Goal: Communication & Community: Answer question/provide support

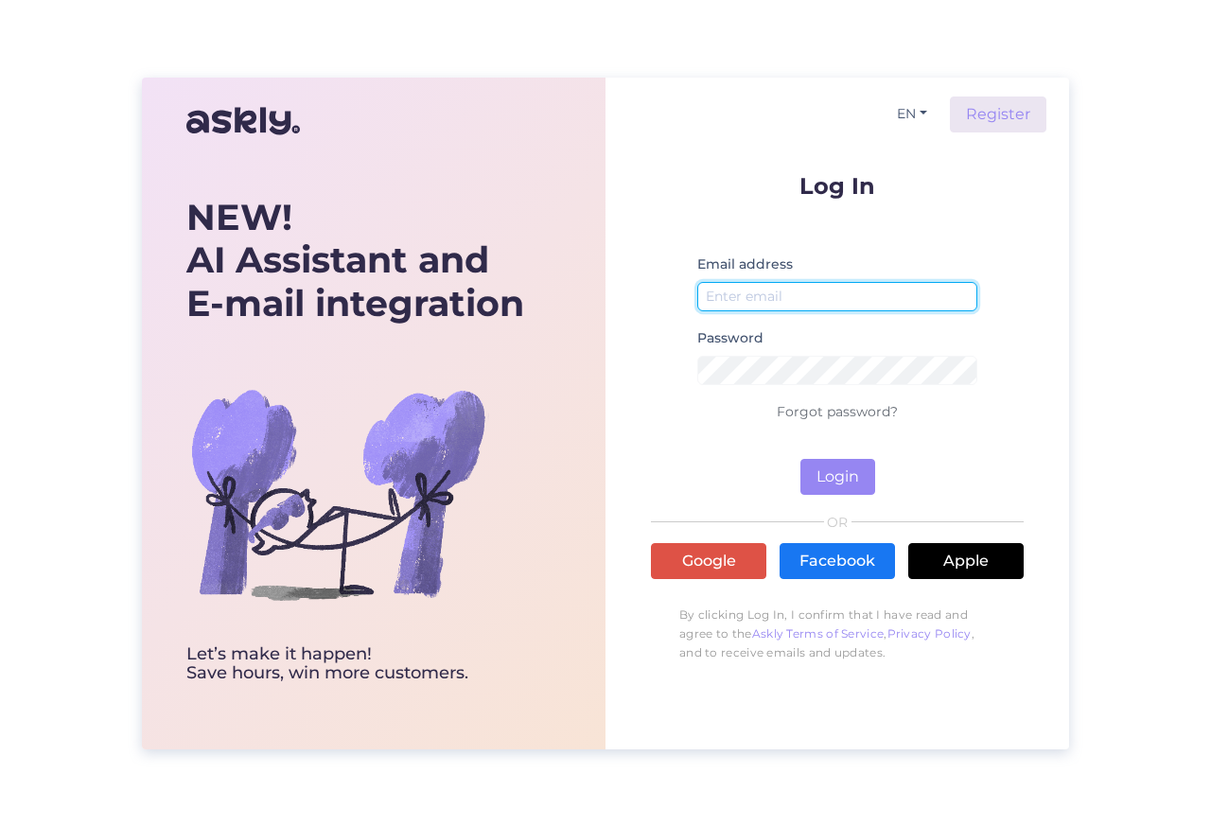
click at [824, 292] on input "email" at bounding box center [837, 296] width 280 height 29
click at [749, 297] on input "email" at bounding box center [837, 296] width 280 height 29
type input "marti"
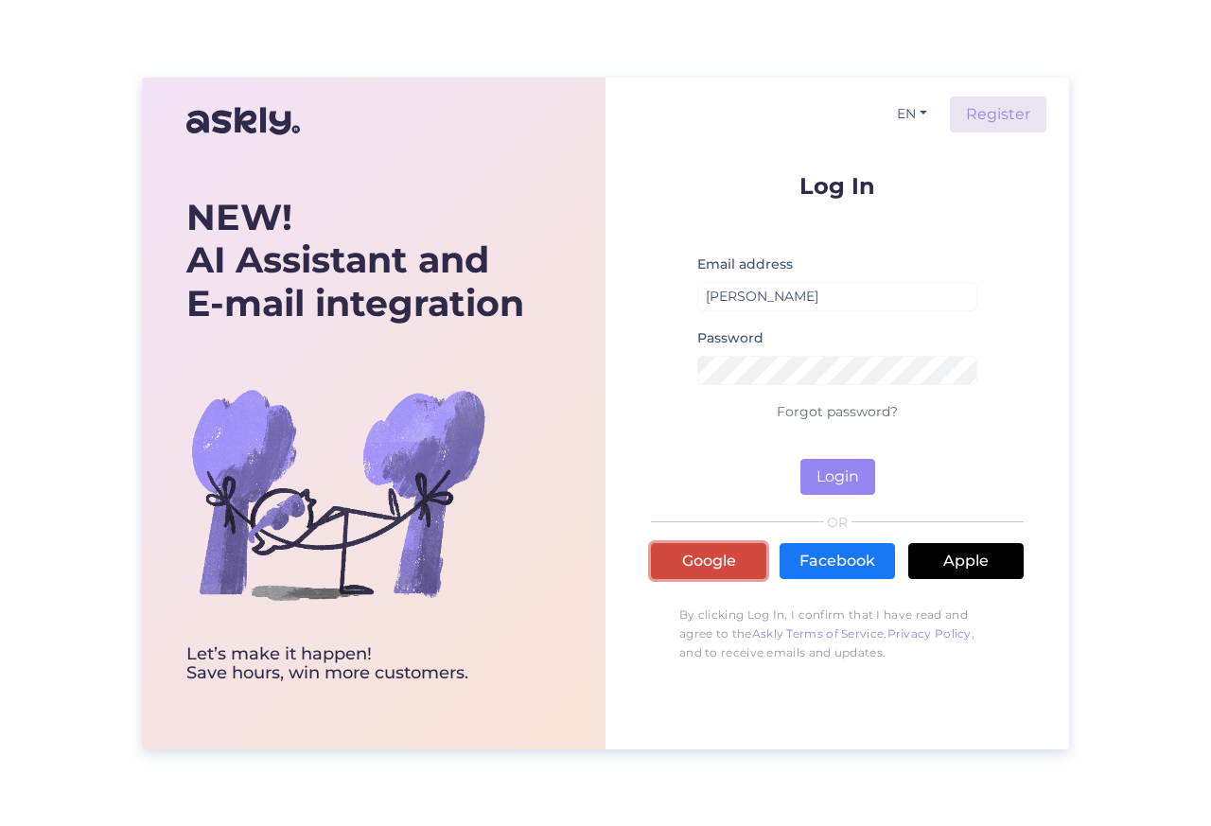
click at [710, 569] on link "Google" at bounding box center [708, 561] width 115 height 36
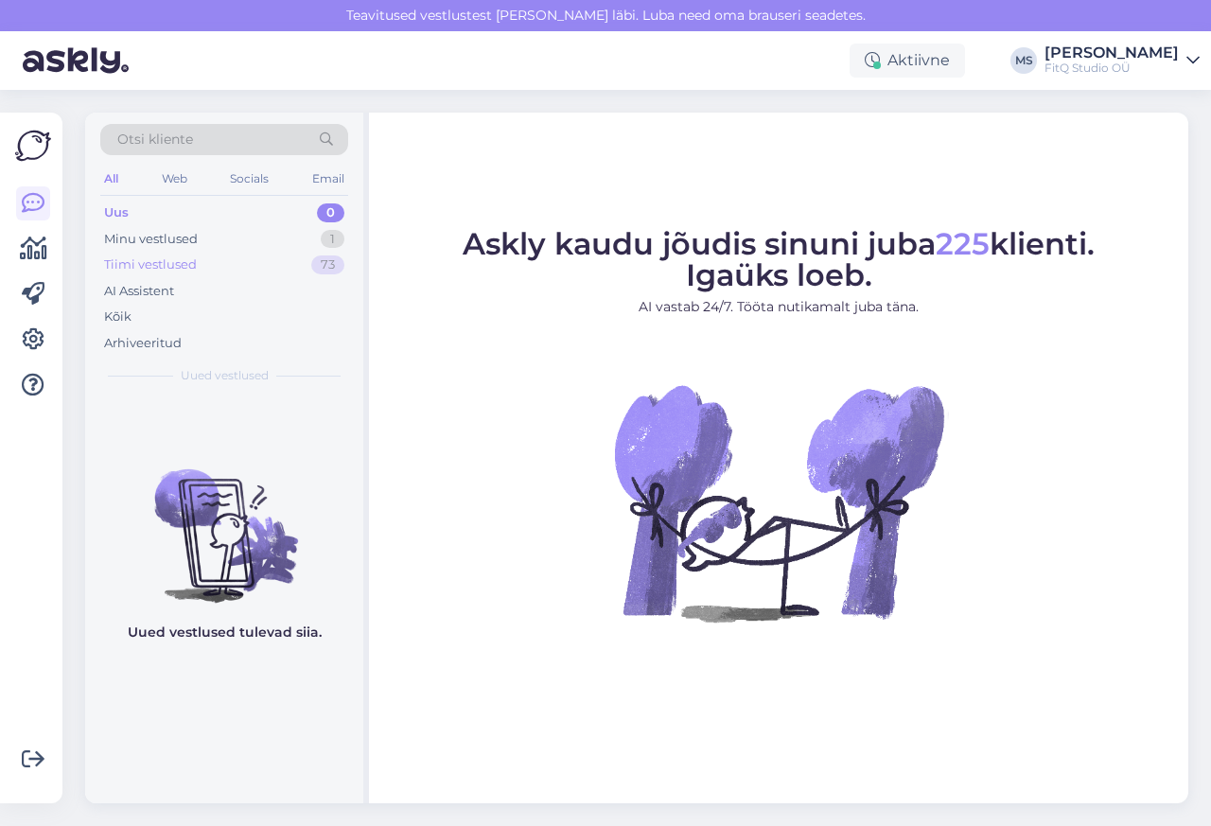
click at [129, 264] on div "Tiimi vestlused" at bounding box center [150, 264] width 93 height 19
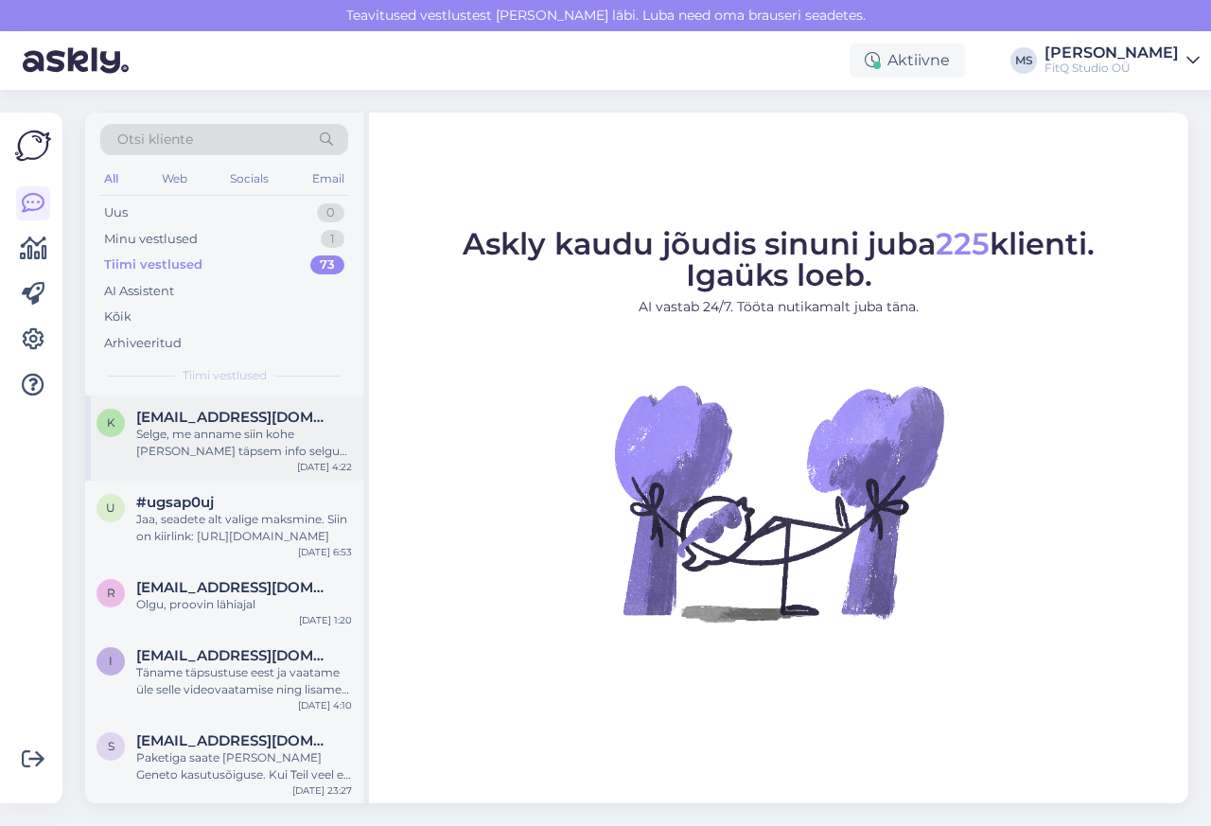
click at [190, 416] on span "[EMAIL_ADDRESS][DOMAIN_NAME]" at bounding box center [234, 417] width 197 height 17
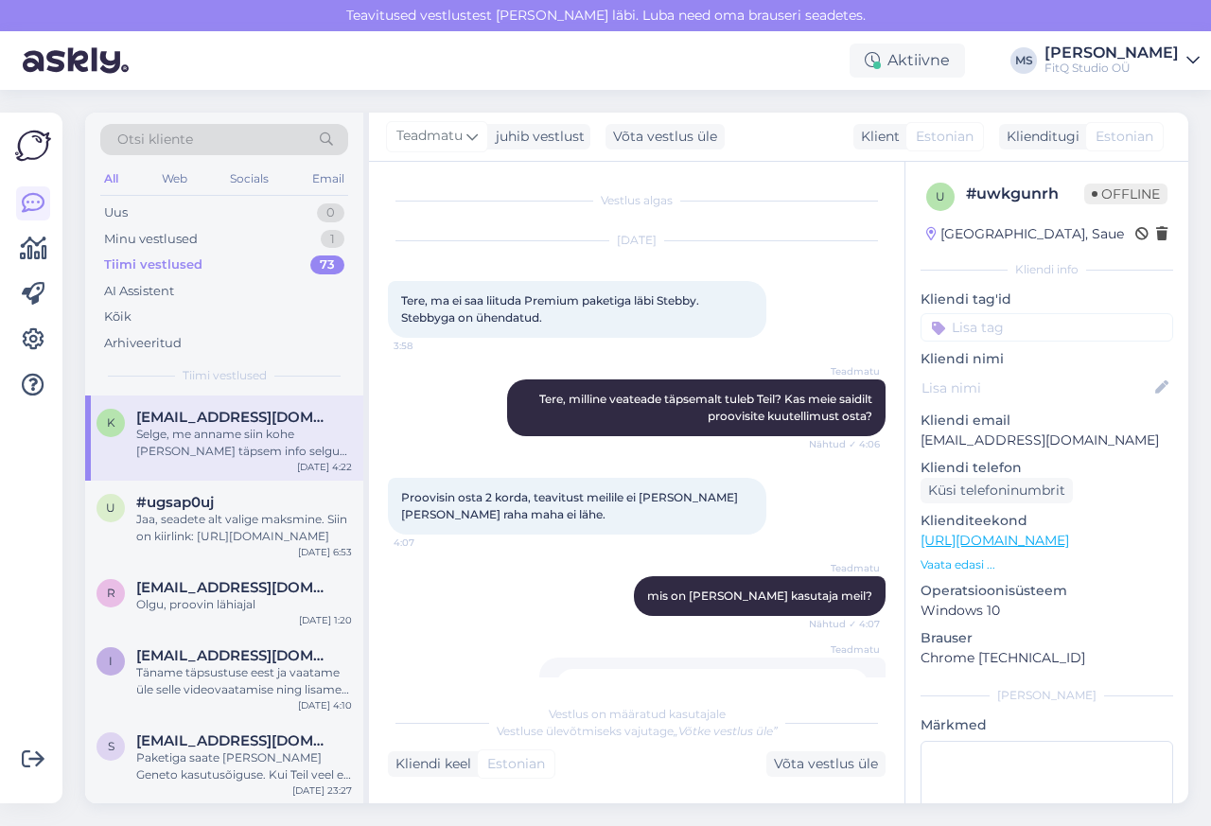
scroll to position [547, 0]
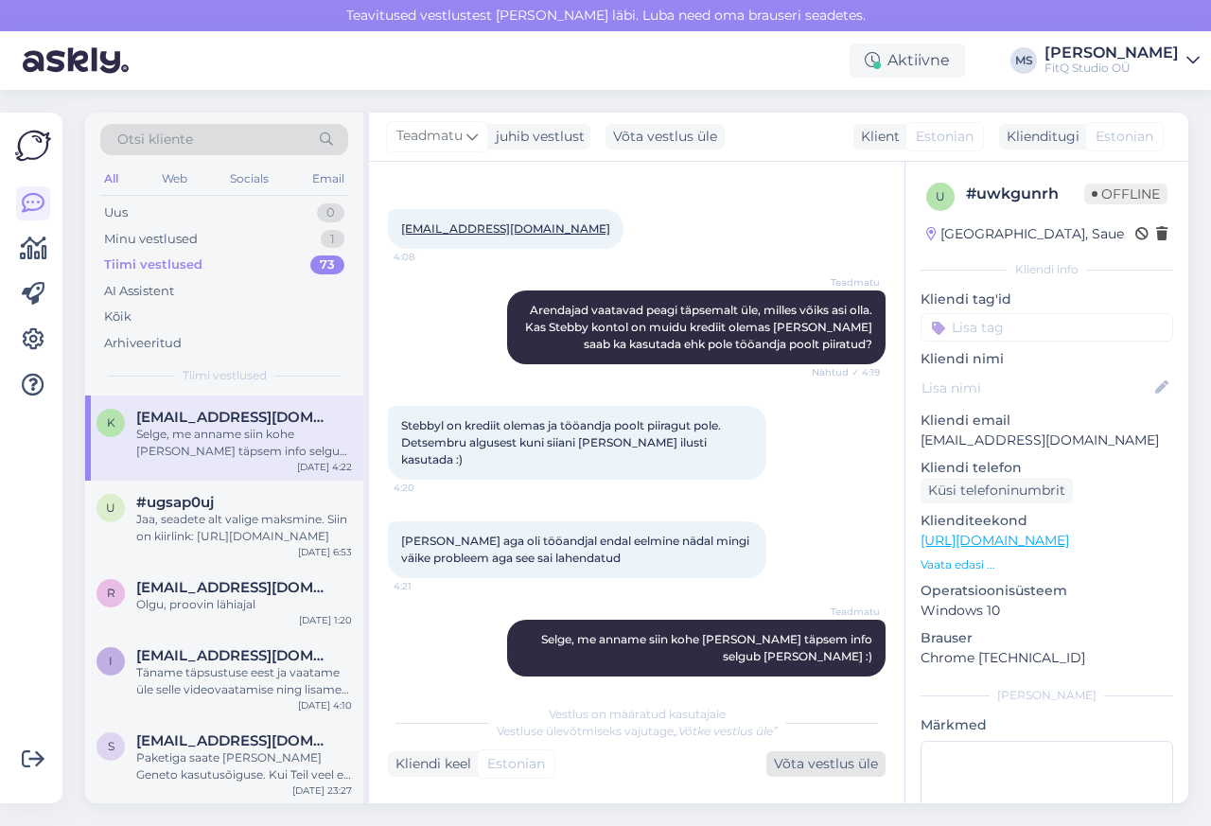
click at [812, 753] on div "Võta vestlus üle" at bounding box center [825, 764] width 119 height 26
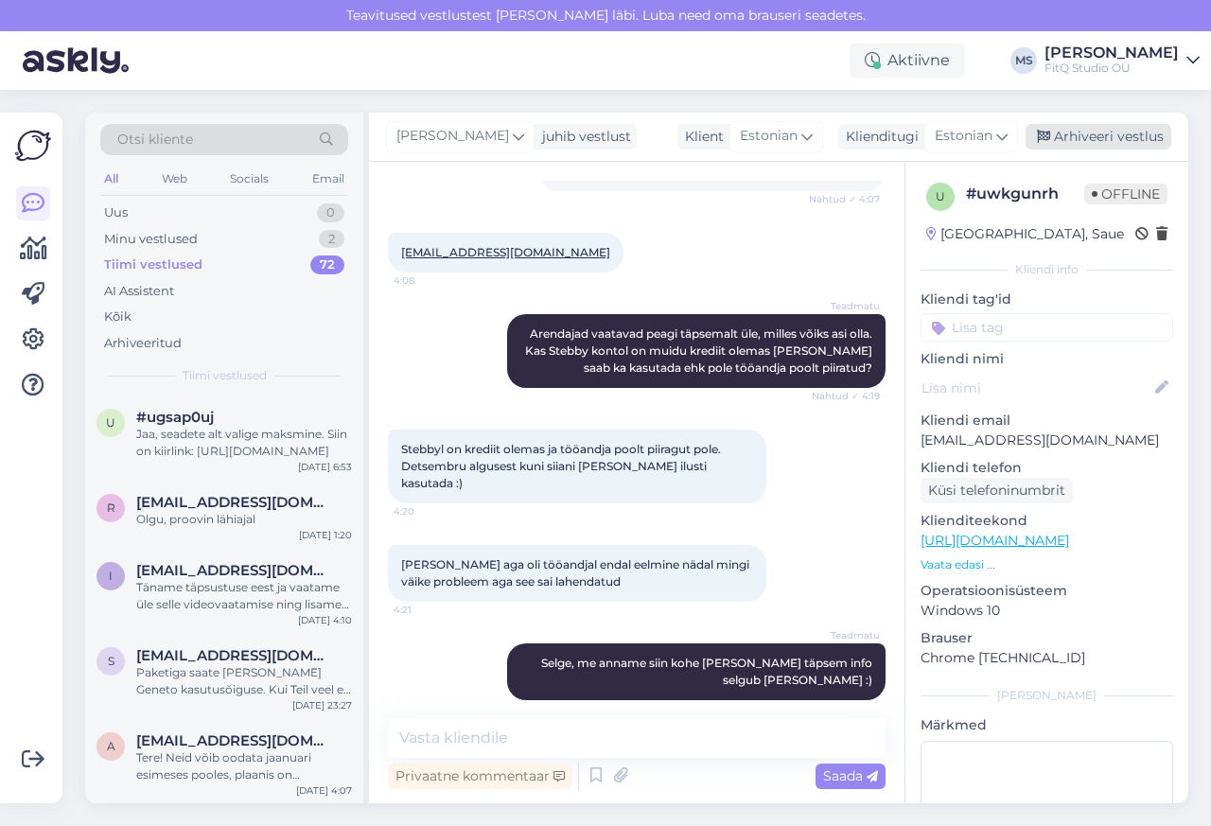
click at [1076, 137] on div "Arhiveeri vestlus" at bounding box center [1099, 137] width 146 height 26
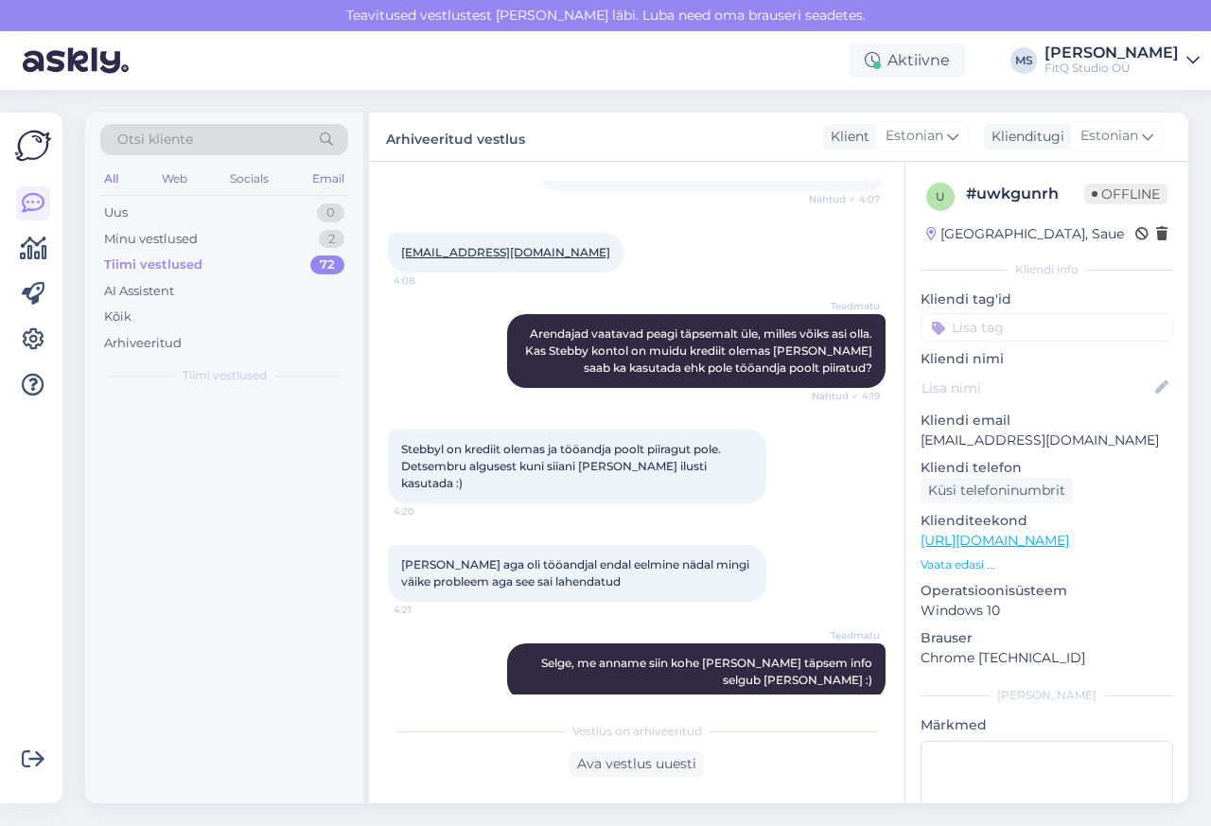
scroll to position [531, 0]
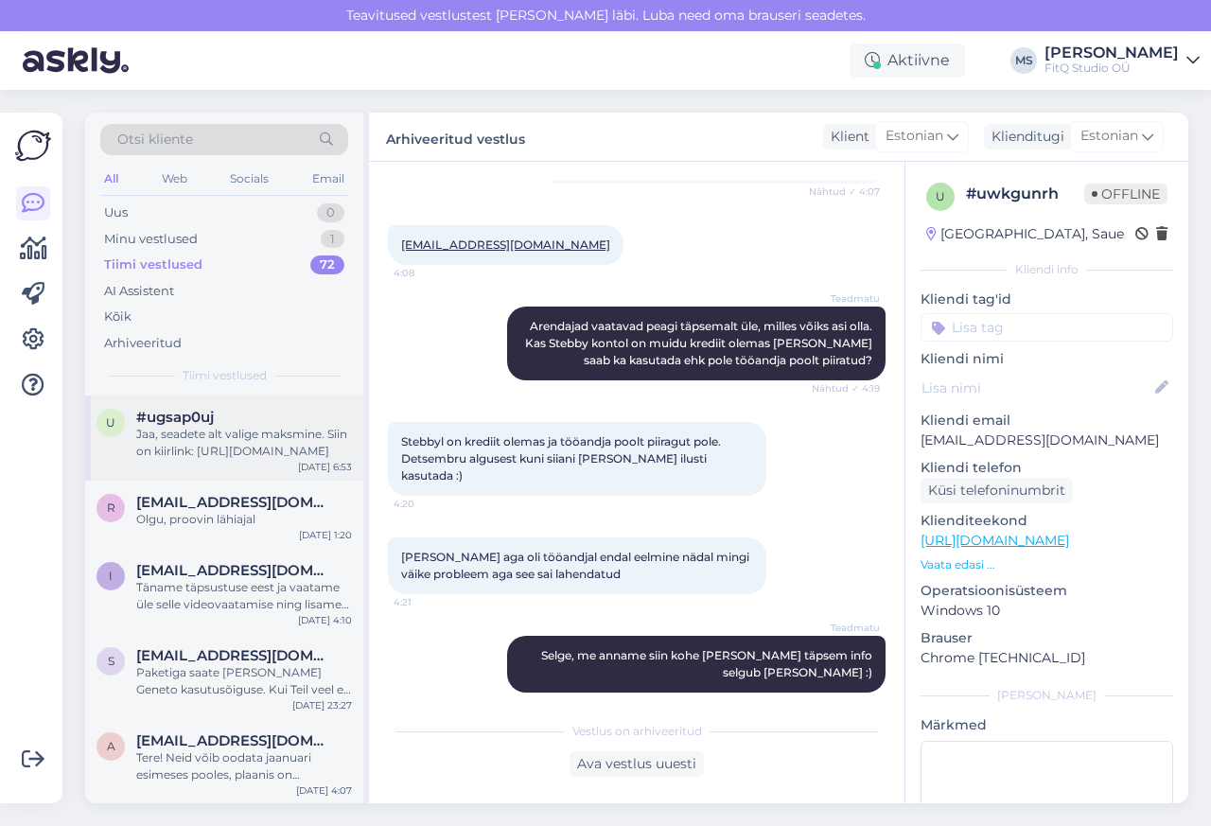
click at [145, 454] on div "Jaa, seadete alt valige maksmine. Siin on kiirlink: [URL][DOMAIN_NAME]" at bounding box center [244, 443] width 216 height 34
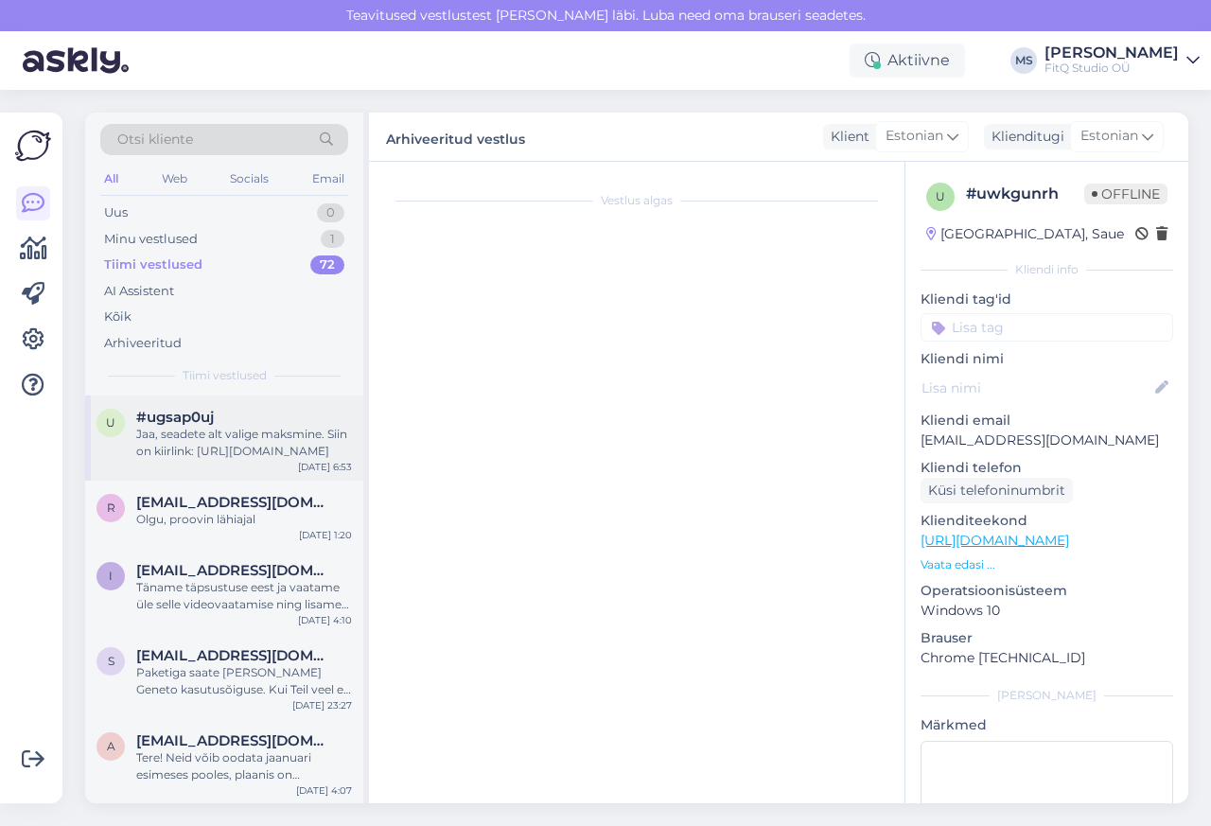
scroll to position [887, 0]
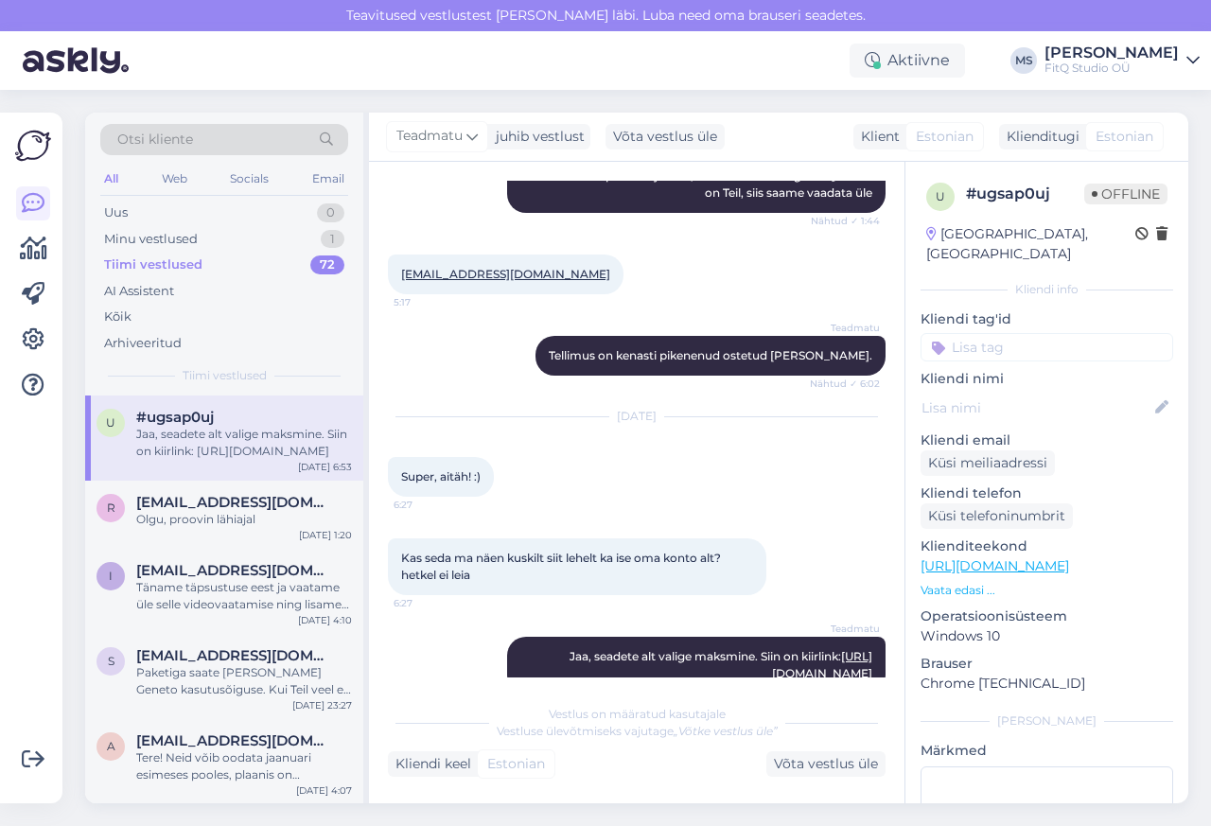
click at [654, 758] on div "Kliendi keel Estonian Võta vestlus üle" at bounding box center [637, 764] width 498 height 26
click at [806, 761] on div "Võta vestlus üle" at bounding box center [825, 764] width 119 height 26
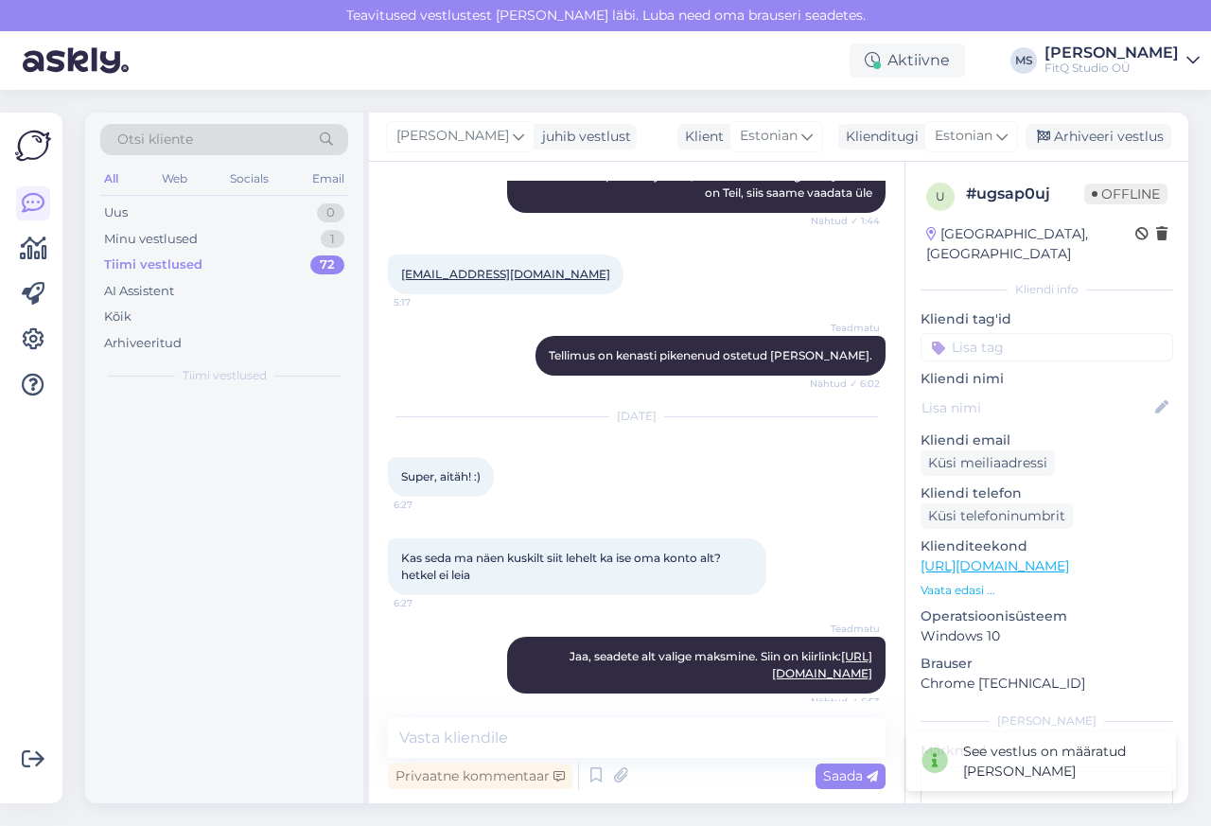
scroll to position [864, 0]
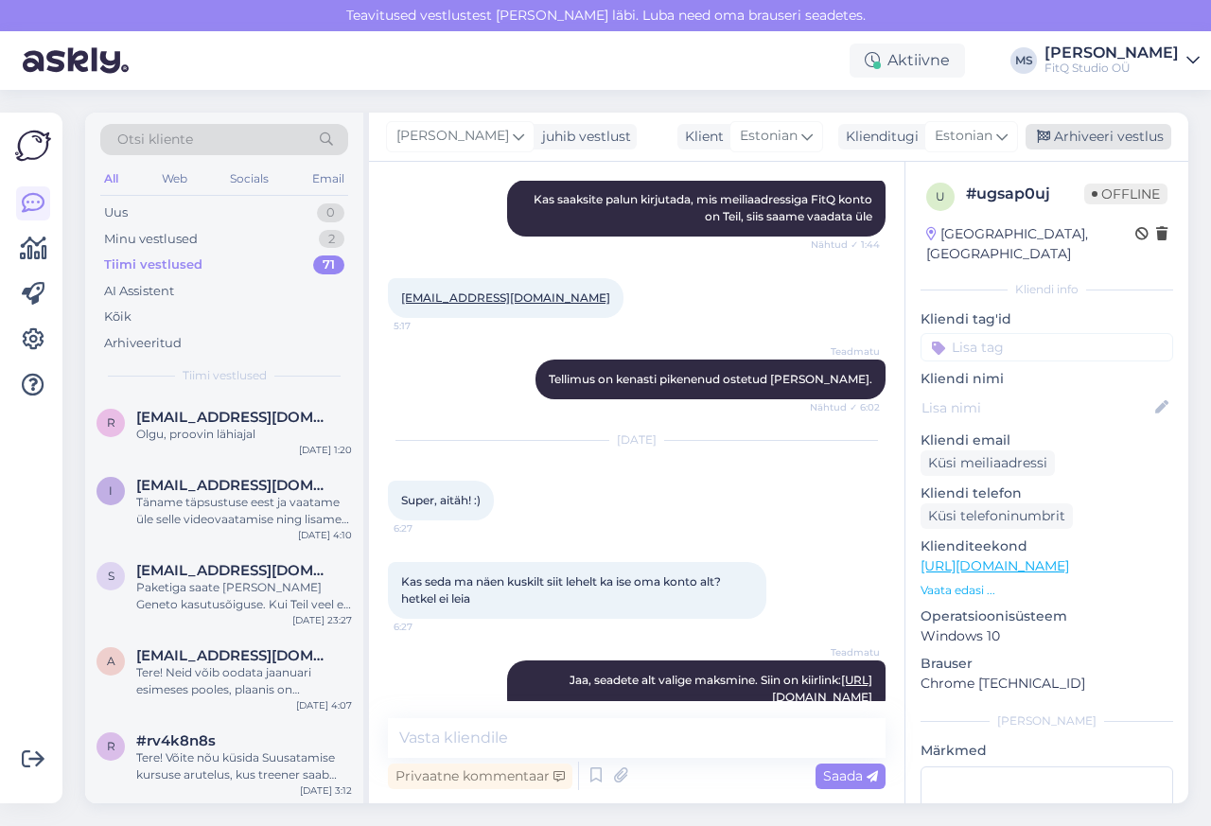
click at [1086, 137] on div "Arhiveeri vestlus" at bounding box center [1099, 137] width 146 height 26
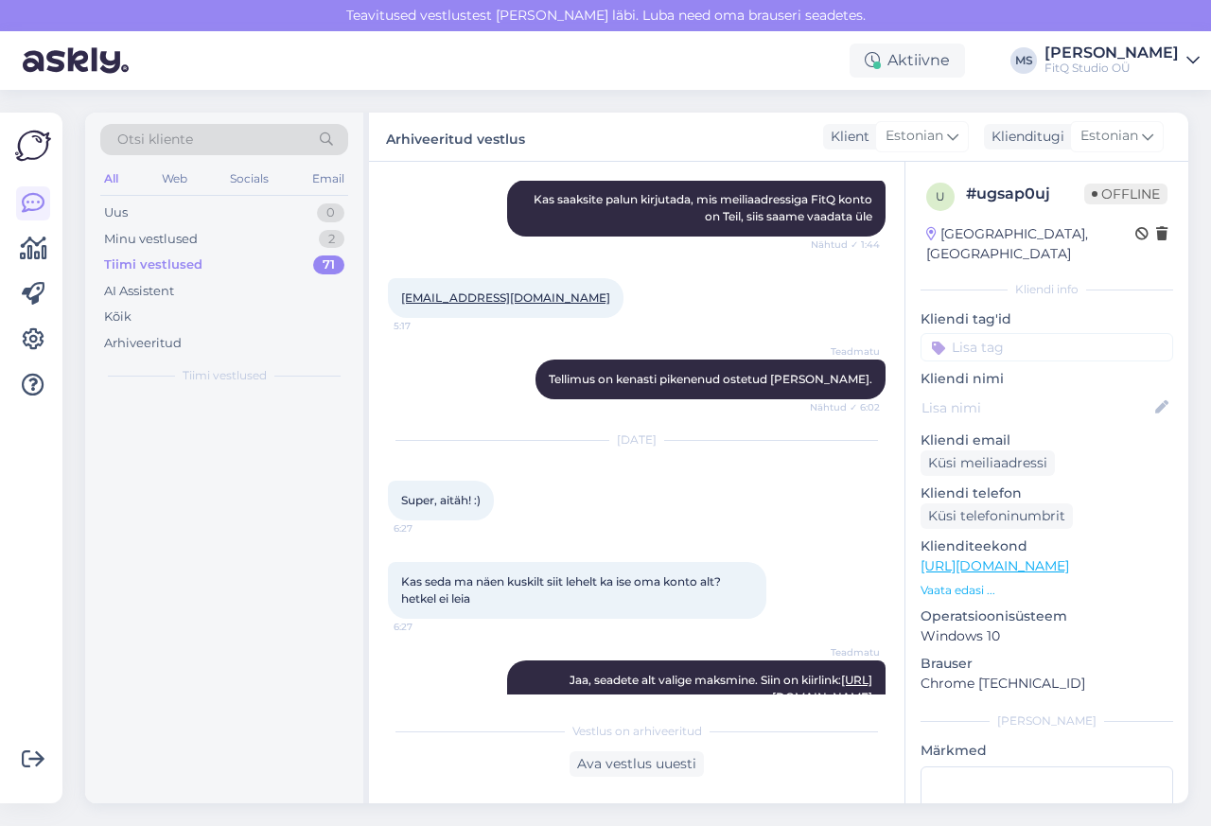
scroll to position [871, 0]
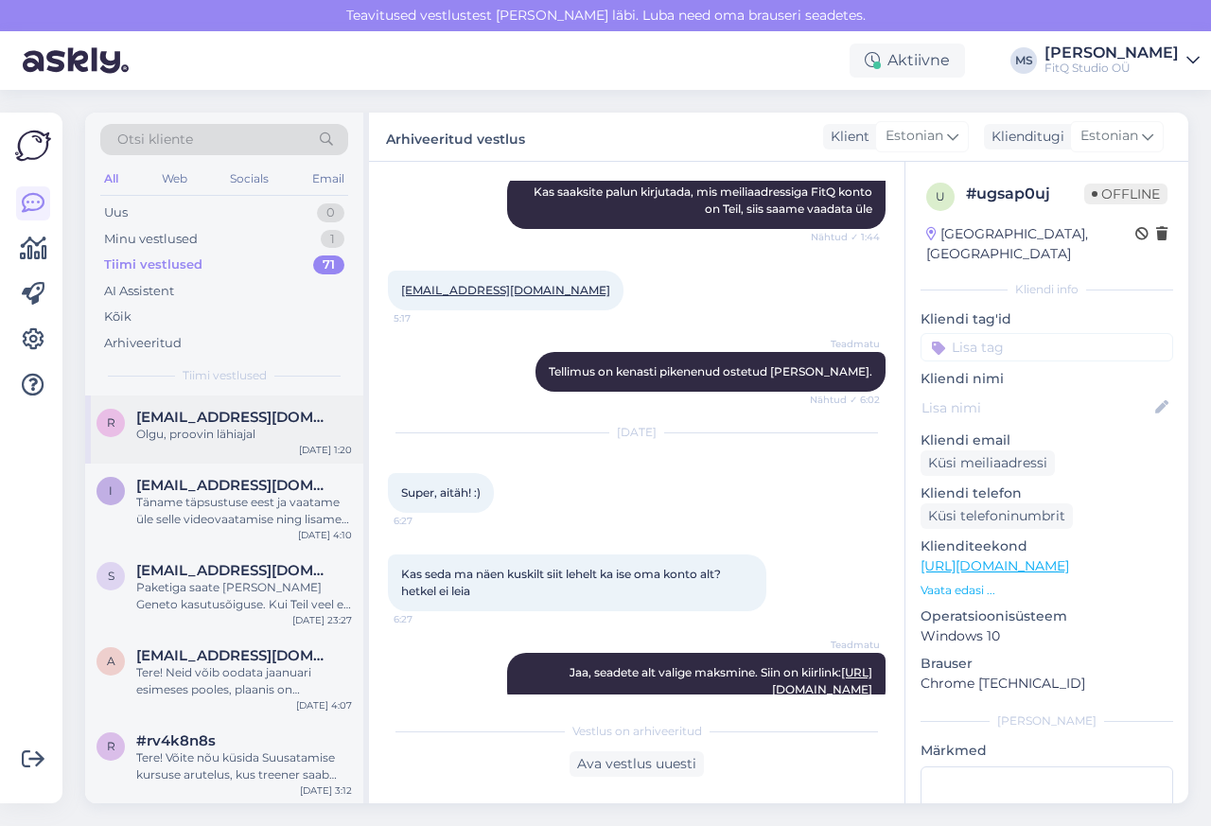
click at [194, 433] on div "Olgu, proovin lähiajal" at bounding box center [244, 434] width 216 height 17
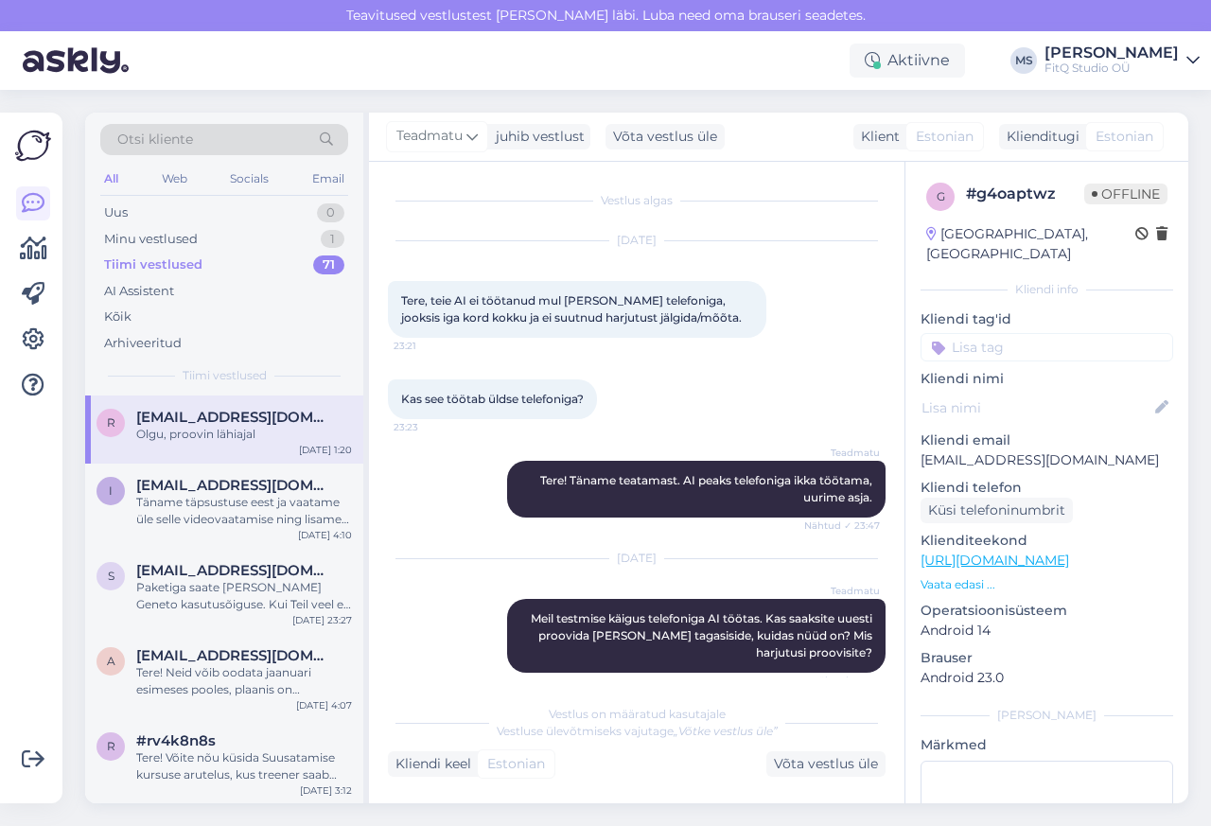
scroll to position [610, 0]
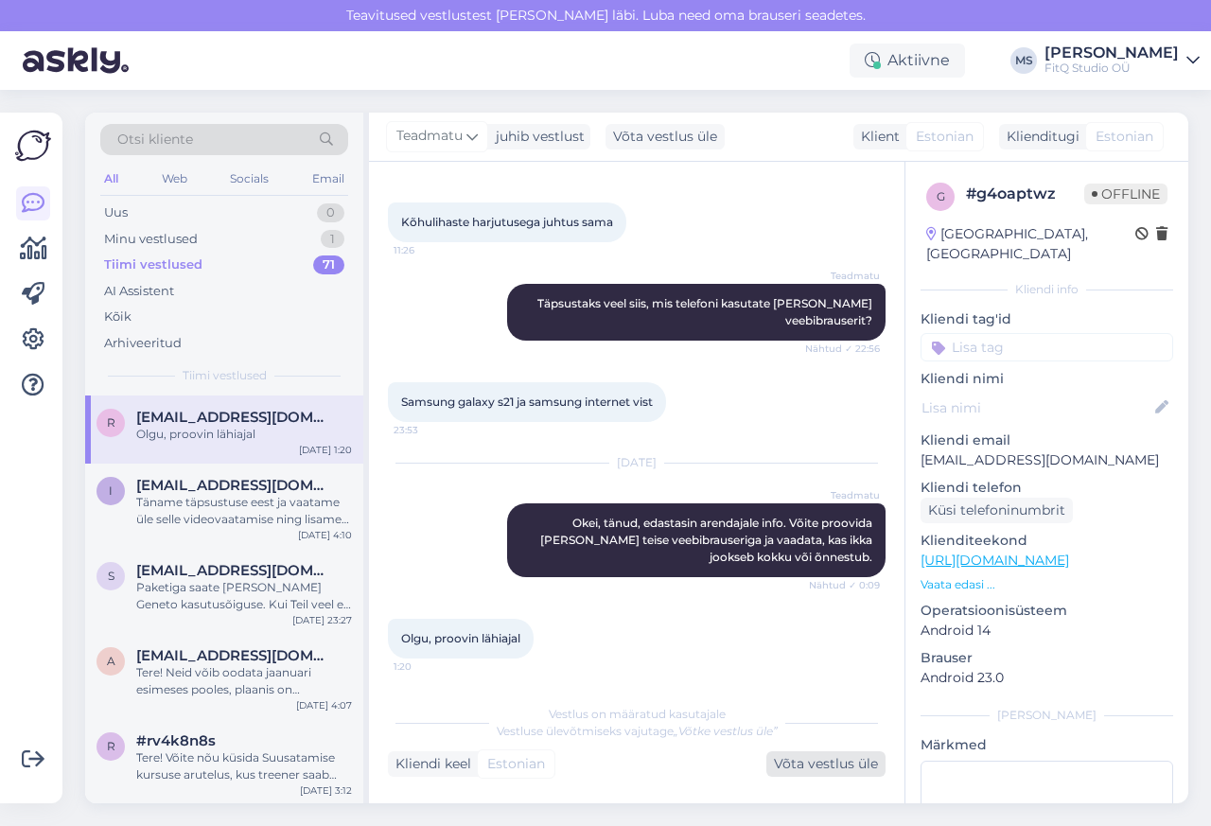
click at [820, 764] on div "Võta vestlus üle" at bounding box center [825, 764] width 119 height 26
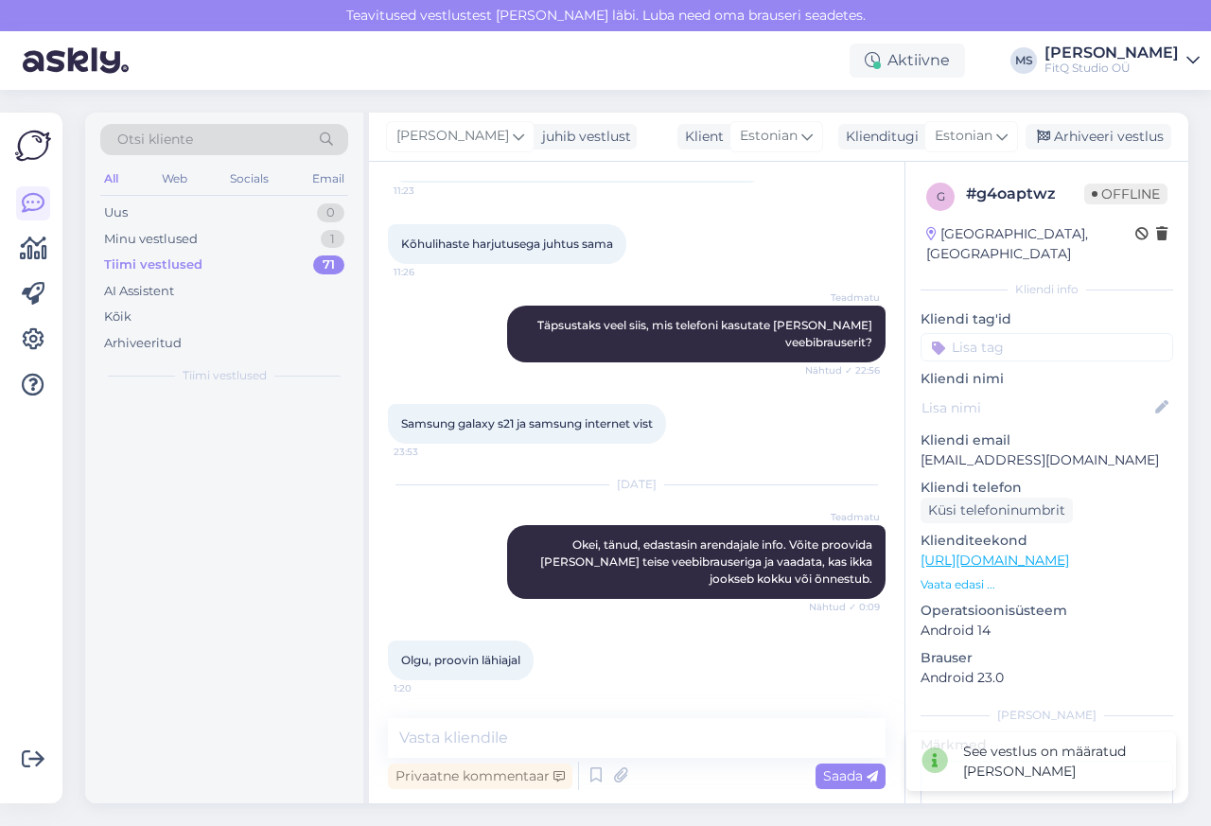
scroll to position [587, 0]
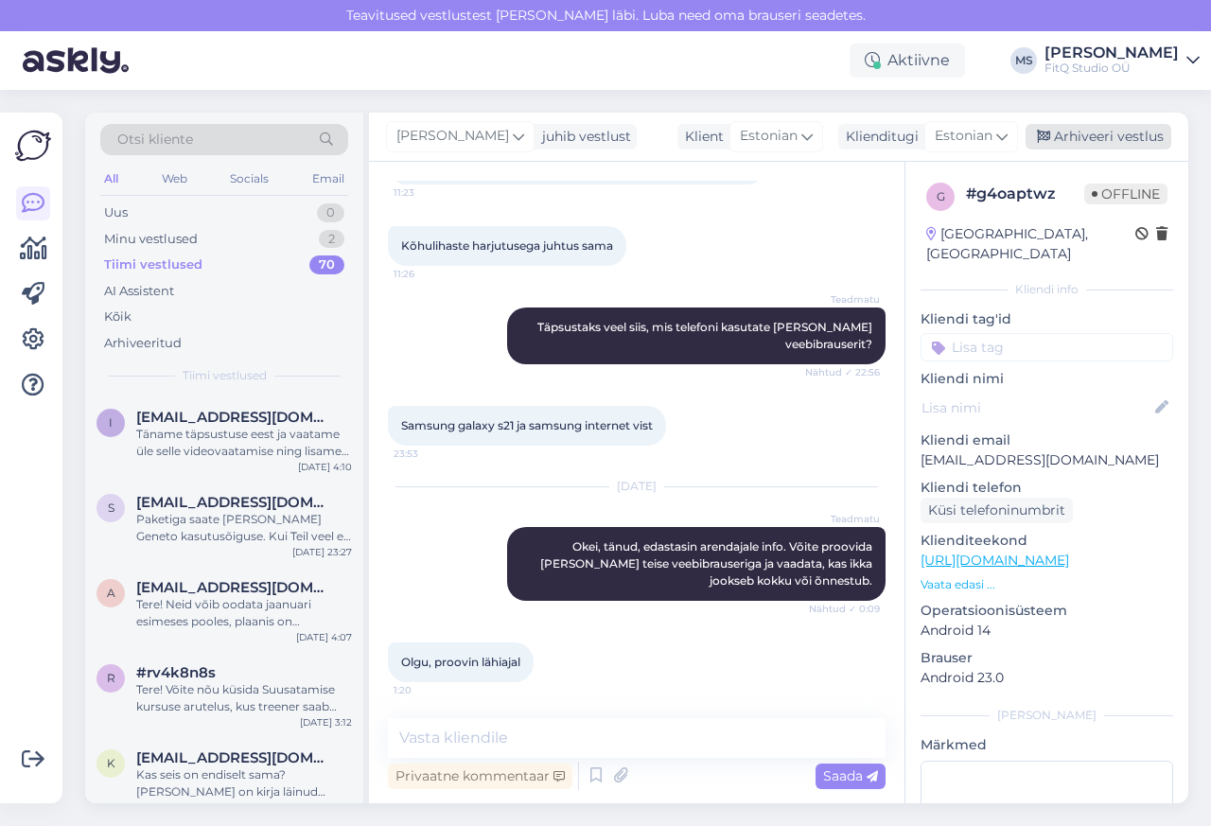
click at [1089, 136] on div "Arhiveeri vestlus" at bounding box center [1099, 137] width 146 height 26
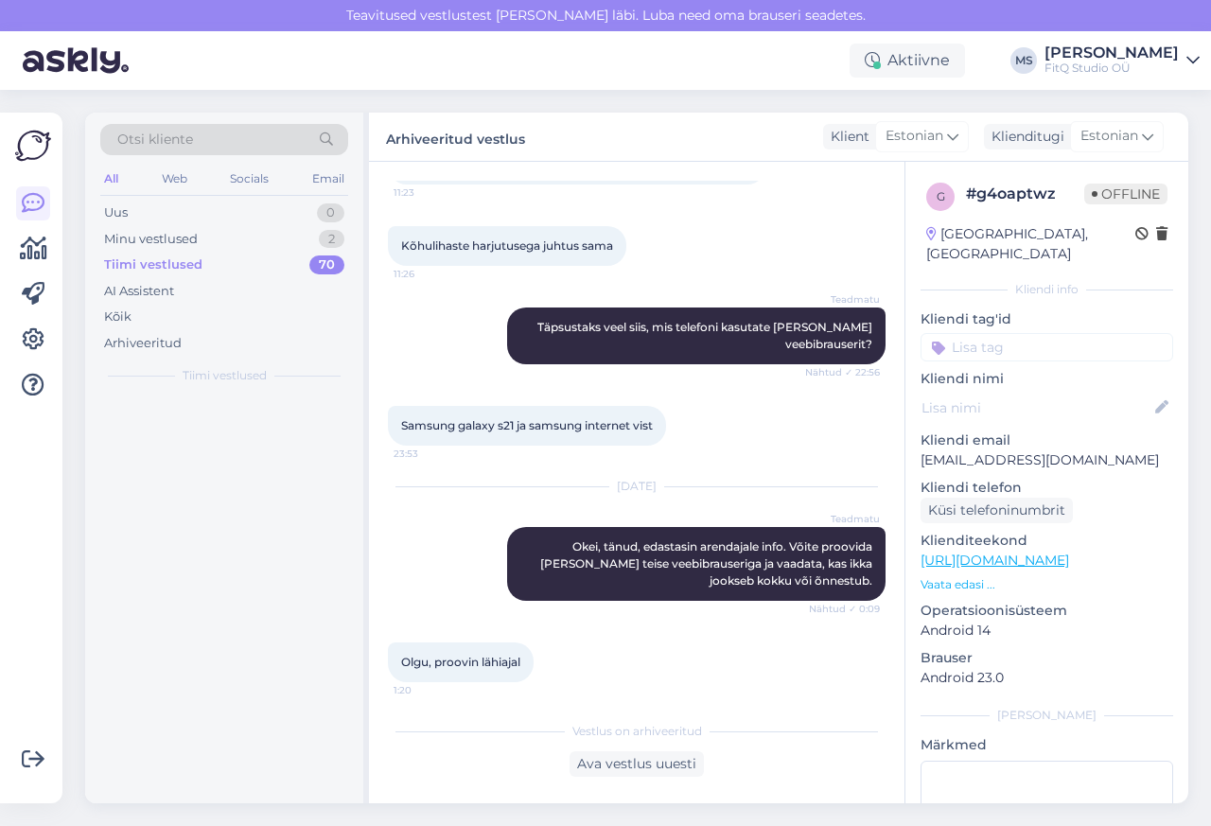
scroll to position [593, 0]
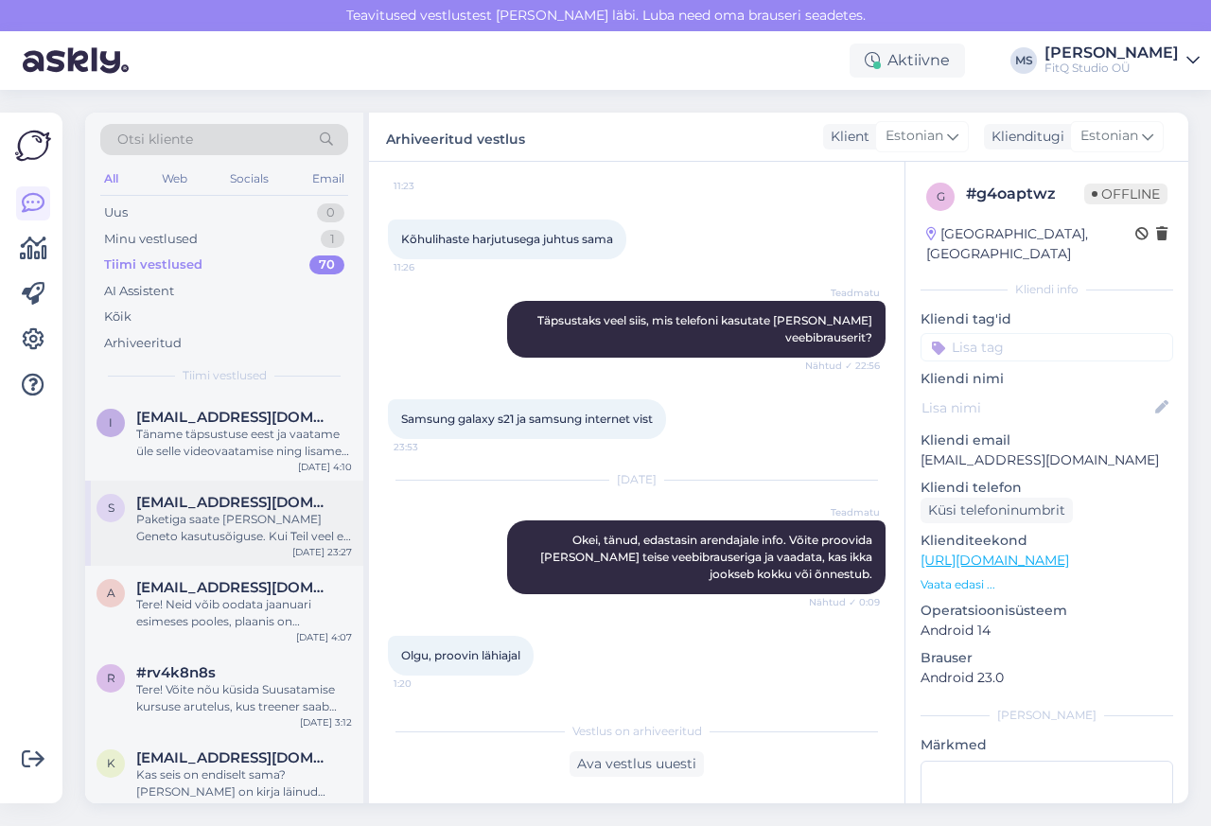
click at [220, 488] on div "s [EMAIL_ADDRESS][DOMAIN_NAME] Paketiga saate [PERSON_NAME] Geneto kasutusõigus…" at bounding box center [224, 523] width 278 height 85
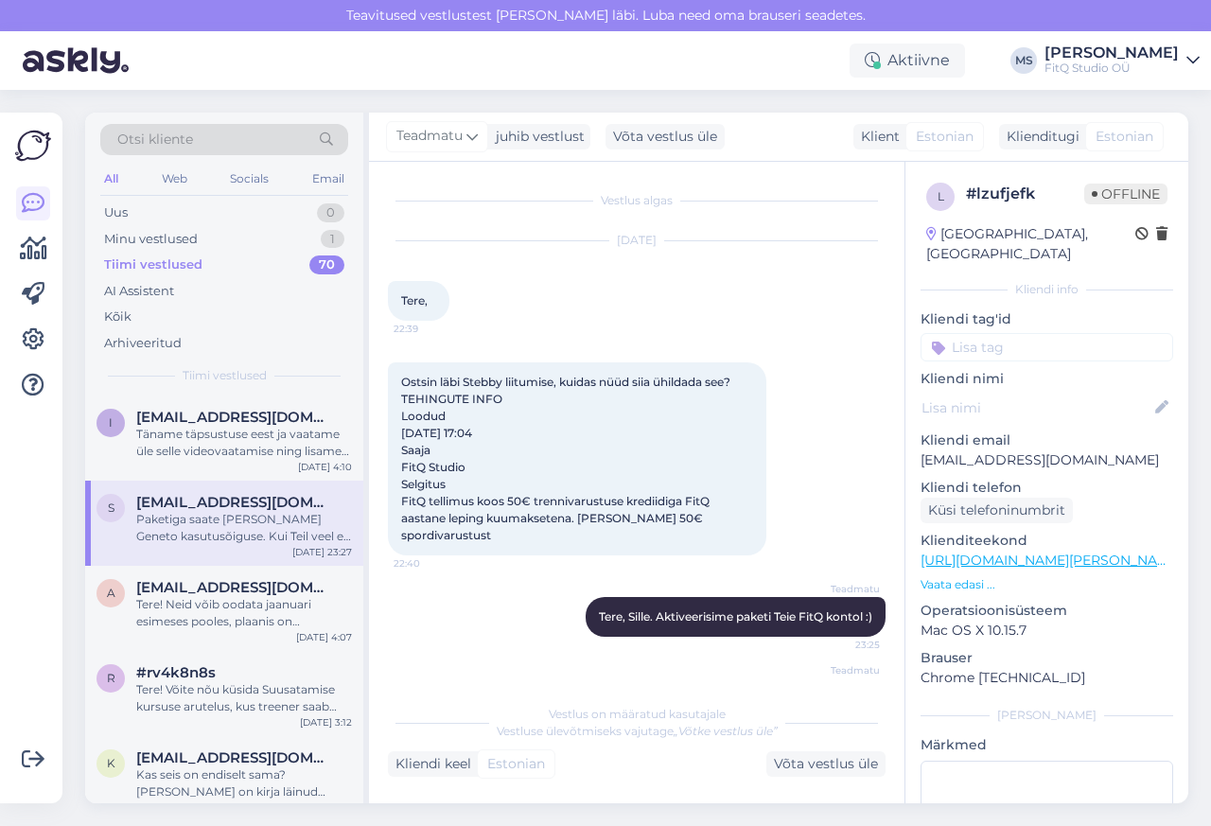
scroll to position [345, 0]
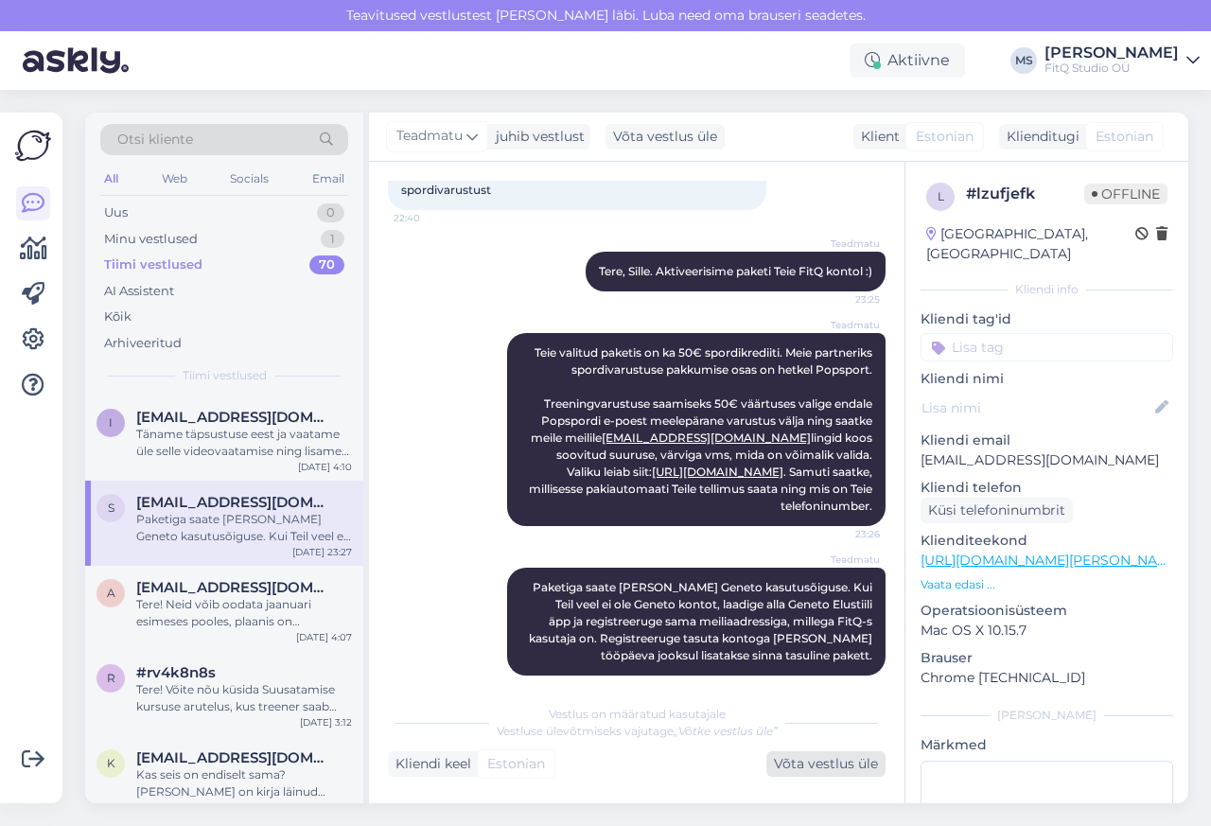
click at [809, 763] on div "Võta vestlus üle" at bounding box center [825, 764] width 119 height 26
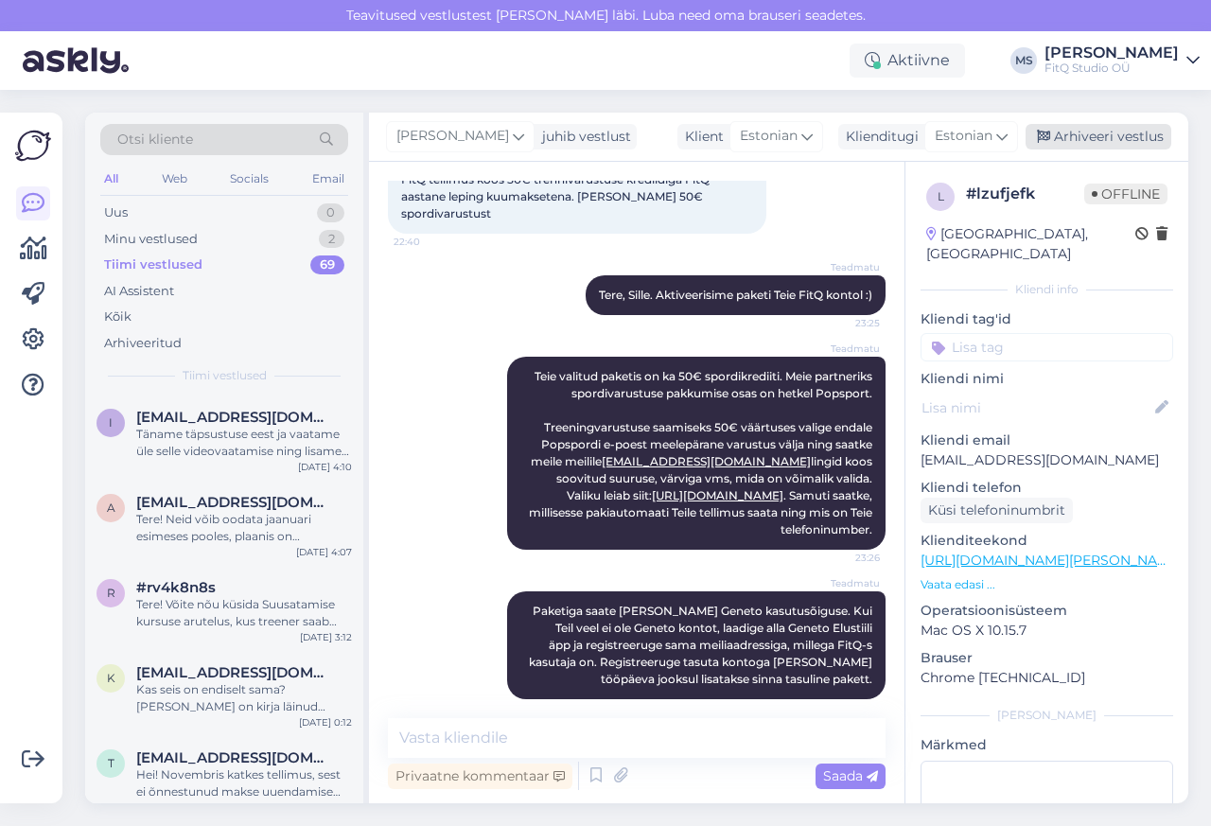
click at [1085, 137] on div "Arhiveeri vestlus" at bounding box center [1099, 137] width 146 height 26
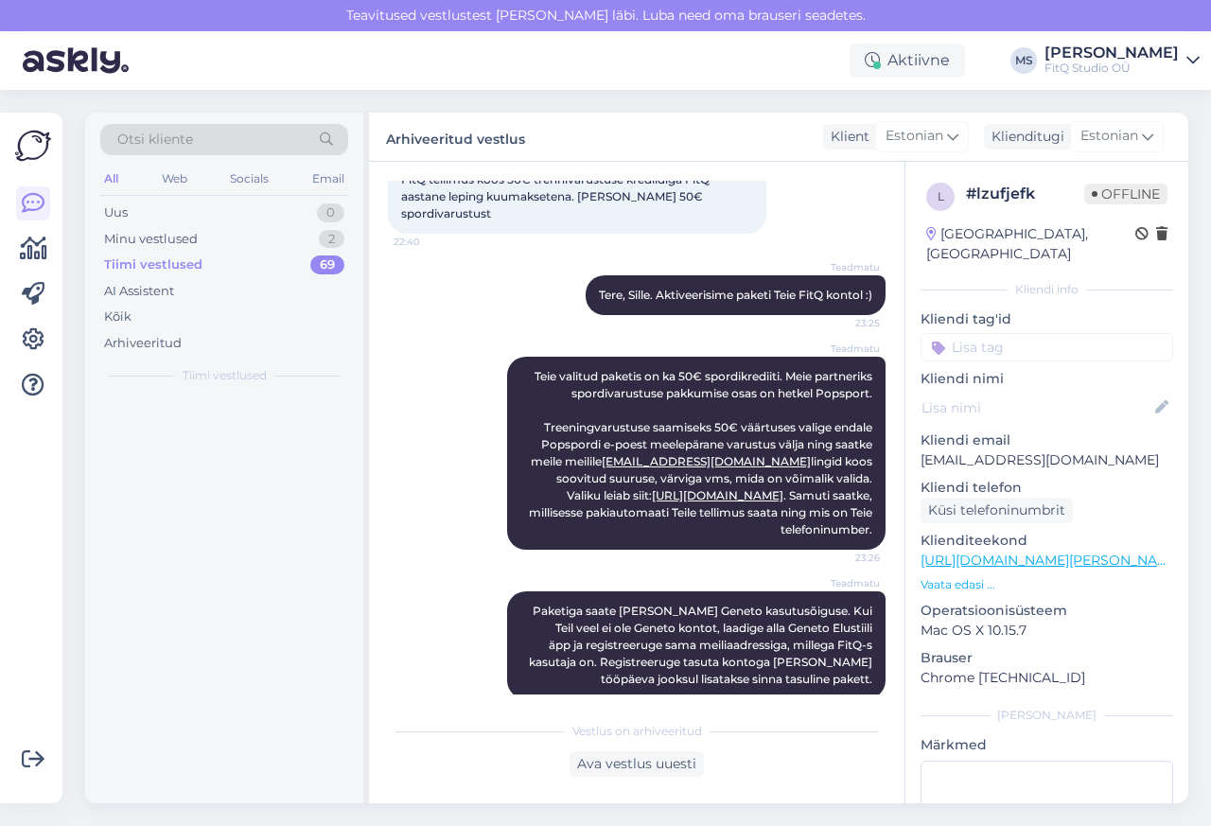
scroll to position [328, 0]
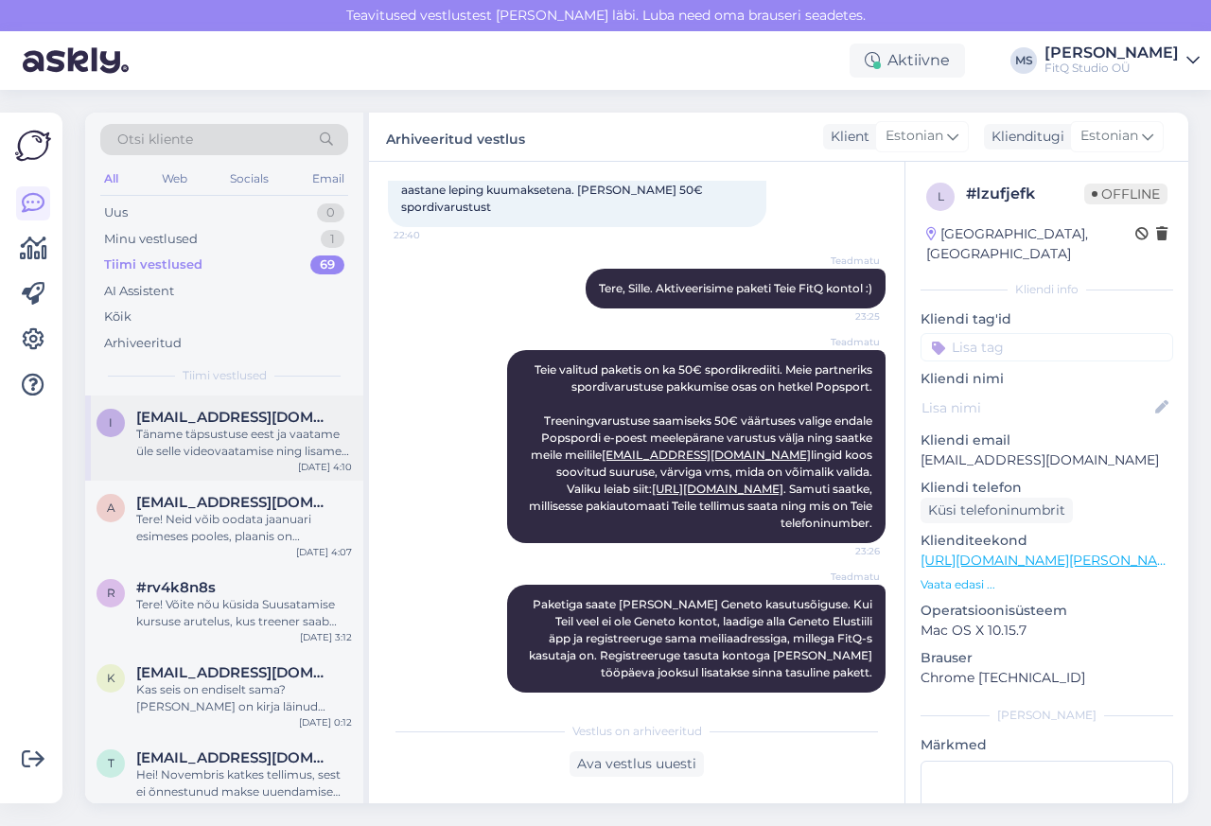
click at [195, 414] on span "[EMAIL_ADDRESS][DOMAIN_NAME]" at bounding box center [234, 417] width 197 height 17
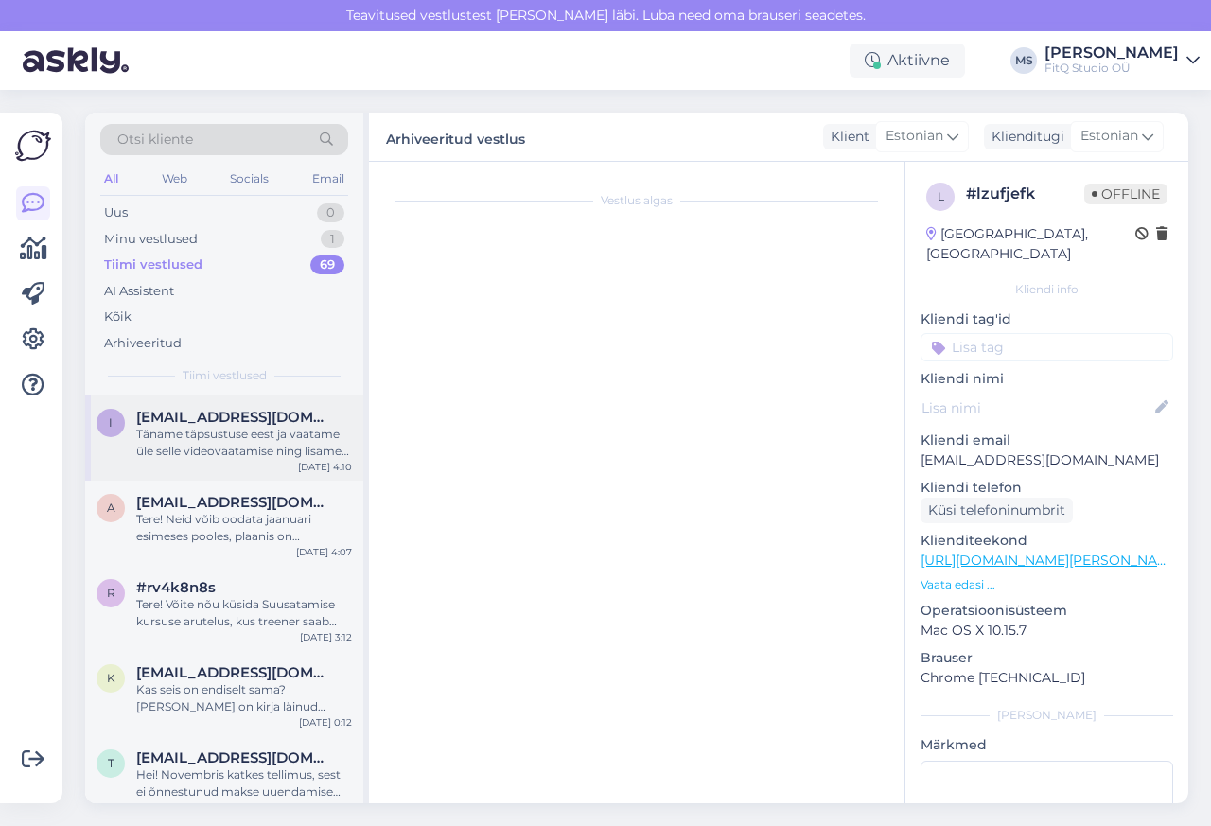
scroll to position [137, 0]
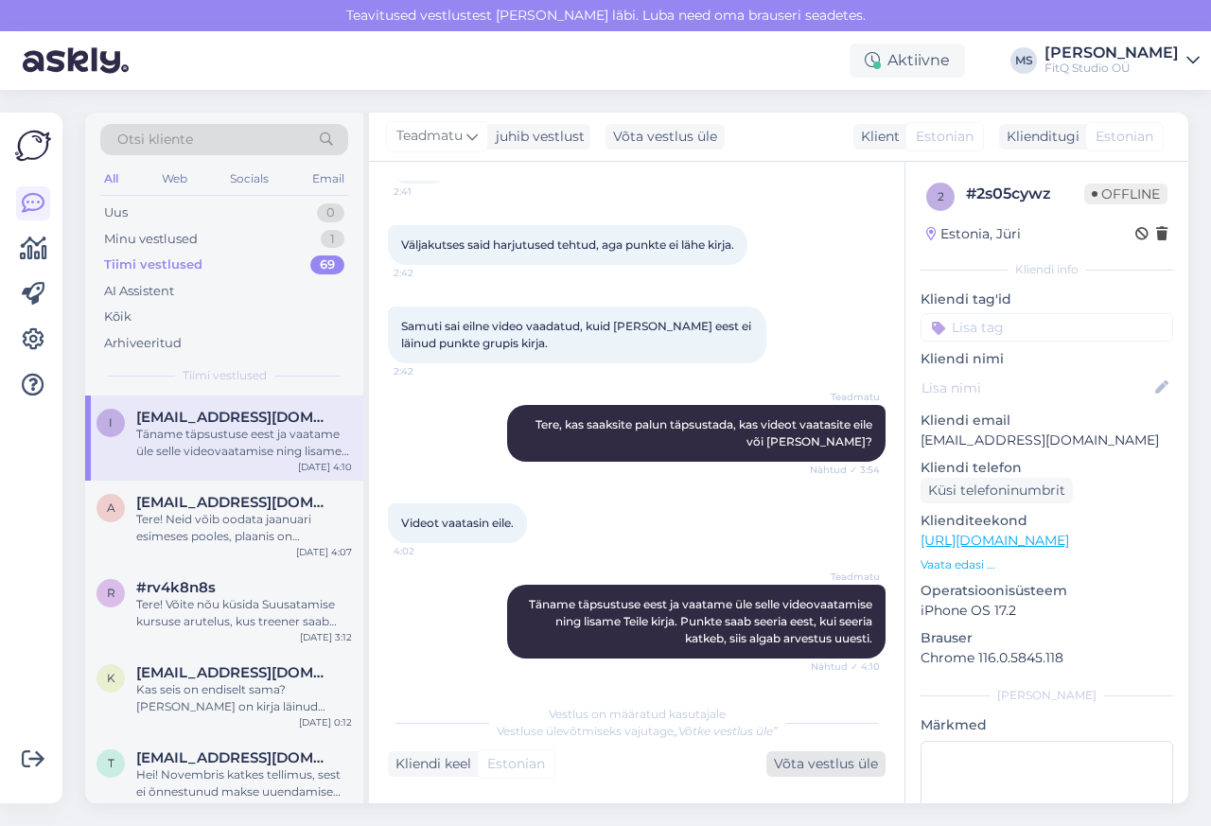
click at [814, 765] on div "Võta vestlus üle" at bounding box center [825, 764] width 119 height 26
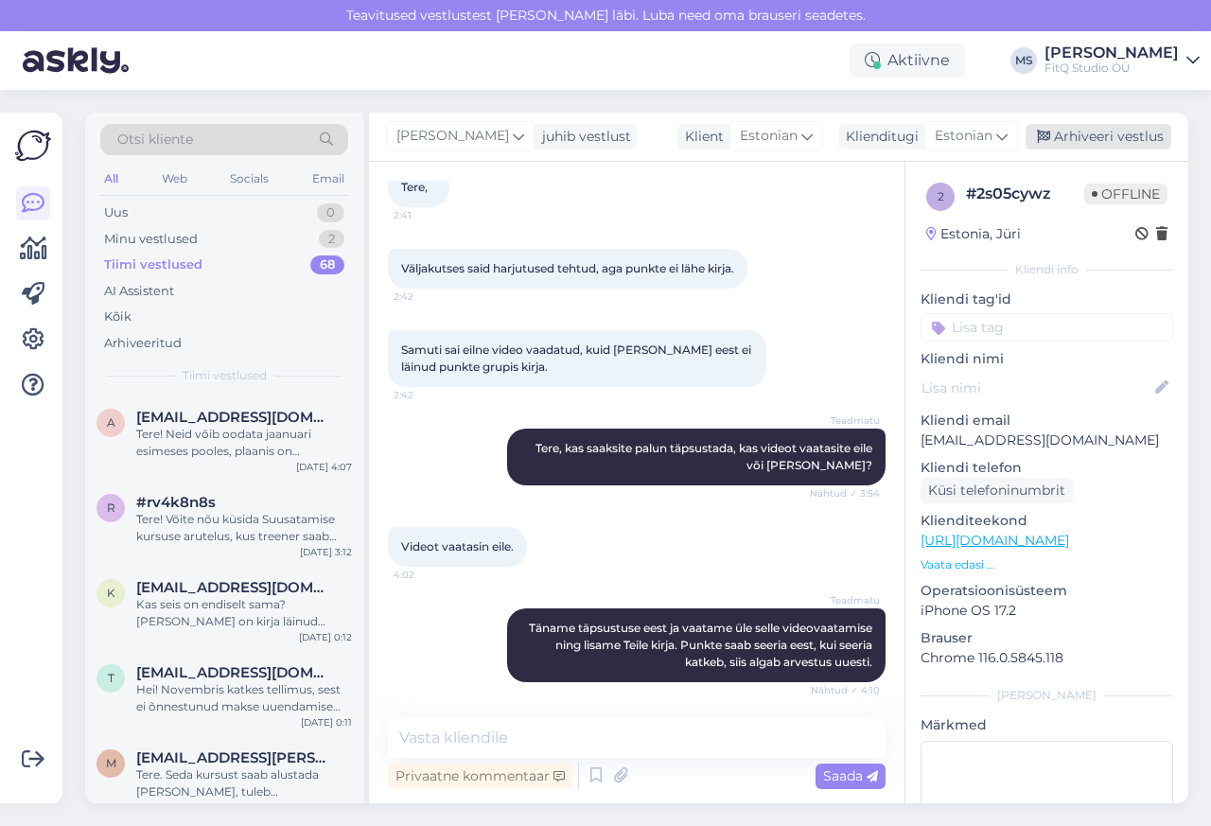
click at [1085, 137] on div "Arhiveeri vestlus" at bounding box center [1099, 137] width 146 height 26
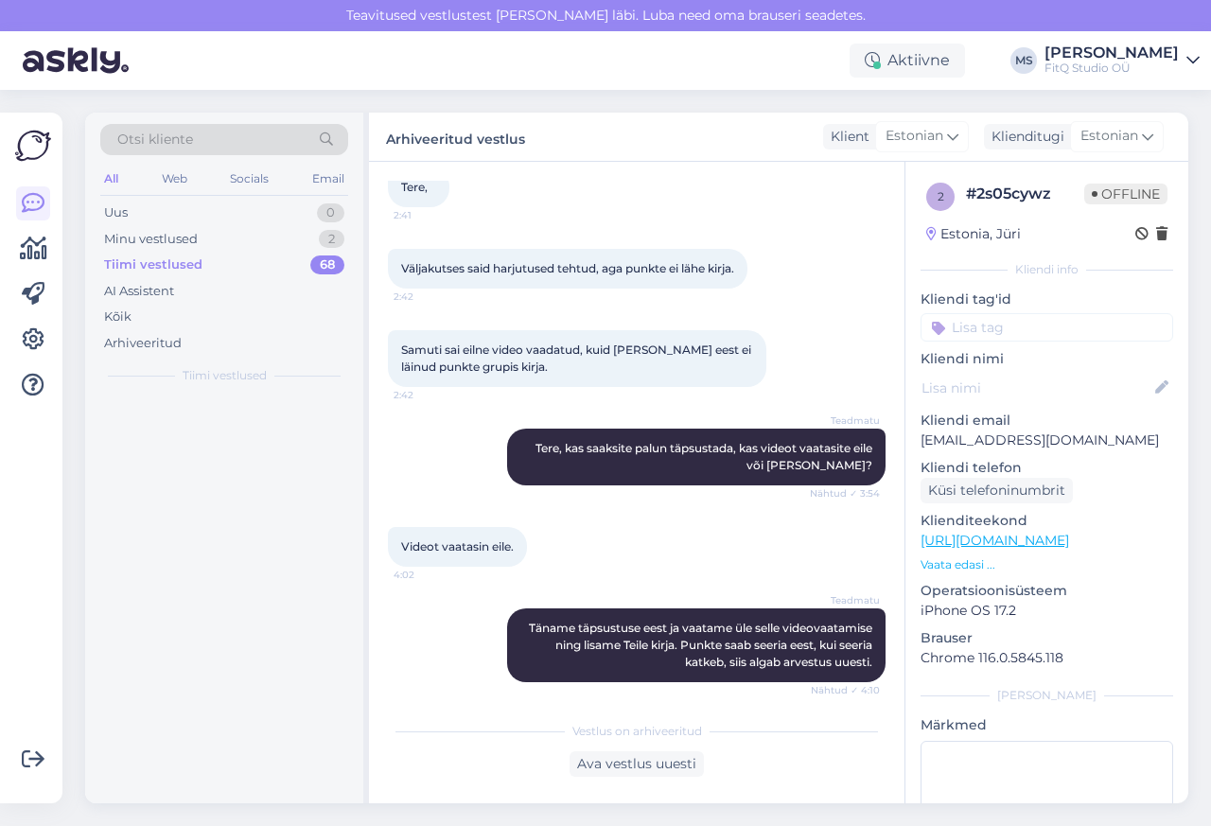
scroll to position [120, 0]
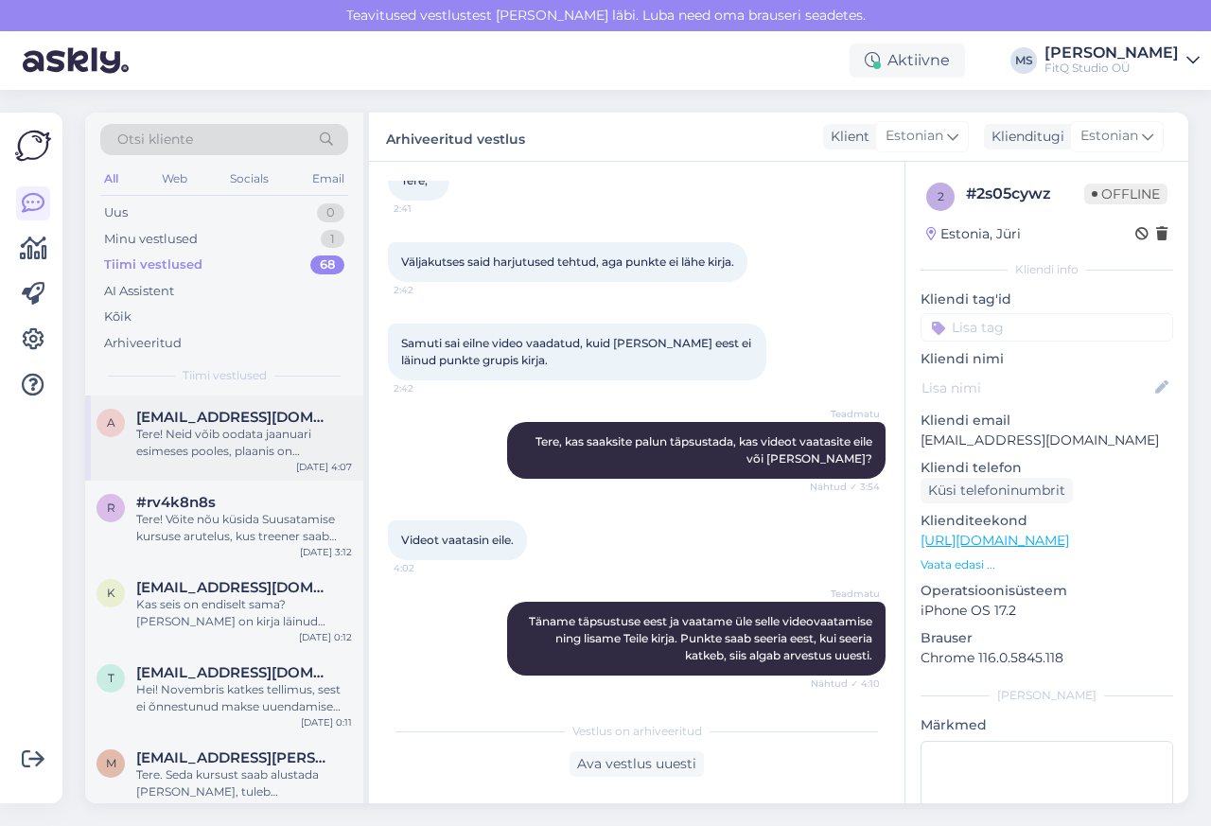
click at [199, 454] on div "Tere! Neid võib oodata jaanuari esimeses pooles, plaanis on programmide alla li…" at bounding box center [244, 443] width 216 height 34
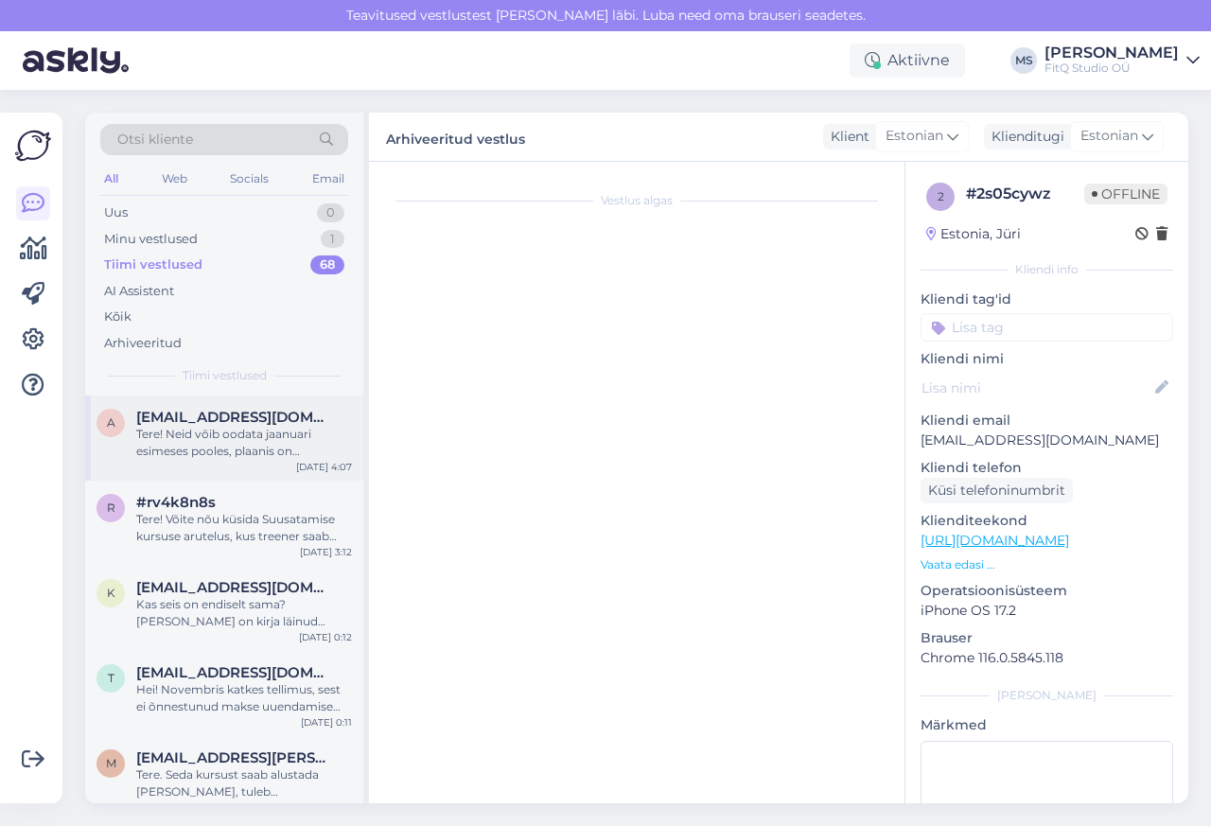
scroll to position [663, 0]
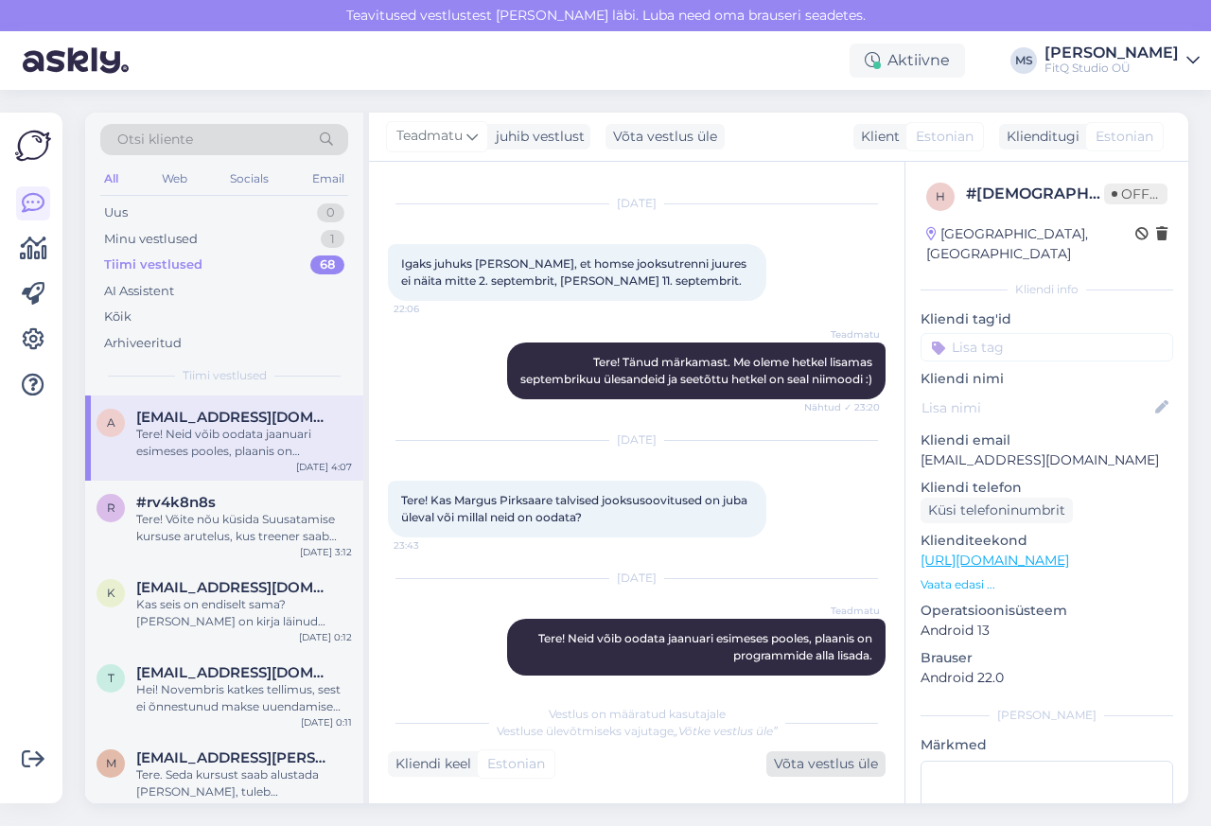
click at [812, 766] on div "Võta vestlus üle" at bounding box center [825, 764] width 119 height 26
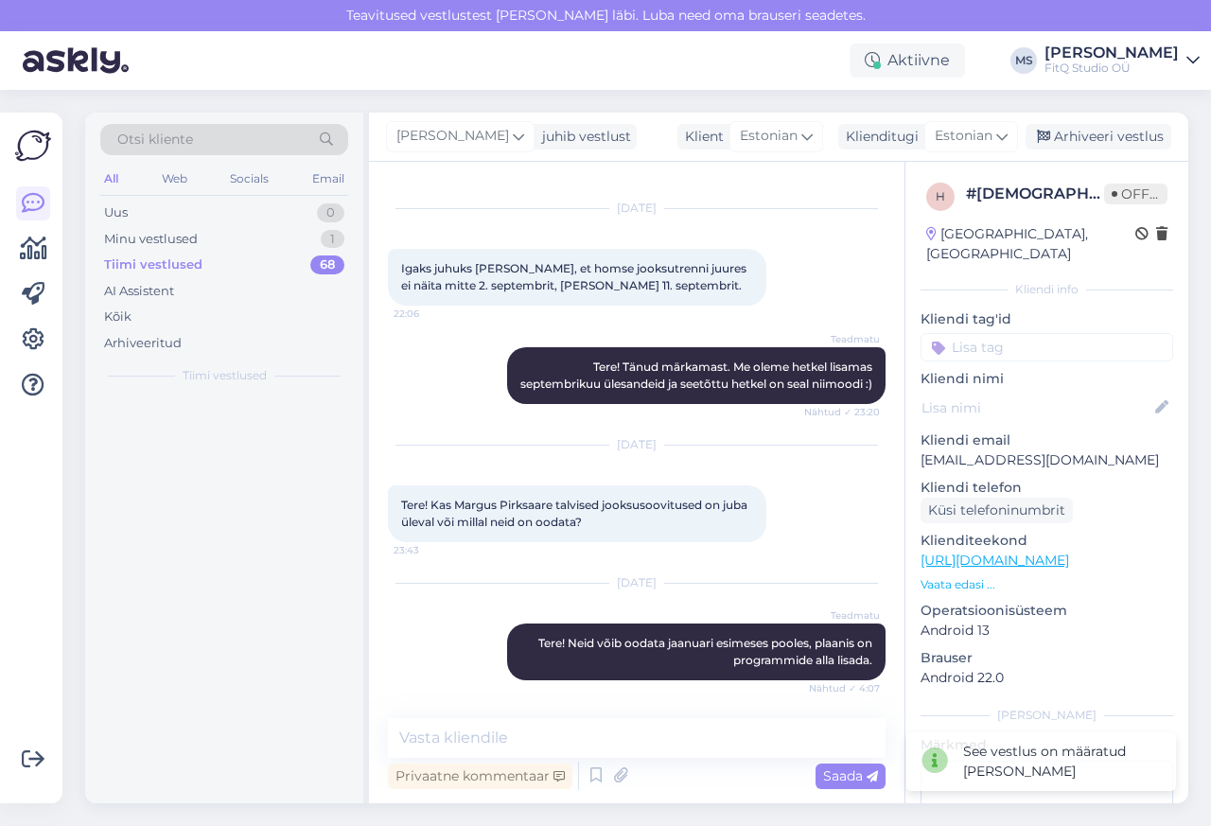
scroll to position [640, 0]
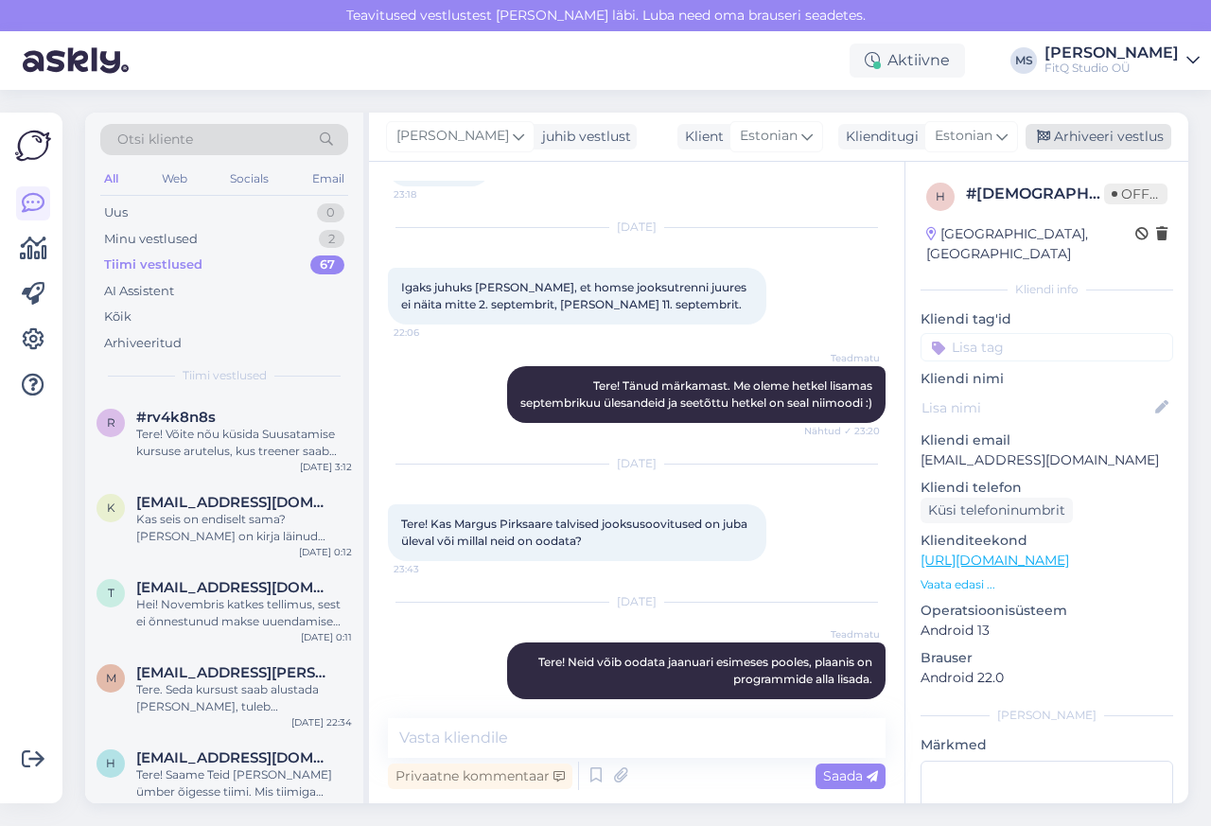
click at [1086, 137] on div "Arhiveeri vestlus" at bounding box center [1099, 137] width 146 height 26
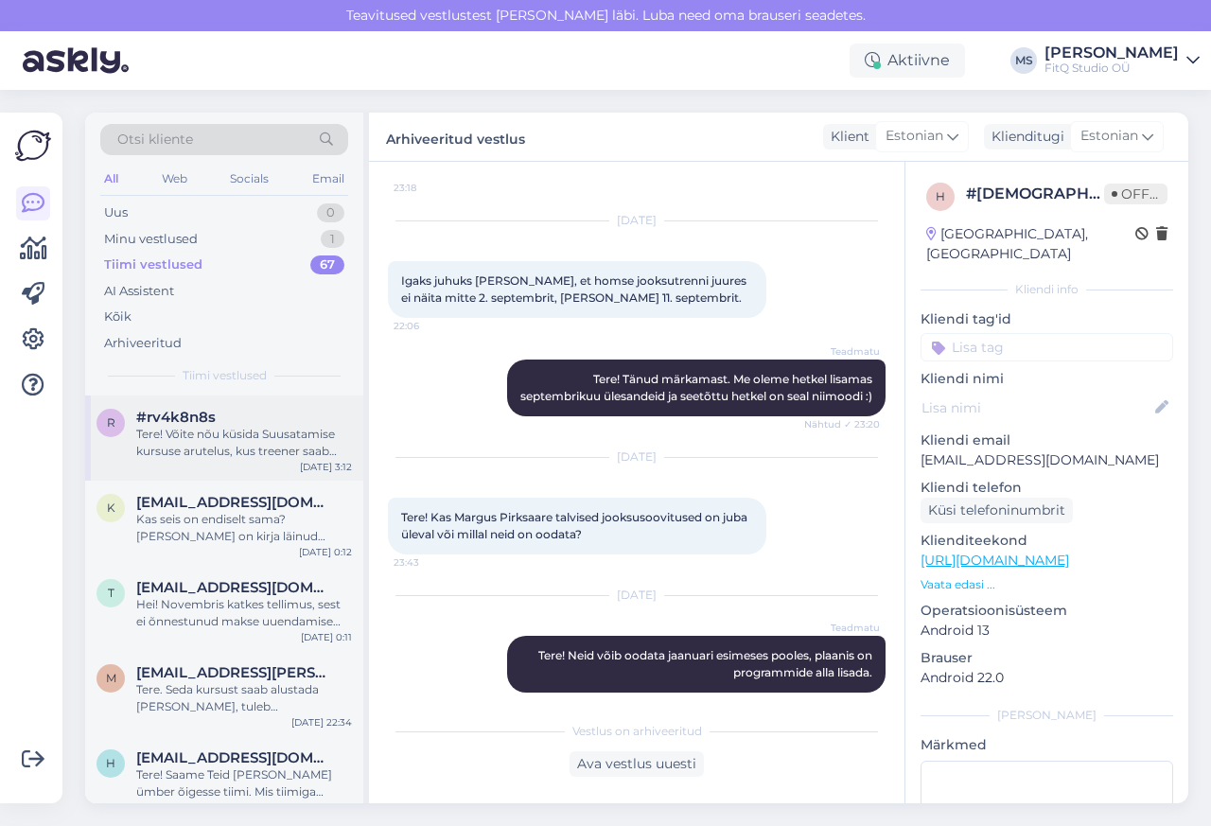
click at [136, 414] on span "#rv4k8n8s" at bounding box center [175, 417] width 79 height 17
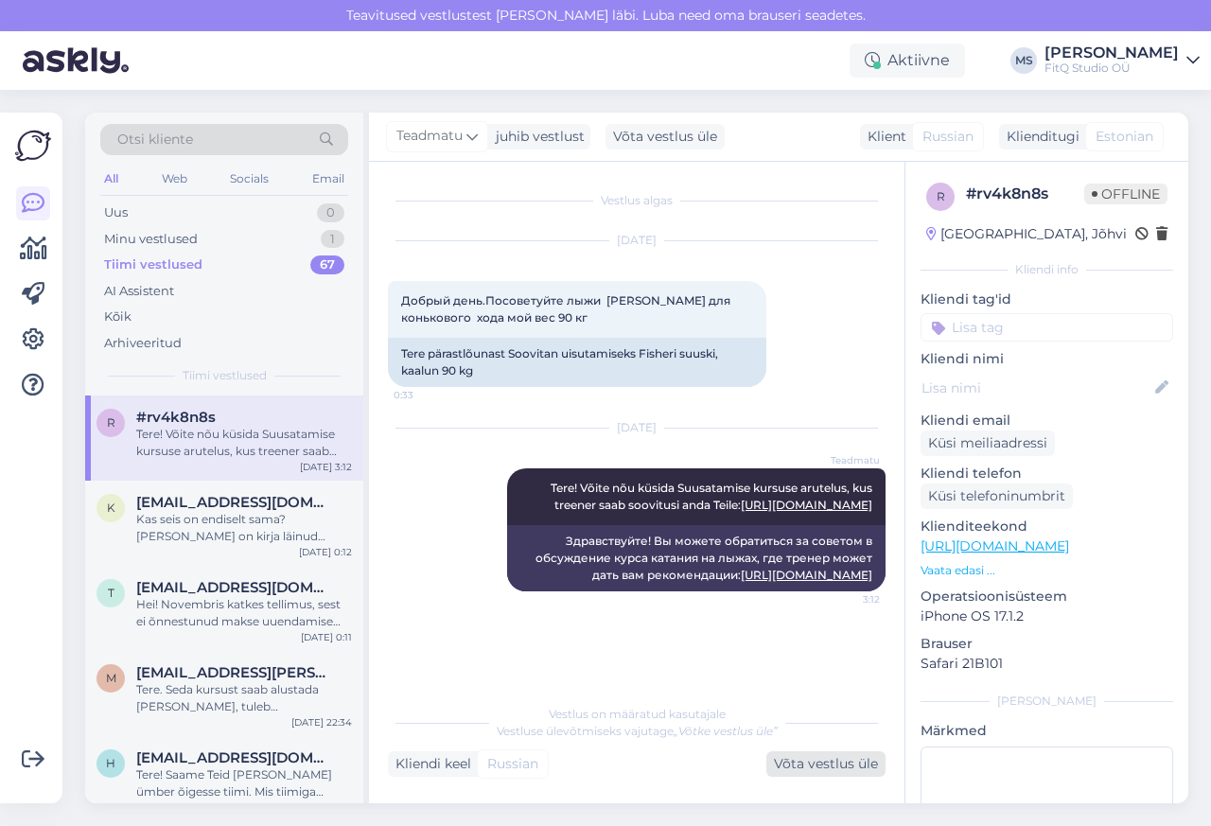
click at [825, 766] on div "Võta vestlus üle" at bounding box center [825, 764] width 119 height 26
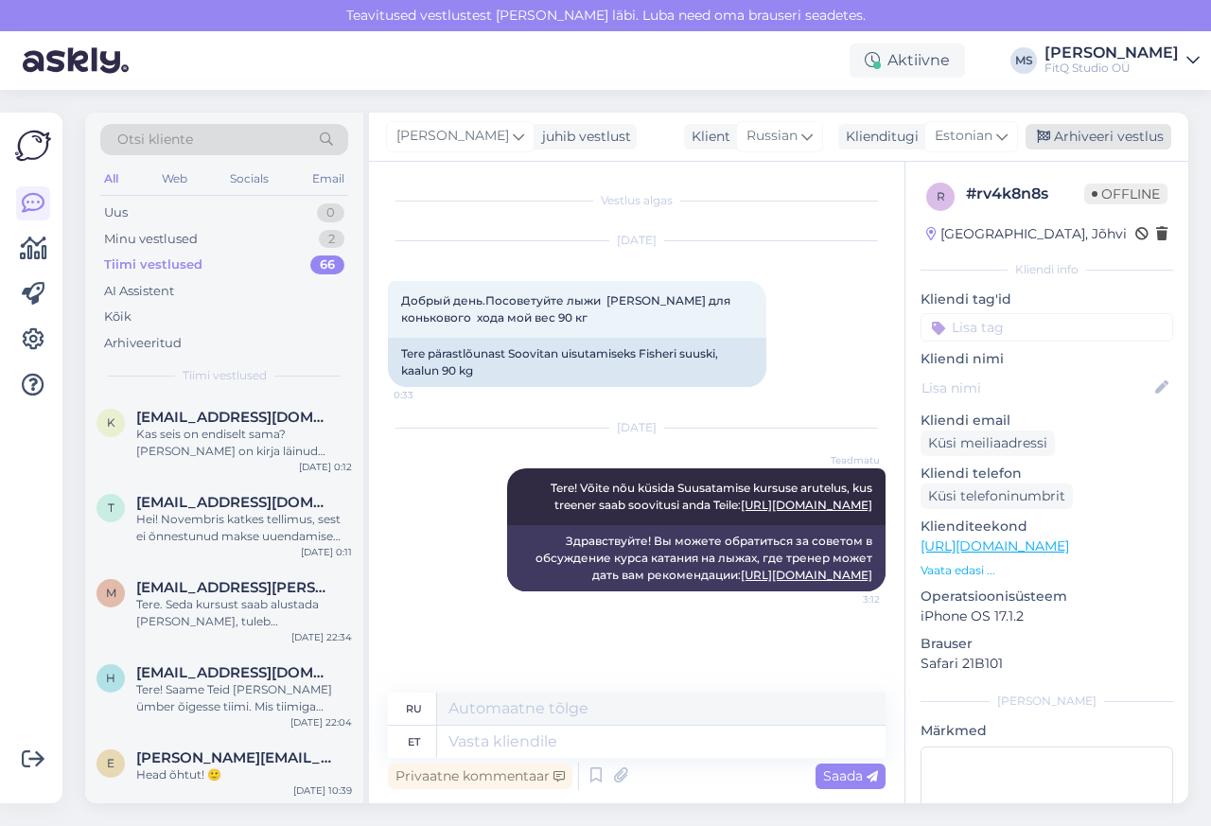
click at [1085, 137] on div "Arhiveeri vestlus" at bounding box center [1099, 137] width 146 height 26
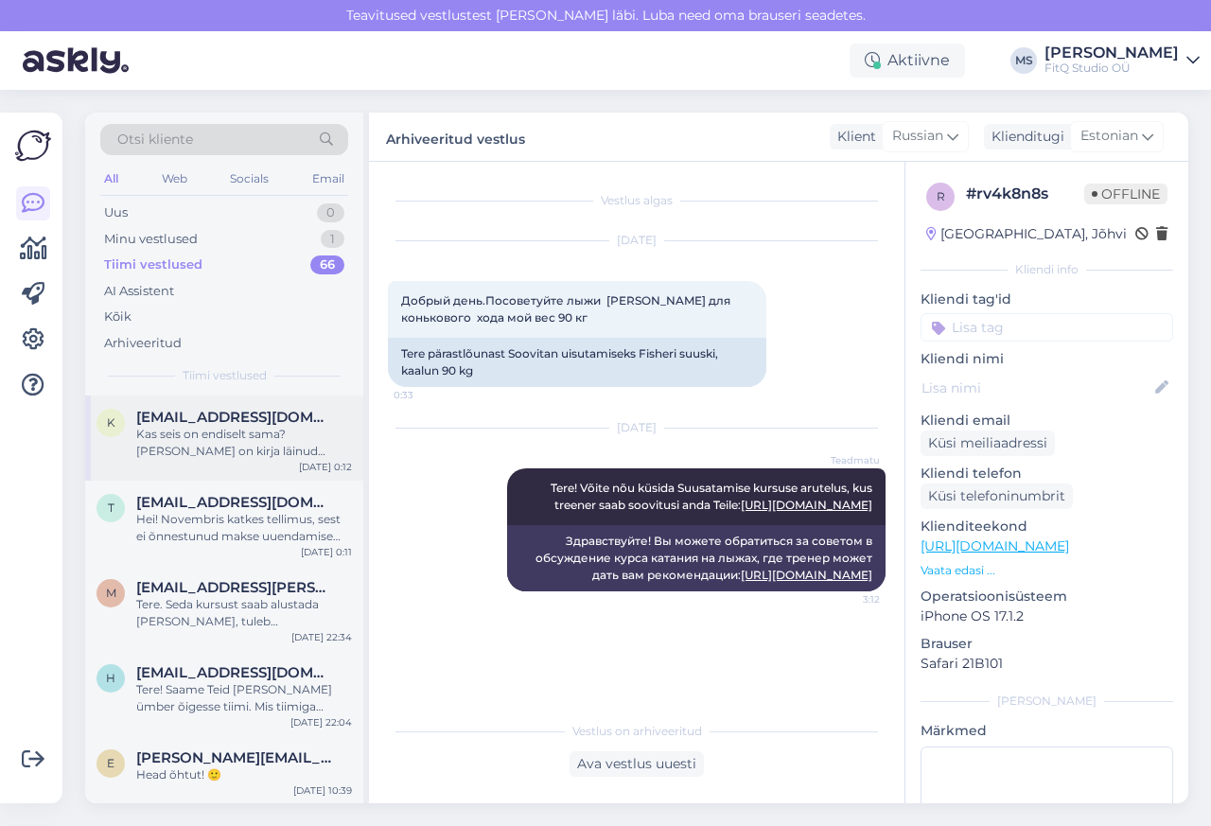
click at [203, 452] on div "Kas seis on endiselt sama? [PERSON_NAME] on kirja läinud [PERSON_NAME] muidu" at bounding box center [244, 443] width 216 height 34
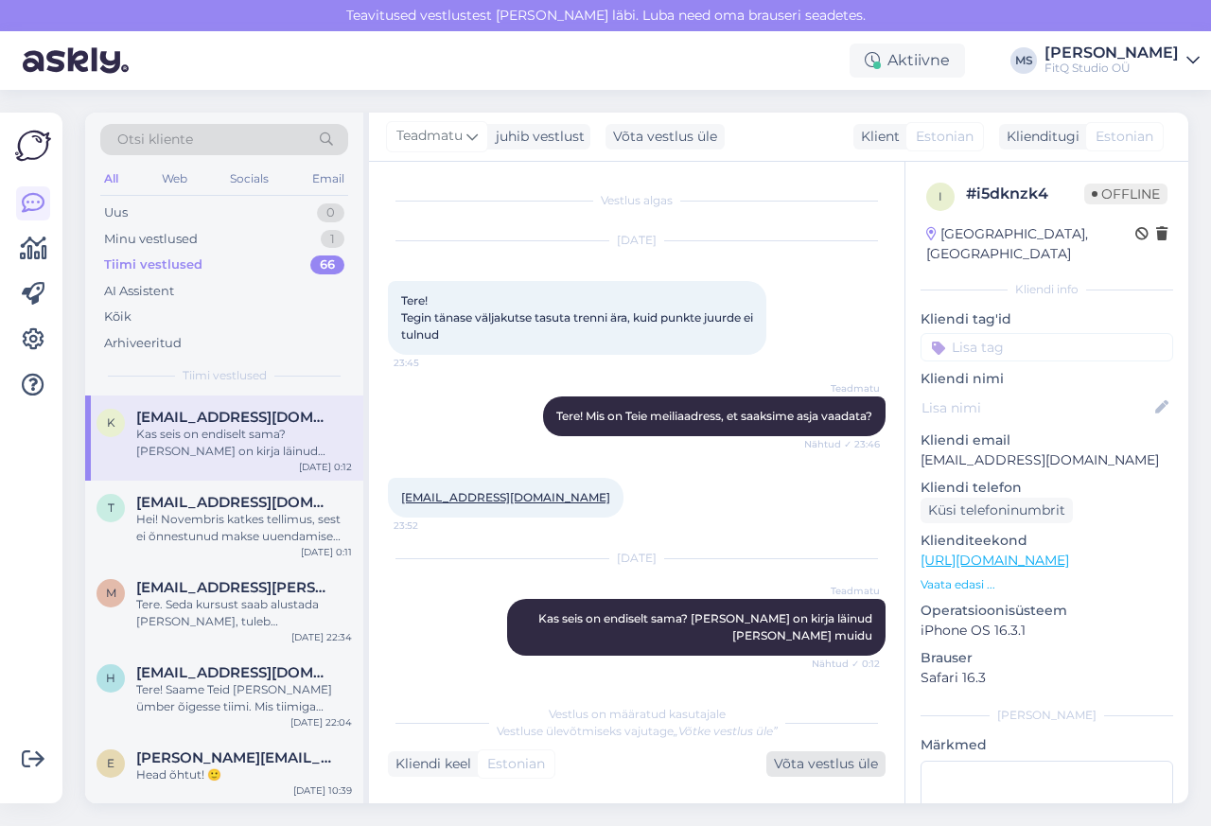
click at [812, 765] on div "Võta vestlus üle" at bounding box center [825, 764] width 119 height 26
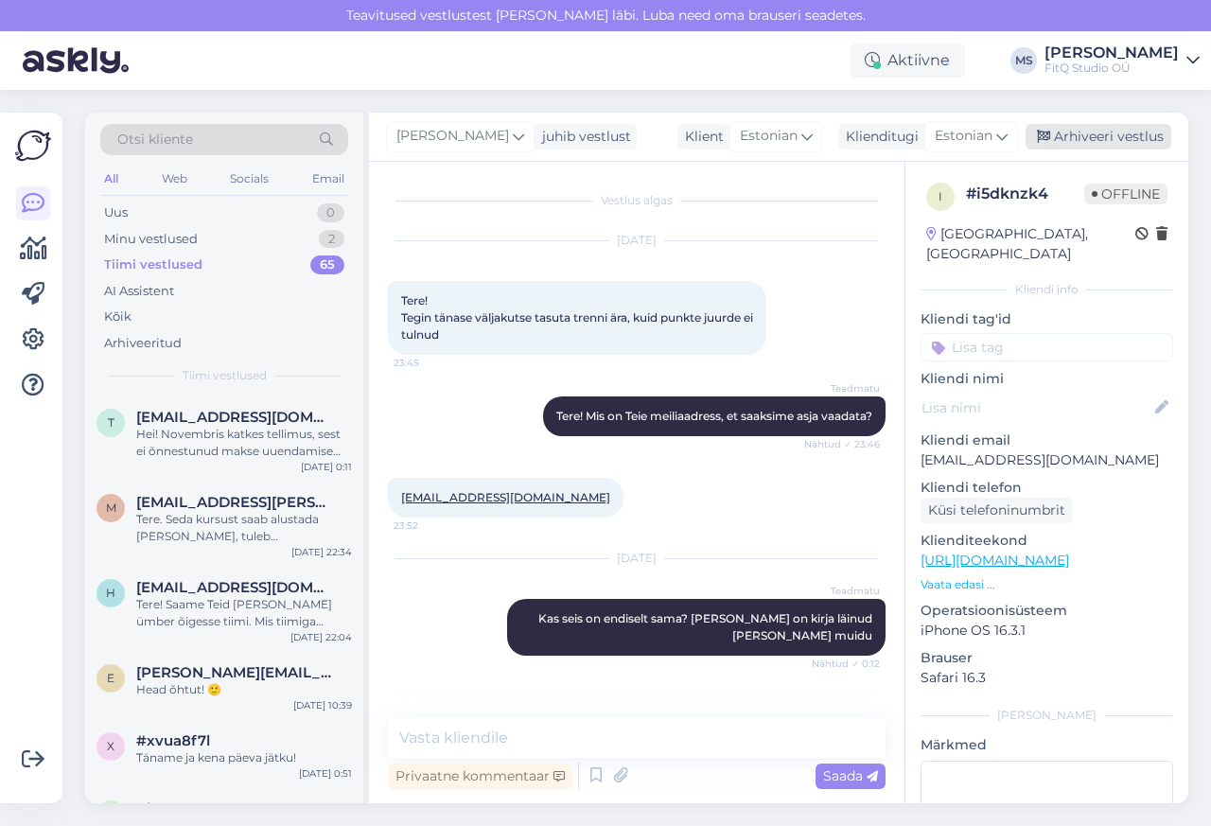
click at [1086, 137] on div "Arhiveeri vestlus" at bounding box center [1099, 137] width 146 height 26
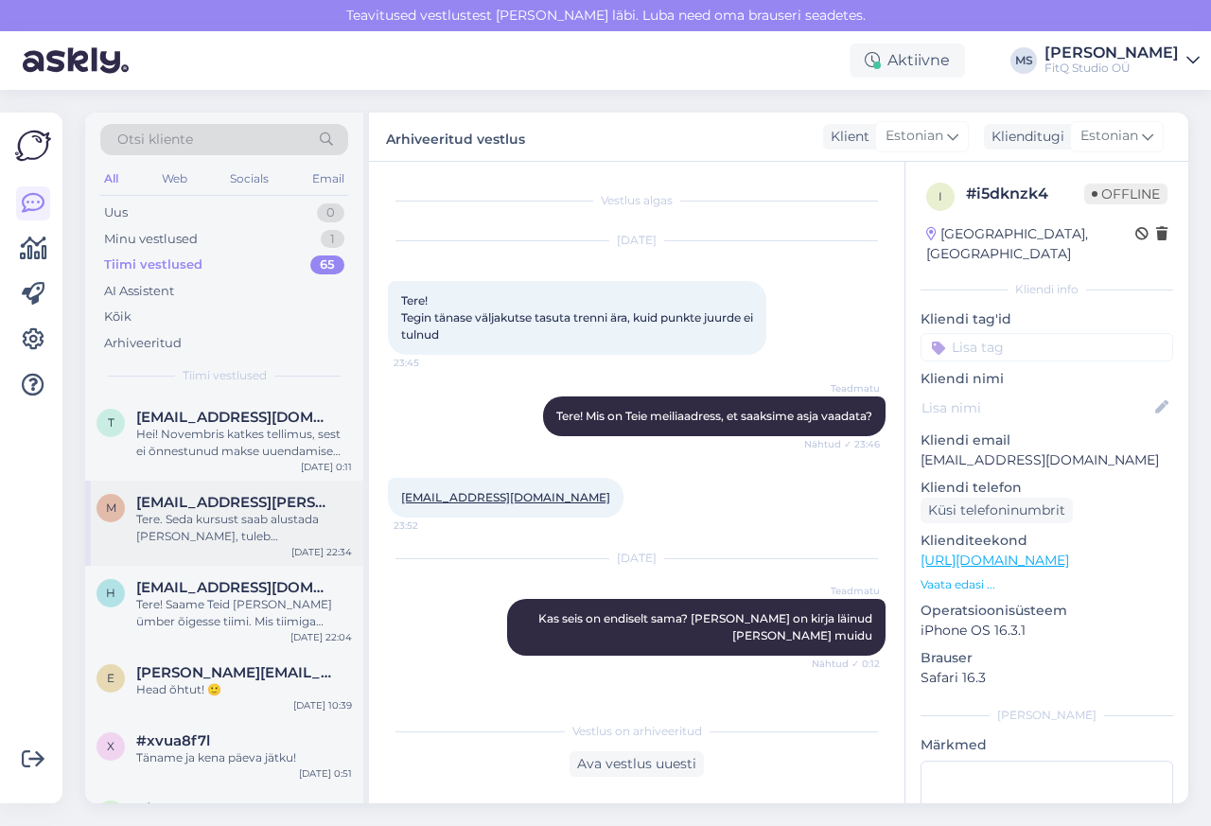
click at [197, 494] on span "[EMAIL_ADDRESS][PERSON_NAME][DOMAIN_NAME]" at bounding box center [234, 502] width 197 height 17
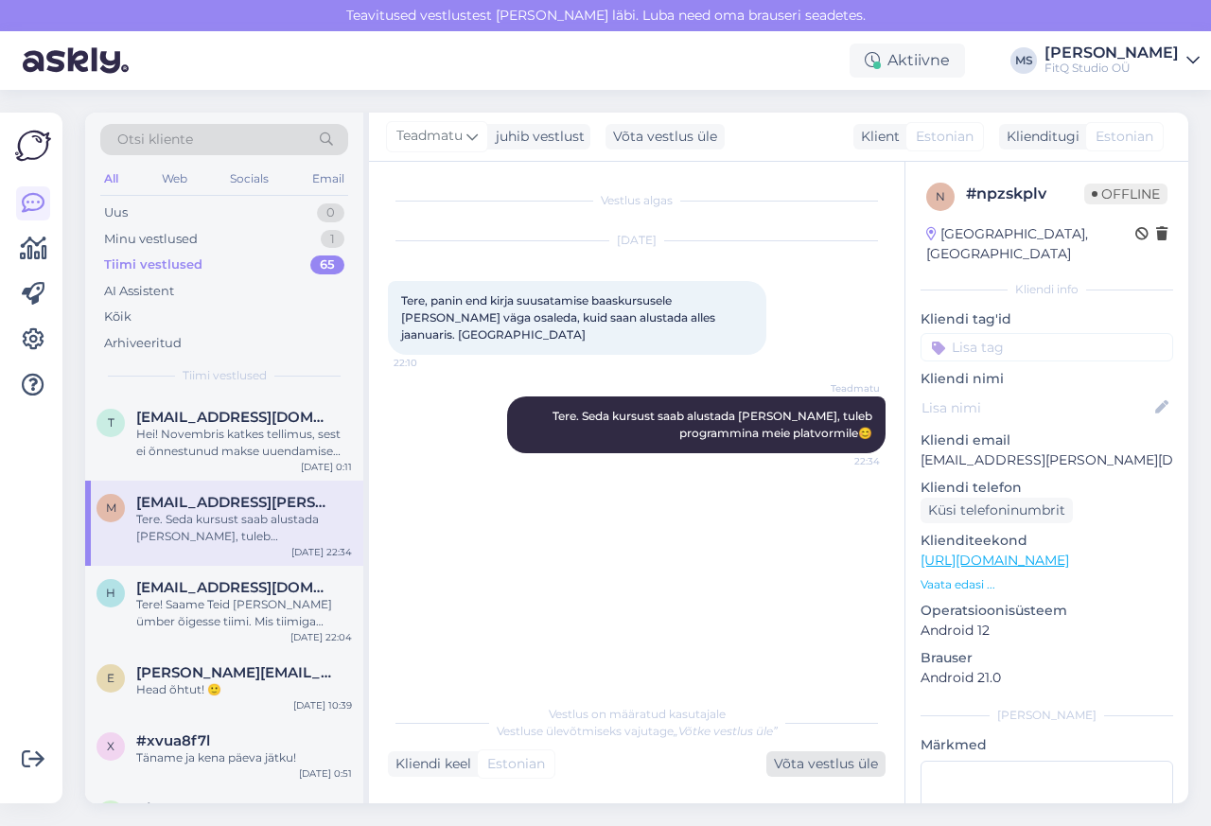
click at [809, 764] on div "Võta vestlus üle" at bounding box center [825, 764] width 119 height 26
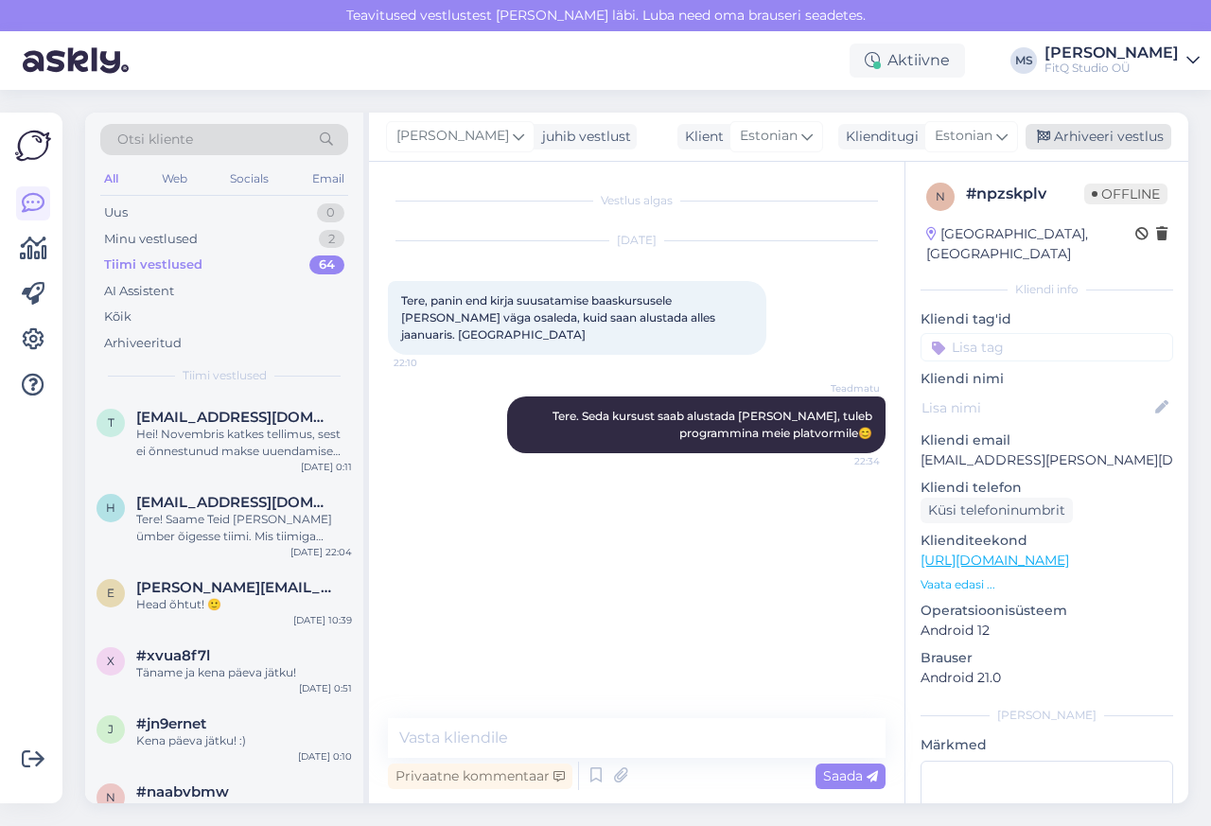
click at [1086, 137] on div "Arhiveeri vestlus" at bounding box center [1099, 137] width 146 height 26
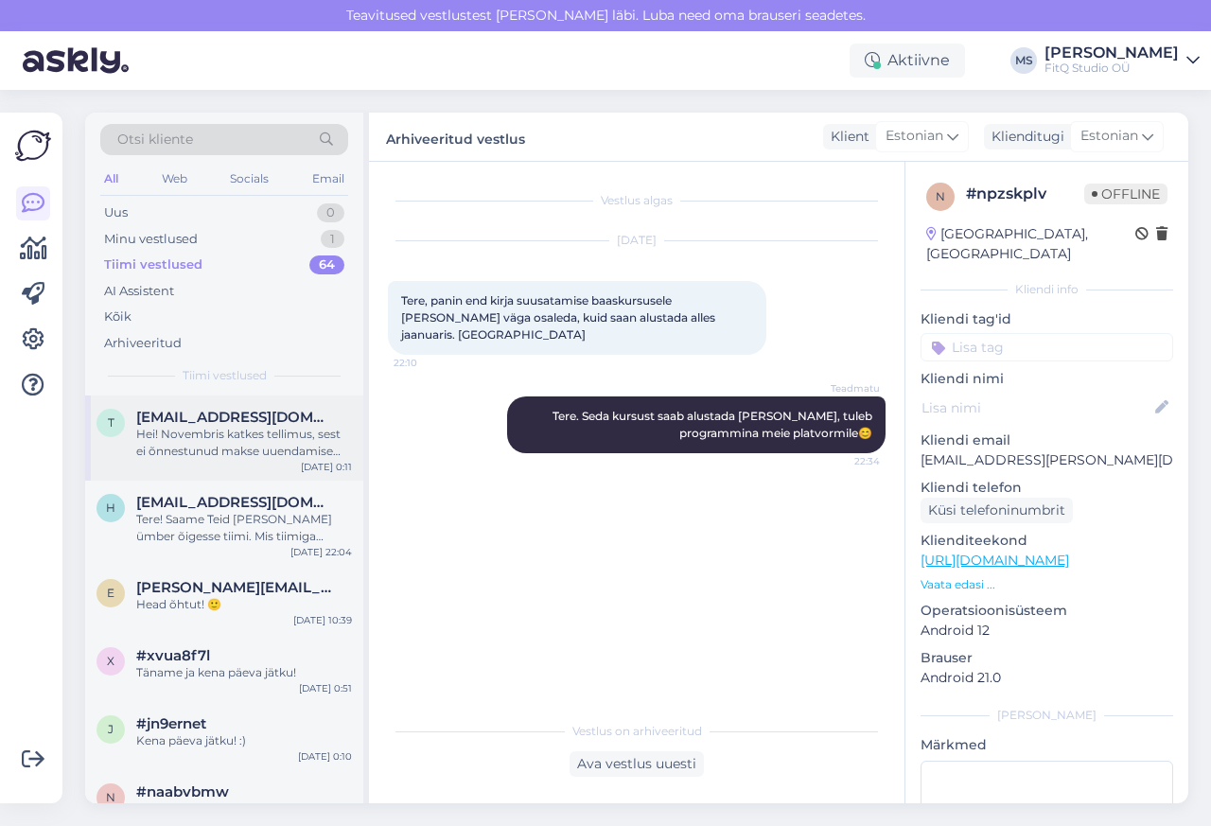
click at [187, 415] on span "[EMAIL_ADDRESS][DOMAIN_NAME]" at bounding box center [234, 417] width 197 height 17
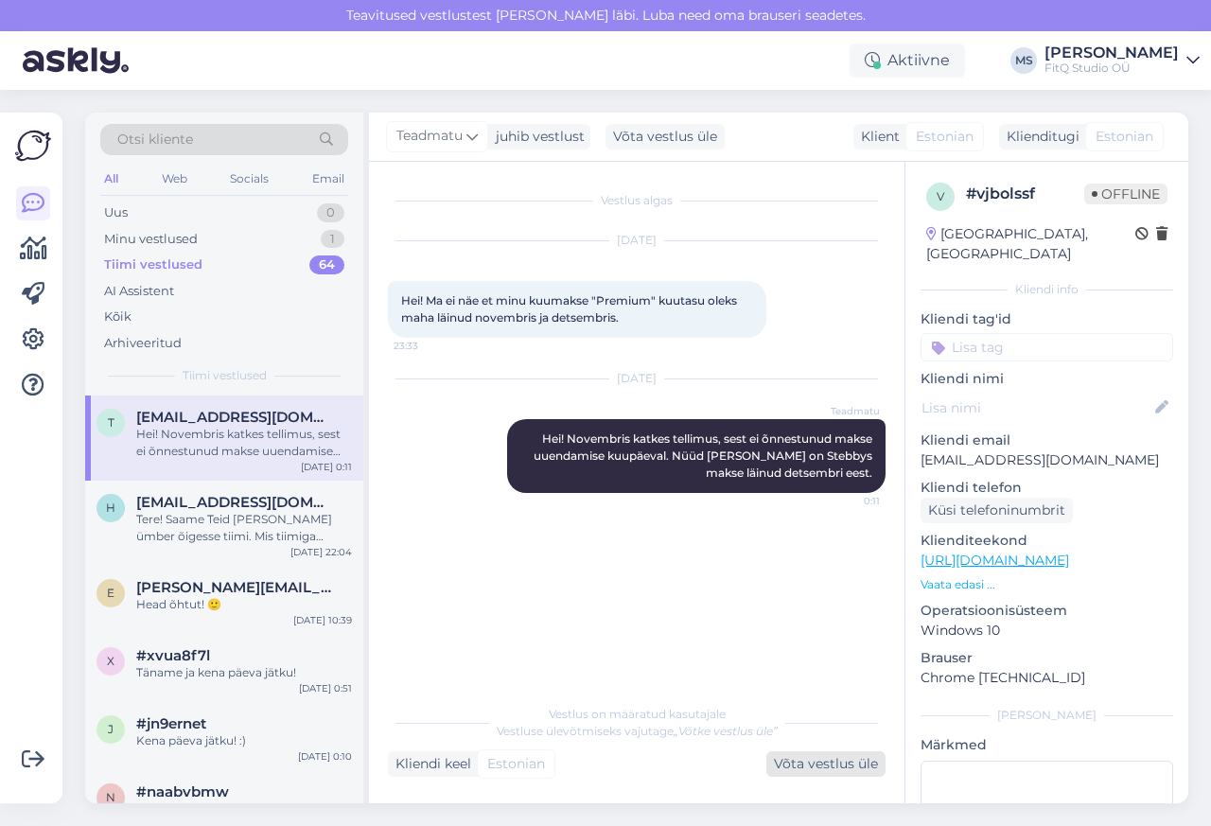
click at [812, 765] on div "Võta vestlus üle" at bounding box center [825, 764] width 119 height 26
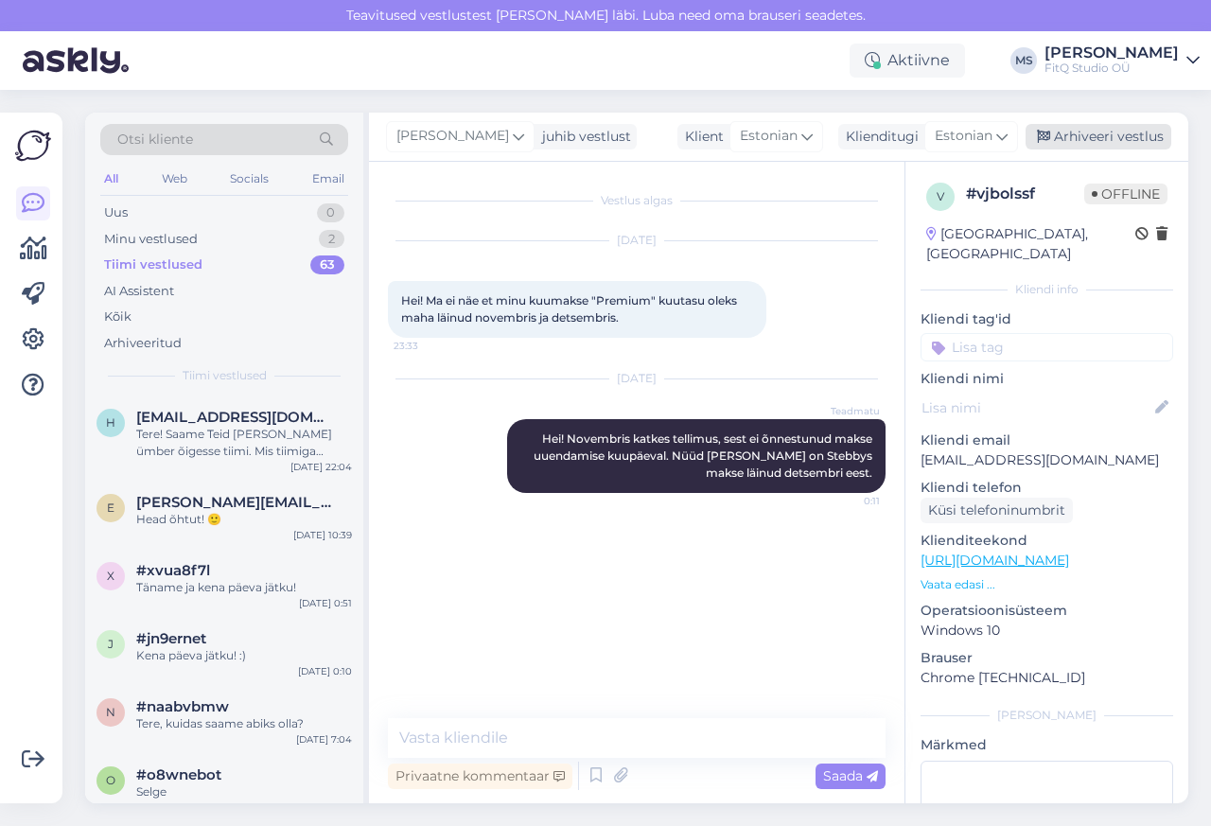
click at [1088, 137] on div "Arhiveeri vestlus" at bounding box center [1099, 137] width 146 height 26
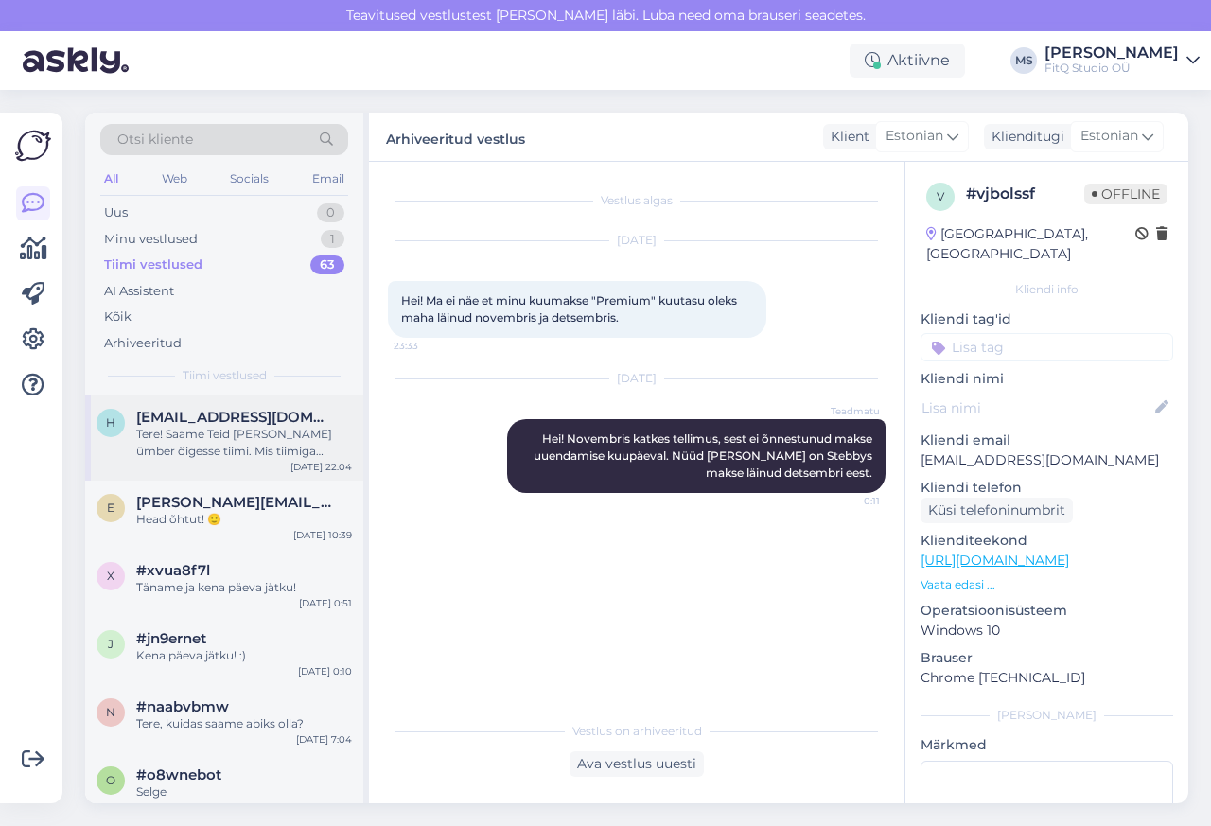
click at [206, 454] on div "Tere! Saame Teid [PERSON_NAME] ümber õigesse tiimi. Mis tiimiga soovite liituda?" at bounding box center [244, 443] width 216 height 34
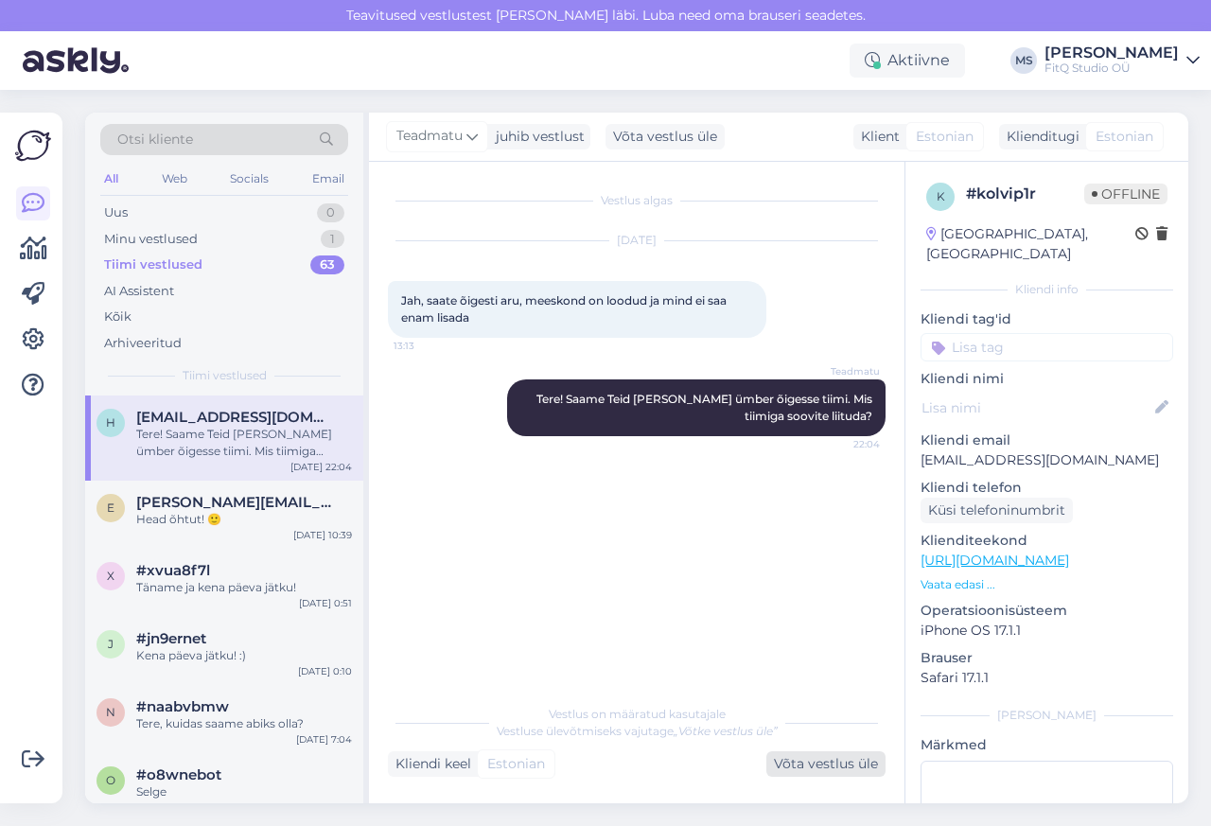
click at [811, 765] on div "Võta vestlus üle" at bounding box center [825, 764] width 119 height 26
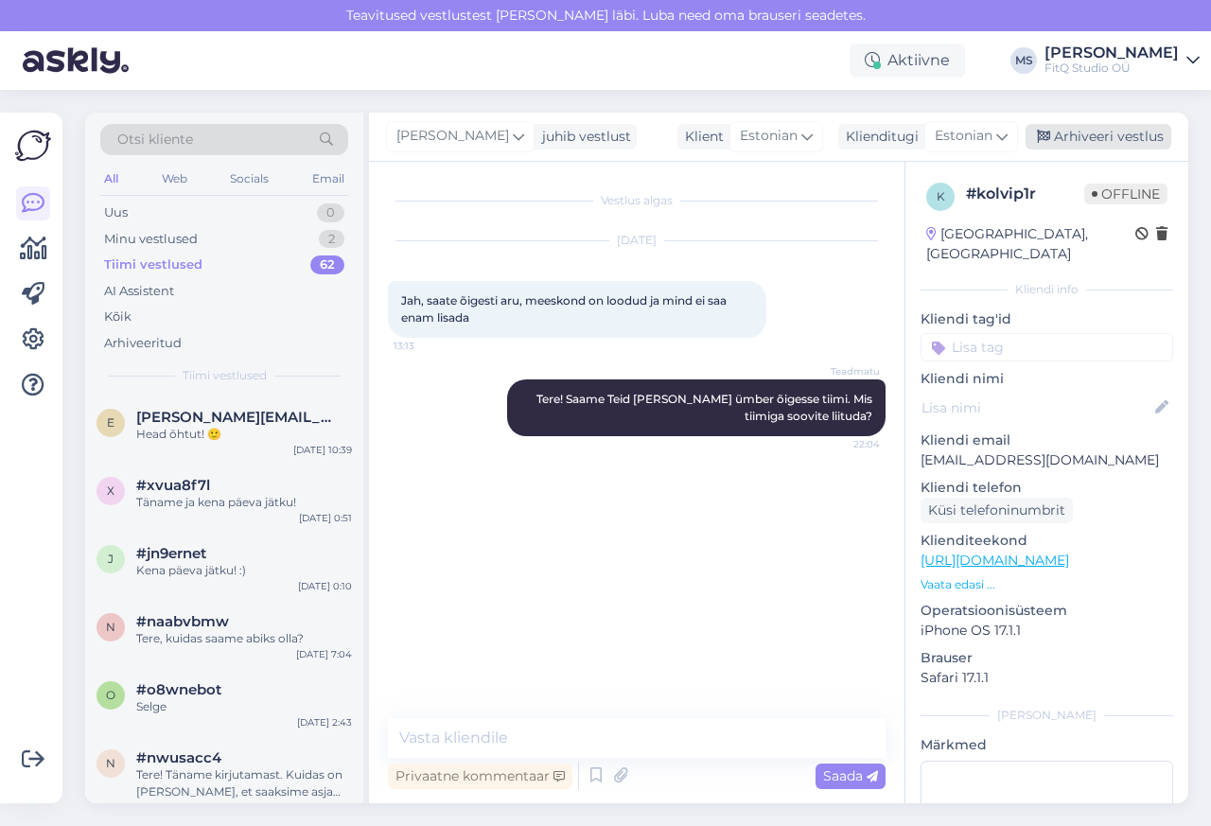
click at [1086, 137] on div "Arhiveeri vestlus" at bounding box center [1099, 137] width 146 height 26
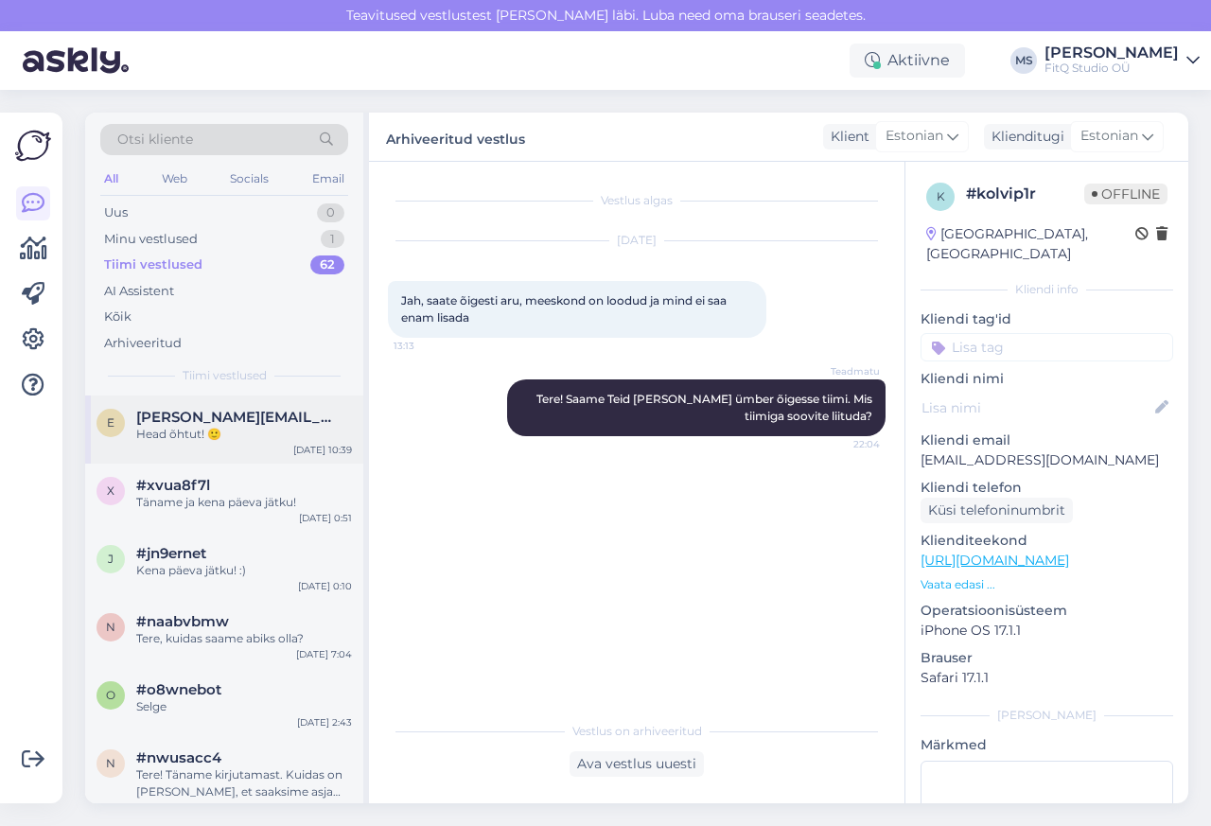
click at [194, 452] on div "e [PERSON_NAME][EMAIL_ADDRESS][DOMAIN_NAME] Head õhtut! 🙂 [DATE] 10:39" at bounding box center [224, 429] width 278 height 68
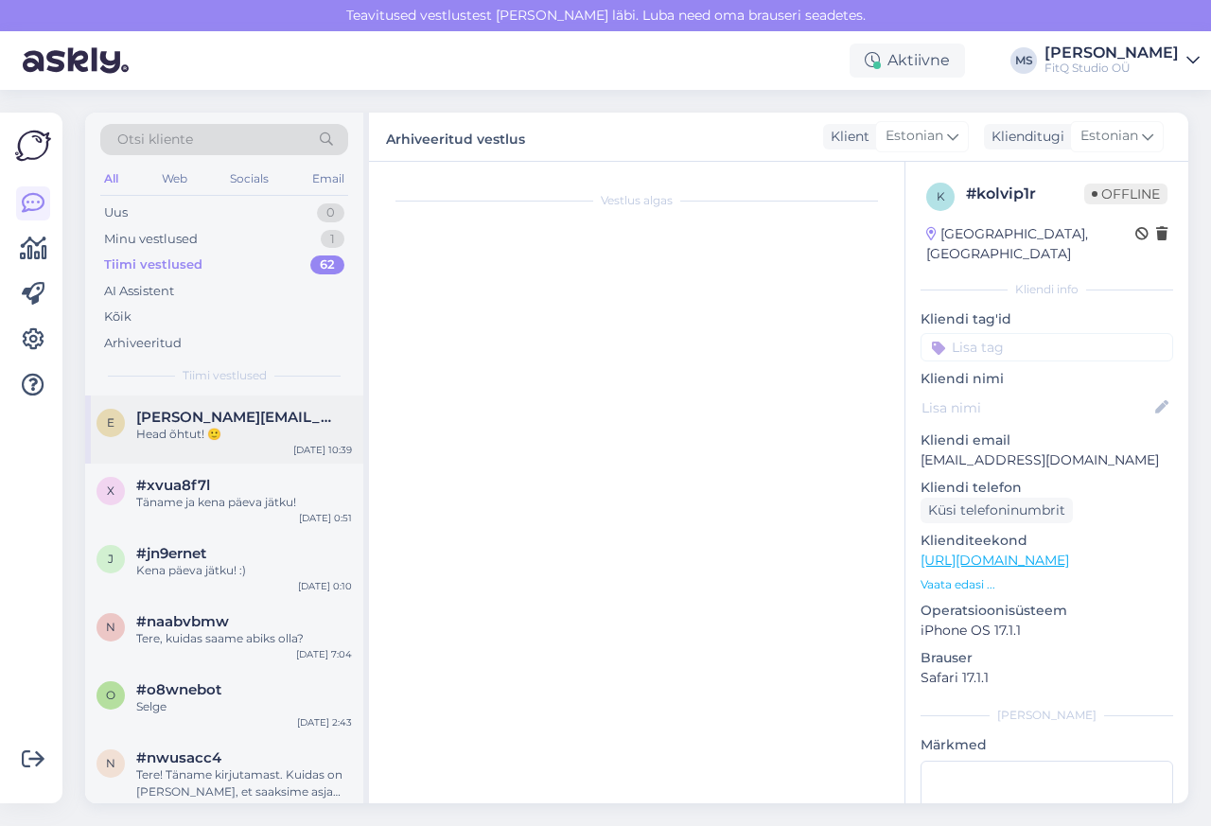
scroll to position [423, 0]
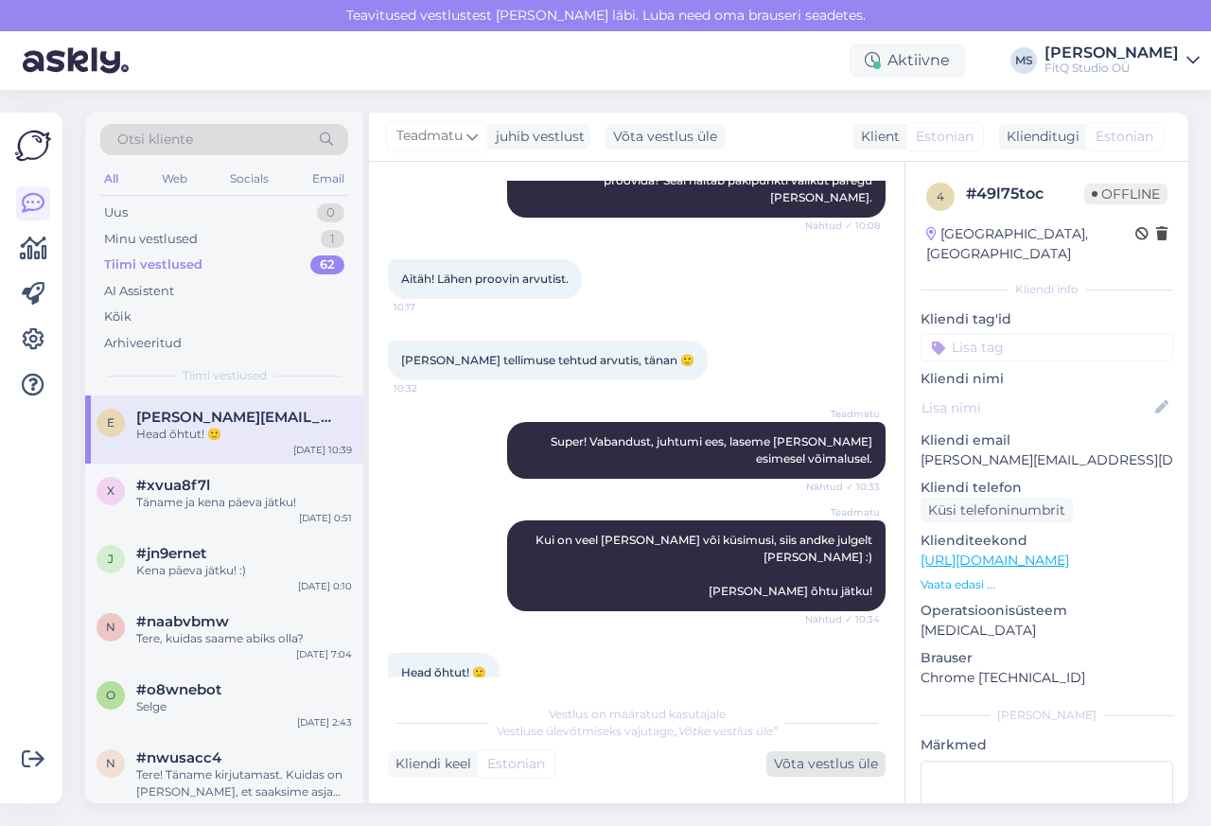
click at [812, 765] on div "Võta vestlus üle" at bounding box center [825, 764] width 119 height 26
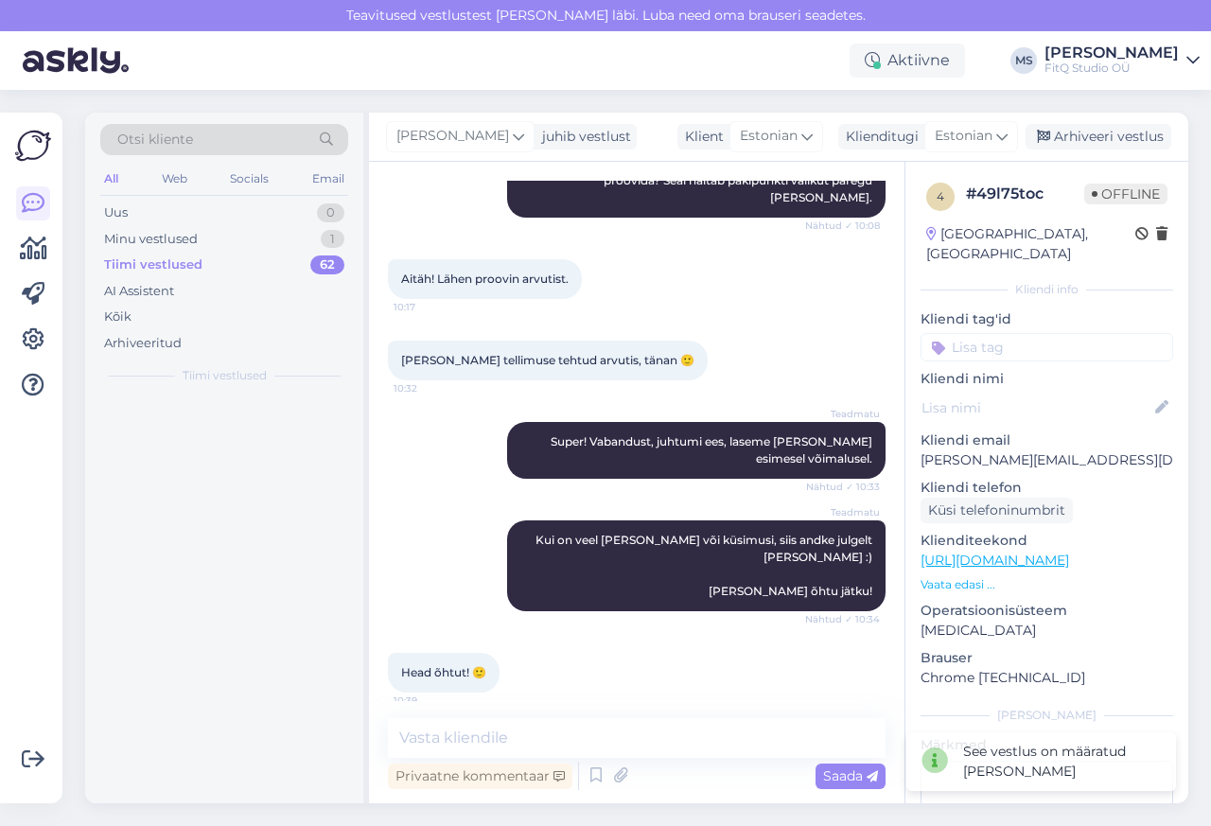
scroll to position [399, 0]
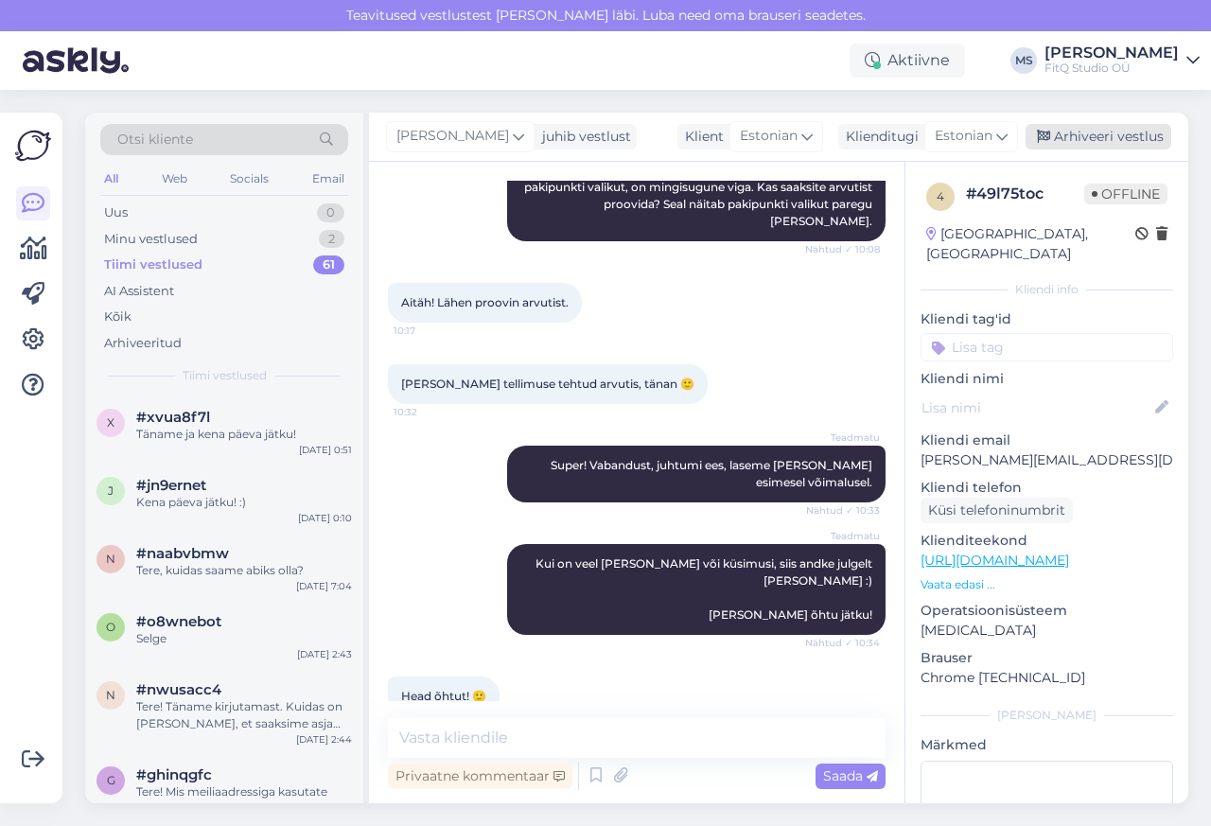
click at [1086, 137] on div "Arhiveeri vestlus" at bounding box center [1099, 137] width 146 height 26
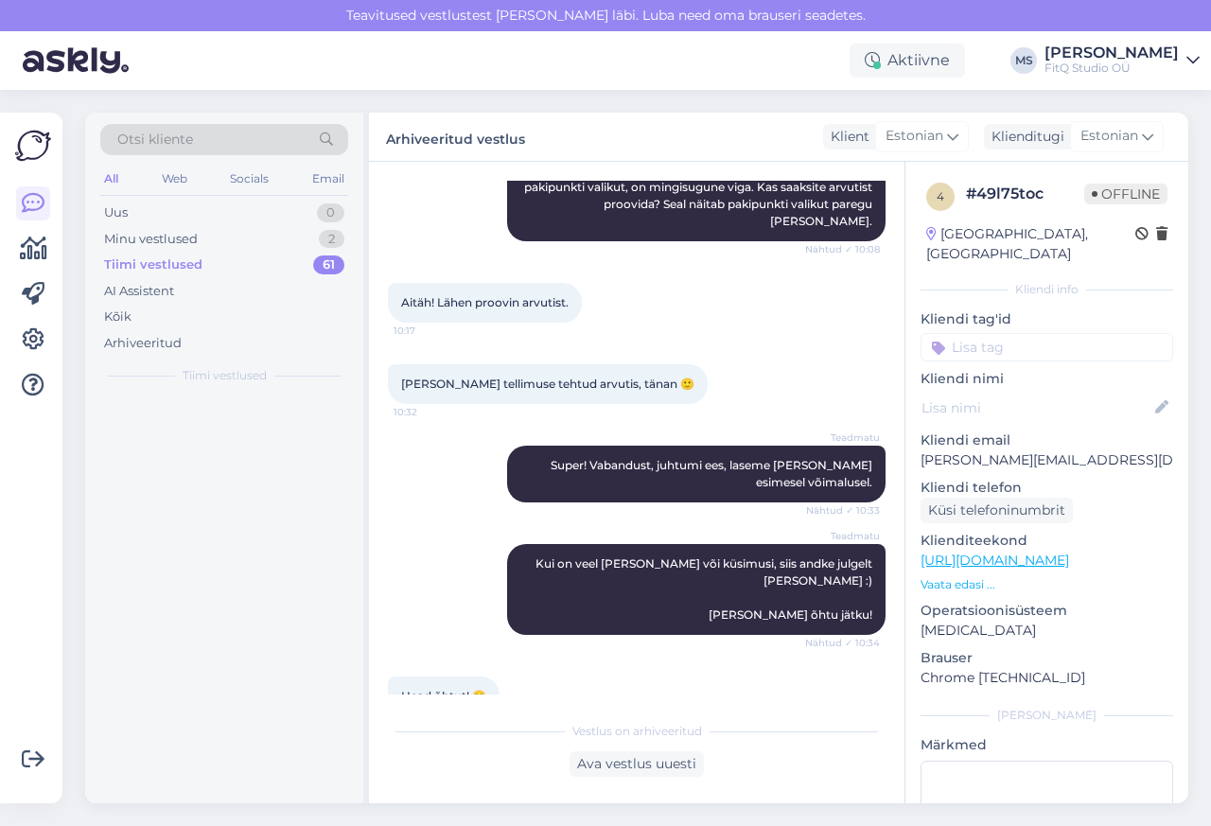
scroll to position [407, 0]
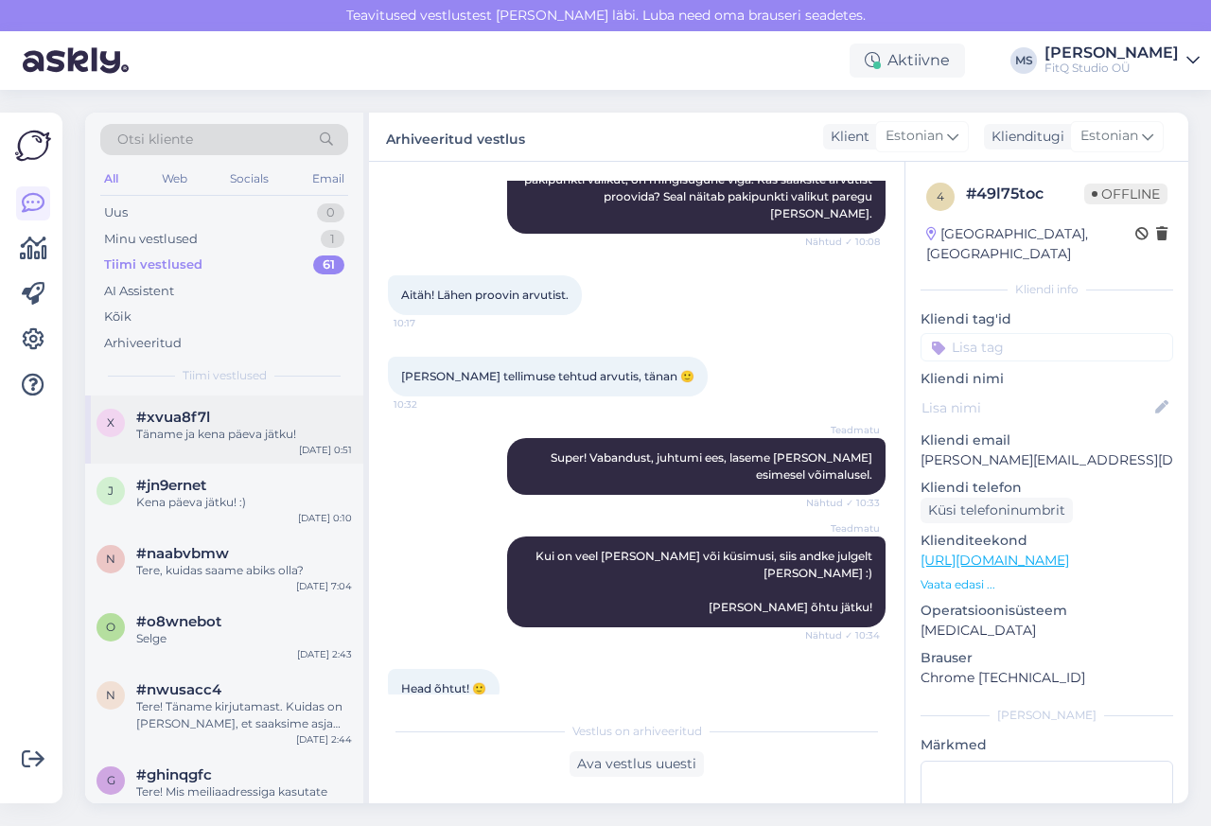
click at [138, 414] on span "#xvua8f7l" at bounding box center [173, 417] width 74 height 17
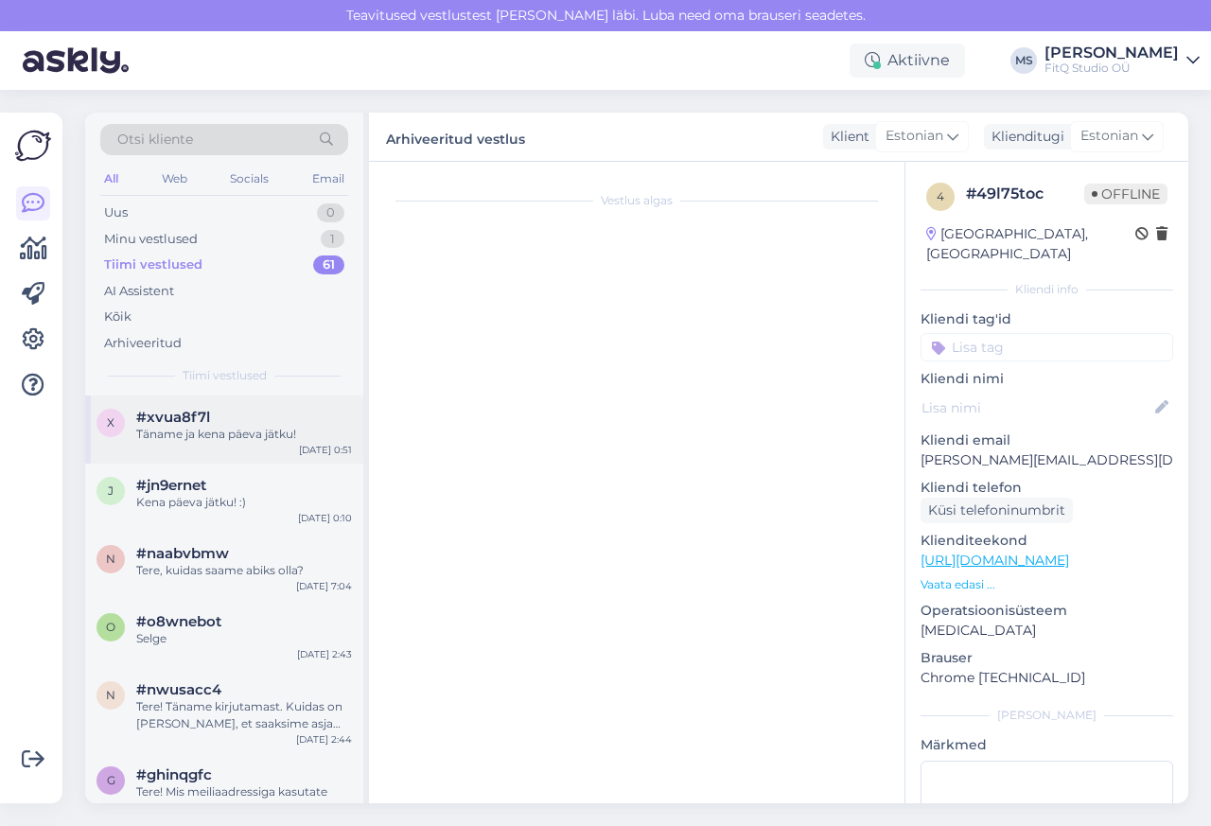
scroll to position [1342, 0]
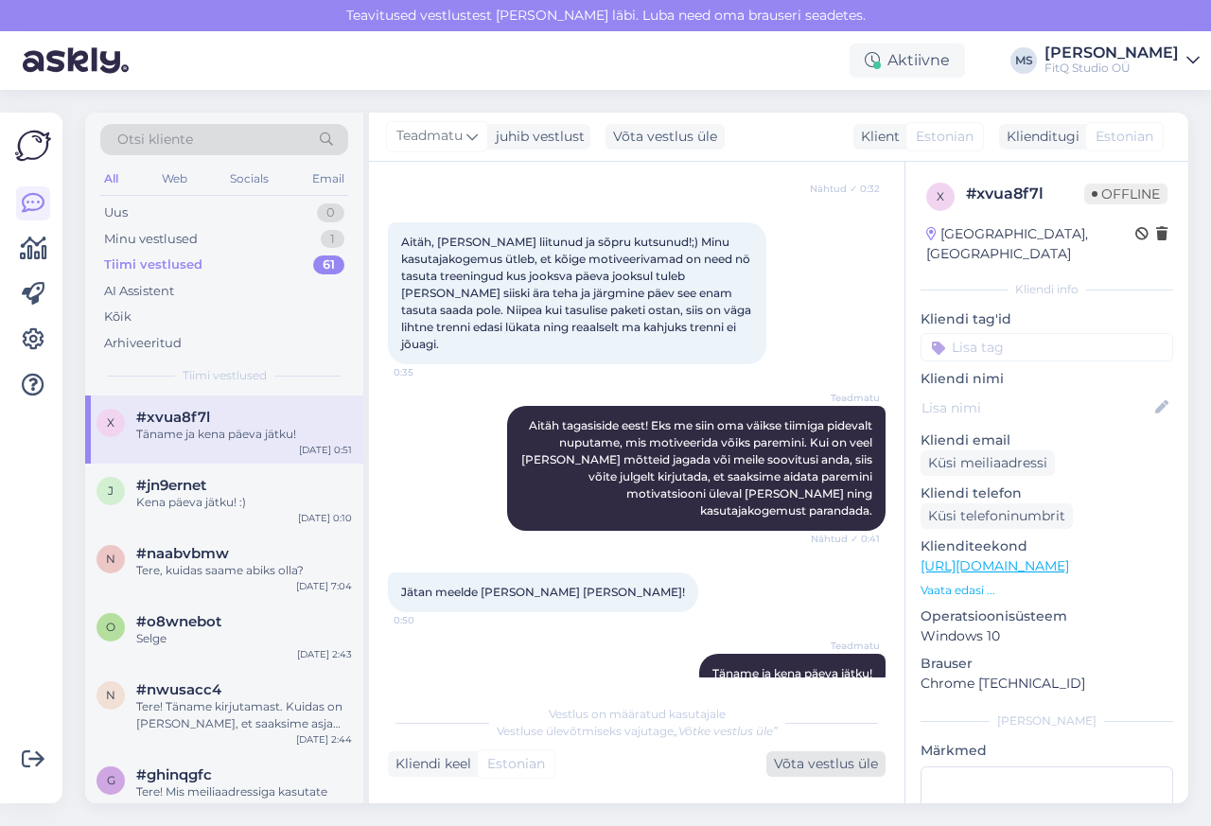
click at [814, 765] on div "Võta vestlus üle" at bounding box center [825, 764] width 119 height 26
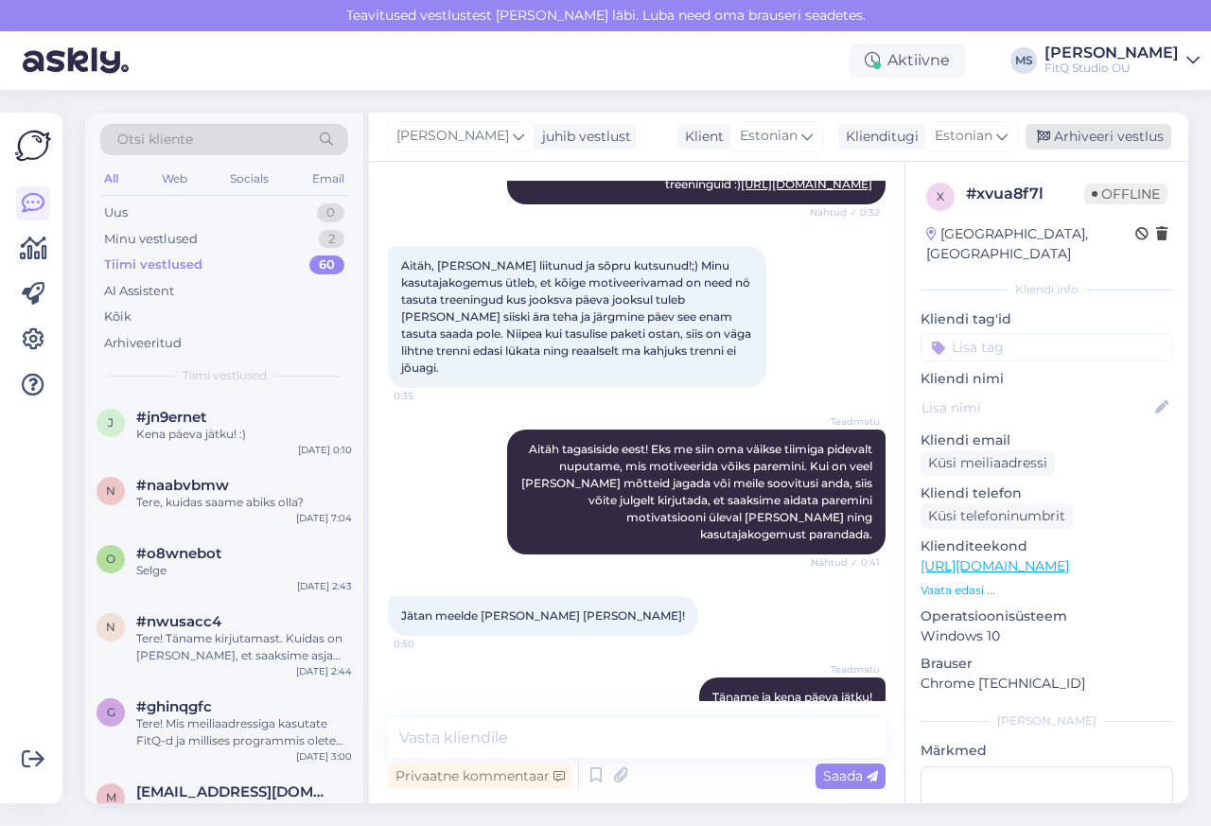
click at [1085, 137] on div "Arhiveeri vestlus" at bounding box center [1099, 137] width 146 height 26
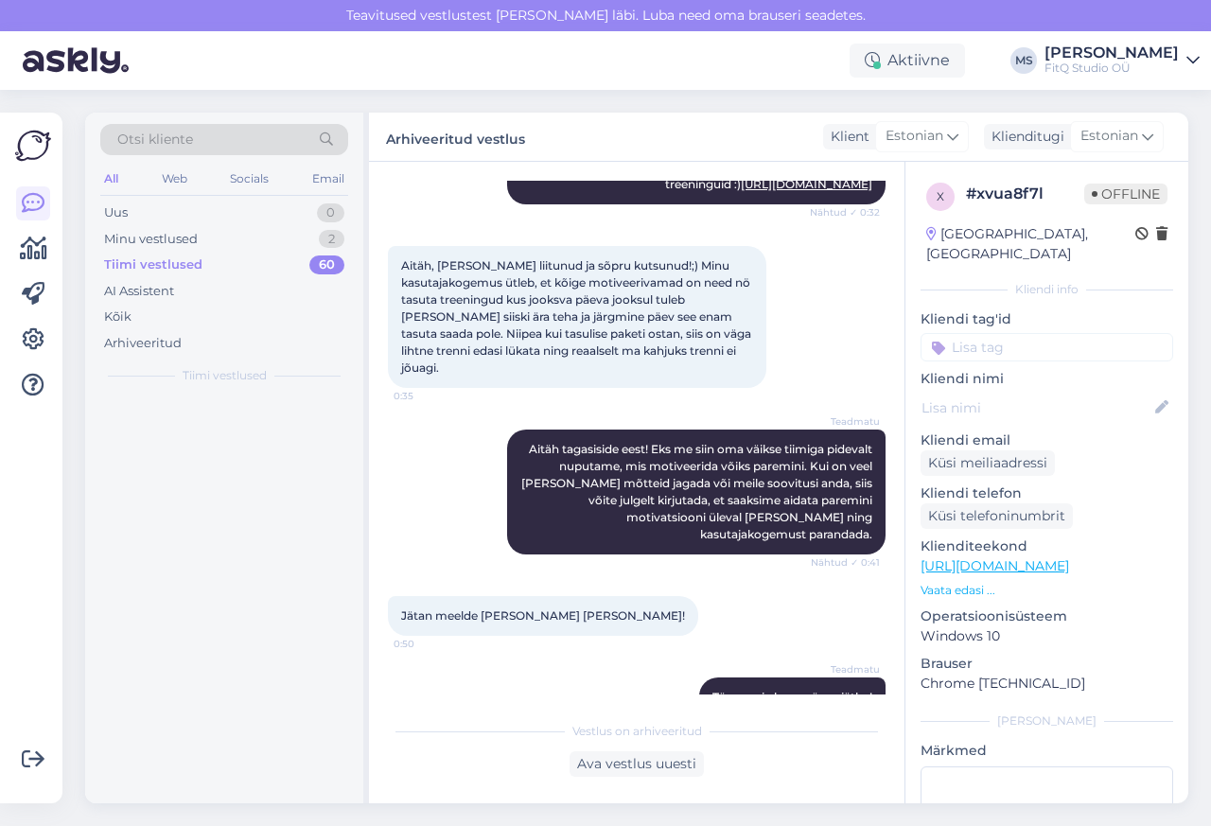
scroll to position [1326, 0]
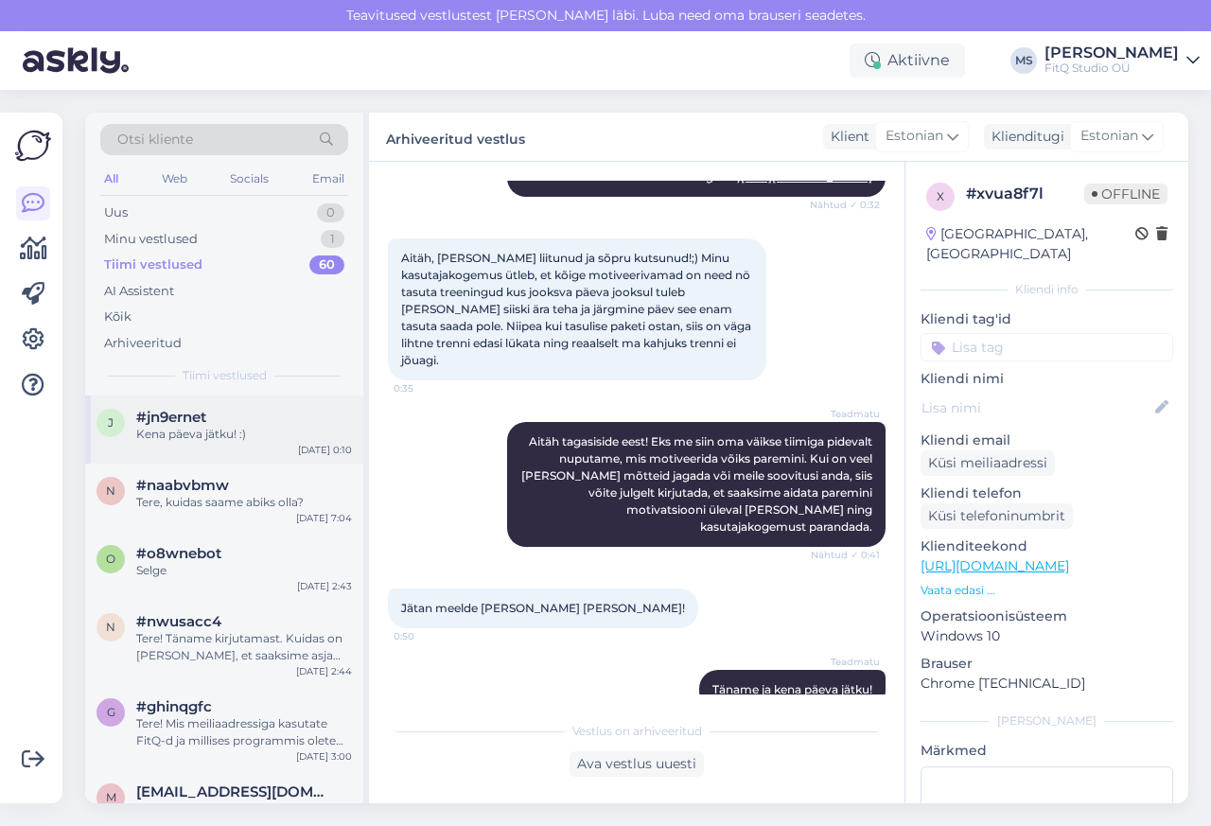
click at [138, 453] on div "j #jn9ernet Kena päeva jätku! :) [DATE] 0:10" at bounding box center [224, 429] width 278 height 68
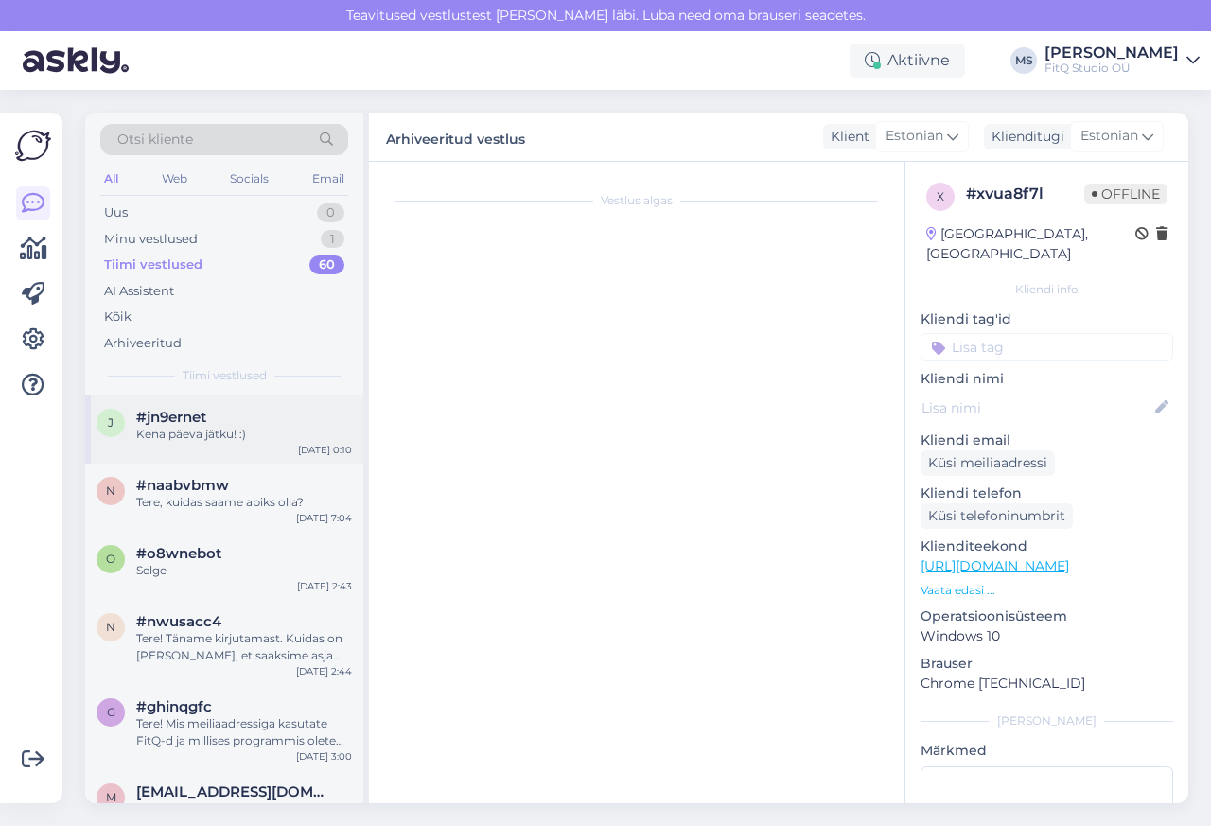
scroll to position [228, 0]
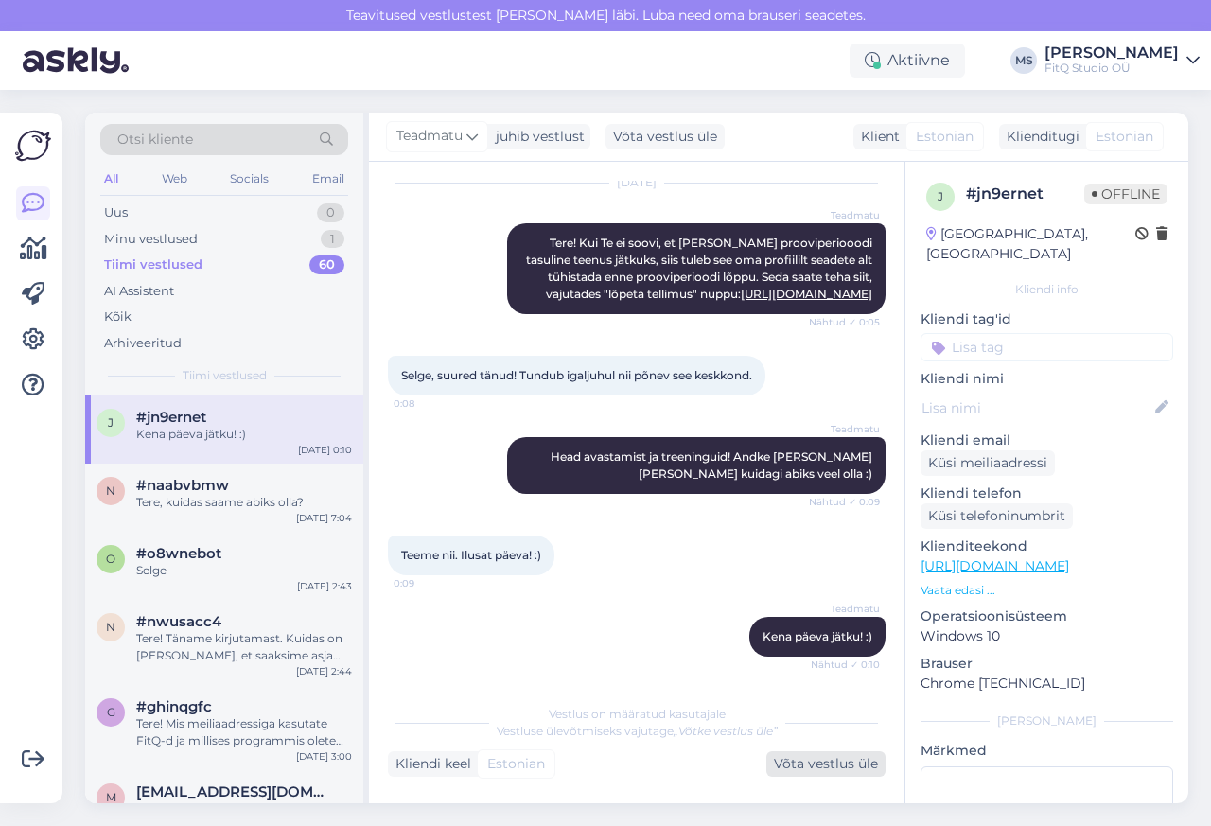
click at [815, 765] on div "Võta vestlus üle" at bounding box center [825, 764] width 119 height 26
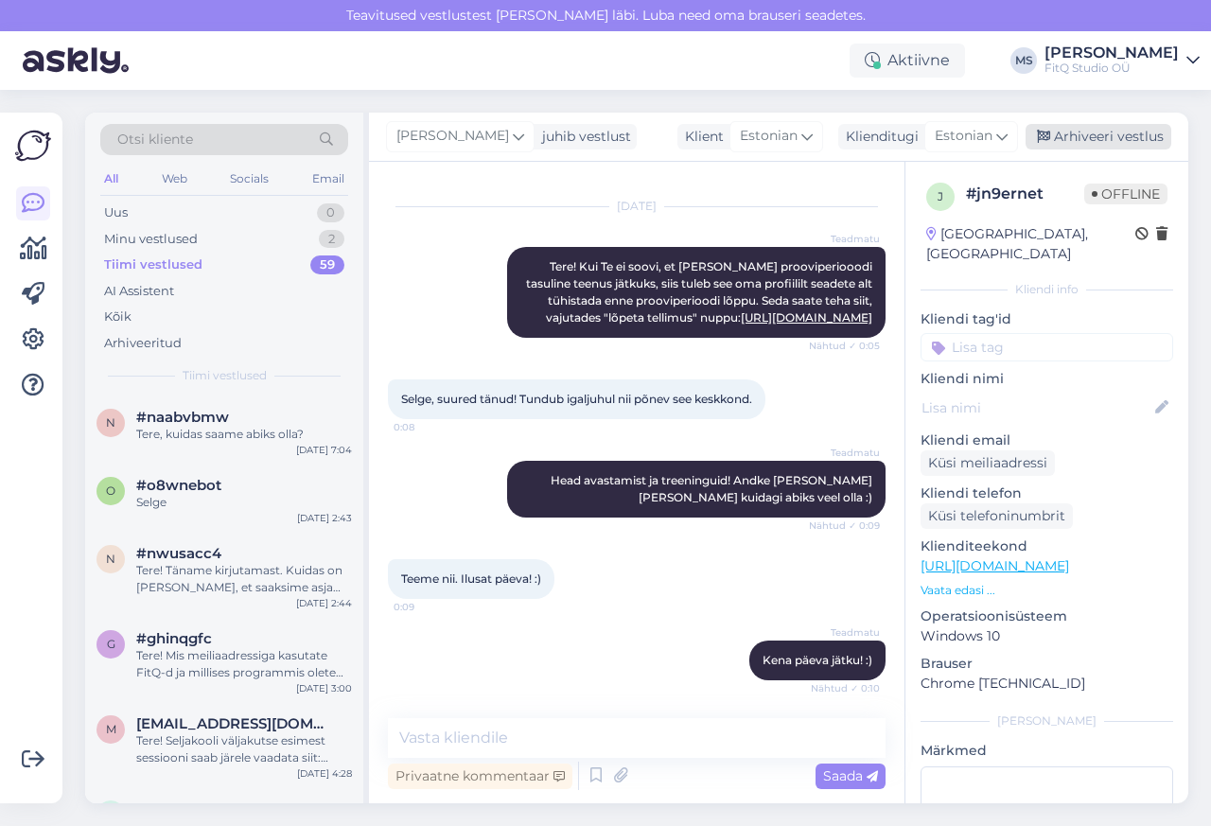
click at [1086, 137] on div "Arhiveeri vestlus" at bounding box center [1099, 137] width 146 height 26
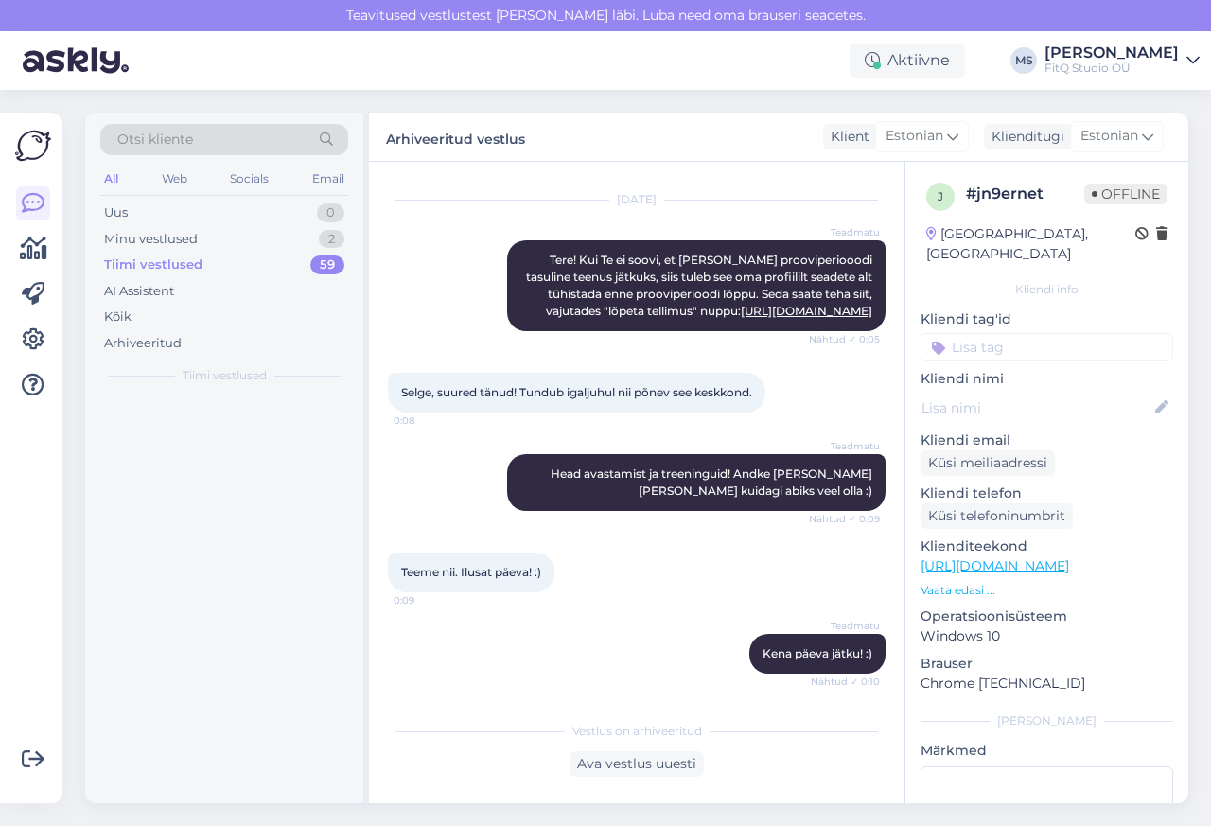
scroll to position [211, 0]
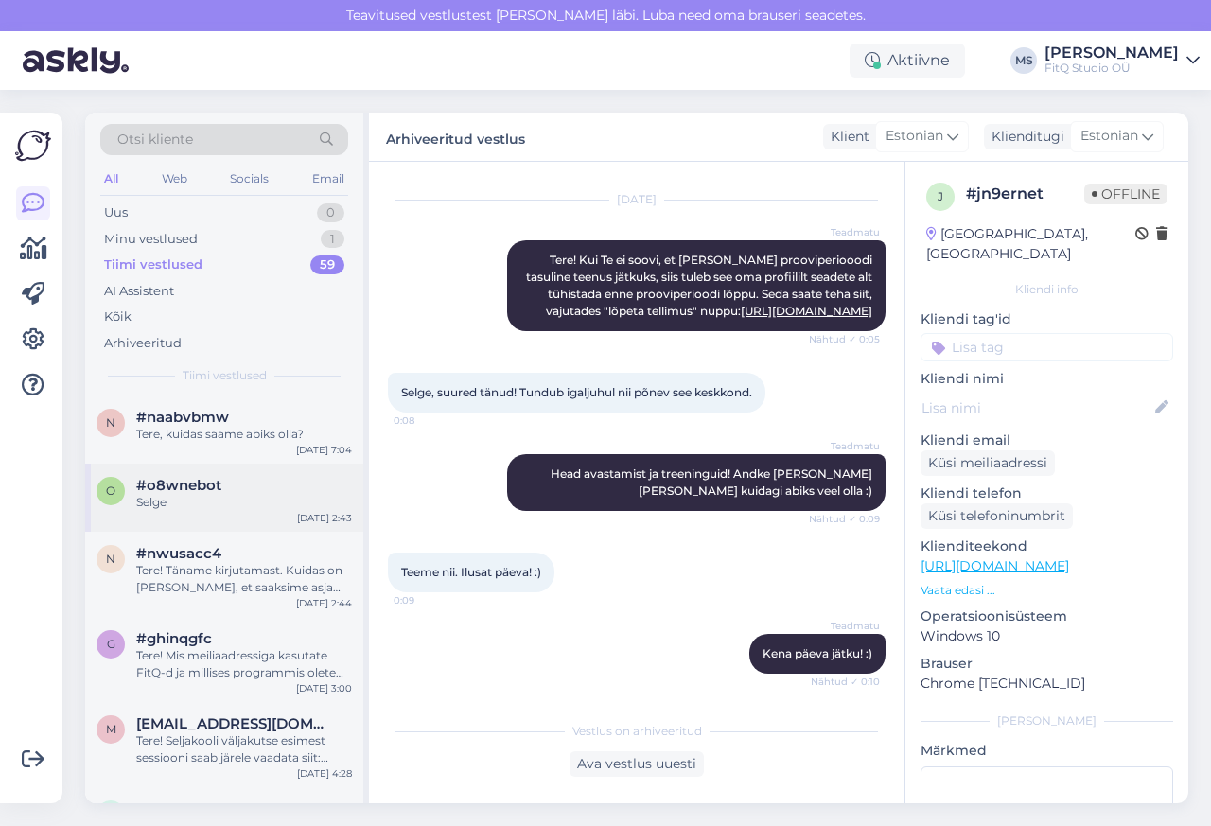
click at [157, 492] on span "#o8wnebot" at bounding box center [178, 485] width 85 height 17
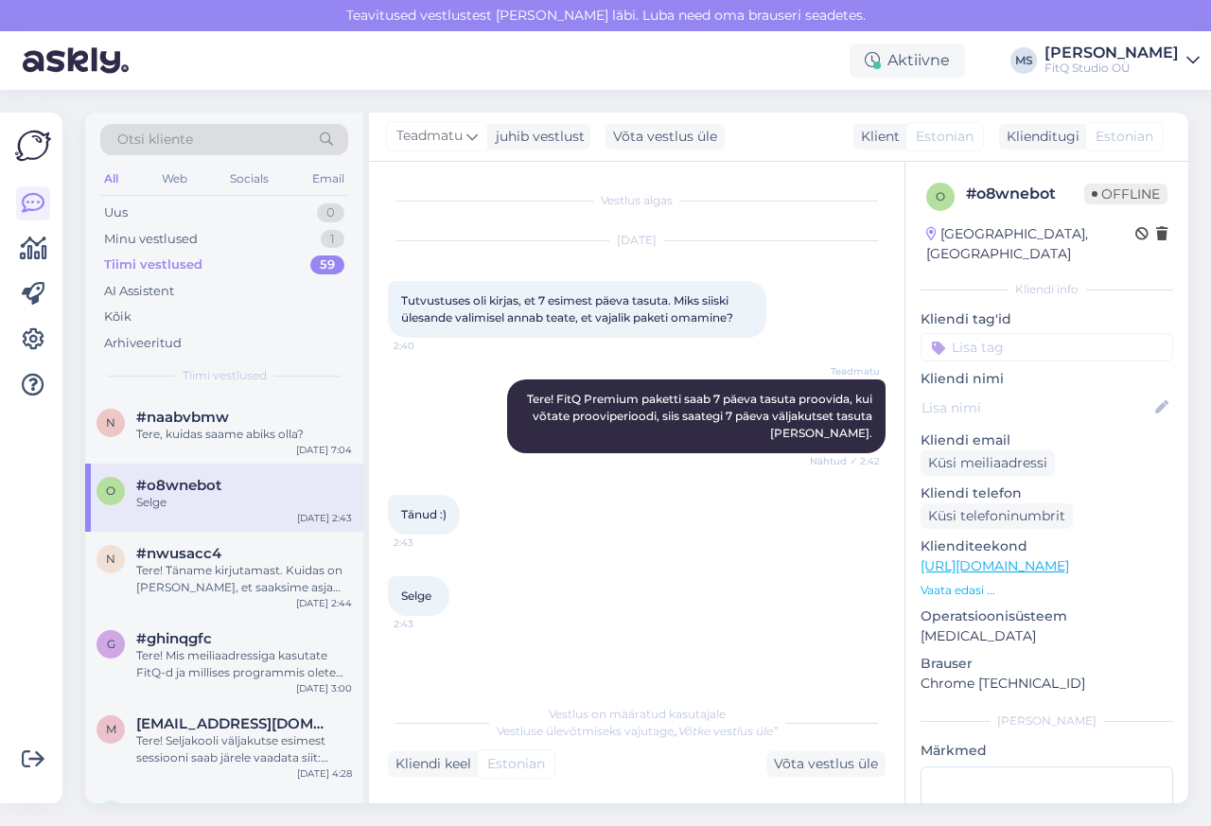
click at [648, 98] on div "Otsi kliente All Web Socials Email Uus 0 Minu vestlused 1 Tiimi vestlused 59 AI…" at bounding box center [642, 458] width 1137 height 736
click at [662, 138] on div "Võta vestlus üle" at bounding box center [665, 137] width 119 height 26
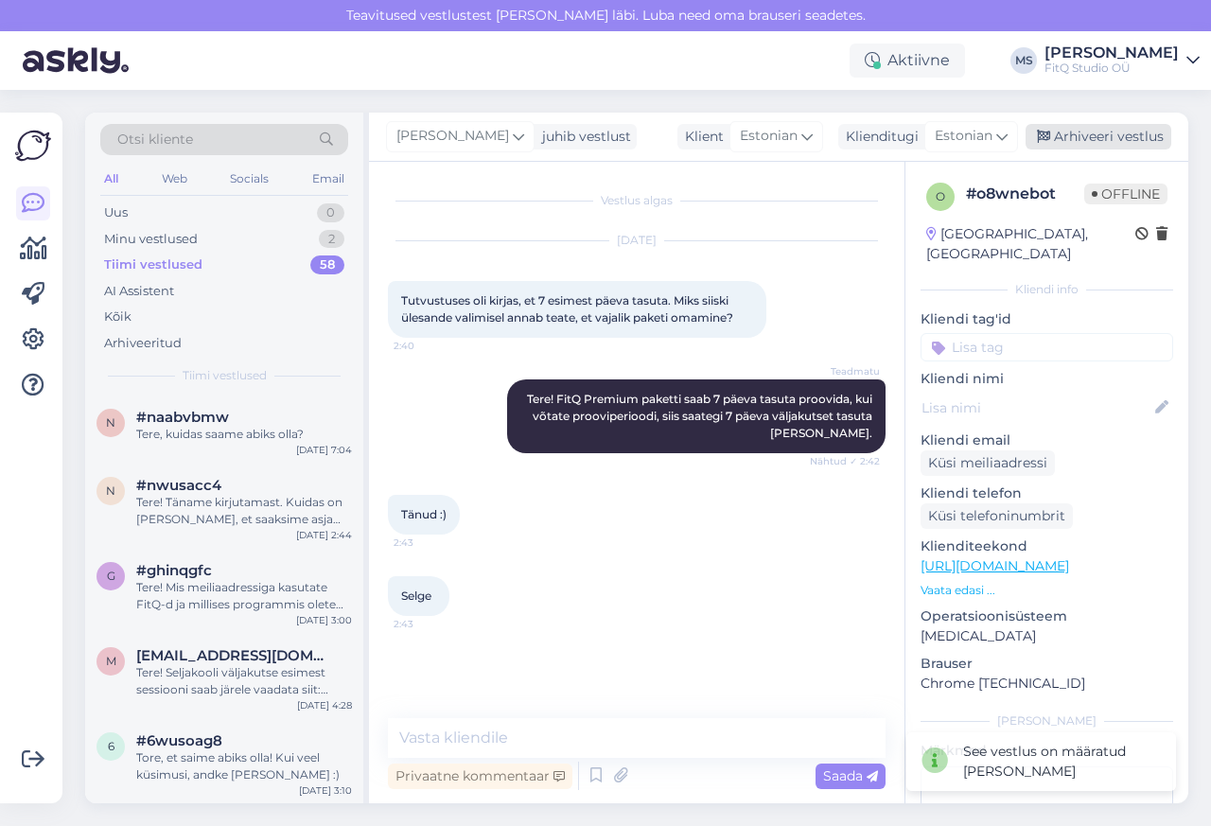
click at [1113, 137] on div "Arhiveeri vestlus" at bounding box center [1099, 137] width 146 height 26
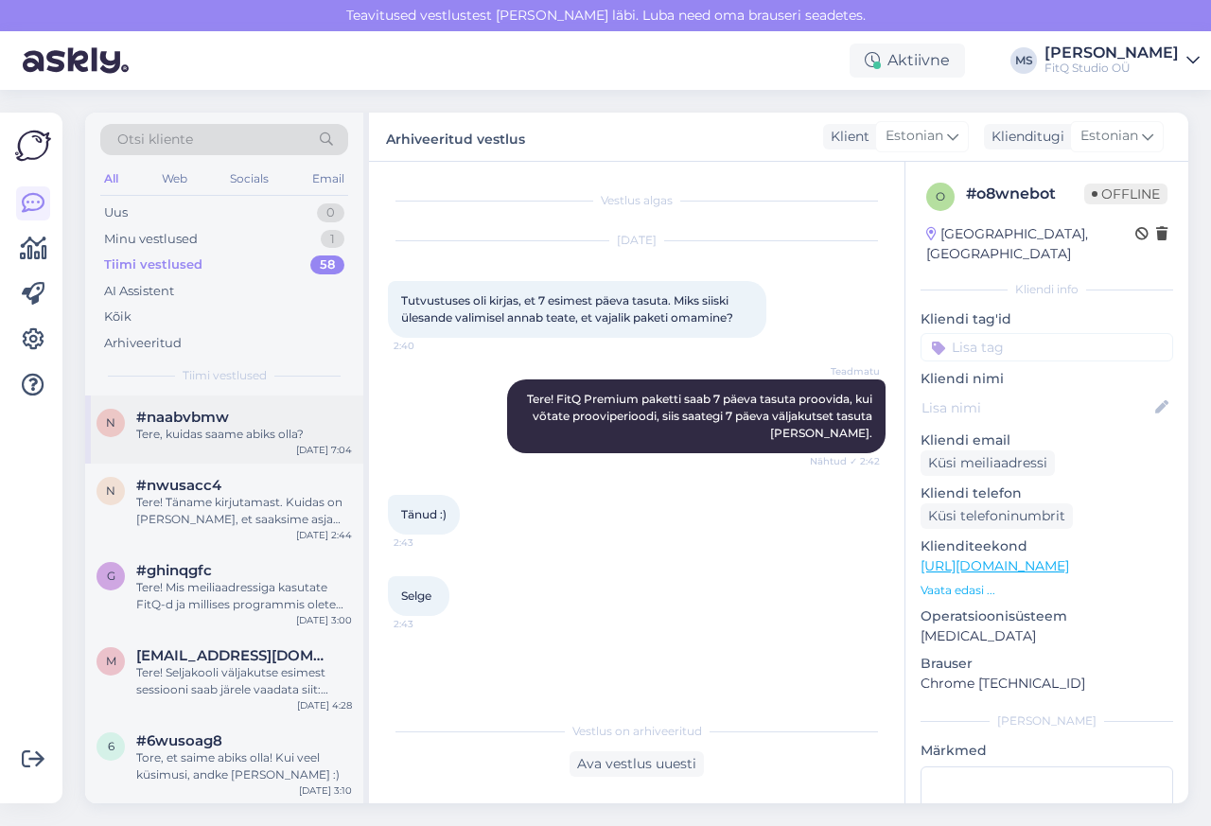
click at [194, 415] on span "#naabvbmw" at bounding box center [182, 417] width 93 height 17
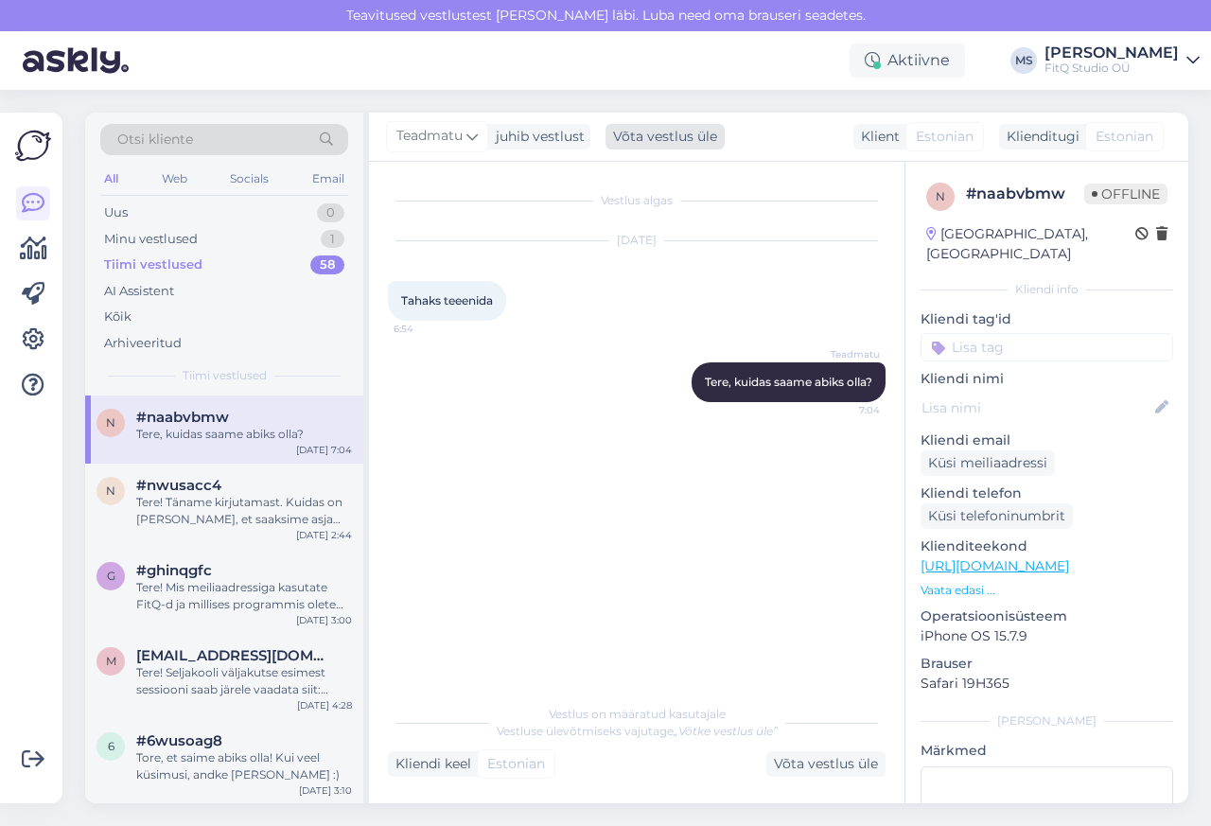
click at [662, 138] on div "Võta vestlus üle" at bounding box center [665, 137] width 119 height 26
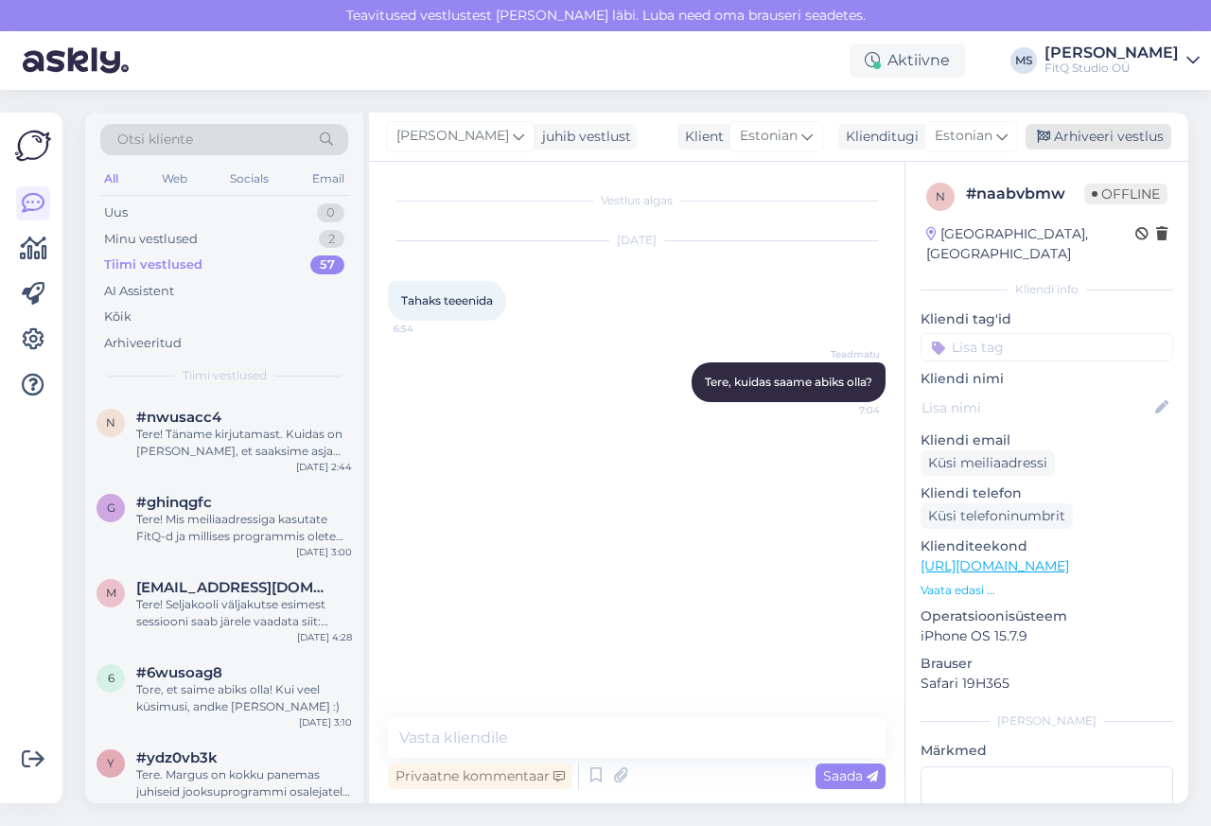
click at [1115, 137] on div "Arhiveeri vestlus" at bounding box center [1099, 137] width 146 height 26
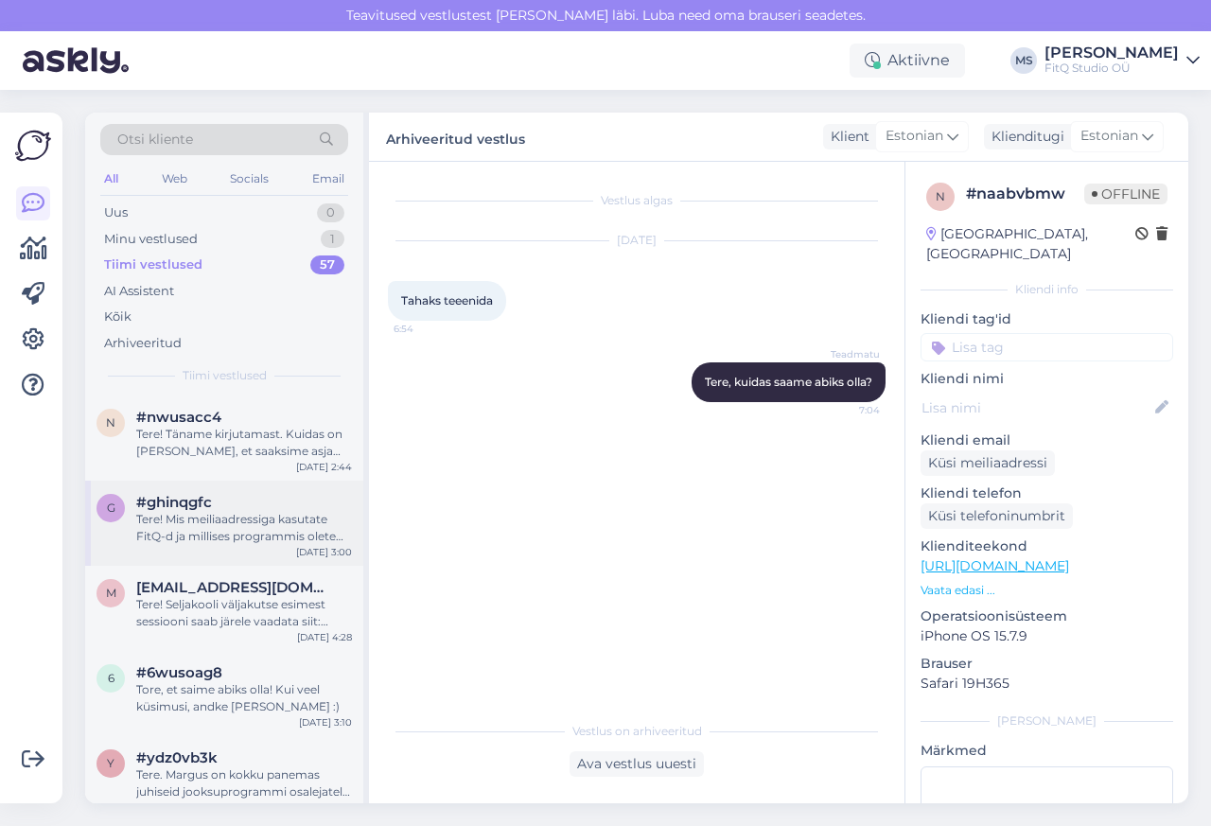
click at [158, 487] on div "g #ghinqgfc Tere! Mis meiliaadressiga kasutate FitQ-d ja millises programmis ol…" at bounding box center [224, 523] width 278 height 85
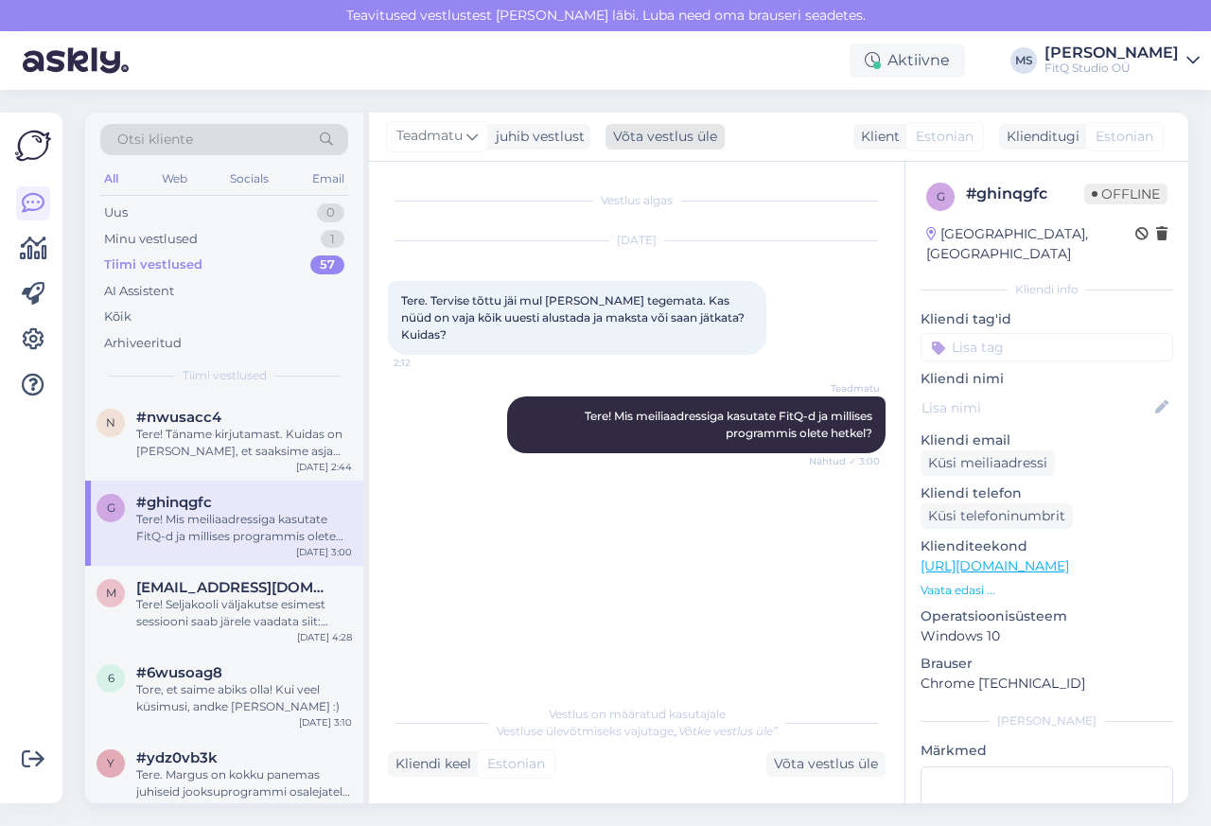
click at [658, 138] on div "Võta vestlus üle" at bounding box center [665, 137] width 119 height 26
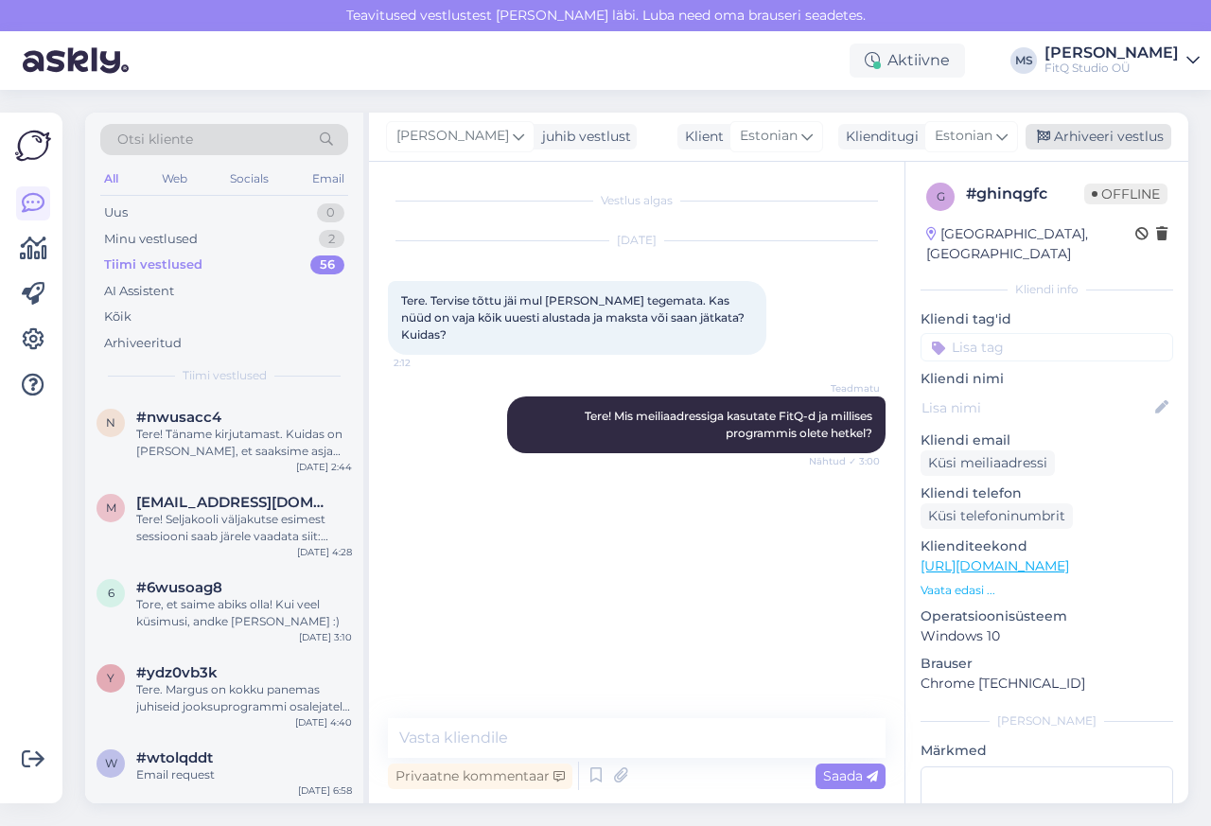
click at [1116, 138] on div "Arhiveeri vestlus" at bounding box center [1099, 137] width 146 height 26
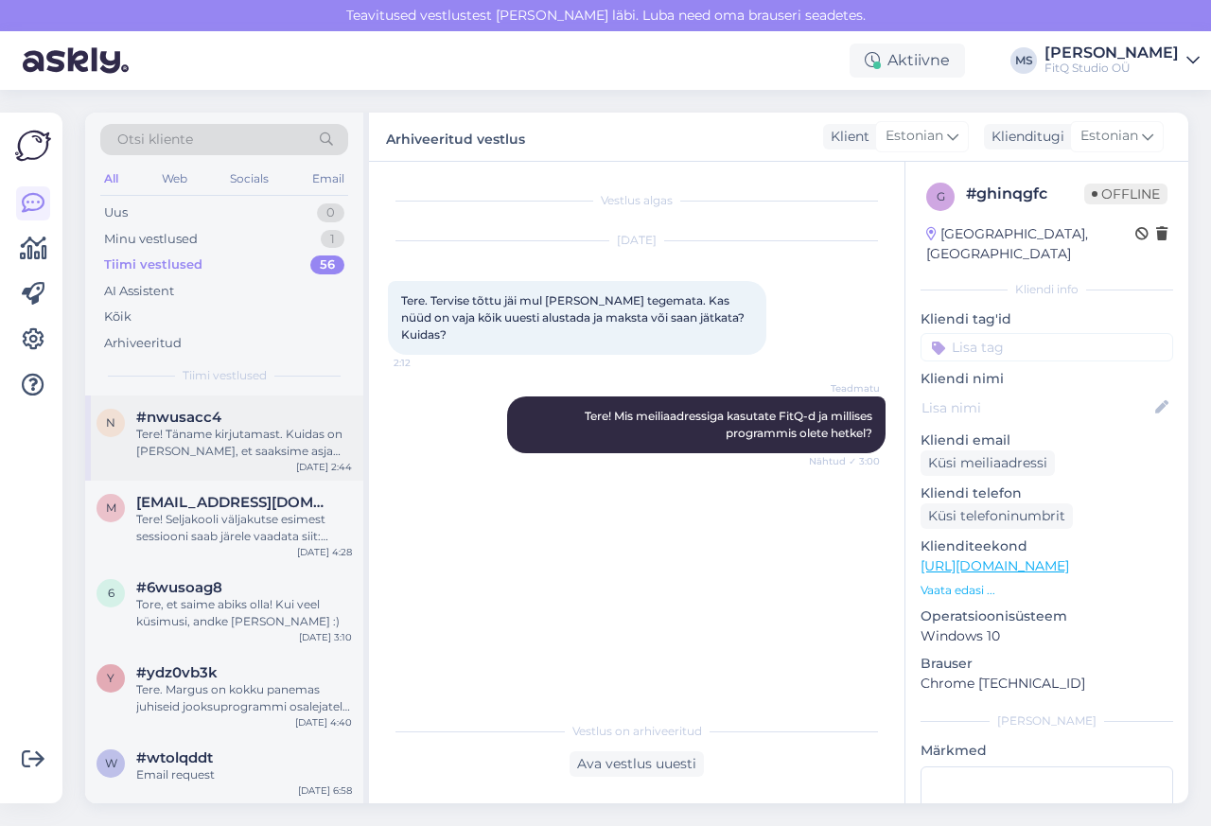
click at [163, 414] on span "#nwusacc4" at bounding box center [178, 417] width 85 height 17
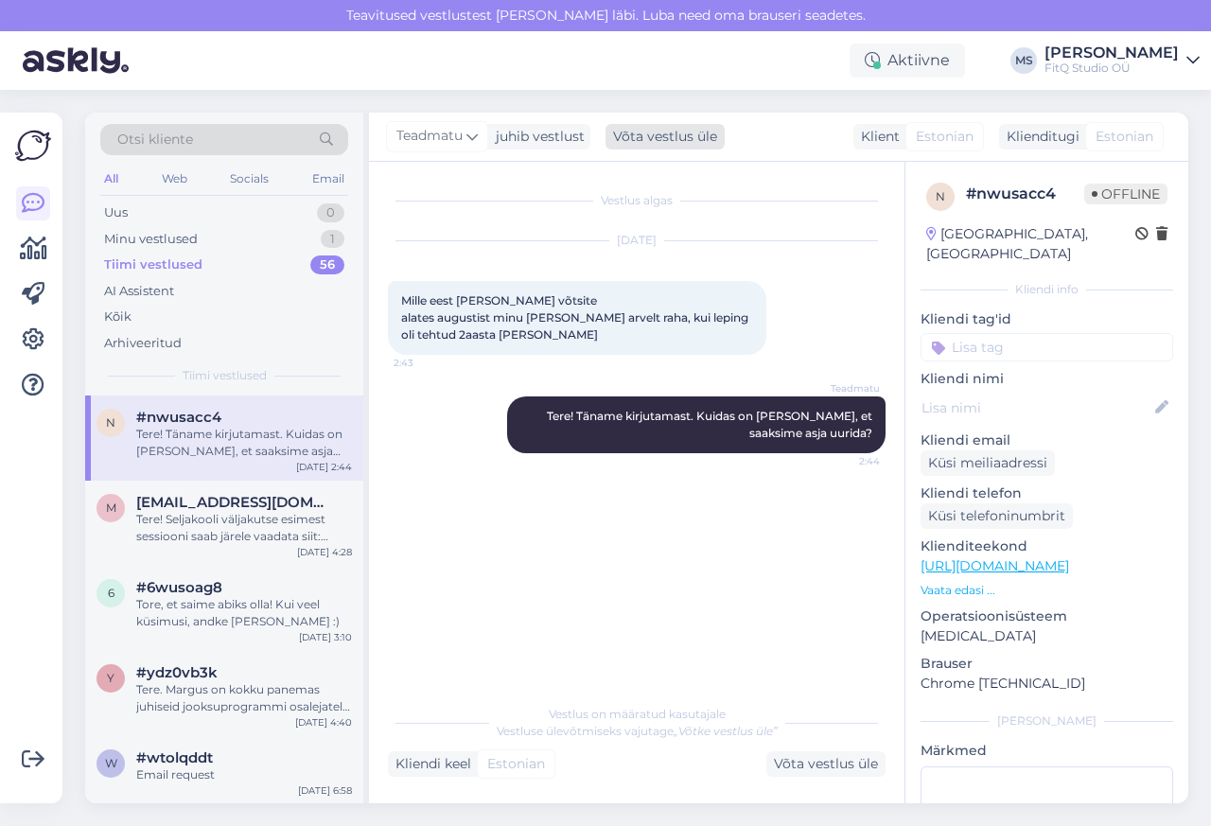
click at [663, 138] on div "Võta vestlus üle" at bounding box center [665, 137] width 119 height 26
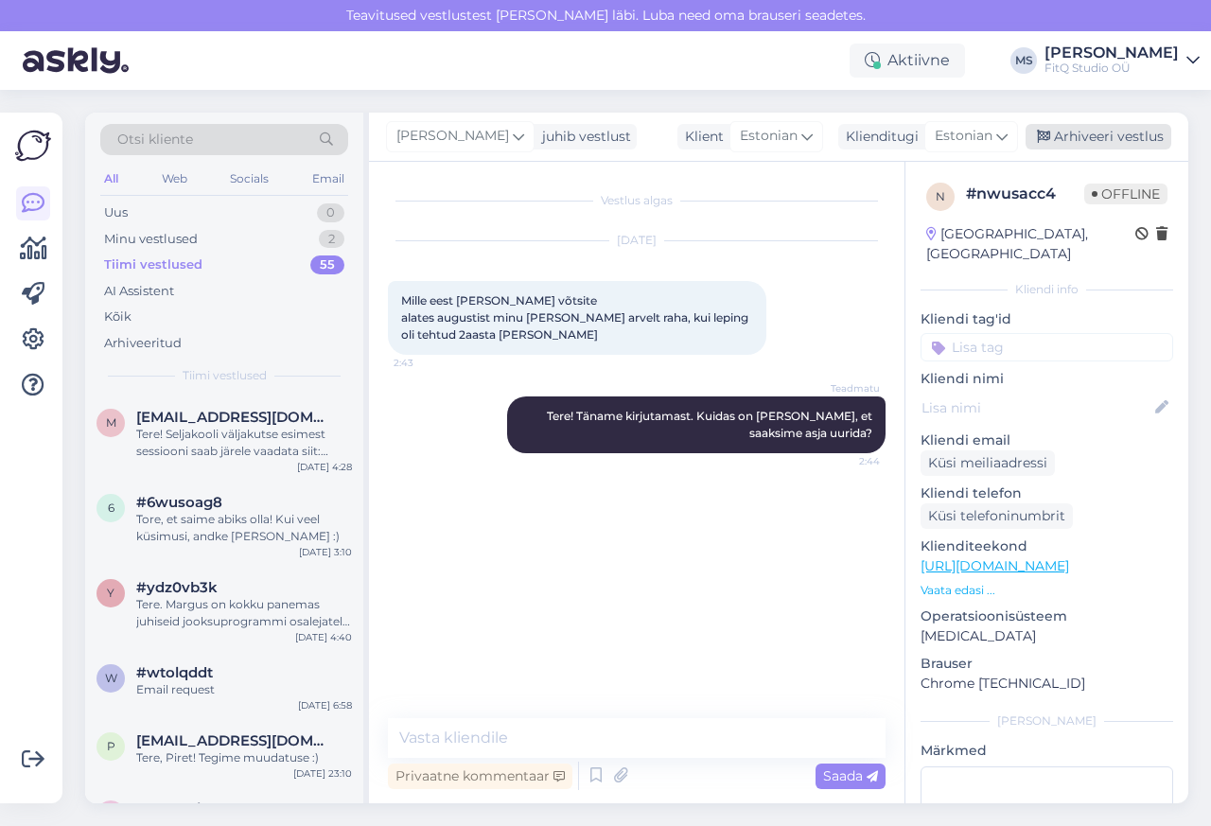
click at [1116, 138] on div "Arhiveeri vestlus" at bounding box center [1099, 137] width 146 height 26
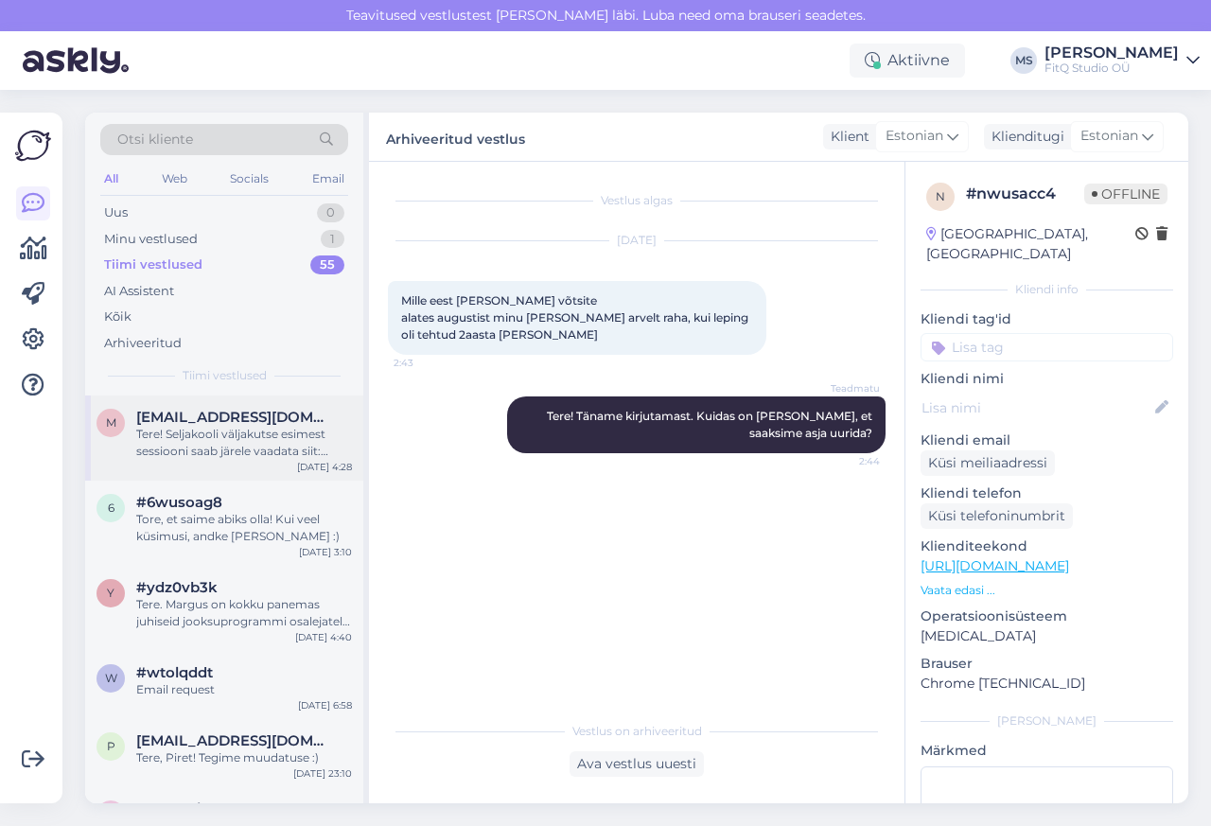
click at [205, 414] on span "[EMAIL_ADDRESS][DOMAIN_NAME]" at bounding box center [234, 417] width 197 height 17
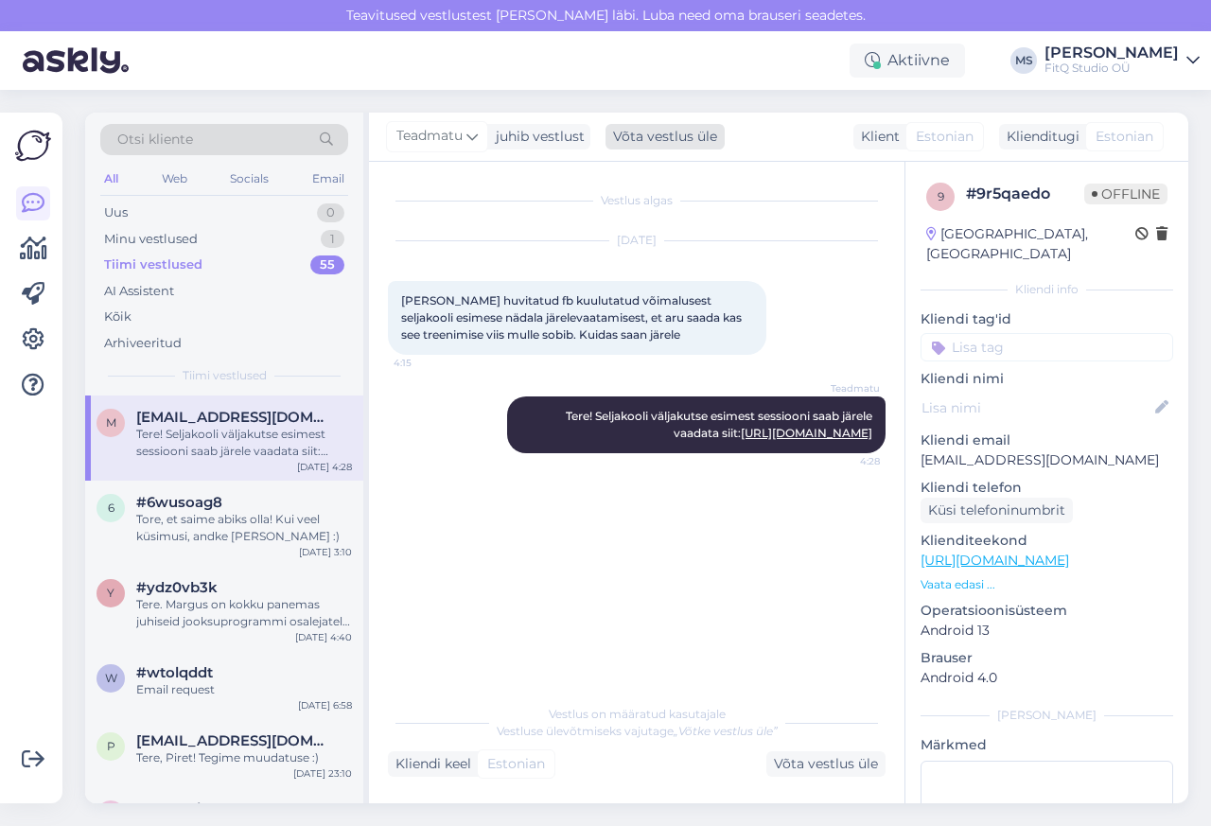
click at [663, 138] on div "Võta vestlus üle" at bounding box center [665, 137] width 119 height 26
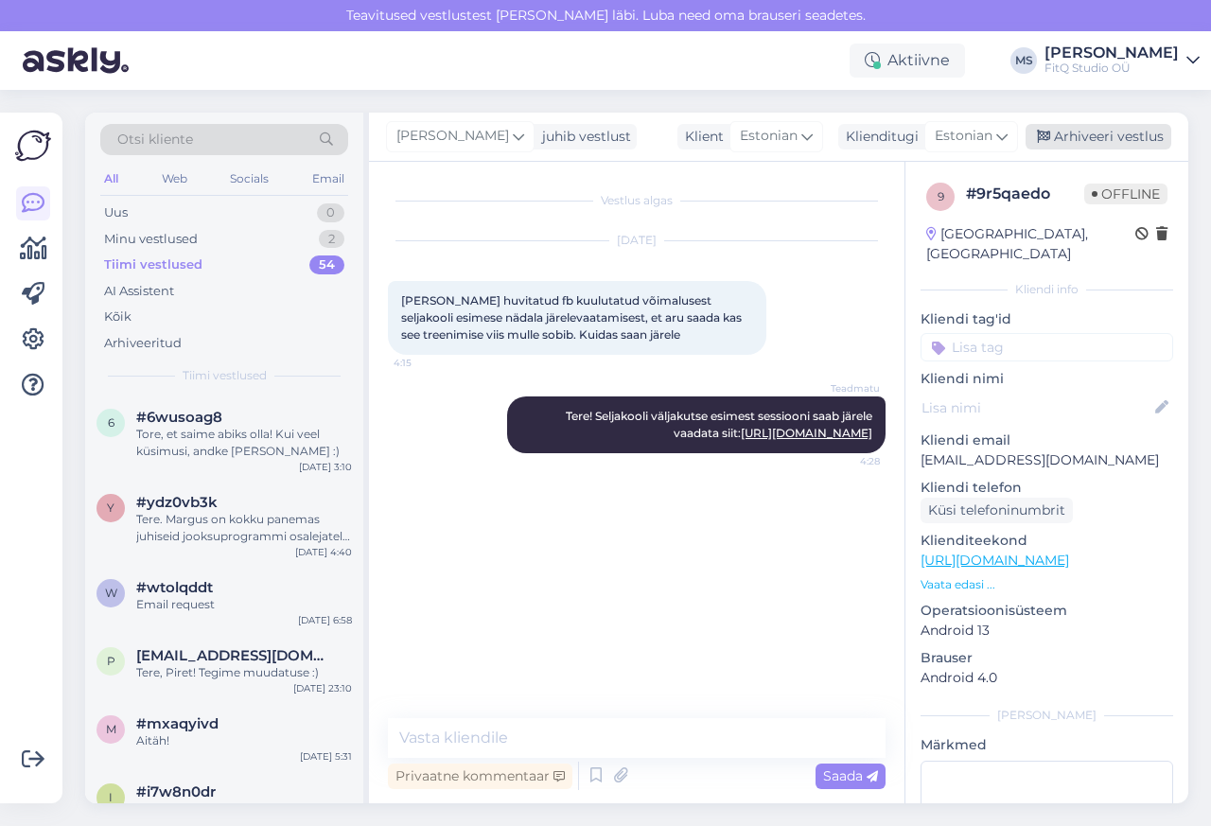
click at [1116, 138] on div "Arhiveeri vestlus" at bounding box center [1099, 137] width 146 height 26
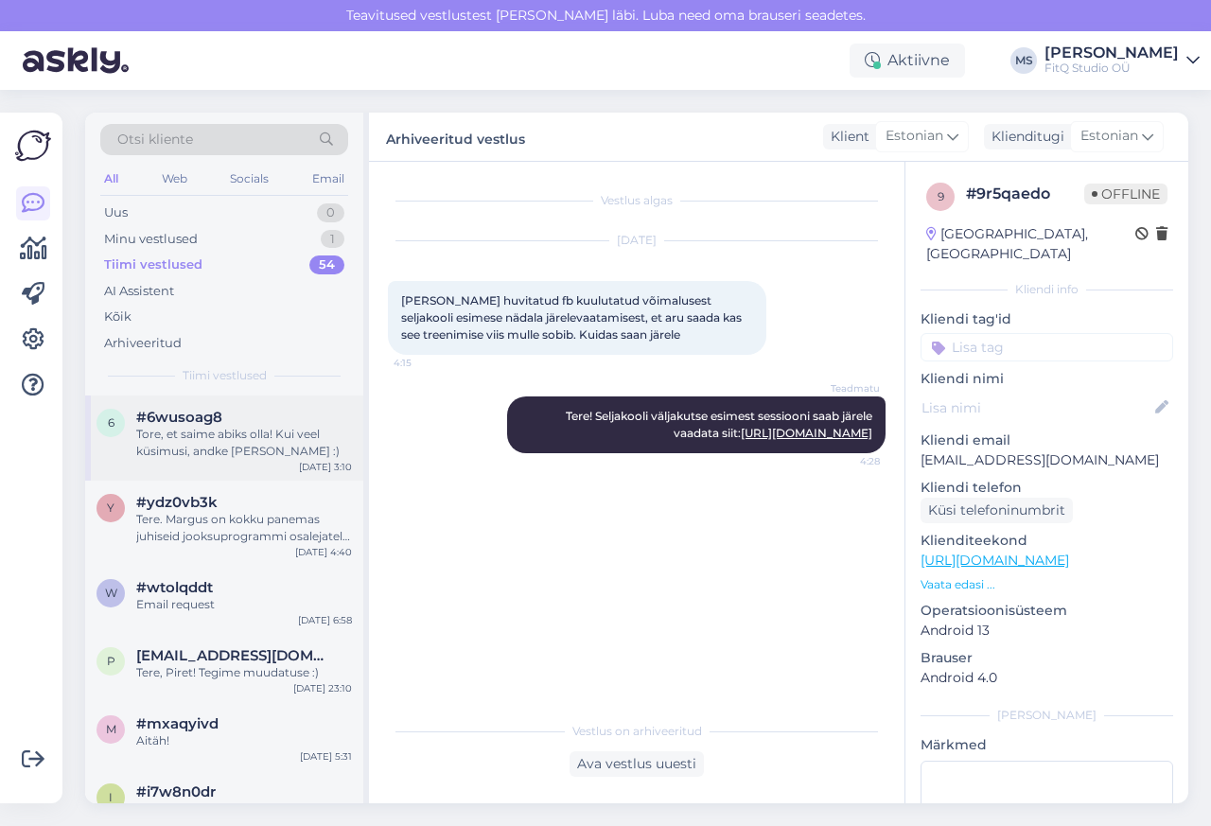
click at [170, 454] on div "Tore, et saime abiks olla! Kui veel küsimusi, andke [PERSON_NAME] :)" at bounding box center [244, 443] width 216 height 34
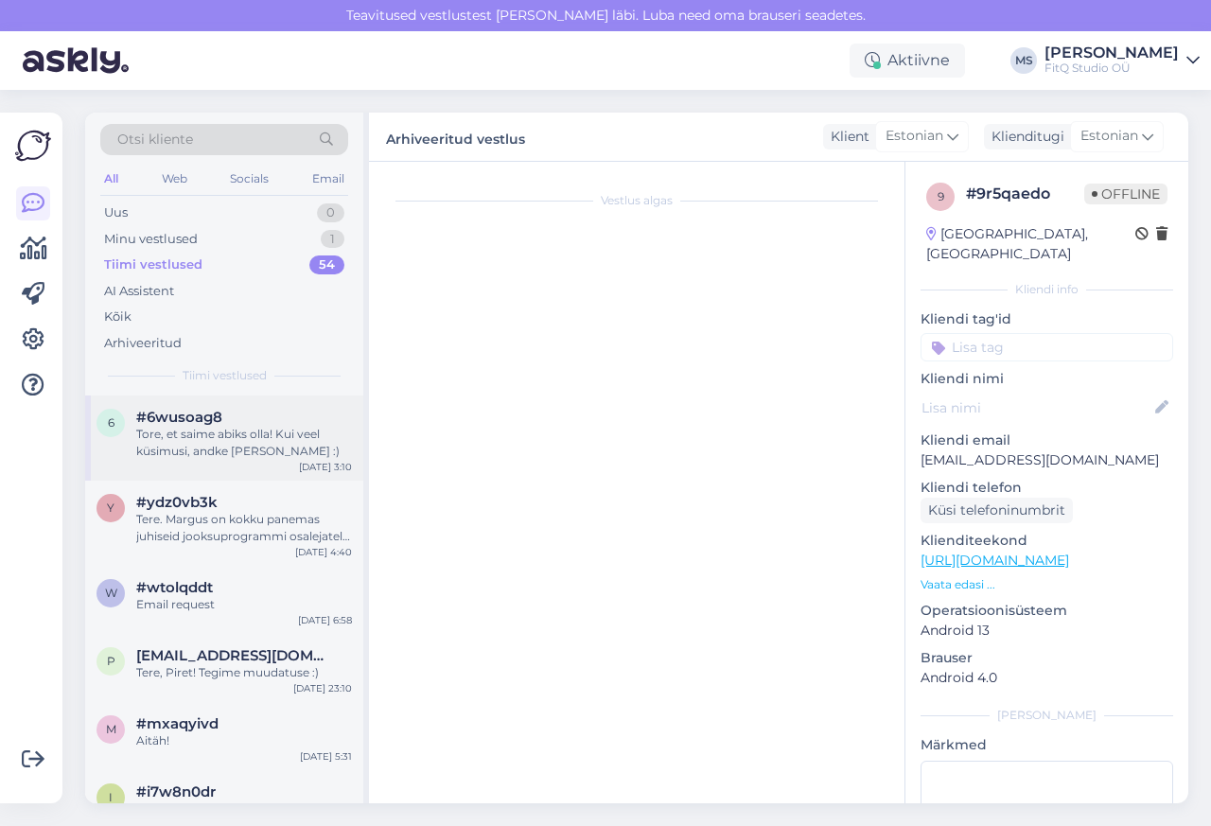
type textarea "[EMAIL_ADDRESS][DOMAIN_NAME]"
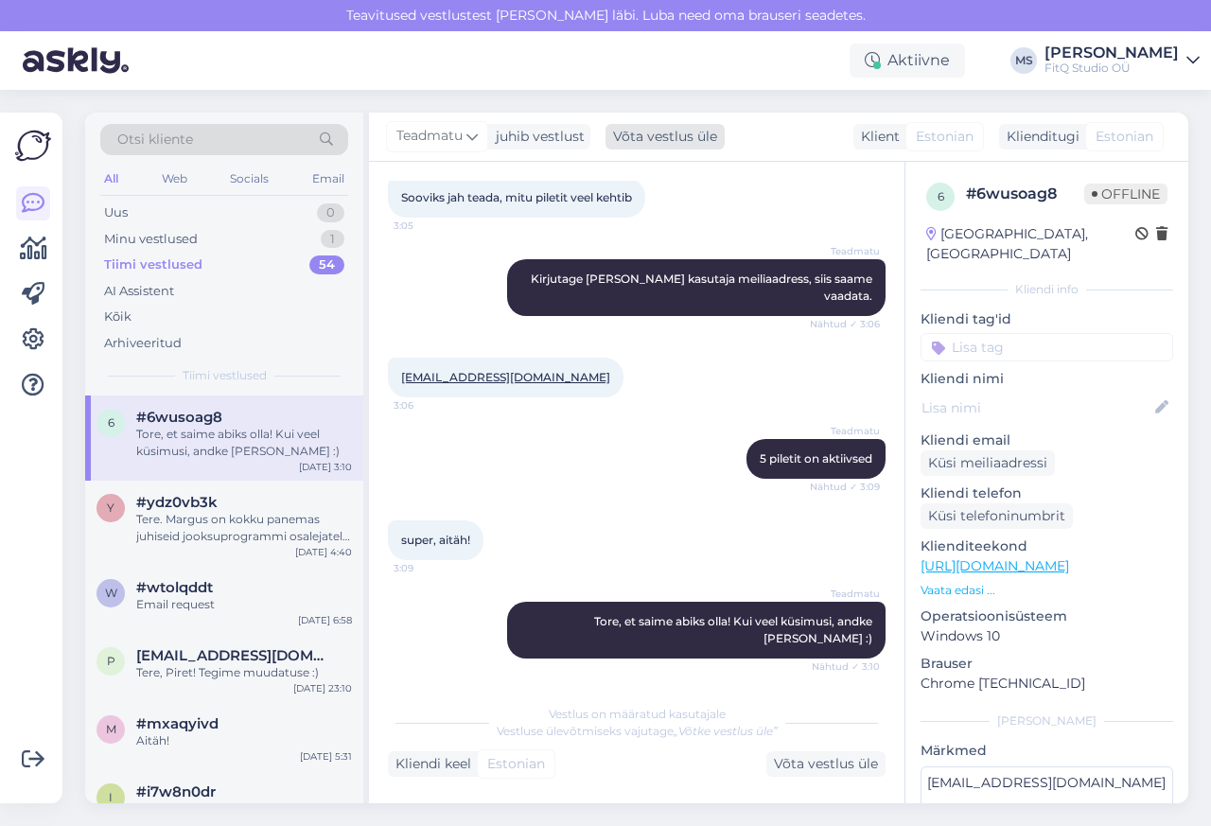
click at [663, 137] on div "Võta vestlus üle" at bounding box center [665, 137] width 119 height 26
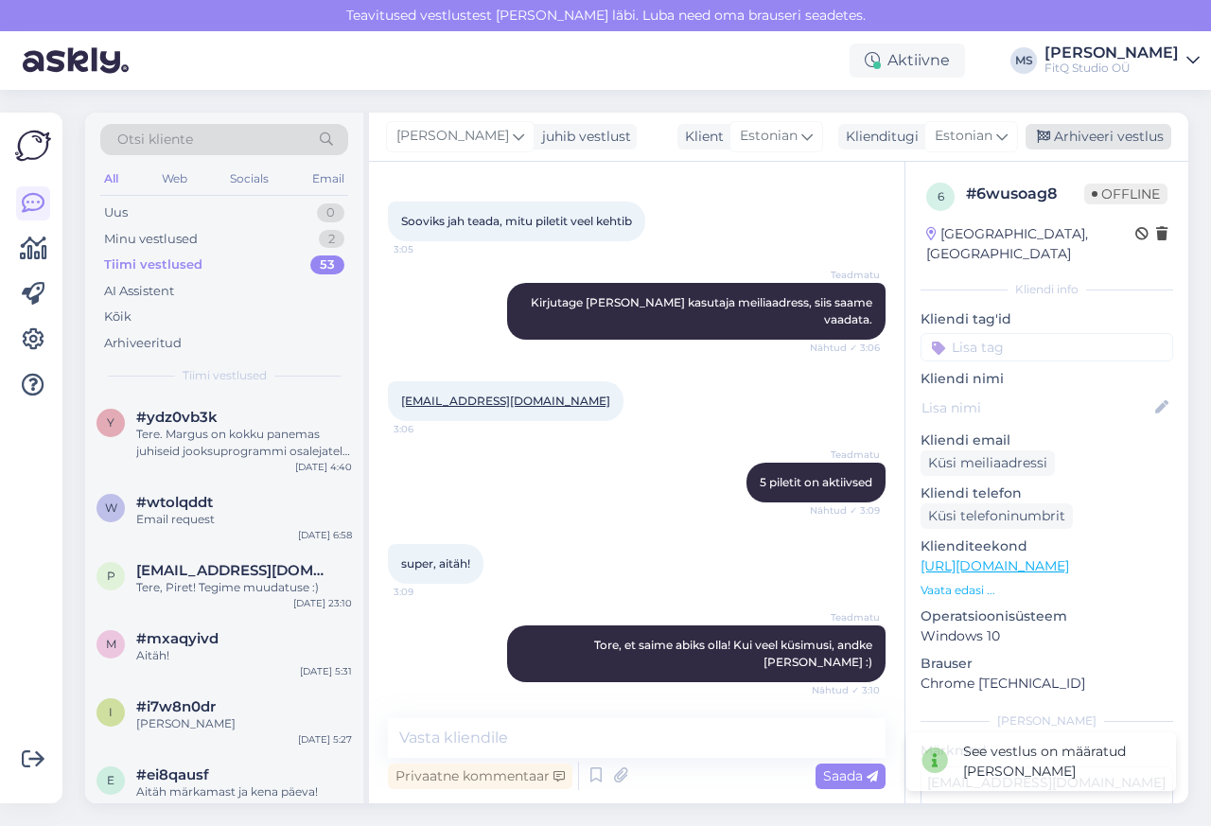
click at [1115, 137] on div "Arhiveeri vestlus" at bounding box center [1099, 137] width 146 height 26
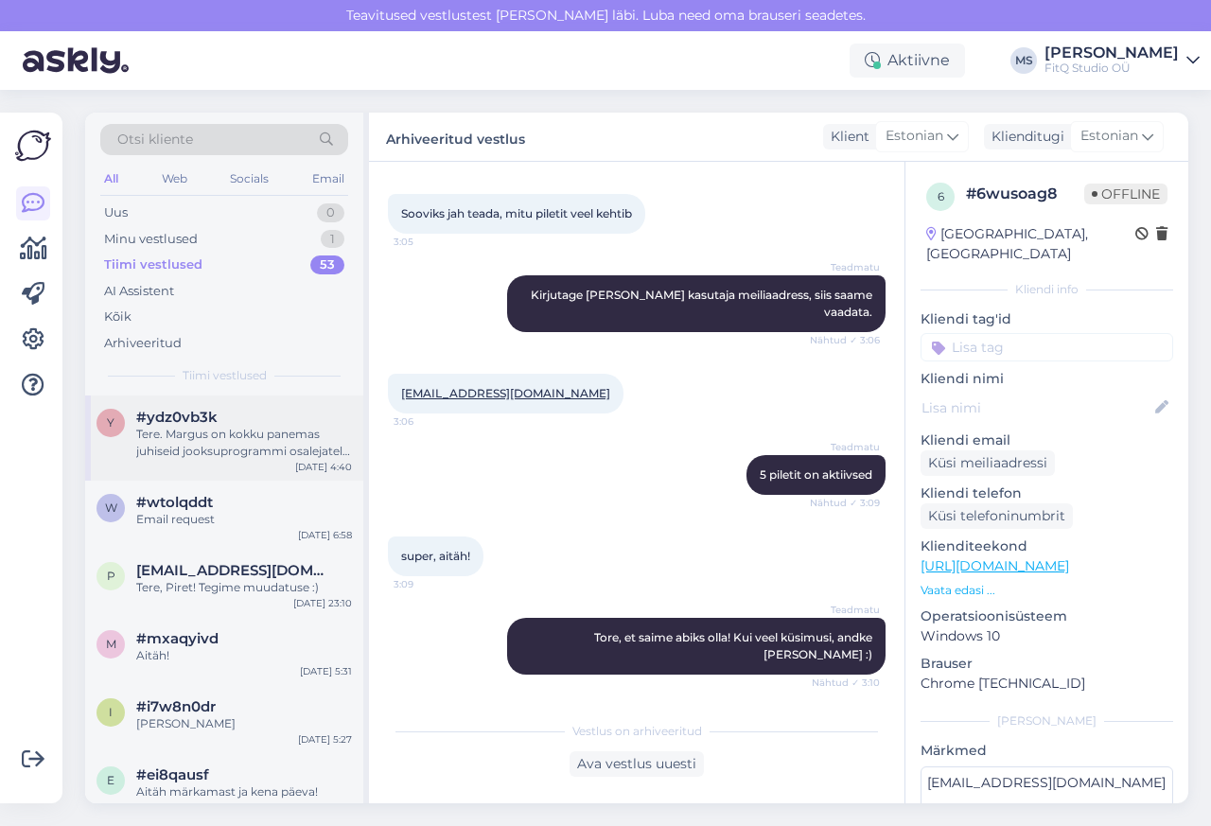
click at [132, 452] on div "y #ydz0vb3k Tere. Margus on kokku panemas juhiseid jooksuprogrammi osalejatele,…" at bounding box center [224, 434] width 255 height 51
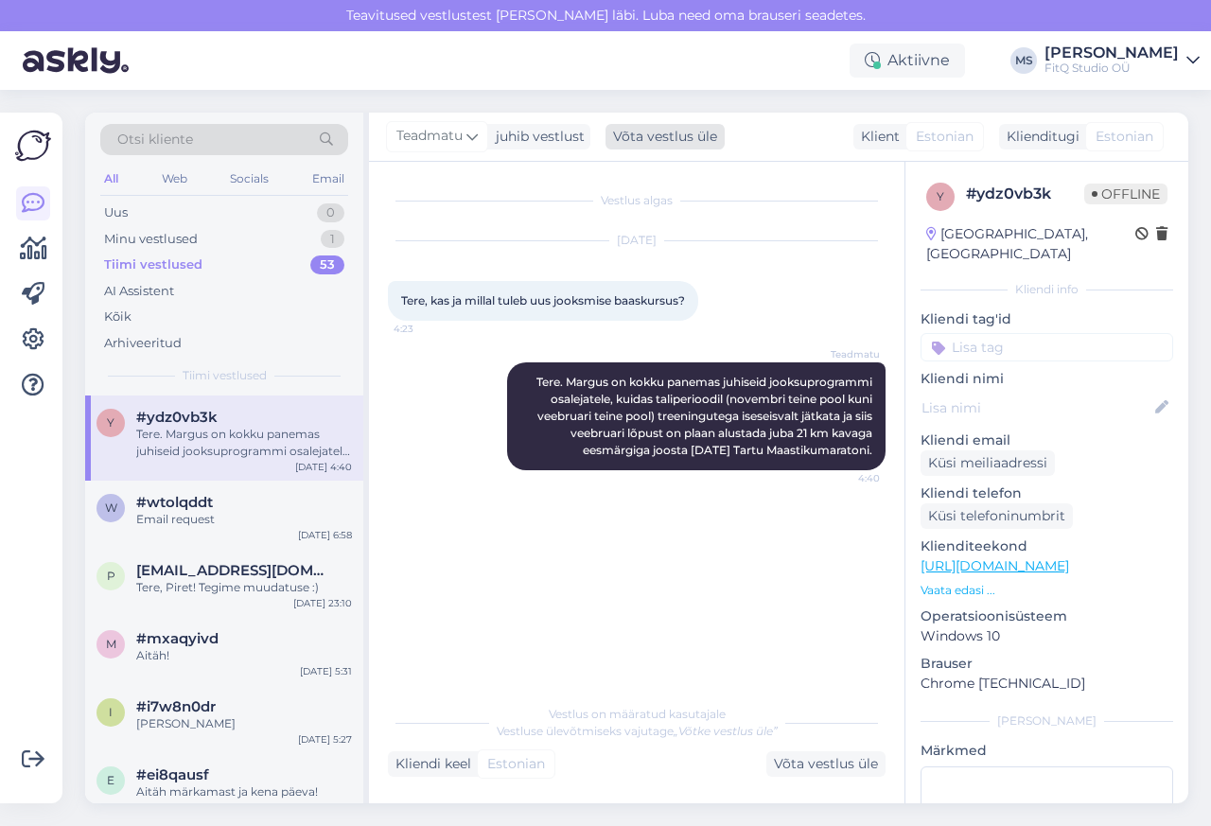
click at [663, 138] on div "Võta vestlus üle" at bounding box center [665, 137] width 119 height 26
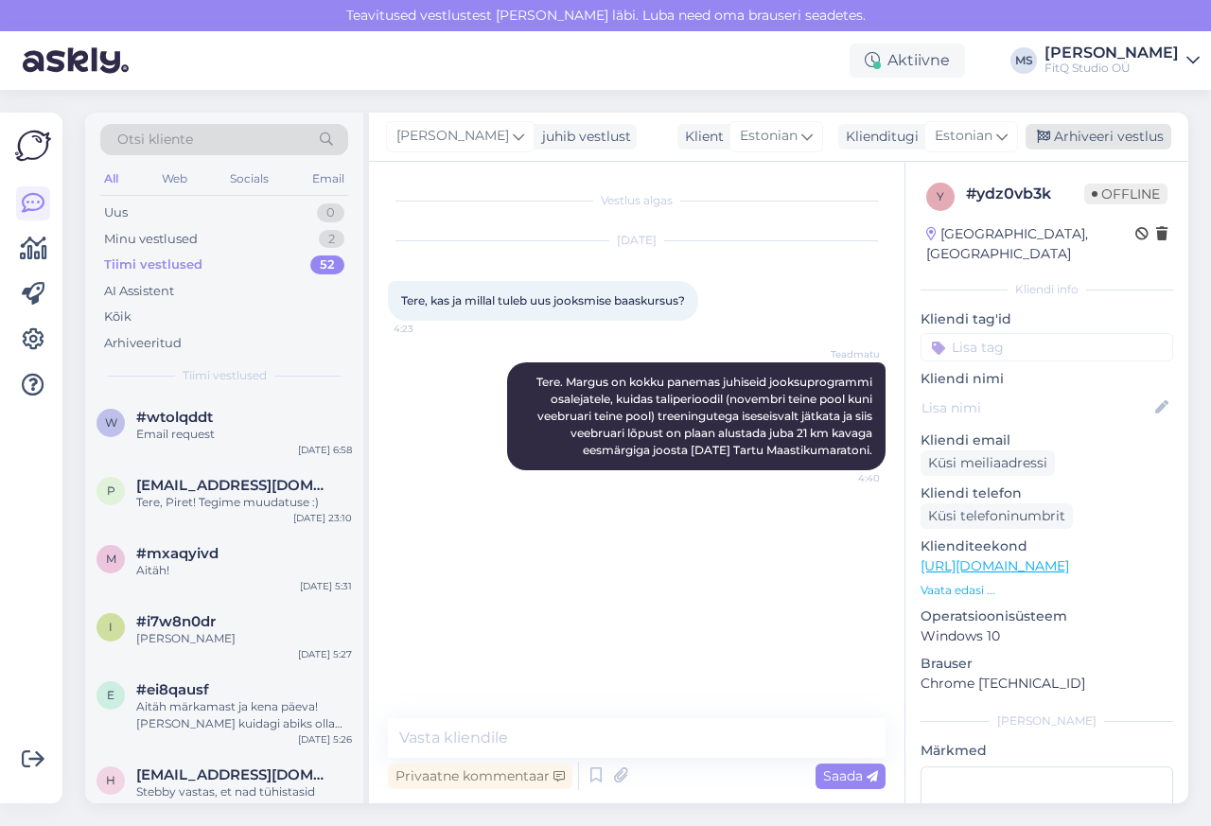
click at [1116, 137] on div "Arhiveeri vestlus" at bounding box center [1099, 137] width 146 height 26
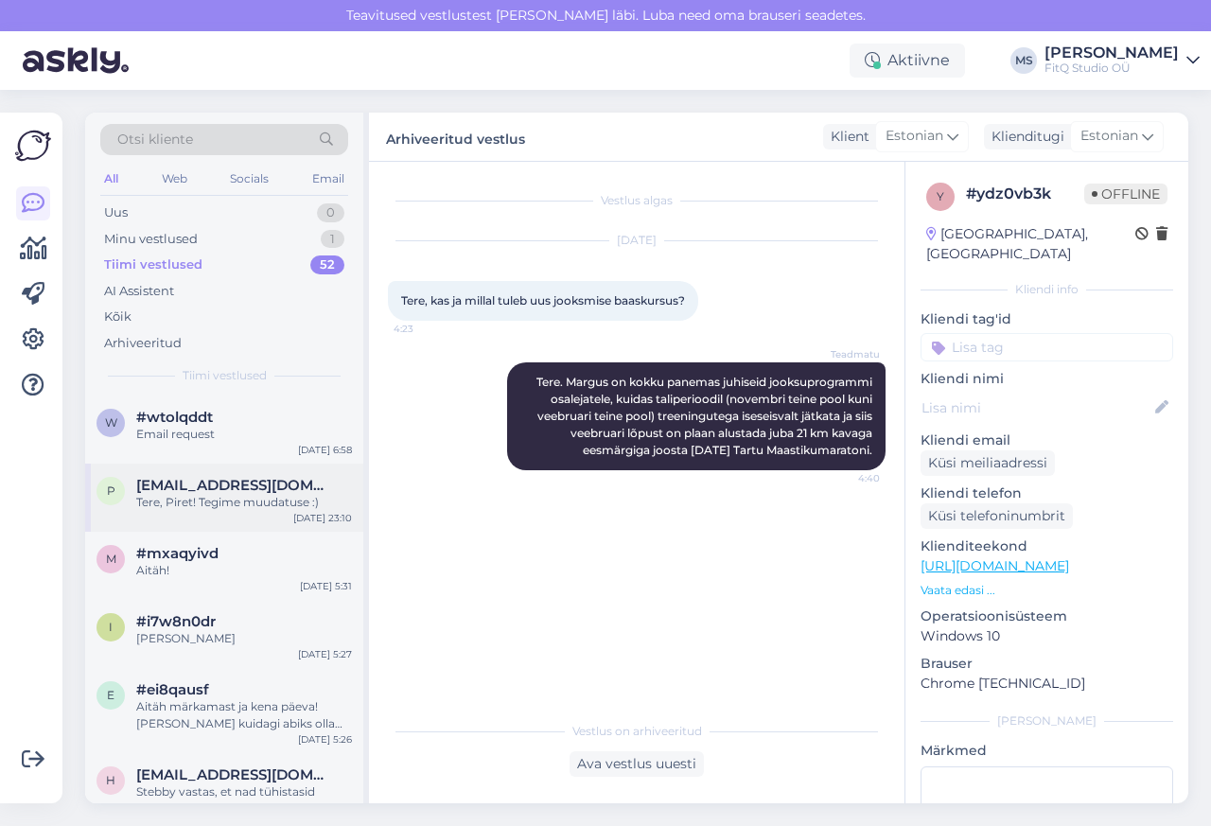
click at [170, 525] on div "p [EMAIL_ADDRESS][DOMAIN_NAME] Tere, Piret! Tegime muudatuse :) [DATE] 23:10" at bounding box center [224, 498] width 278 height 68
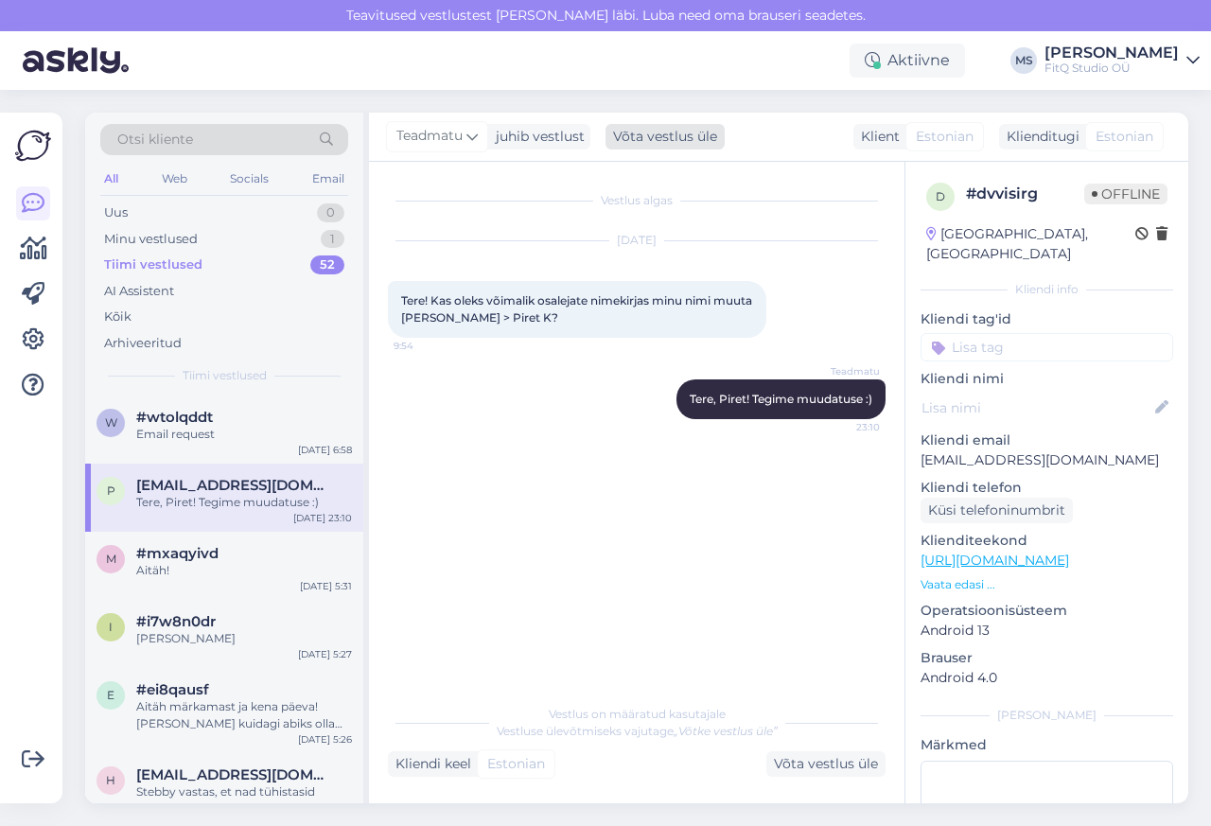
click at [662, 137] on div "Võta vestlus üle" at bounding box center [665, 137] width 119 height 26
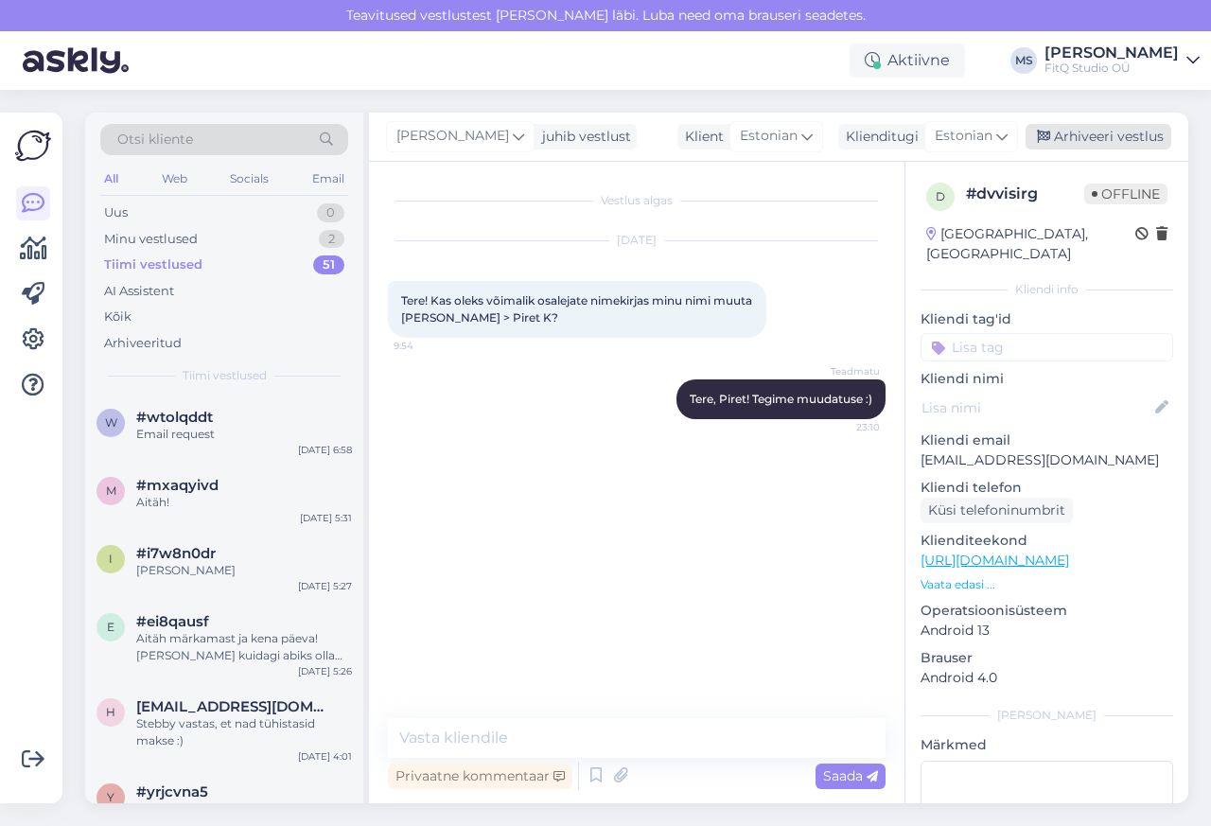
click at [1116, 138] on div "Arhiveeri vestlus" at bounding box center [1099, 137] width 146 height 26
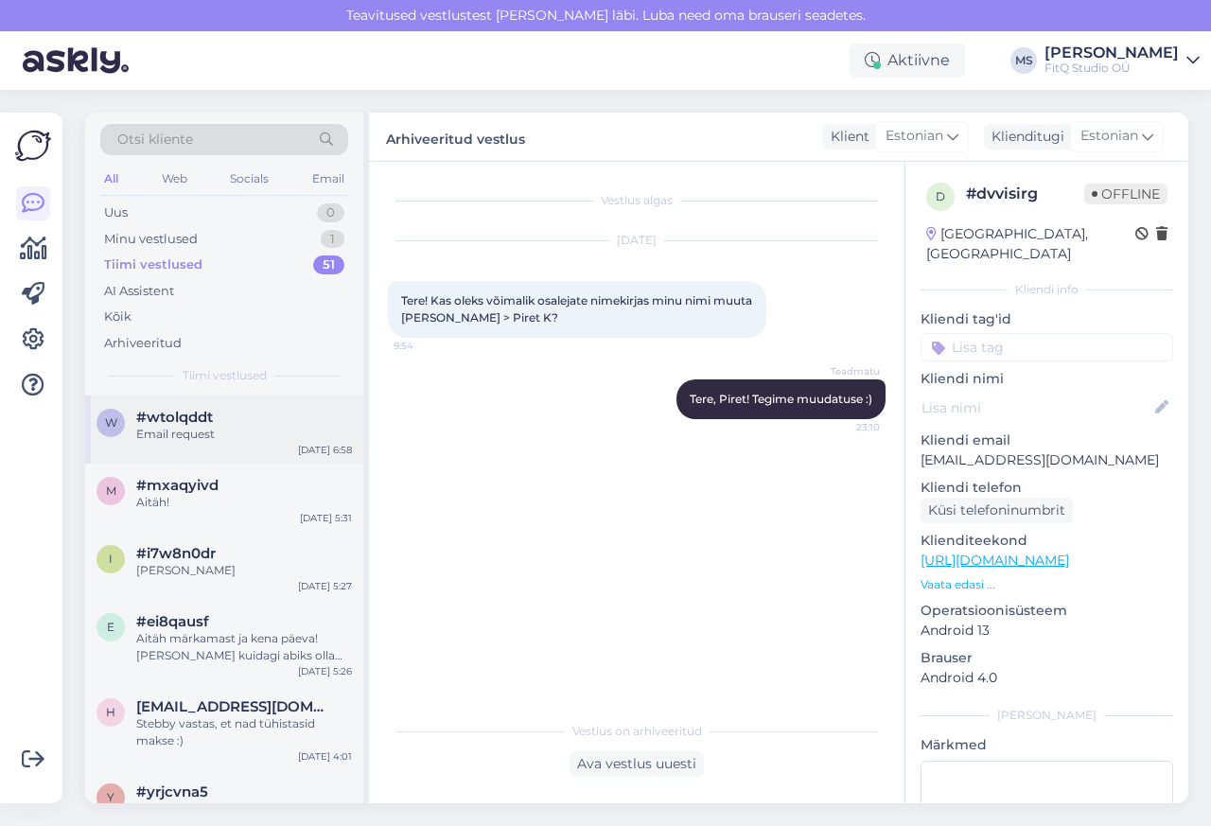
click at [152, 414] on span "#wtolqddt" at bounding box center [174, 417] width 77 height 17
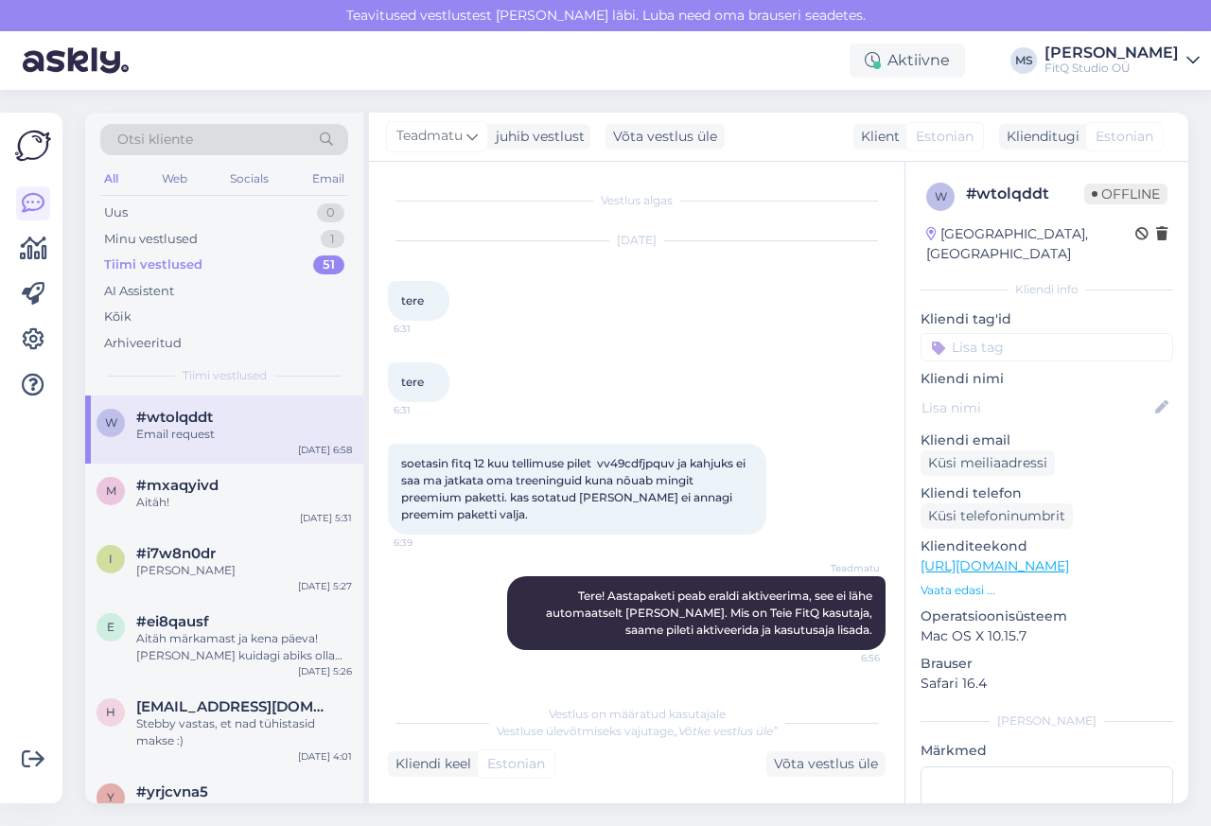
scroll to position [90, 0]
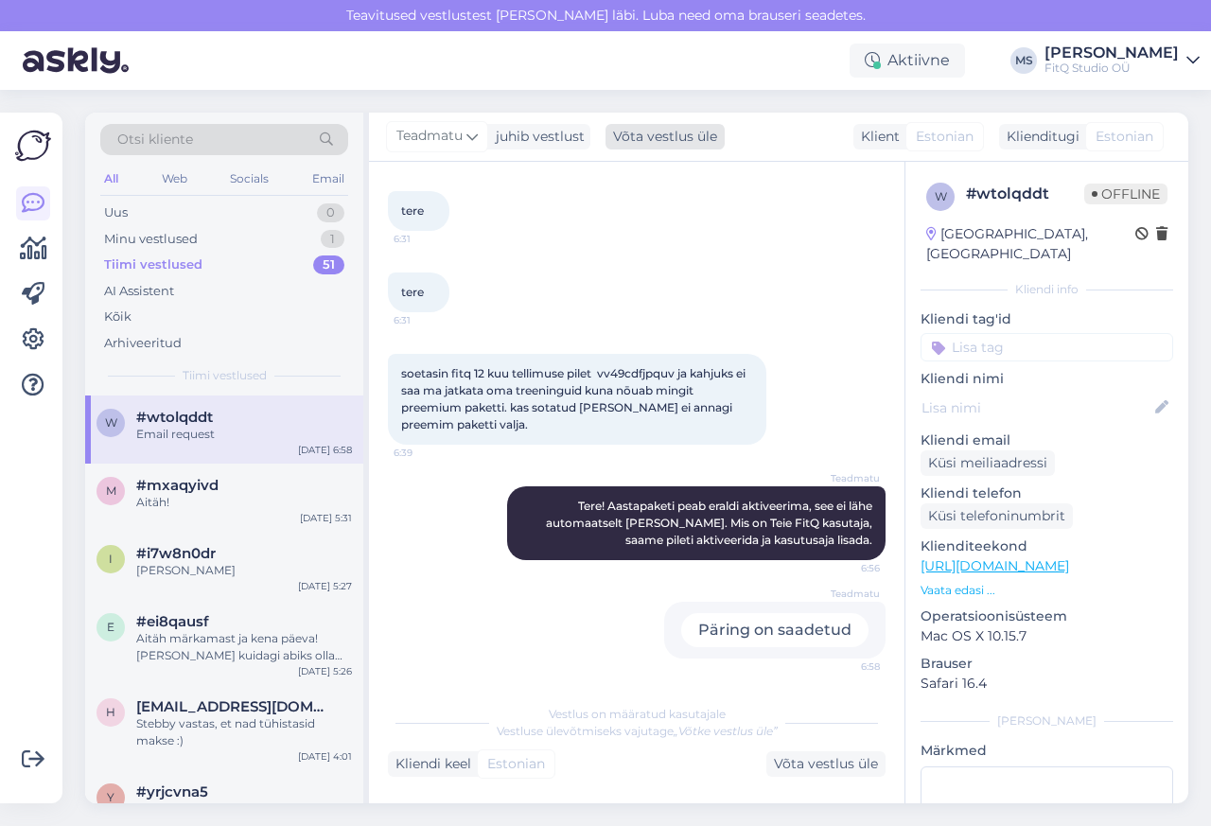
click at [662, 138] on div "Võta vestlus üle" at bounding box center [665, 137] width 119 height 26
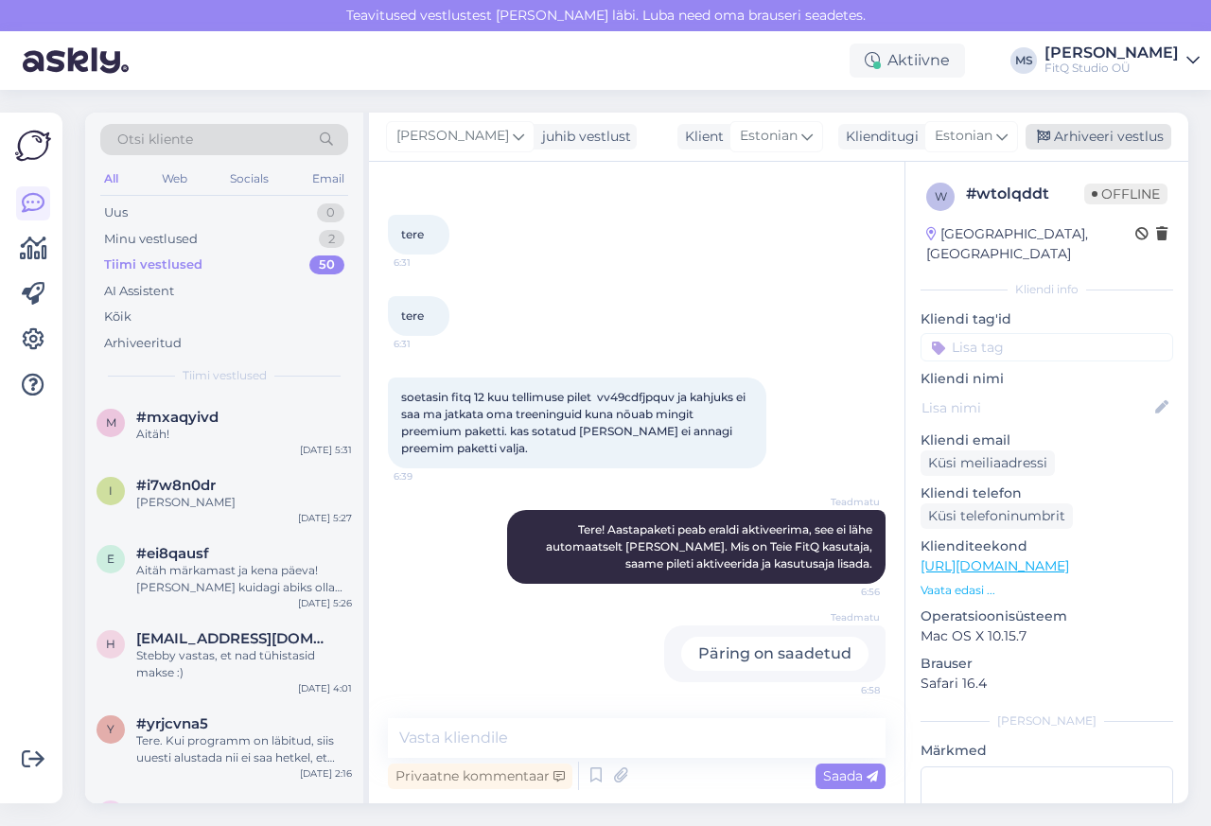
click at [1116, 137] on div "Arhiveeri vestlus" at bounding box center [1099, 137] width 146 height 26
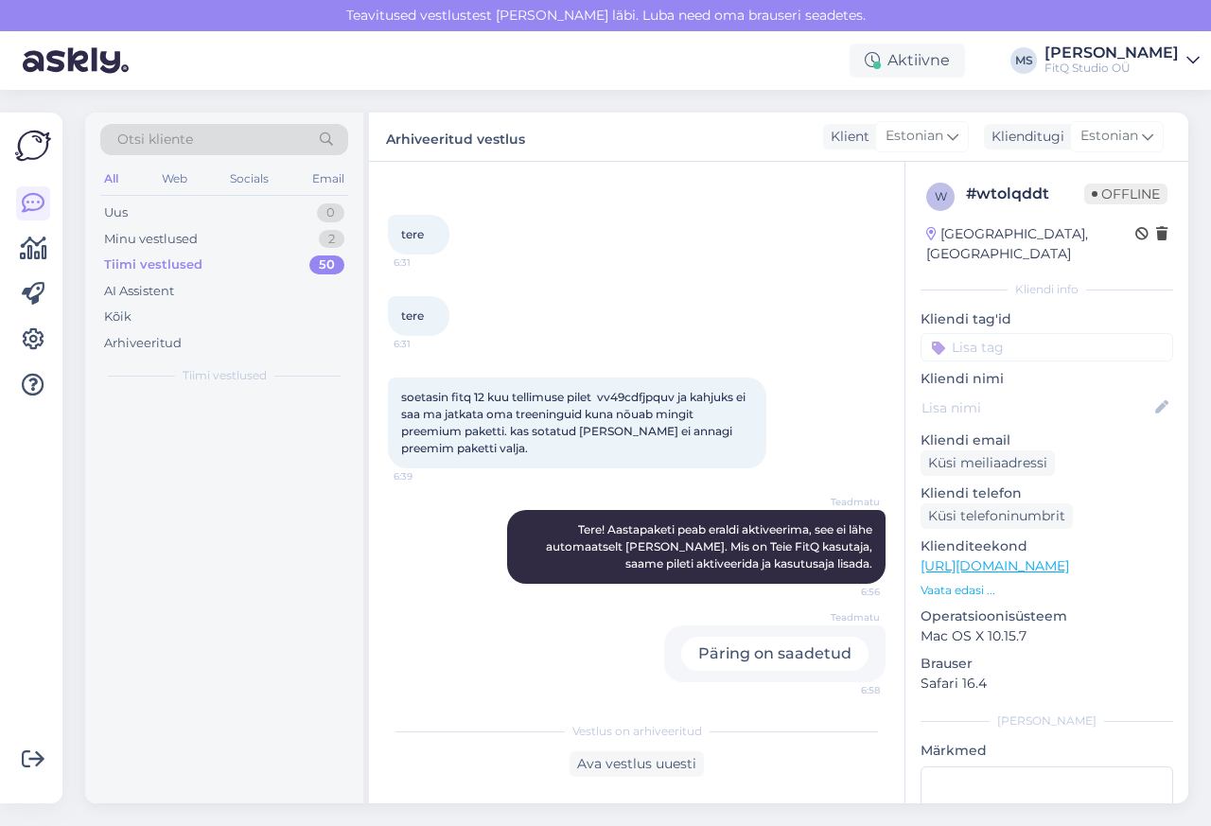
scroll to position [73, 0]
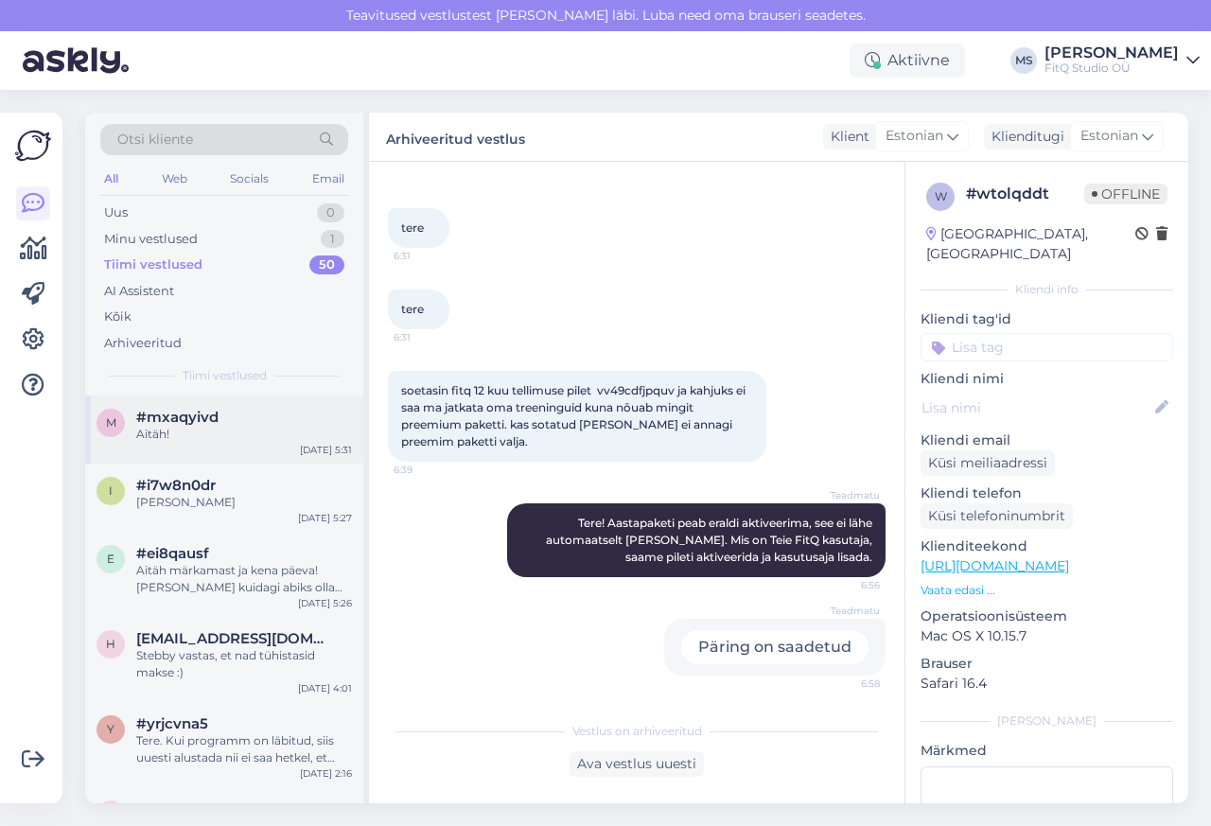
click at [152, 455] on div "m #mxaqyivd Aitäh! [DATE] 5:31" at bounding box center [224, 429] width 278 height 68
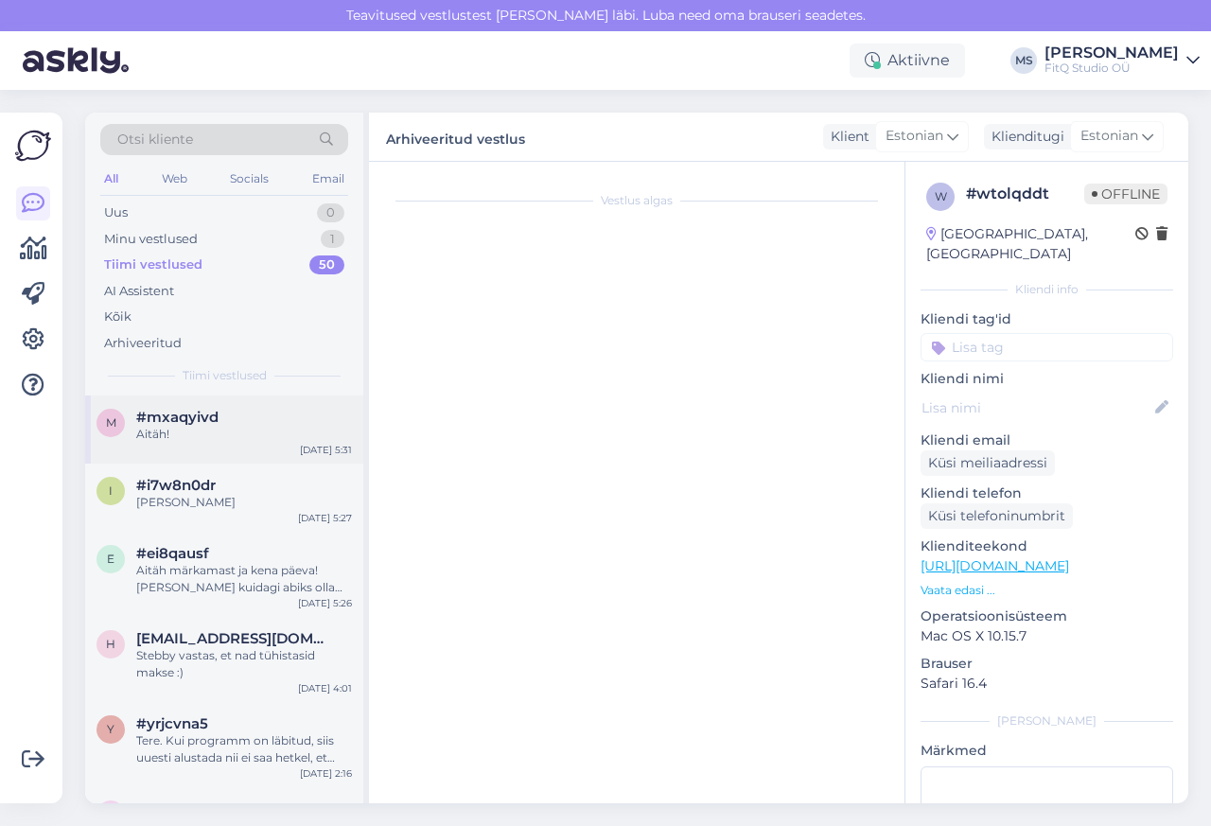
scroll to position [0, 0]
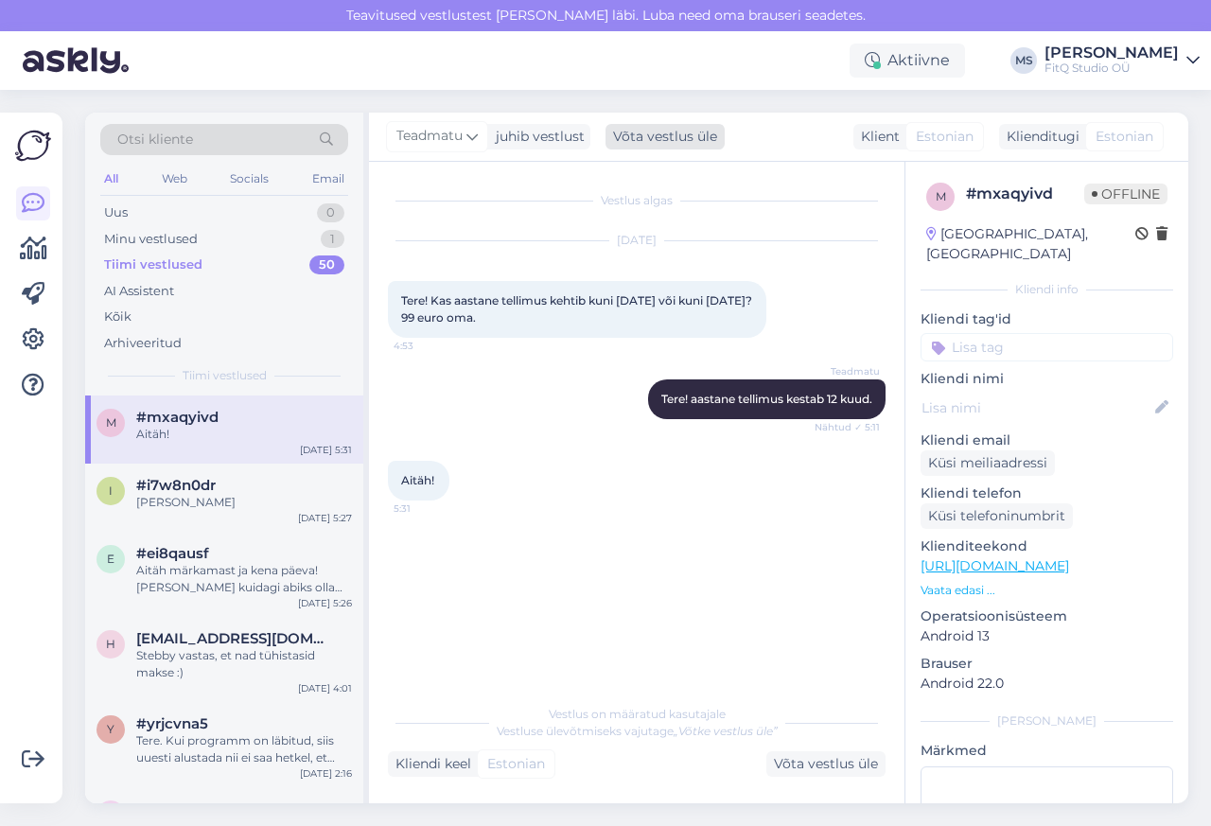
click at [662, 138] on div "Võta vestlus üle" at bounding box center [665, 137] width 119 height 26
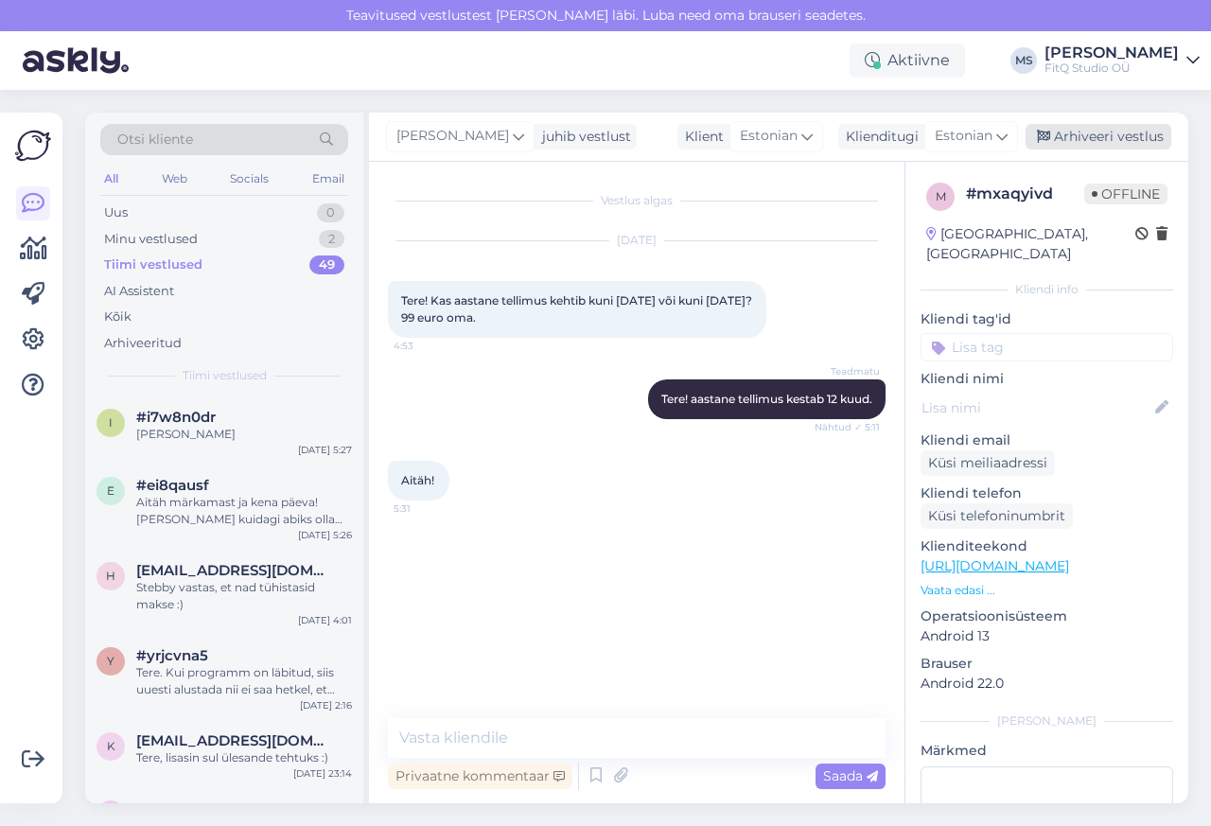
click at [1116, 138] on div "Arhiveeri vestlus" at bounding box center [1099, 137] width 146 height 26
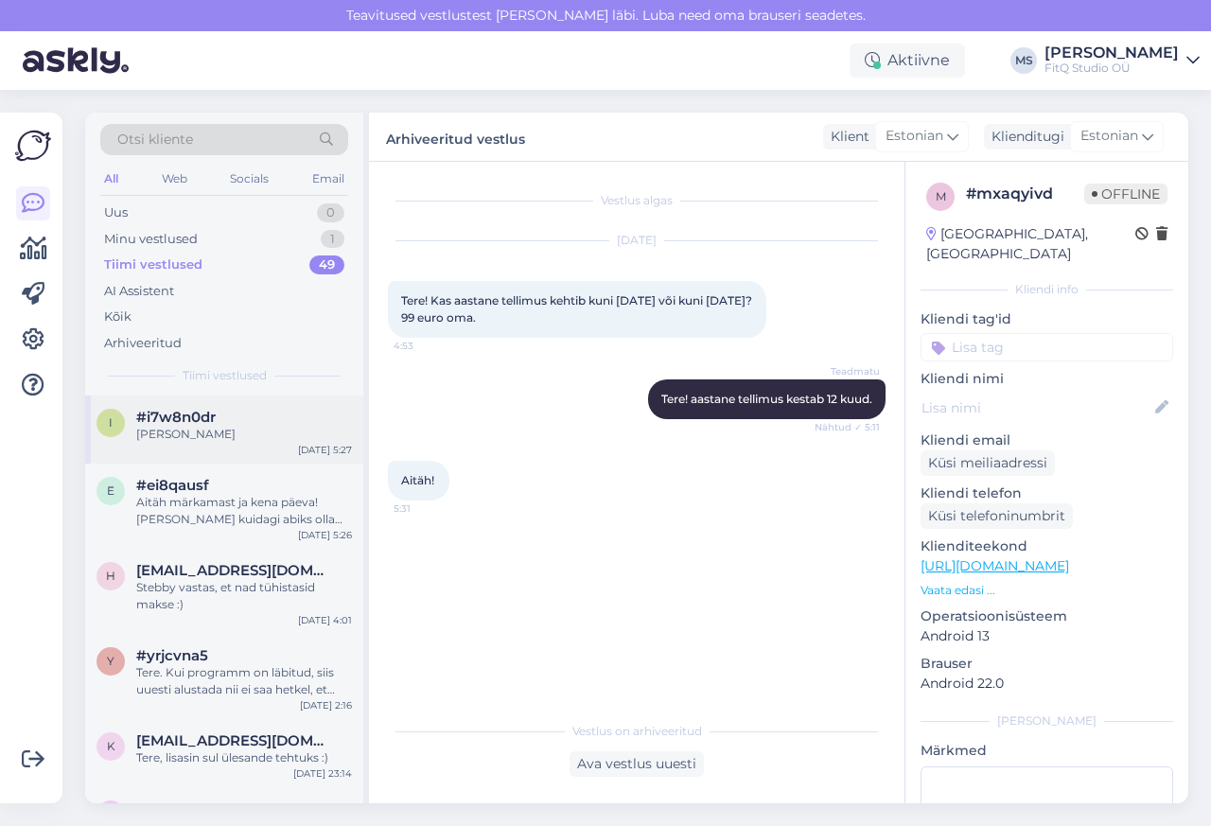
click at [144, 454] on div "i #i7w8n0dr [PERSON_NAME] [DATE] 5:27" at bounding box center [224, 429] width 278 height 68
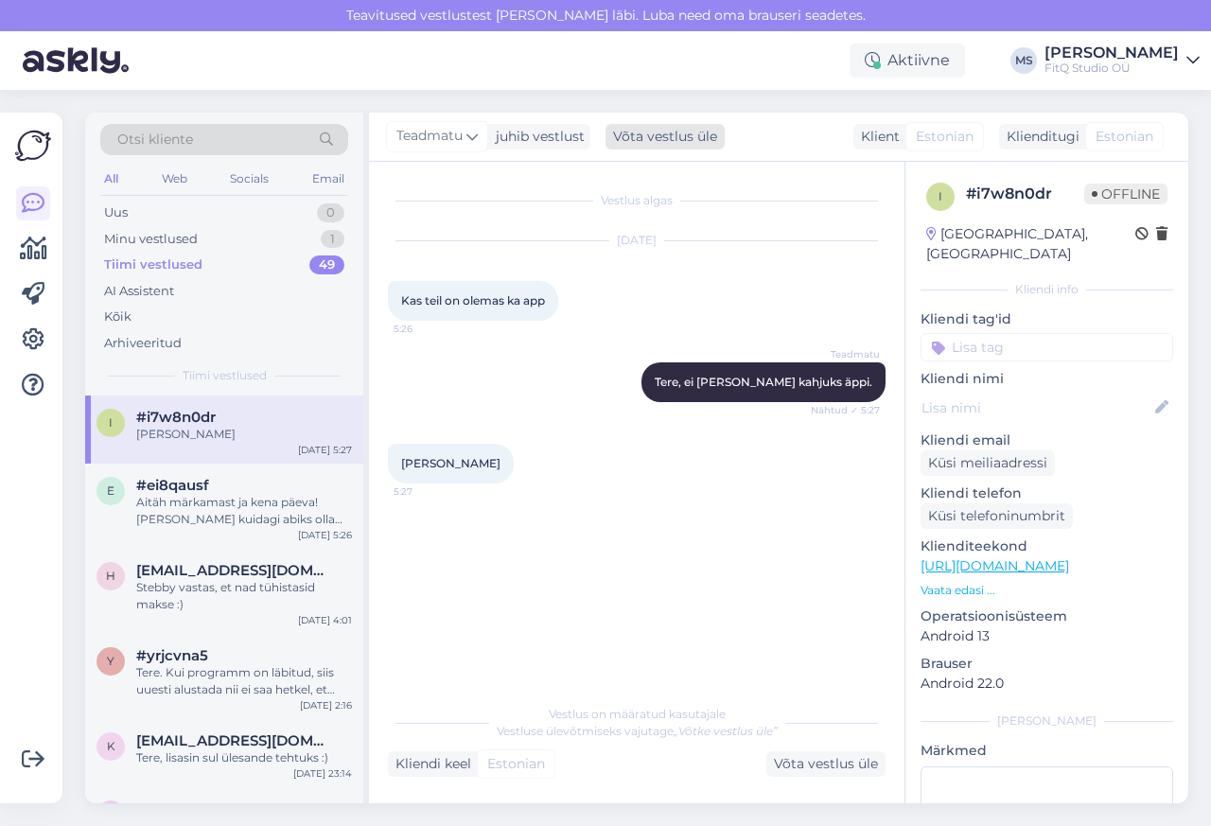
click at [663, 137] on div "Võta vestlus üle" at bounding box center [665, 137] width 119 height 26
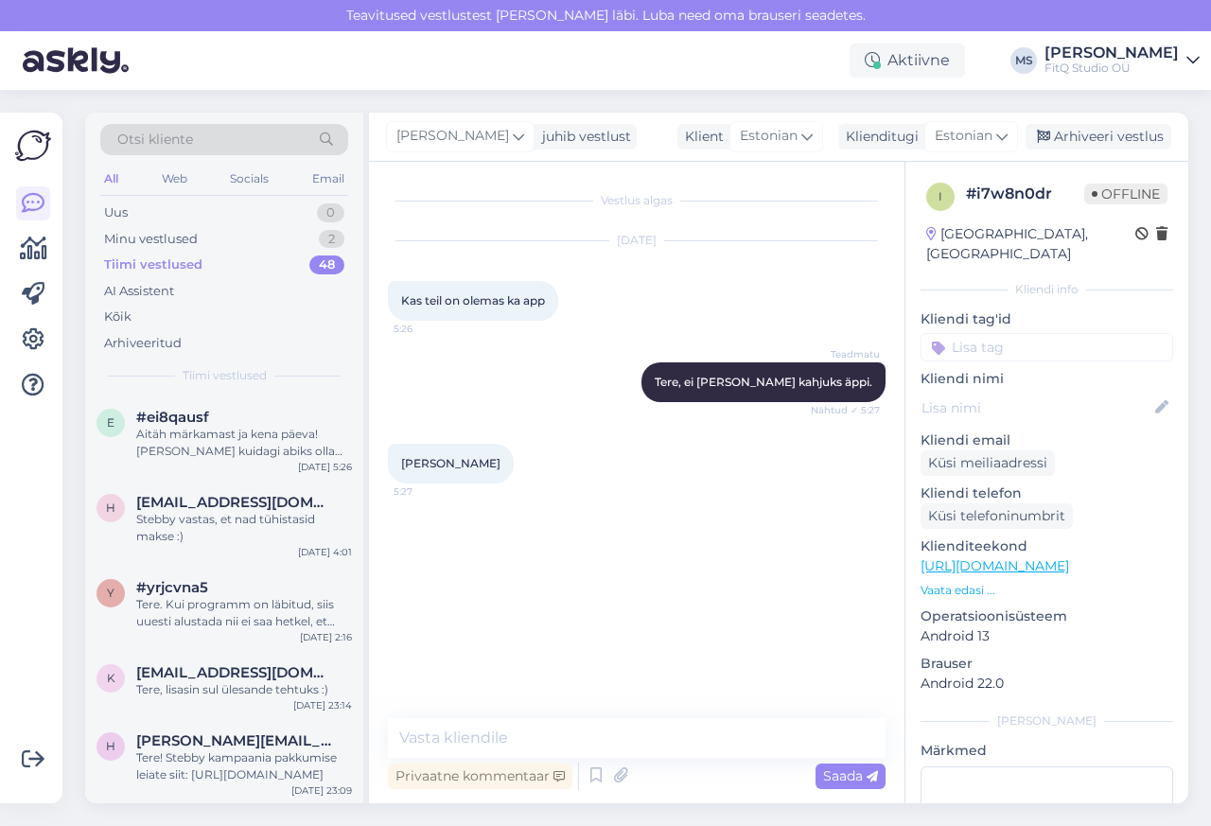
click at [662, 138] on div "[PERSON_NAME] juhib vestlust Klient Estonian Klienditugi [DEMOGRAPHIC_DATA] Arh…" at bounding box center [778, 137] width 819 height 49
click at [1114, 136] on div "Arhiveeri vestlus" at bounding box center [1099, 137] width 146 height 26
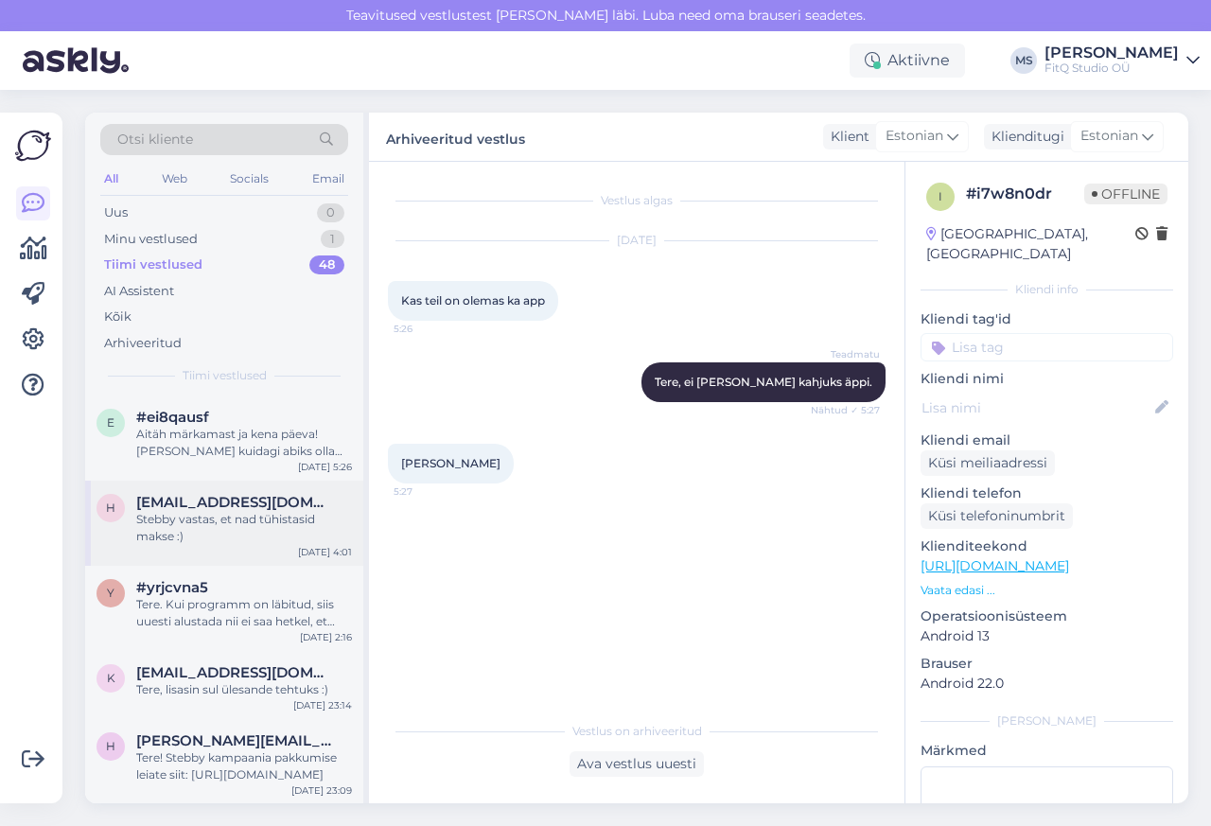
click at [154, 486] on div "h [PERSON_NAME][EMAIL_ADDRESS][DOMAIN_NAME] Stebby vastas, et nad tühistasid ma…" at bounding box center [224, 523] width 278 height 85
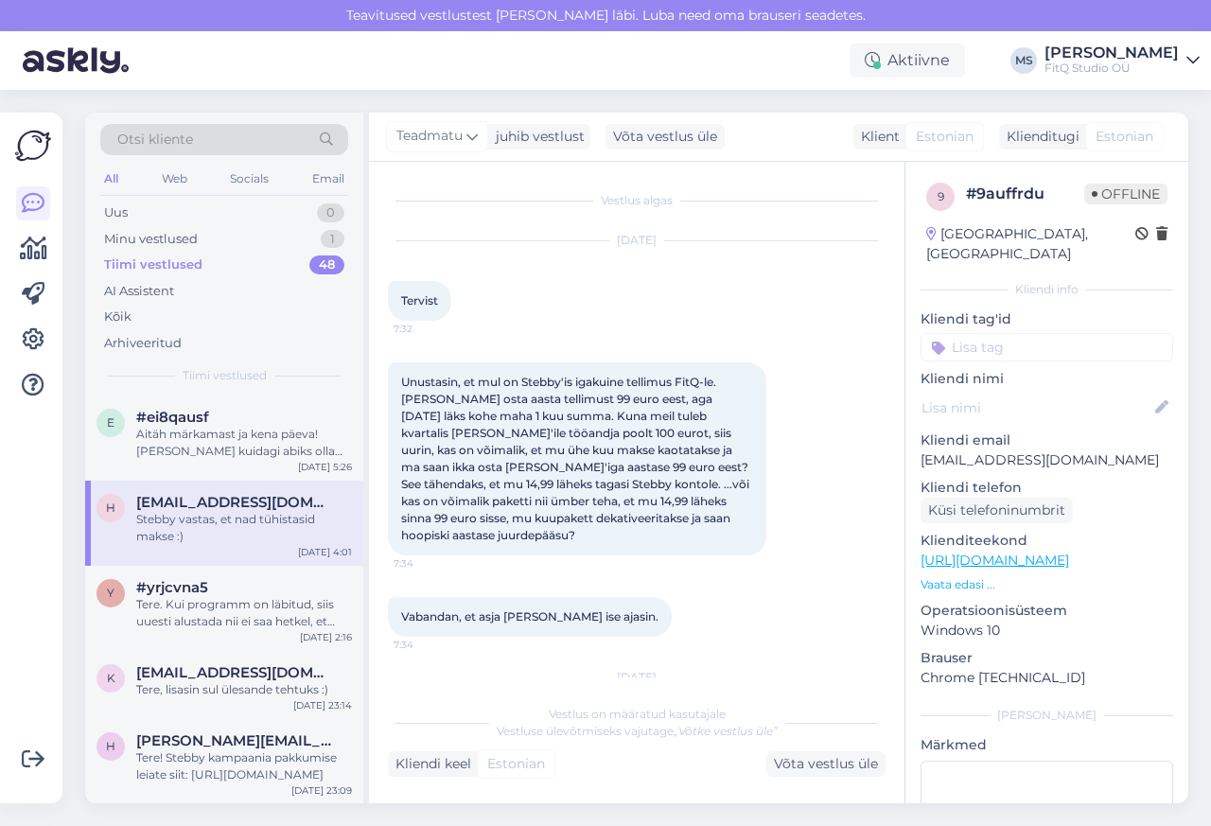
scroll to position [262, 0]
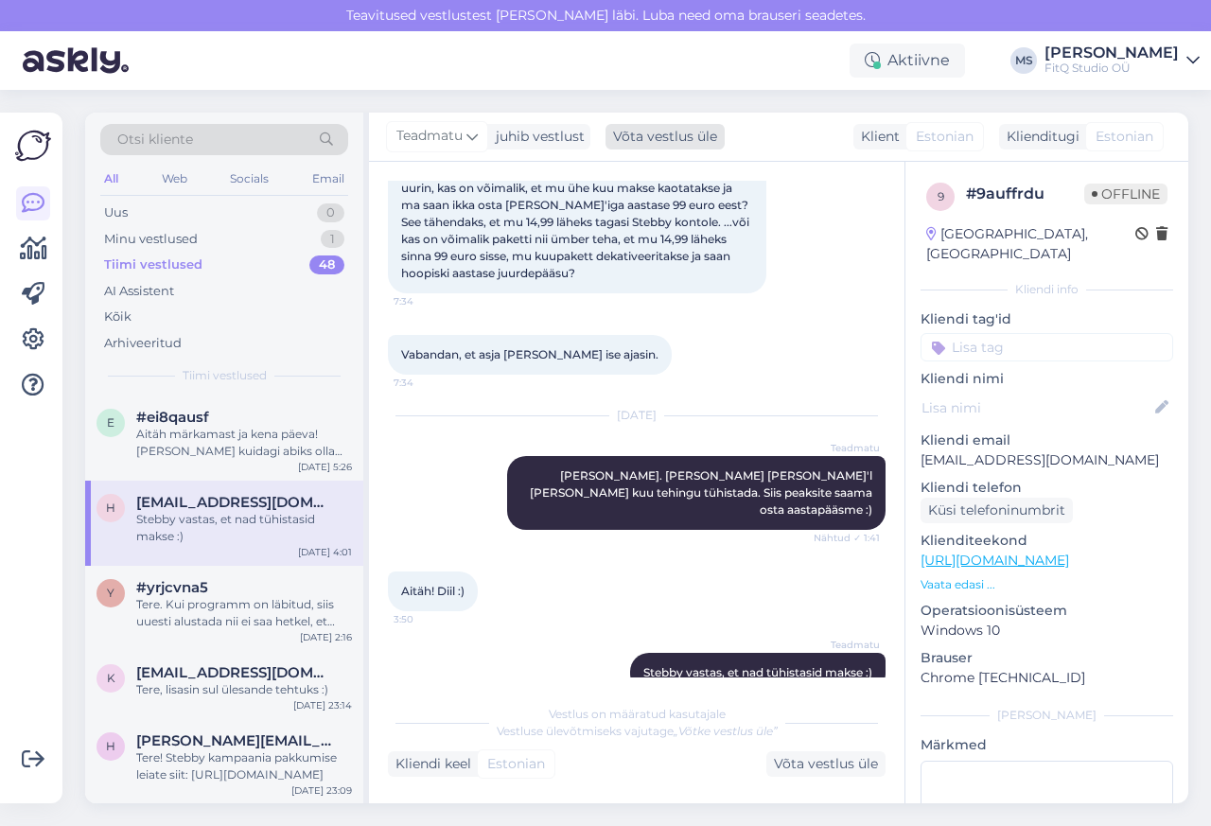
click at [663, 138] on div "Võta vestlus üle" at bounding box center [665, 137] width 119 height 26
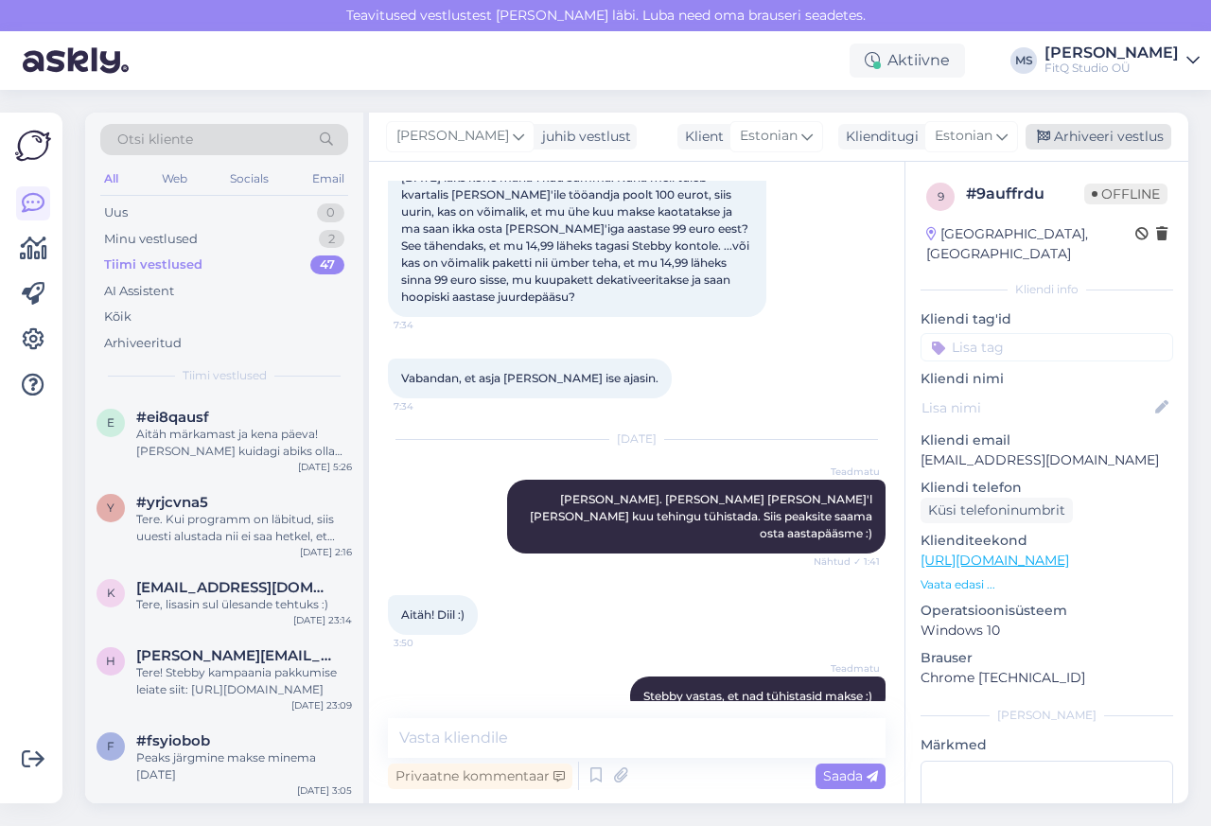
click at [1116, 137] on div "Arhiveeri vestlus" at bounding box center [1099, 137] width 146 height 26
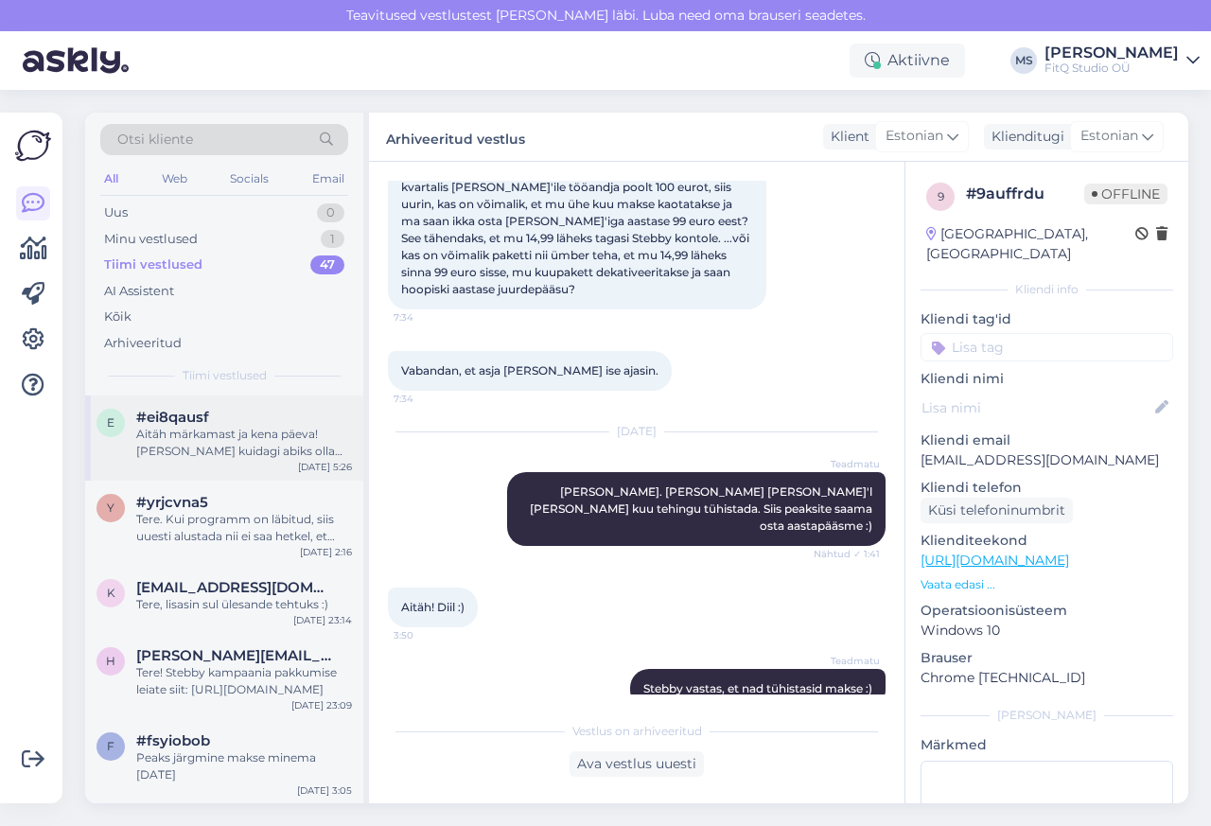
click at [129, 417] on div "e #ei8qausf Aitäh märkamast ja kena päeva! [PERSON_NAME] kuidagi abiks olla vee…" at bounding box center [224, 434] width 255 height 51
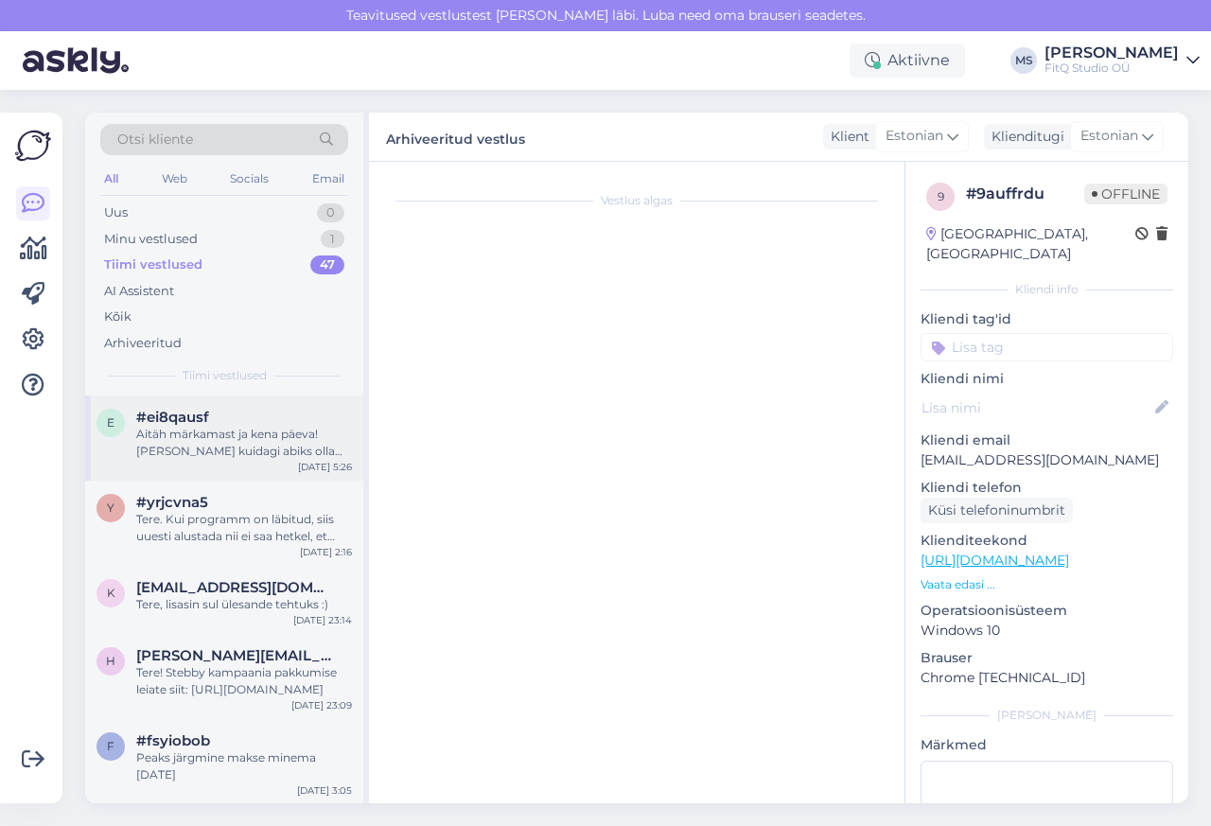
scroll to position [578, 0]
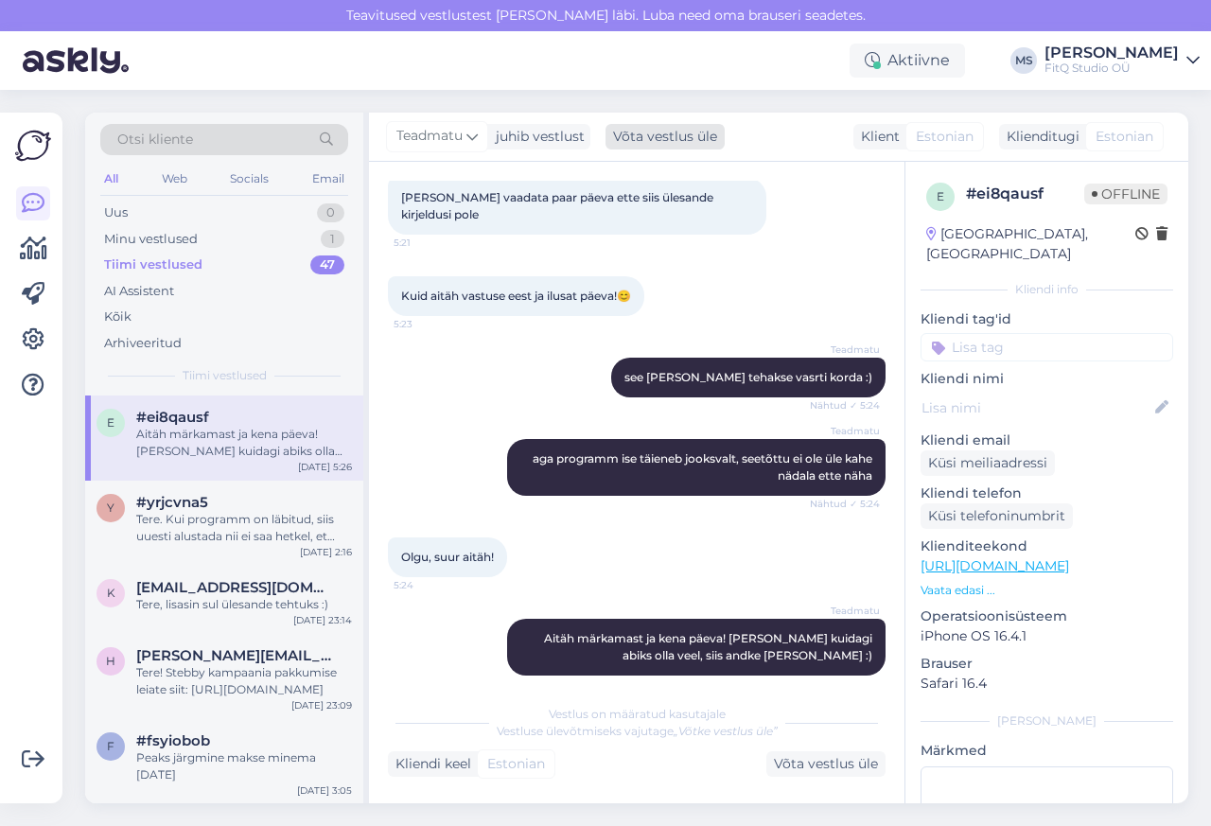
click at [662, 138] on div "Võta vestlus üle" at bounding box center [665, 137] width 119 height 26
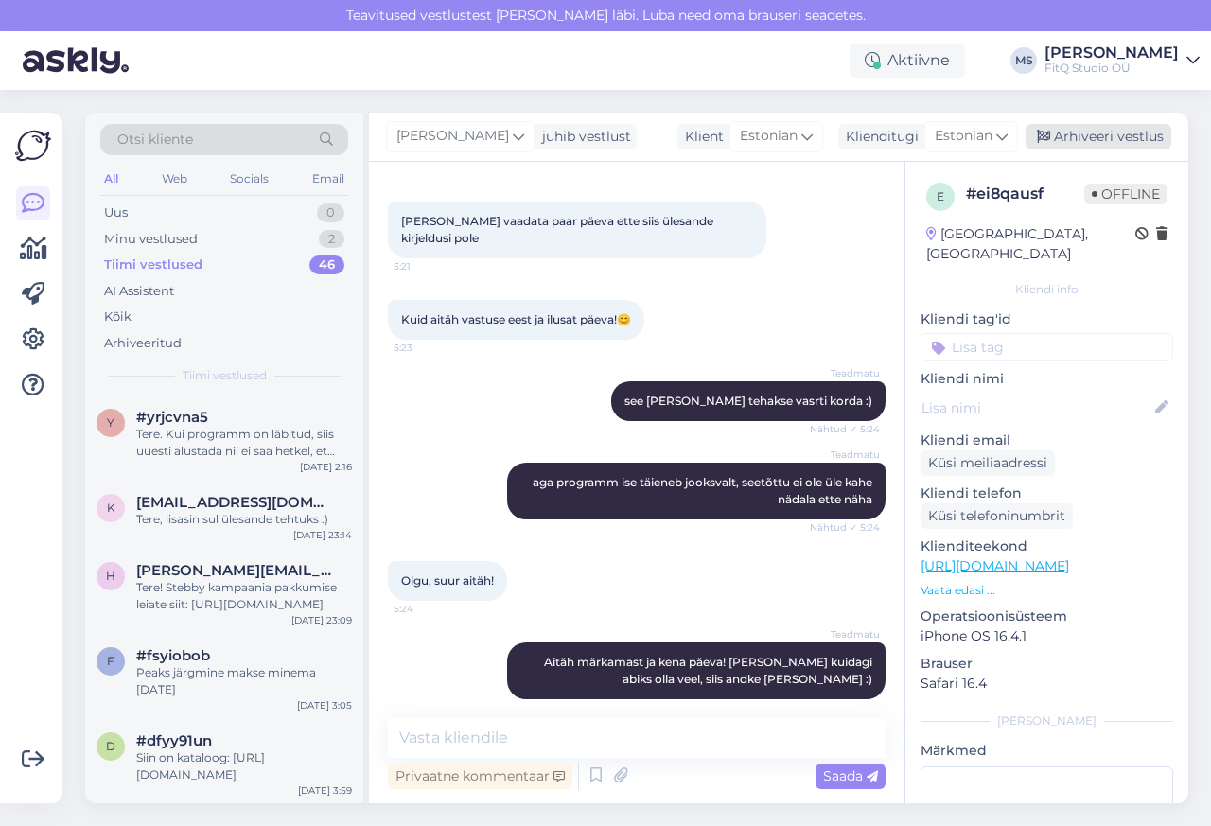
click at [1116, 138] on div "Arhiveeri vestlus" at bounding box center [1099, 137] width 146 height 26
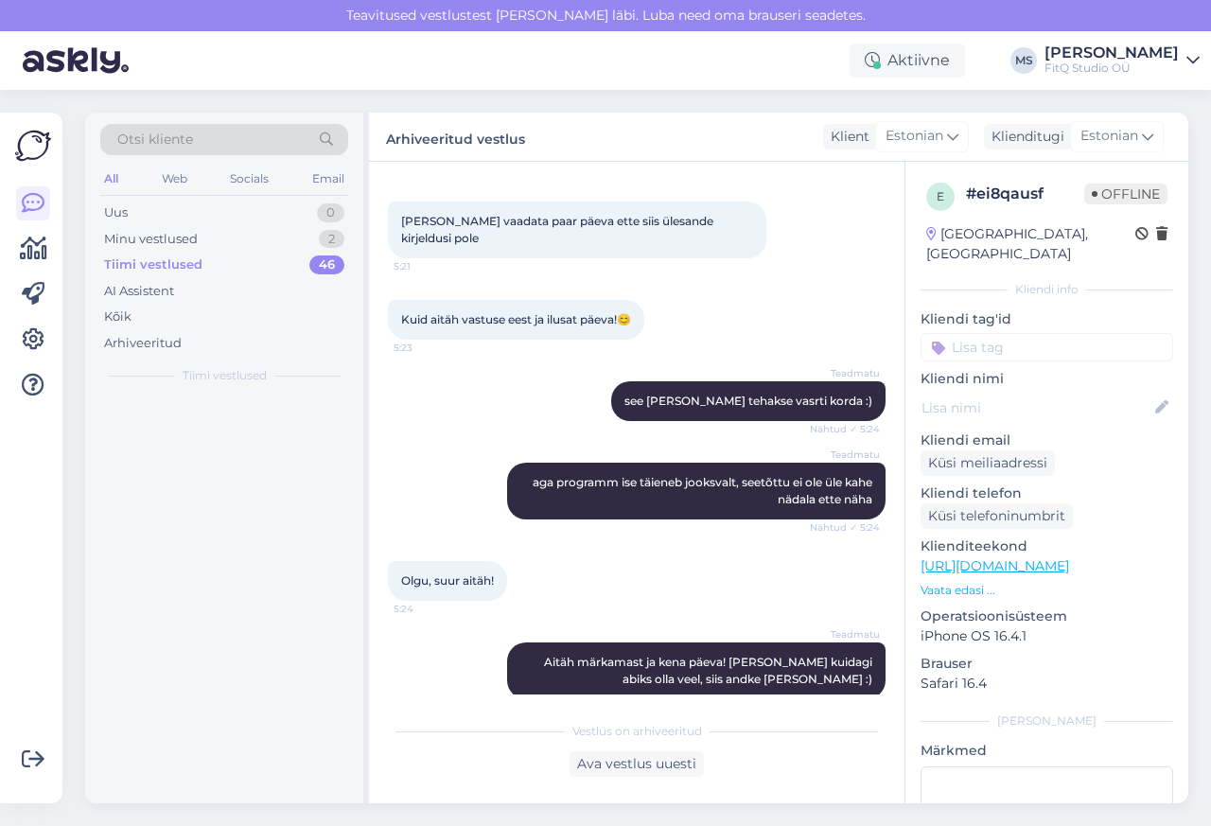
scroll to position [561, 0]
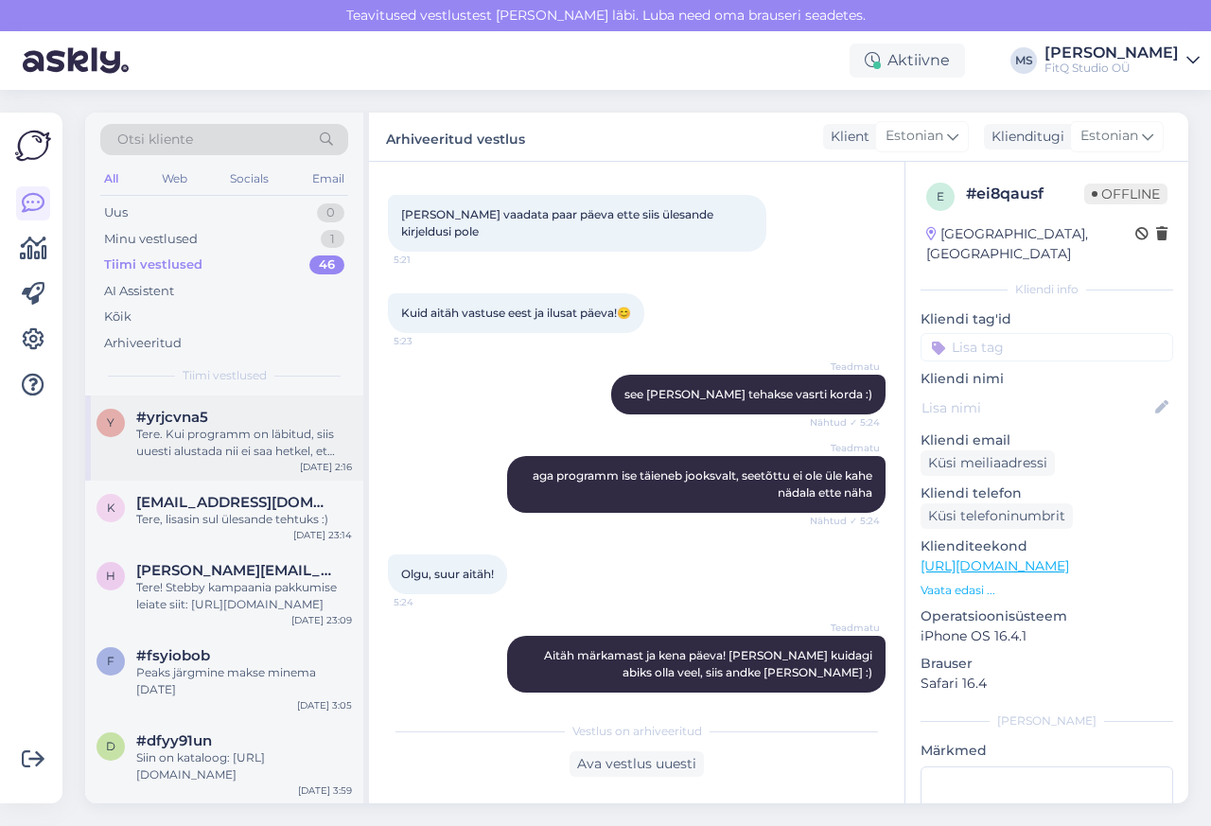
click at [137, 455] on div "Tere. Kui programm on läbitud, siis uuesti alustada nii ei saa hetkel, et ülesa…" at bounding box center [244, 443] width 216 height 34
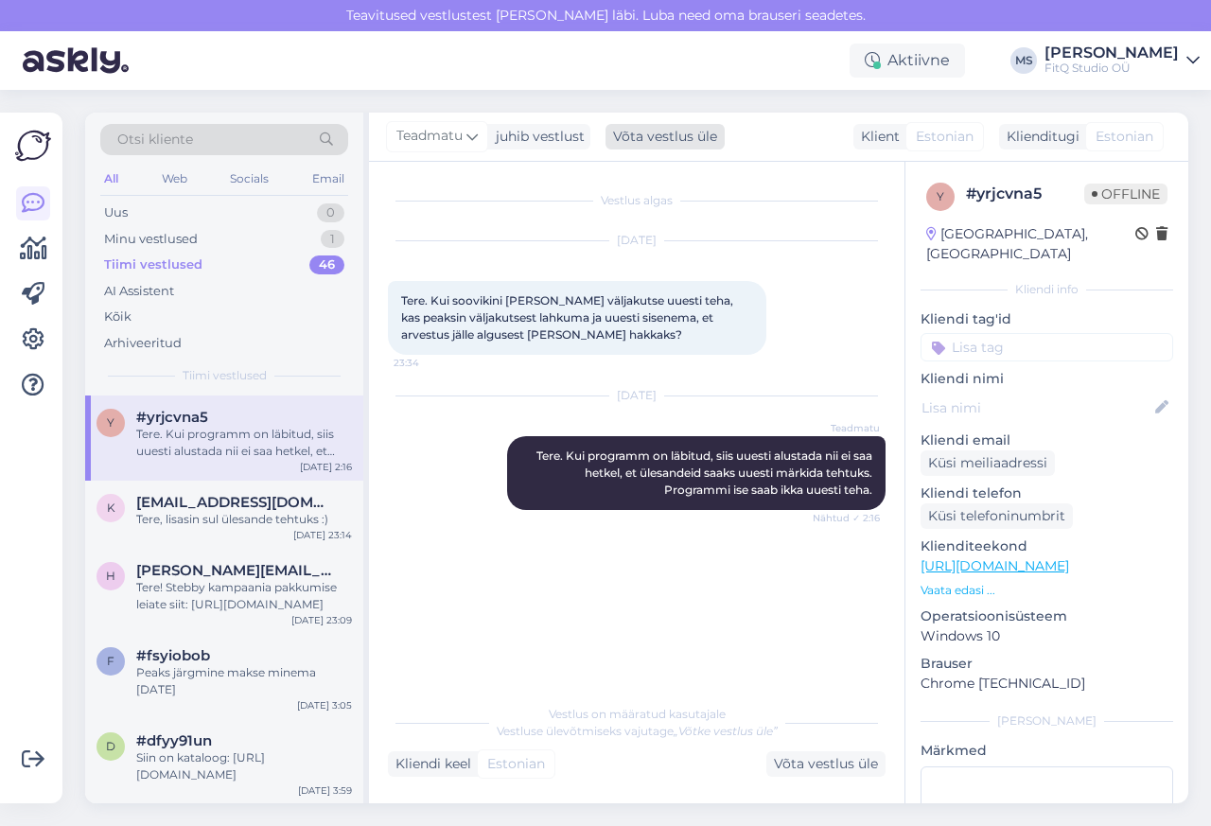
click at [662, 138] on div "Võta vestlus üle" at bounding box center [665, 137] width 119 height 26
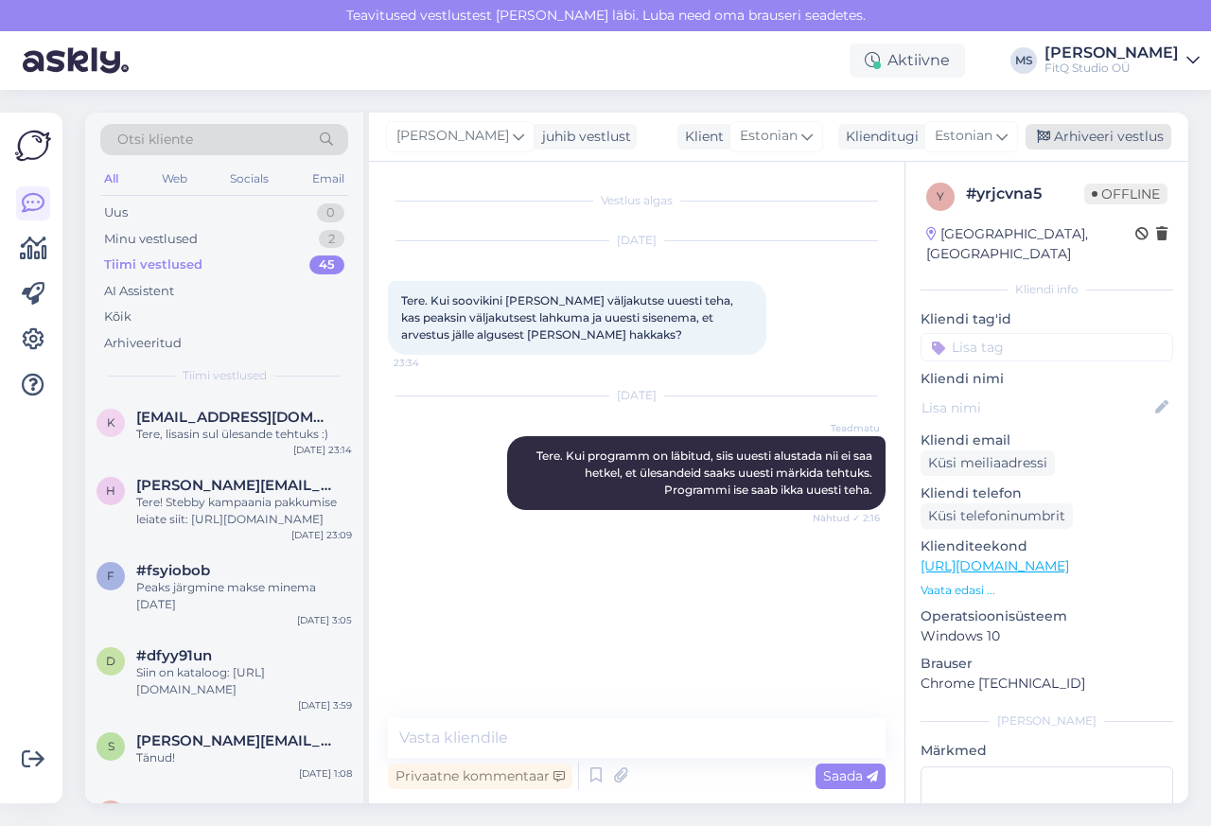
click at [1115, 137] on div "Arhiveeri vestlus" at bounding box center [1099, 137] width 146 height 26
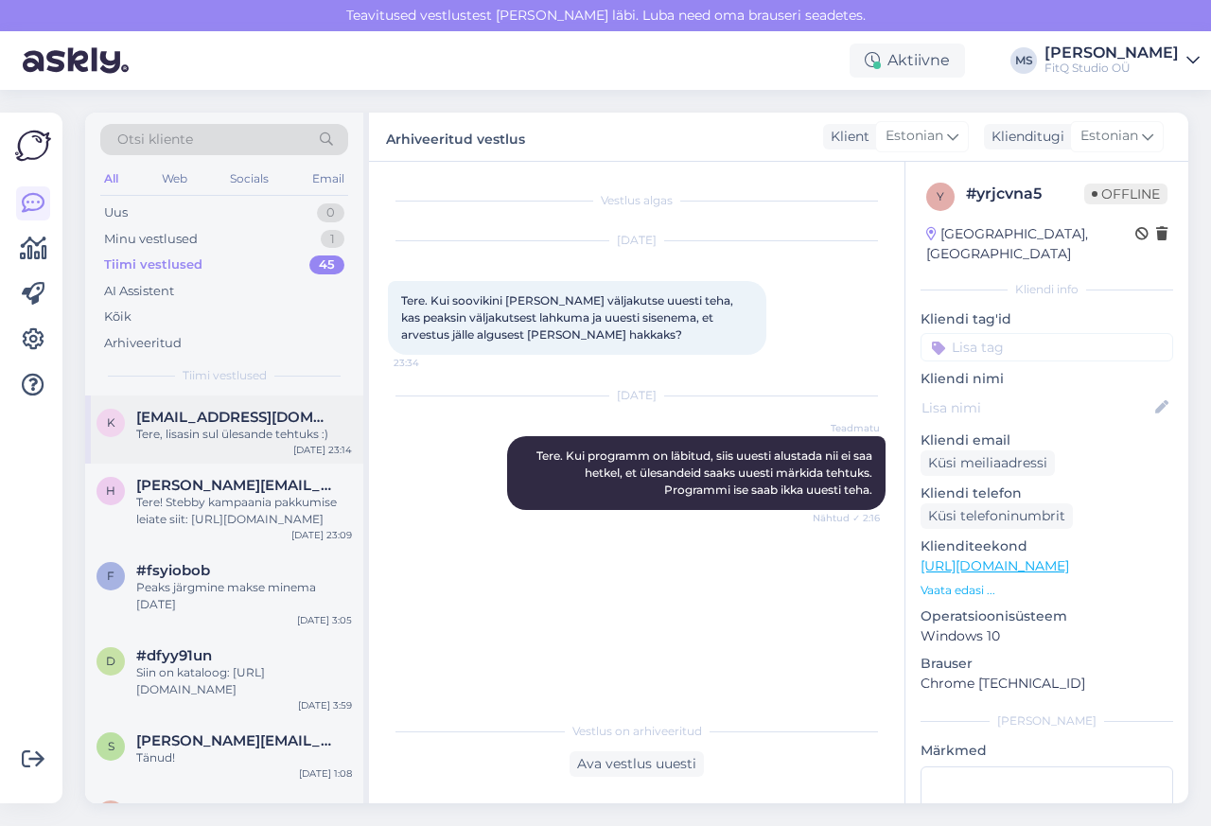
click at [173, 416] on span "[EMAIL_ADDRESS][DOMAIN_NAME]" at bounding box center [234, 417] width 197 height 17
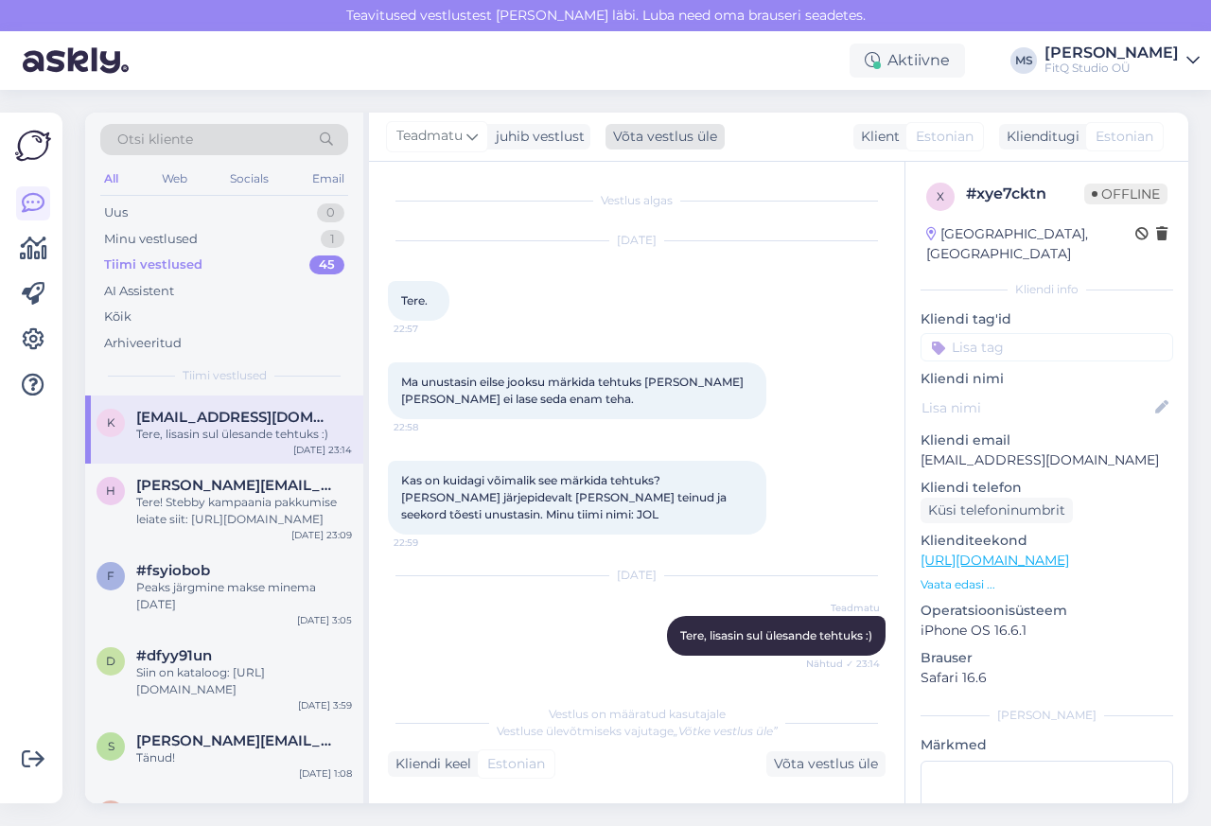
click at [663, 138] on div "Võta vestlus üle" at bounding box center [665, 137] width 119 height 26
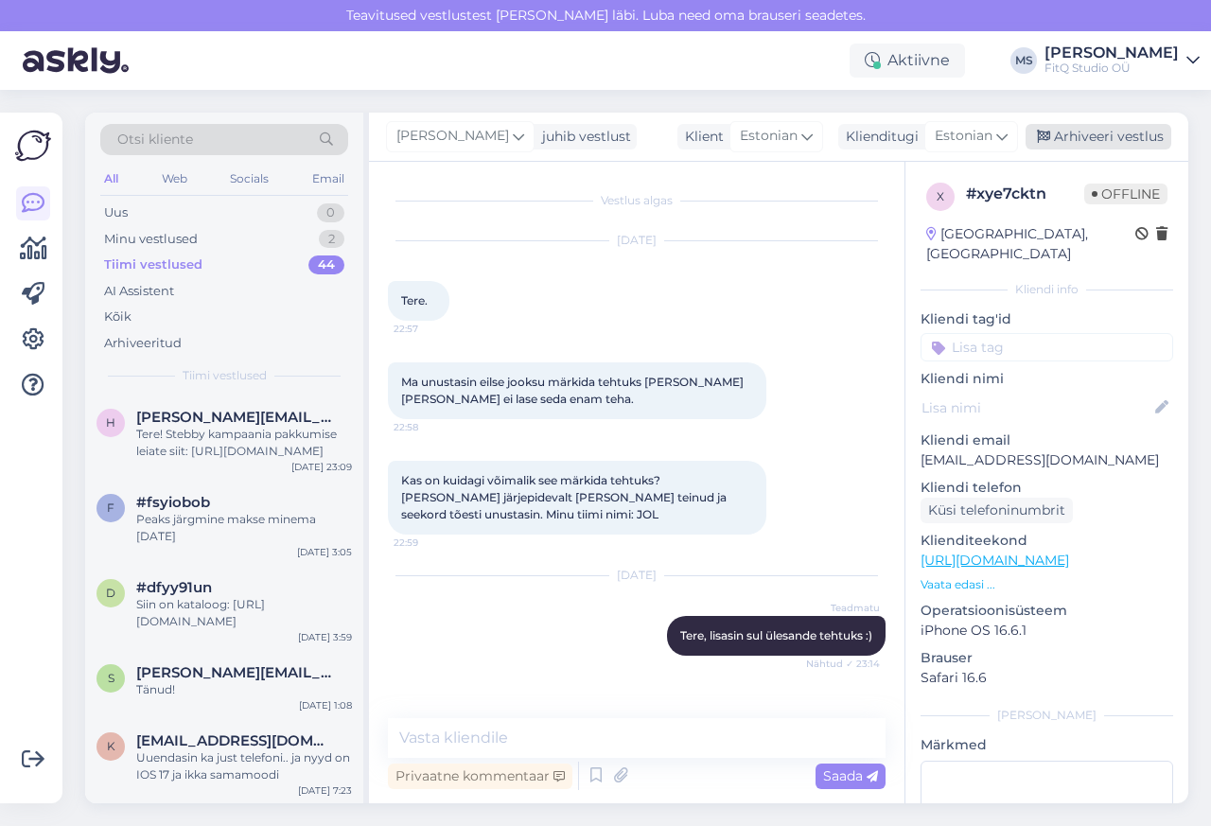
click at [1115, 137] on div "Arhiveeri vestlus" at bounding box center [1099, 137] width 146 height 26
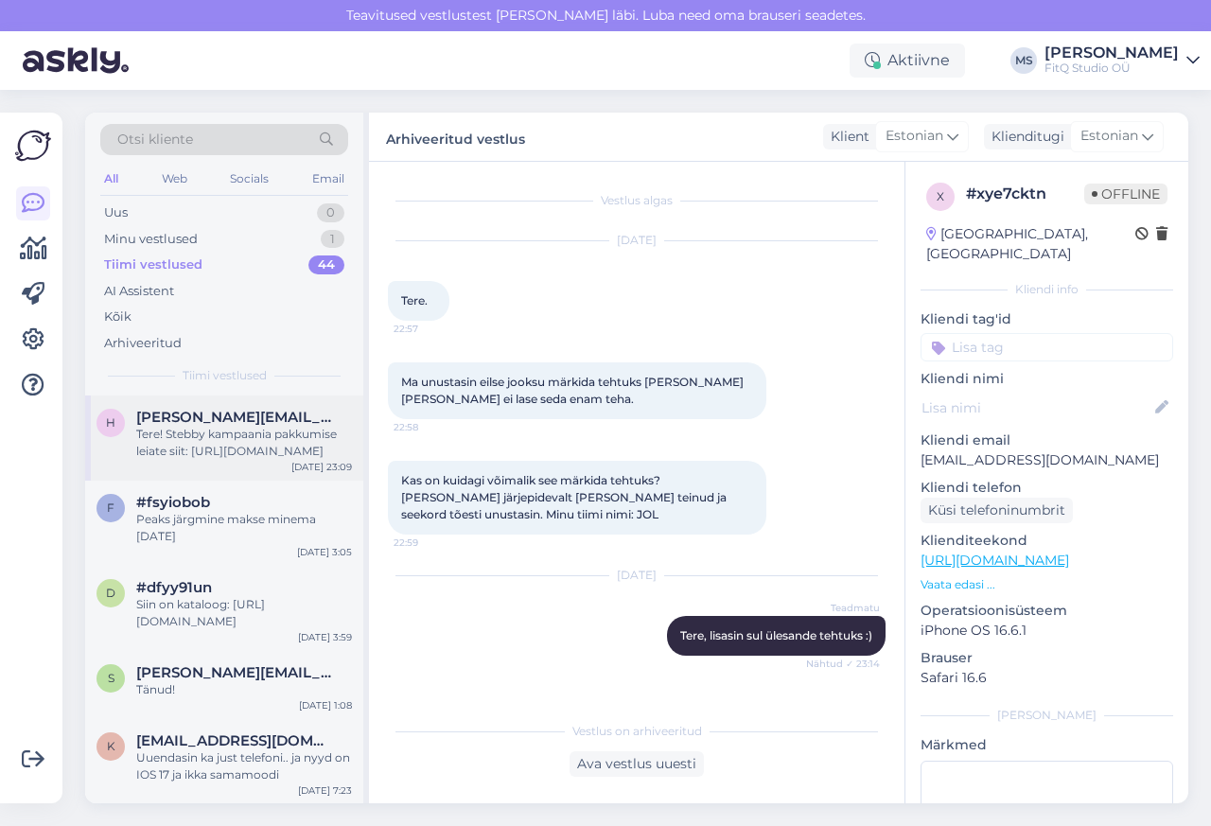
click at [181, 419] on span "[PERSON_NAME][EMAIL_ADDRESS][DOMAIN_NAME]" at bounding box center [234, 417] width 197 height 17
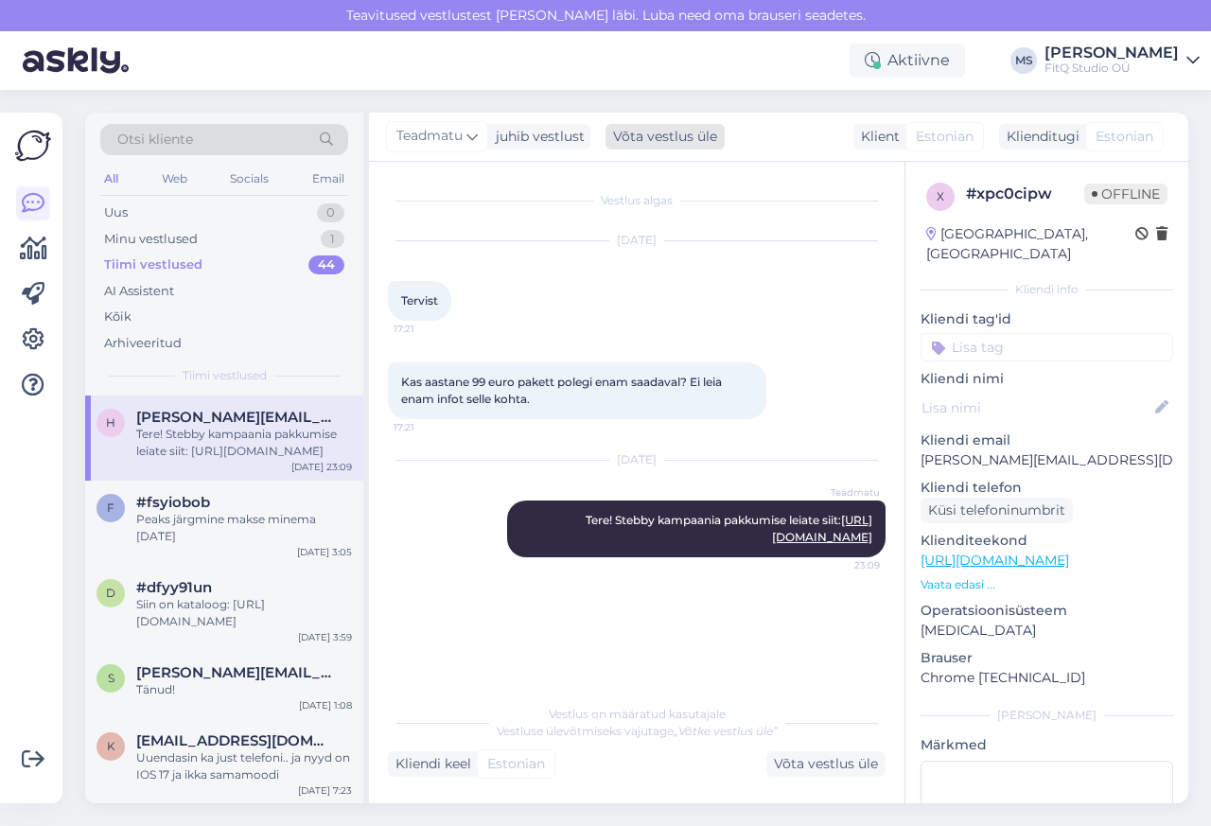
click at [662, 138] on div "Võta vestlus üle" at bounding box center [665, 137] width 119 height 26
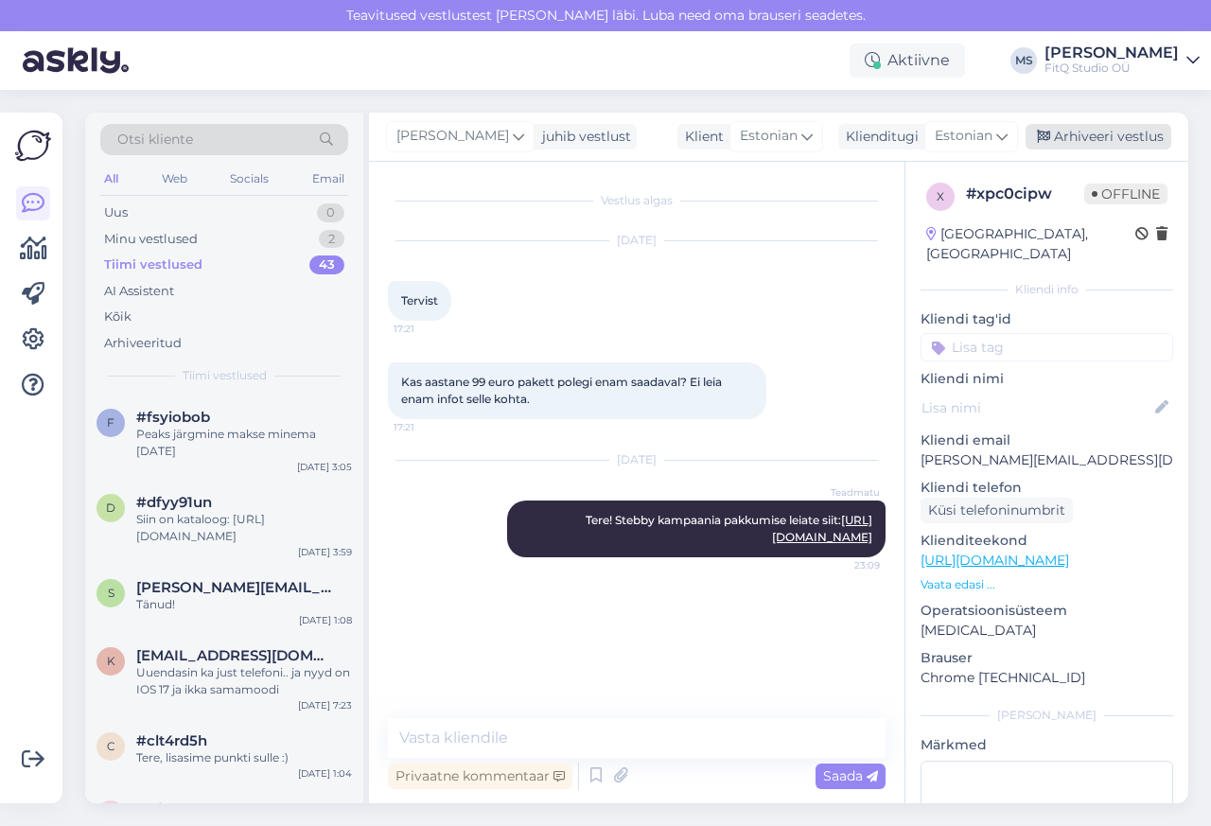
click at [1116, 137] on div "Arhiveeri vestlus" at bounding box center [1099, 137] width 146 height 26
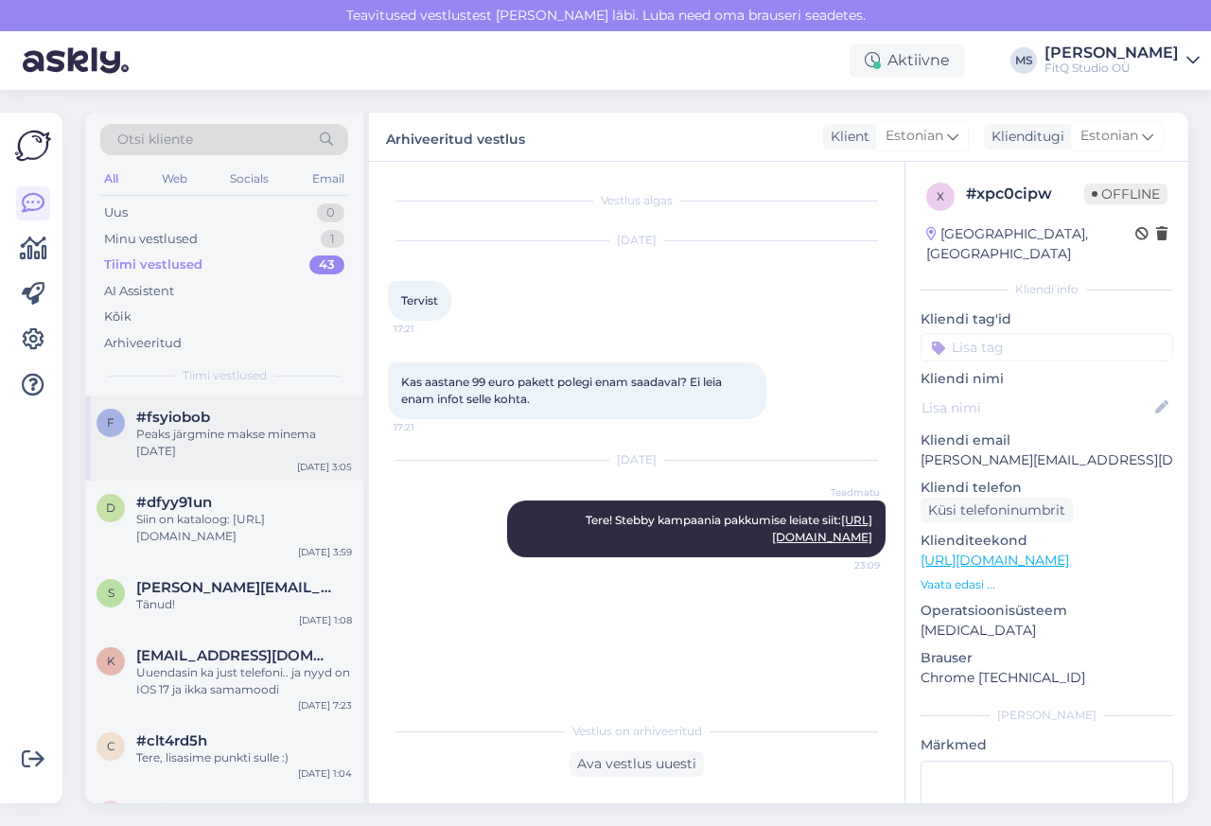
click at [123, 446] on div "f #fsyiobob Peaks järgmine makse minema [DATE]" at bounding box center [224, 434] width 255 height 51
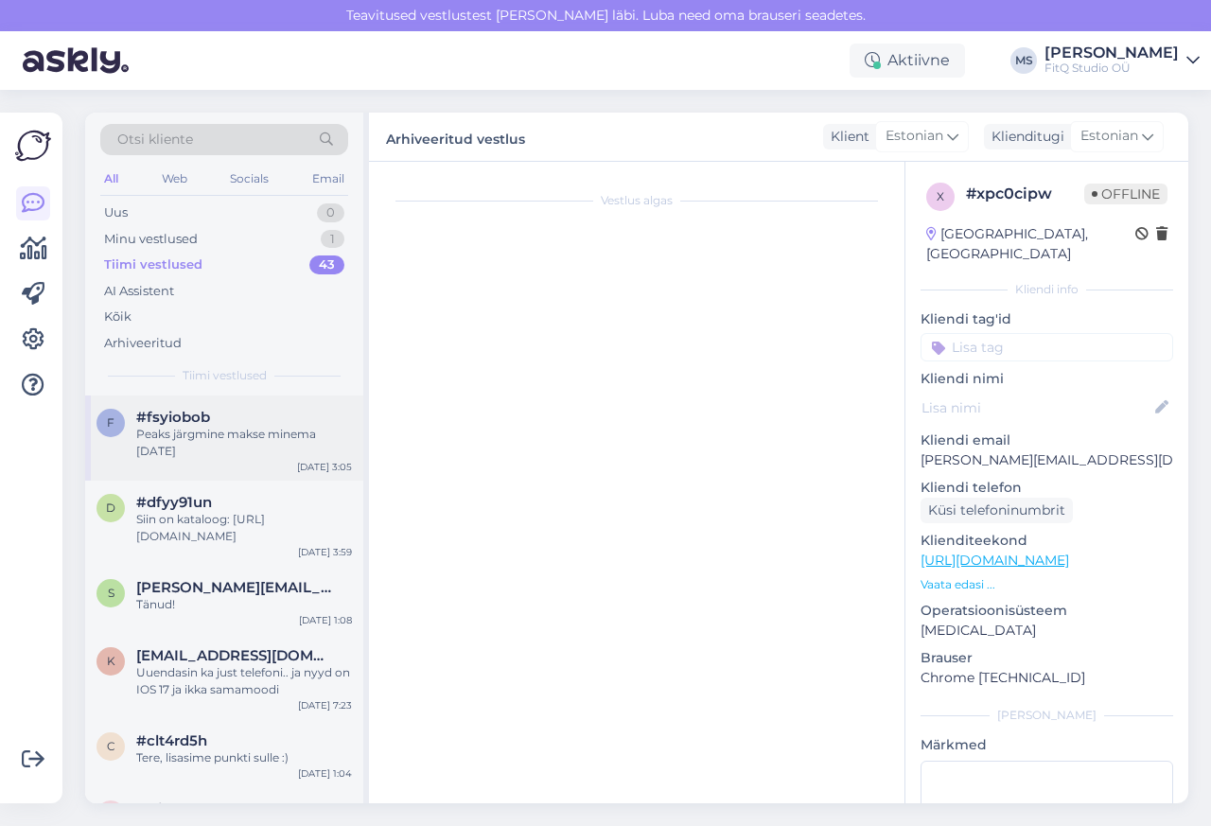
type textarea "[EMAIL_ADDRESS][DOMAIN_NAME]"
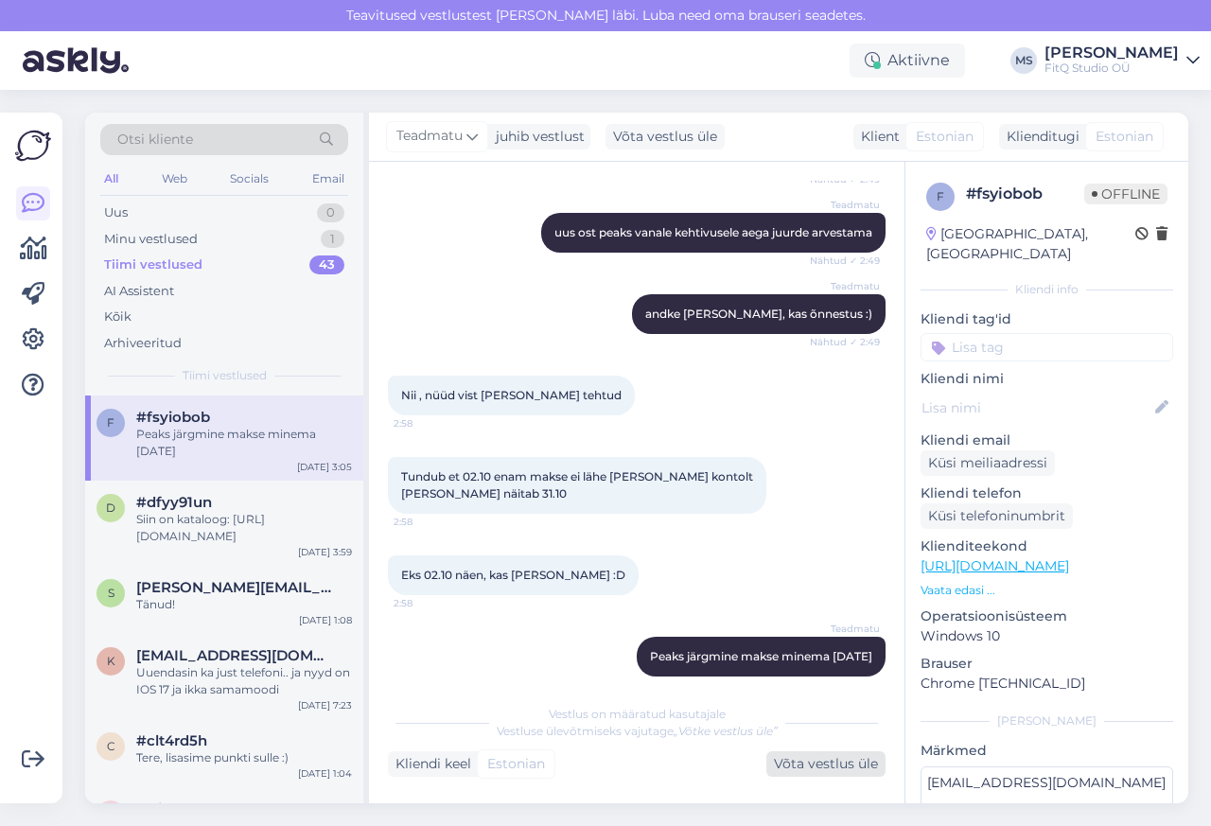
click at [829, 763] on div "Võta vestlus üle" at bounding box center [825, 764] width 119 height 26
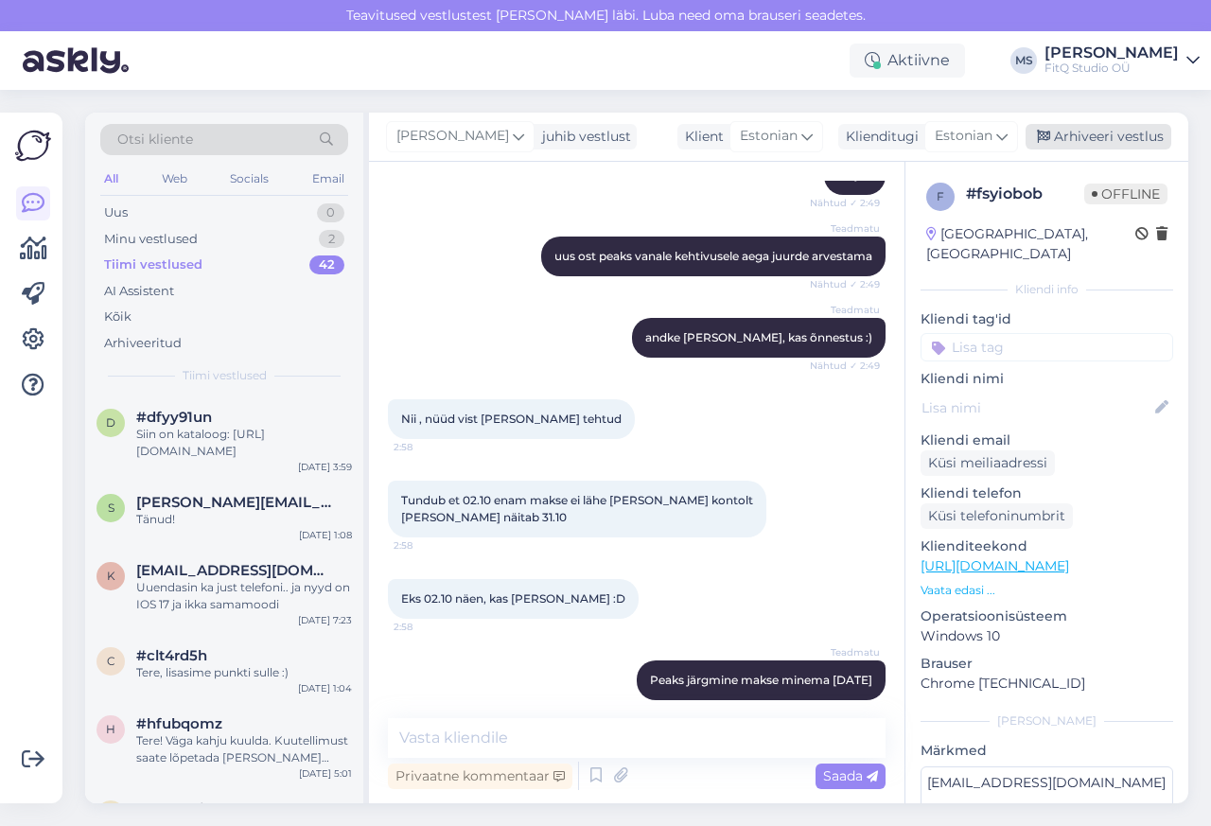
click at [1099, 140] on div "Arhiveeri vestlus" at bounding box center [1099, 137] width 146 height 26
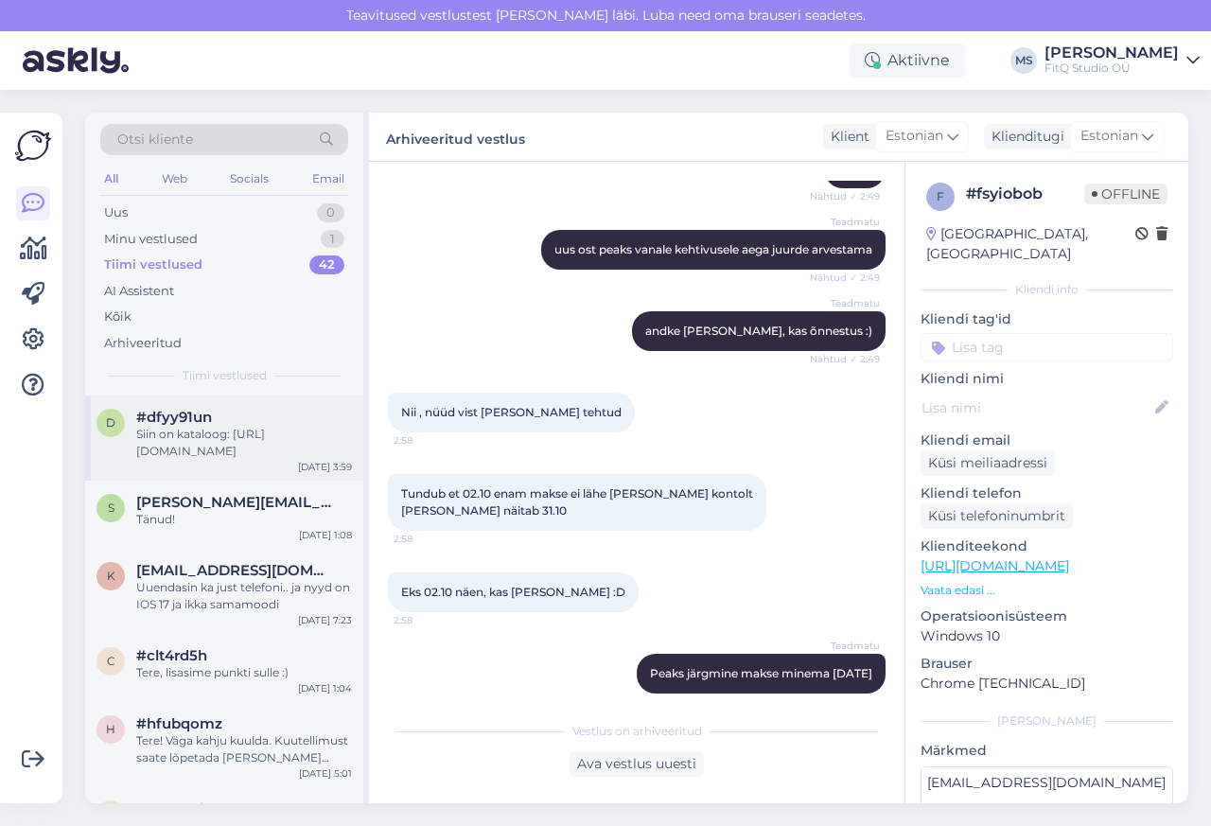
click at [142, 455] on div "Siin on kataloog: [URL][DOMAIN_NAME]" at bounding box center [244, 443] width 216 height 34
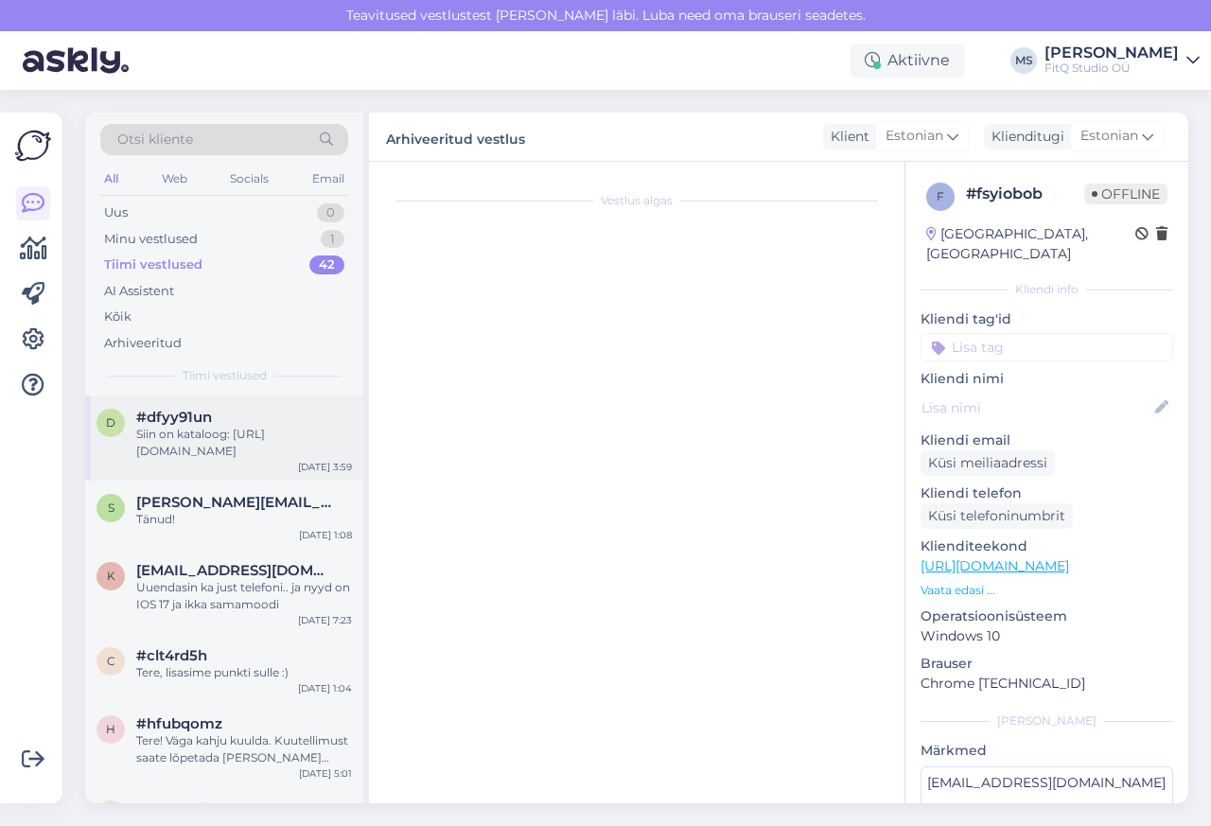
scroll to position [0, 0]
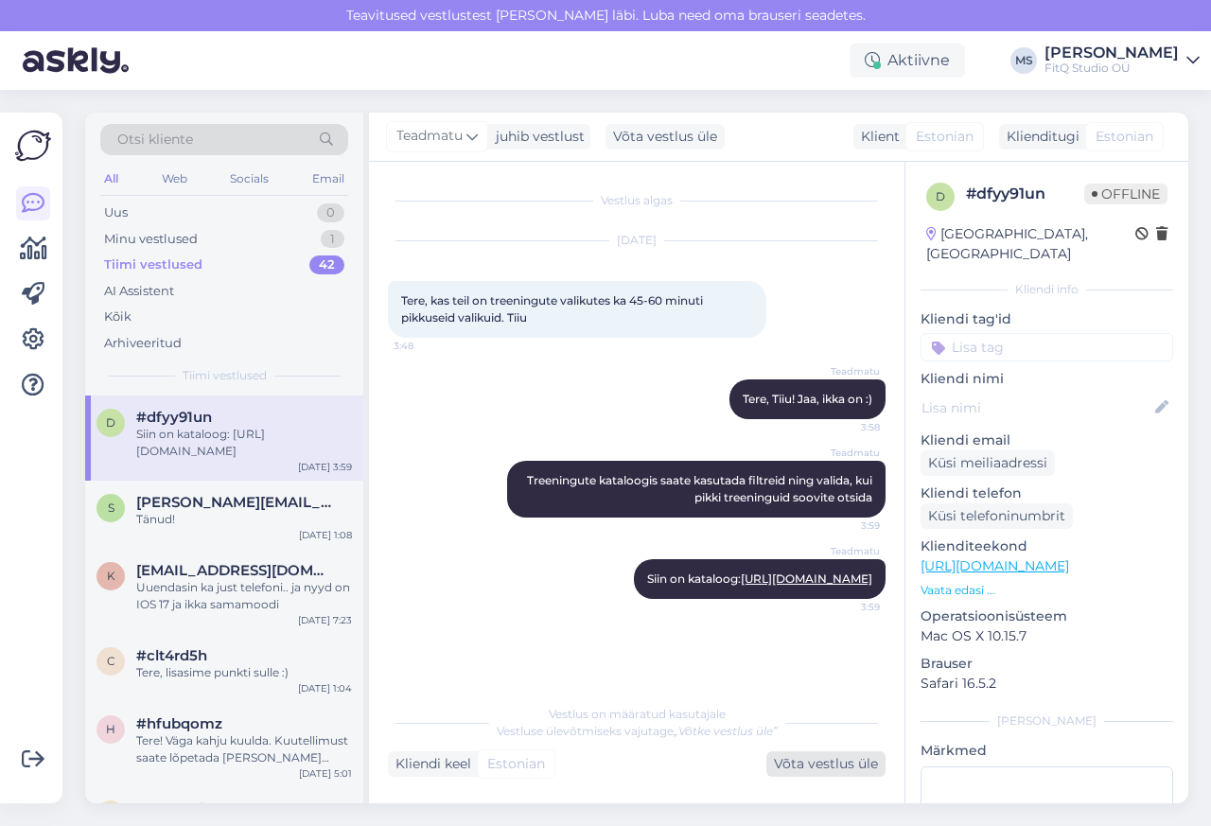
click at [812, 764] on div "Võta vestlus üle" at bounding box center [825, 764] width 119 height 26
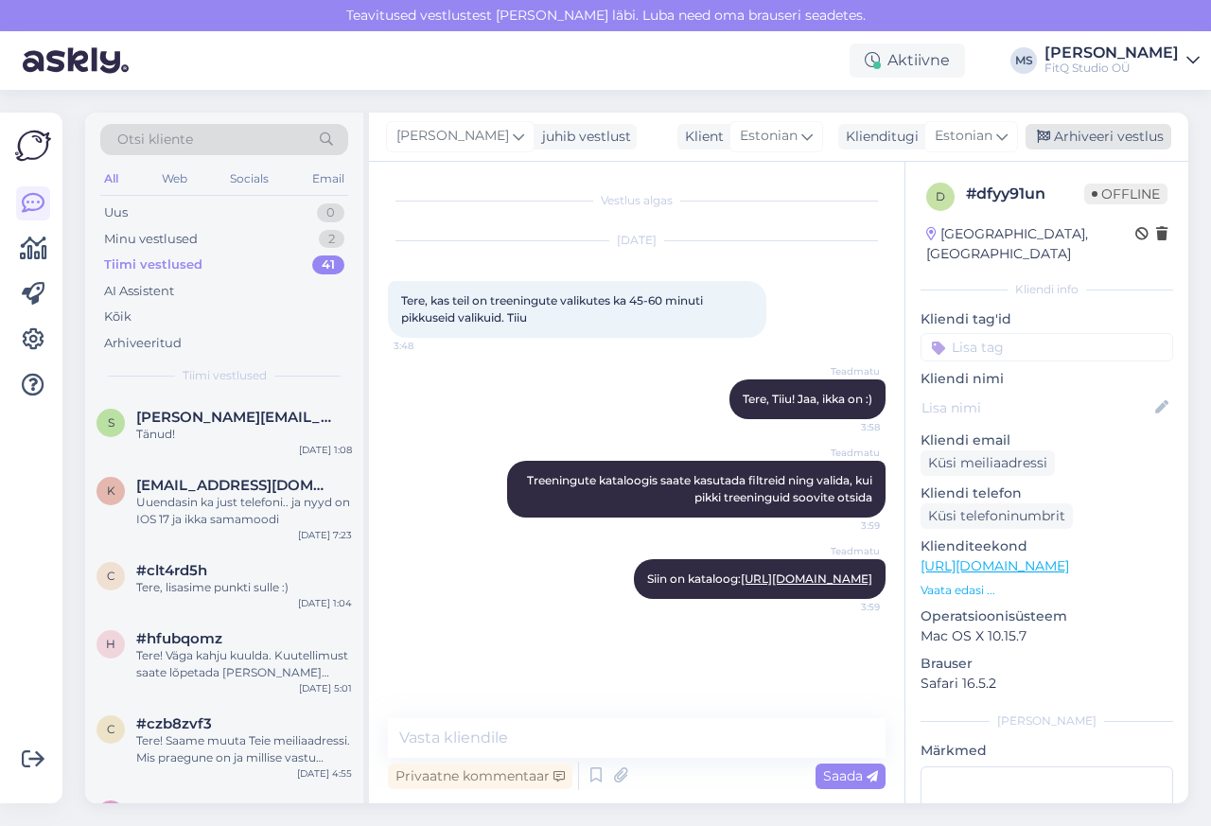
click at [1099, 140] on div "Arhiveeri vestlus" at bounding box center [1099, 137] width 146 height 26
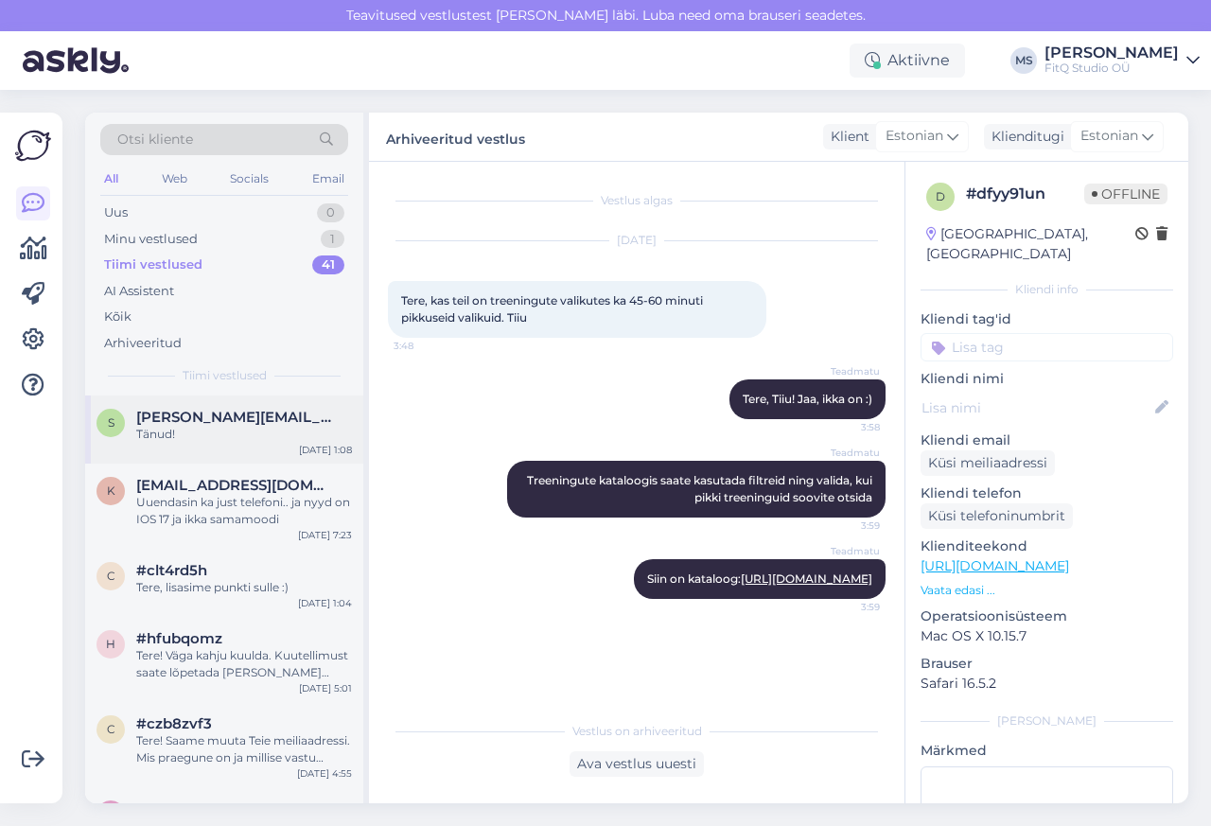
click at [202, 419] on span "[PERSON_NAME][EMAIL_ADDRESS][PERSON_NAME][DOMAIN_NAME]" at bounding box center [234, 417] width 197 height 17
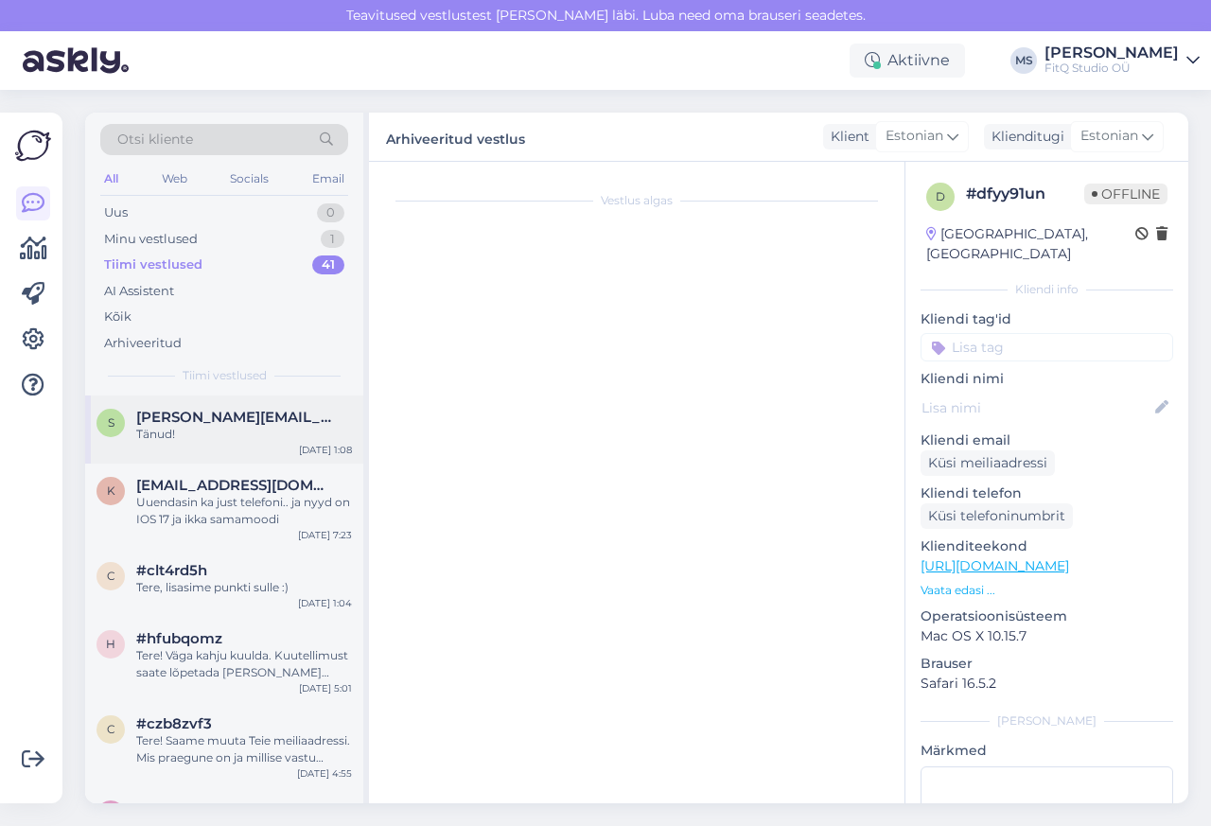
scroll to position [9, 0]
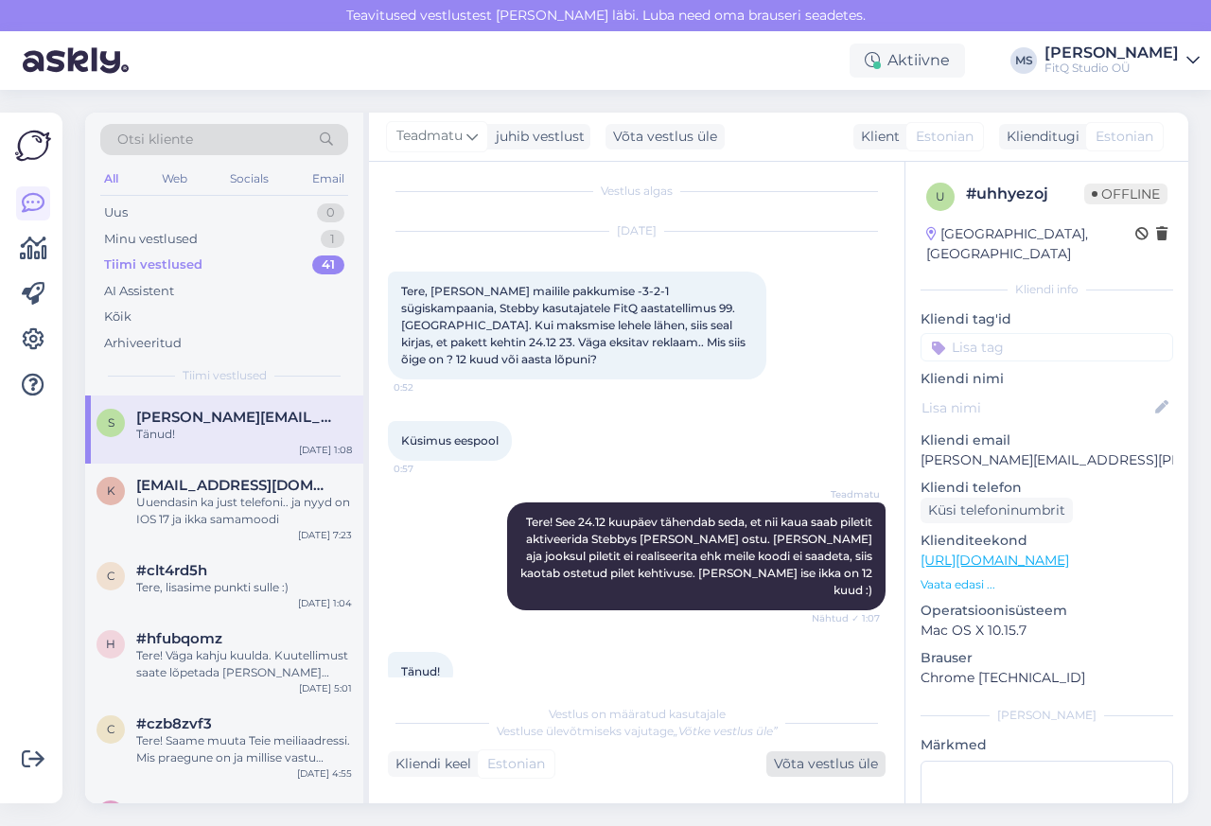
click at [833, 764] on div "Võta vestlus üle" at bounding box center [825, 764] width 119 height 26
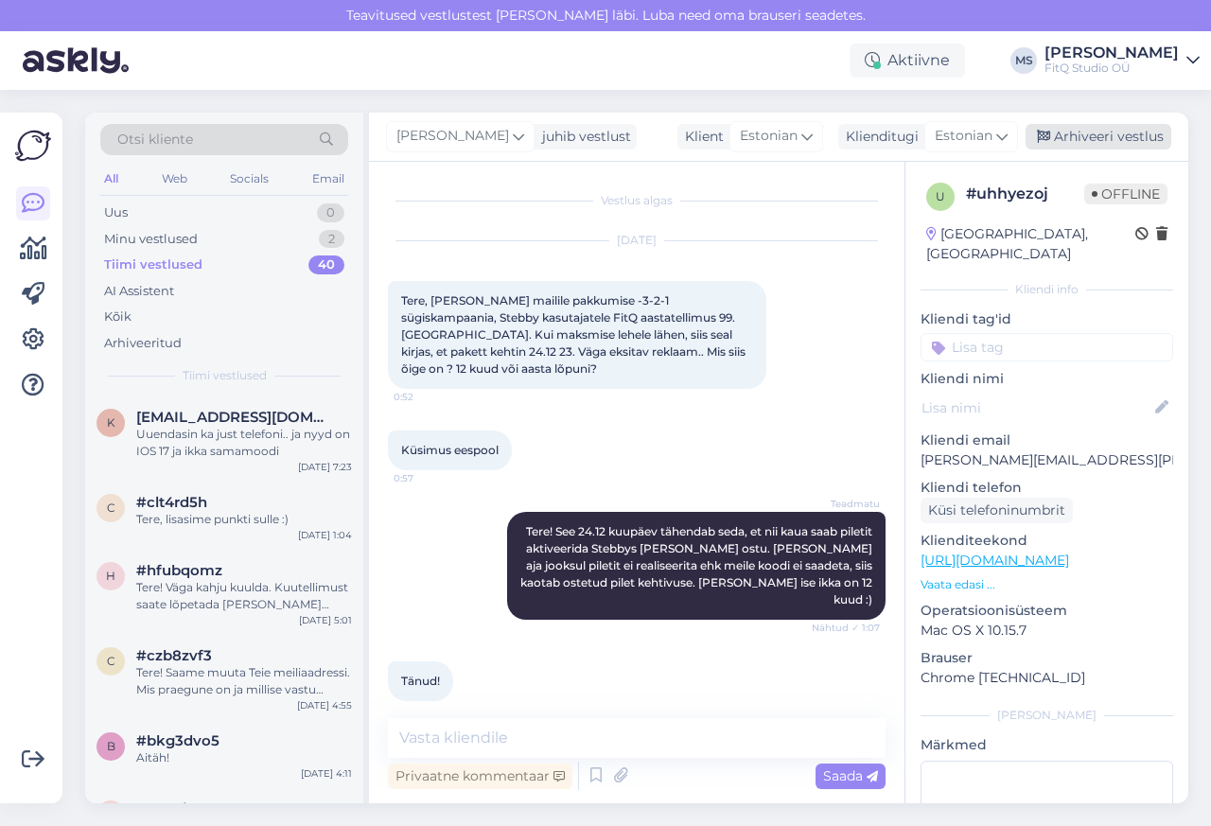
click at [1098, 140] on div "Arhiveeri vestlus" at bounding box center [1099, 137] width 146 height 26
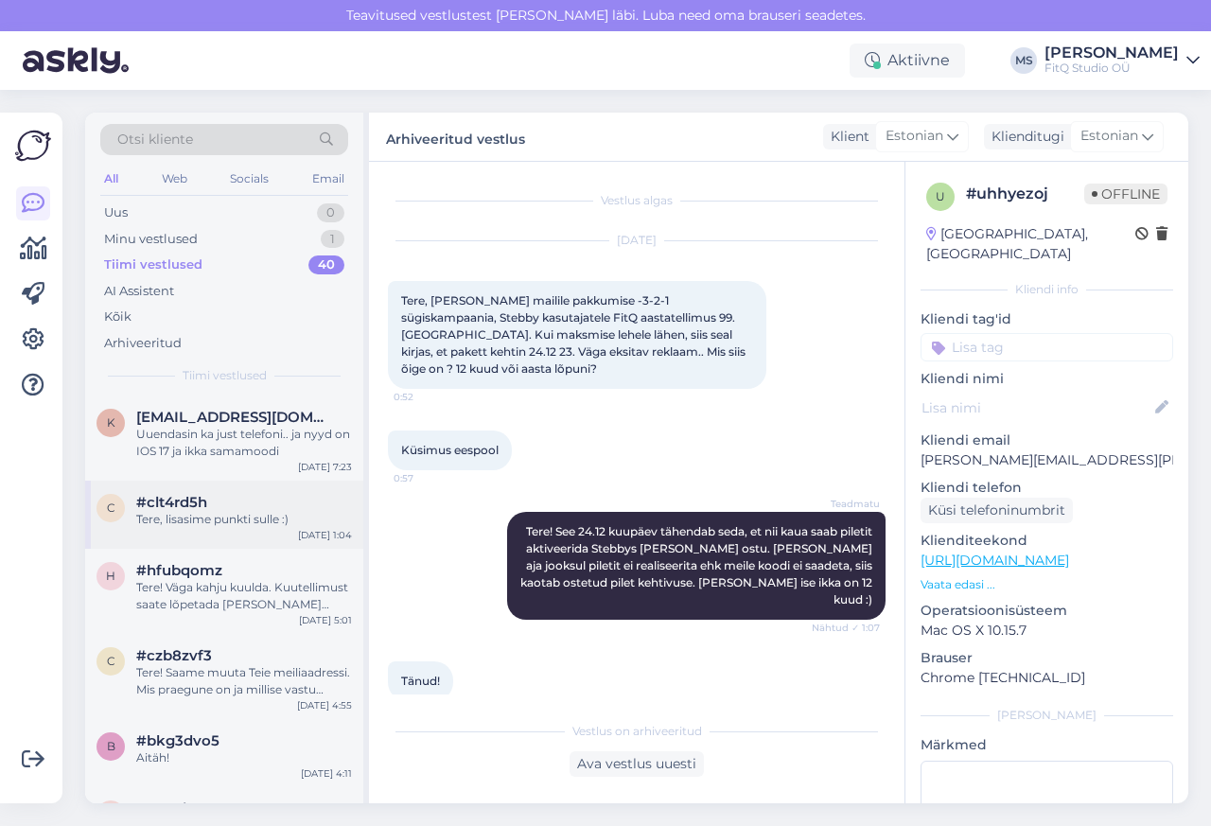
click at [216, 486] on div "c #clt4rd5h Tere, lisasime punkti sulle :) [DATE] 1:04" at bounding box center [224, 515] width 278 height 68
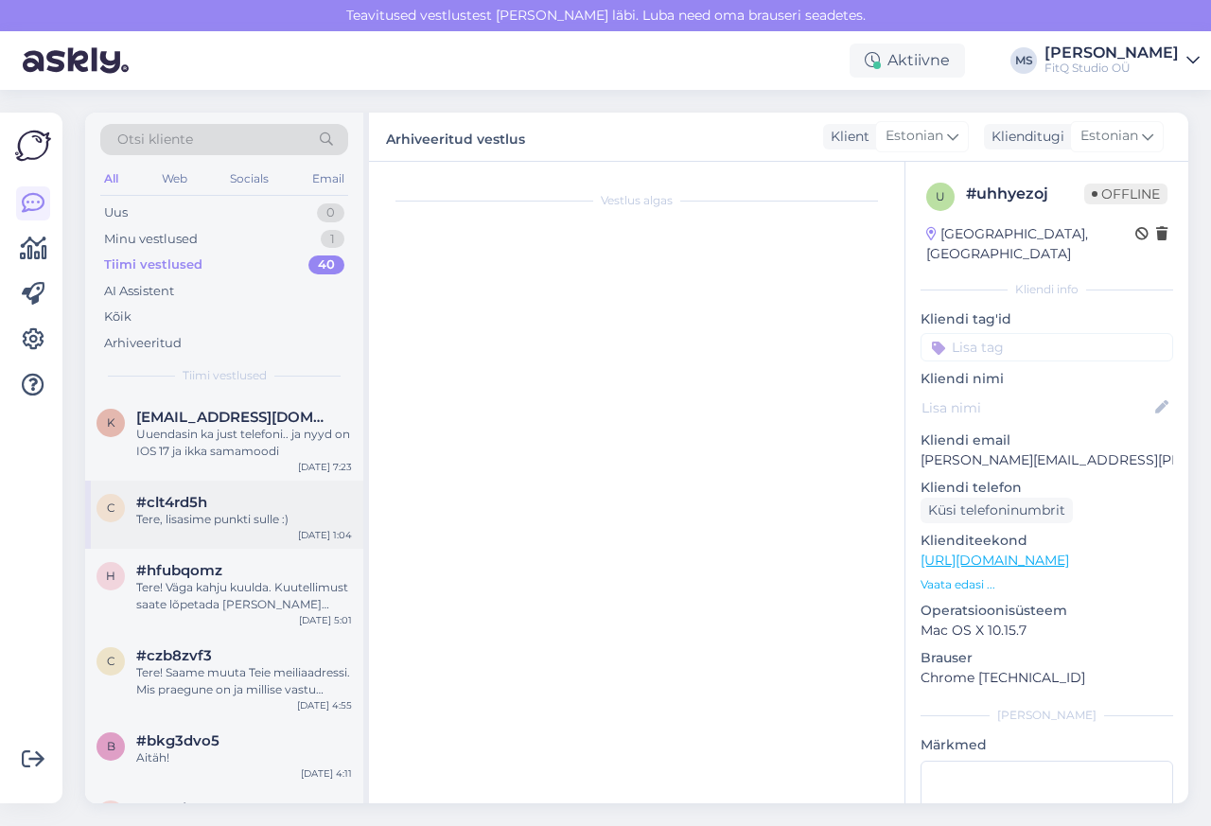
scroll to position [413, 0]
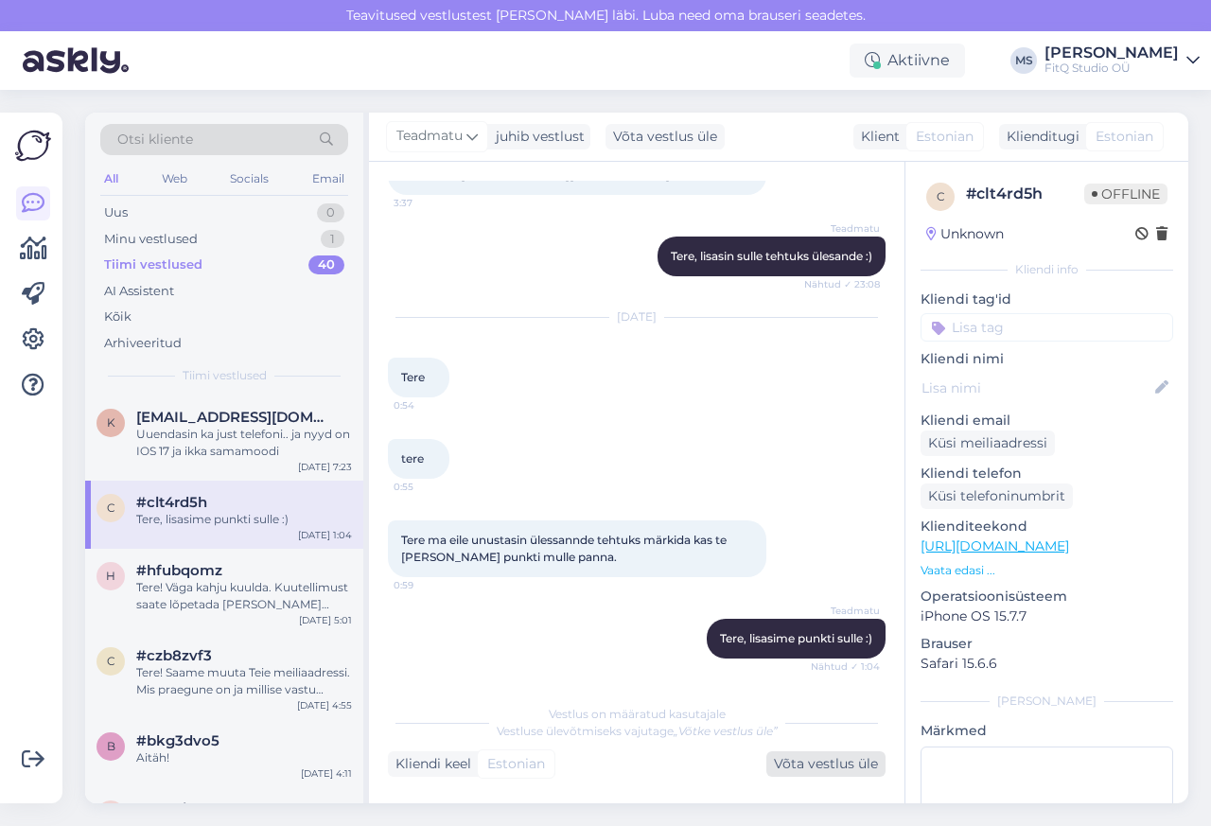
click at [809, 764] on div "Võta vestlus üle" at bounding box center [825, 764] width 119 height 26
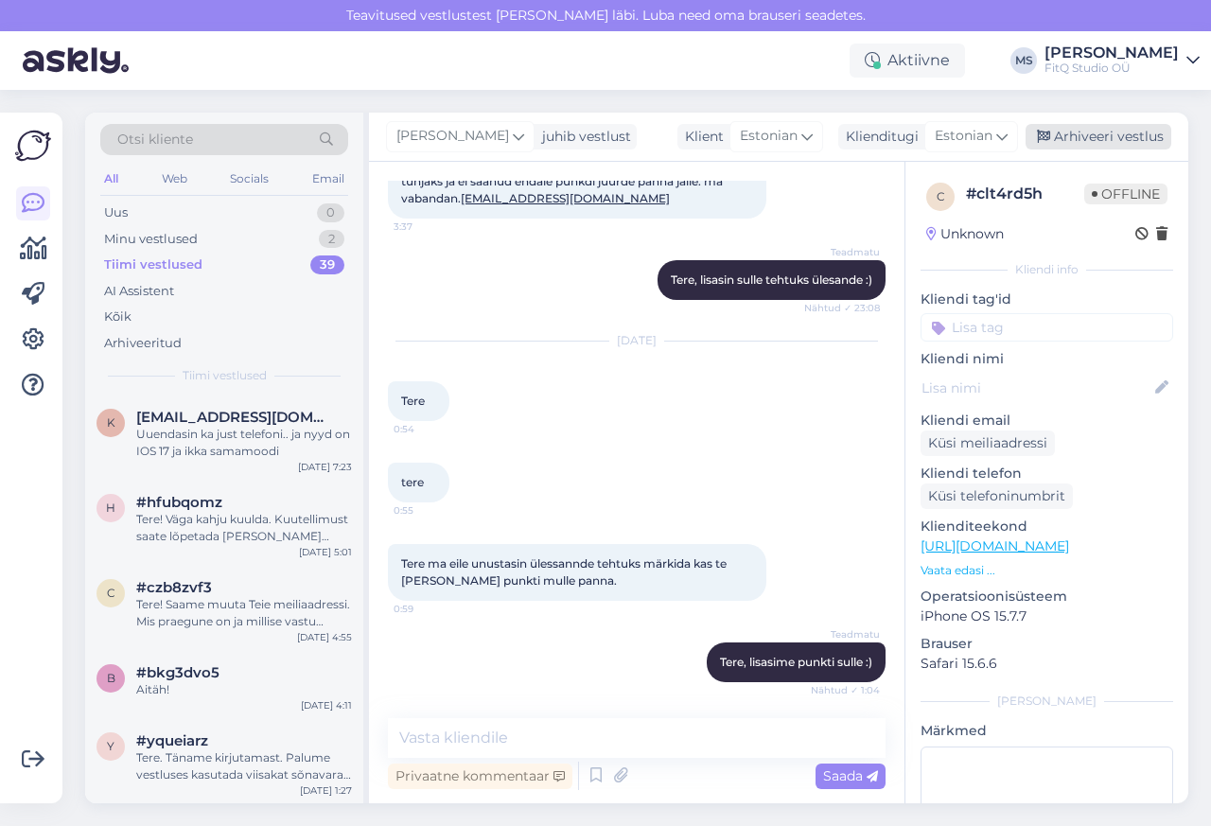
click at [1099, 140] on div "Arhiveeri vestlus" at bounding box center [1099, 137] width 146 height 26
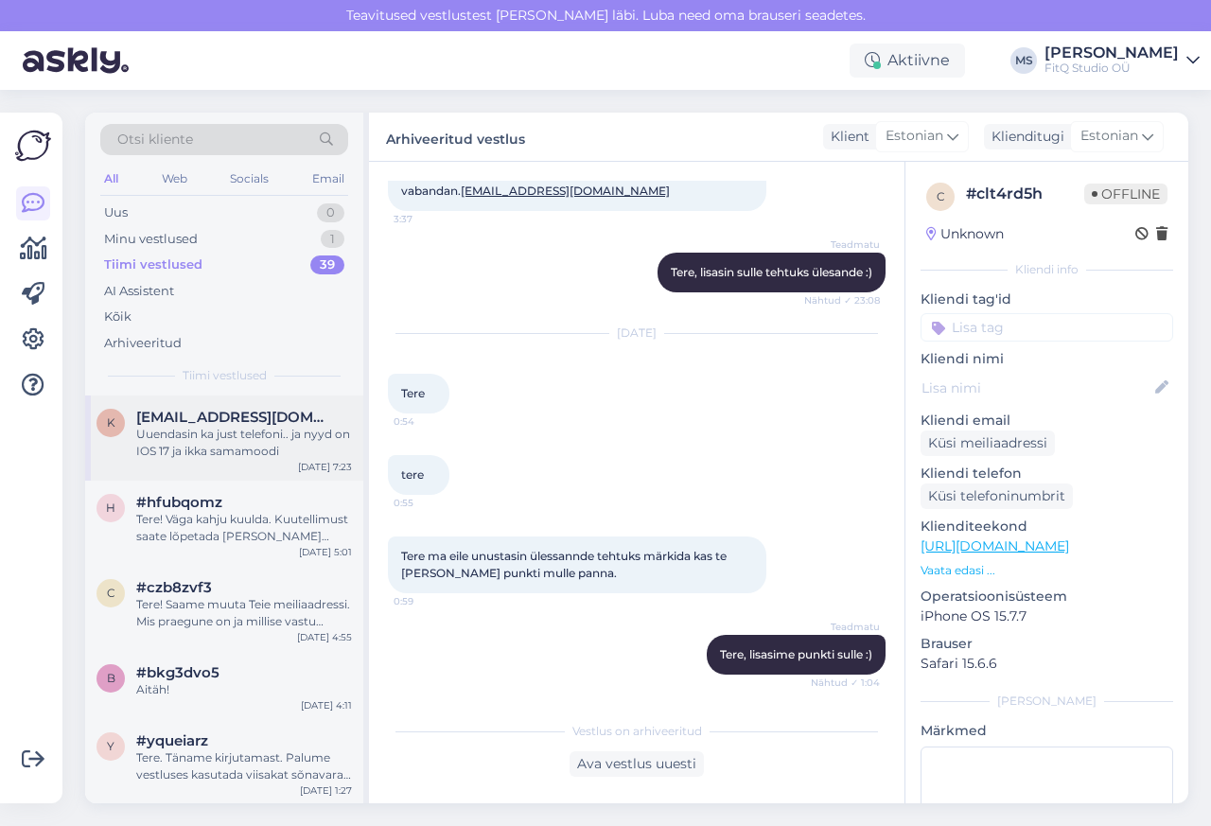
click at [178, 416] on span "[EMAIL_ADDRESS][DOMAIN_NAME]" at bounding box center [234, 417] width 197 height 17
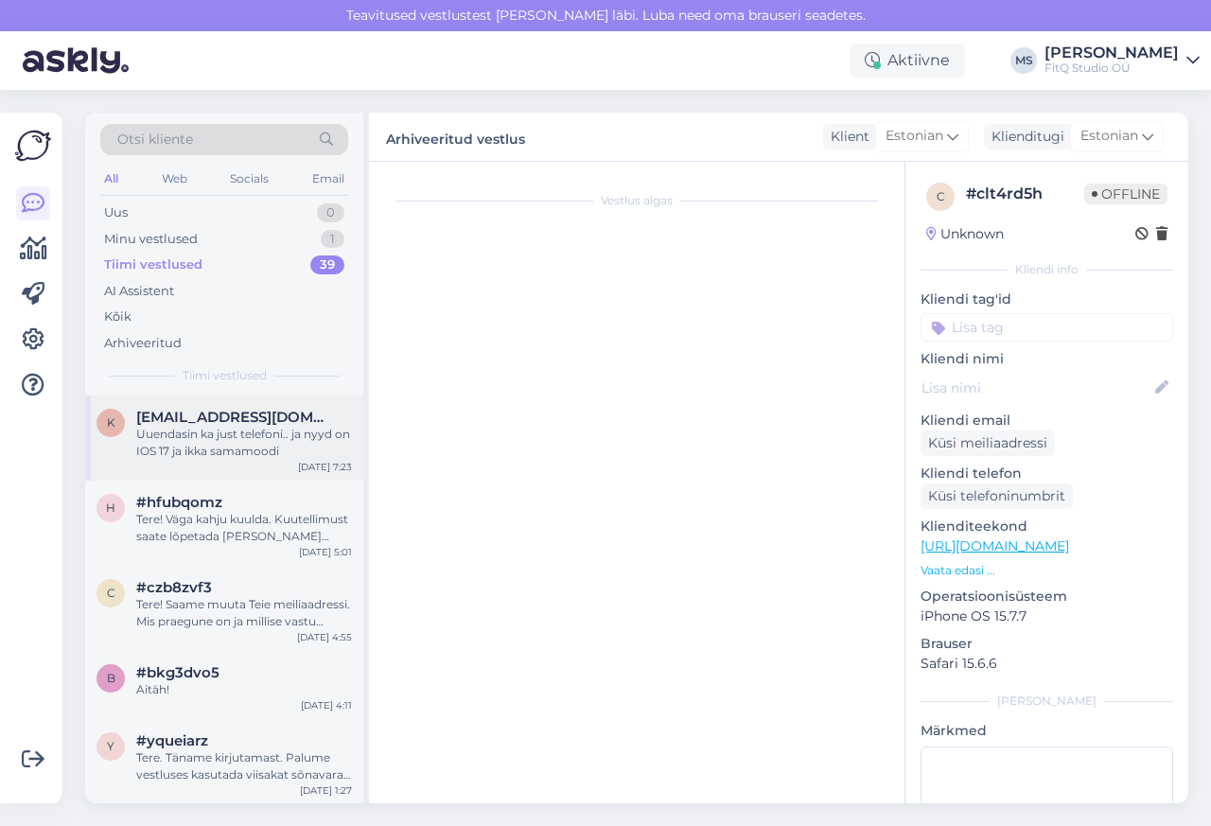
scroll to position [1681, 0]
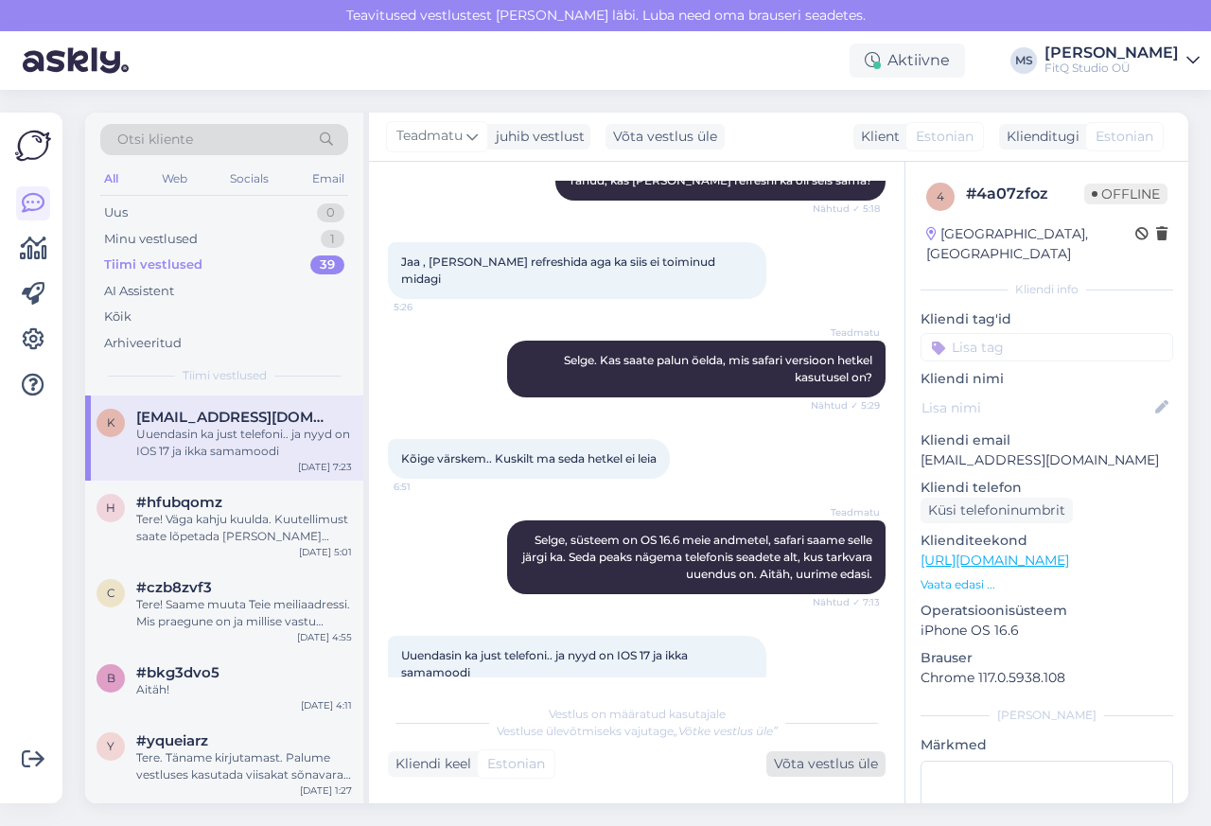
click at [820, 764] on div "Võta vestlus üle" at bounding box center [825, 764] width 119 height 26
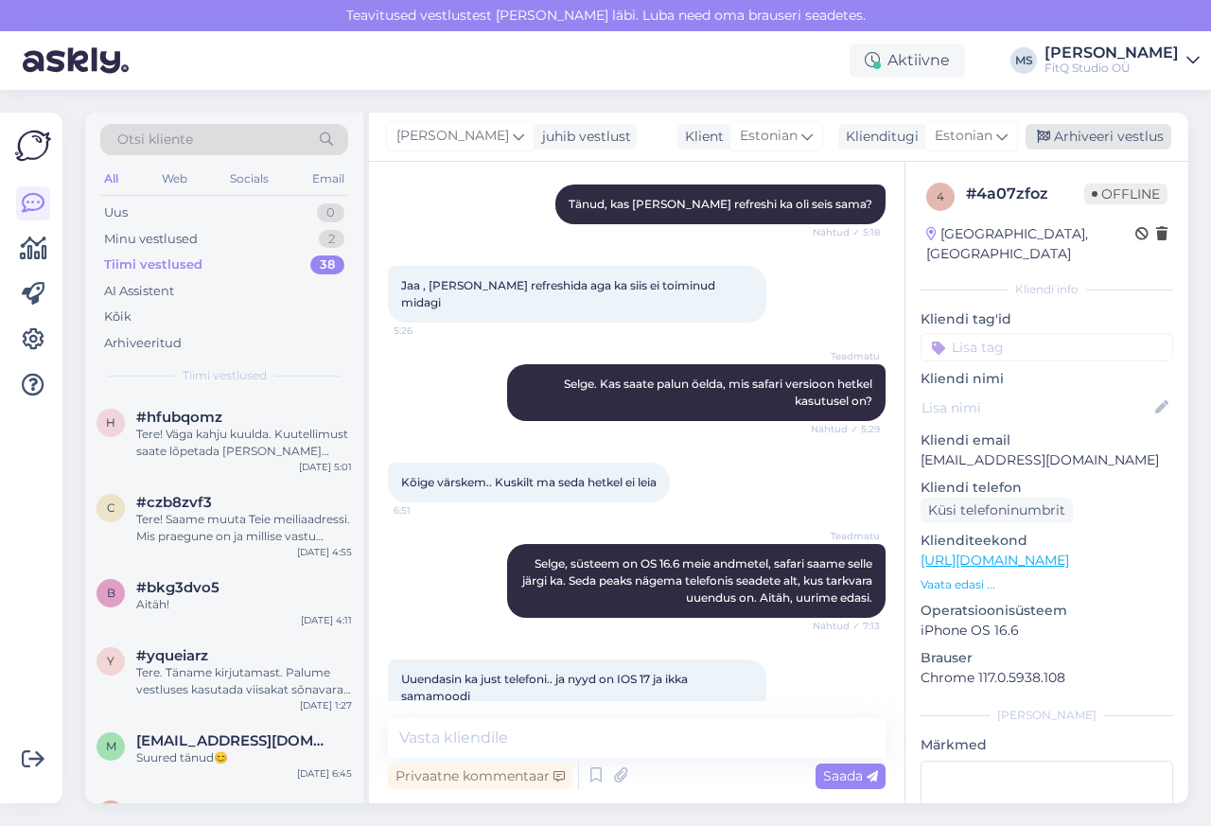
click at [1099, 138] on div "Arhiveeri vestlus" at bounding box center [1099, 137] width 146 height 26
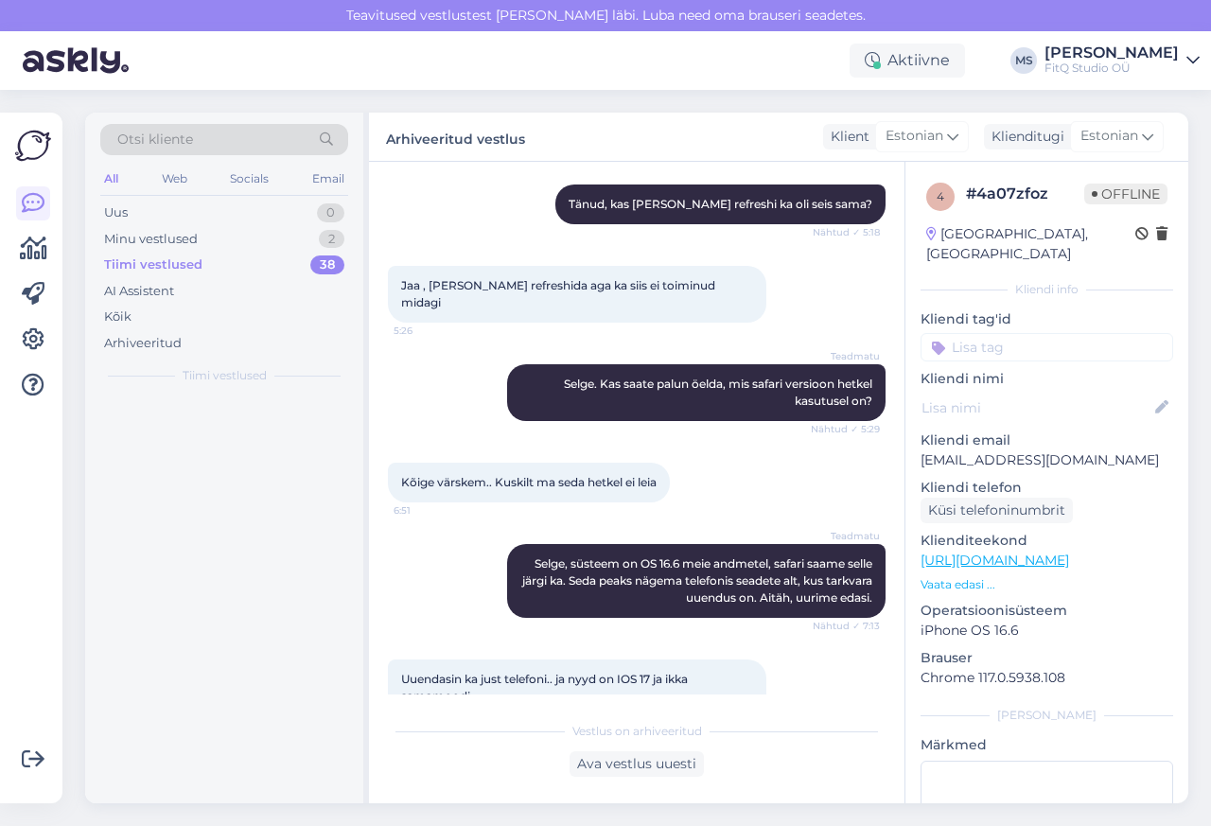
scroll to position [1665, 0]
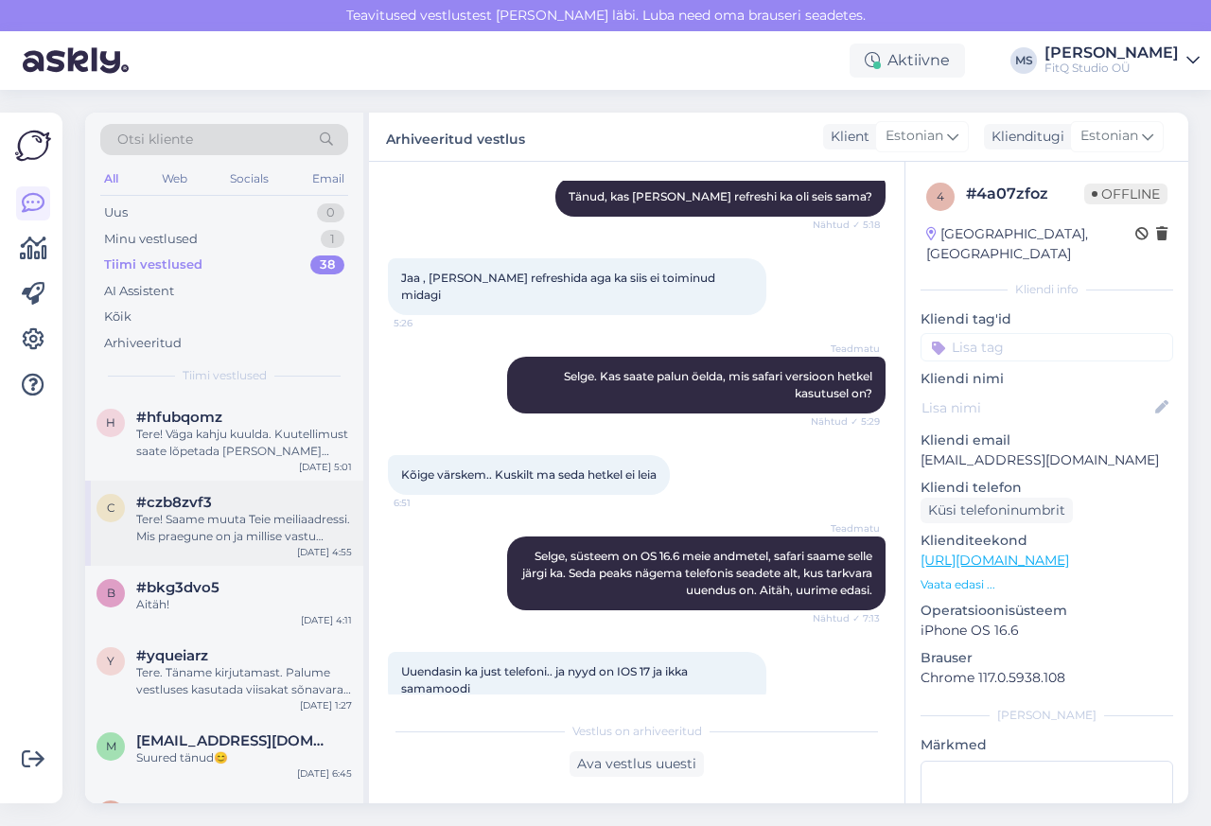
click at [148, 524] on div "Tere! Saame muuta Teie meiliaadressi. Mis praegune on ja millise vastu vahetame?" at bounding box center [244, 528] width 216 height 34
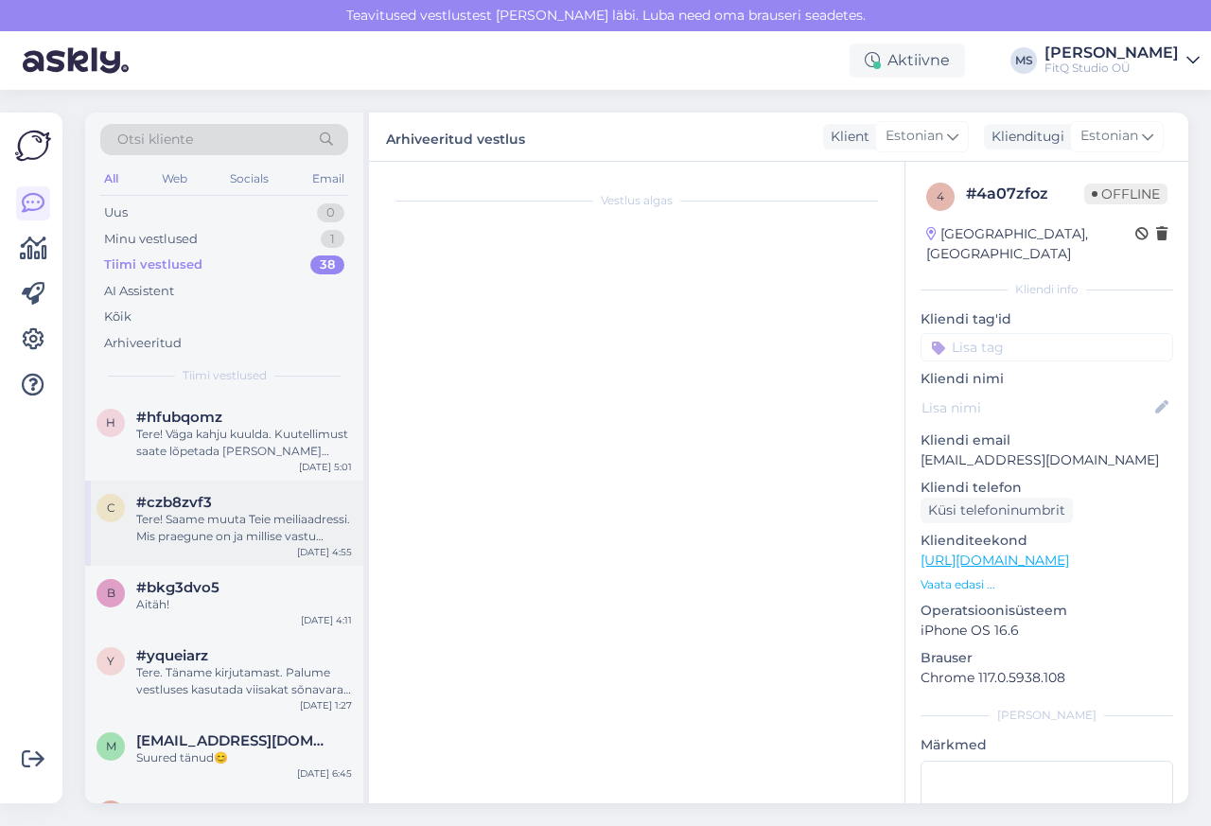
scroll to position [0, 0]
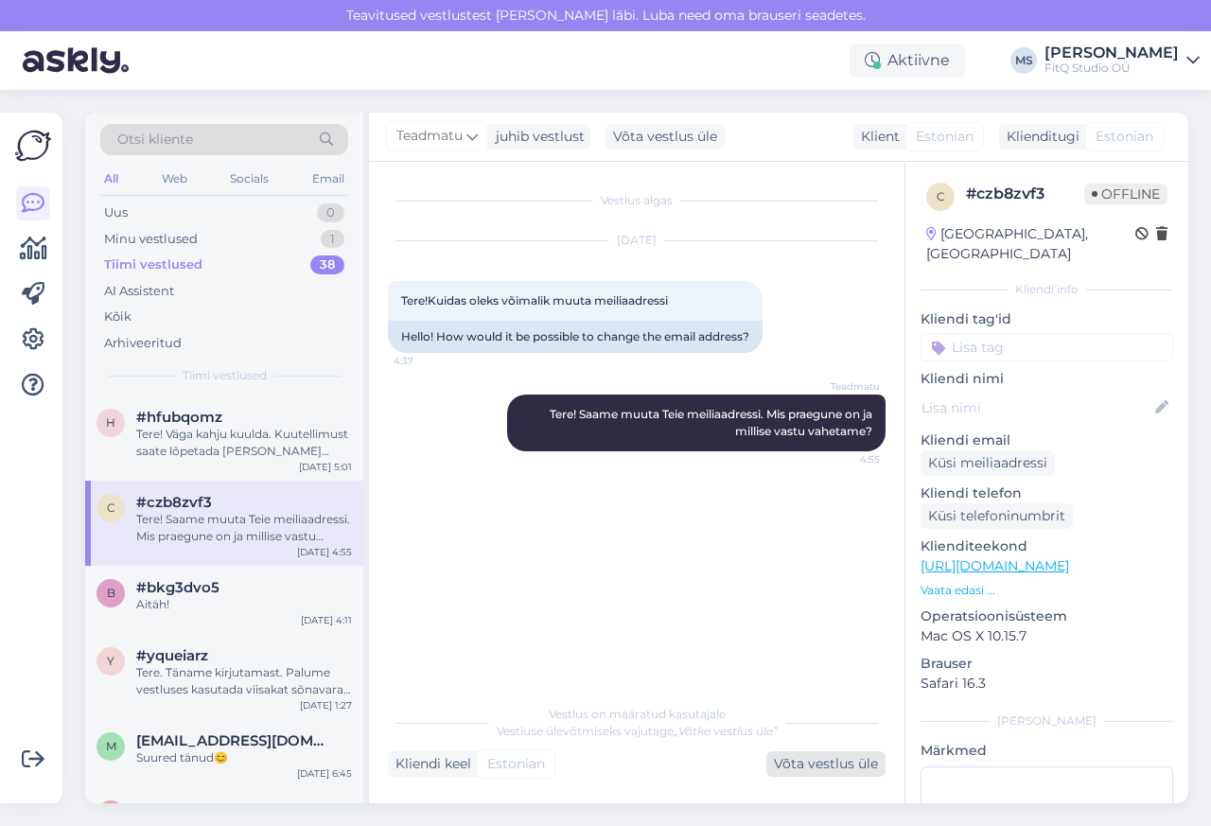
click at [817, 764] on div "Võta vestlus üle" at bounding box center [825, 764] width 119 height 26
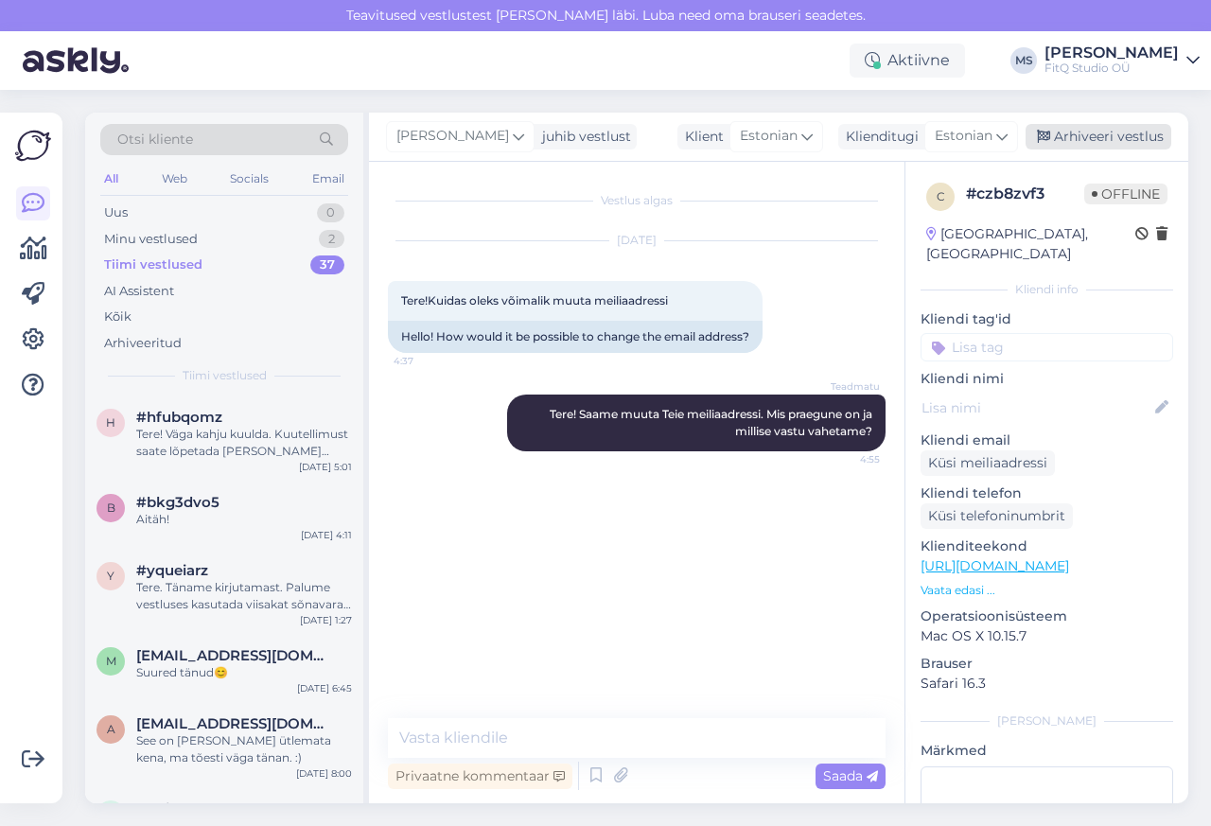
click at [1099, 138] on div "Arhiveeri vestlus" at bounding box center [1099, 137] width 146 height 26
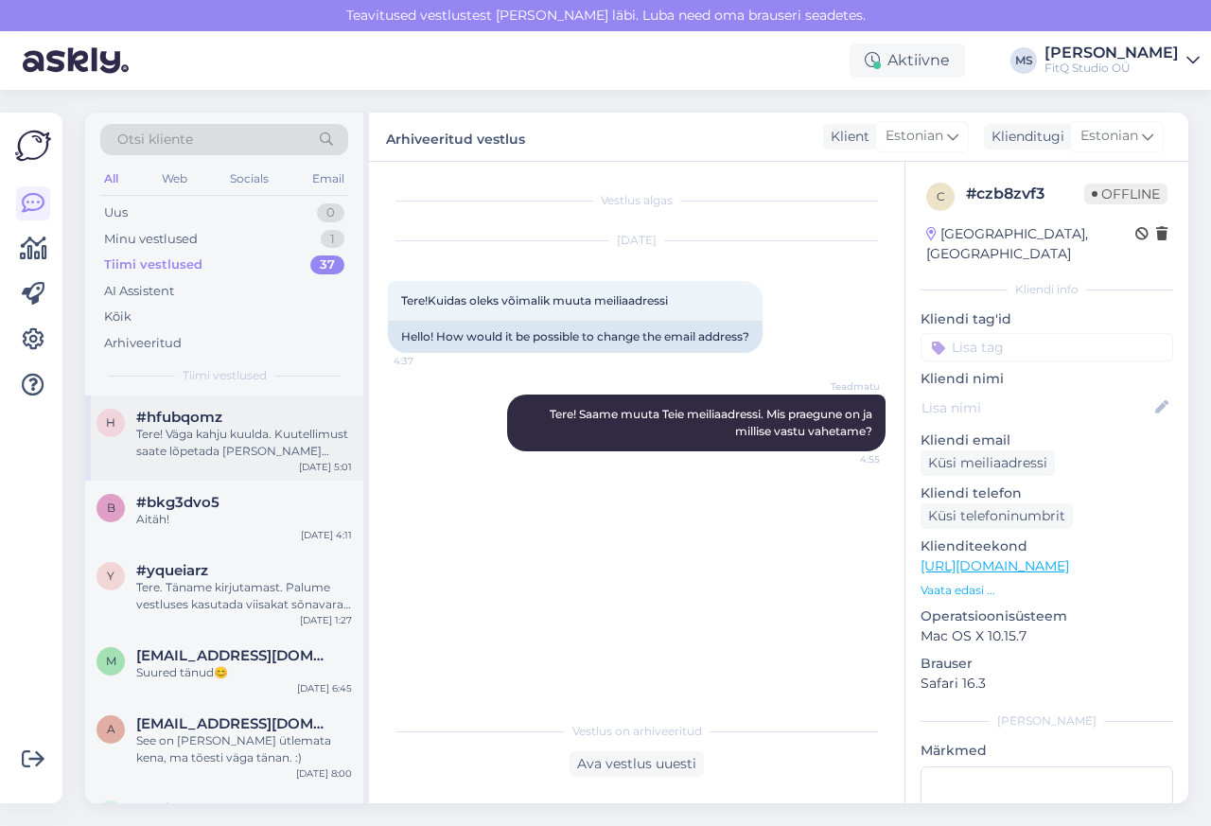
click at [132, 414] on div "h #hfubqomz Tere! Väga kahju kuulda. Kuutellimust saate lõpetada [PERSON_NAME] …" at bounding box center [224, 434] width 255 height 51
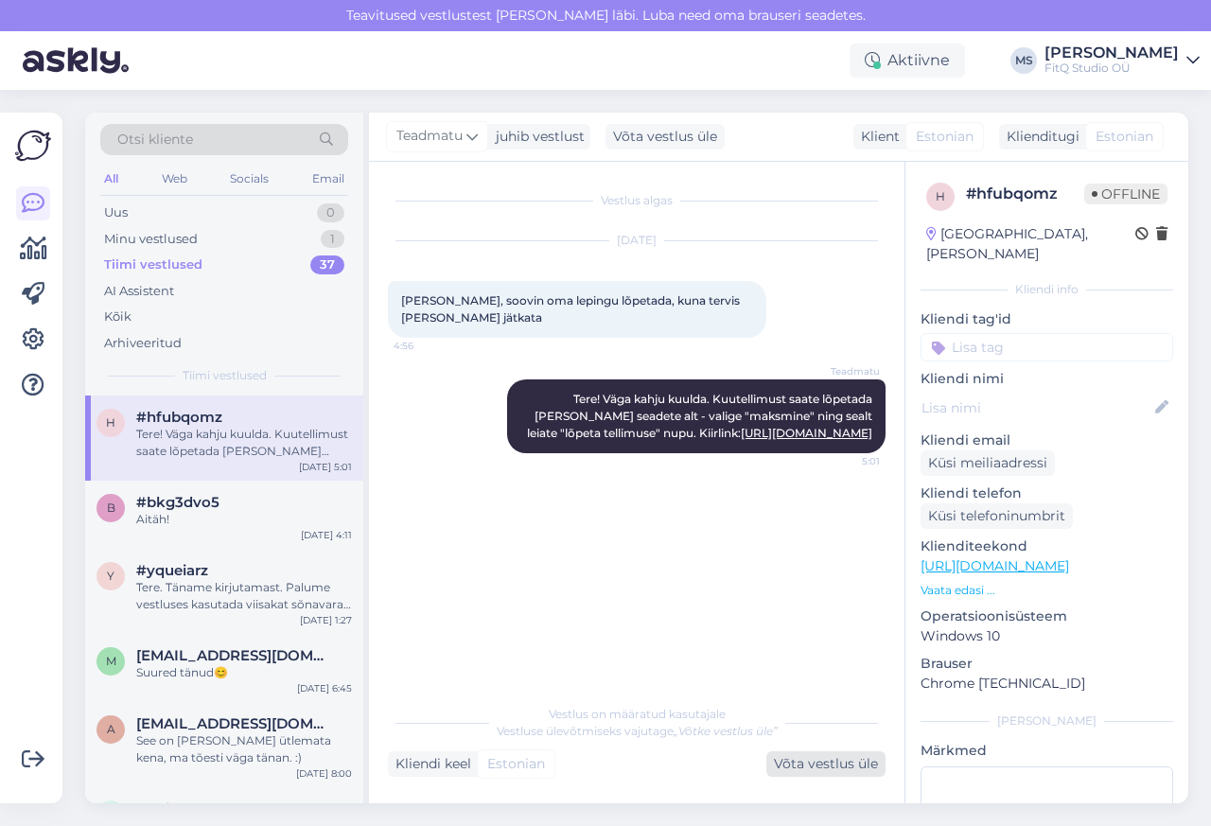
click at [816, 764] on div "Võta vestlus üle" at bounding box center [825, 764] width 119 height 26
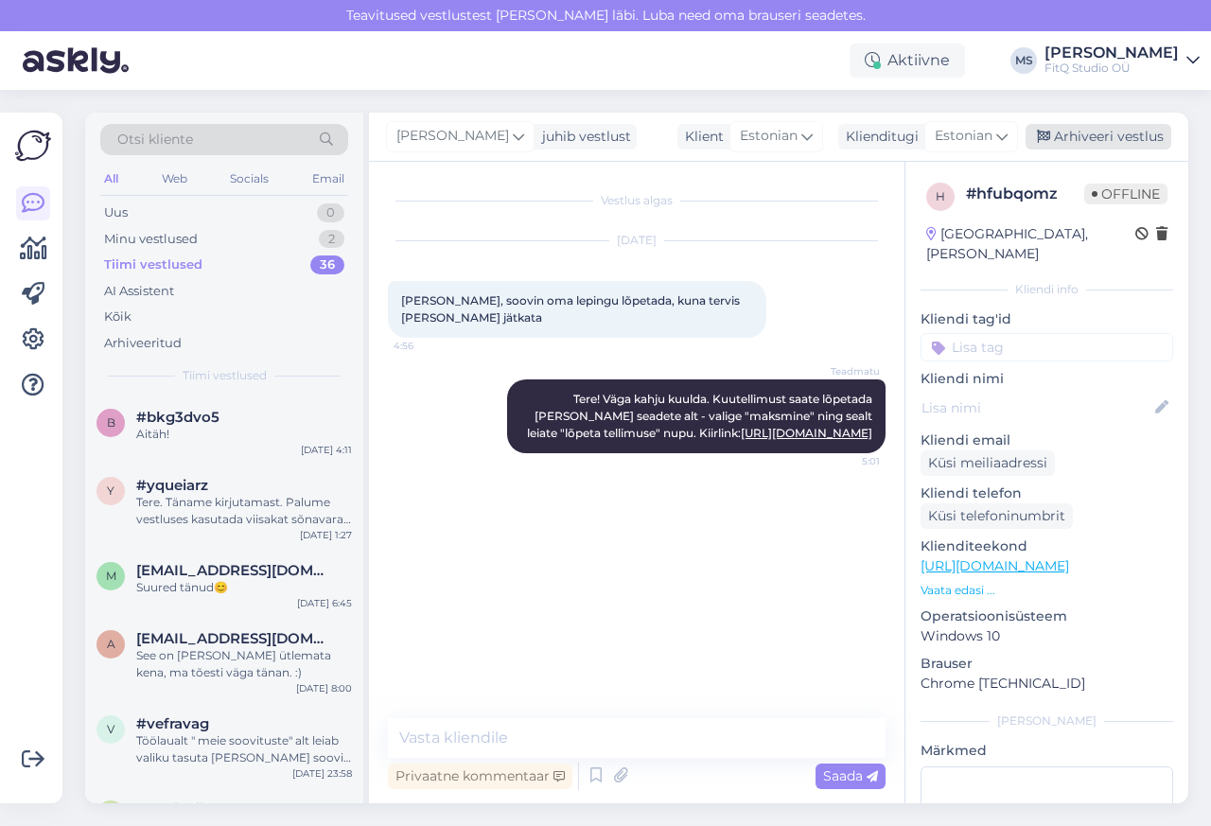
click at [1099, 138] on div "Arhiveeri vestlus" at bounding box center [1099, 137] width 146 height 26
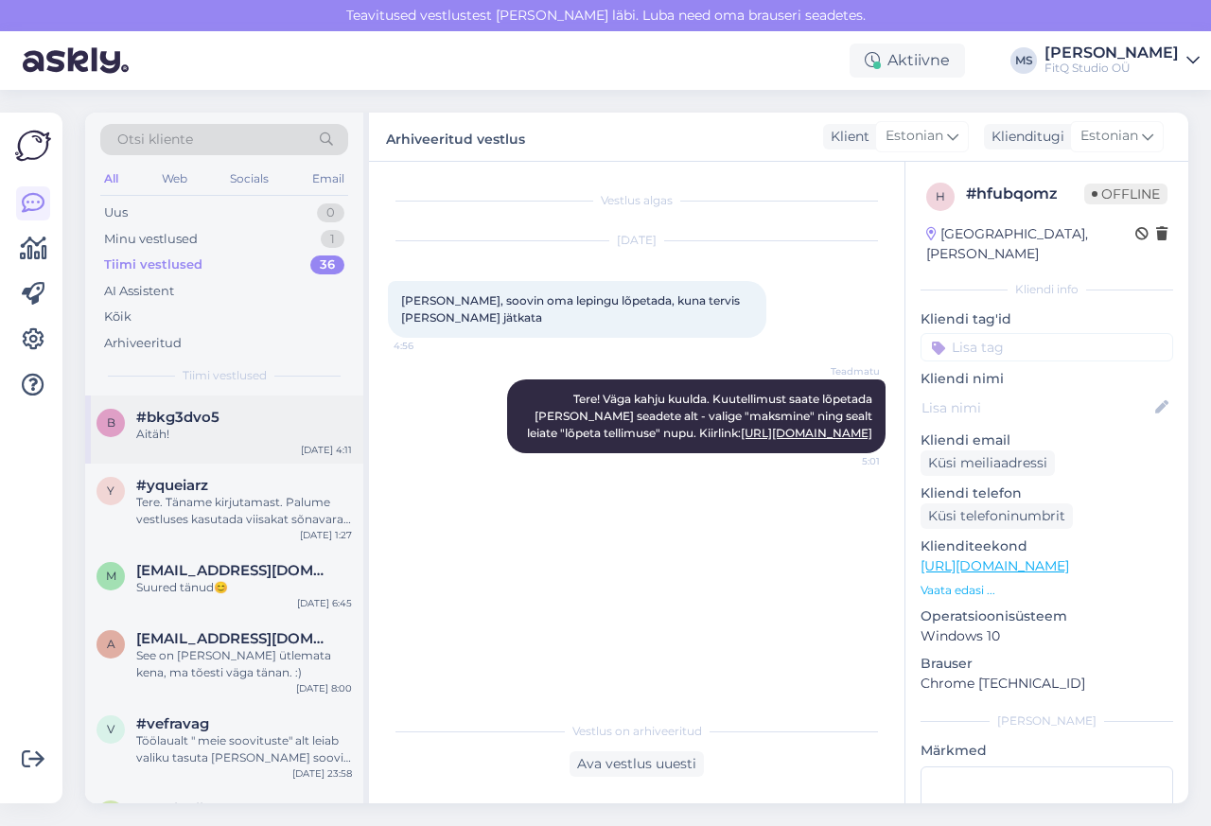
click at [135, 454] on div "b #bkg3dvo5 Aitäh! [DATE] 4:11" at bounding box center [224, 429] width 278 height 68
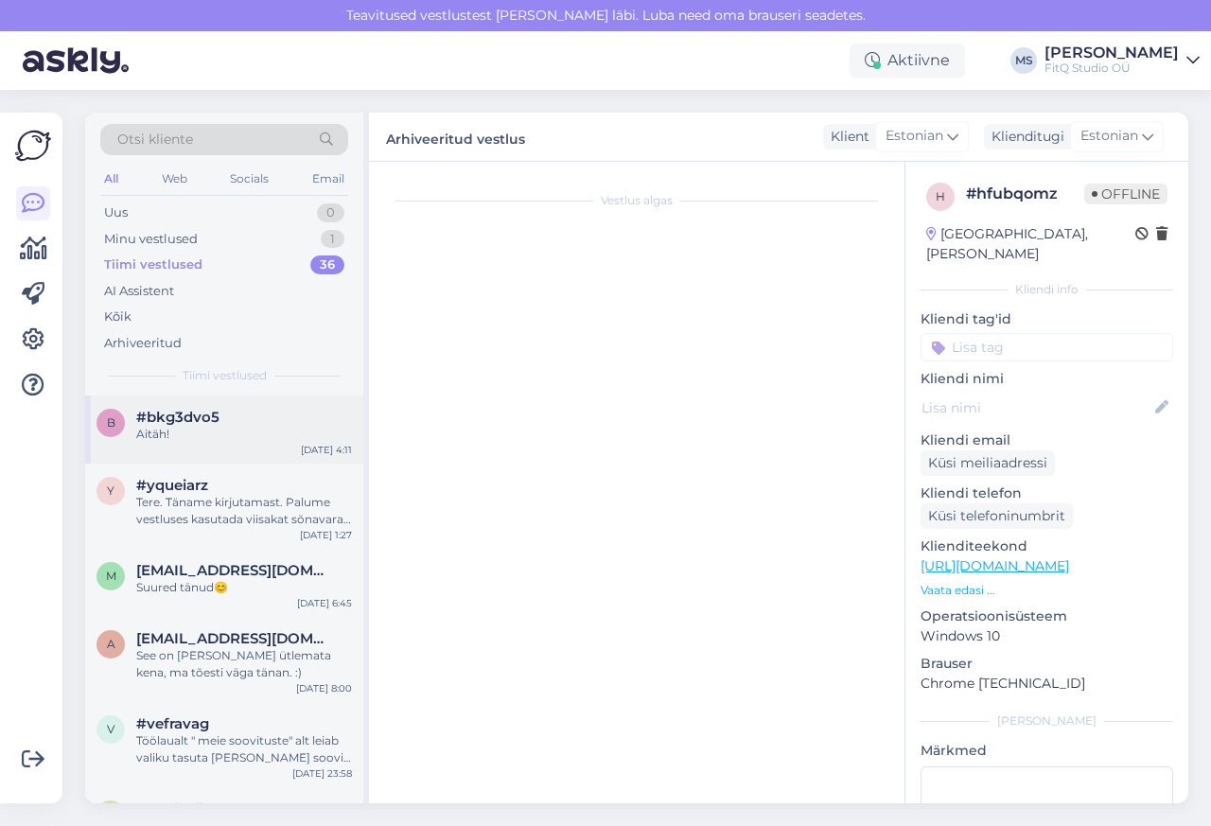
scroll to position [480, 0]
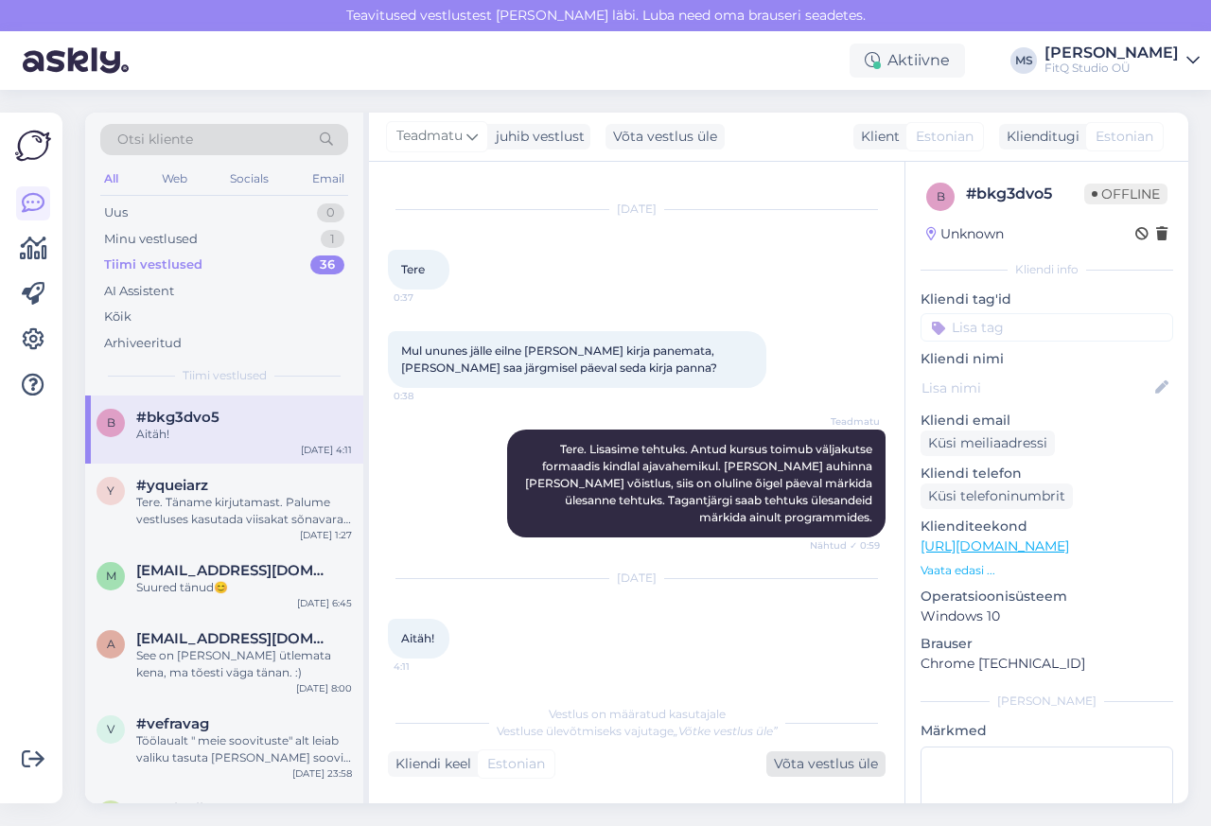
click at [817, 764] on div "Võta vestlus üle" at bounding box center [825, 764] width 119 height 26
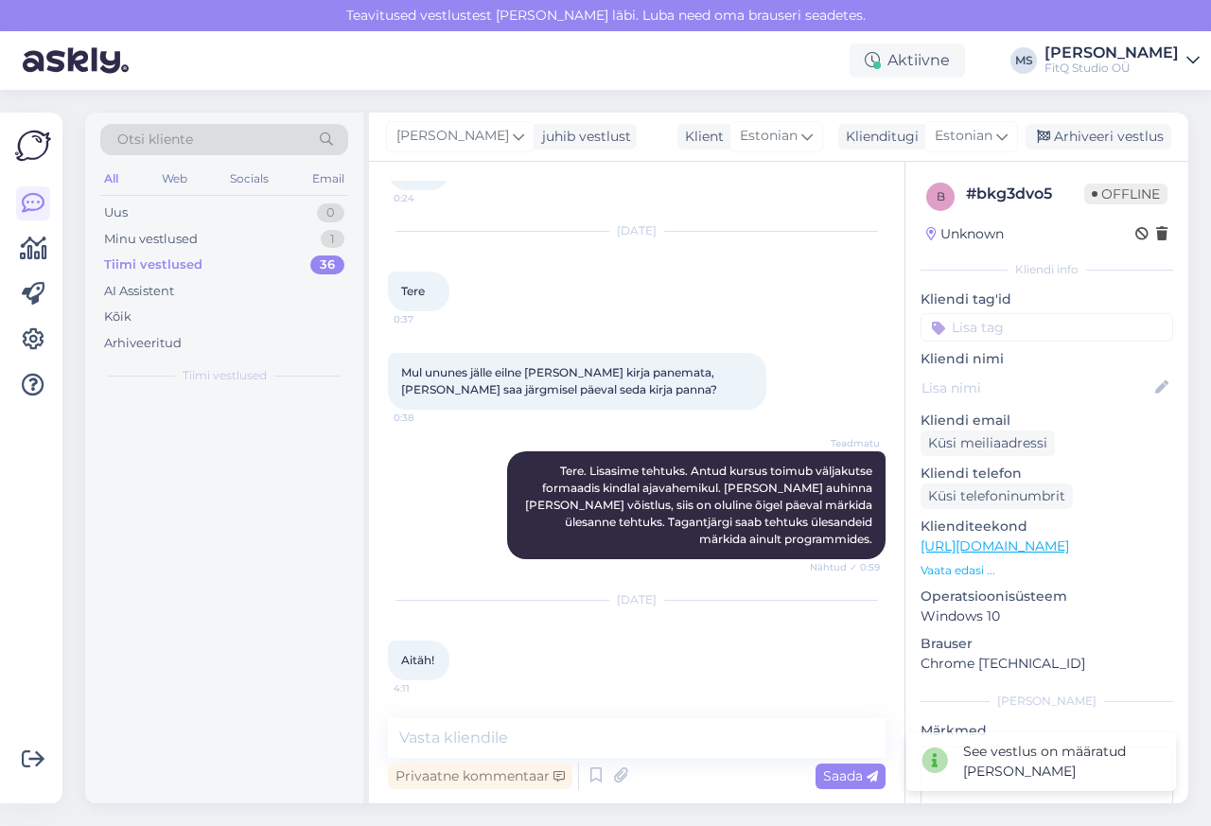
scroll to position [456, 0]
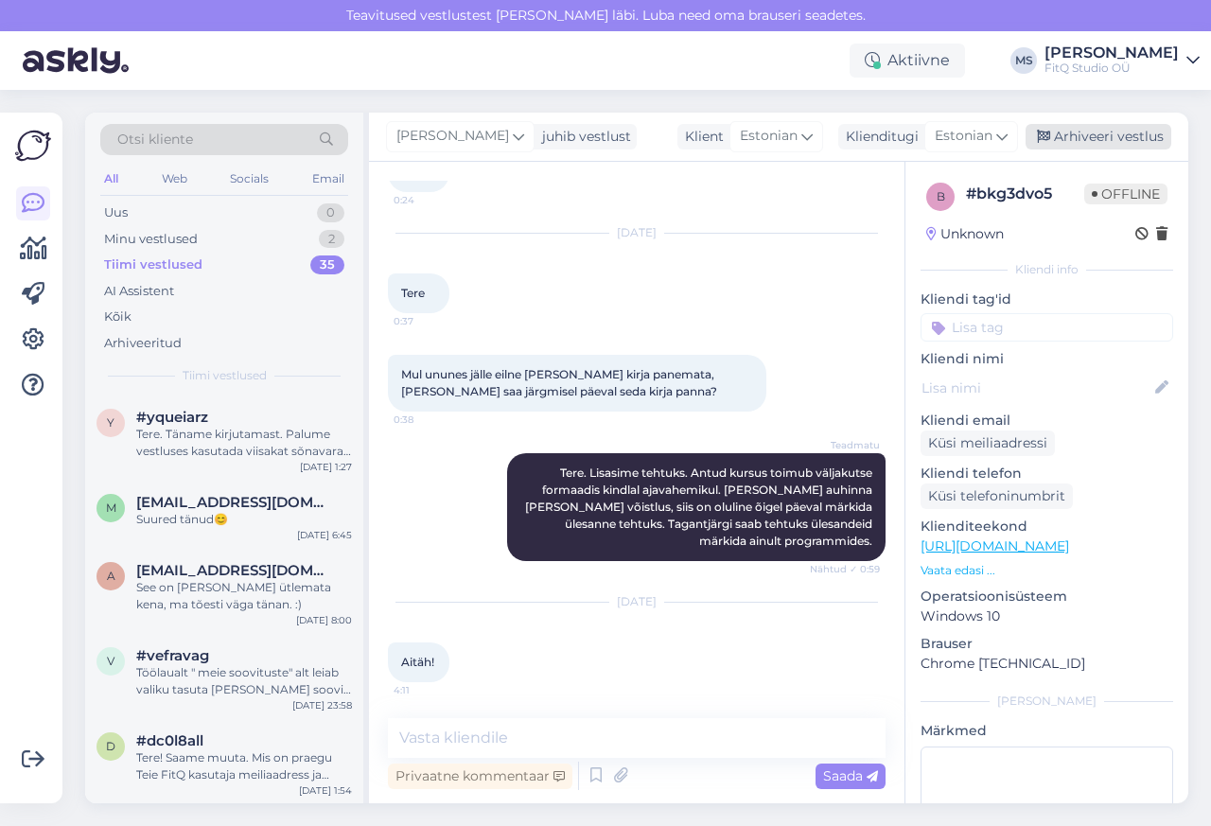
click at [1099, 138] on div "Arhiveeri vestlus" at bounding box center [1099, 137] width 146 height 26
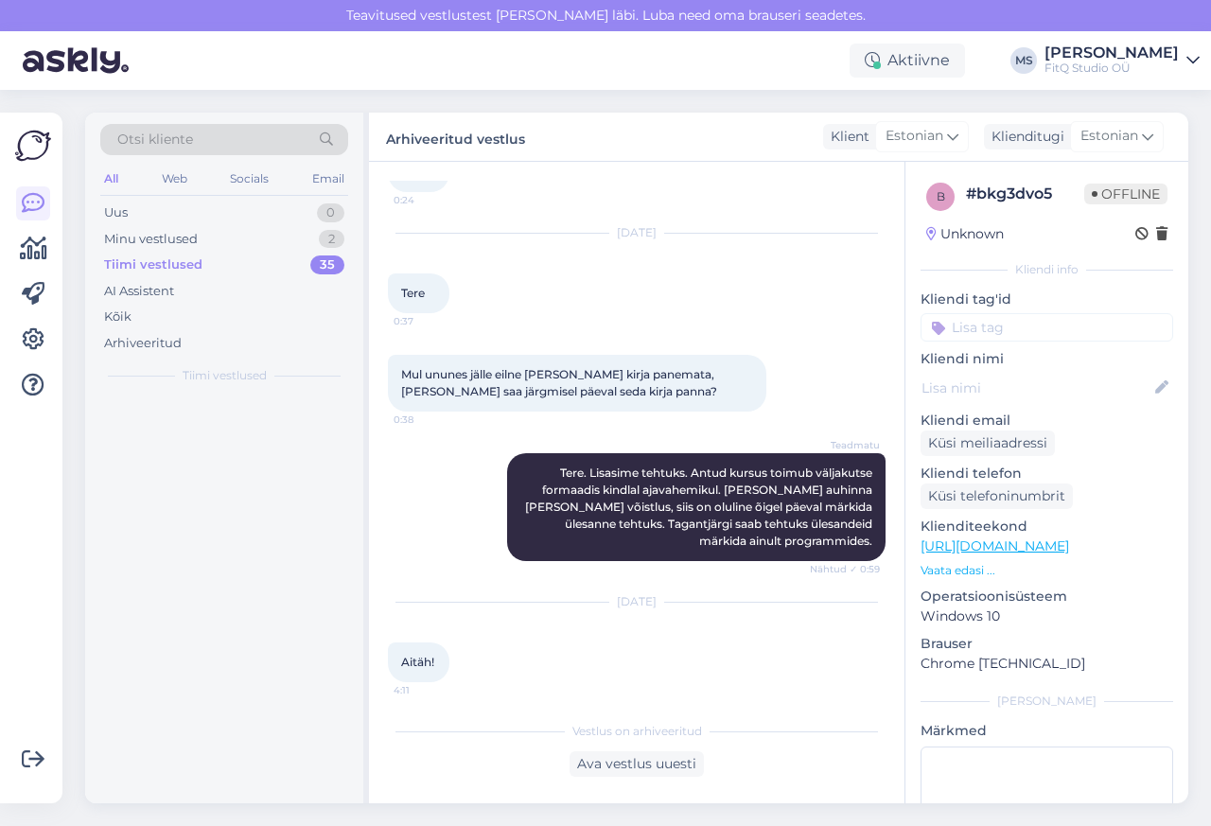
scroll to position [464, 0]
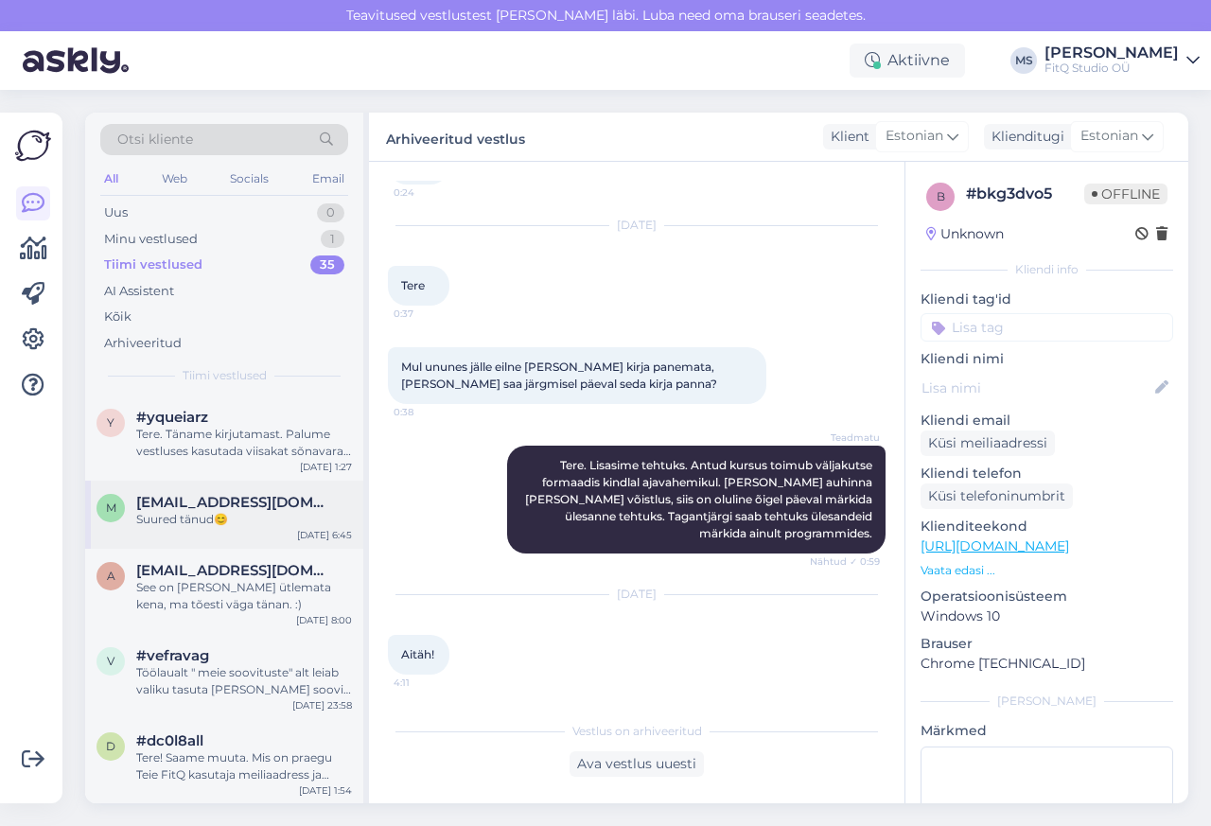
click at [156, 488] on div "m [EMAIL_ADDRESS][DOMAIN_NAME] Suured tänud😊 [DATE] 6:45" at bounding box center [224, 515] width 278 height 68
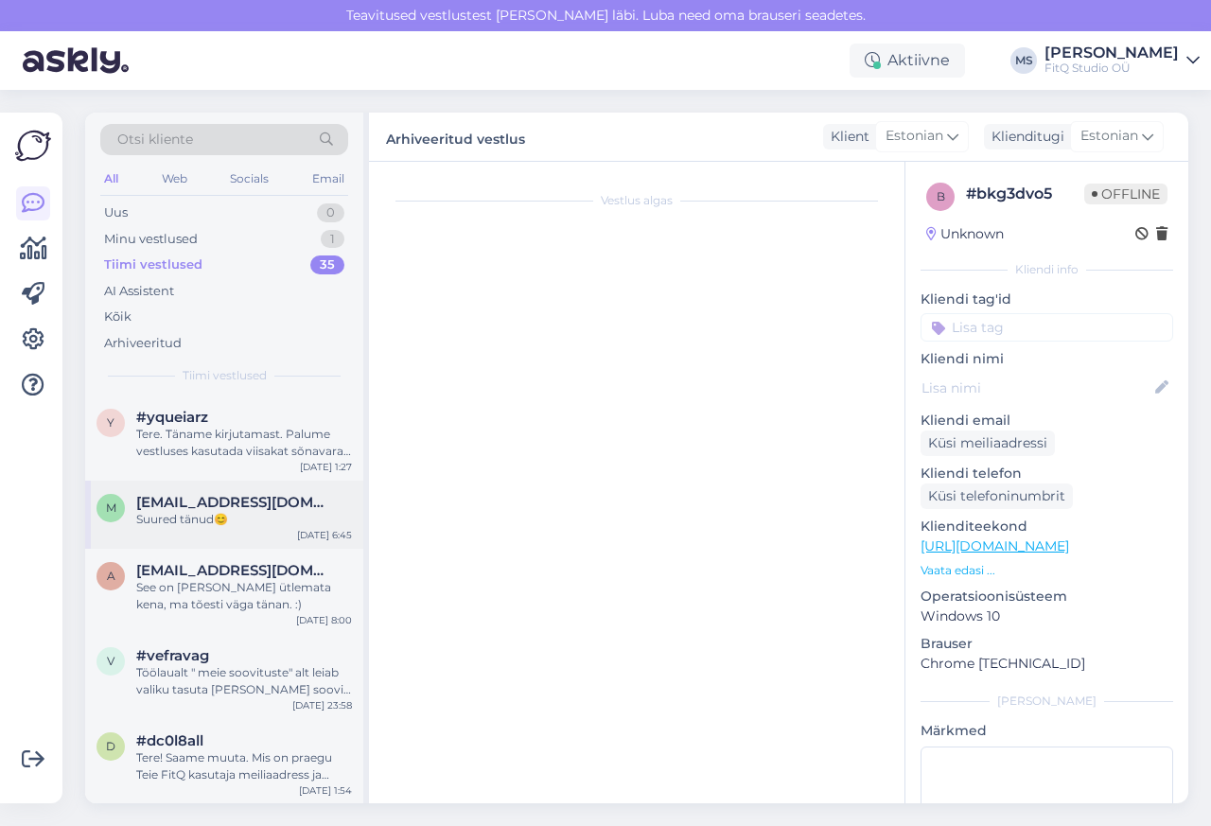
scroll to position [0, 0]
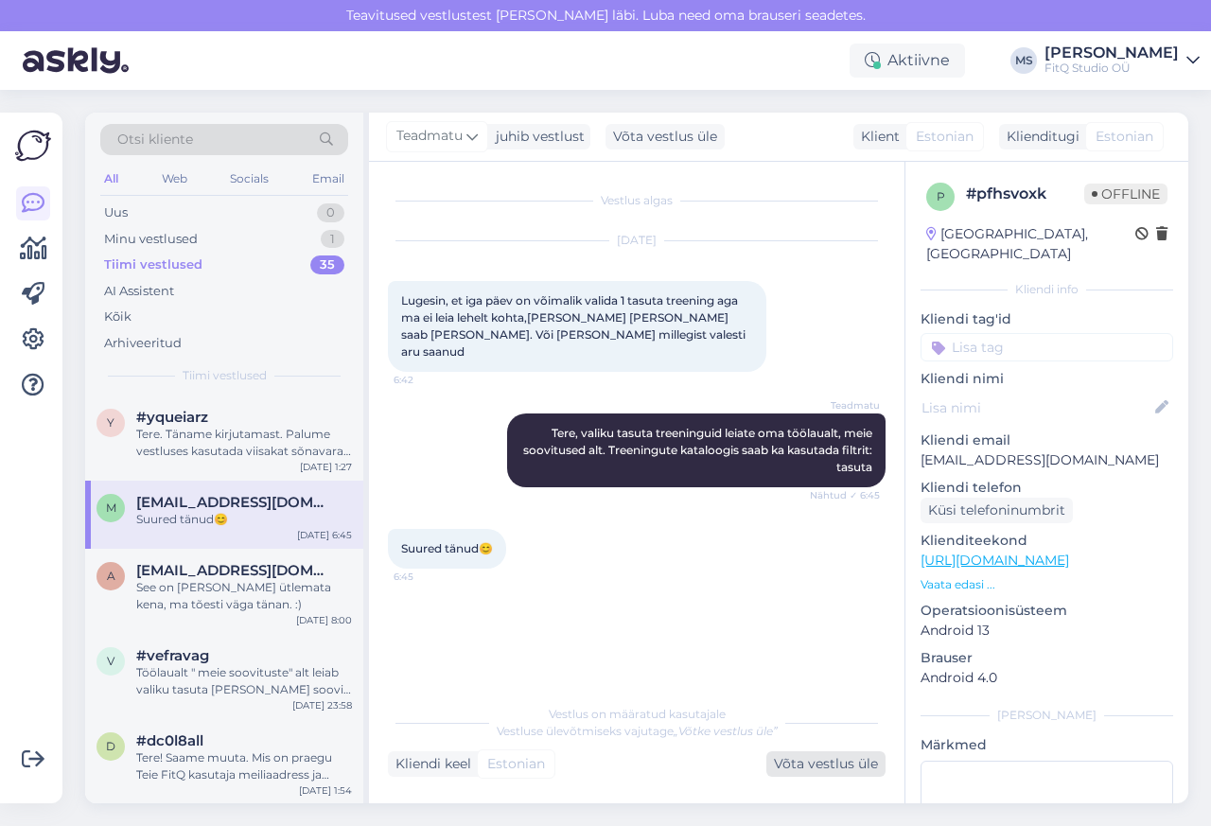
click at [819, 764] on div "Võta vestlus üle" at bounding box center [825, 764] width 119 height 26
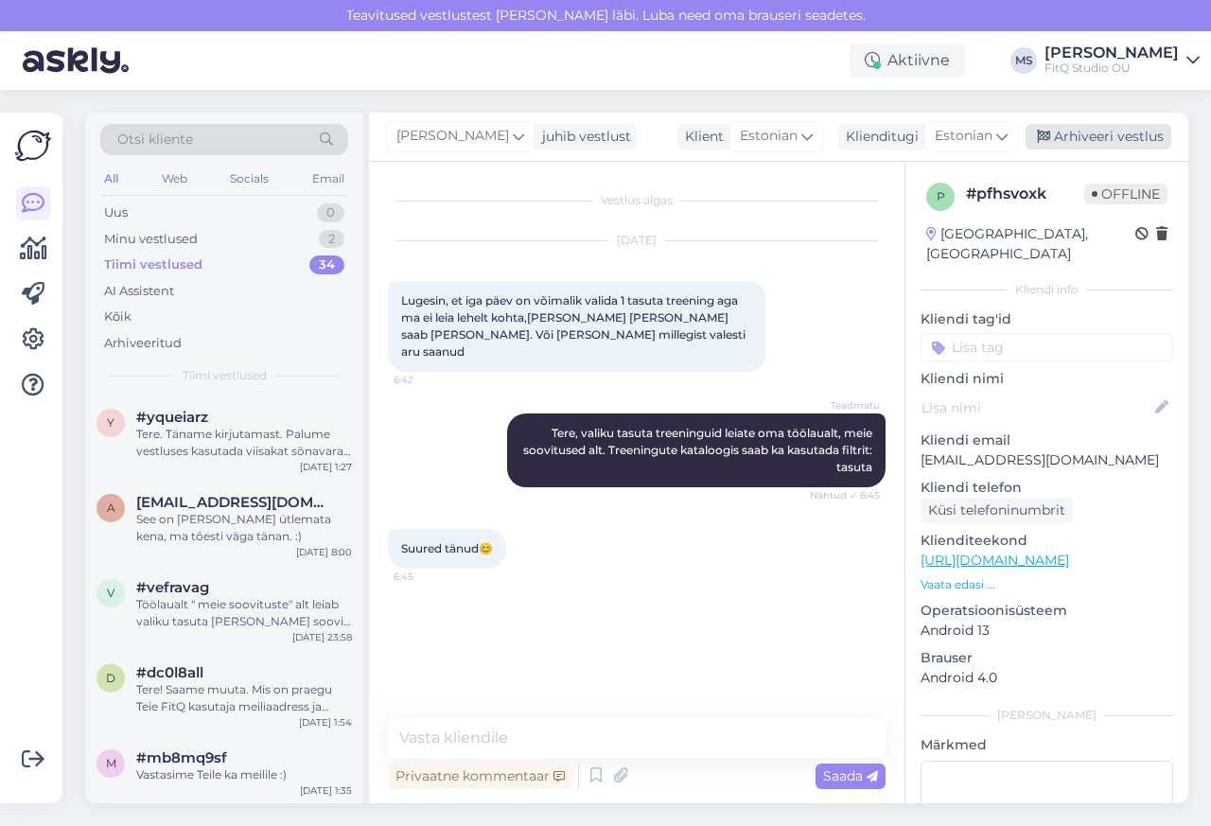
click at [1099, 140] on div "Arhiveeri vestlus" at bounding box center [1099, 137] width 146 height 26
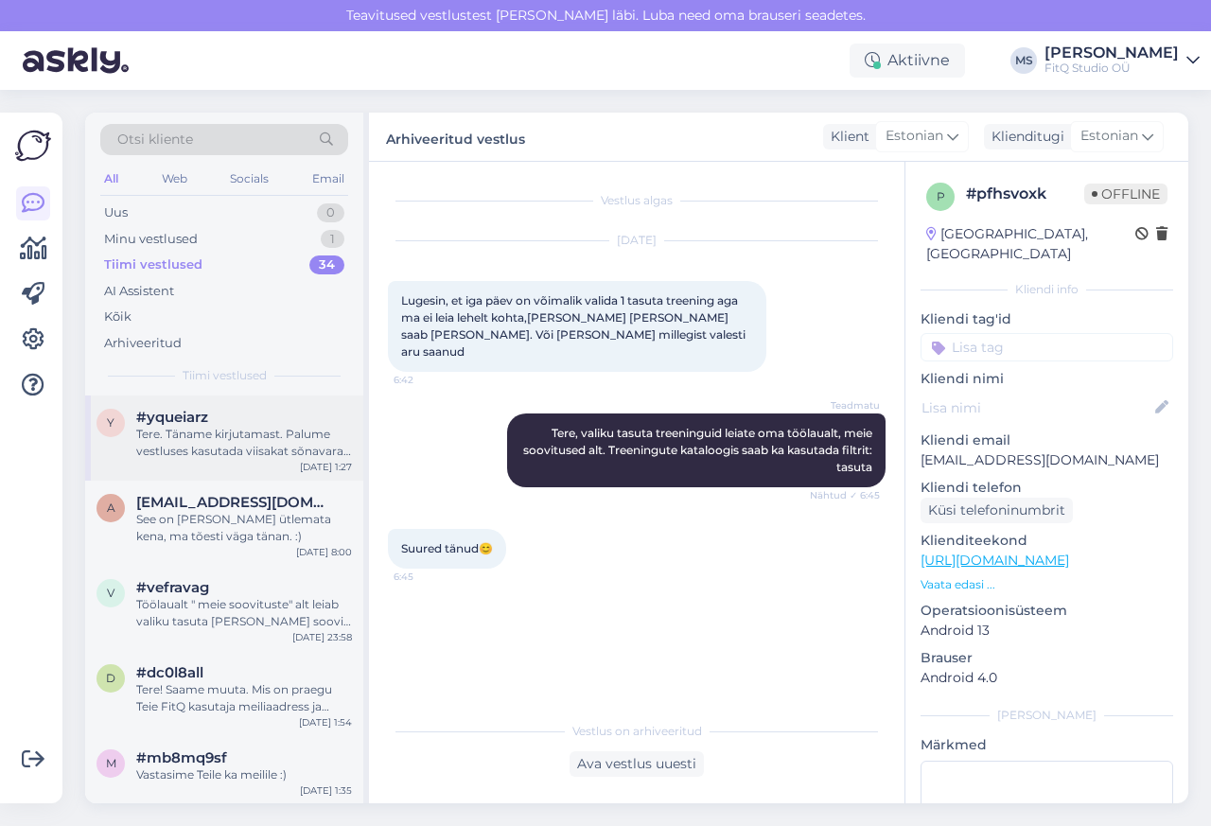
click at [129, 414] on div "y #yqueiarz Tere. Täname kirjutamast. Palume vestluses kasutada viisakat sõnava…" at bounding box center [224, 434] width 255 height 51
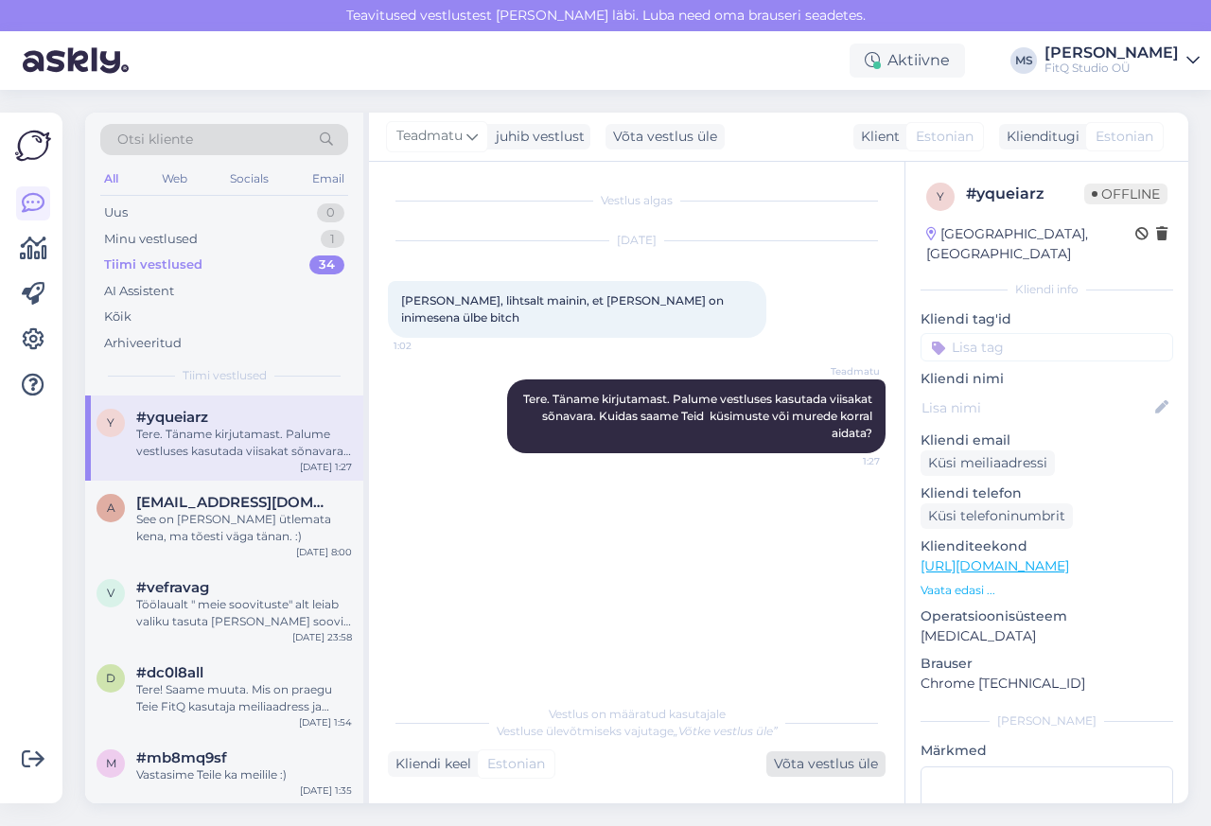
click at [820, 764] on div "Võta vestlus üle" at bounding box center [825, 764] width 119 height 26
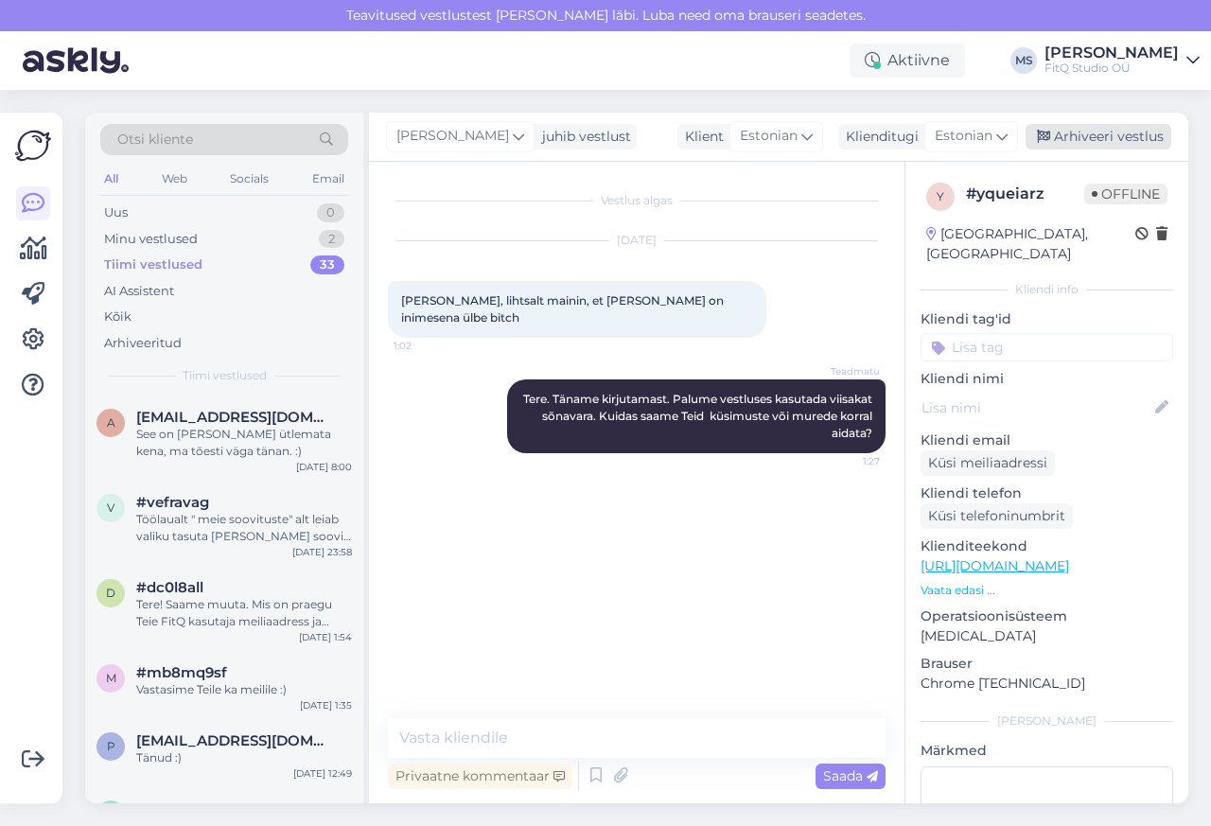
click at [1099, 140] on div "Arhiveeri vestlus" at bounding box center [1099, 137] width 146 height 26
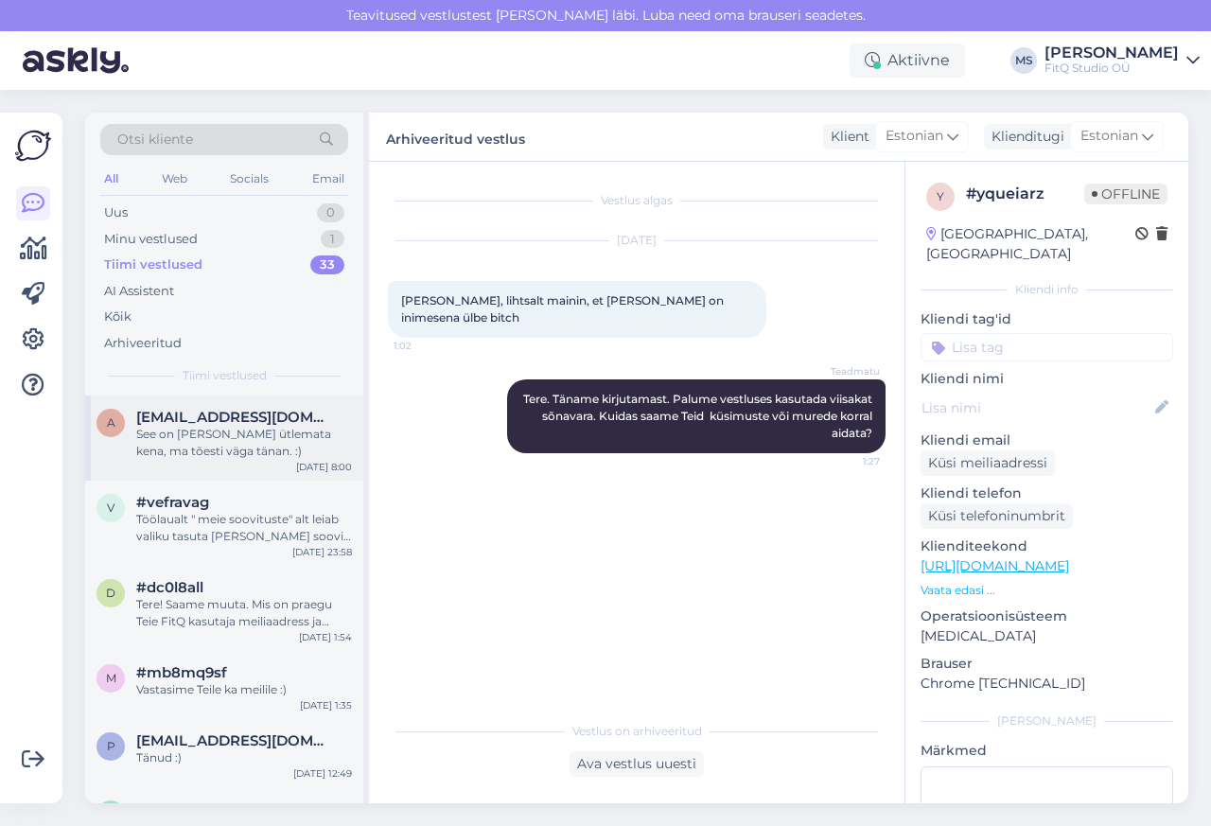
click at [200, 431] on div "See on [PERSON_NAME] ütlemata kena, ma tõesti väga tänan. :)" at bounding box center [244, 443] width 216 height 34
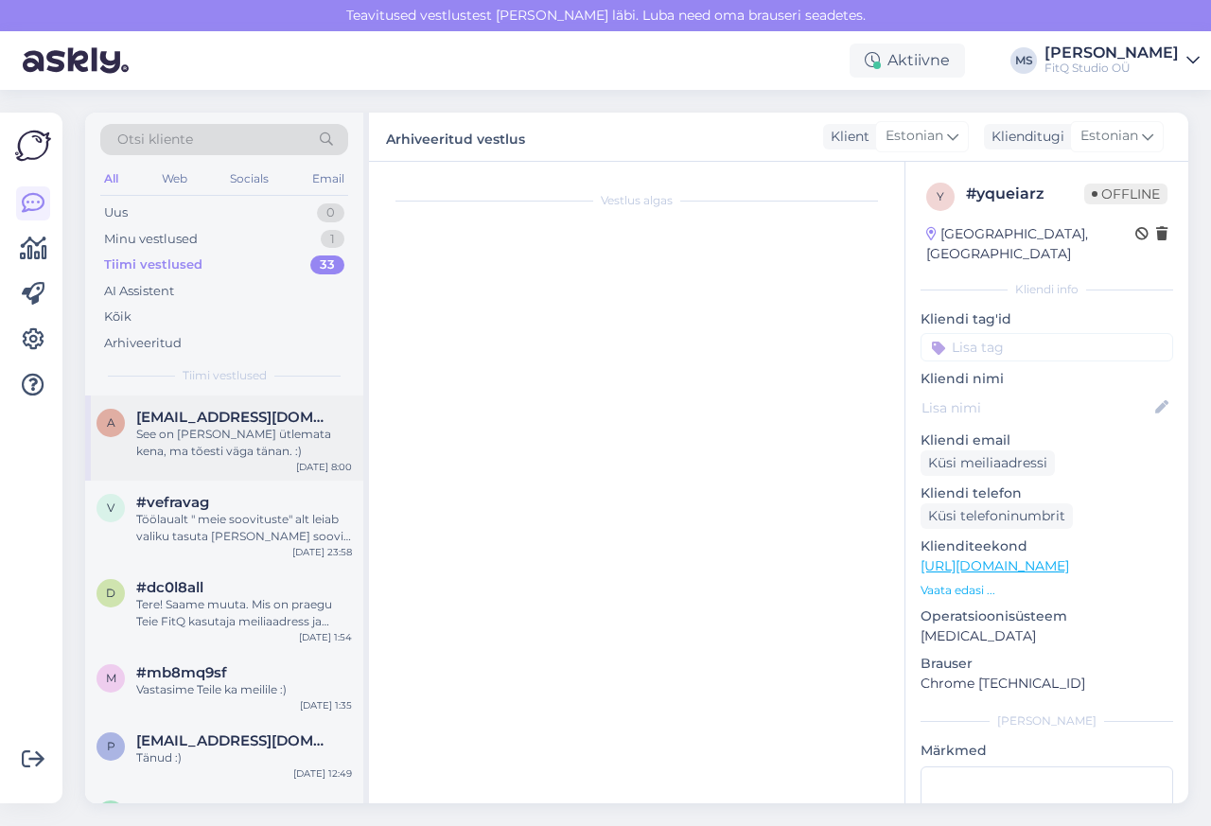
scroll to position [518, 0]
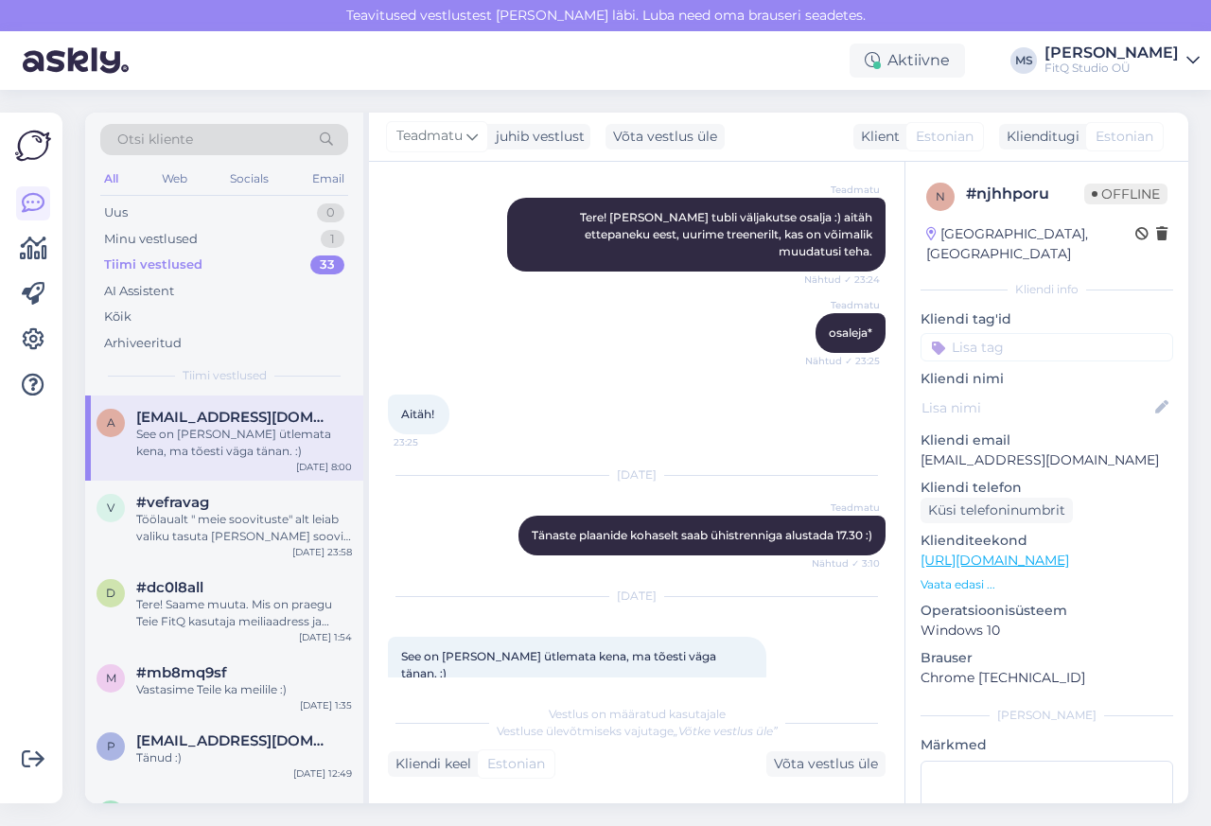
click at [194, 414] on span "[EMAIL_ADDRESS][DOMAIN_NAME]" at bounding box center [234, 417] width 197 height 17
click at [820, 764] on div "Võta vestlus üle" at bounding box center [825, 764] width 119 height 26
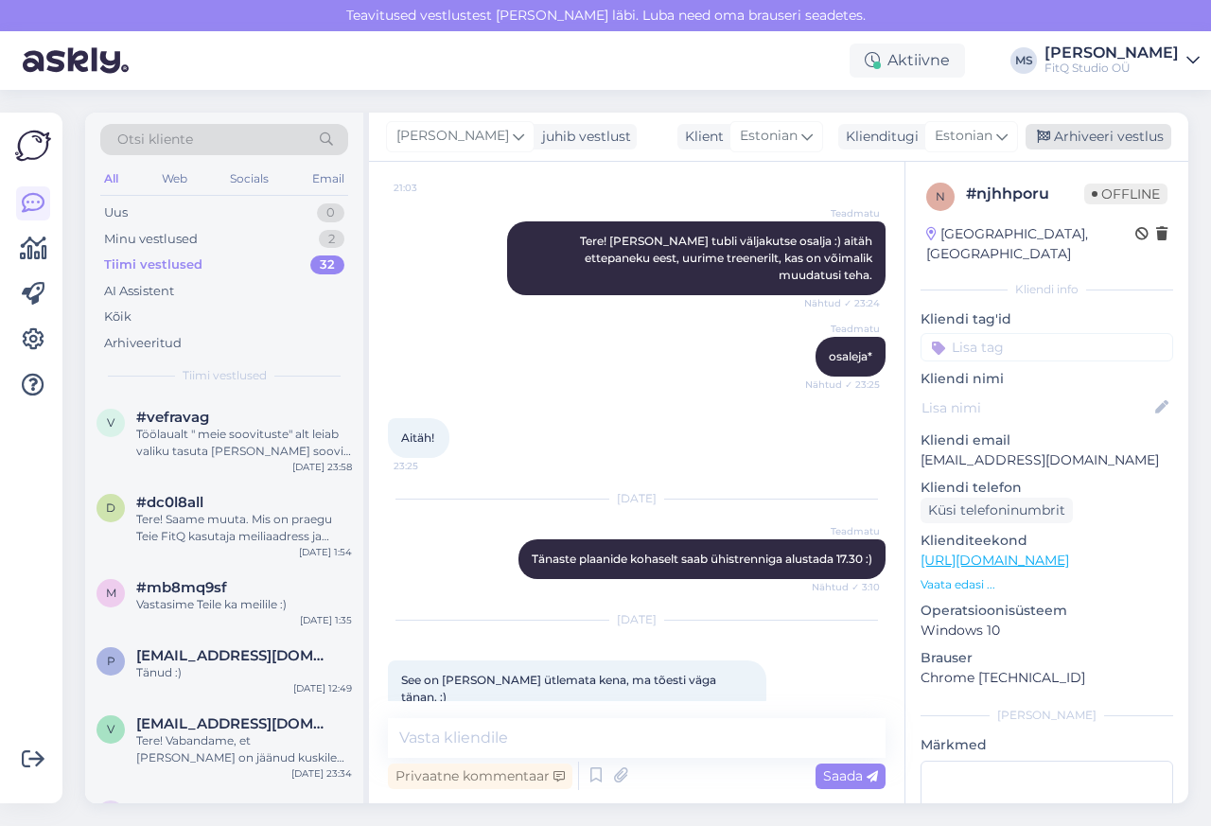
click at [1099, 138] on div "Arhiveeri vestlus" at bounding box center [1099, 137] width 146 height 26
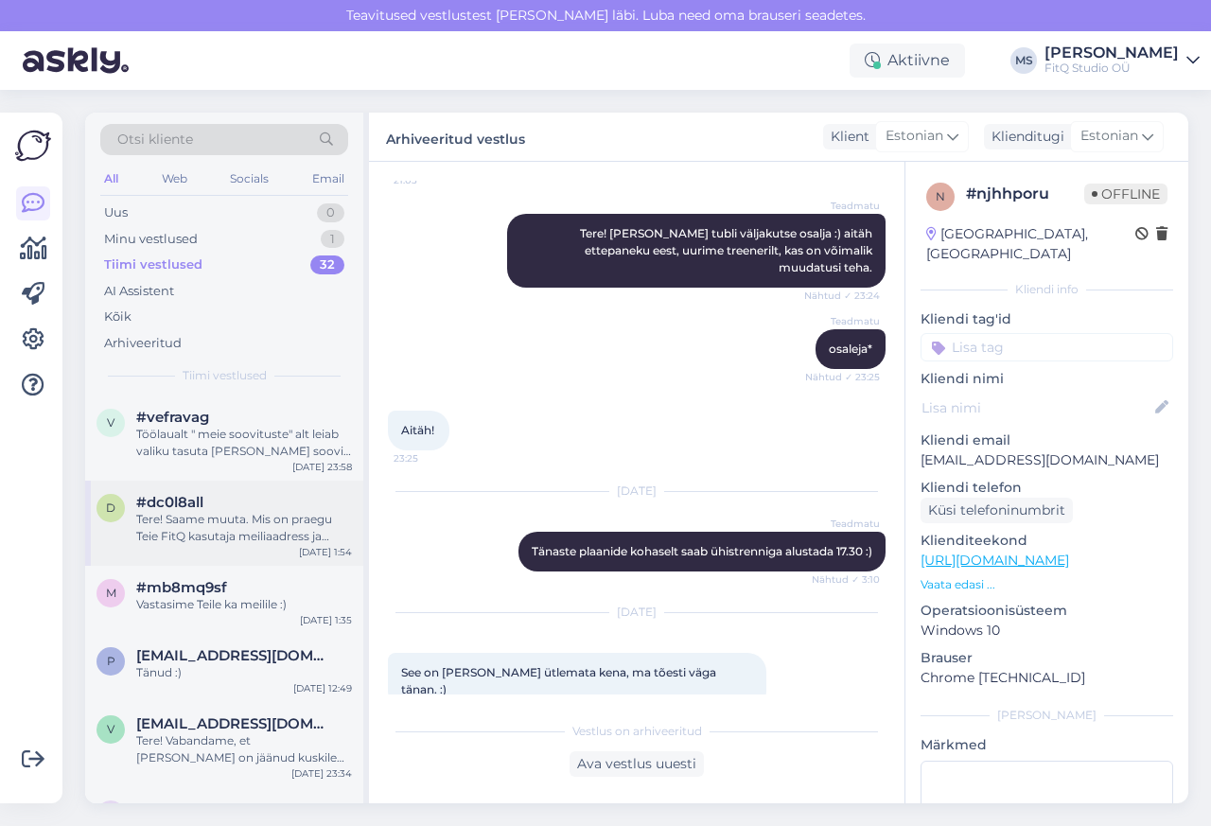
click at [145, 487] on div "d #dc0l8all Tere! Saame muuta. Mis on praegu Teie FitQ kasutaja meiliaadress ja…" at bounding box center [224, 523] width 278 height 85
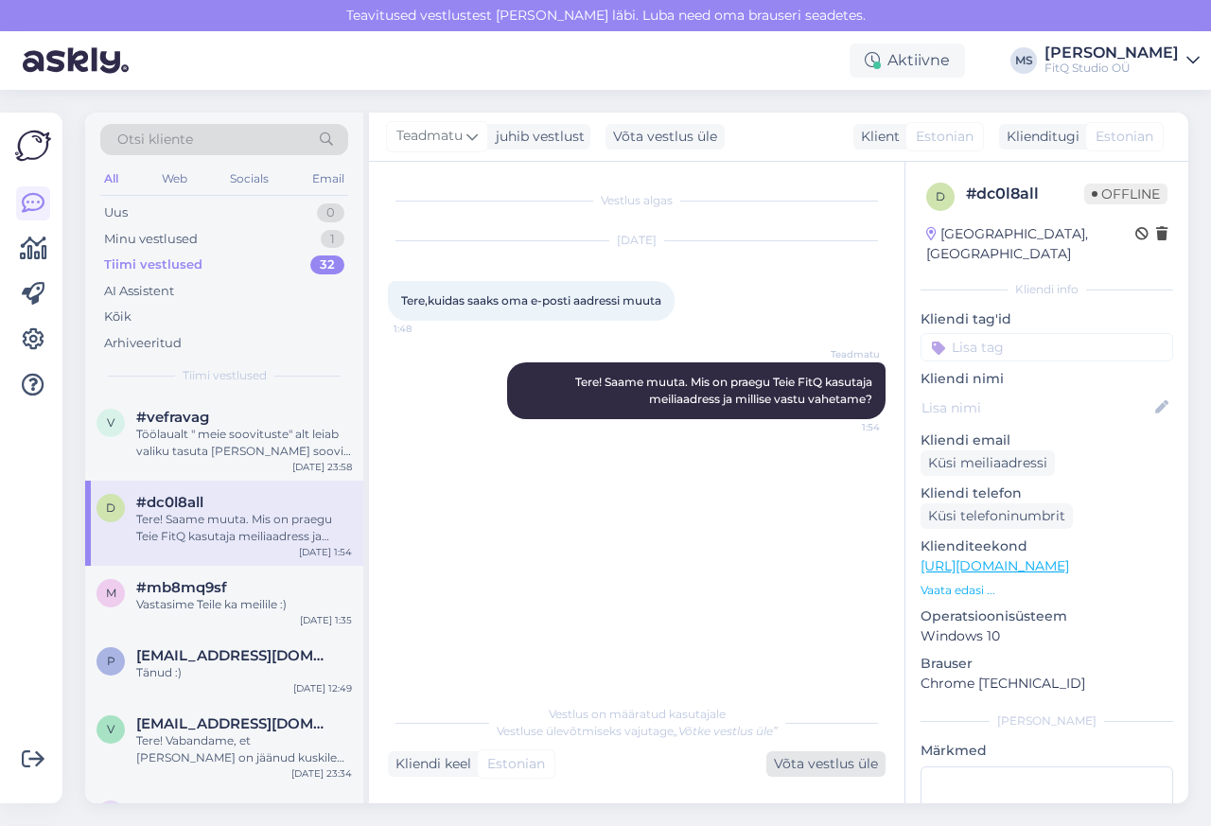
click at [815, 764] on div "Võta vestlus üle" at bounding box center [825, 764] width 119 height 26
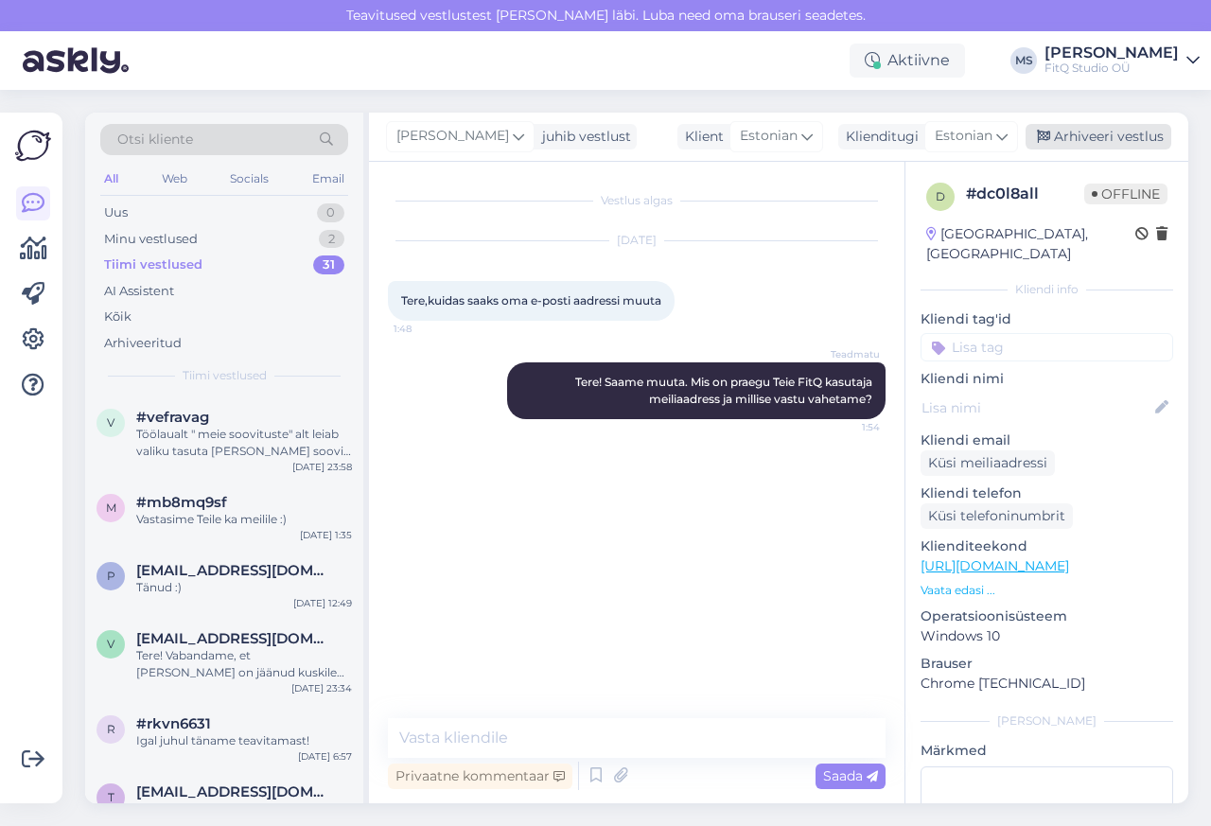
click at [1100, 140] on div "Arhiveeri vestlus" at bounding box center [1099, 137] width 146 height 26
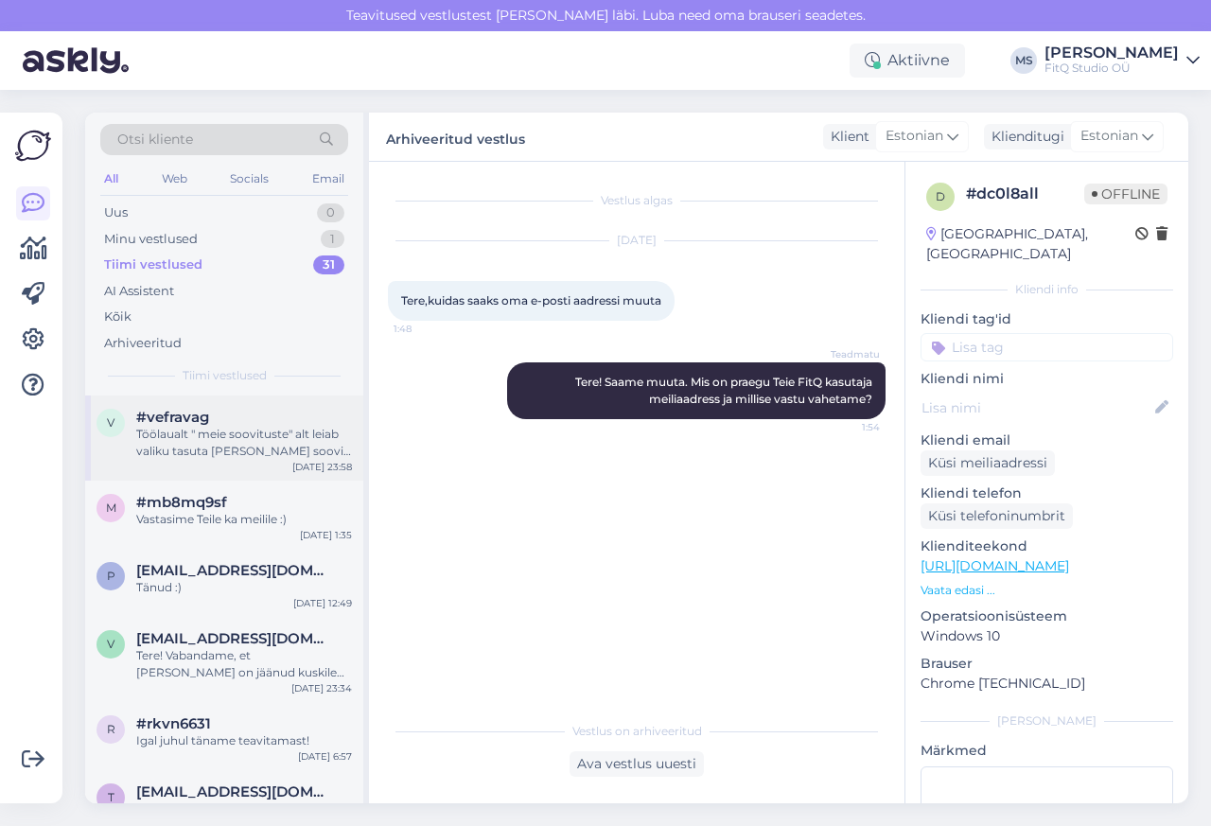
click at [132, 414] on div "v #vefravag Töölaualt " meie soovituste" alt leiab valiku tasuta [PERSON_NAME] …" at bounding box center [224, 434] width 255 height 51
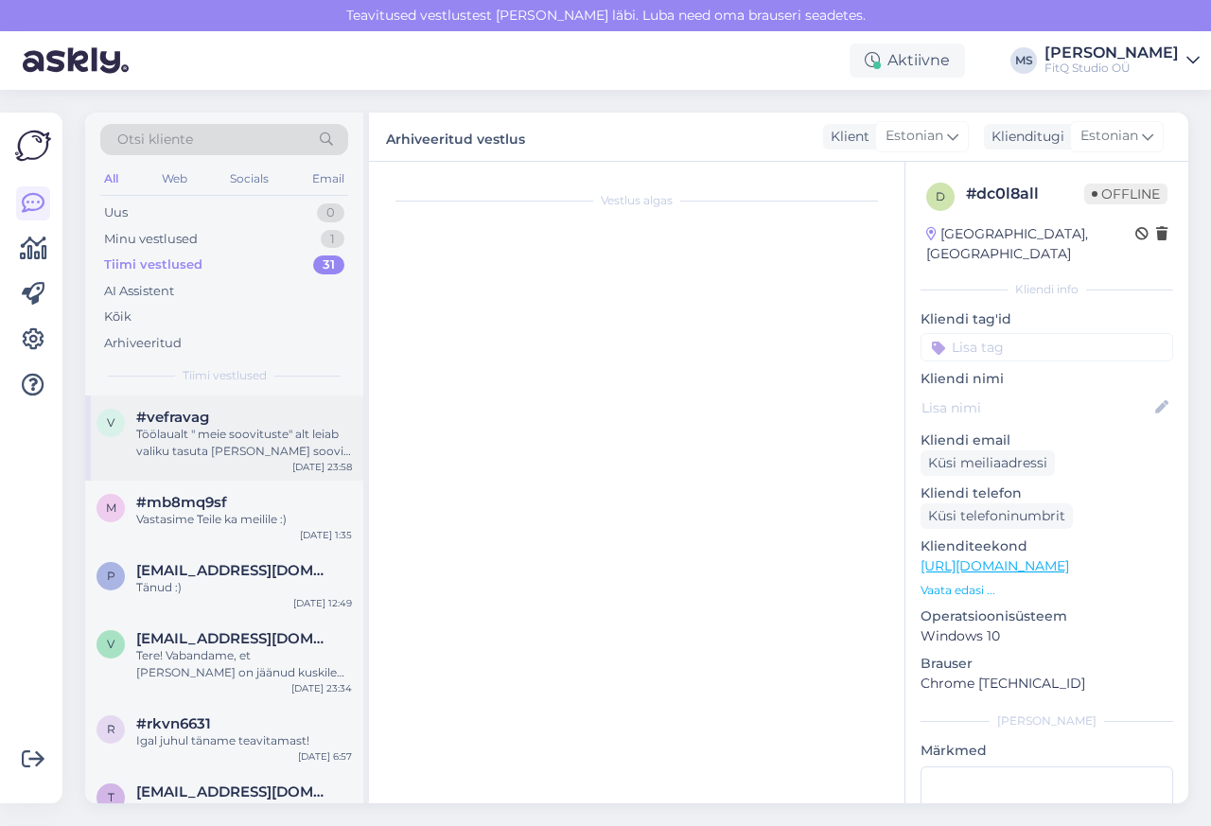
scroll to position [253, 0]
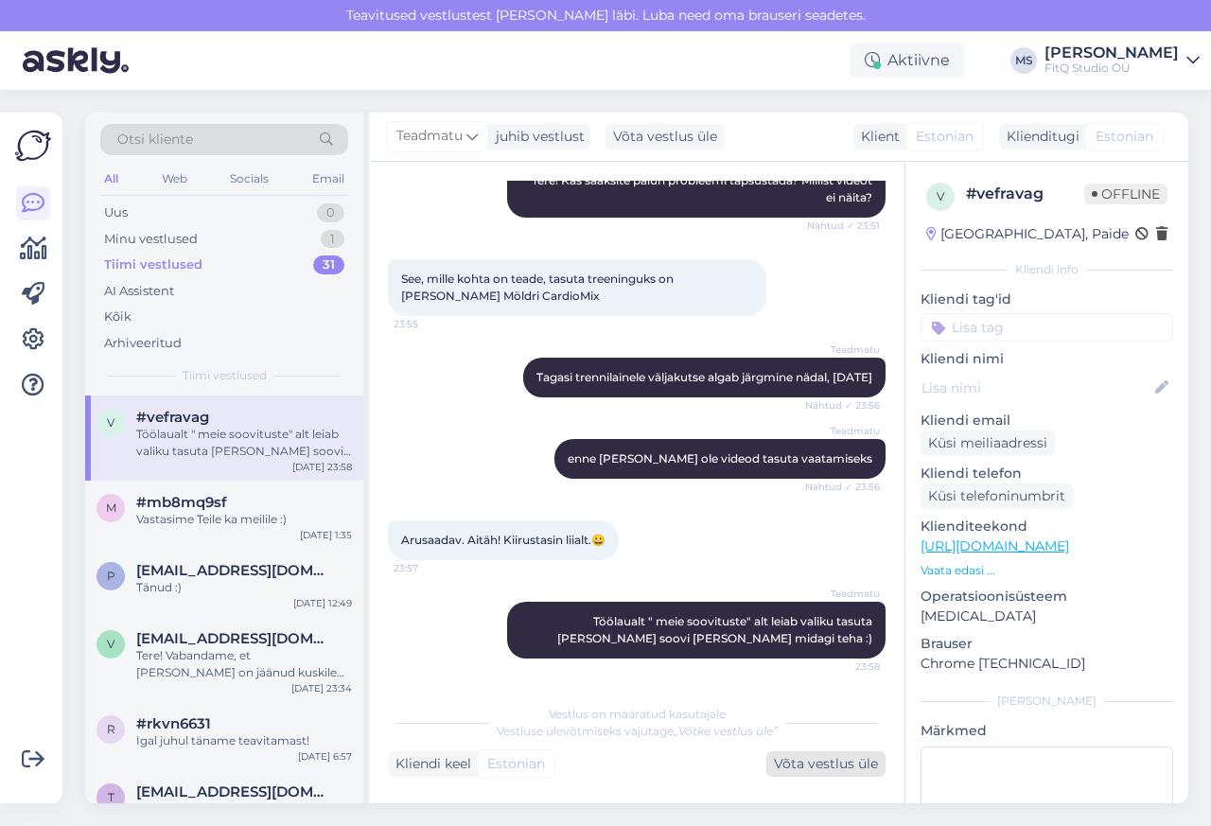
click at [818, 764] on div "Võta vestlus üle" at bounding box center [825, 764] width 119 height 26
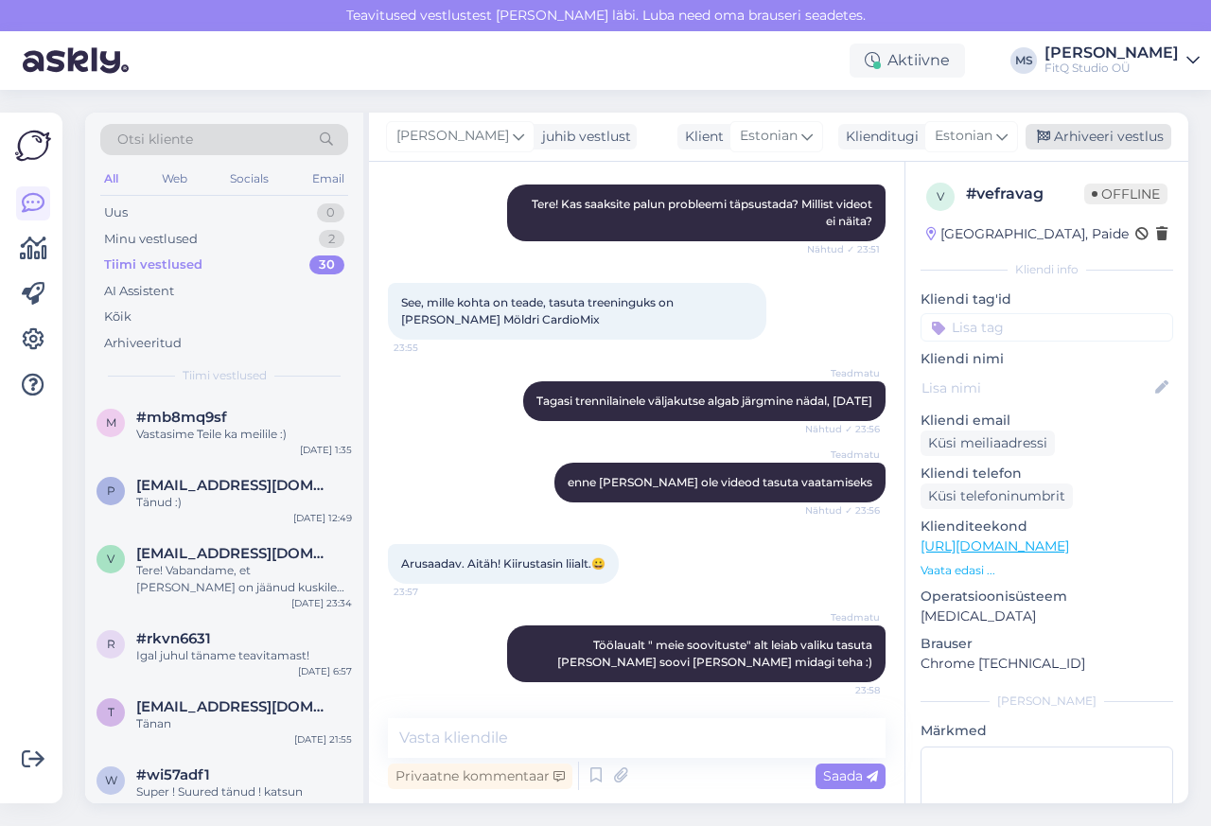
click at [1118, 135] on div "Arhiveeri vestlus" at bounding box center [1099, 137] width 146 height 26
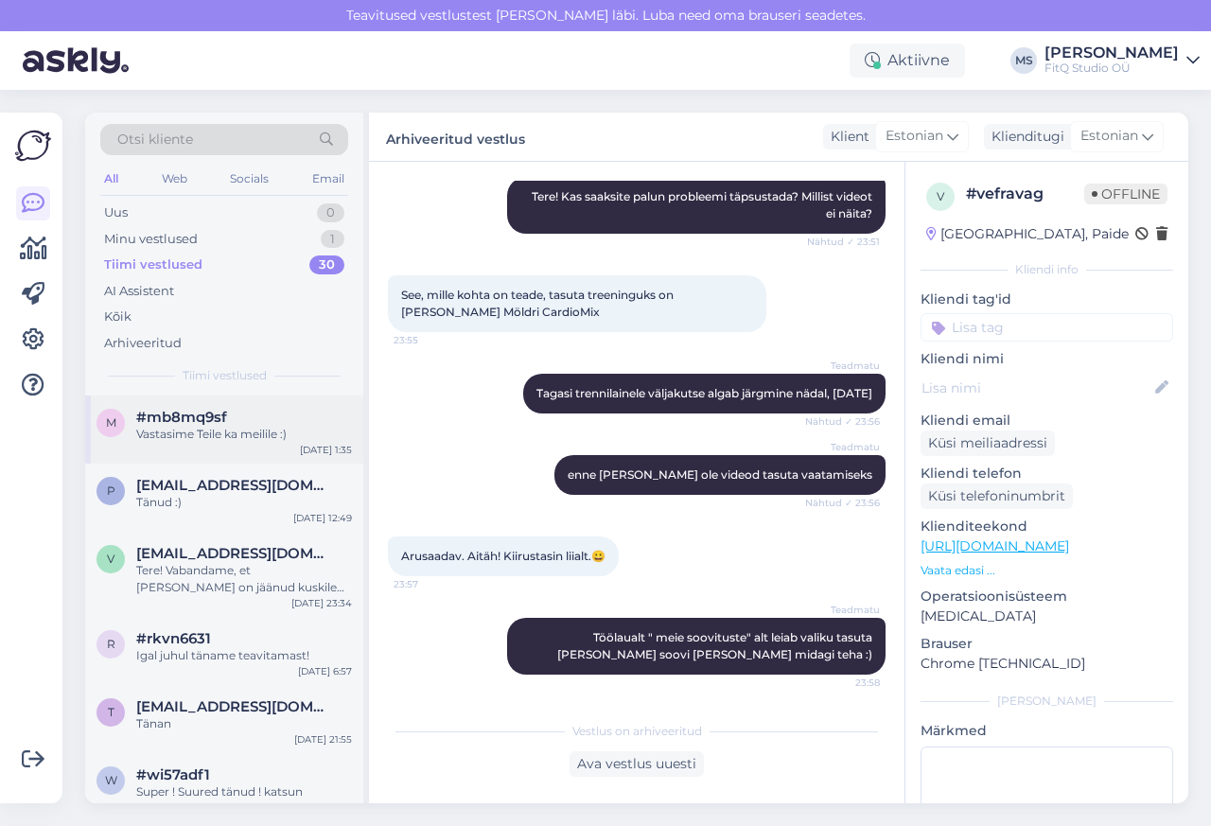
click at [107, 414] on div "m" at bounding box center [111, 423] width 28 height 28
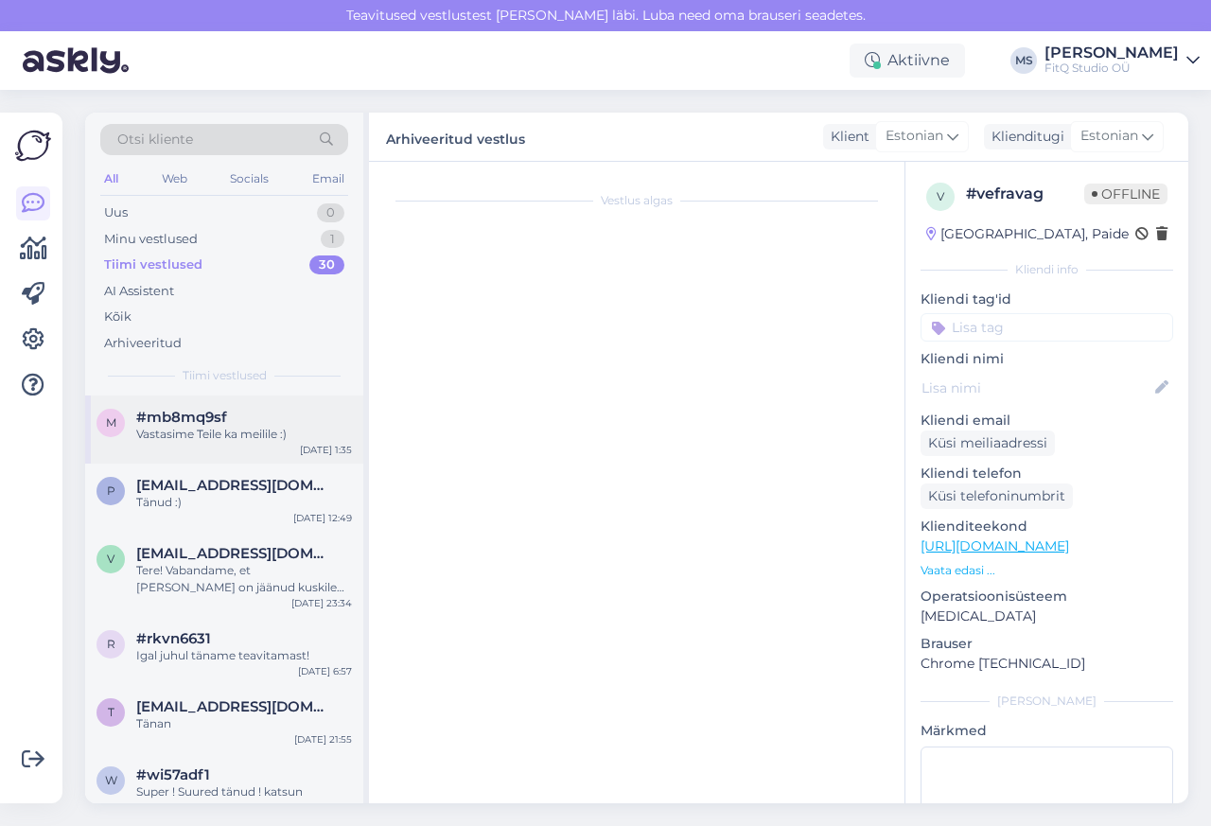
scroll to position [167, 0]
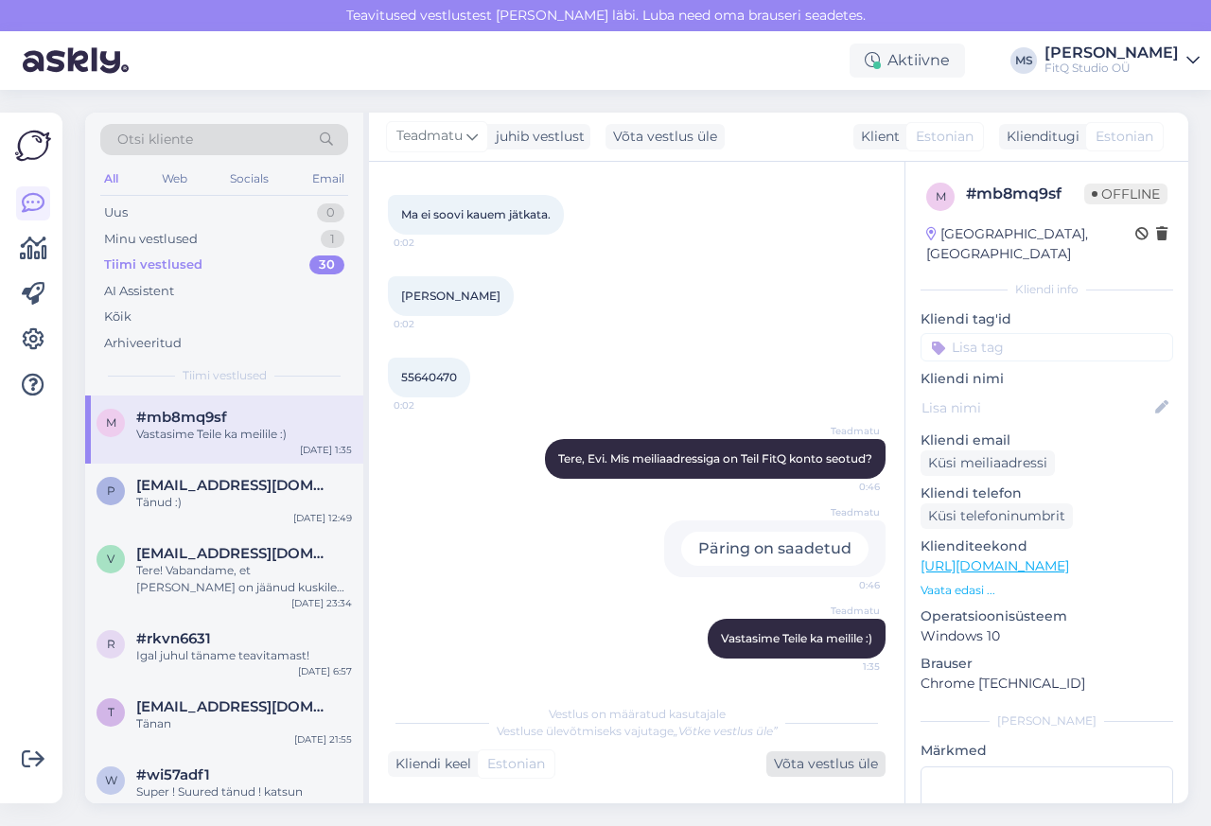
click at [834, 764] on div "Võta vestlus üle" at bounding box center [825, 764] width 119 height 26
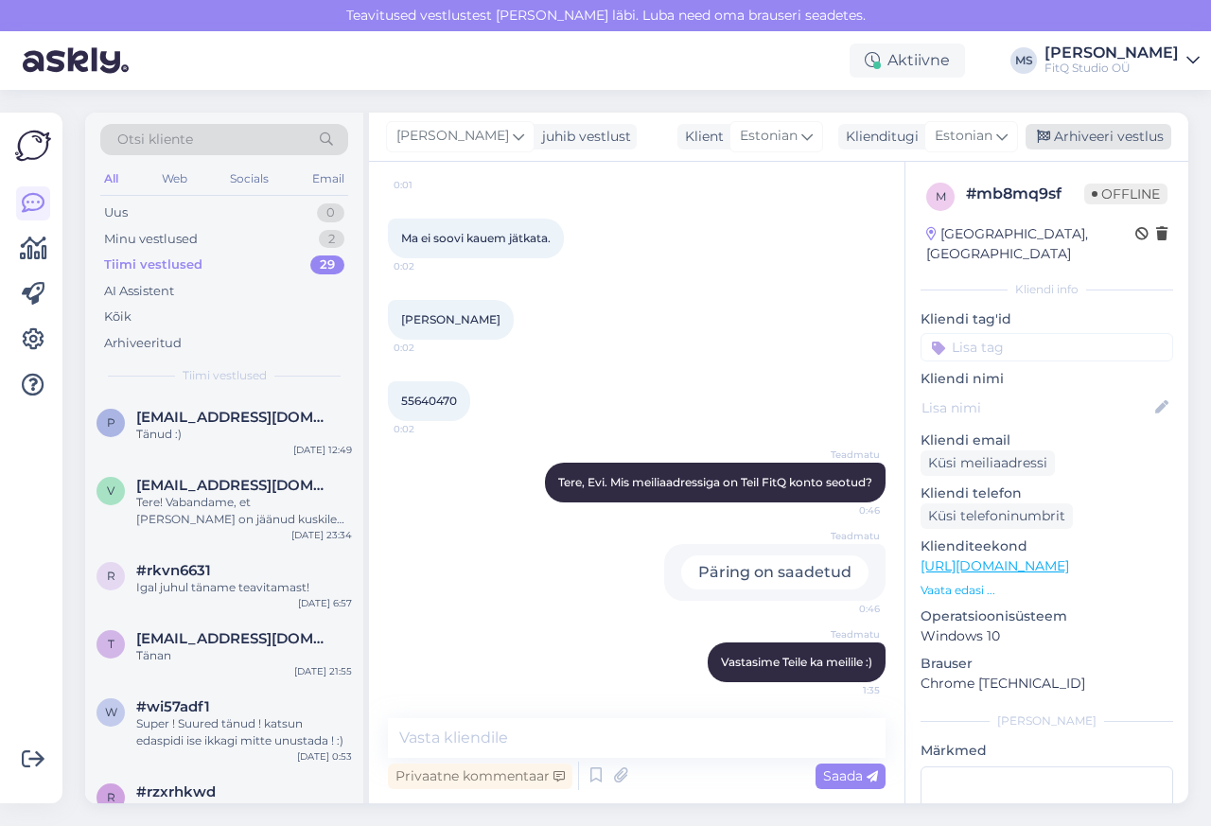
click at [1113, 137] on div "Arhiveeri vestlus" at bounding box center [1099, 137] width 146 height 26
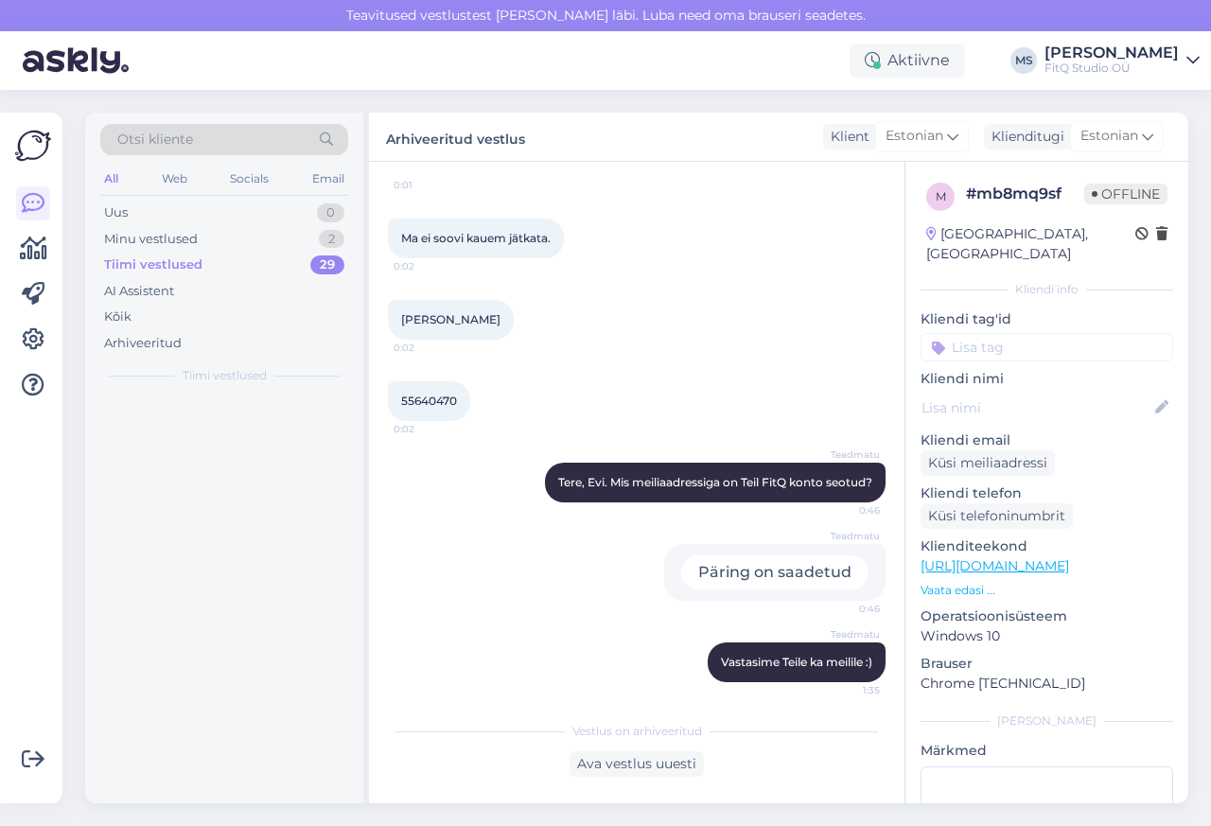
scroll to position [151, 0]
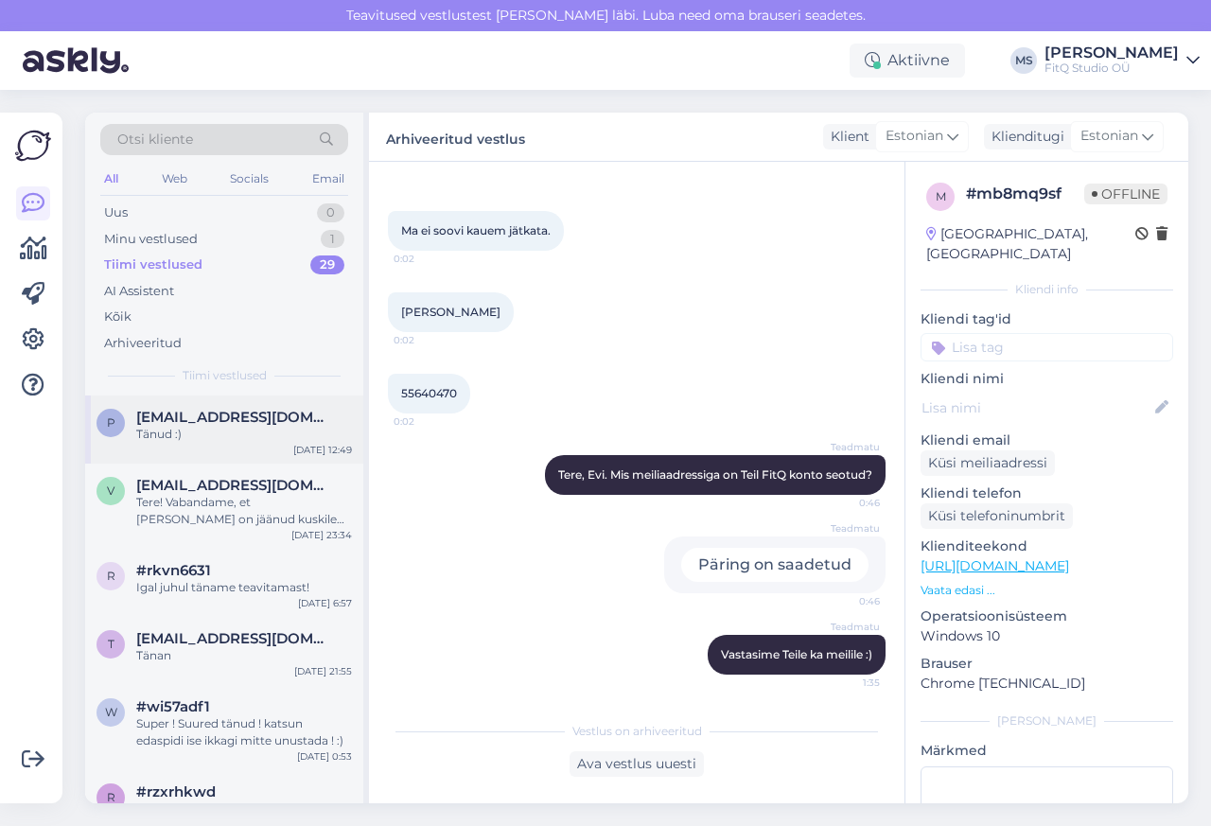
click at [202, 419] on span "[EMAIL_ADDRESS][DOMAIN_NAME]" at bounding box center [234, 417] width 197 height 17
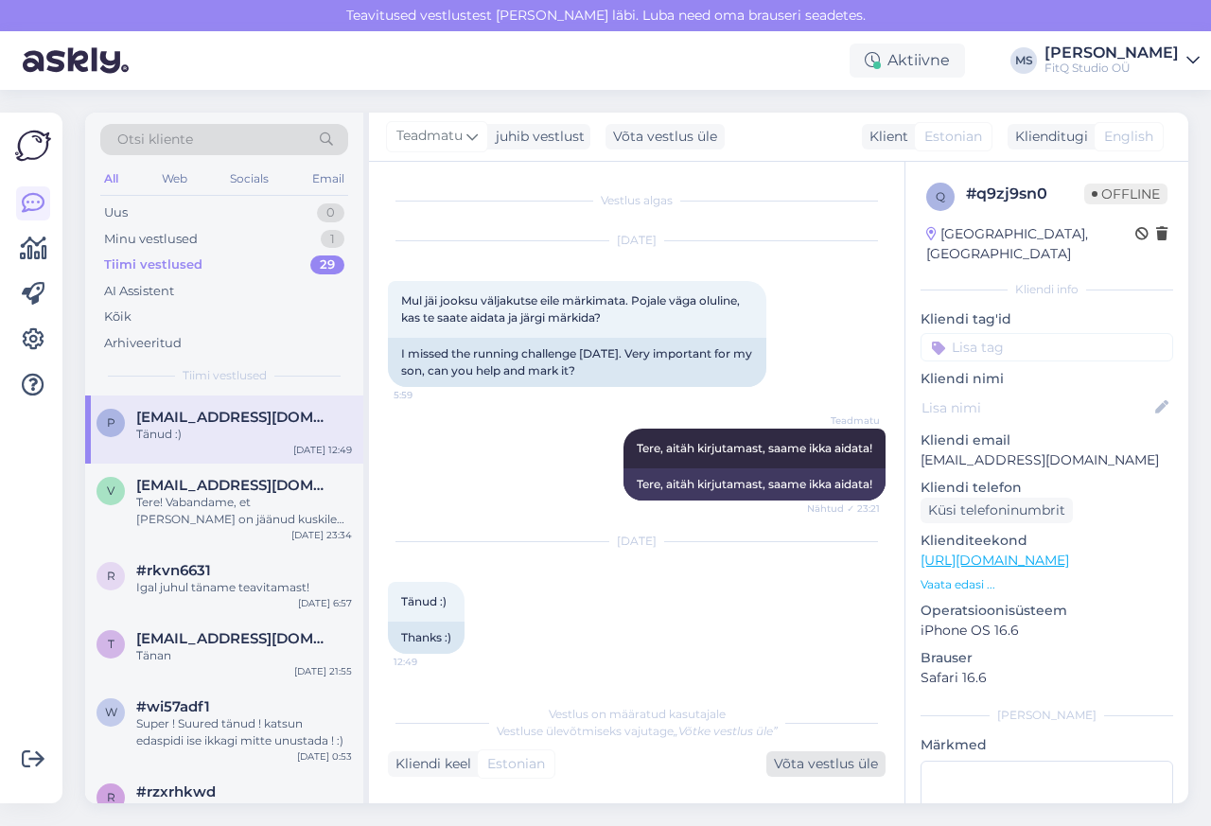
click at [834, 765] on div "Võta vestlus üle" at bounding box center [825, 764] width 119 height 26
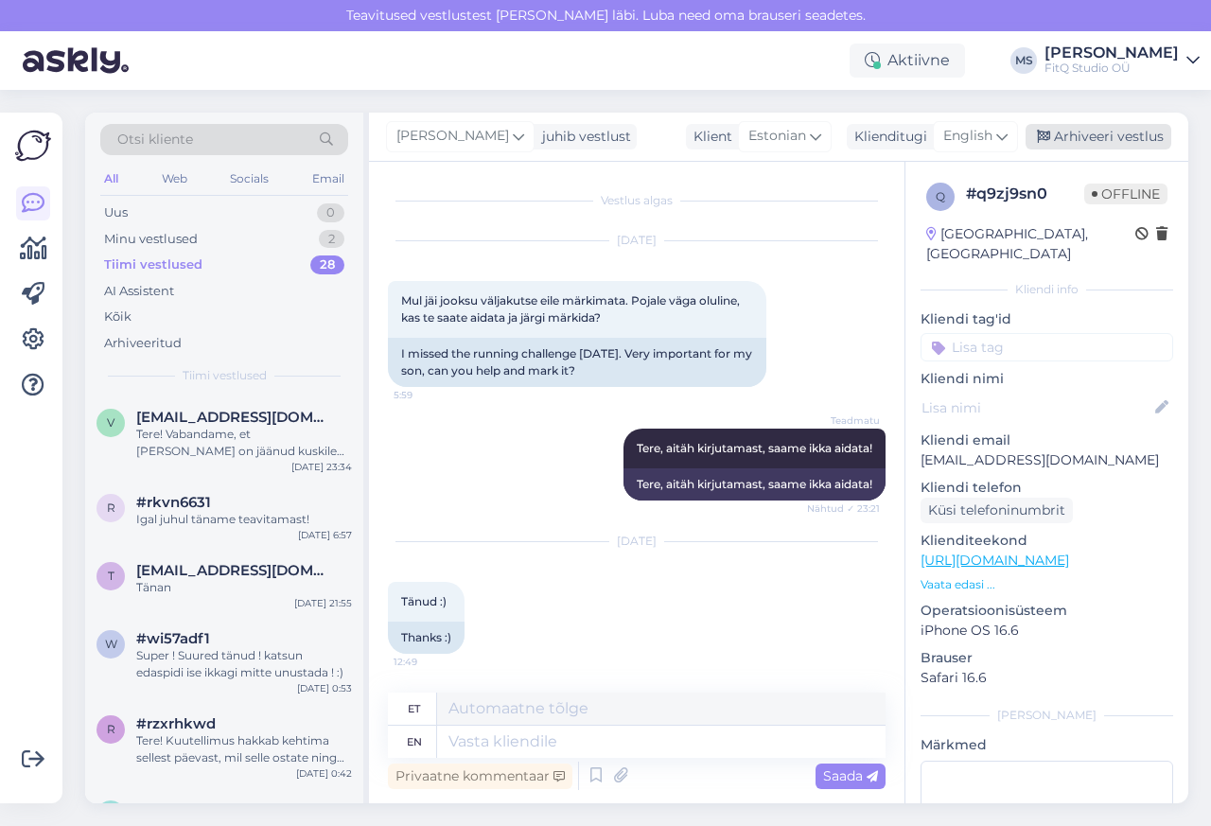
click at [1112, 137] on div "Arhiveeri vestlus" at bounding box center [1099, 137] width 146 height 26
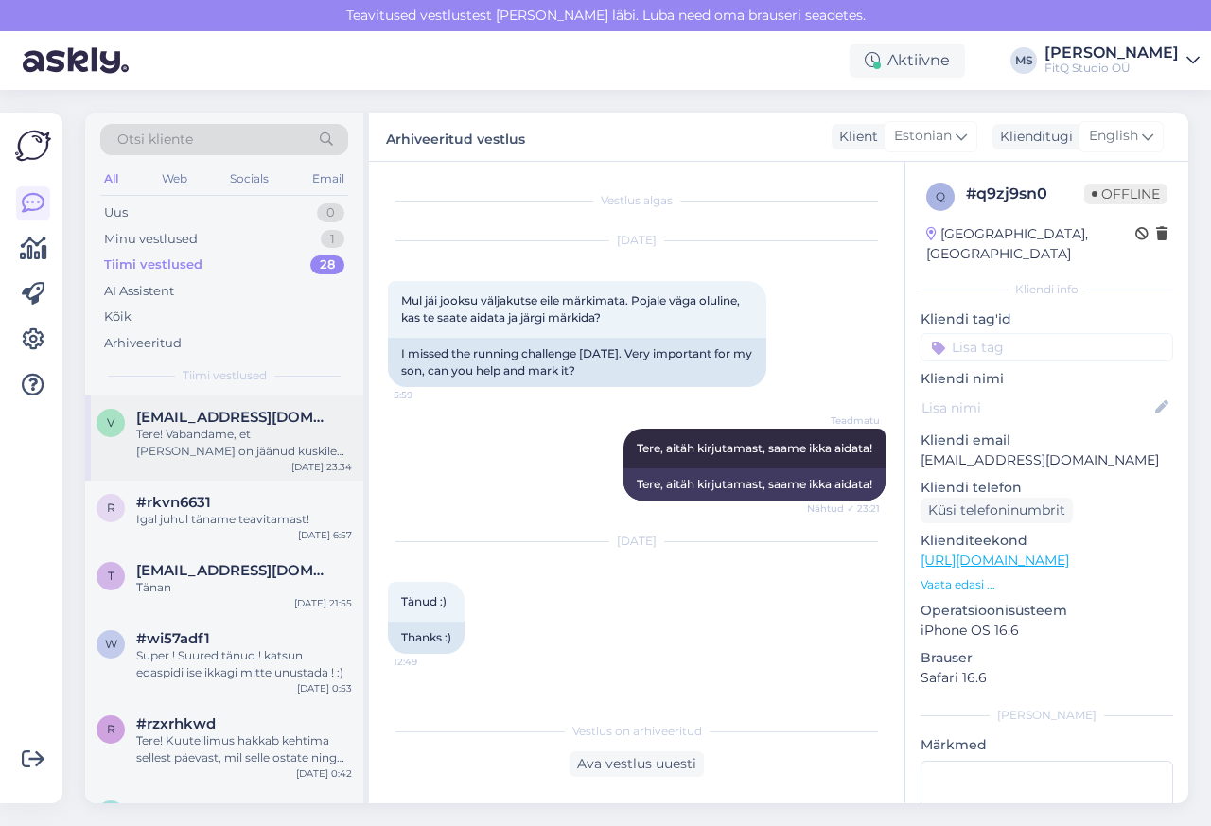
click at [208, 454] on div "Tere! Vabandame, et [PERSON_NAME] on jäänud kuskile peitu ja vastus viibis. Aga…" at bounding box center [244, 443] width 216 height 34
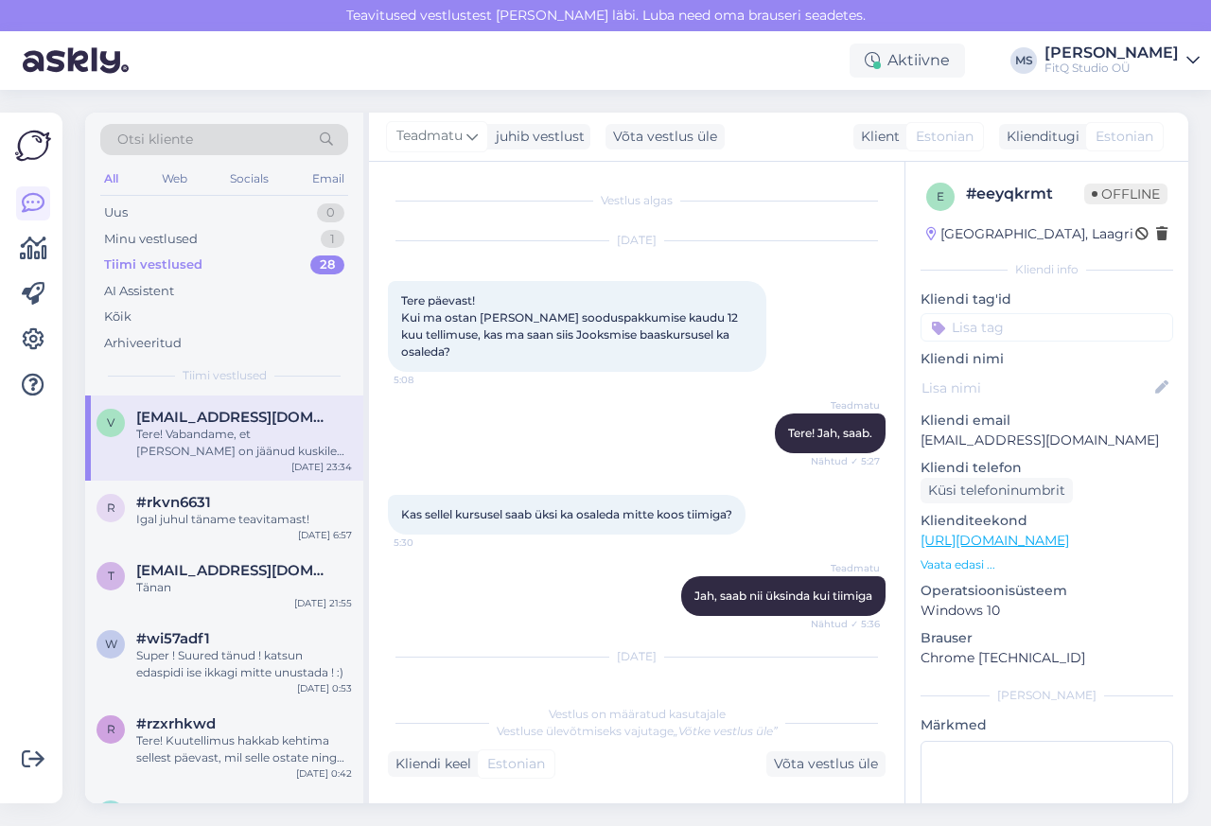
scroll to position [607, 0]
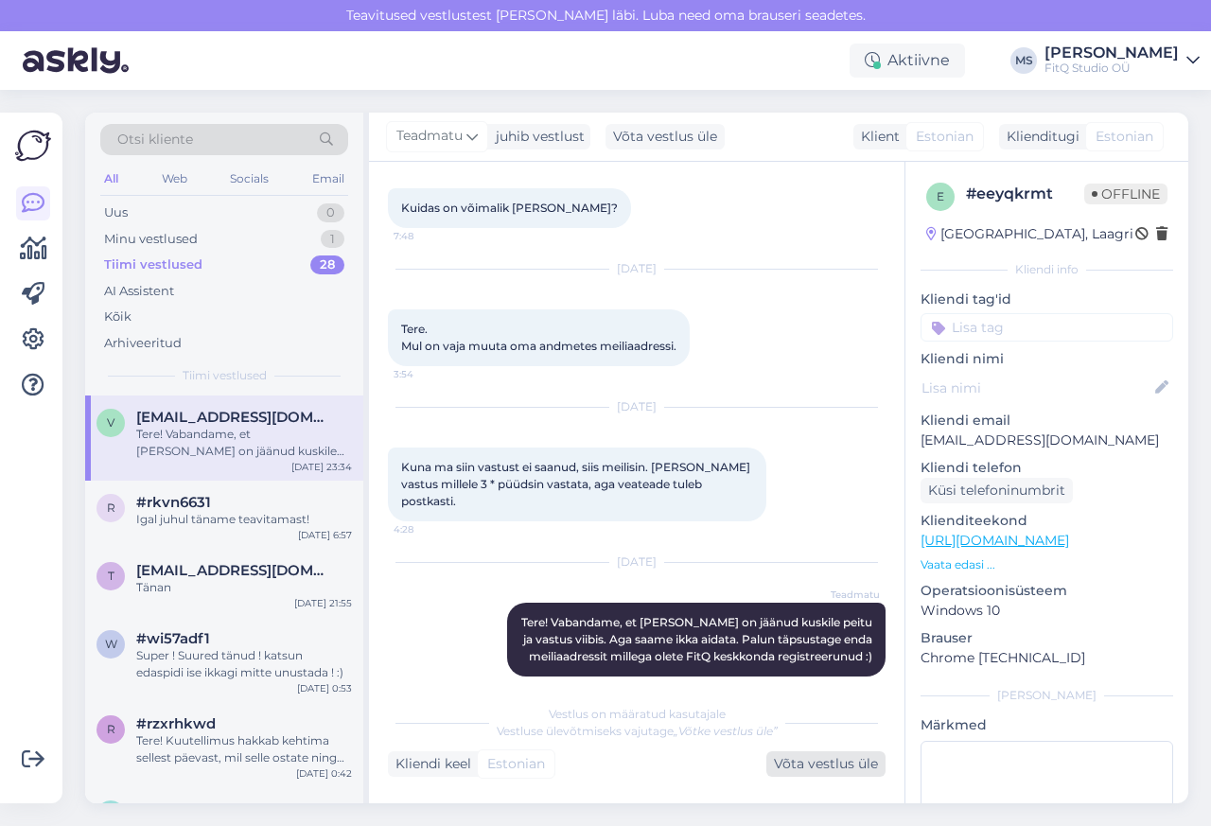
click at [807, 765] on div "Võta vestlus üle" at bounding box center [825, 764] width 119 height 26
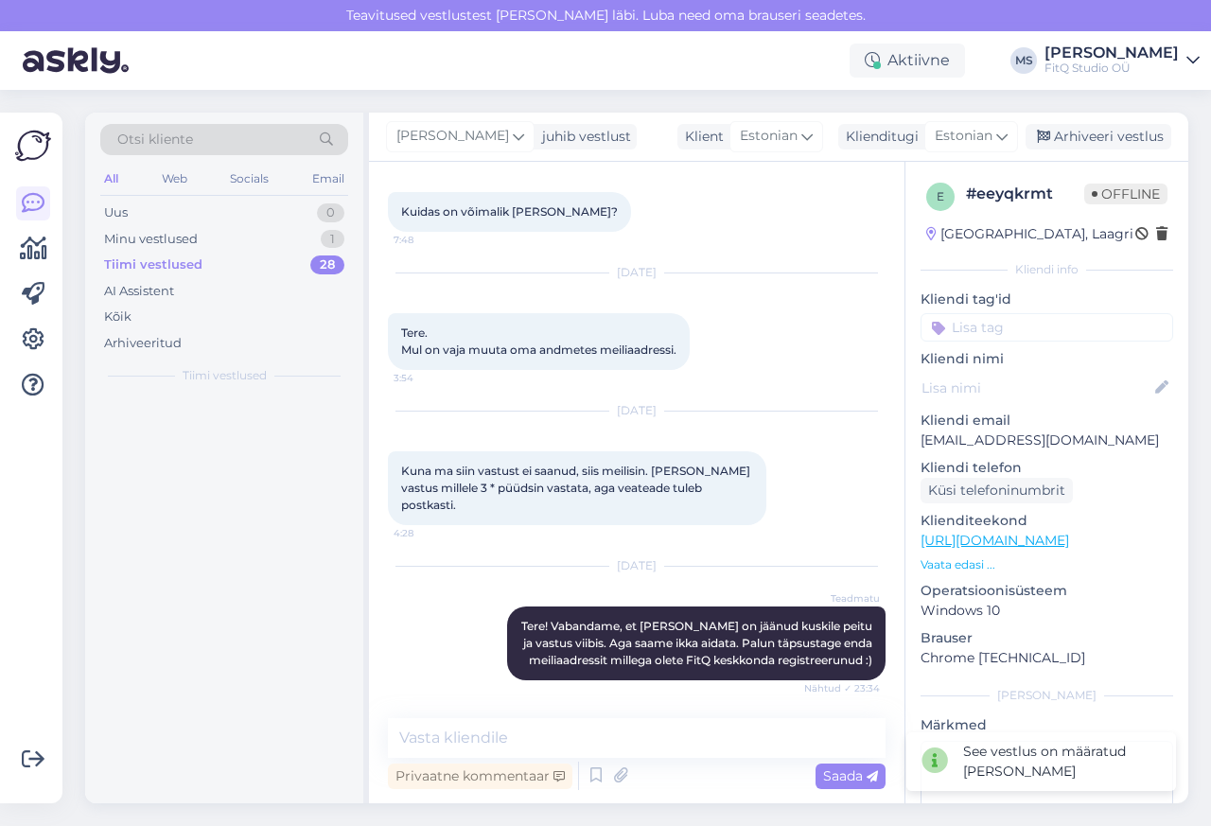
scroll to position [584, 0]
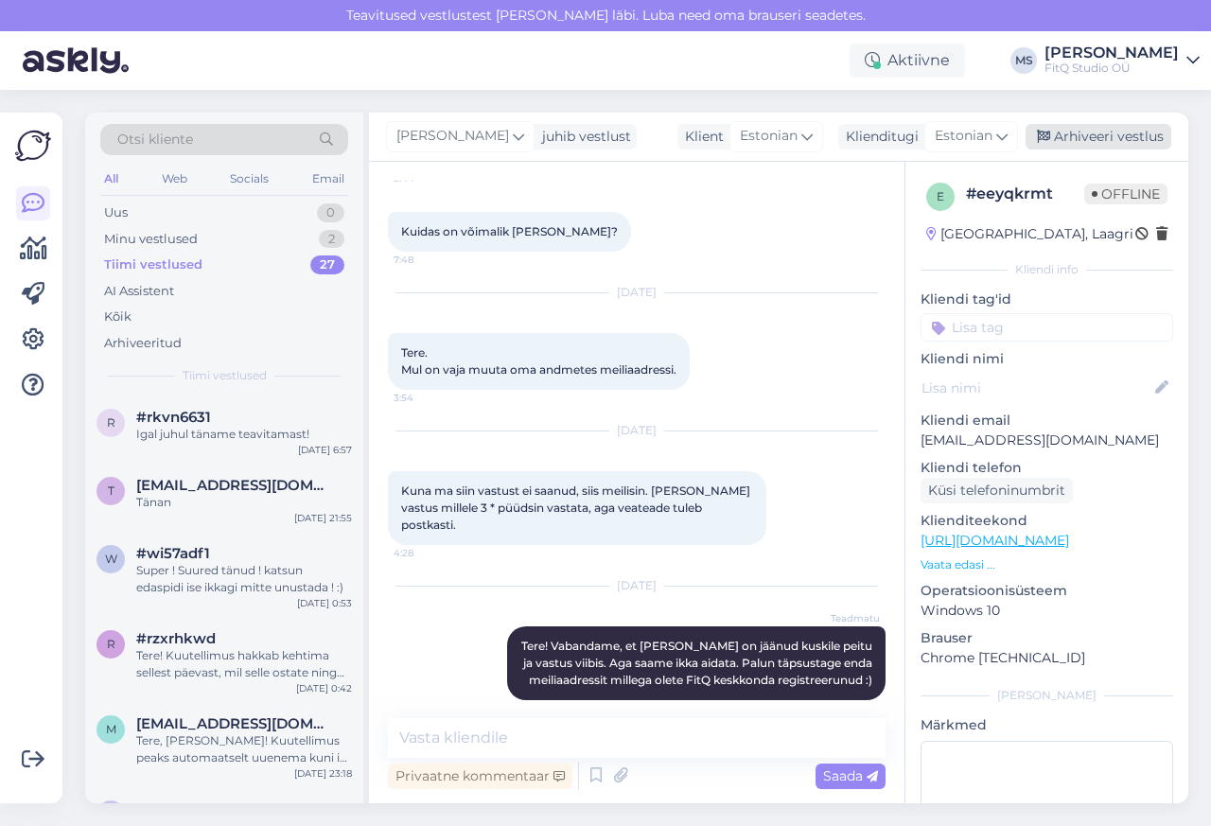
click at [1113, 135] on div "Arhiveeri vestlus" at bounding box center [1099, 137] width 146 height 26
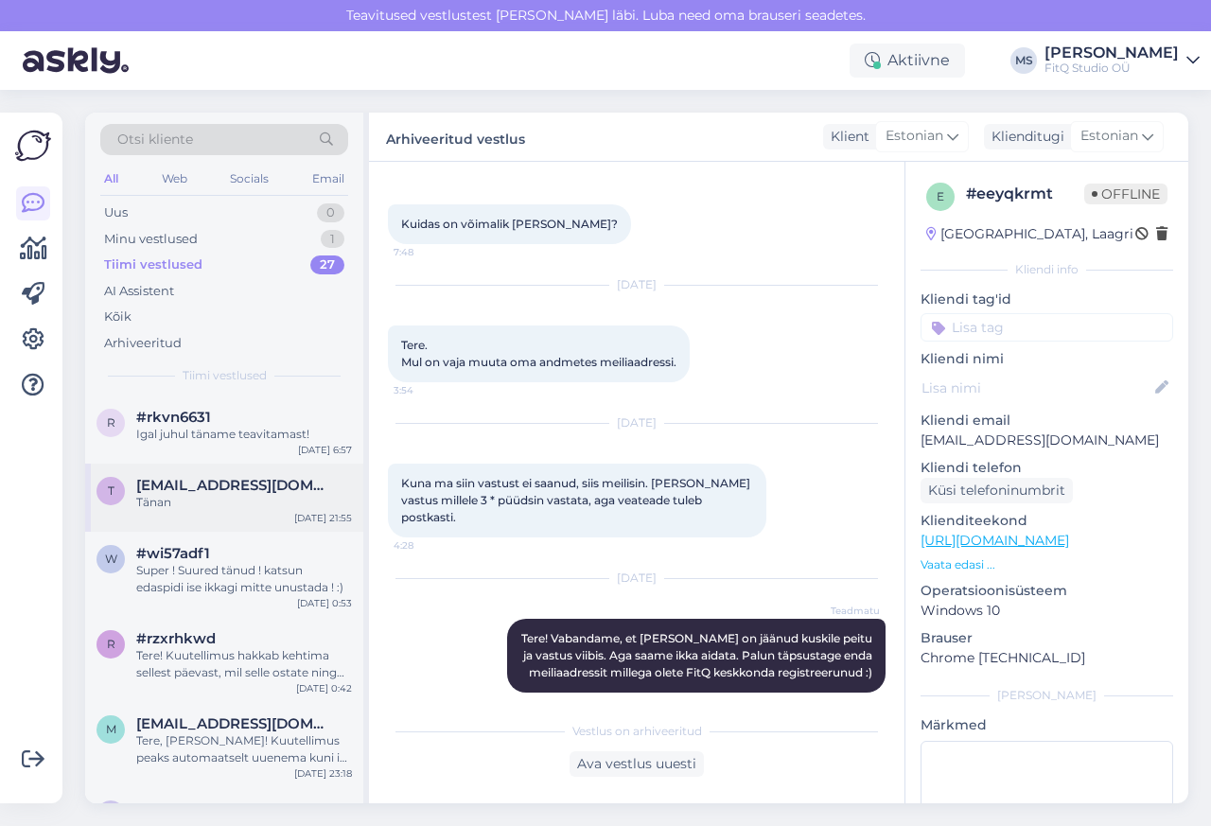
click at [115, 487] on div "t" at bounding box center [111, 491] width 28 height 28
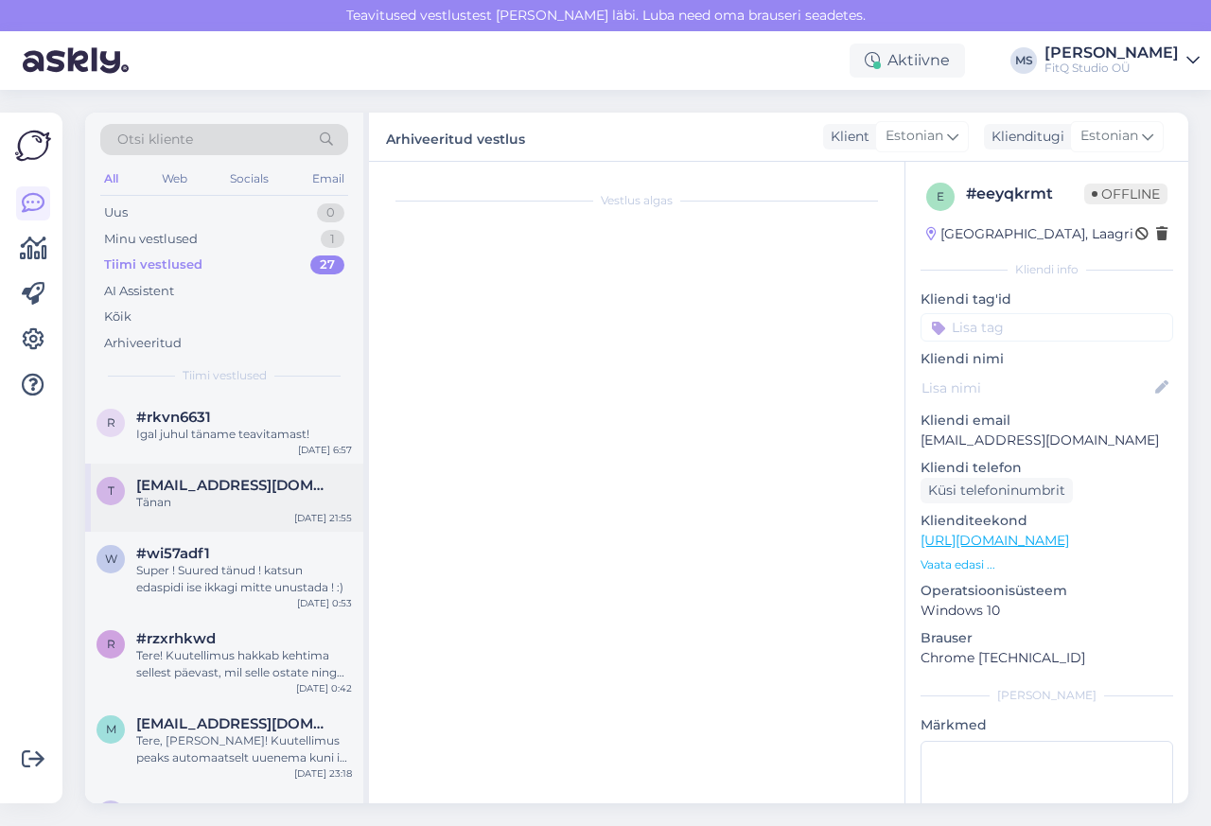
scroll to position [711, 0]
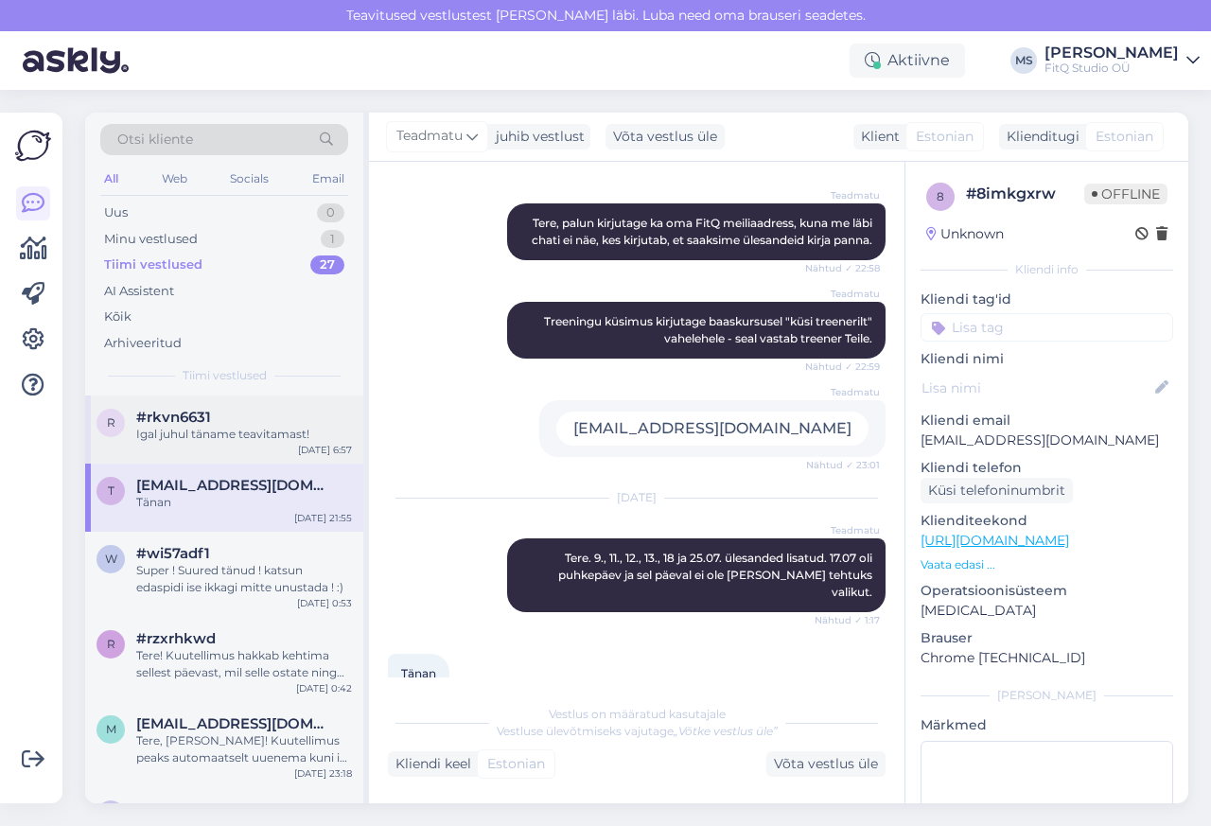
click at [126, 416] on div "r #rkvn6631 Igal juhul täname teavitamast!" at bounding box center [224, 426] width 255 height 34
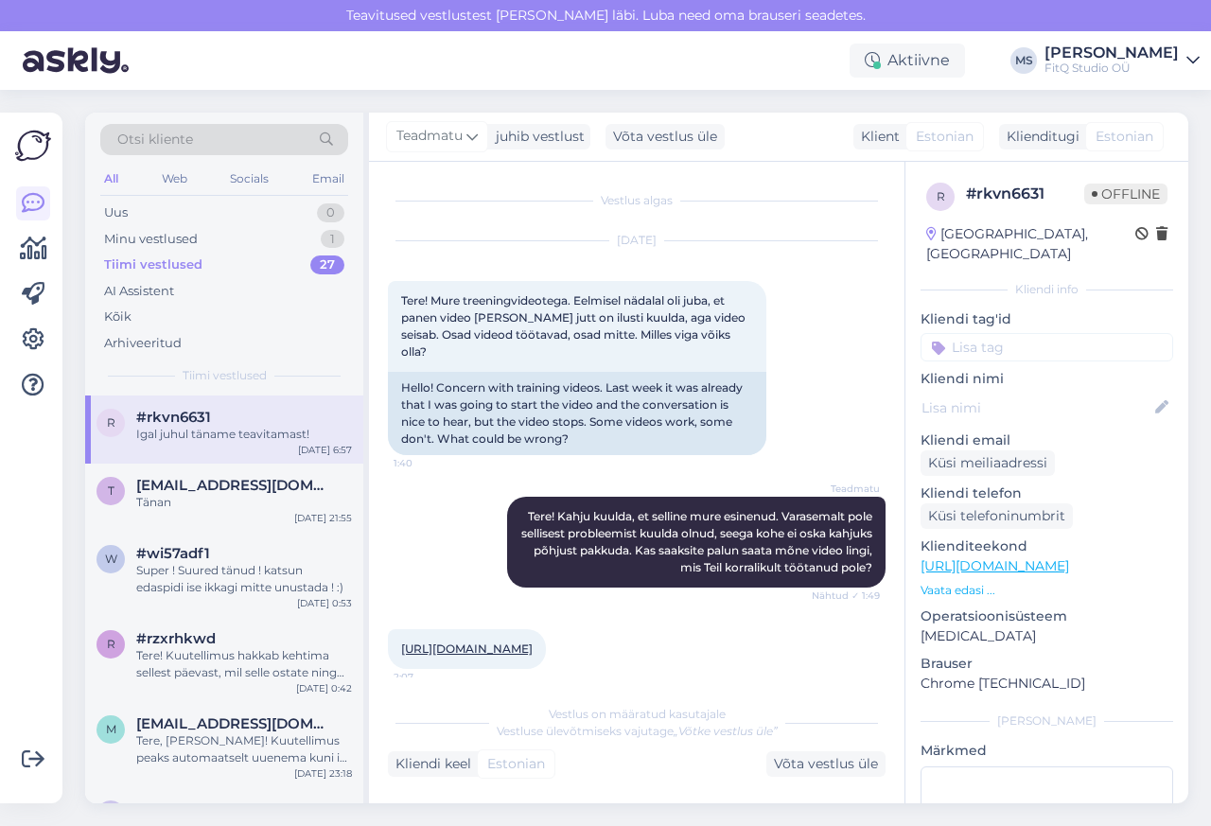
scroll to position [998, 0]
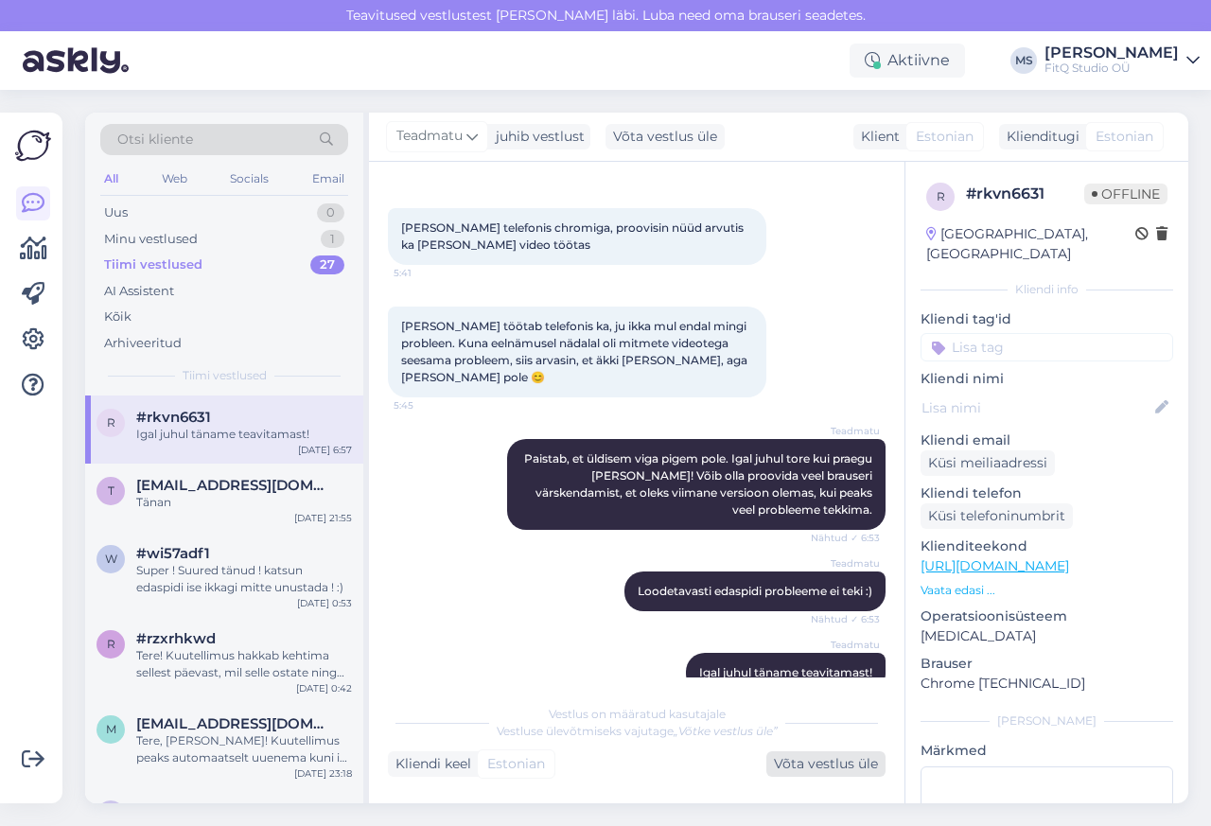
click at [820, 766] on div "Võta vestlus üle" at bounding box center [825, 764] width 119 height 26
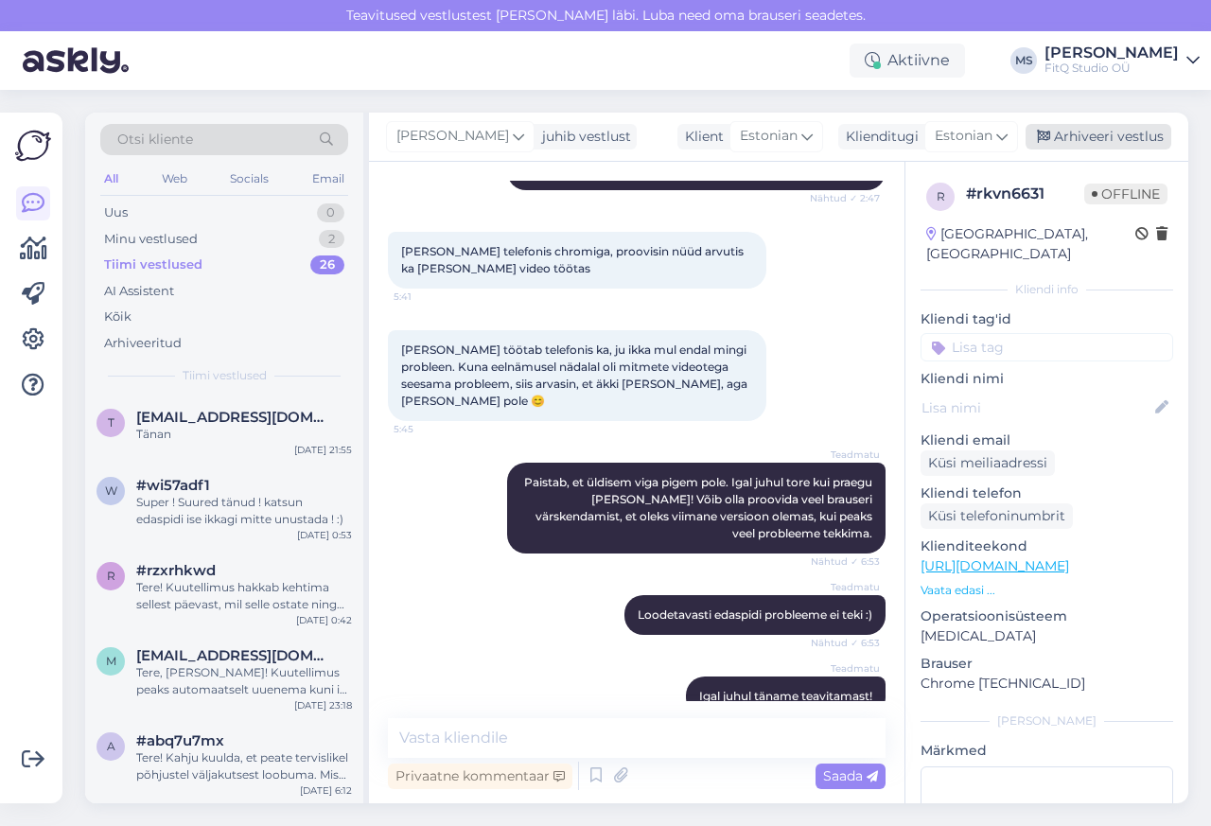
click at [1113, 137] on div "Arhiveeri vestlus" at bounding box center [1099, 137] width 146 height 26
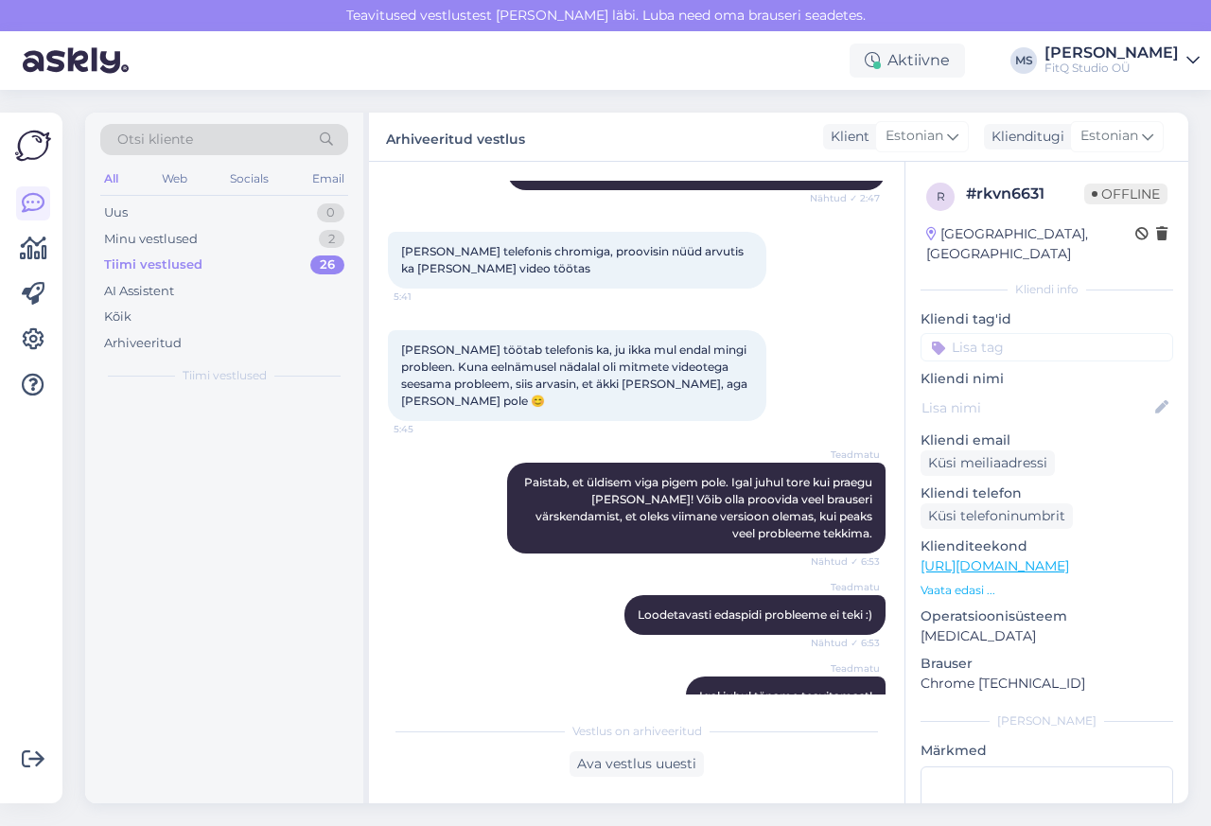
scroll to position [981, 0]
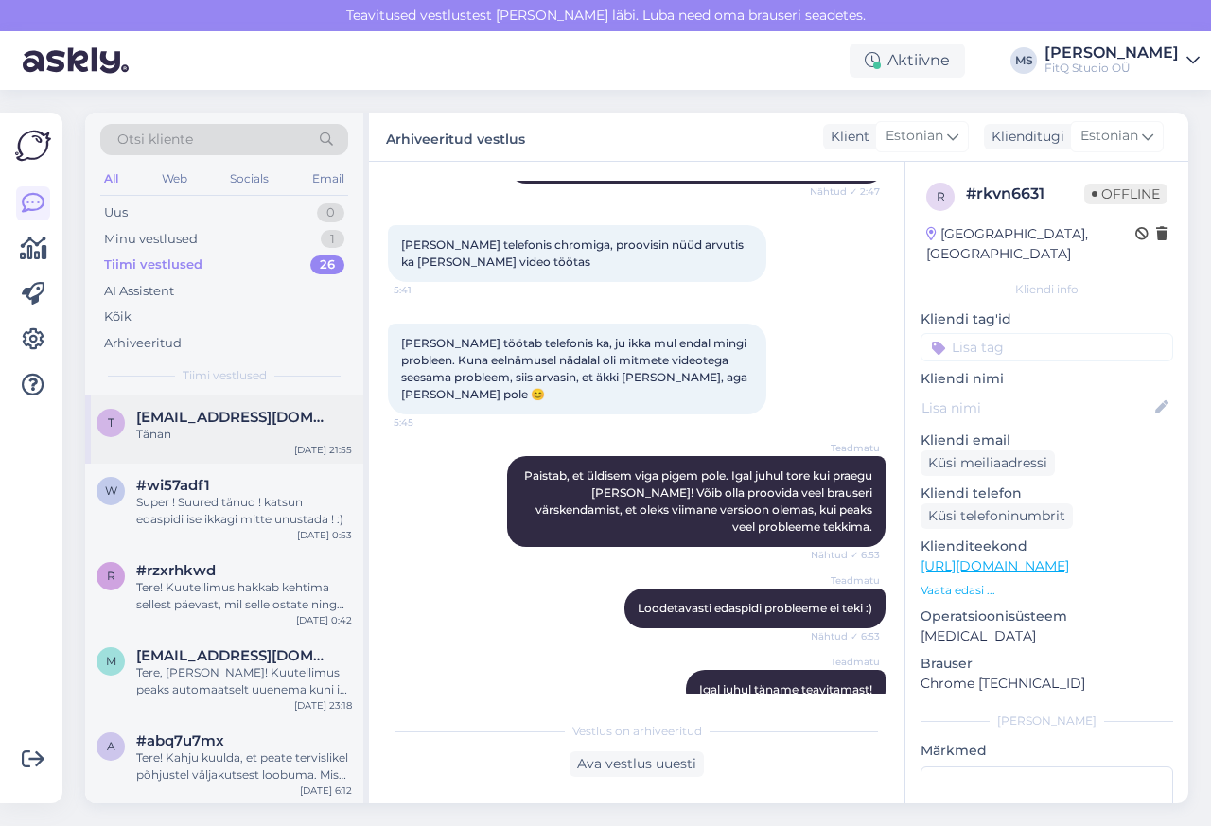
click at [202, 454] on div "t [EMAIL_ADDRESS][DOMAIN_NAME] Tänan [DATE] 21:55" at bounding box center [224, 429] width 278 height 68
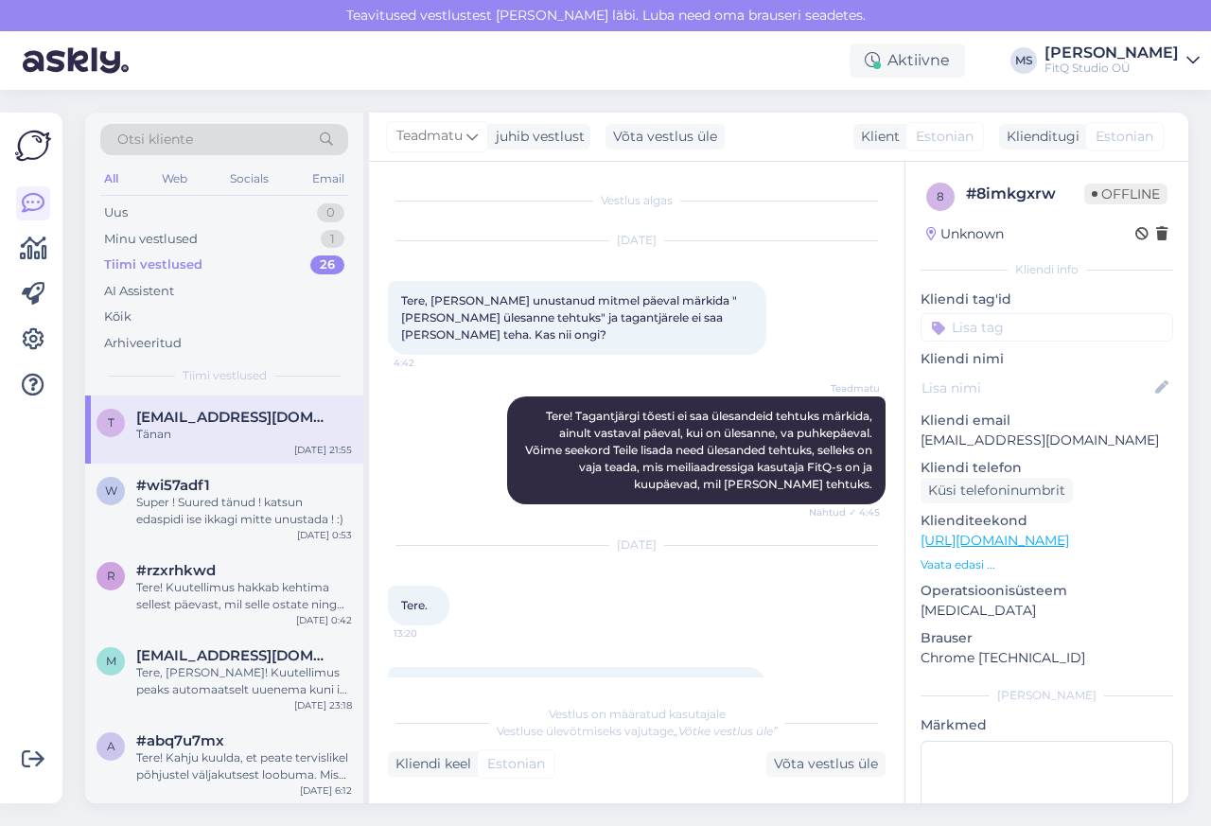
scroll to position [711, 0]
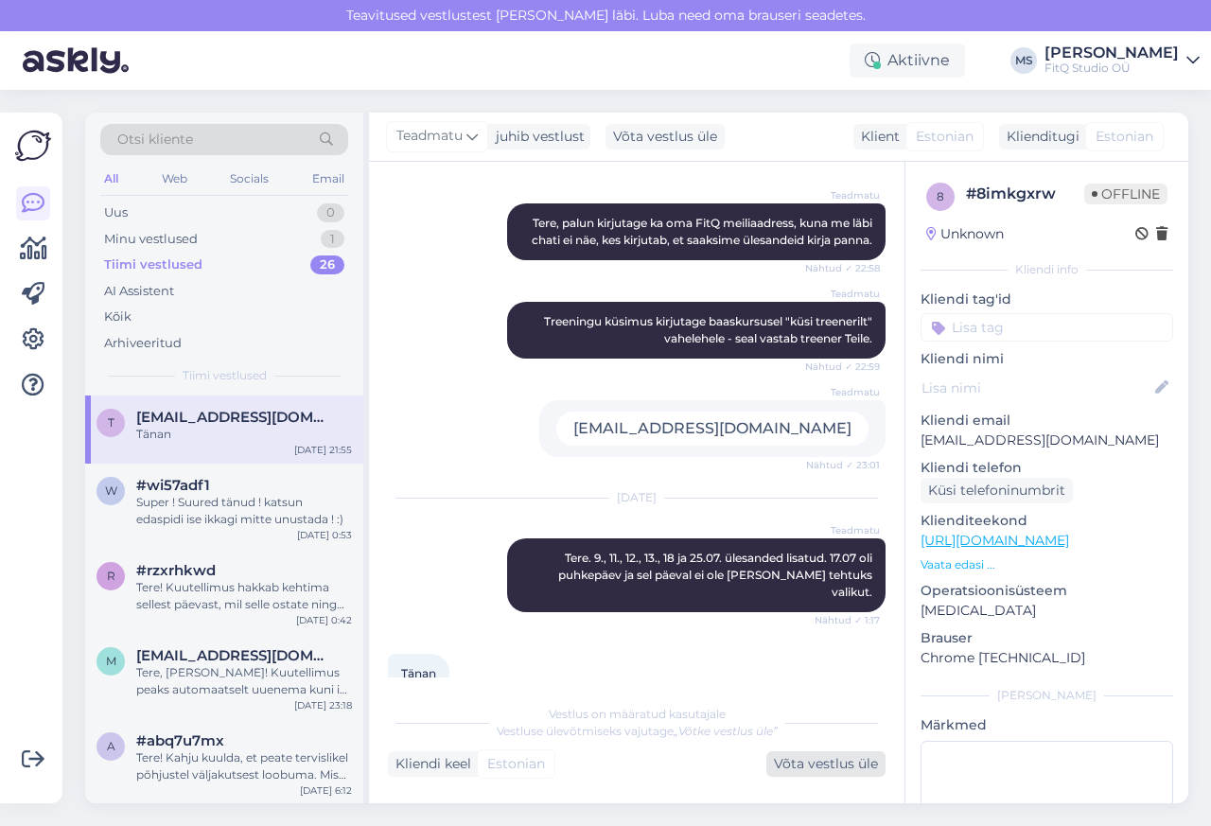
click at [817, 766] on div "Võta vestlus üle" at bounding box center [825, 764] width 119 height 26
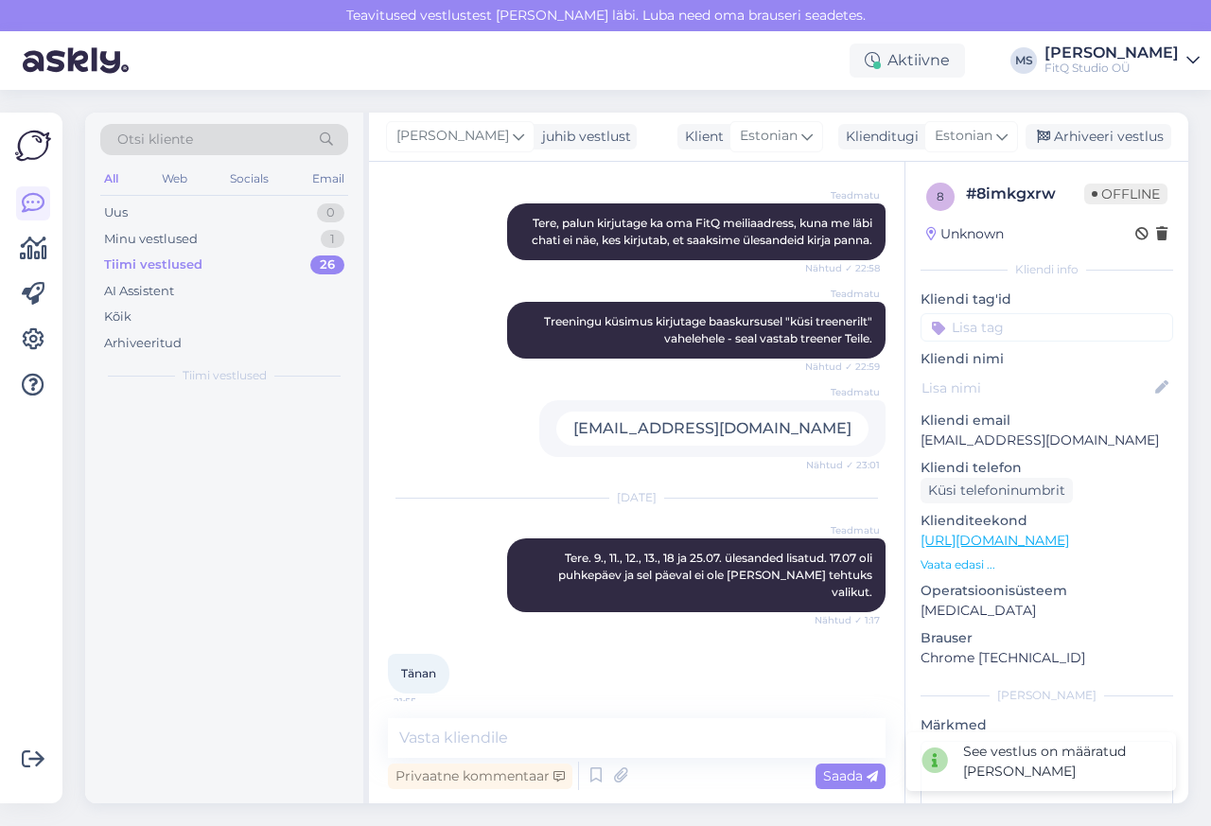
scroll to position [688, 0]
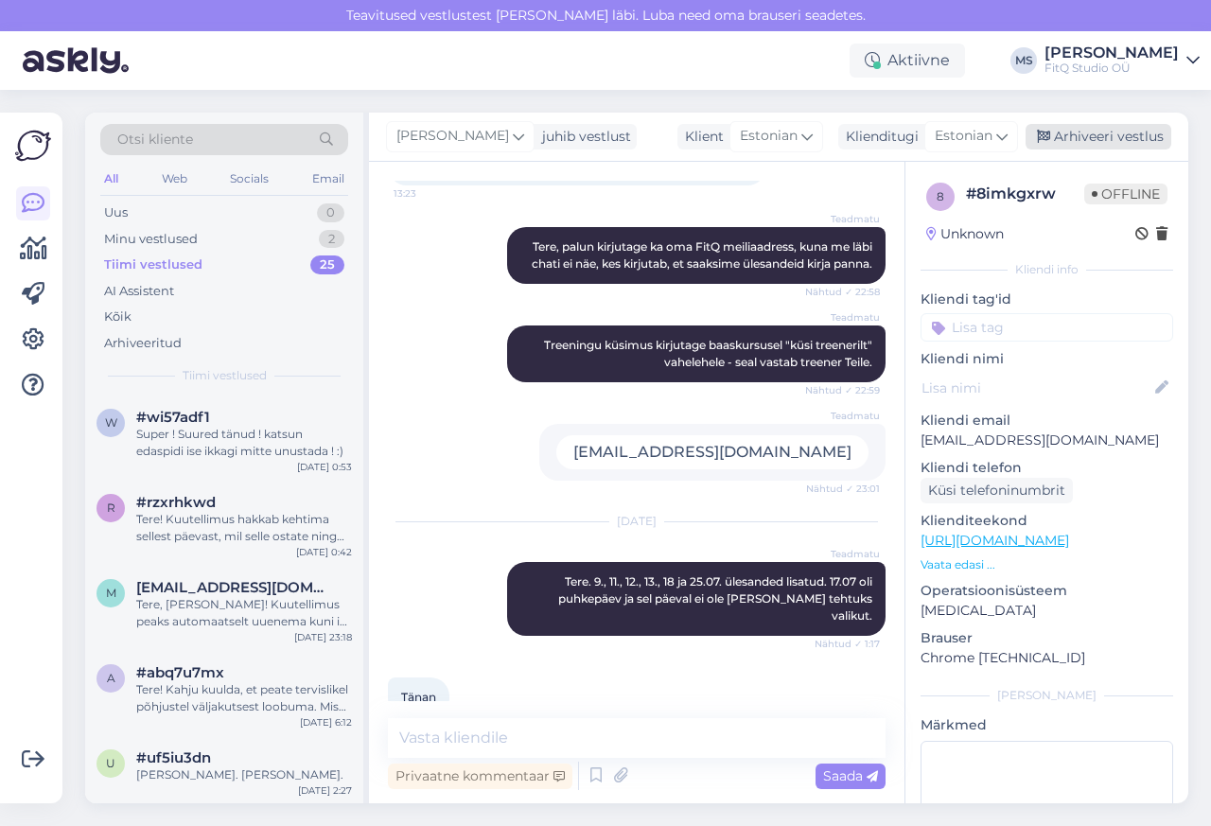
click at [1113, 135] on div "Arhiveeri vestlus" at bounding box center [1099, 137] width 146 height 26
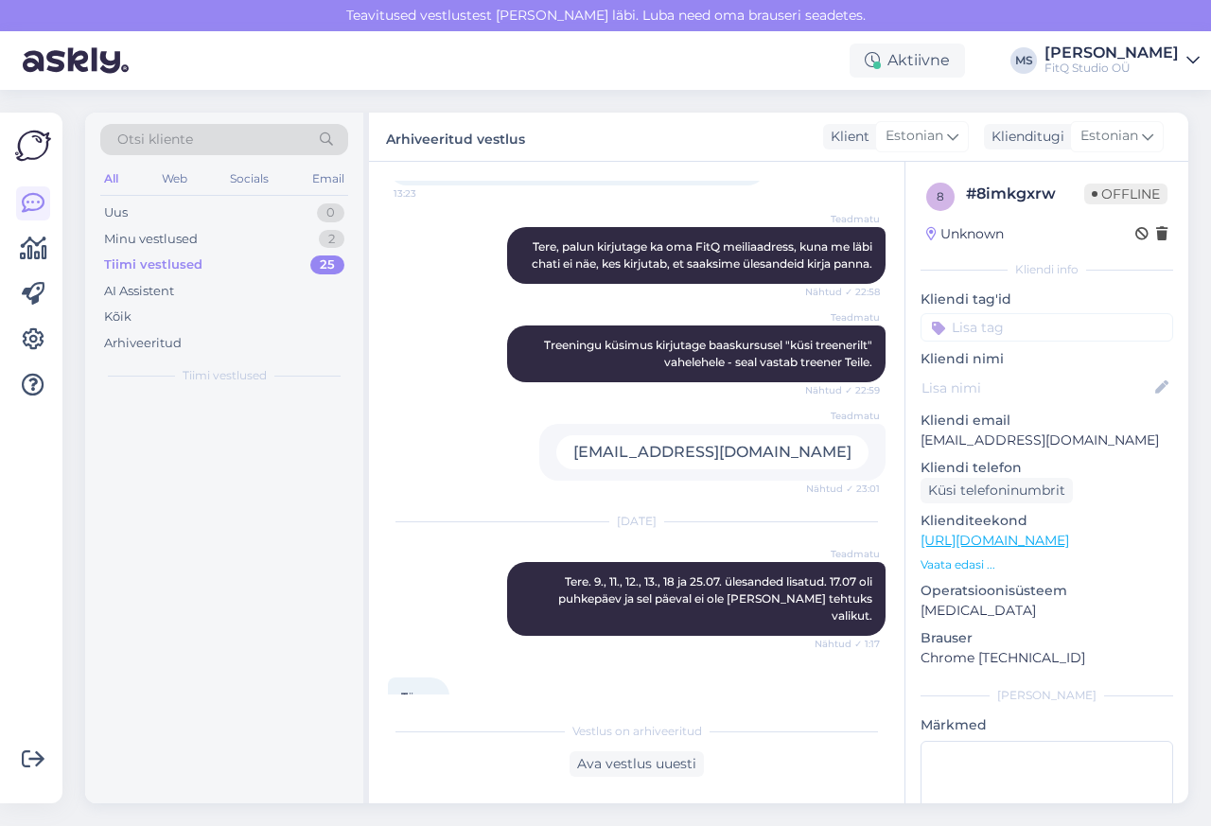
scroll to position [695, 0]
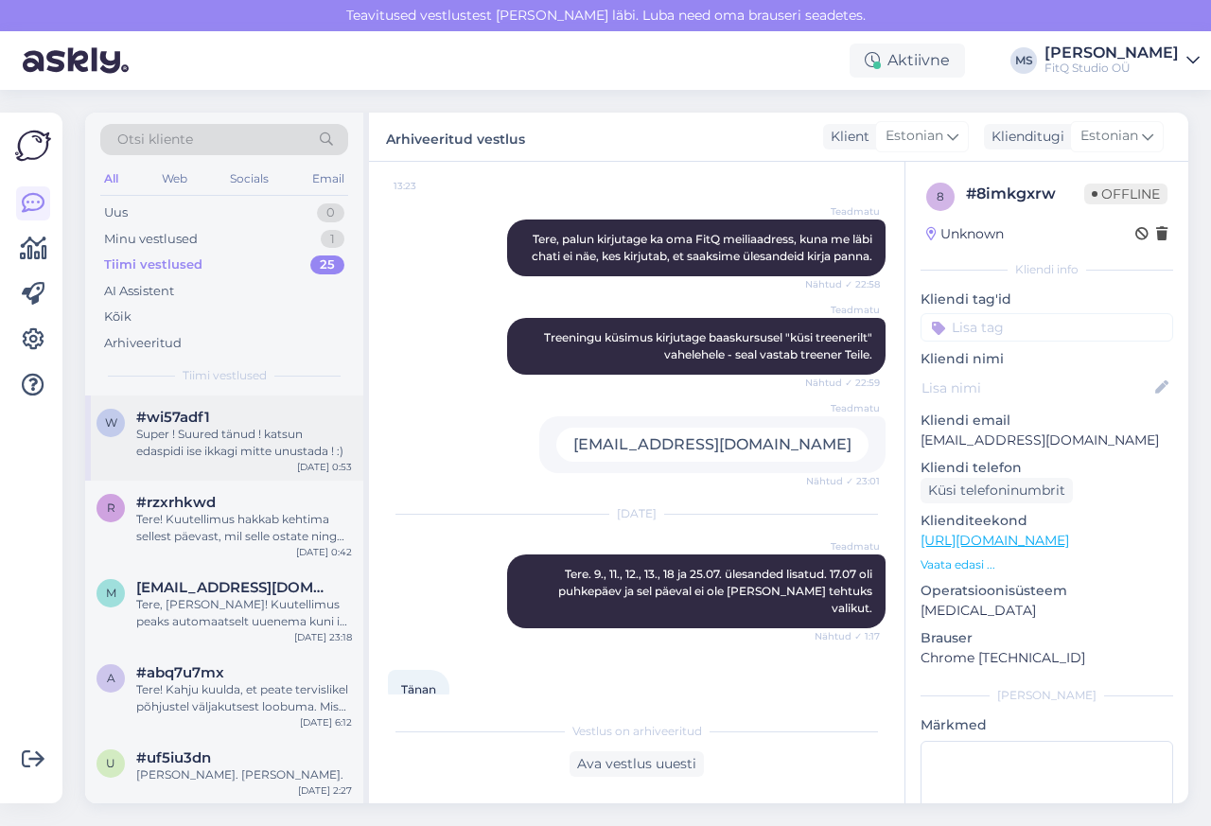
click at [130, 450] on div "w #wi57adf1 Super ! Suured tänud ! katsun edaspidi ise ikkagi mitte unustada ! …" at bounding box center [224, 434] width 255 height 51
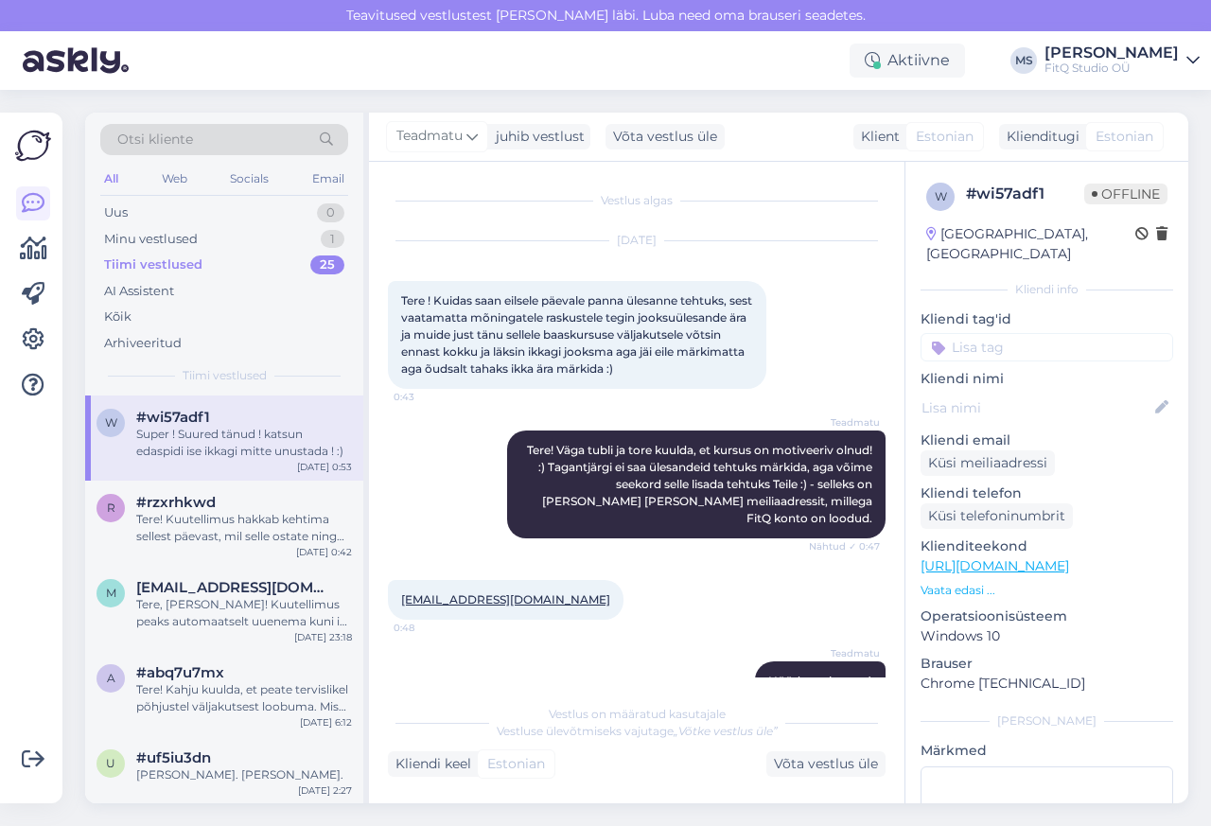
scroll to position [124, 0]
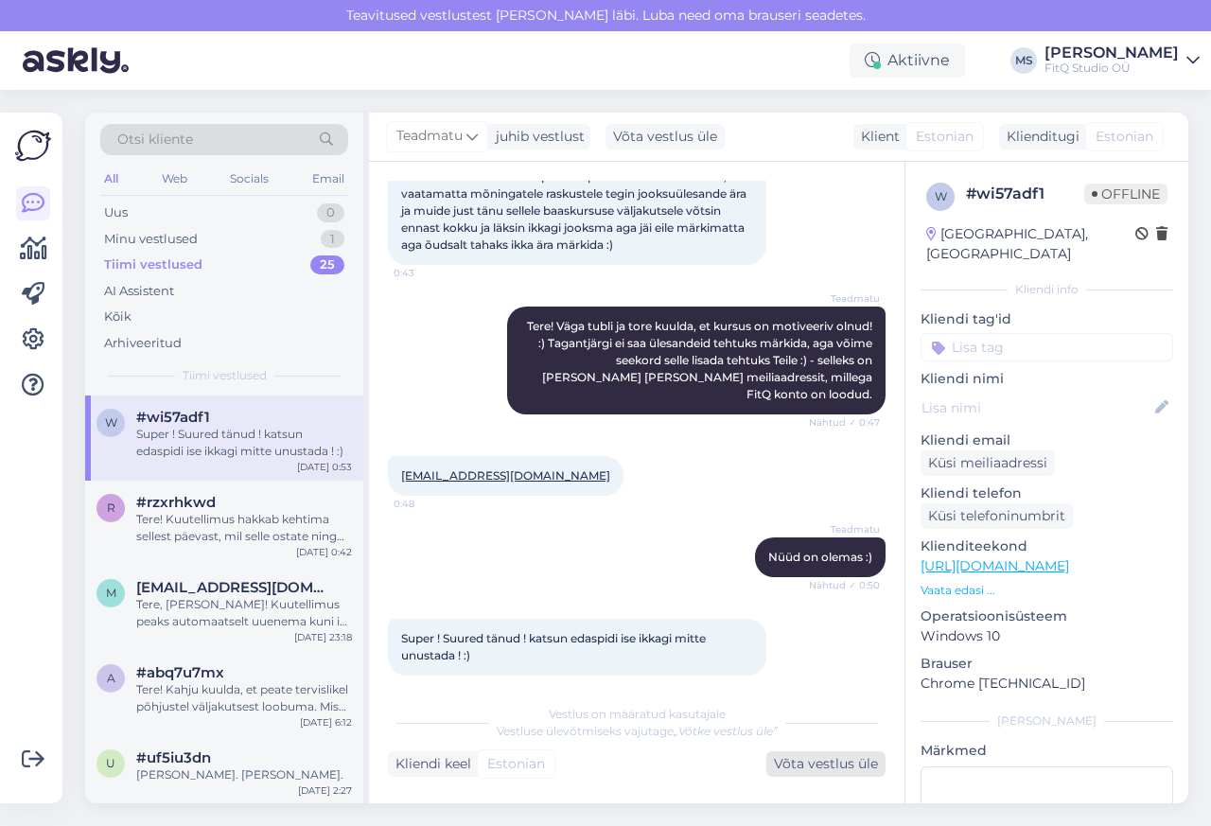
click at [814, 766] on div "Võta vestlus üle" at bounding box center [825, 764] width 119 height 26
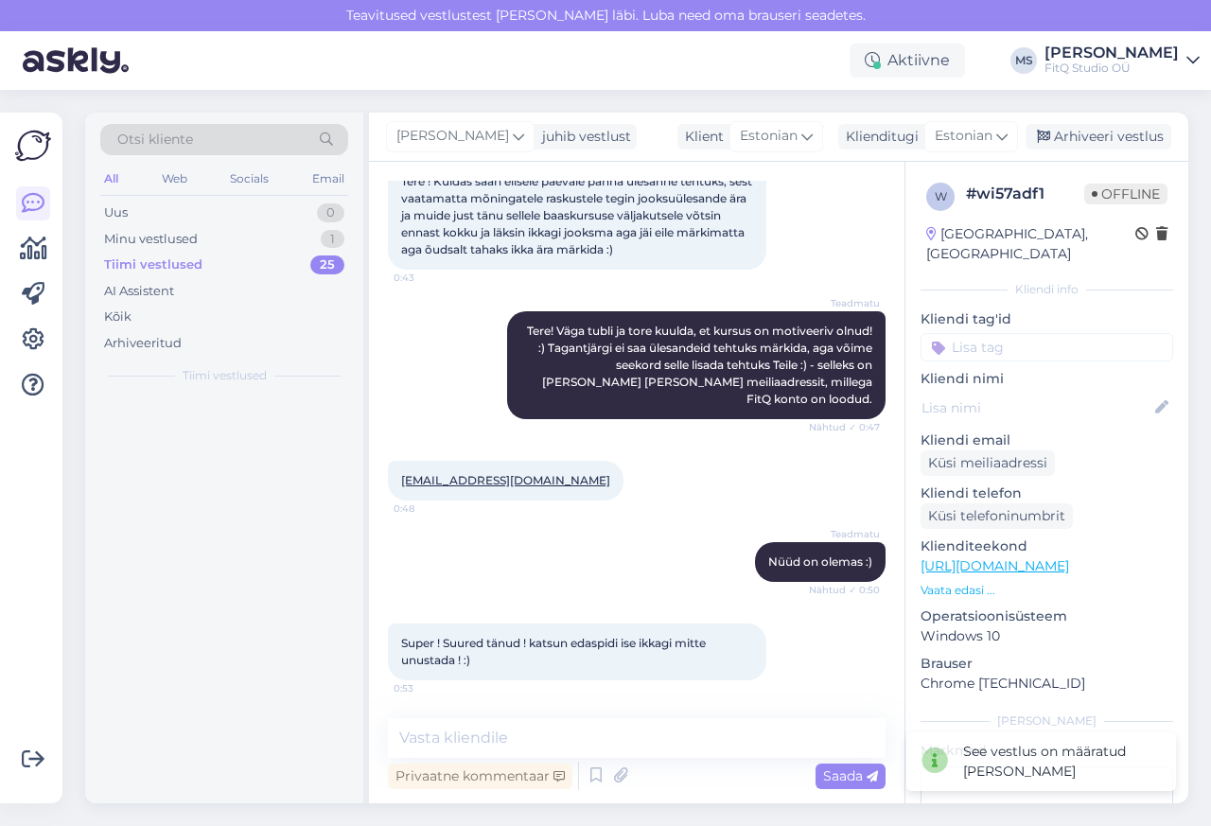
scroll to position [100, 0]
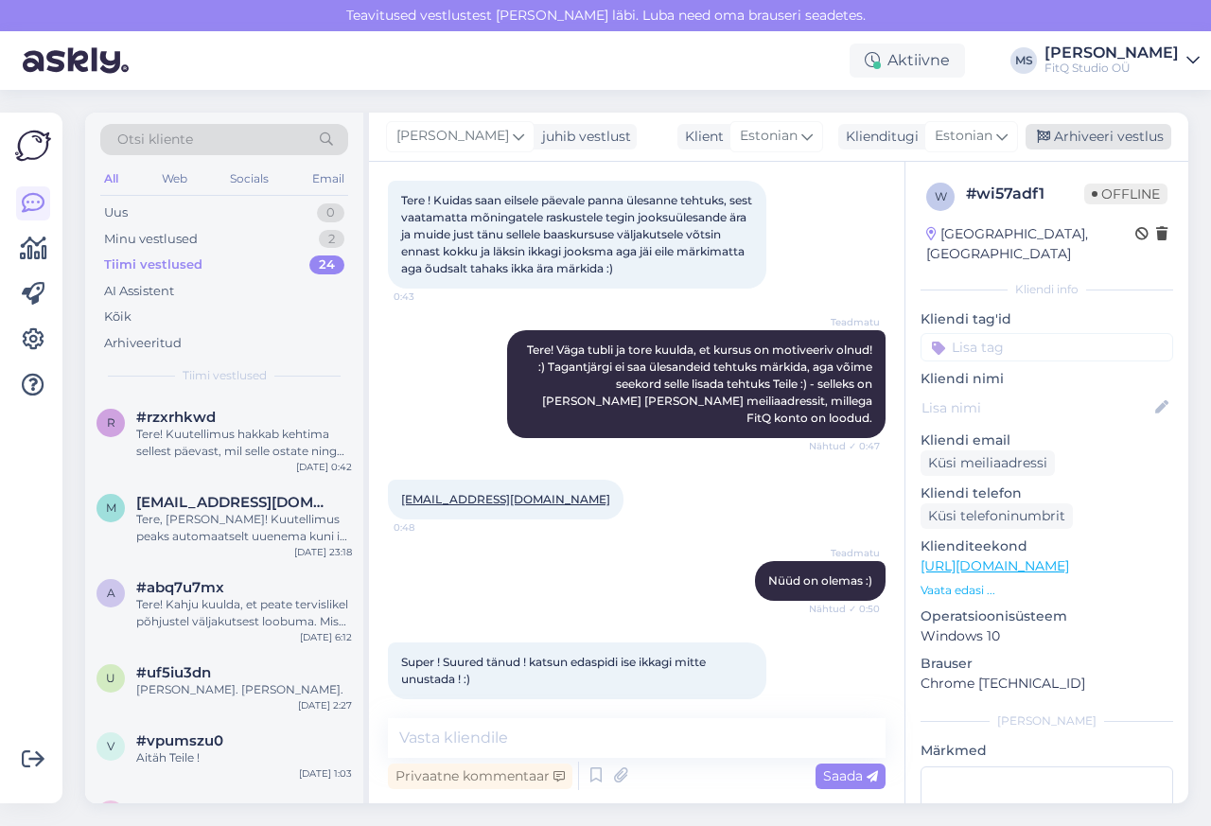
click at [1113, 137] on div "Arhiveeri vestlus" at bounding box center [1099, 137] width 146 height 26
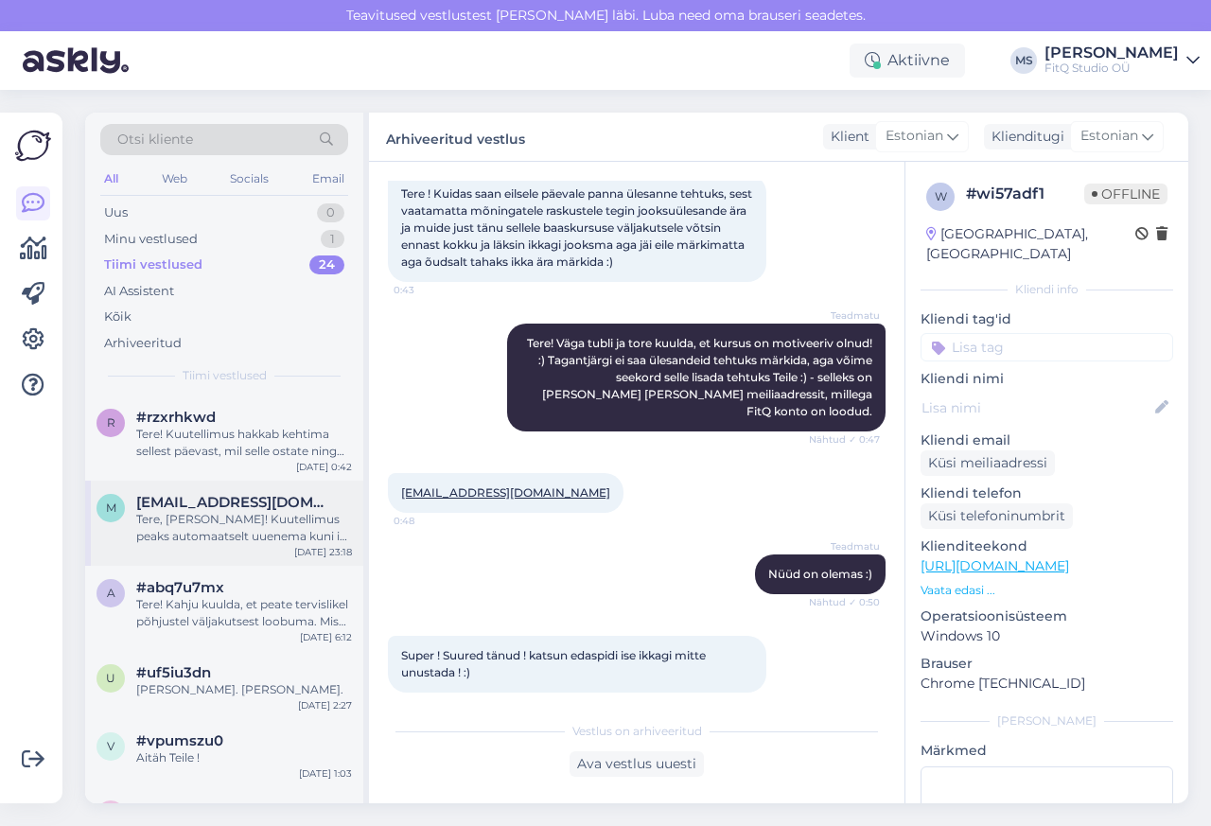
click at [136, 524] on div "Tere, [PERSON_NAME]! Kuutellimus peaks automaatselt uuenema kuni ise tühistate …" at bounding box center [244, 528] width 216 height 34
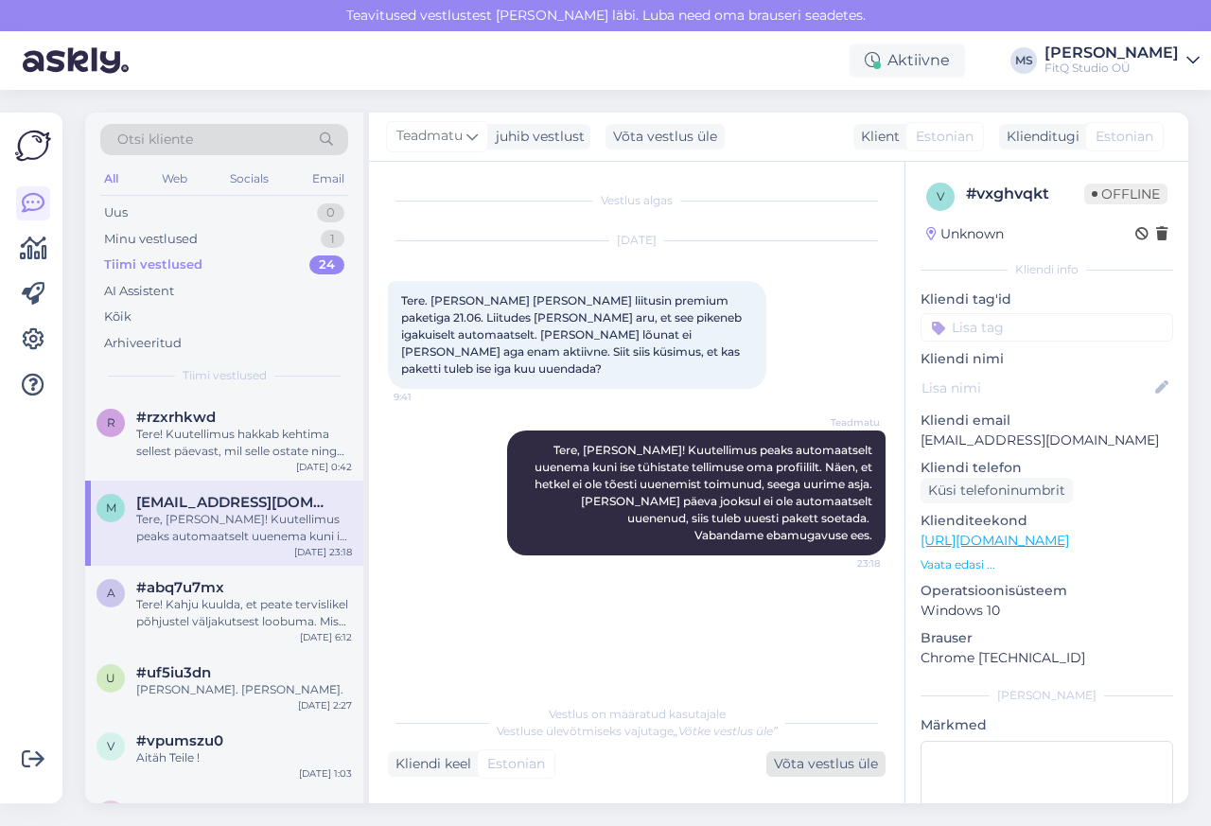
click at [817, 766] on div "Võta vestlus üle" at bounding box center [825, 764] width 119 height 26
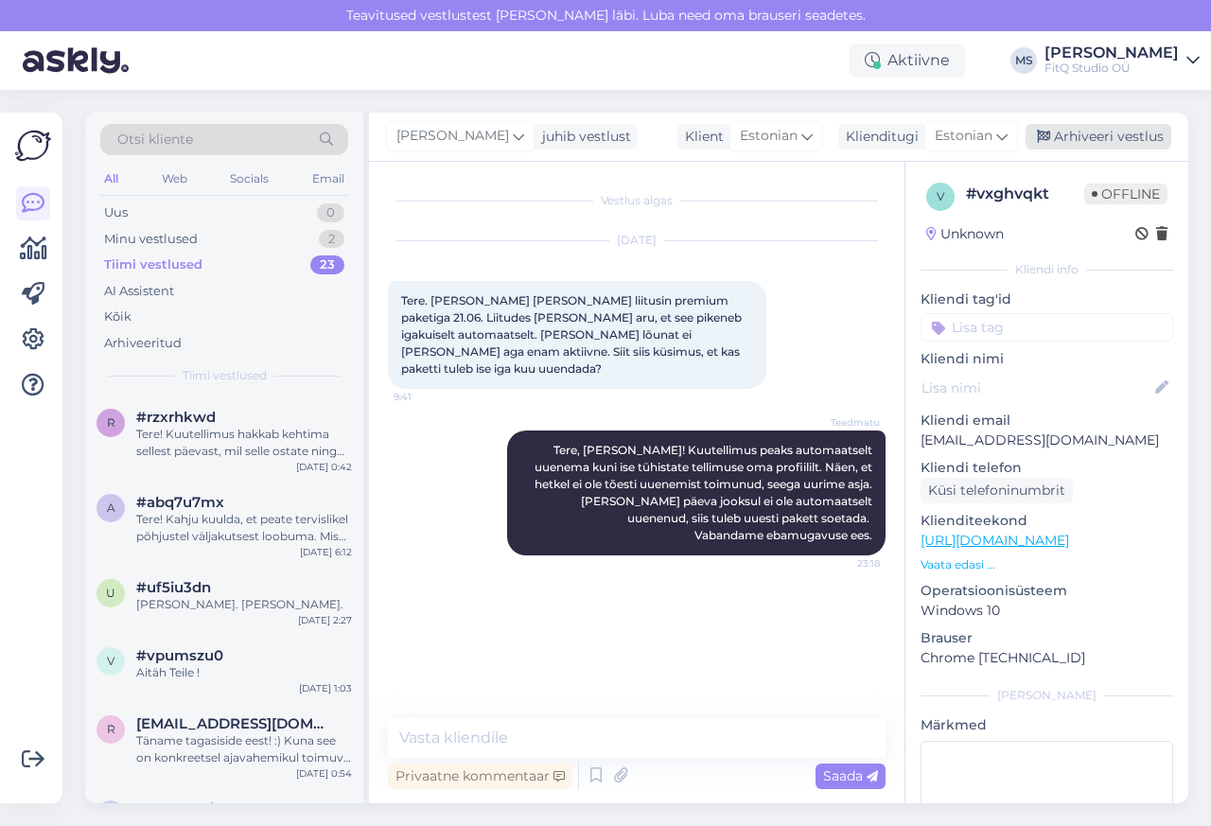
click at [1113, 136] on div "Arhiveeri vestlus" at bounding box center [1099, 137] width 146 height 26
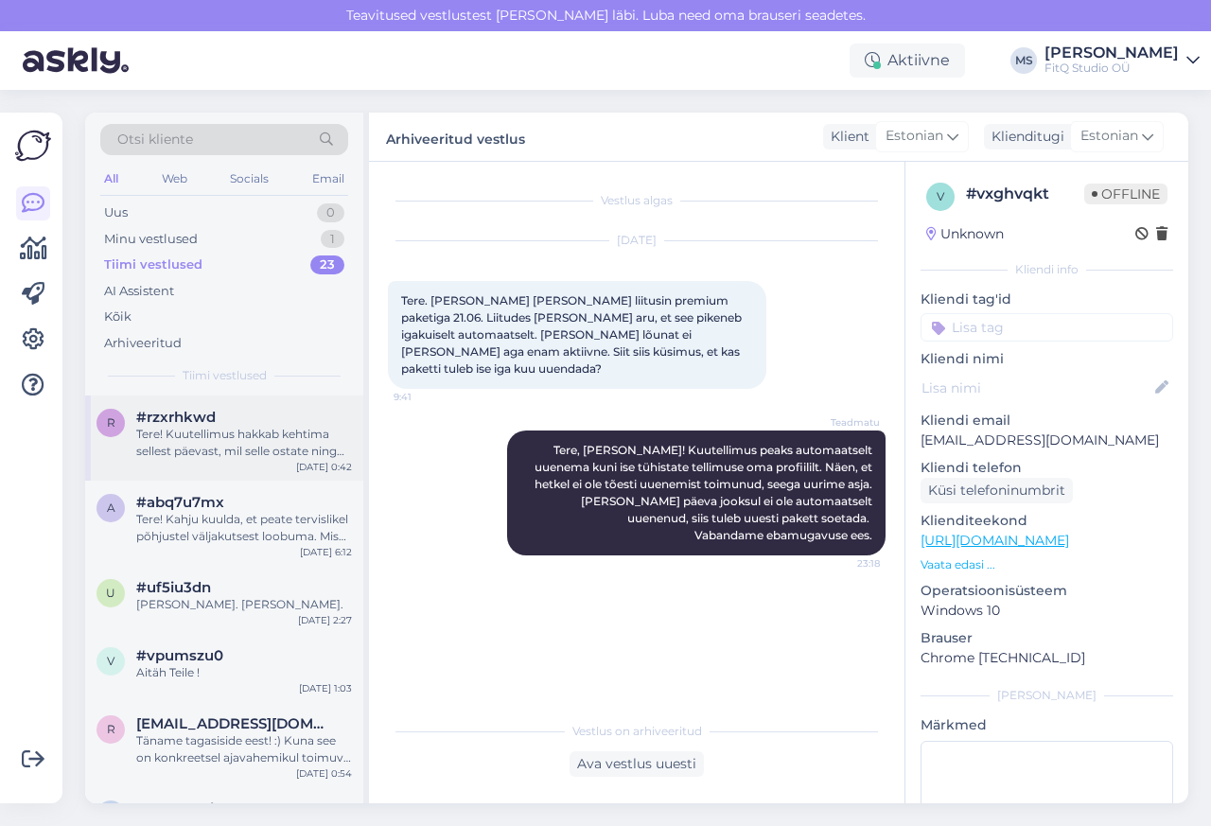
click at [124, 417] on div "r #rzxrhkwd Tere! Kuutellimus hakkab kehtima sellest päevast, mil selle ostate …" at bounding box center [224, 434] width 255 height 51
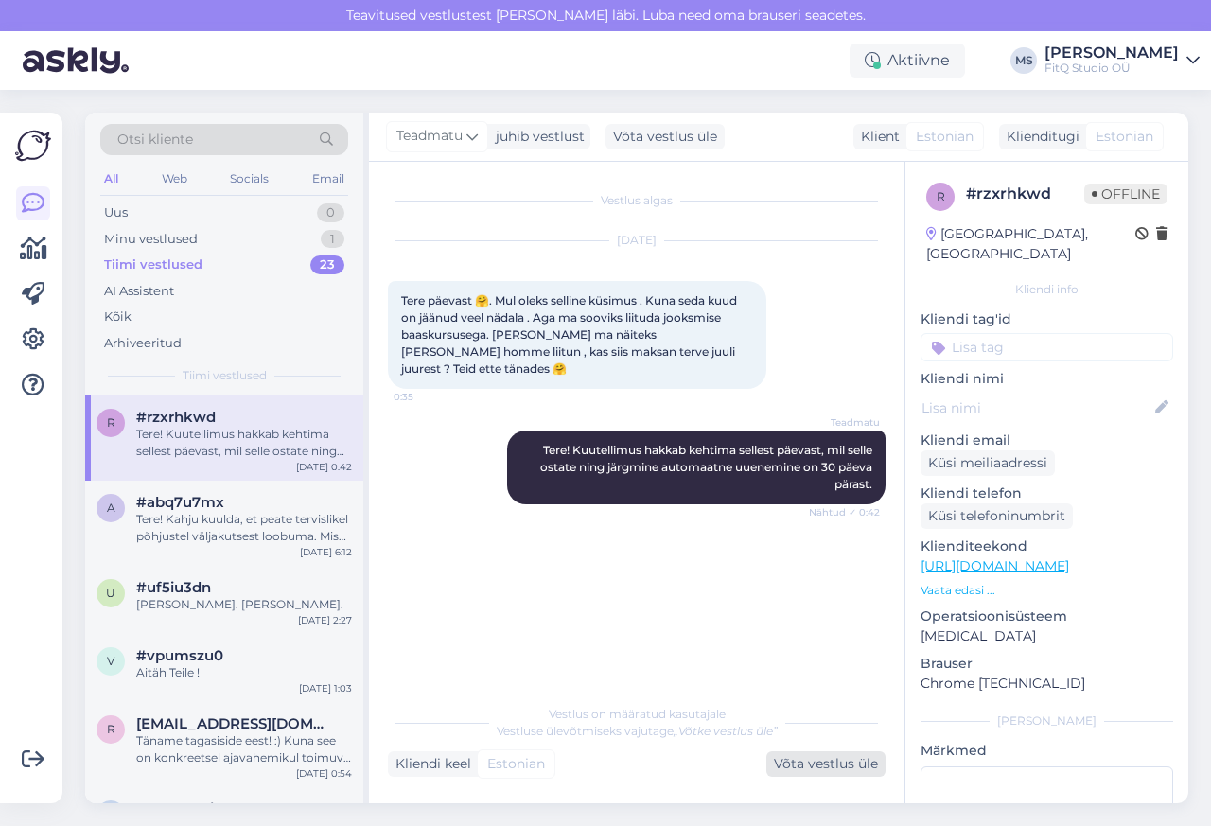
click at [816, 766] on div "Võta vestlus üle" at bounding box center [825, 764] width 119 height 26
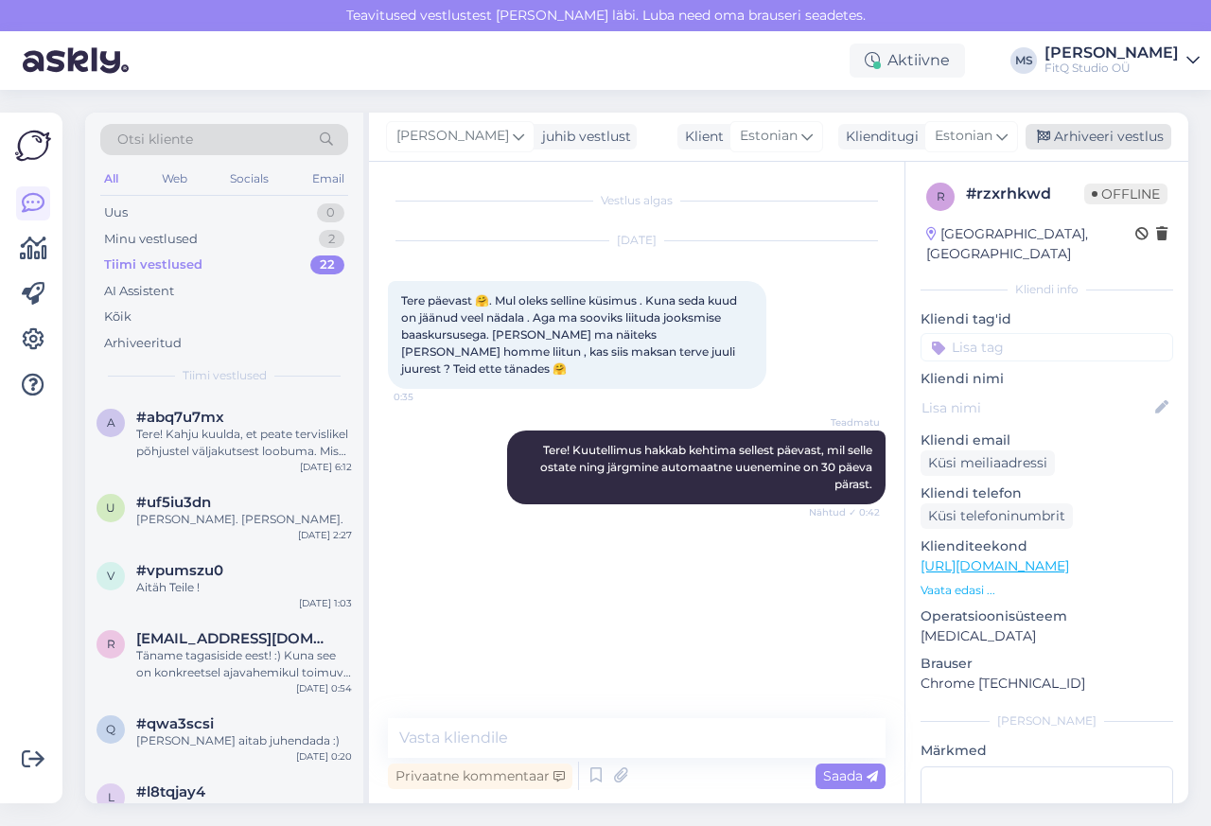
click at [1113, 136] on div "Arhiveeri vestlus" at bounding box center [1099, 137] width 146 height 26
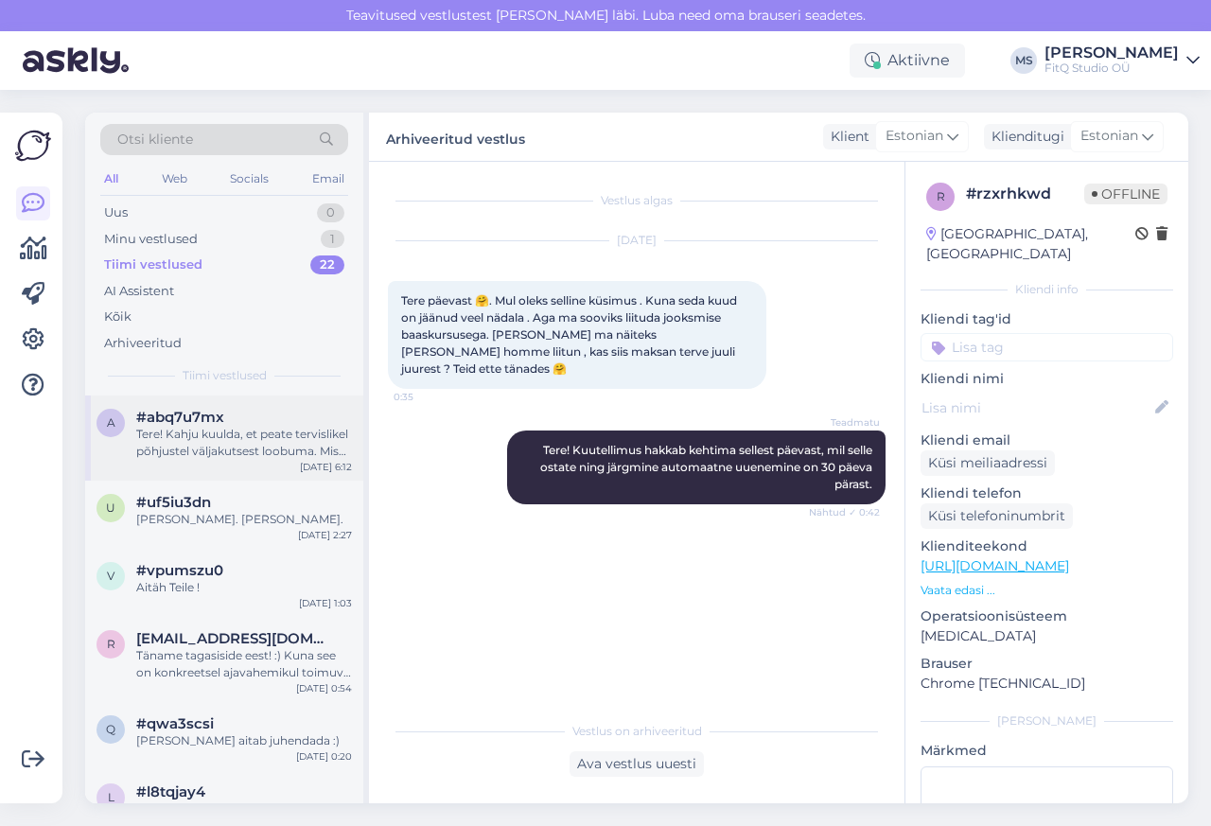
click at [138, 452] on div "Tere! Kahju kuulda, et peate tervislikel põhjustel väljakutsest loobuma. Mis on…" at bounding box center [244, 443] width 216 height 34
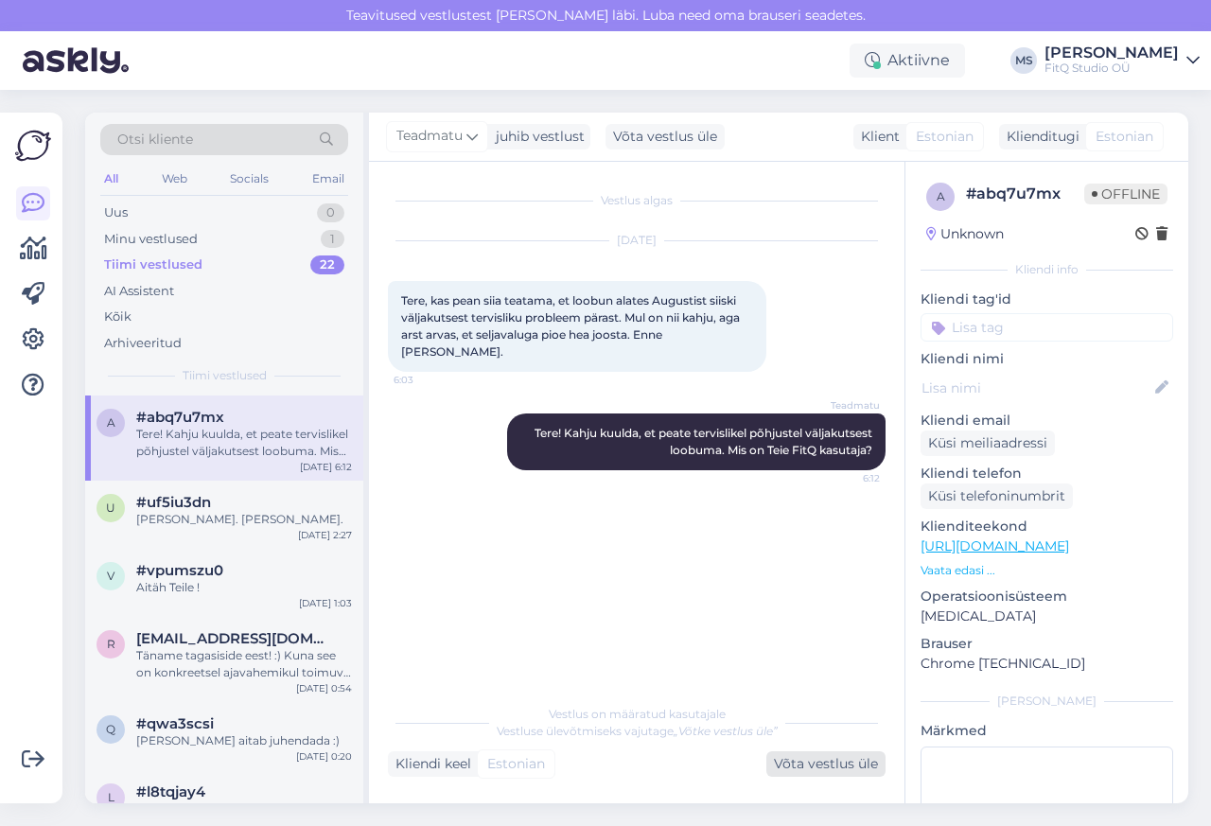
click at [810, 767] on div "Võta vestlus üle" at bounding box center [825, 764] width 119 height 26
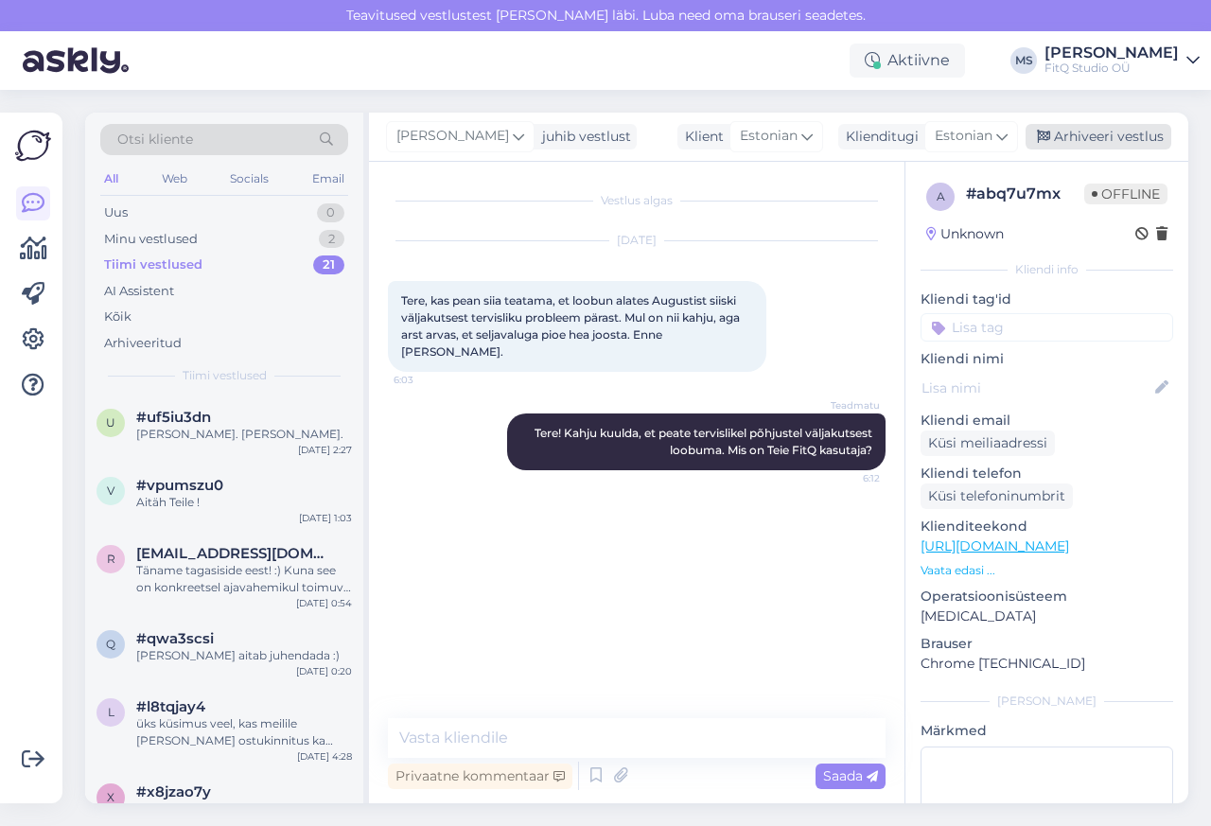
click at [1113, 137] on div "Arhiveeri vestlus" at bounding box center [1099, 137] width 146 height 26
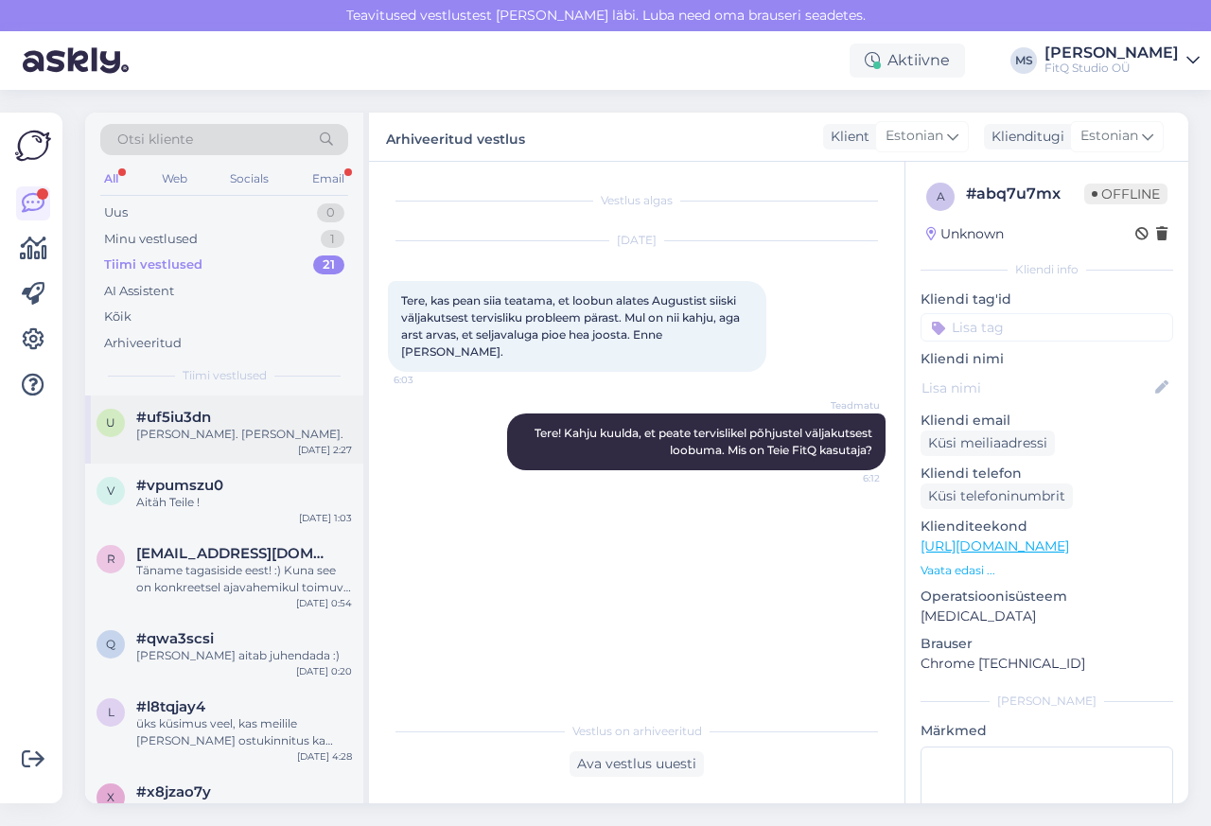
click at [114, 413] on div "u" at bounding box center [111, 423] width 28 height 28
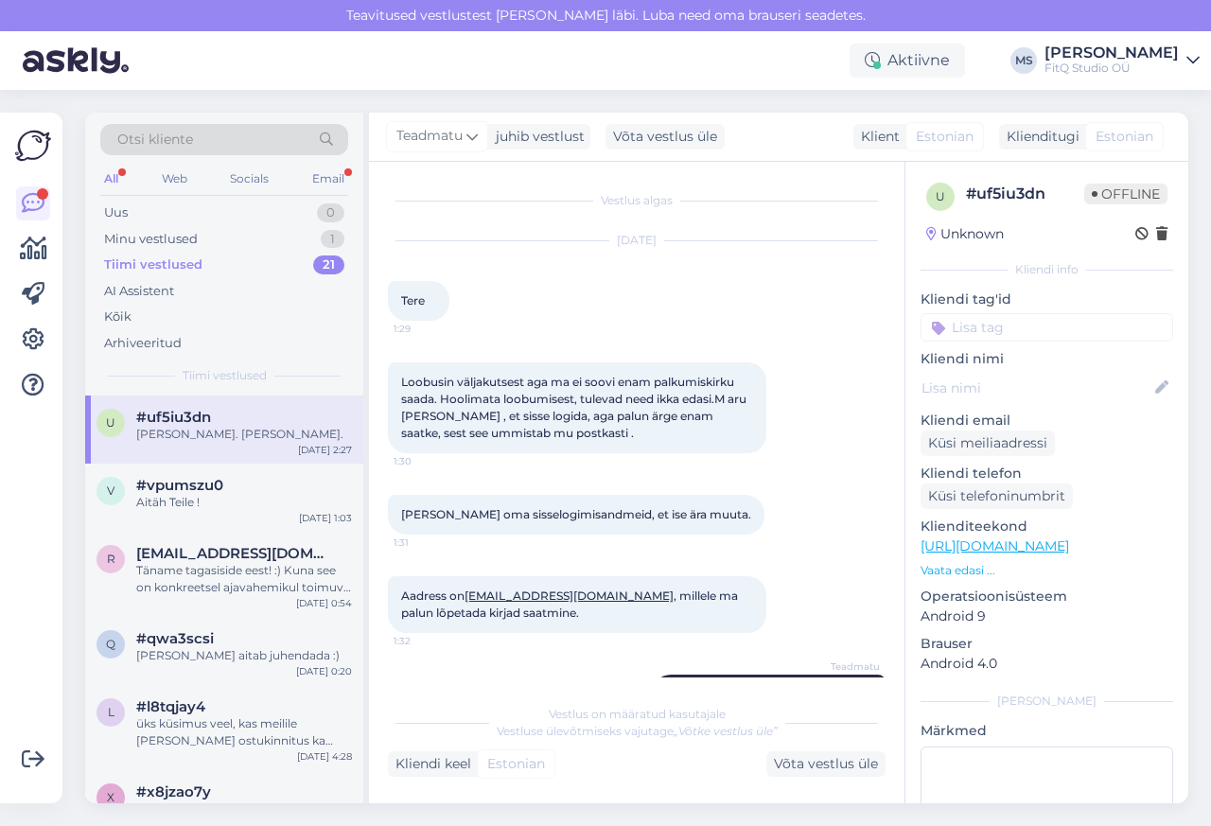
scroll to position [57, 0]
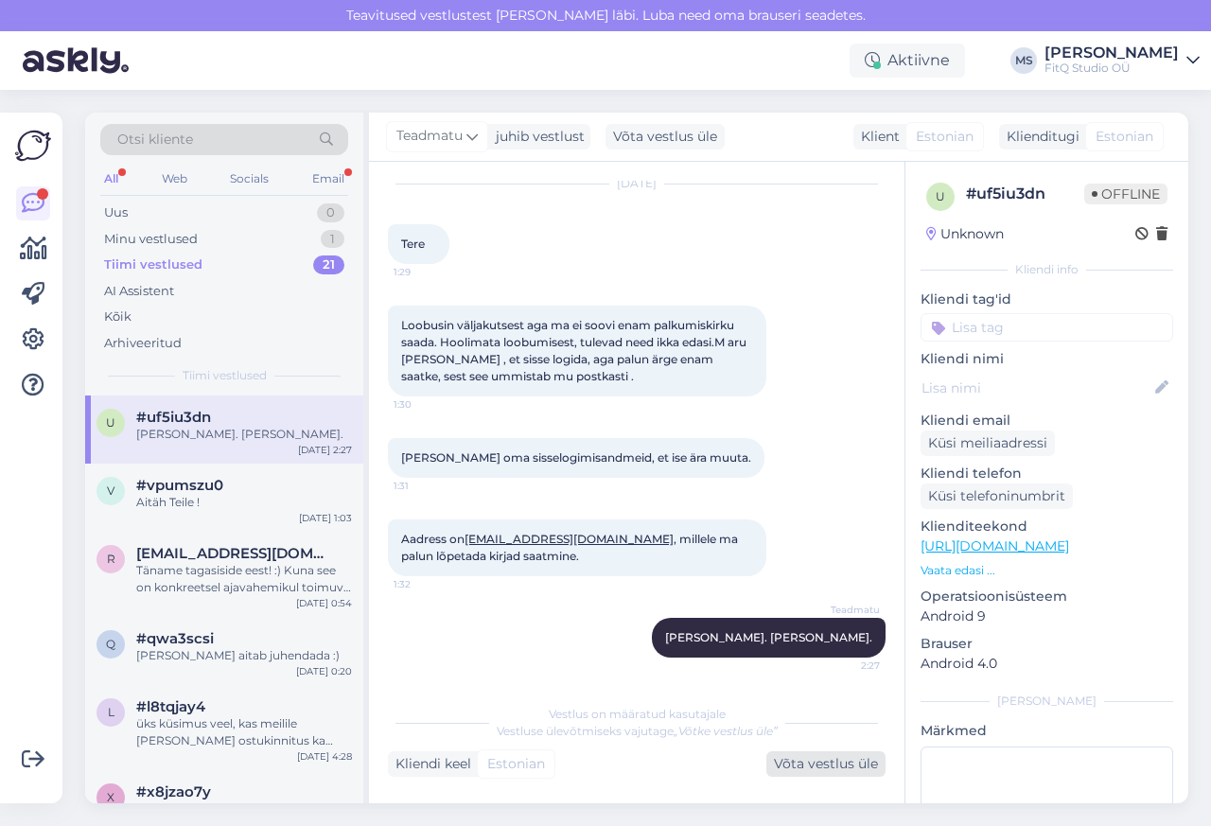
click at [812, 766] on div "Võta vestlus üle" at bounding box center [825, 764] width 119 height 26
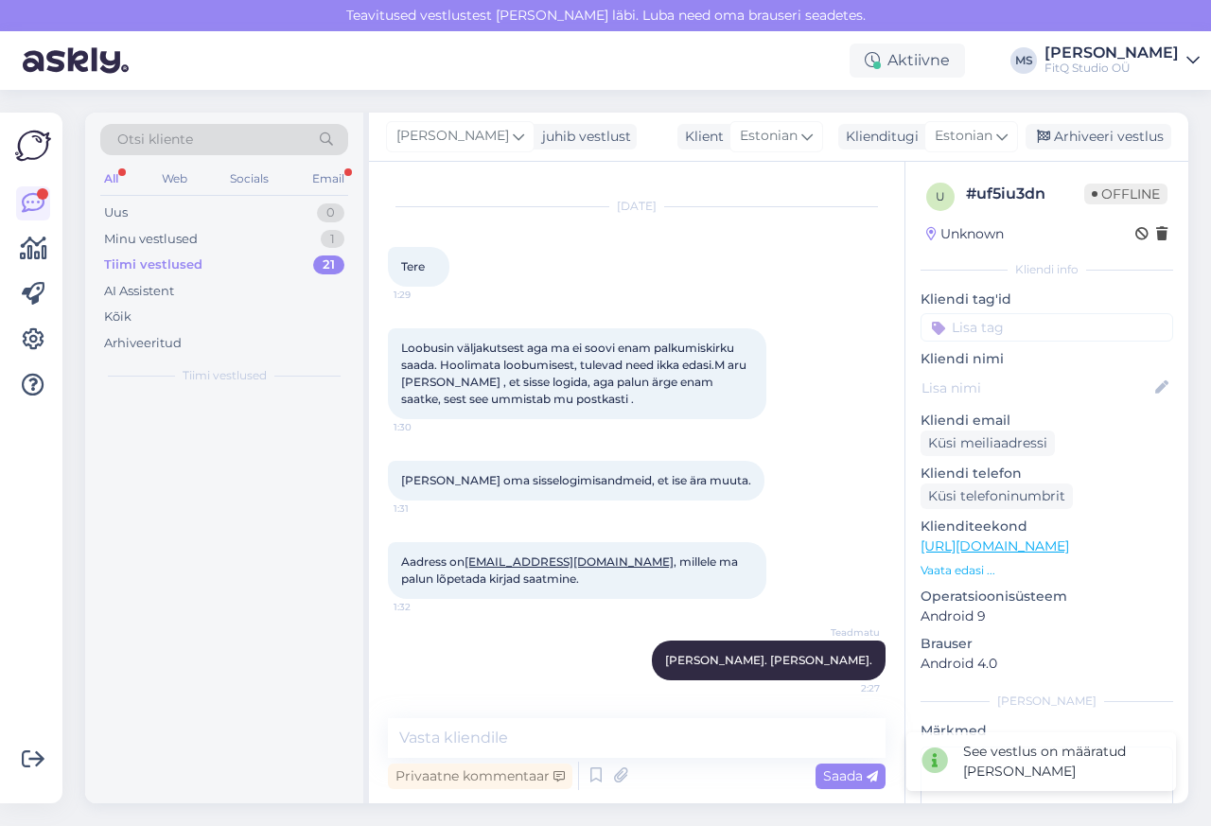
scroll to position [33, 0]
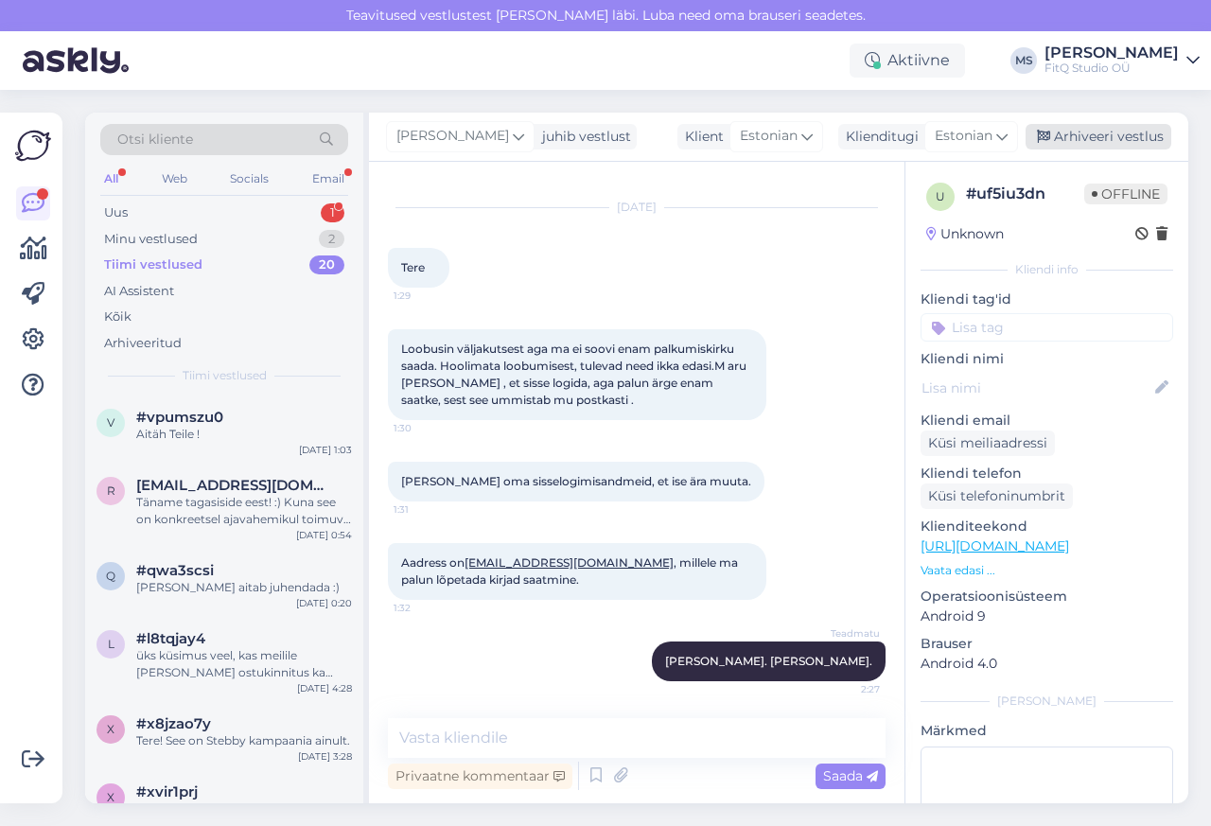
click at [1113, 137] on div "Arhiveeri vestlus" at bounding box center [1099, 137] width 146 height 26
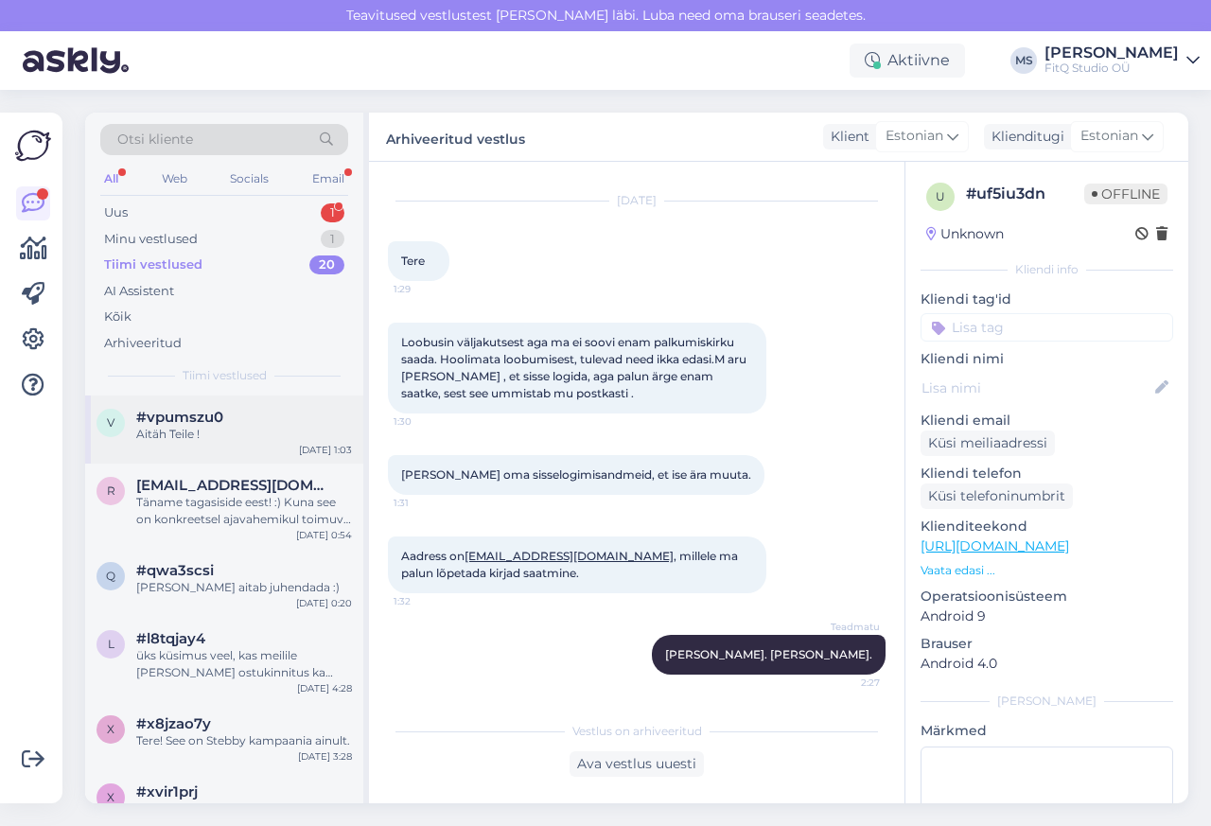
click at [118, 415] on div "v" at bounding box center [111, 423] width 28 height 28
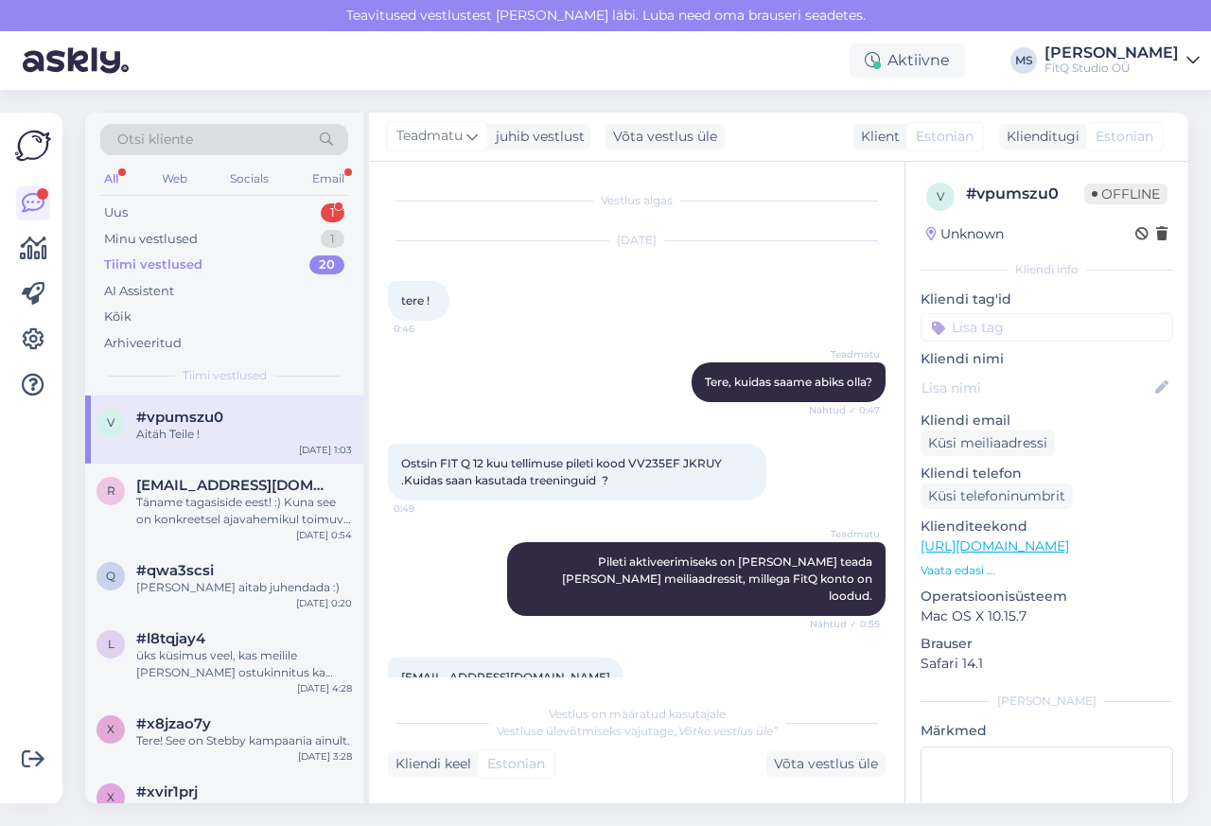
scroll to position [266, 0]
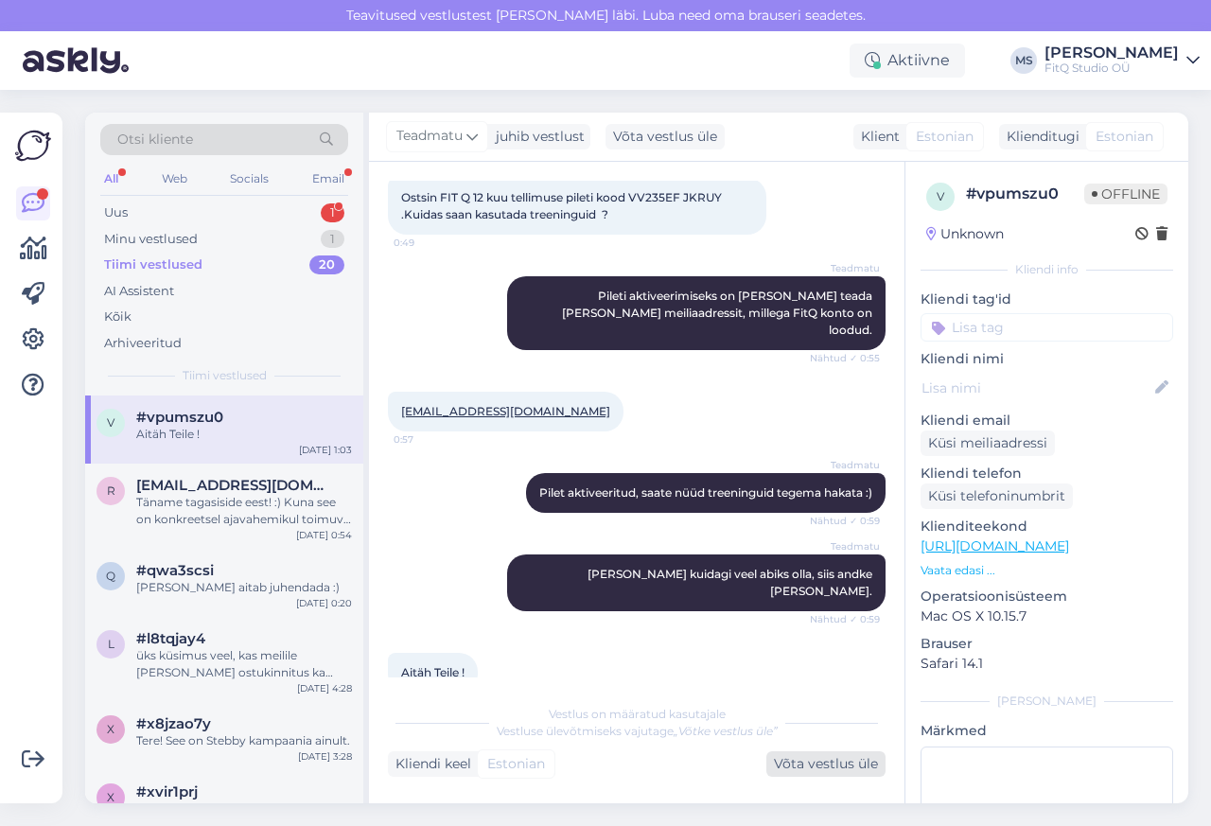
click at [814, 766] on div "Võta vestlus üle" at bounding box center [825, 764] width 119 height 26
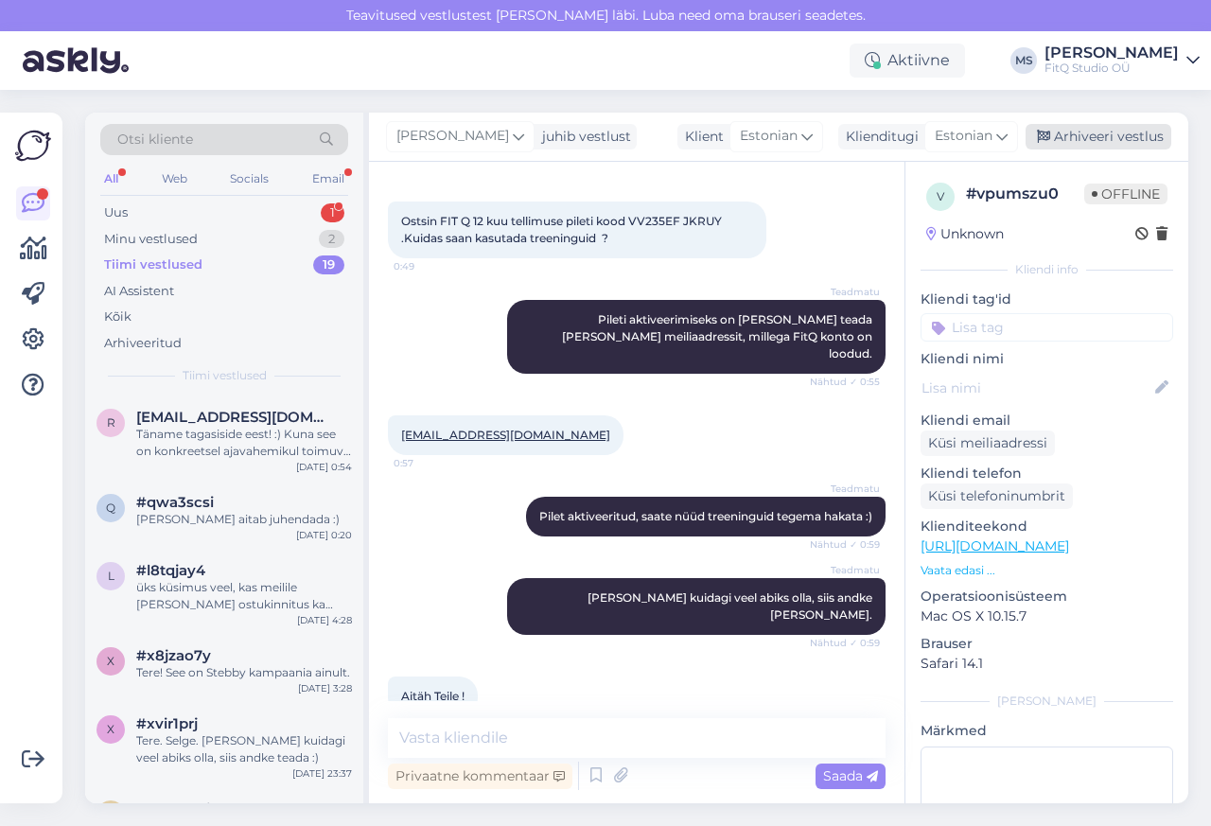
click at [1113, 137] on div "Arhiveeri vestlus" at bounding box center [1099, 137] width 146 height 26
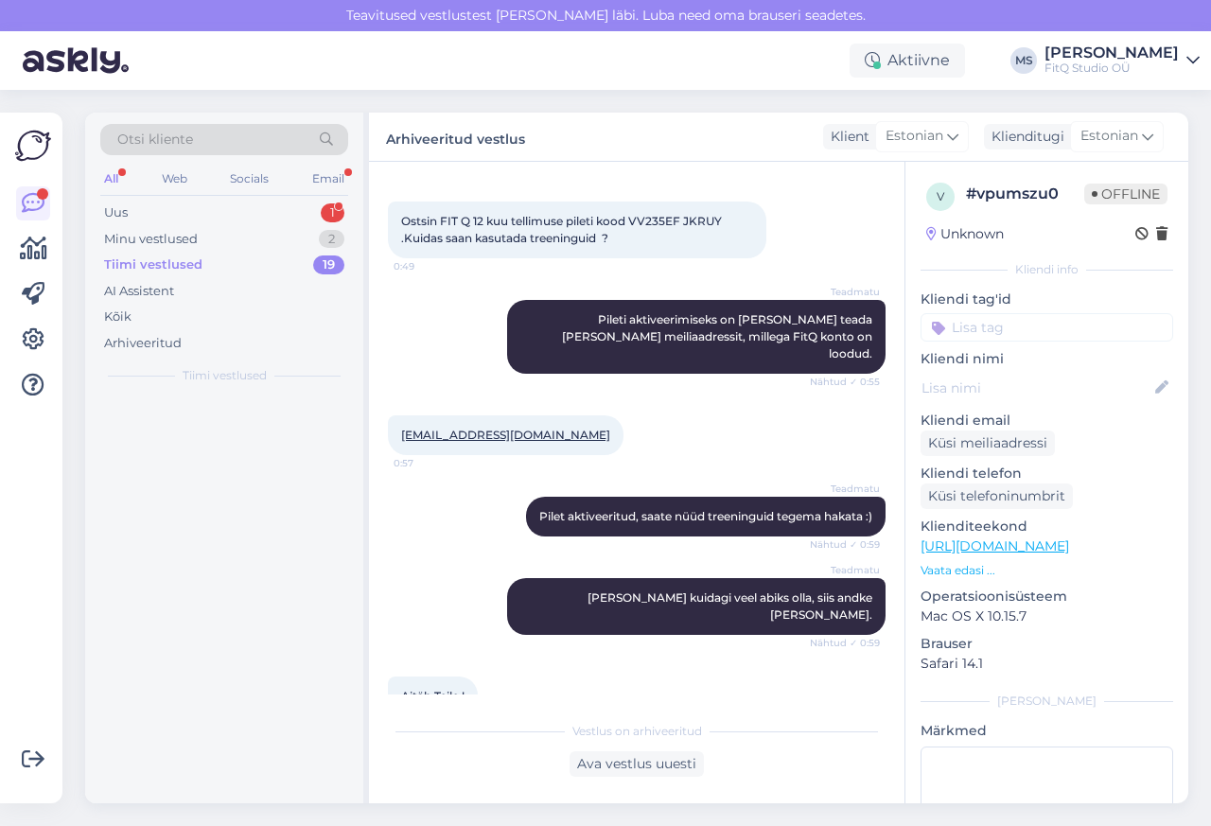
scroll to position [249, 0]
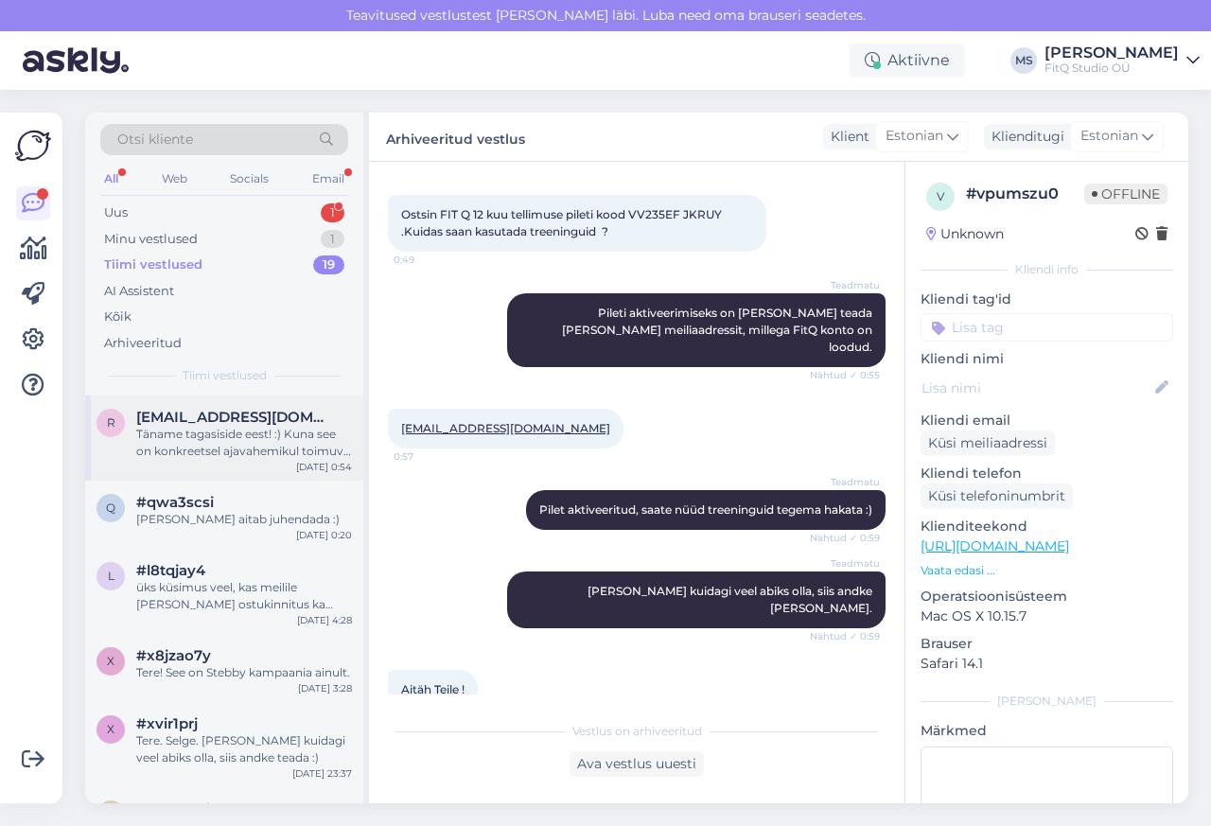
click at [200, 417] on span "[EMAIL_ADDRESS][DOMAIN_NAME]" at bounding box center [234, 417] width 197 height 17
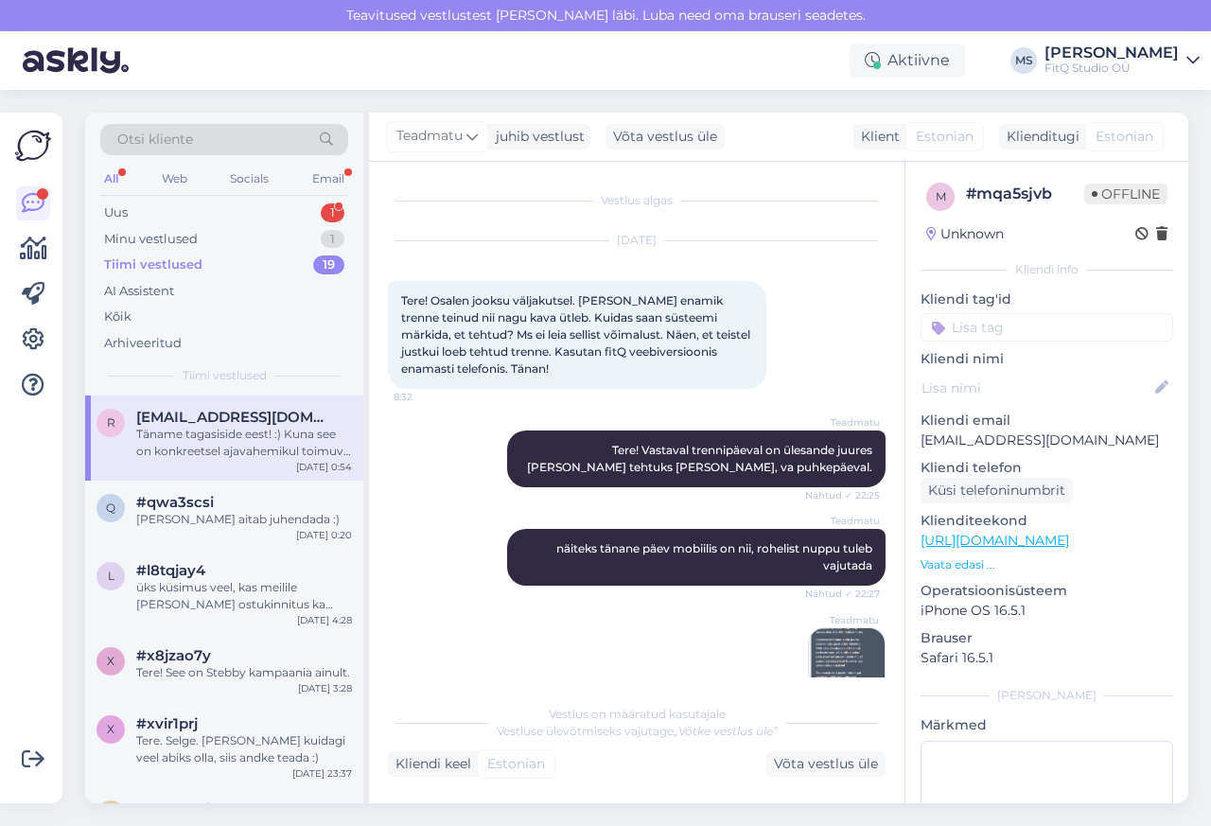
scroll to position [536, 0]
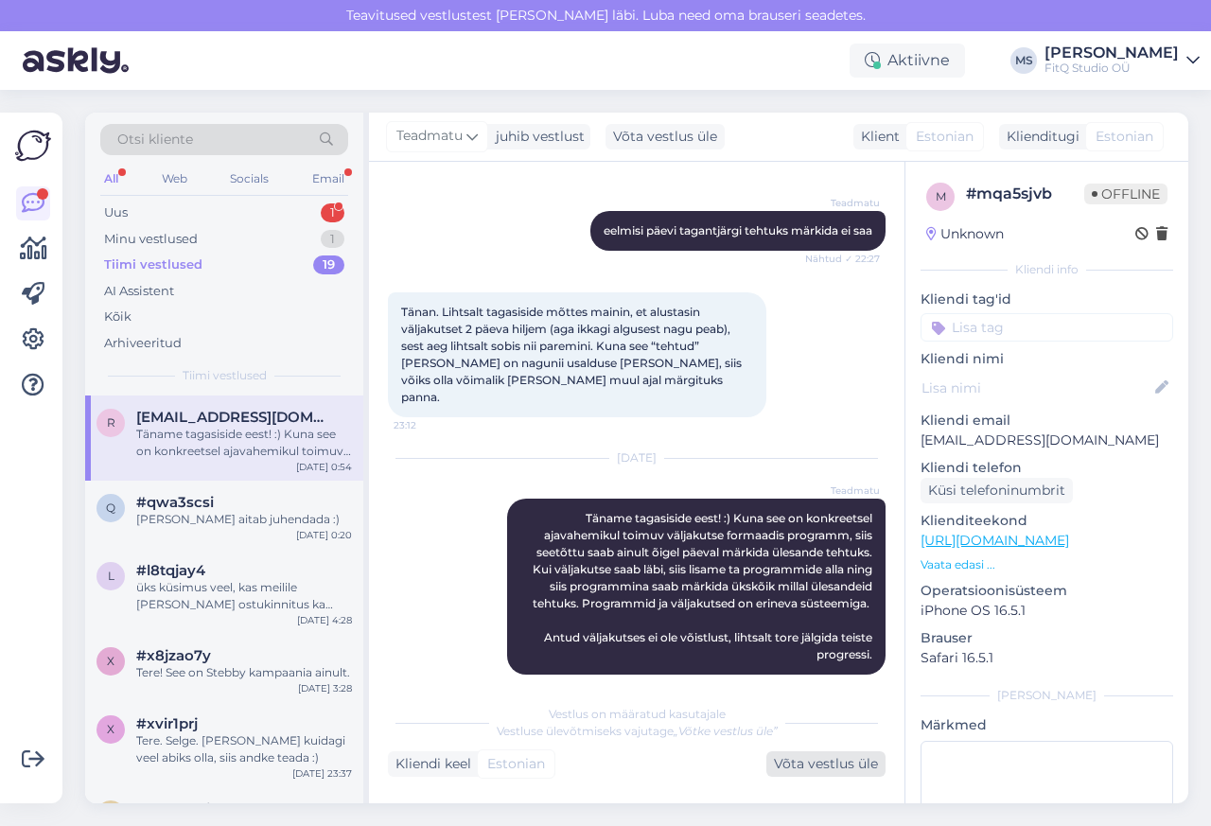
click at [818, 766] on div "Võta vestlus üle" at bounding box center [825, 764] width 119 height 26
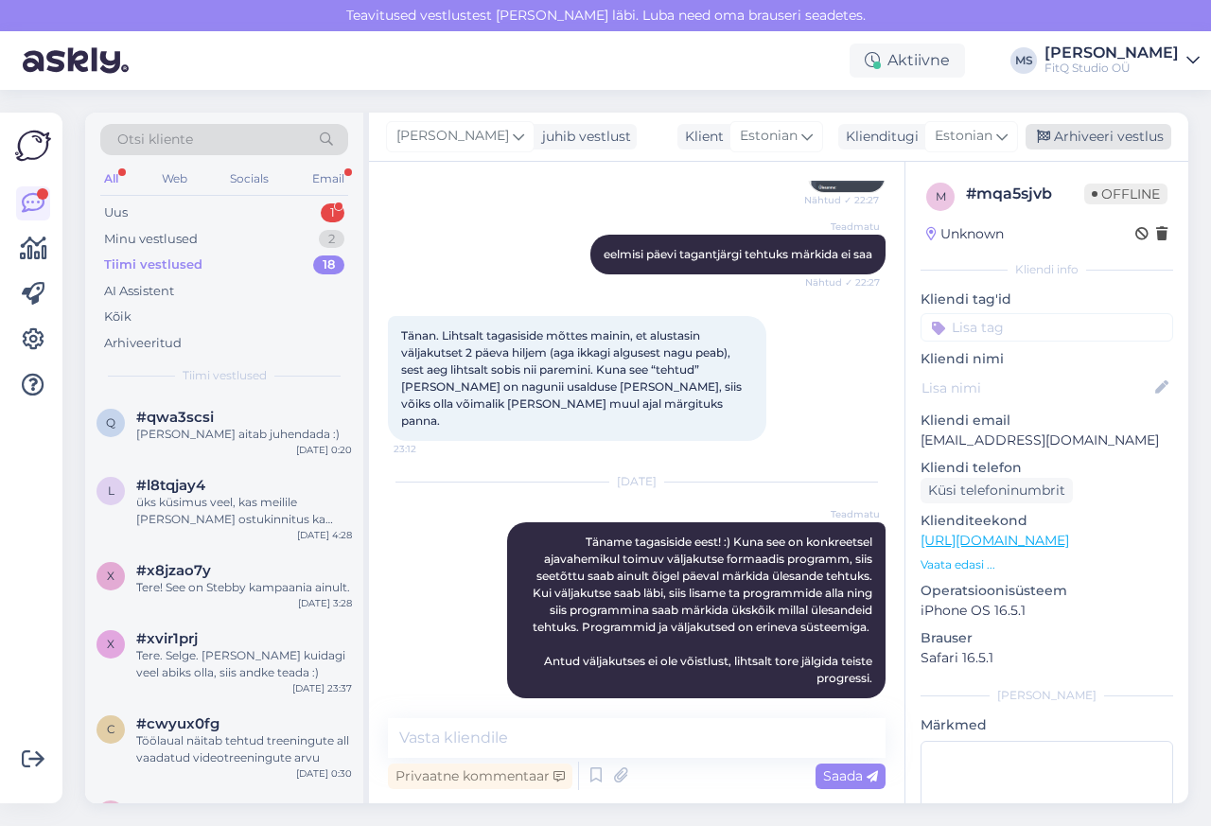
click at [1113, 136] on div "Arhiveeri vestlus" at bounding box center [1099, 137] width 146 height 26
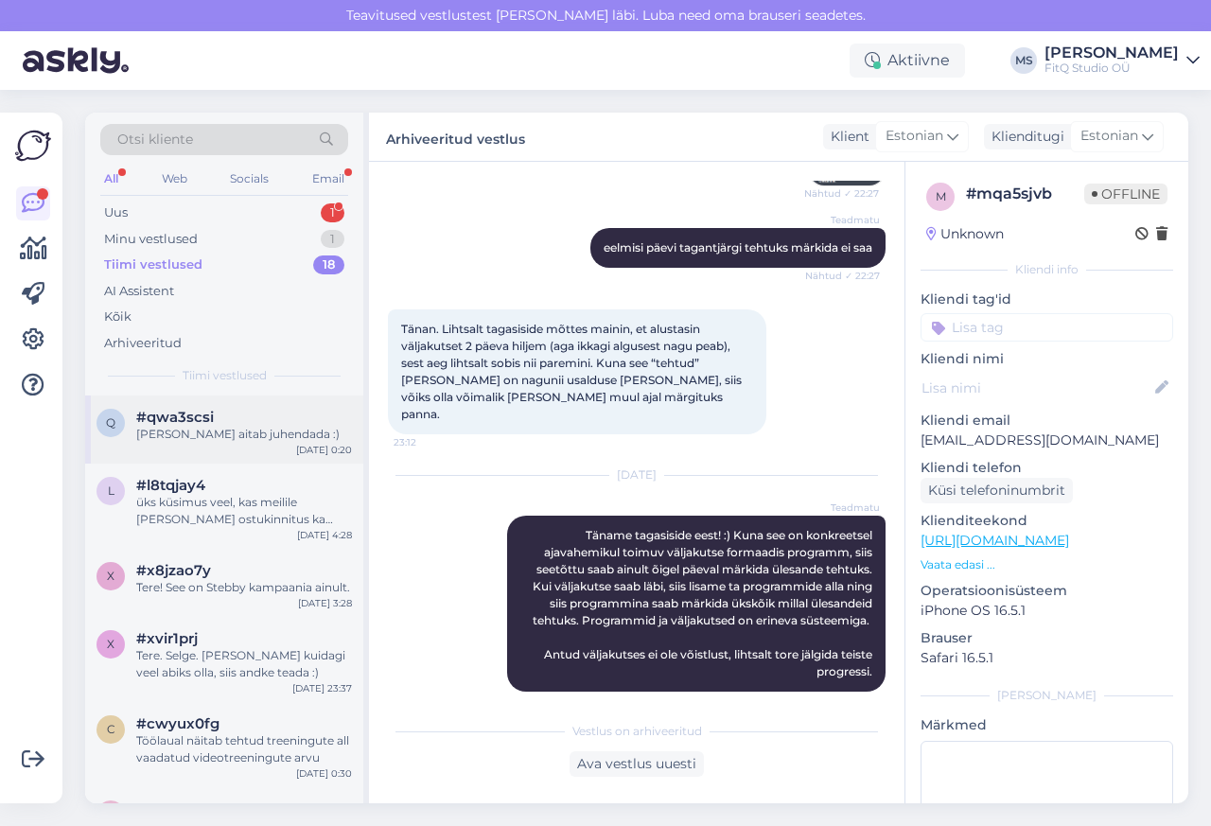
click at [123, 414] on div "q #qwa3scsi [PERSON_NAME] aitab juhendada :)" at bounding box center [224, 426] width 255 height 34
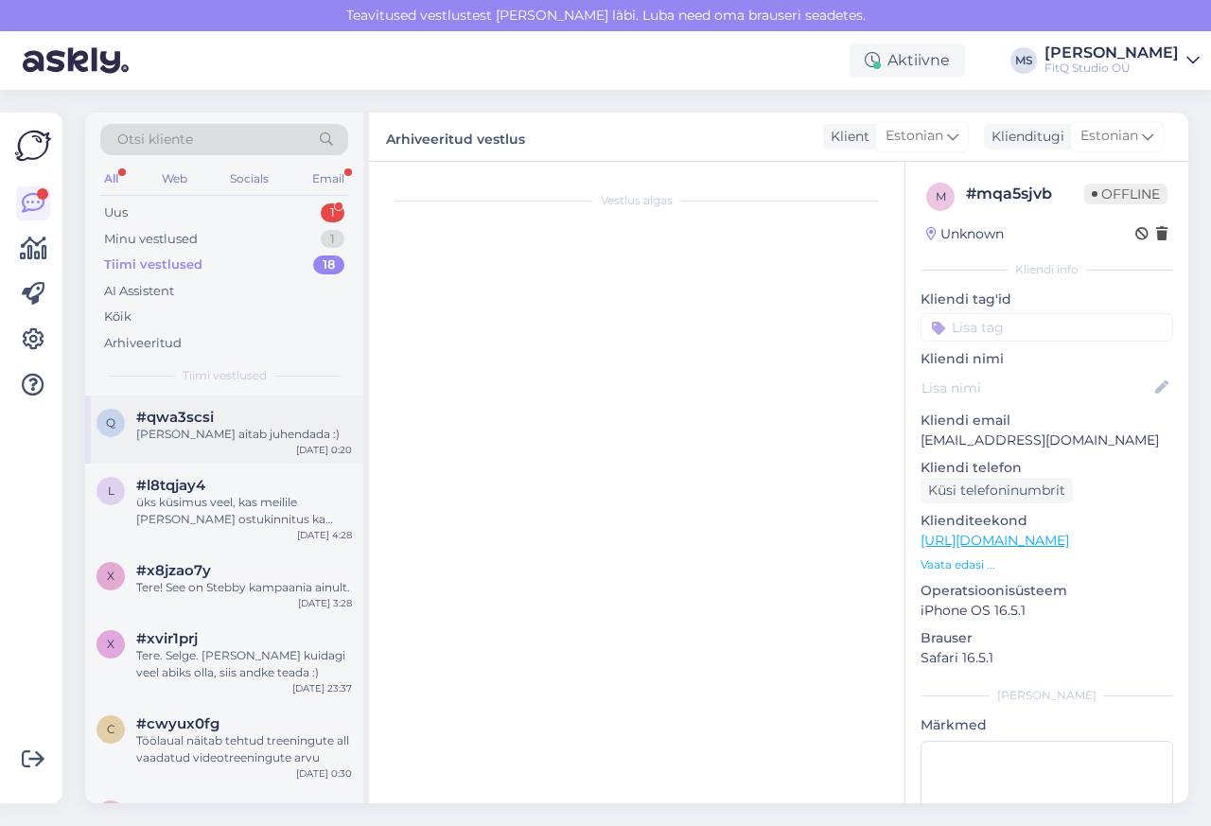
scroll to position [0, 0]
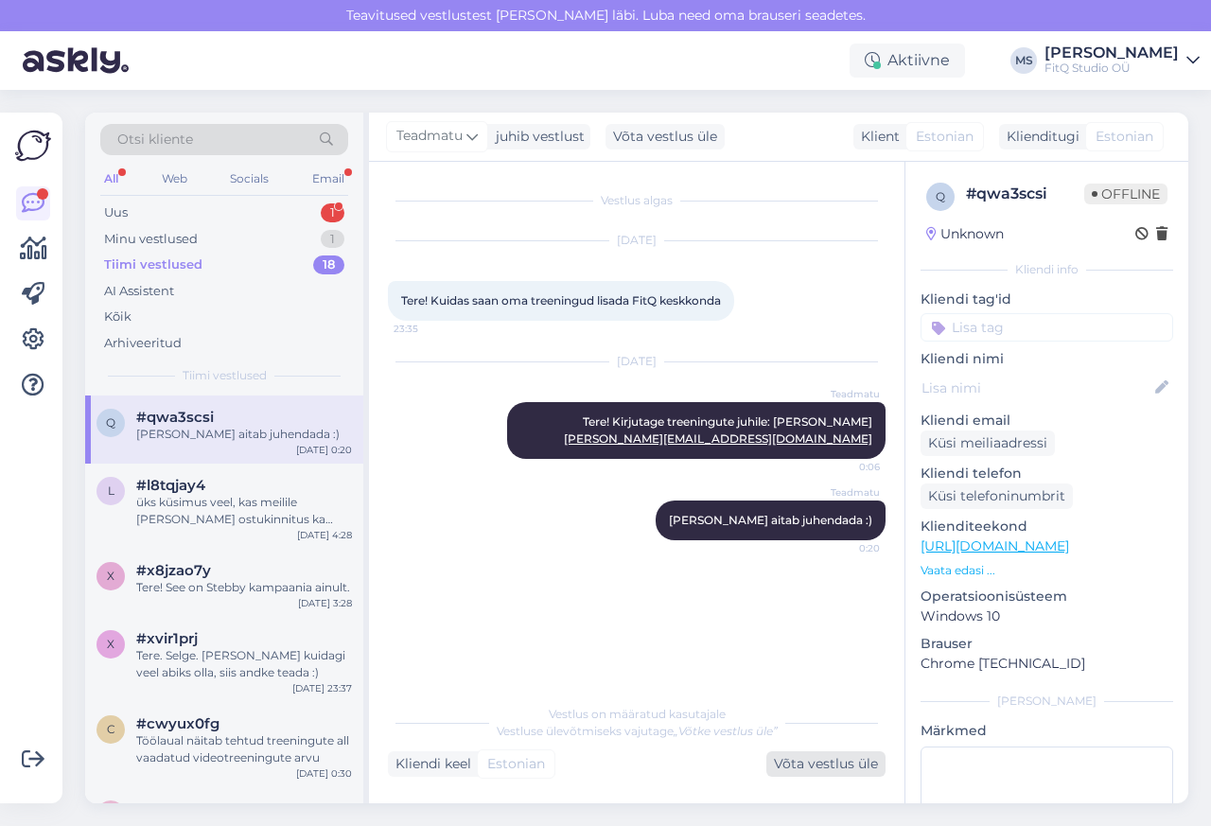
click at [815, 767] on div "Võta vestlus üle" at bounding box center [825, 764] width 119 height 26
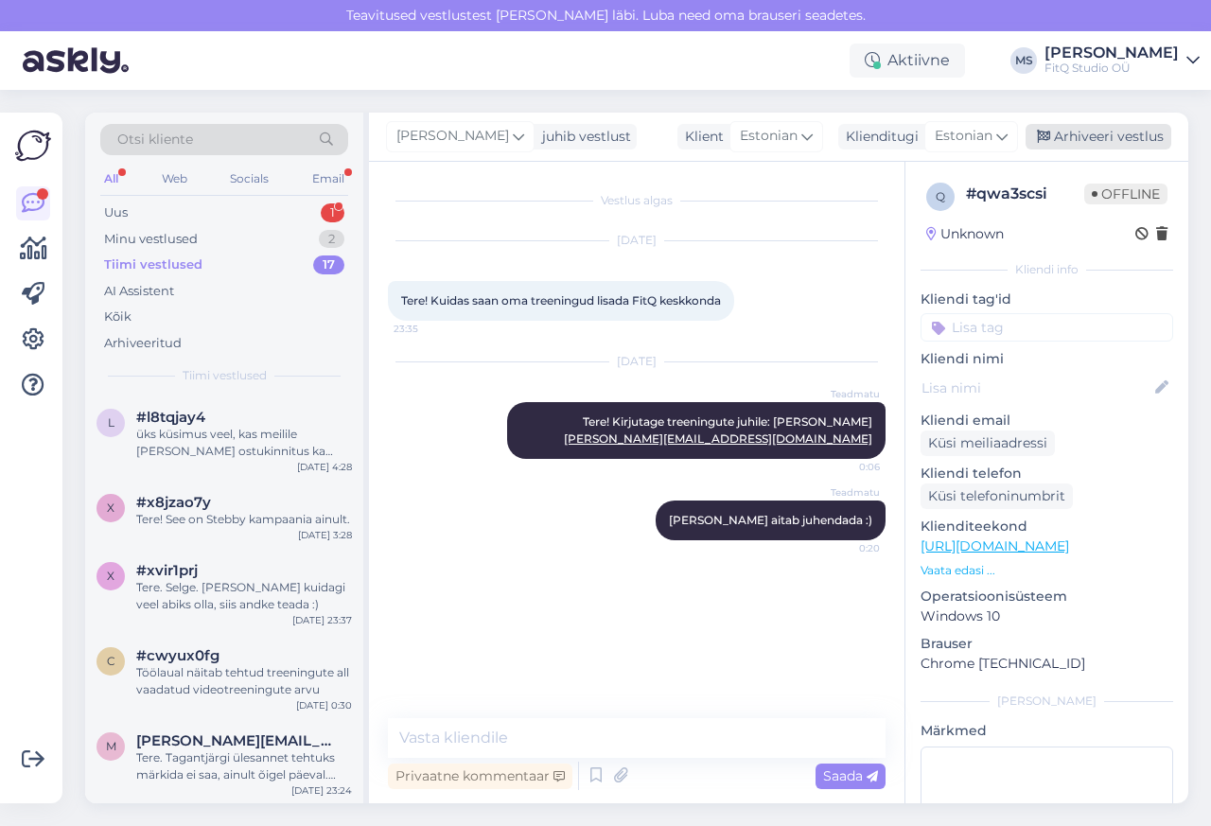
click at [1113, 137] on div "Arhiveeri vestlus" at bounding box center [1099, 137] width 146 height 26
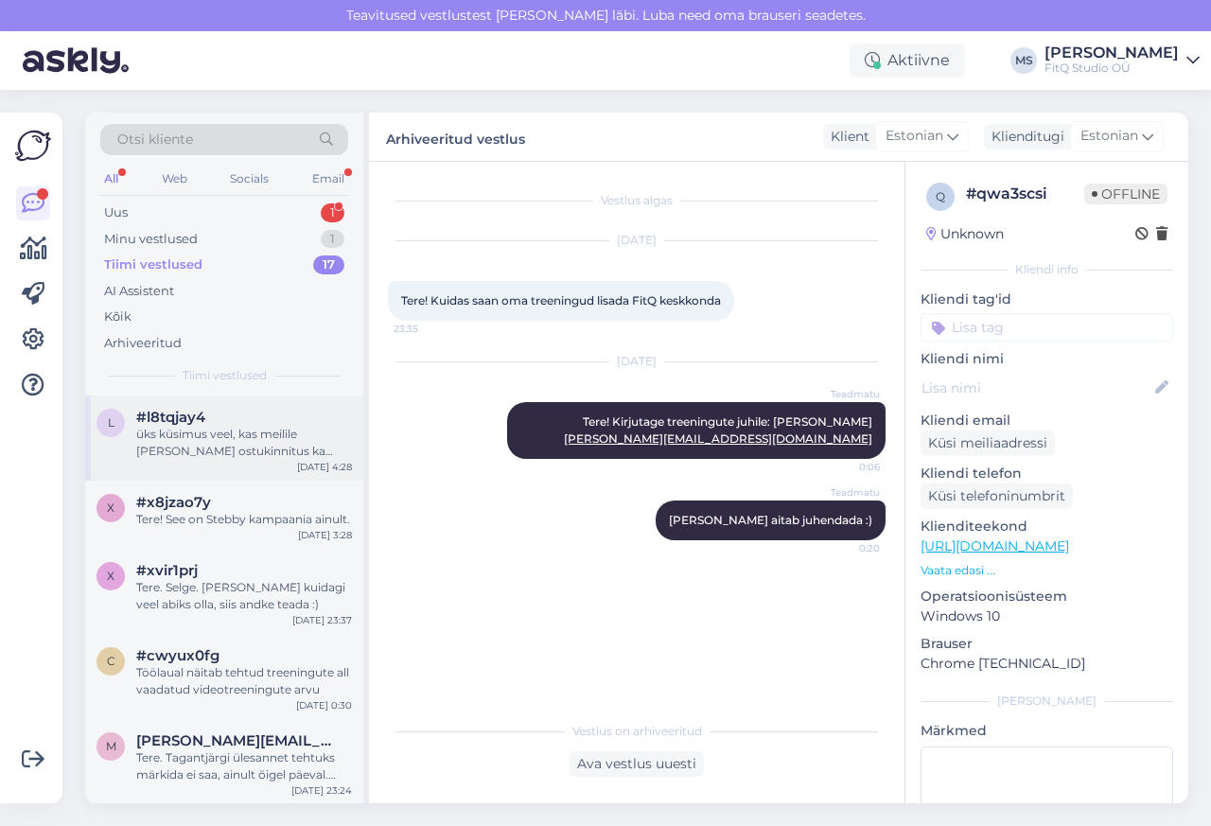
click at [125, 452] on div "l #l8tqjay4 üks küsimus veel, kas meilile [PERSON_NAME] ostukinnitus ka 30.06?" at bounding box center [224, 434] width 255 height 51
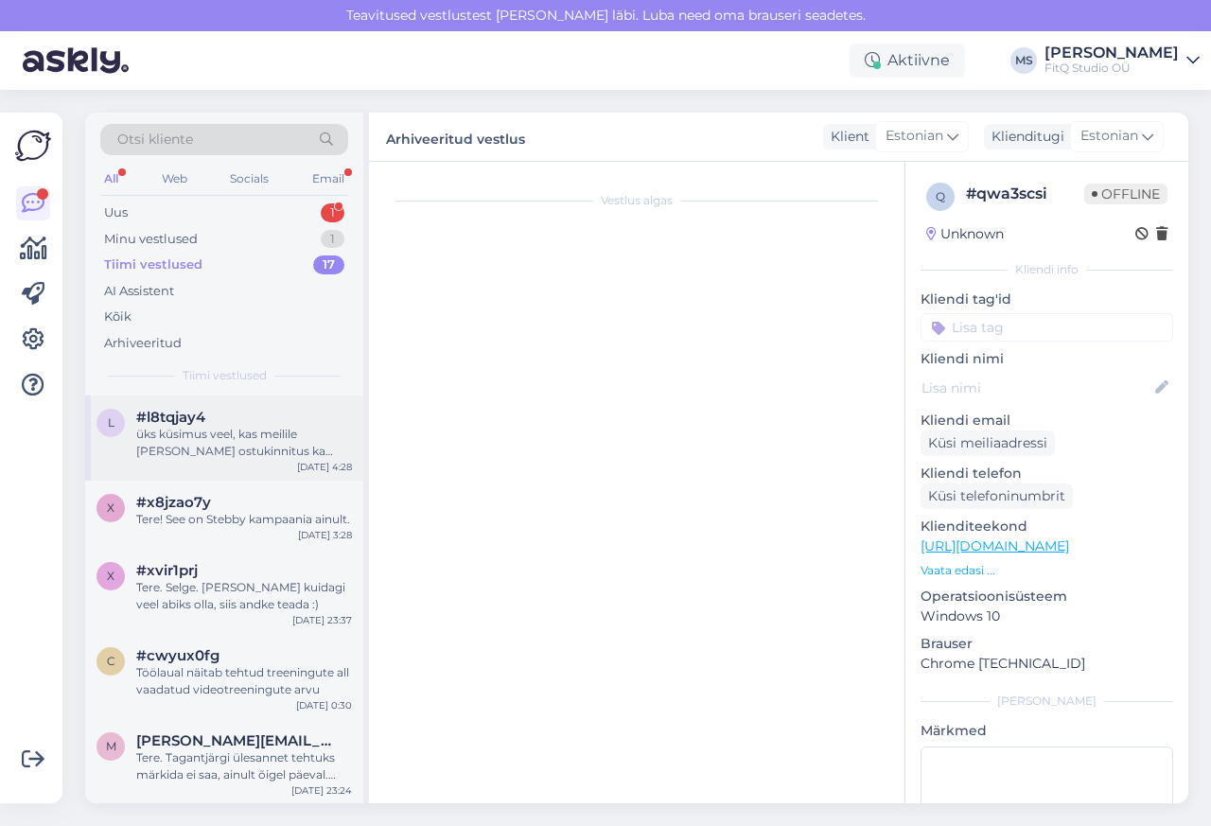
scroll to position [1230, 0]
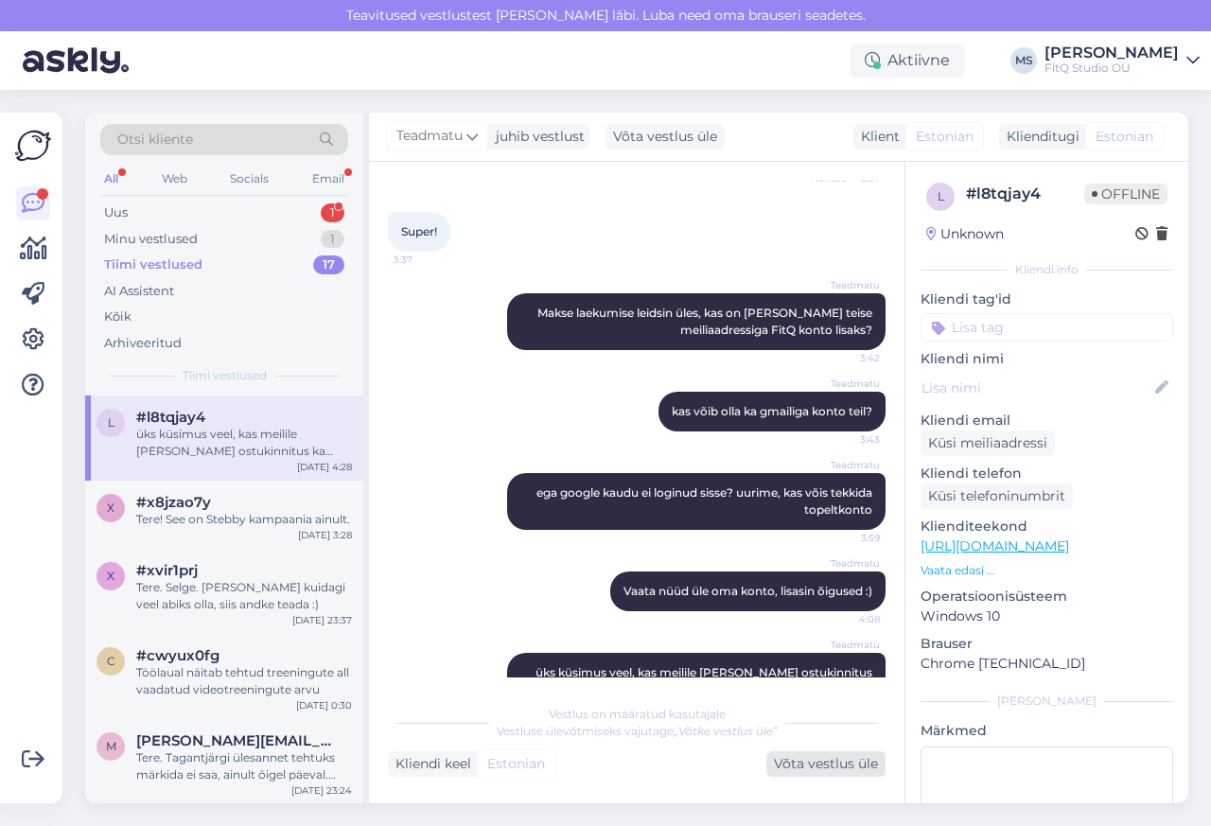
click at [814, 766] on div "Võta vestlus üle" at bounding box center [825, 764] width 119 height 26
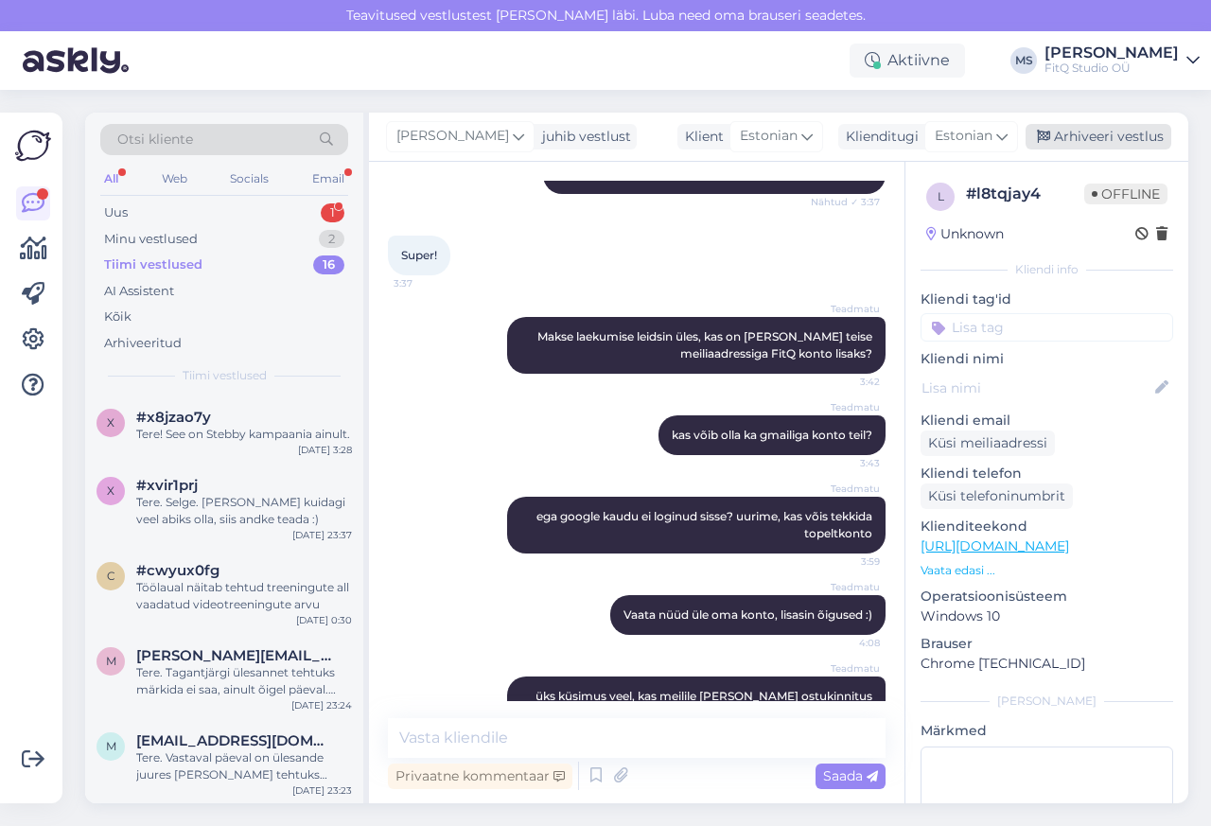
click at [1113, 137] on div "Arhiveeri vestlus" at bounding box center [1099, 137] width 146 height 26
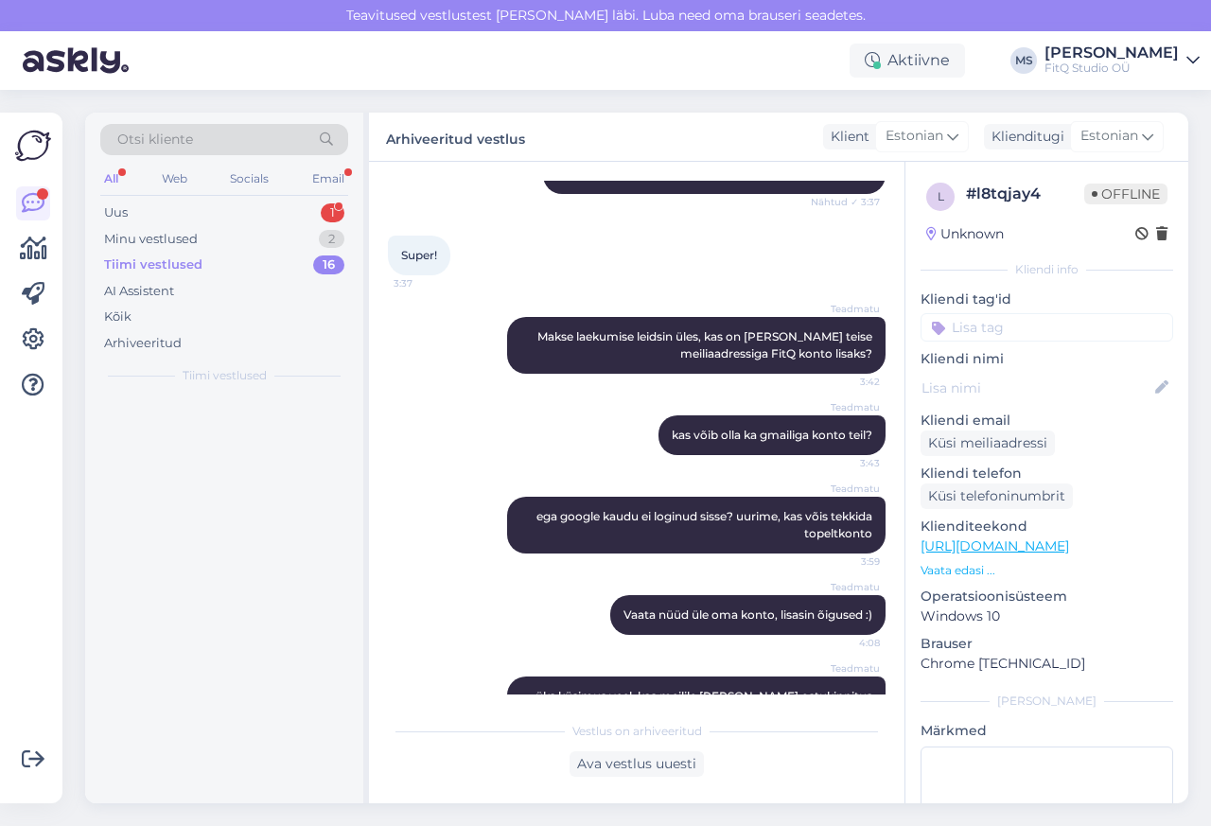
scroll to position [1213, 0]
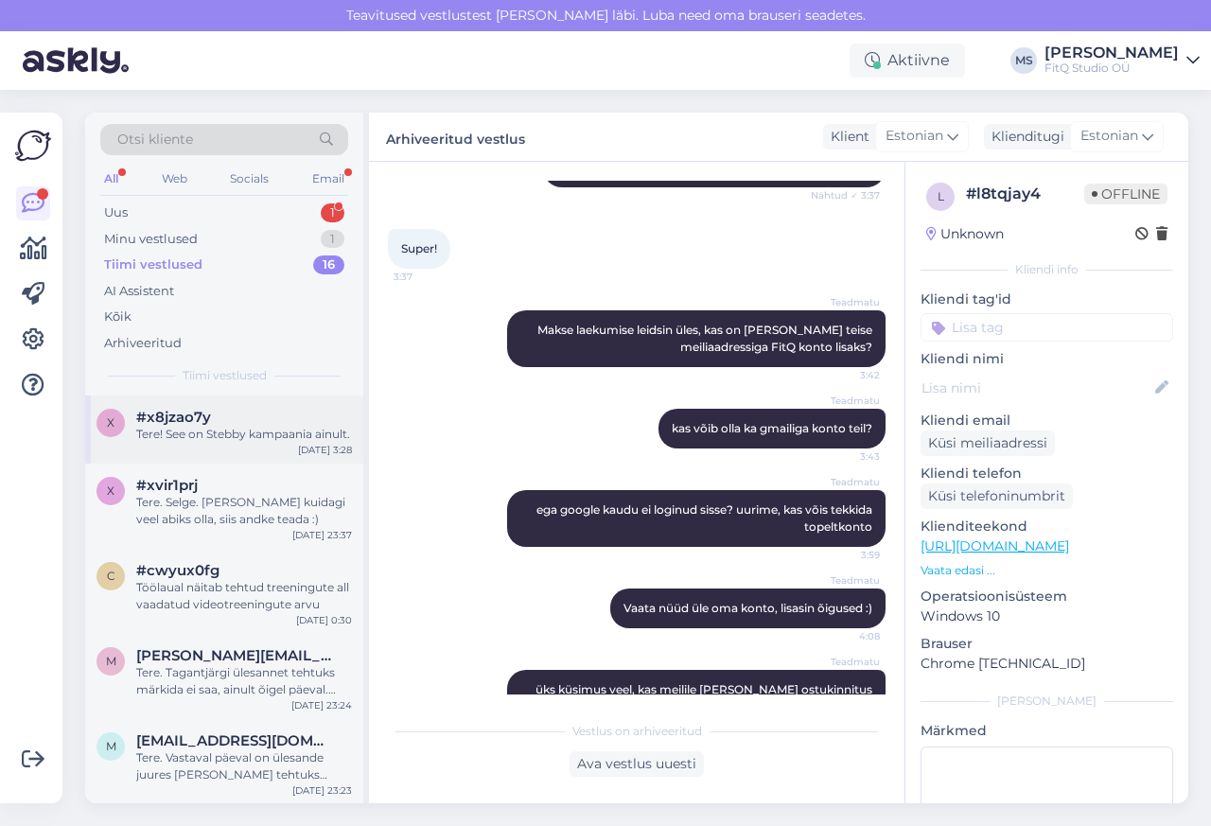
click at [126, 453] on div "x #x8jzao7y Tere! See on Stebby kampaania ainult. [DATE] 3:28" at bounding box center [224, 429] width 278 height 68
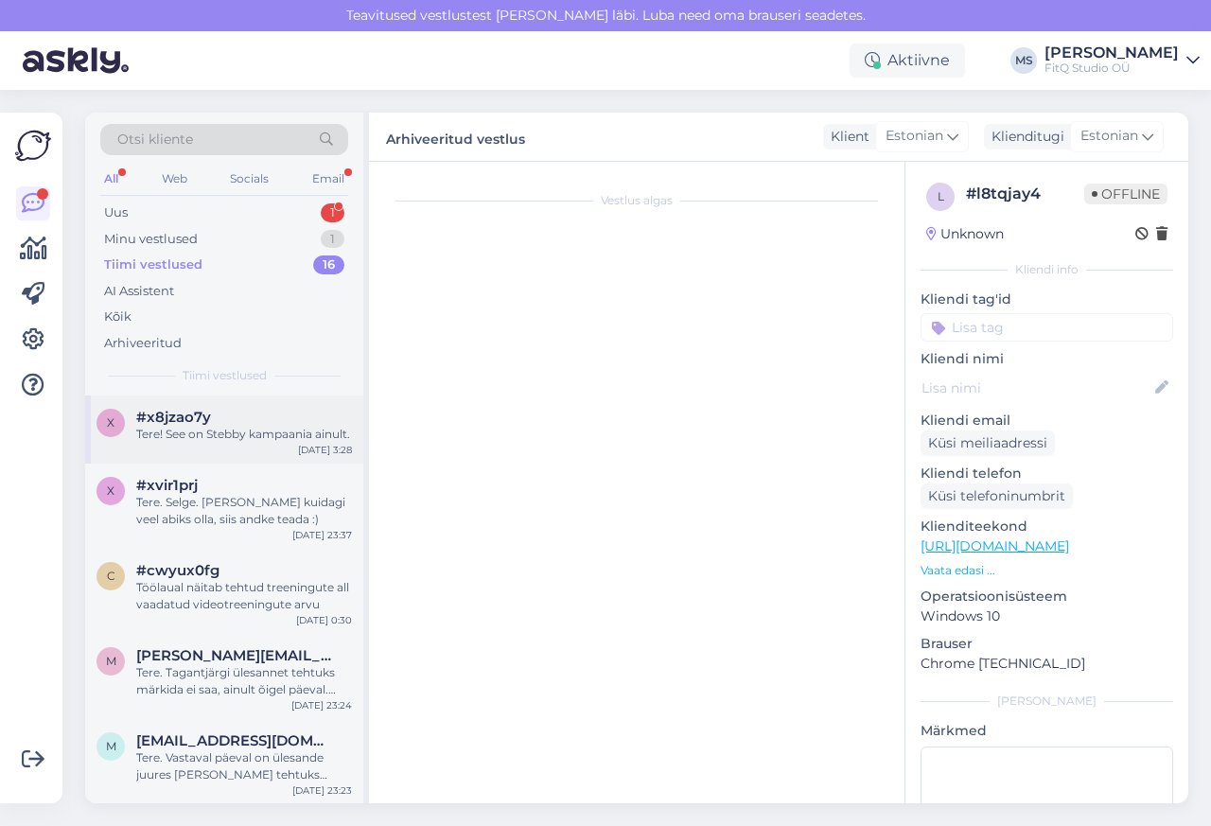
scroll to position [462, 0]
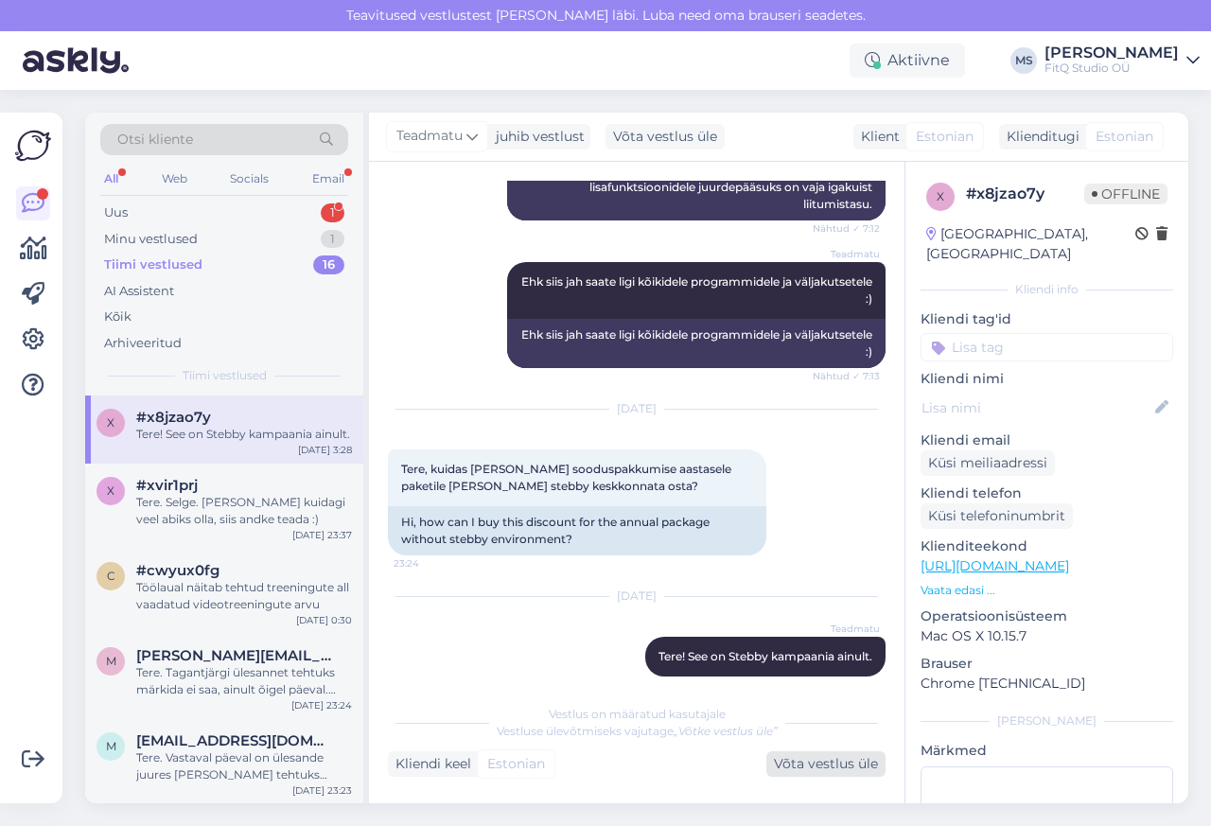
click at [814, 766] on div "Võta vestlus üle" at bounding box center [825, 764] width 119 height 26
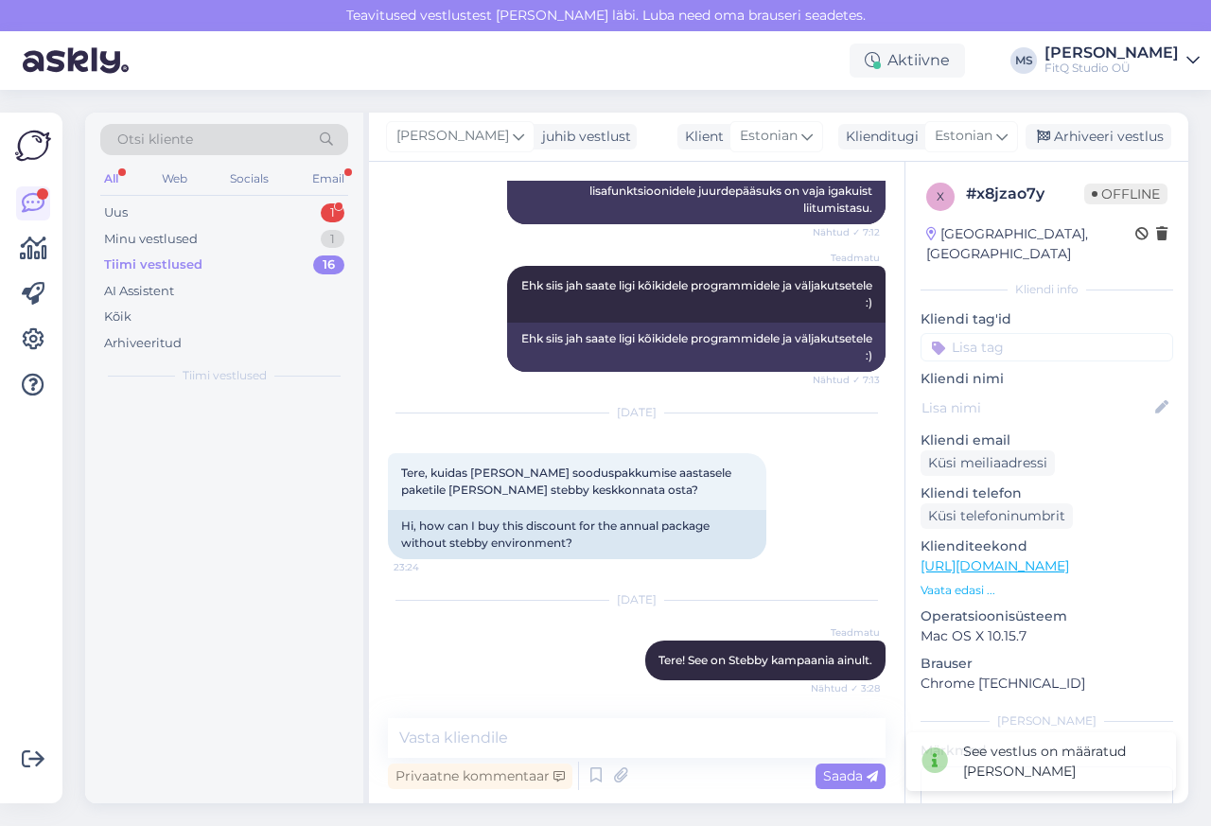
scroll to position [438, 0]
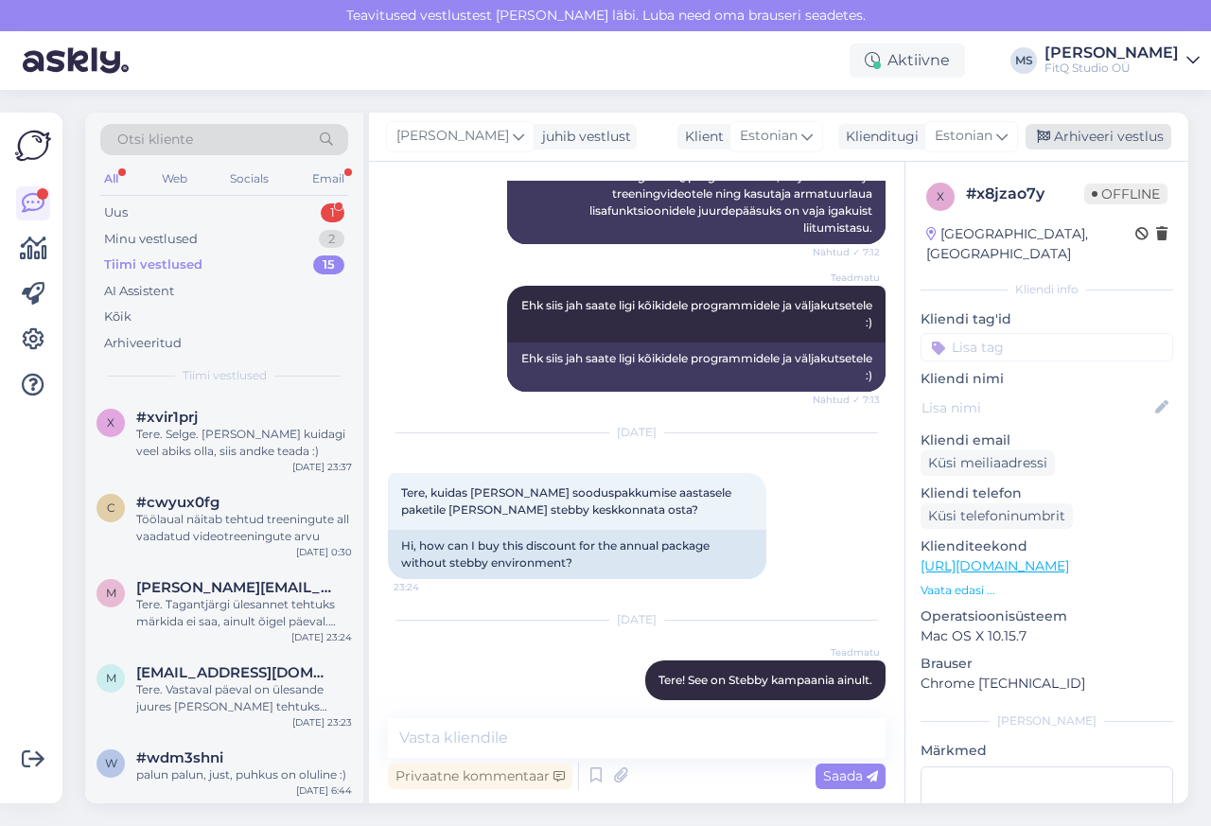
click at [1113, 137] on div "Arhiveeri vestlus" at bounding box center [1099, 137] width 146 height 26
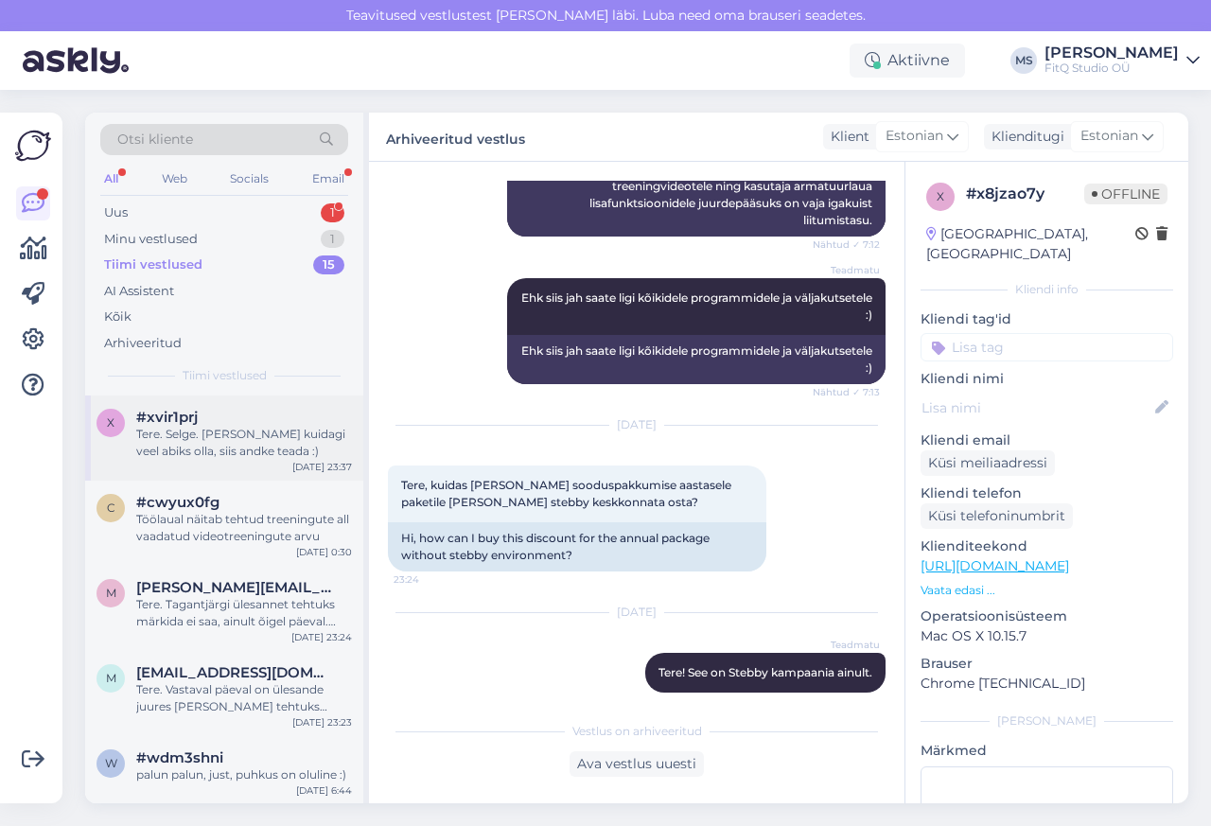
click at [121, 452] on div "x #xvir1prj Tere. Selge. [PERSON_NAME] kuidagi veel abiks olla, siis andke tead…" at bounding box center [224, 434] width 255 height 51
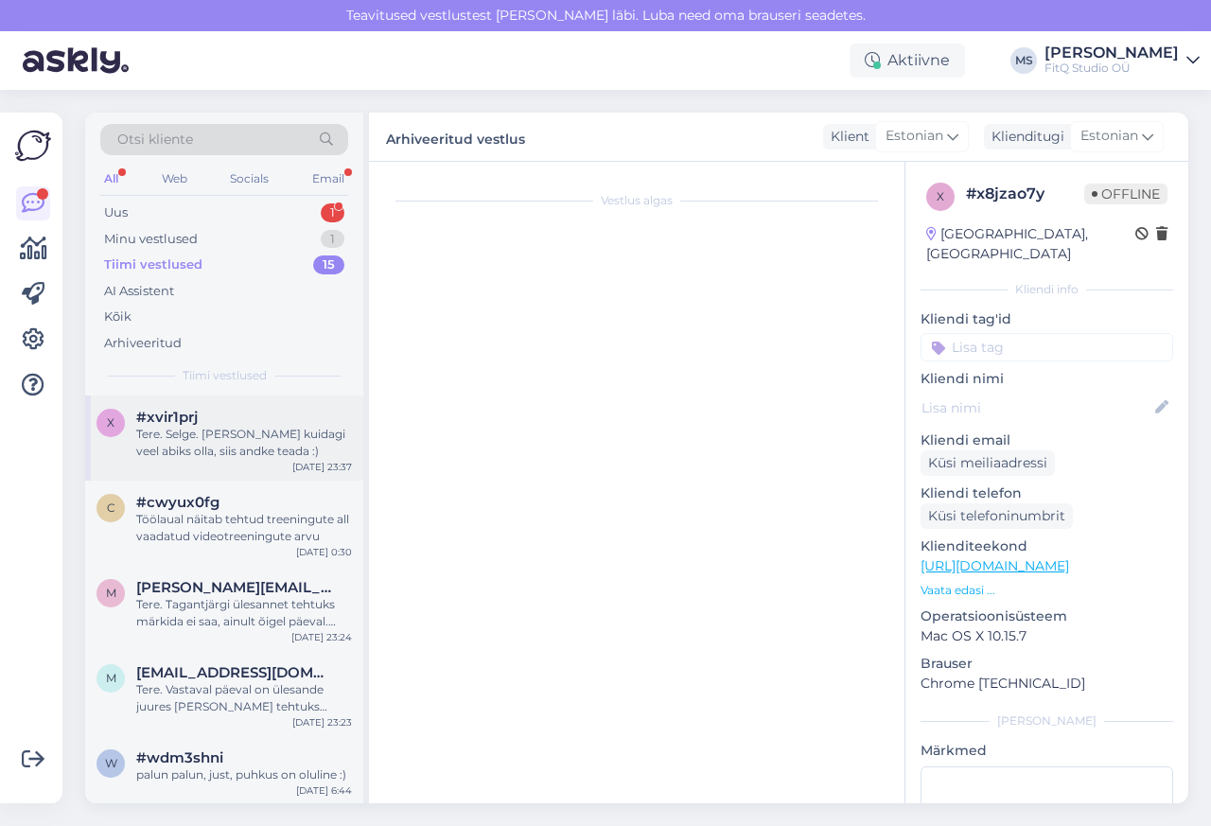
scroll to position [96, 0]
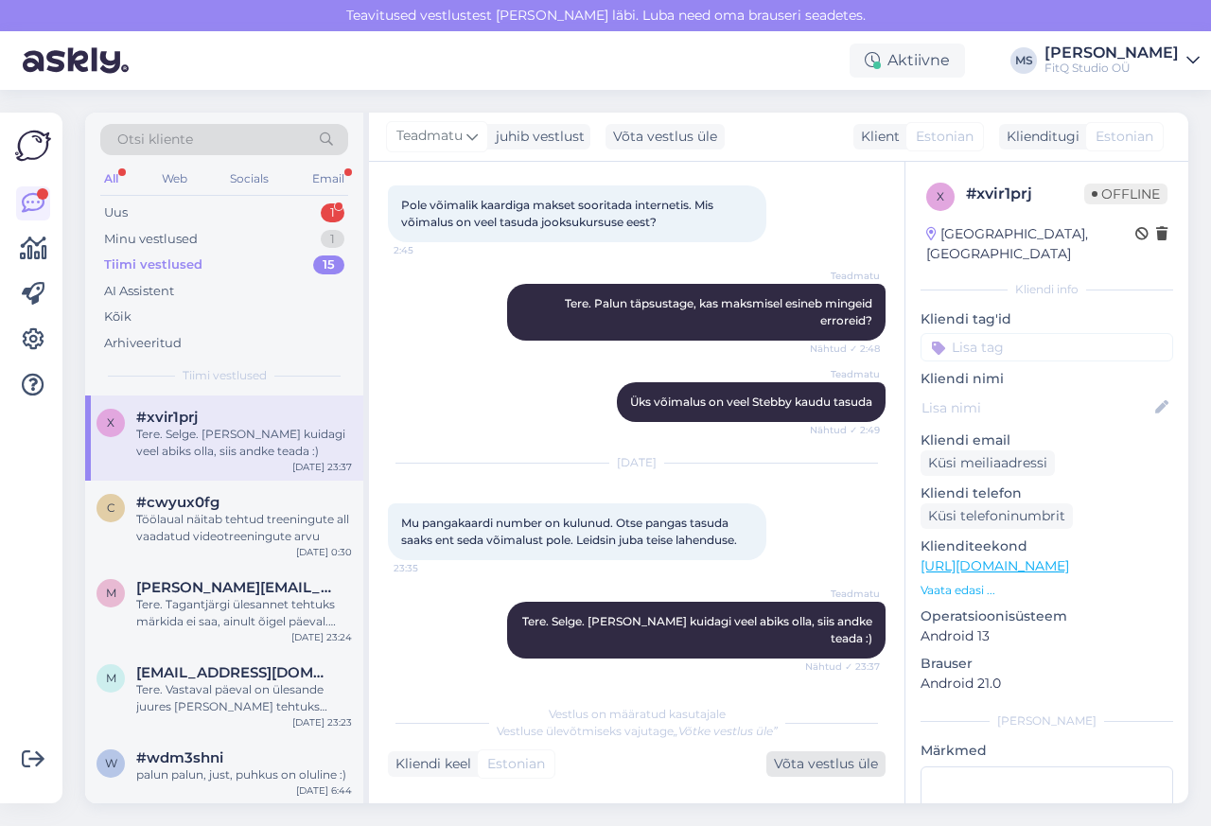
click at [814, 766] on div "Võta vestlus üle" at bounding box center [825, 764] width 119 height 26
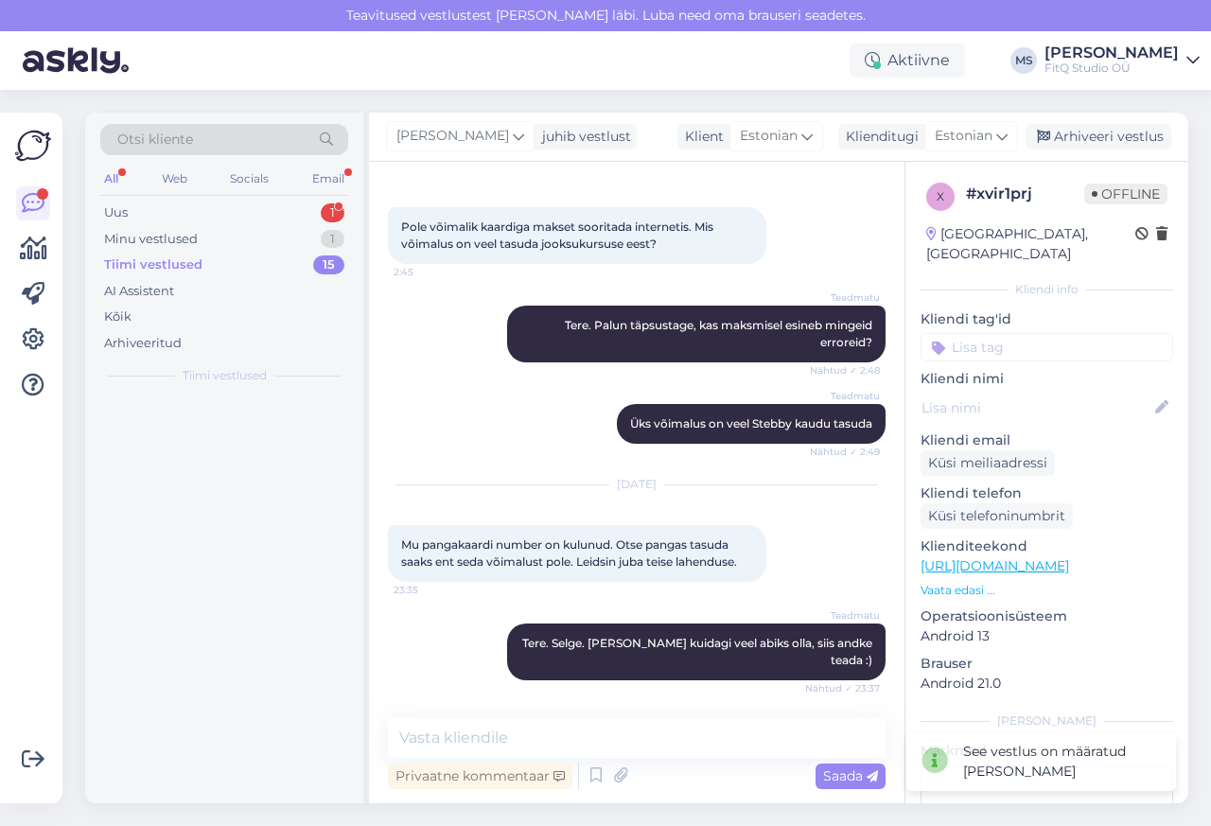
scroll to position [72, 0]
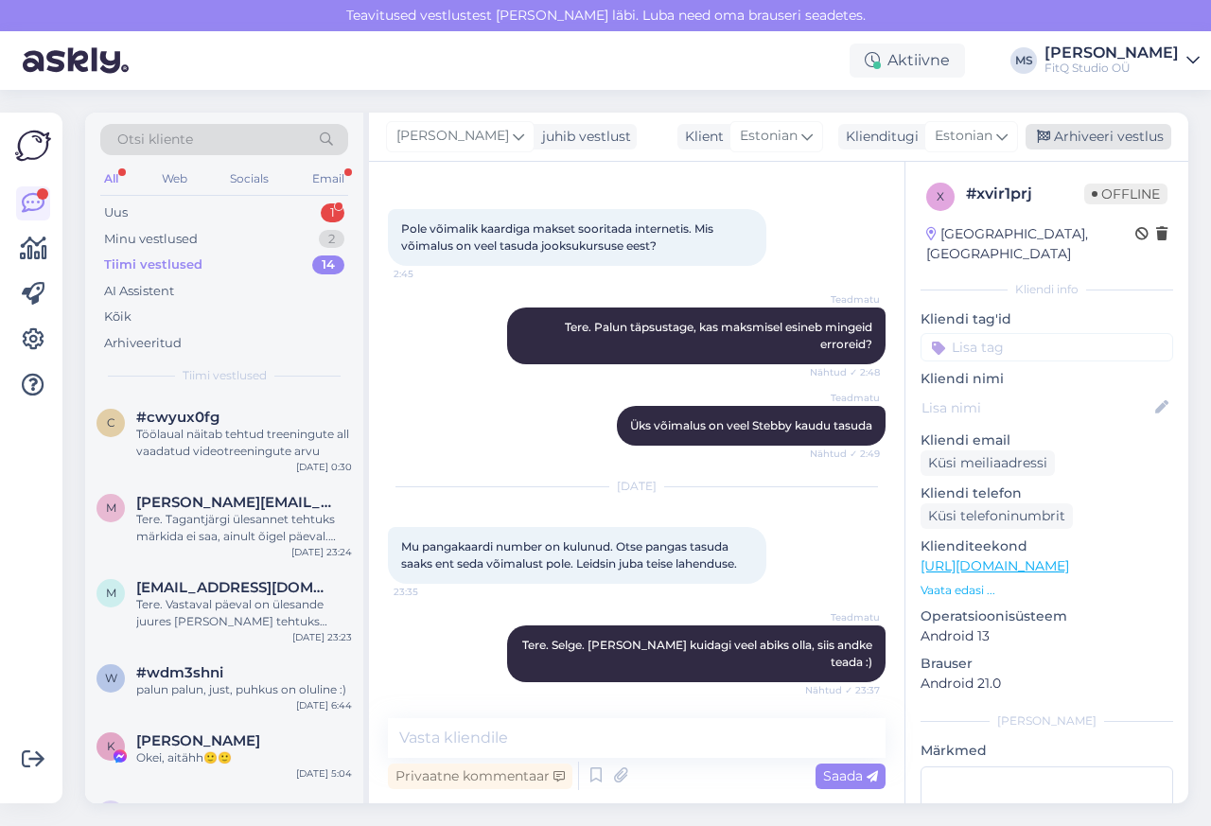
click at [1113, 137] on div "Arhiveeri vestlus" at bounding box center [1099, 137] width 146 height 26
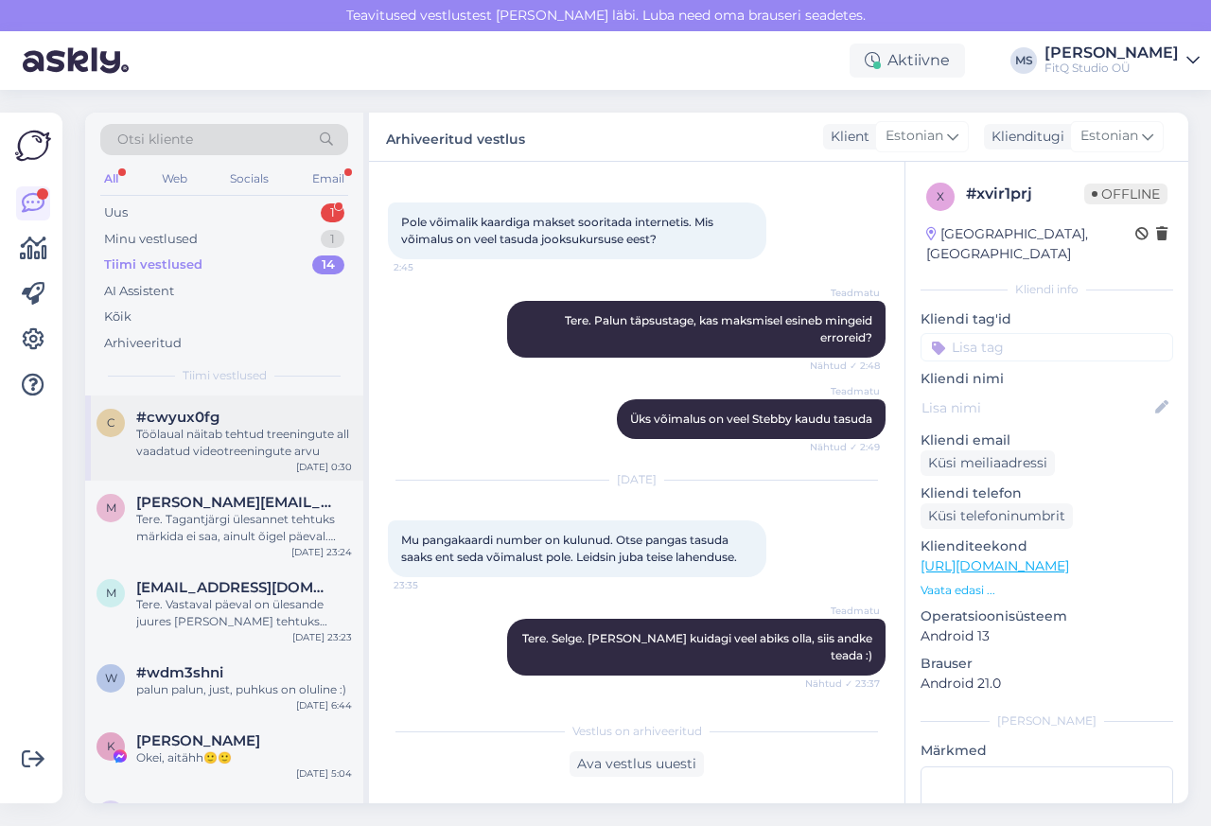
click at [132, 425] on div "c #cwyux0fg Töölaual näitab tehtud treeningute all vaadatud videotreeningute ar…" at bounding box center [224, 434] width 255 height 51
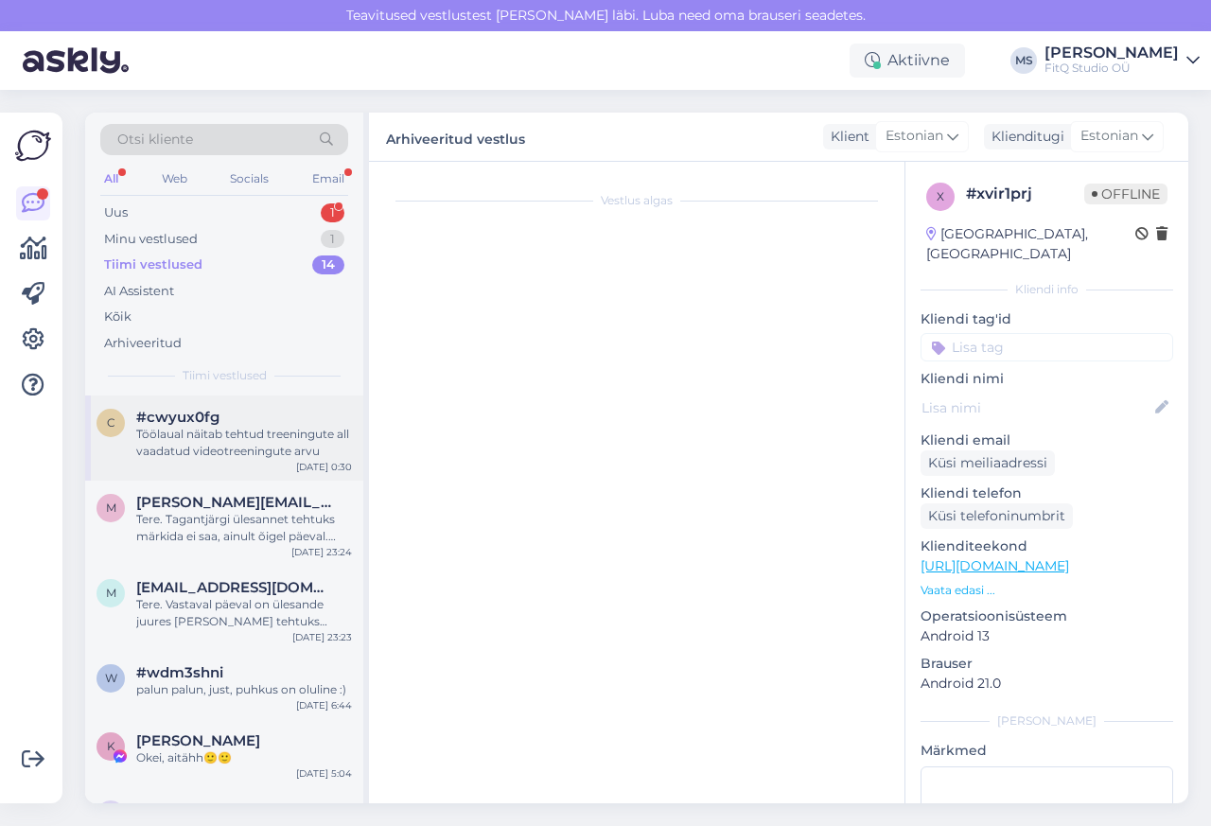
scroll to position [362, 0]
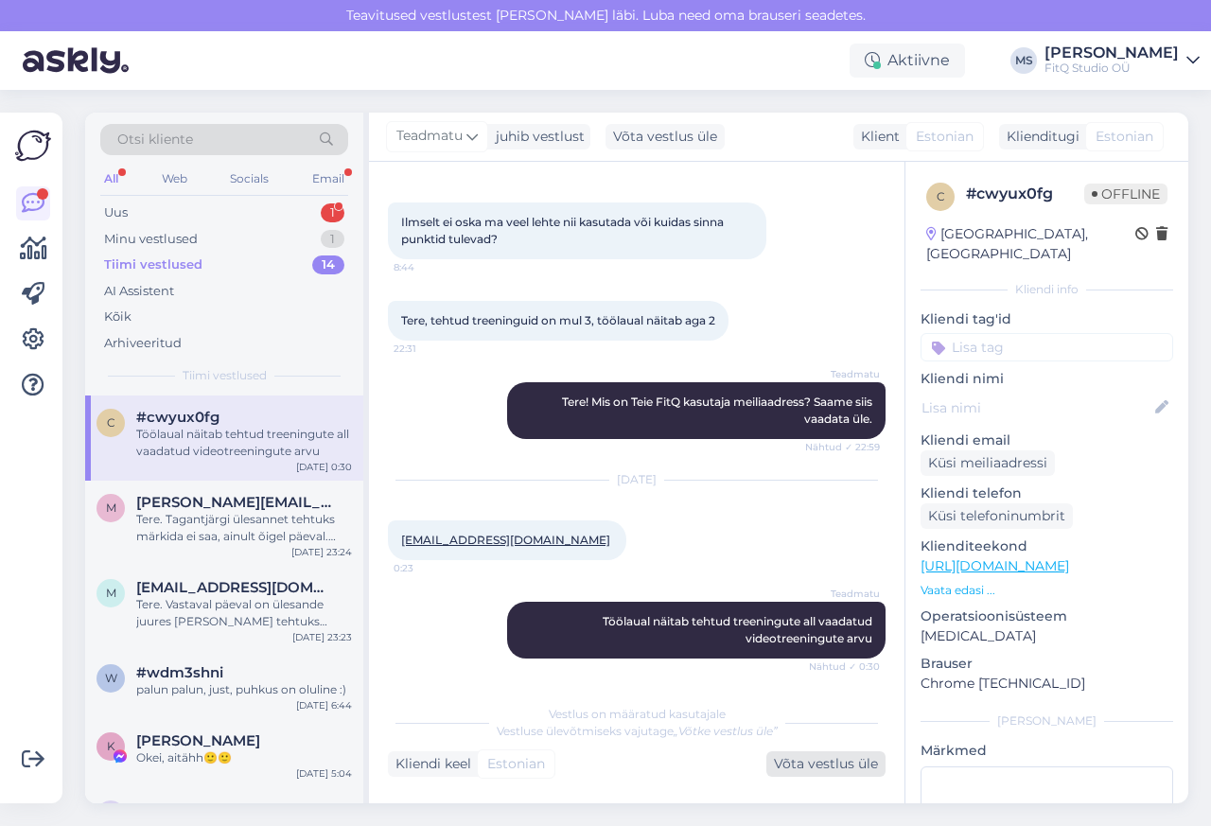
click at [834, 769] on div "Võta vestlus üle" at bounding box center [825, 764] width 119 height 26
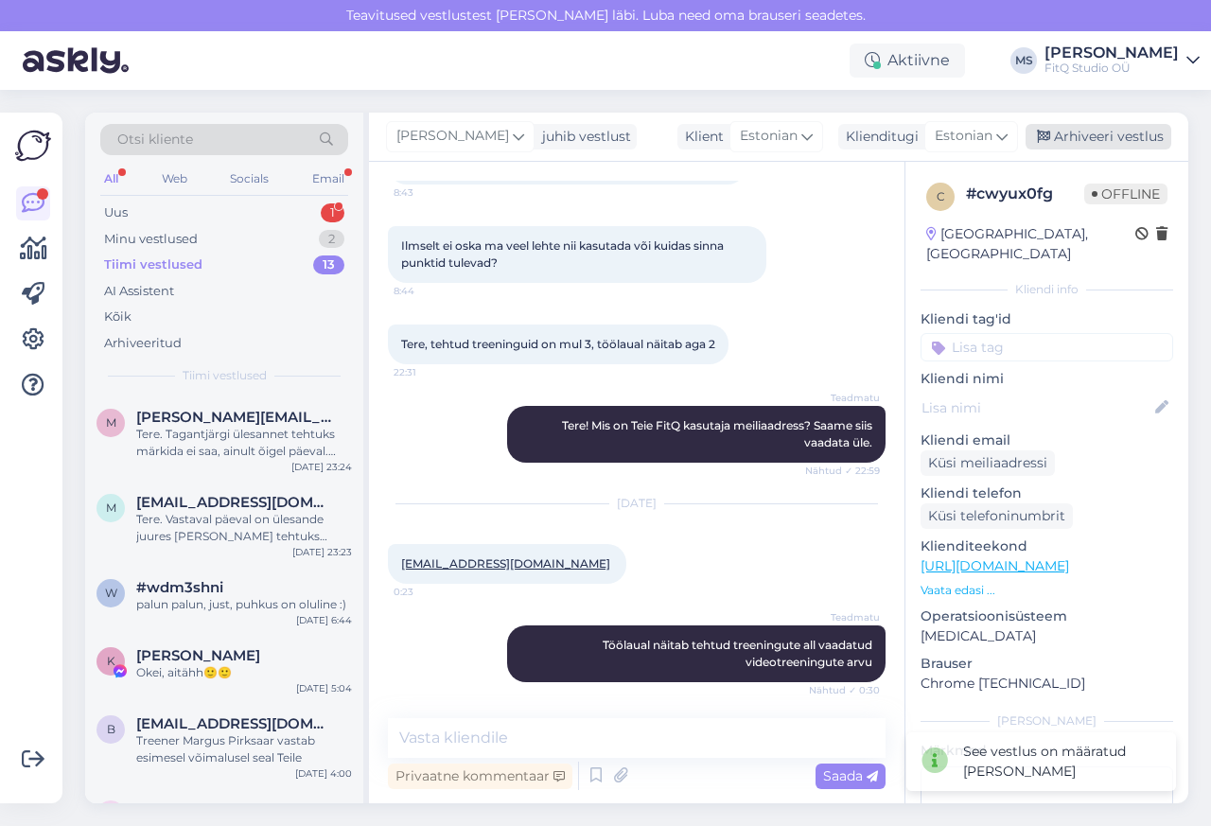
click at [1110, 137] on div "Arhiveeri vestlus" at bounding box center [1099, 137] width 146 height 26
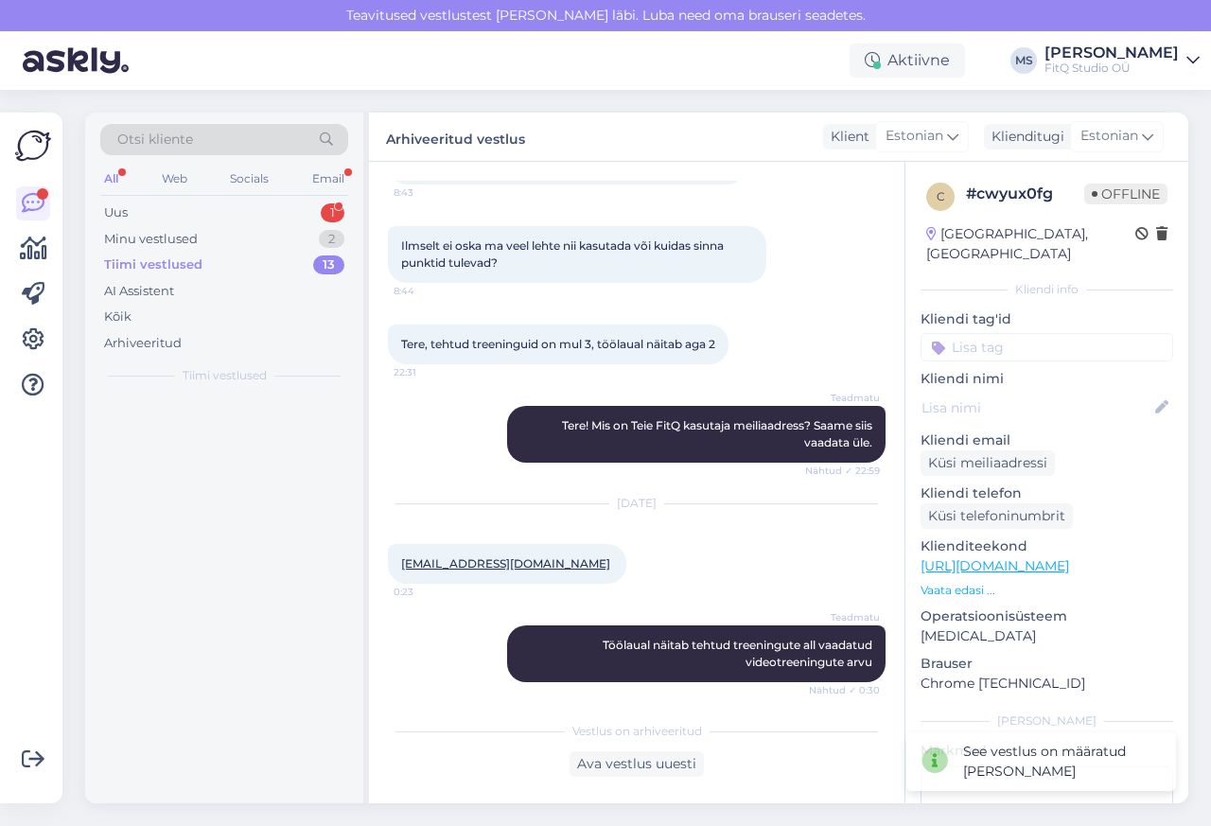
scroll to position [346, 0]
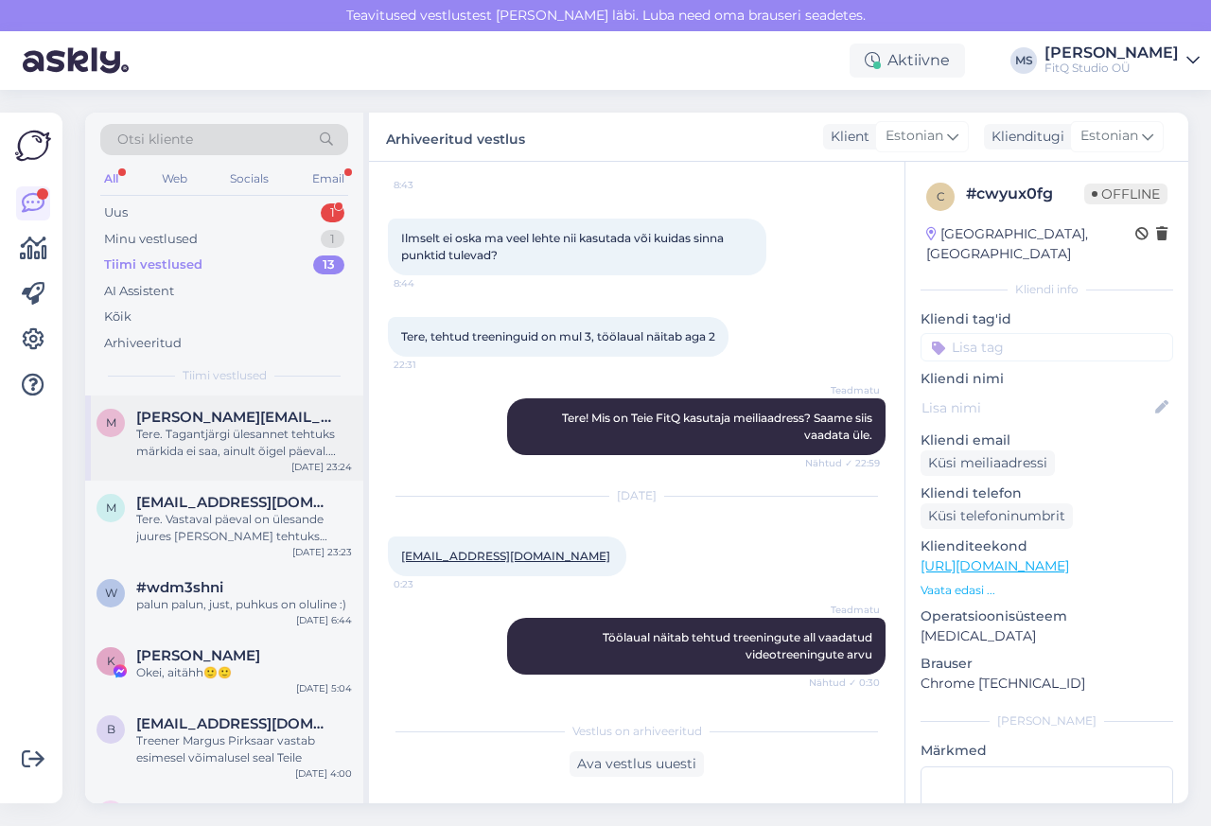
click at [183, 457] on div "Tere. Tagantjärgi ülesannet tehtuks märkida ei saa, ainult õigel päeval. Puhkep…" at bounding box center [244, 443] width 216 height 34
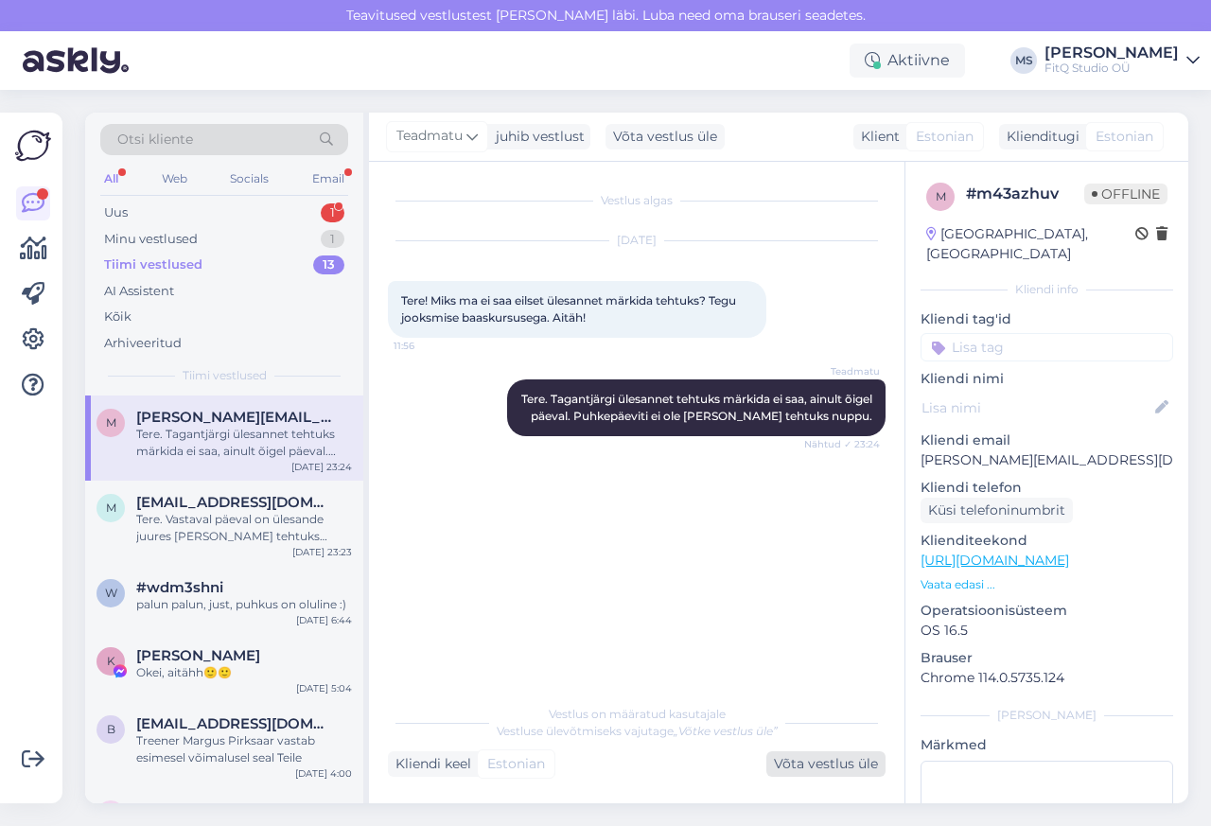
click at [802, 769] on div "Võta vestlus üle" at bounding box center [825, 764] width 119 height 26
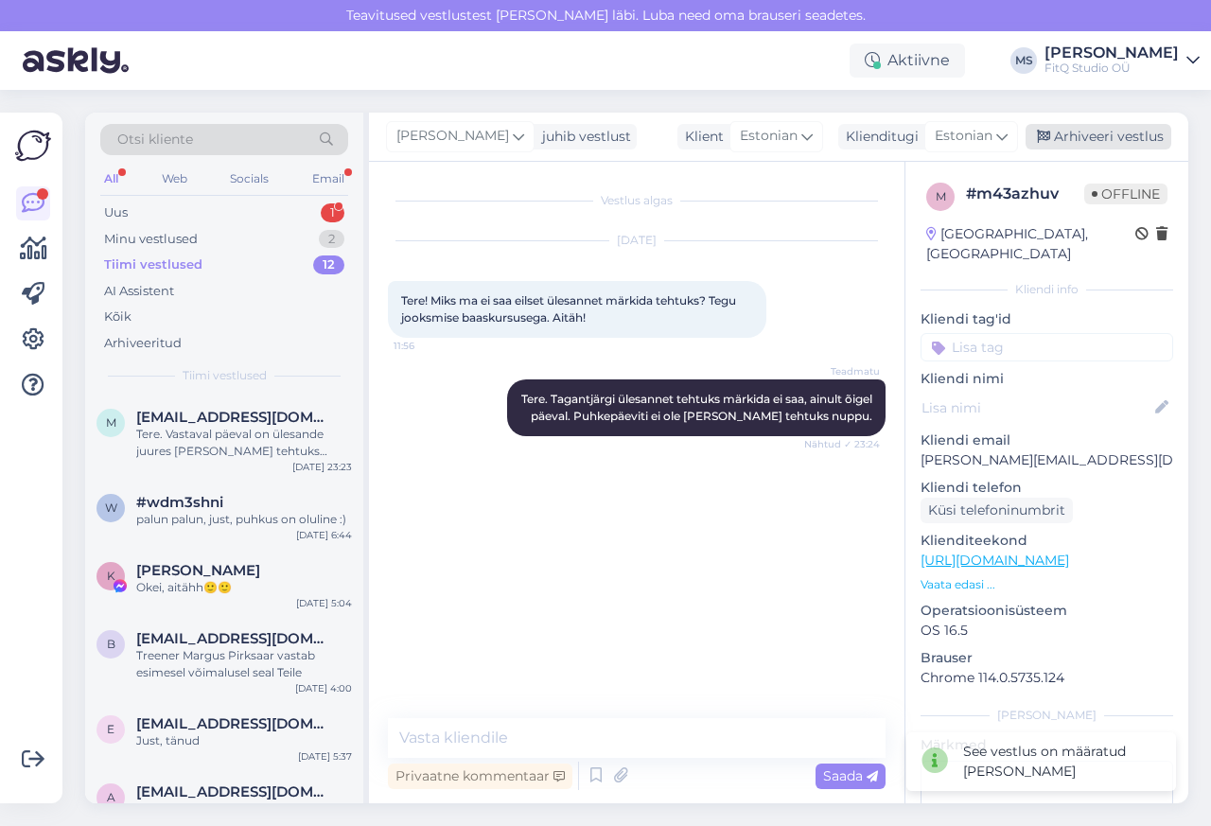
click at [1107, 137] on div "Arhiveeri vestlus" at bounding box center [1099, 137] width 146 height 26
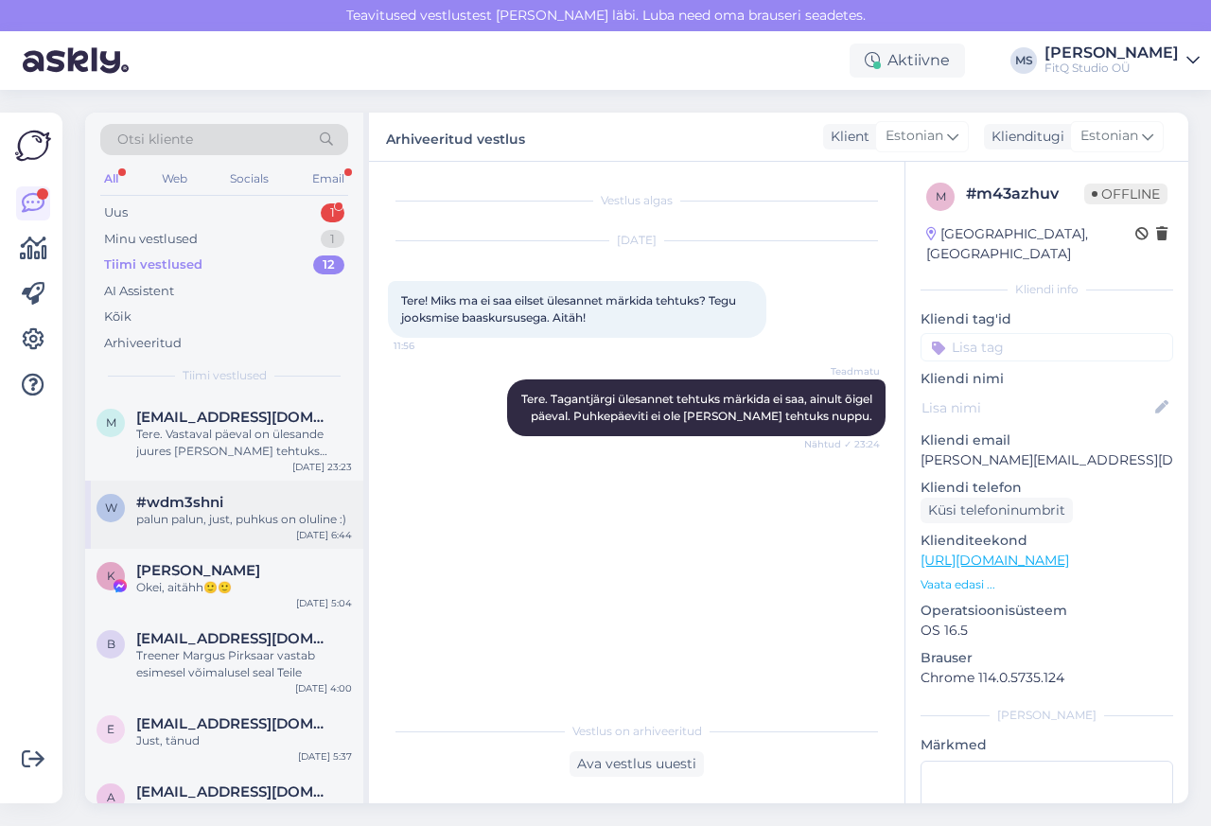
click at [205, 486] on div "w #wdm3shni palun palun, just, puhkus on oluline :) [DATE] 6:44" at bounding box center [224, 515] width 278 height 68
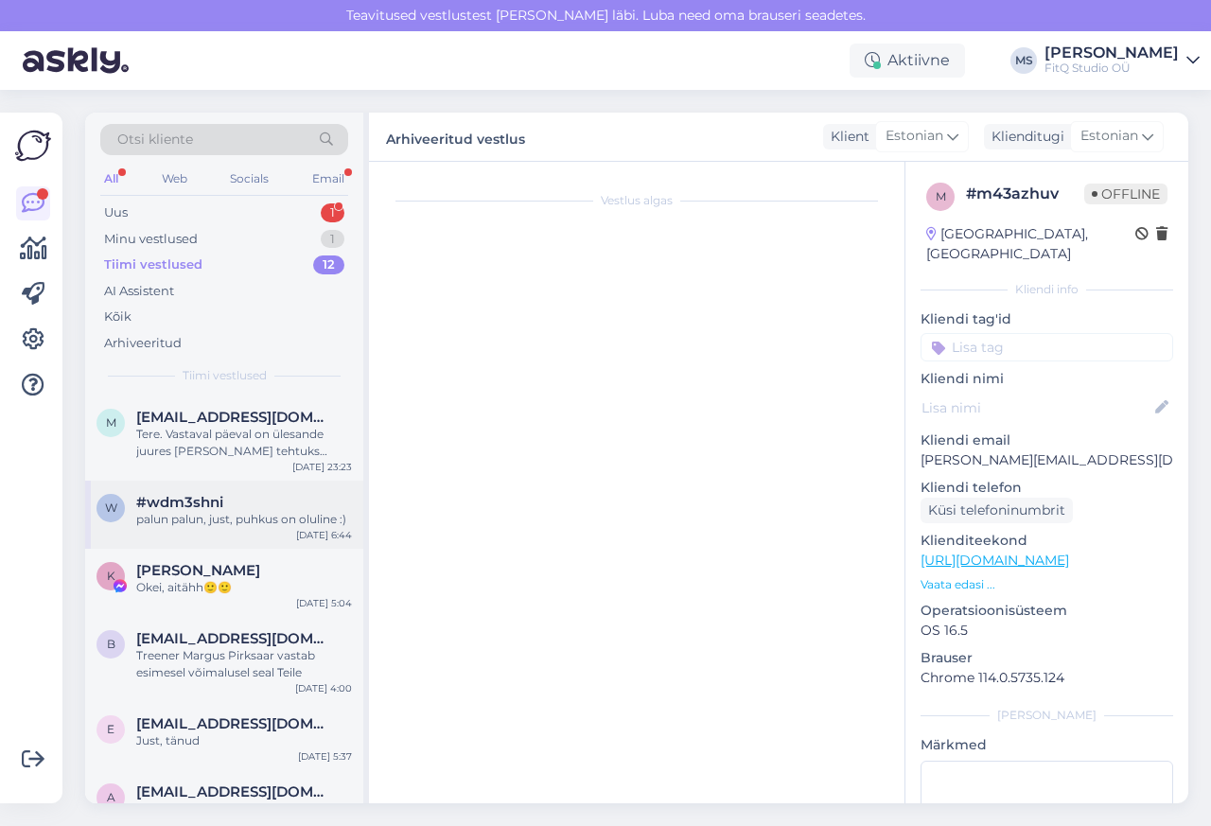
scroll to position [398, 0]
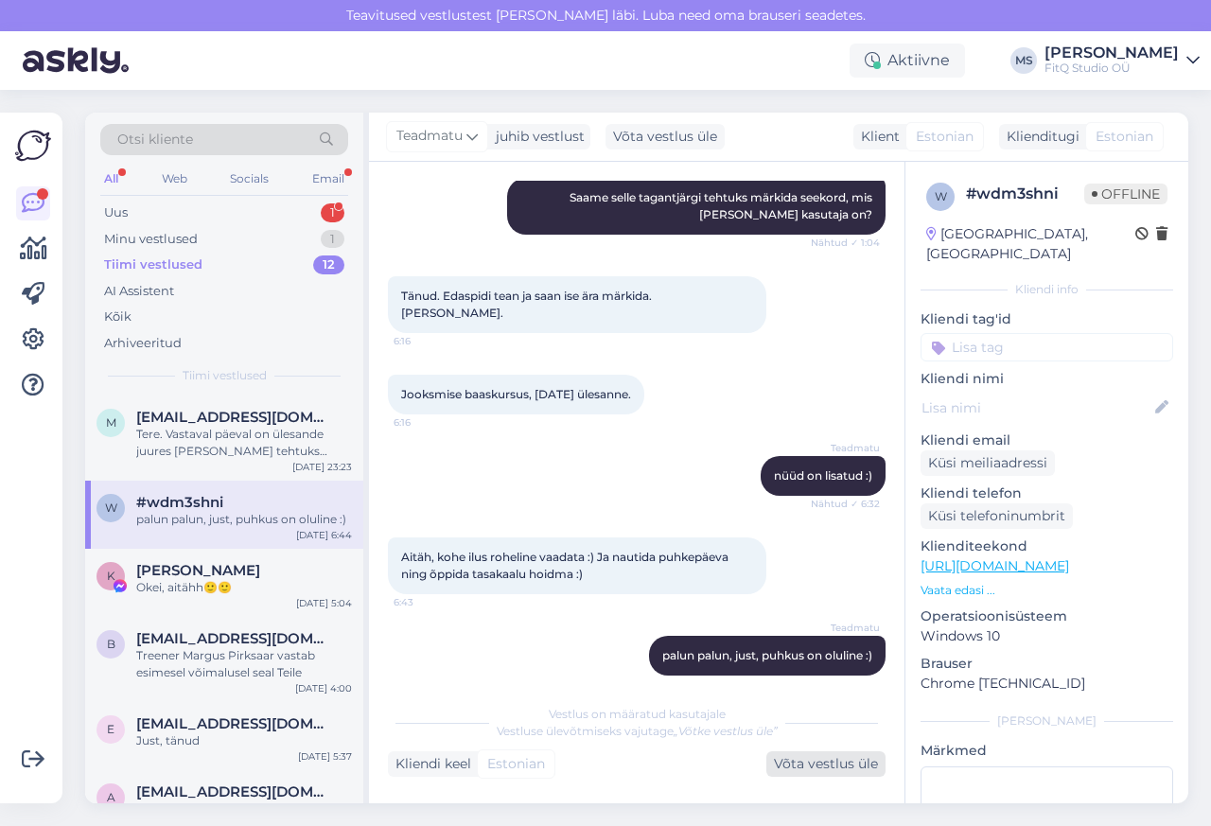
click at [814, 770] on div "Võta vestlus üle" at bounding box center [825, 764] width 119 height 26
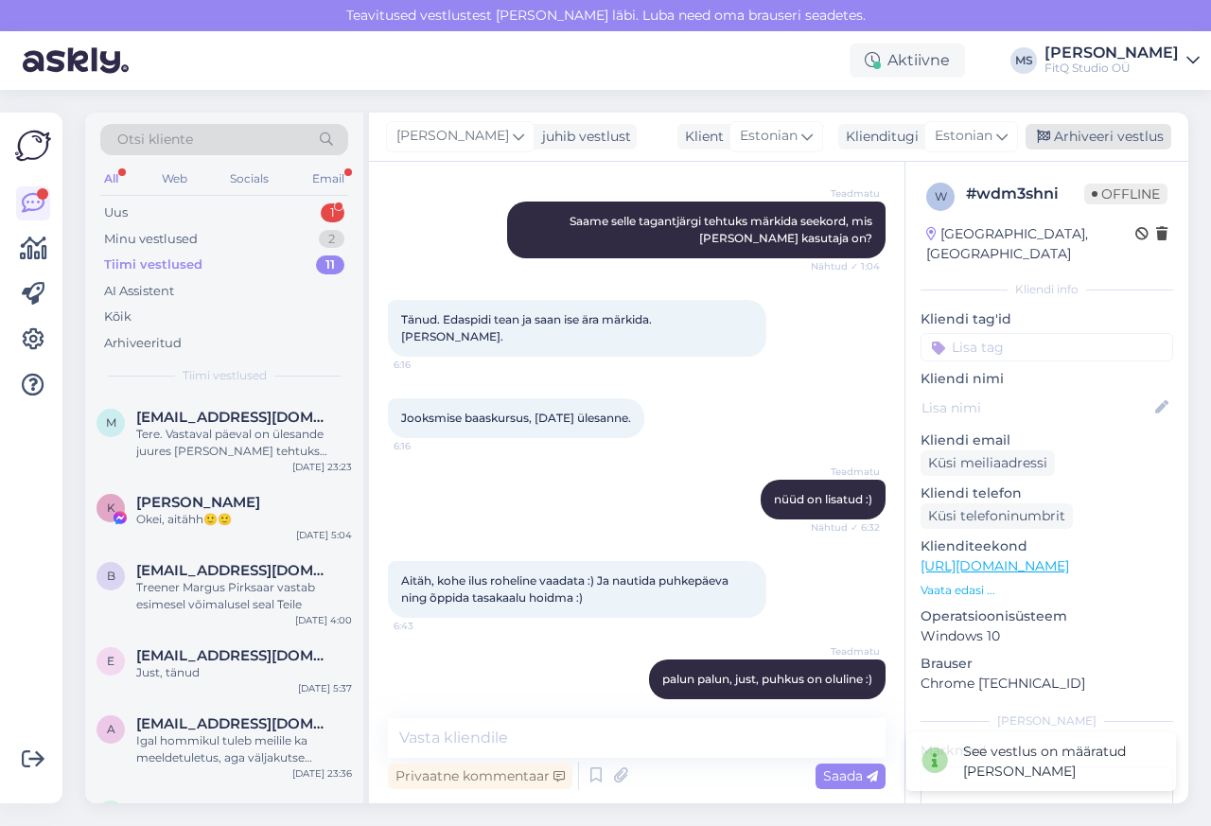
click at [1109, 137] on div "Arhiveeri vestlus" at bounding box center [1099, 137] width 146 height 26
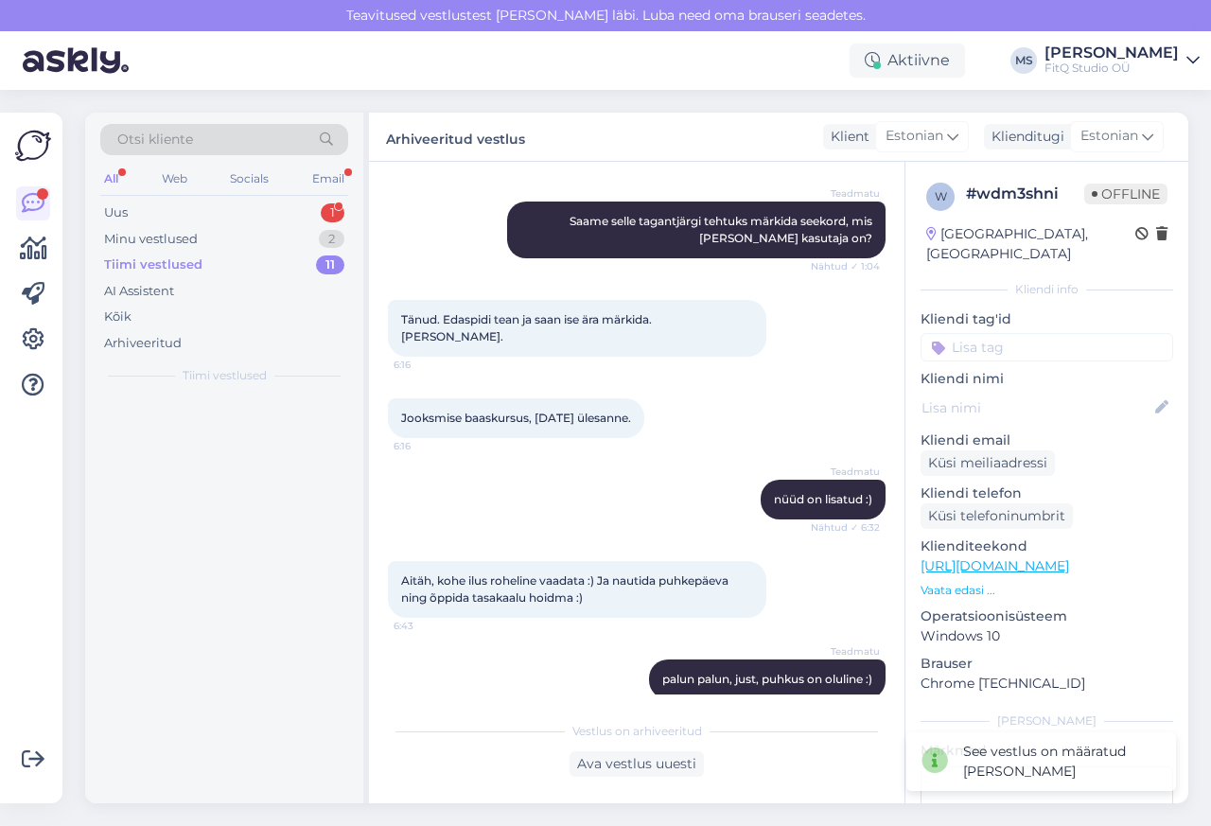
scroll to position [381, 0]
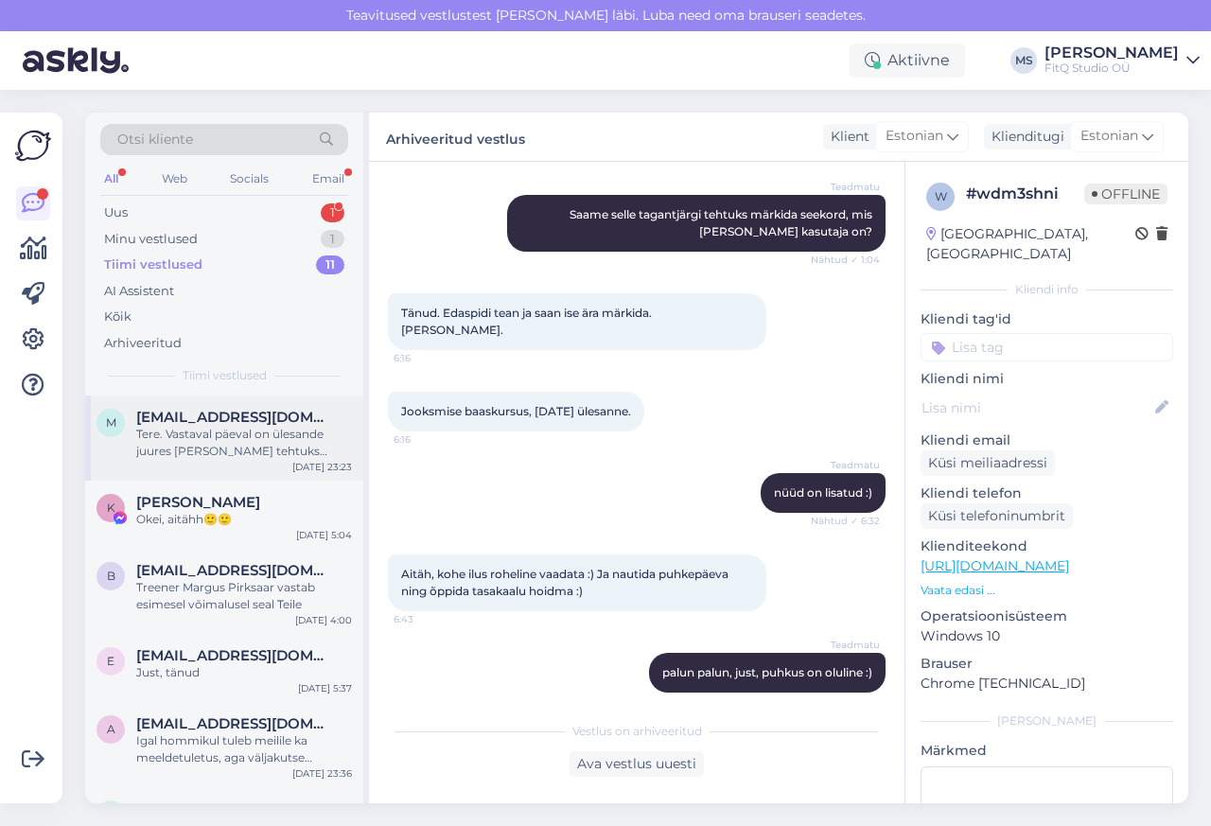
click at [229, 410] on span "[EMAIL_ADDRESS][DOMAIN_NAME]" at bounding box center [234, 417] width 197 height 17
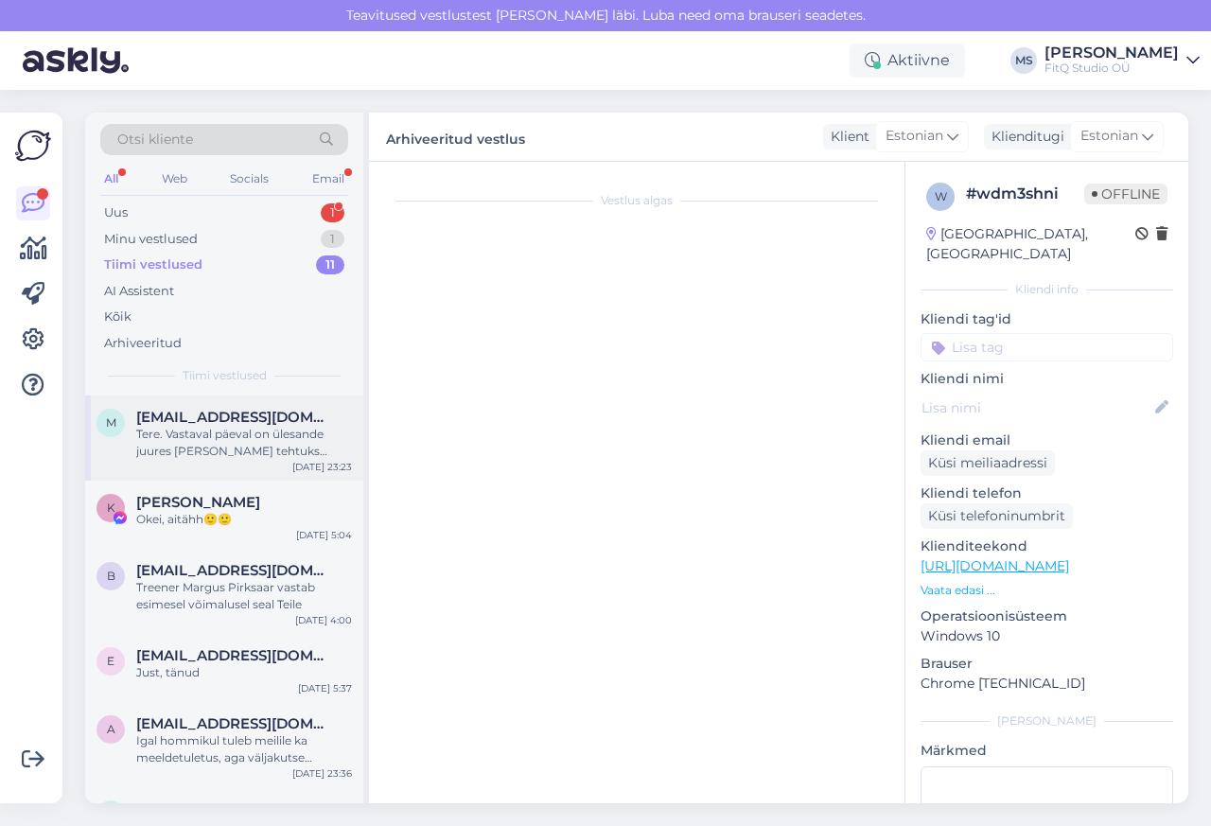
scroll to position [0, 0]
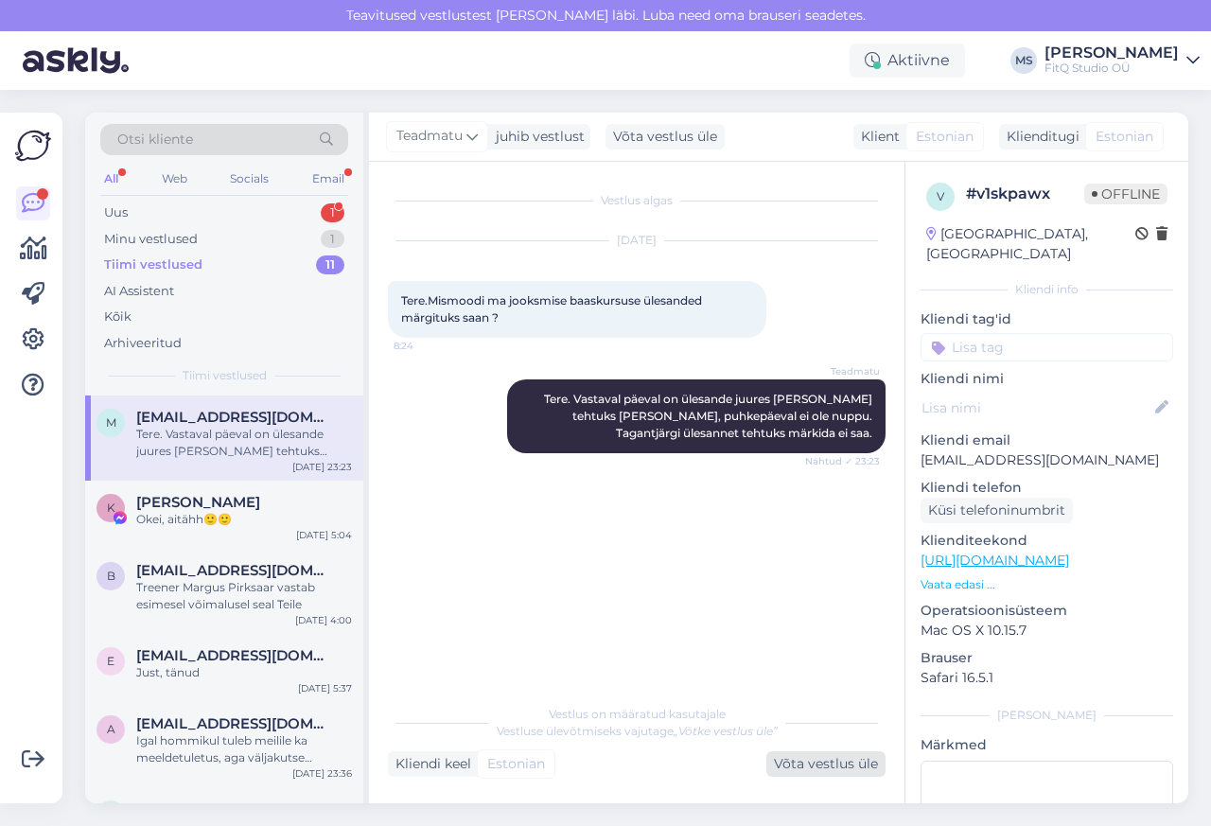
click at [795, 769] on div "Võta vestlus üle" at bounding box center [825, 764] width 119 height 26
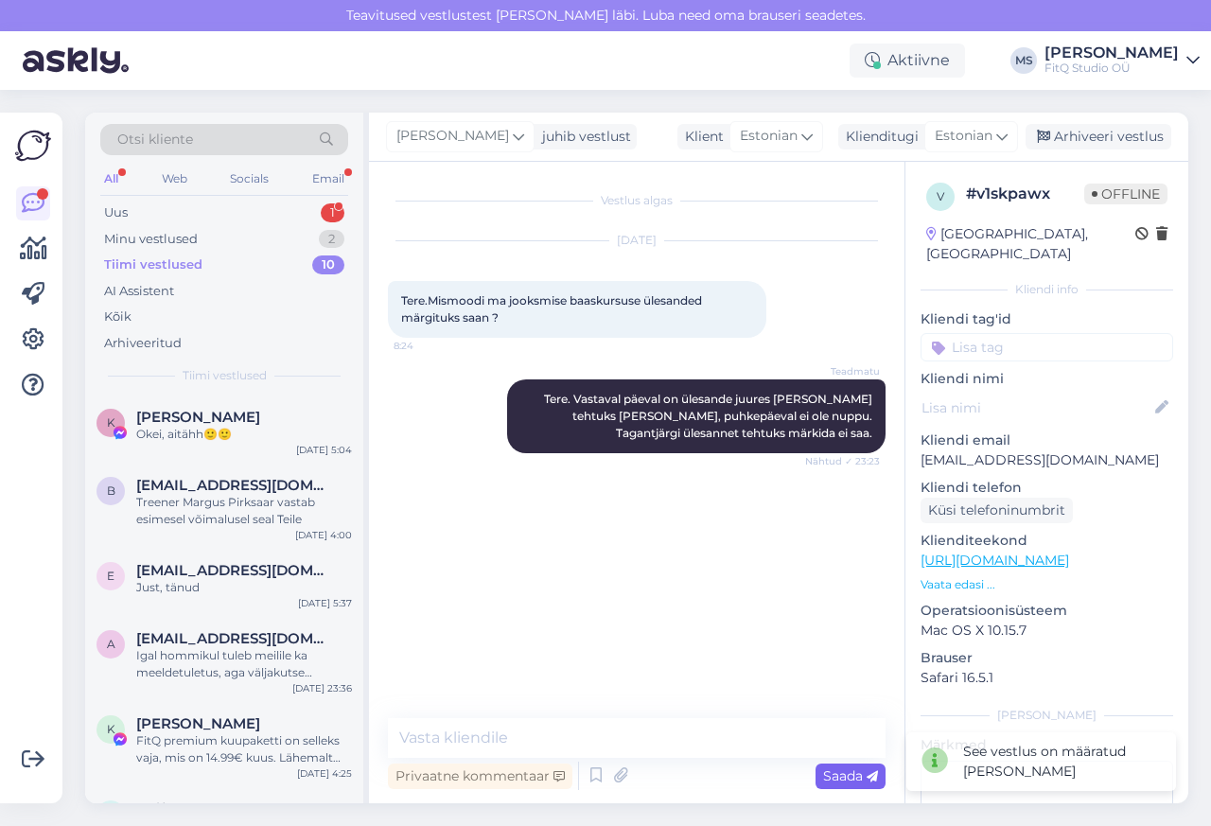
click at [825, 767] on span "Saada" at bounding box center [850, 775] width 55 height 17
click at [1109, 137] on div "Arhiveeri vestlus" at bounding box center [1099, 137] width 146 height 26
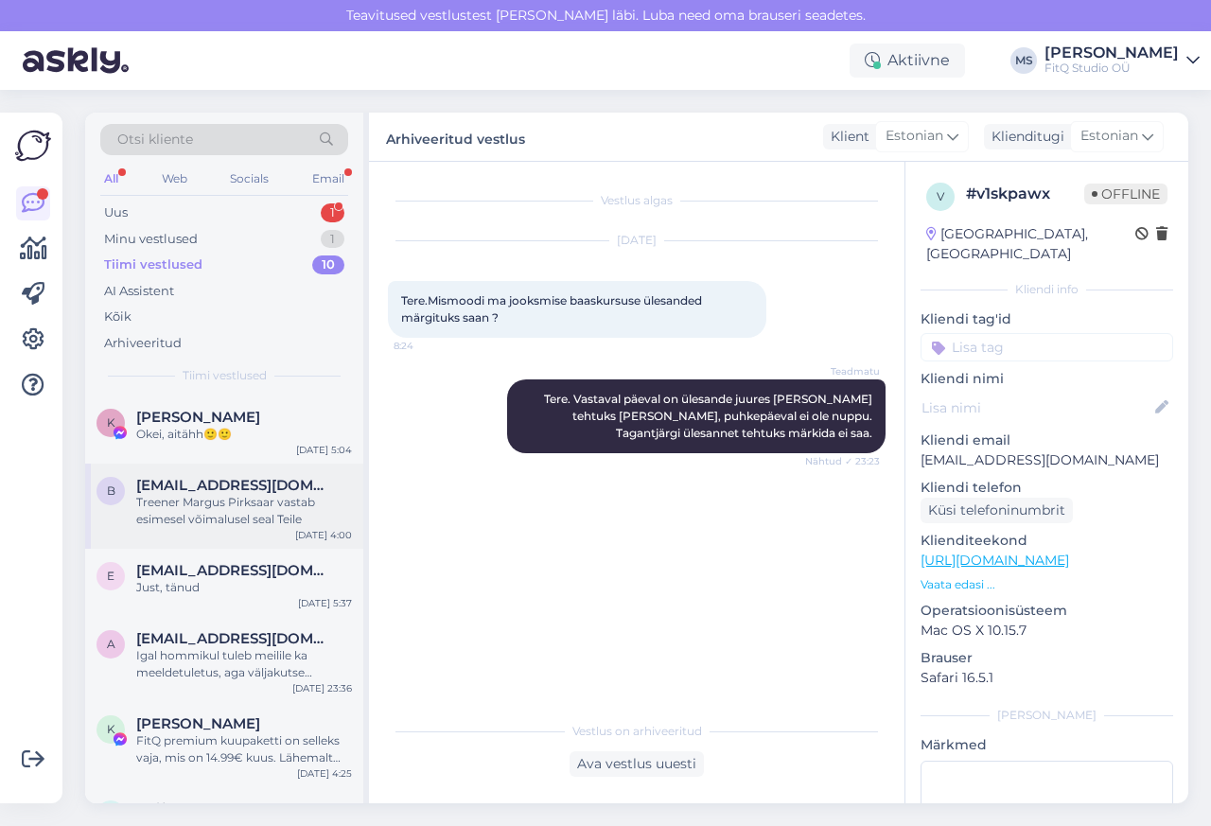
click at [182, 523] on div "Treener Margus Pirksaar vastab esimesel võimalusel seal Teile" at bounding box center [244, 511] width 216 height 34
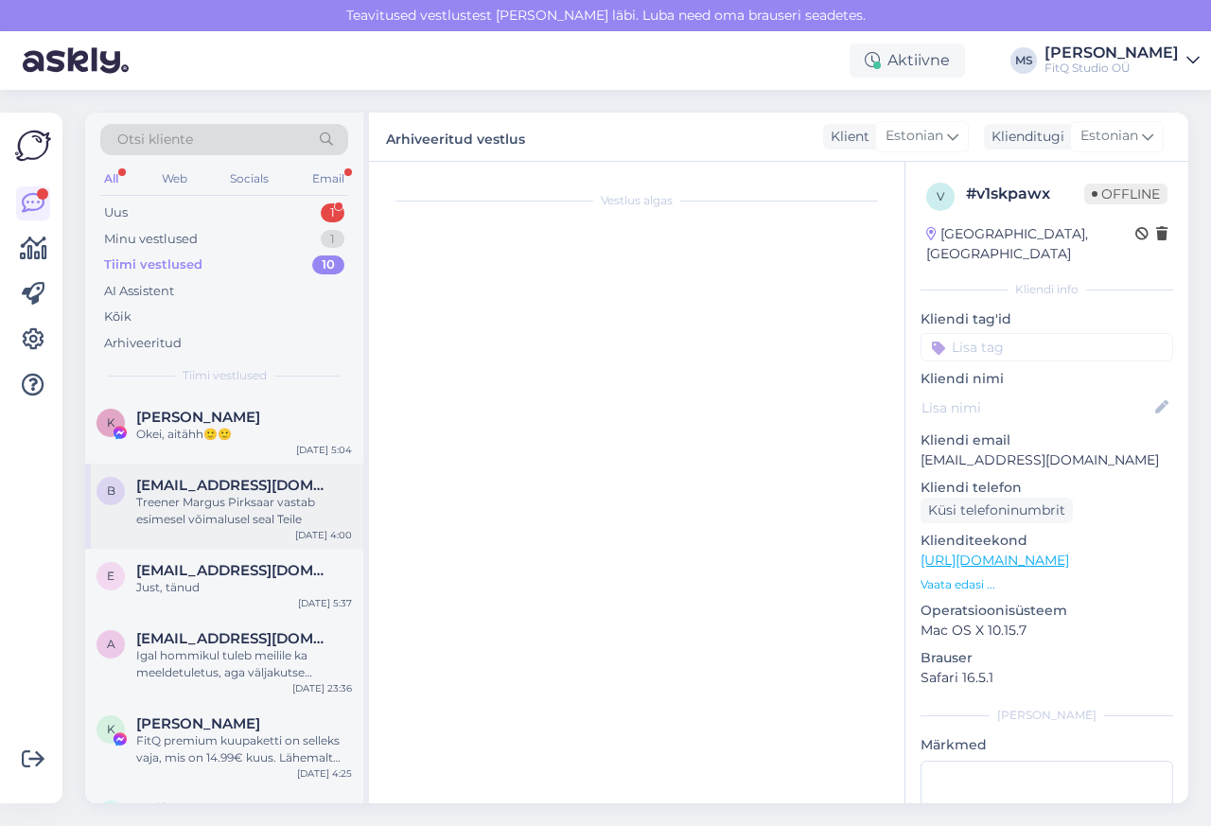
scroll to position [171, 0]
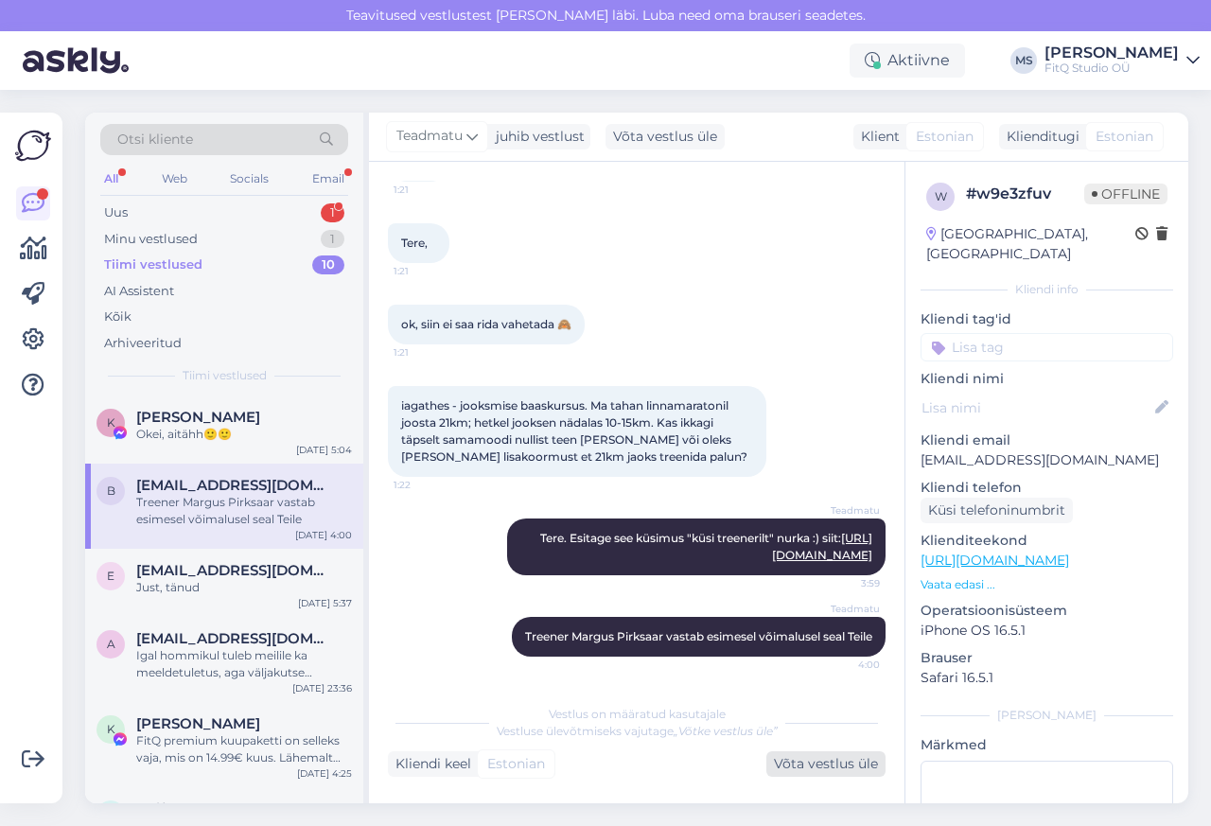
click at [806, 770] on div "Võta vestlus üle" at bounding box center [825, 764] width 119 height 26
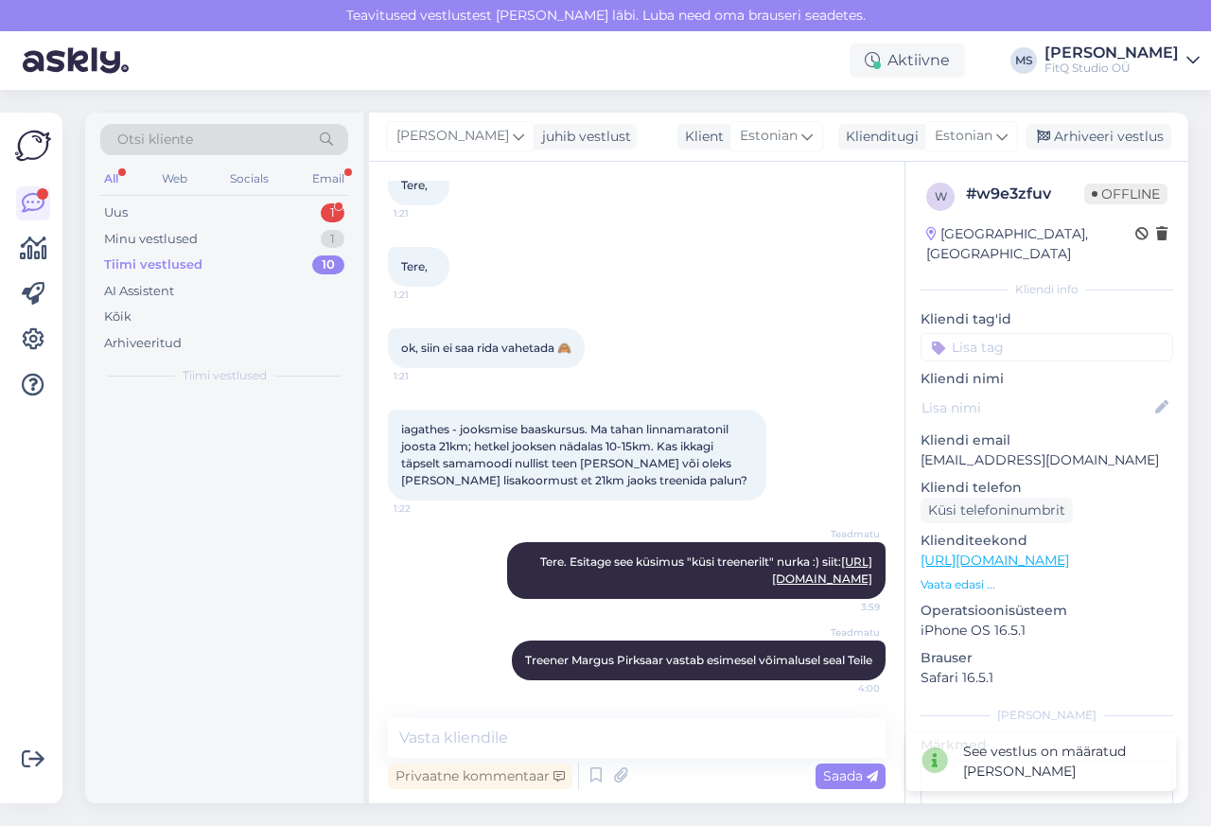
scroll to position [148, 0]
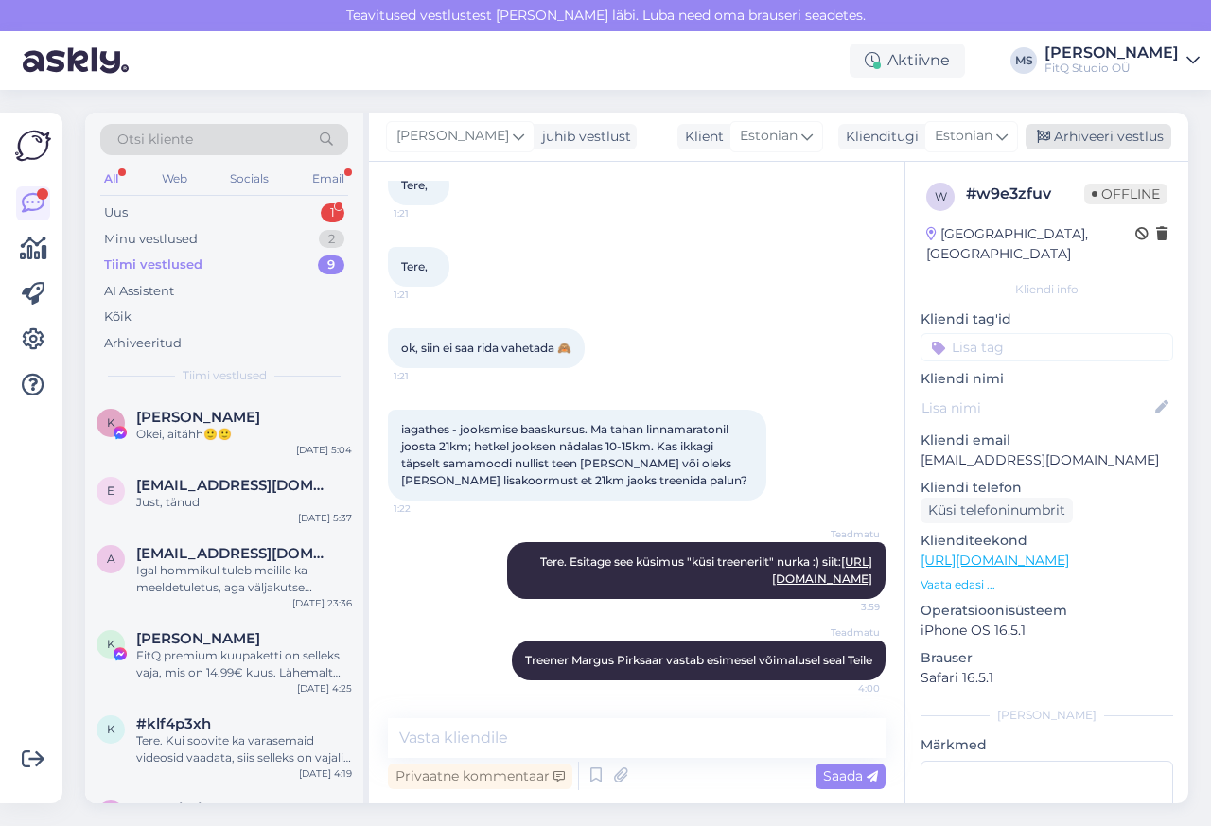
click at [1109, 137] on div "Arhiveeri vestlus" at bounding box center [1099, 137] width 146 height 26
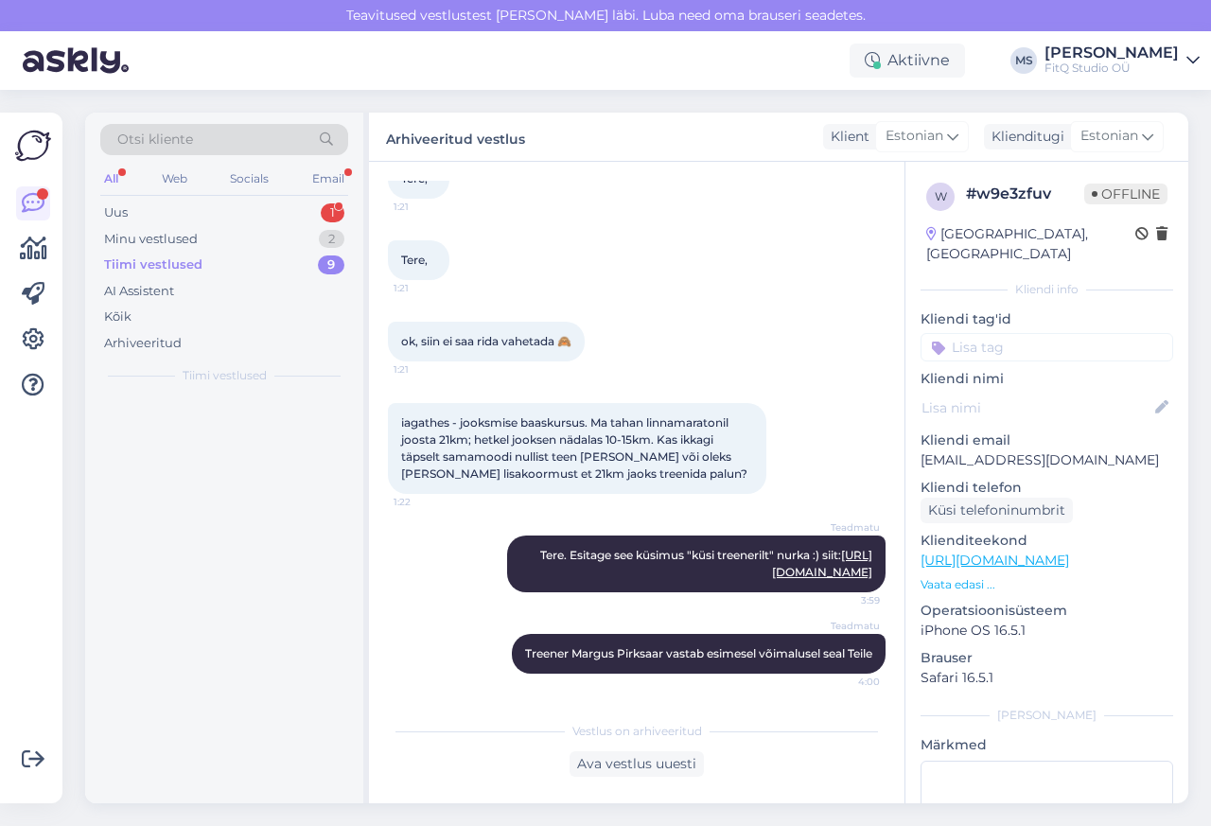
scroll to position [154, 0]
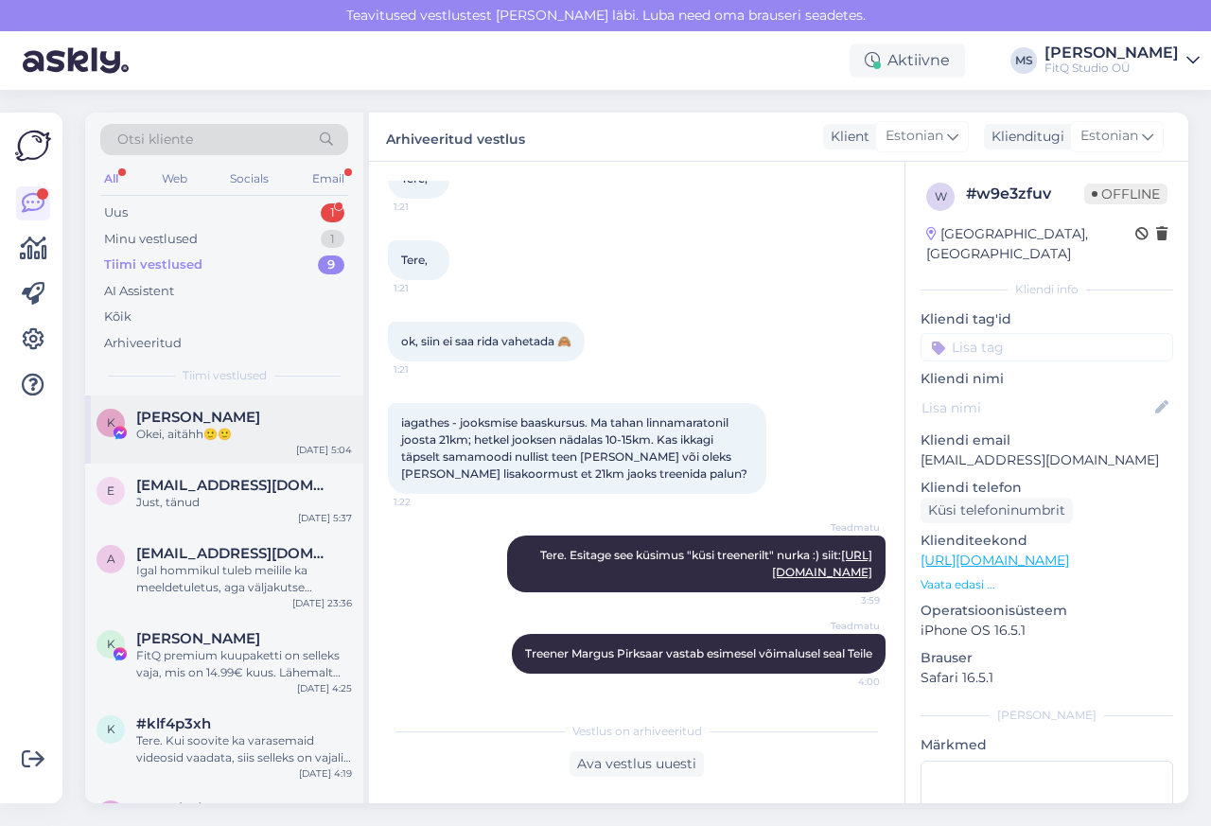
click at [205, 415] on span "[PERSON_NAME]" at bounding box center [198, 417] width 124 height 17
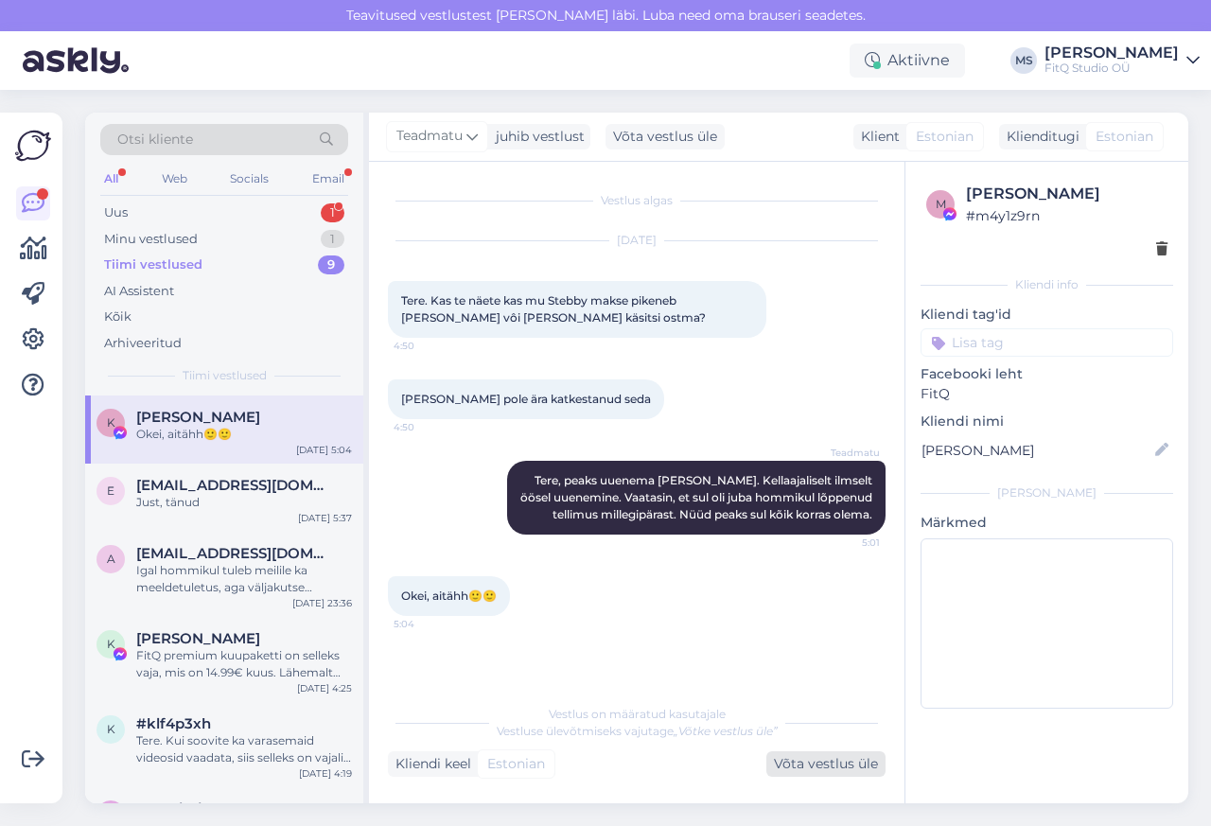
click at [809, 767] on div "Võta vestlus üle" at bounding box center [825, 764] width 119 height 26
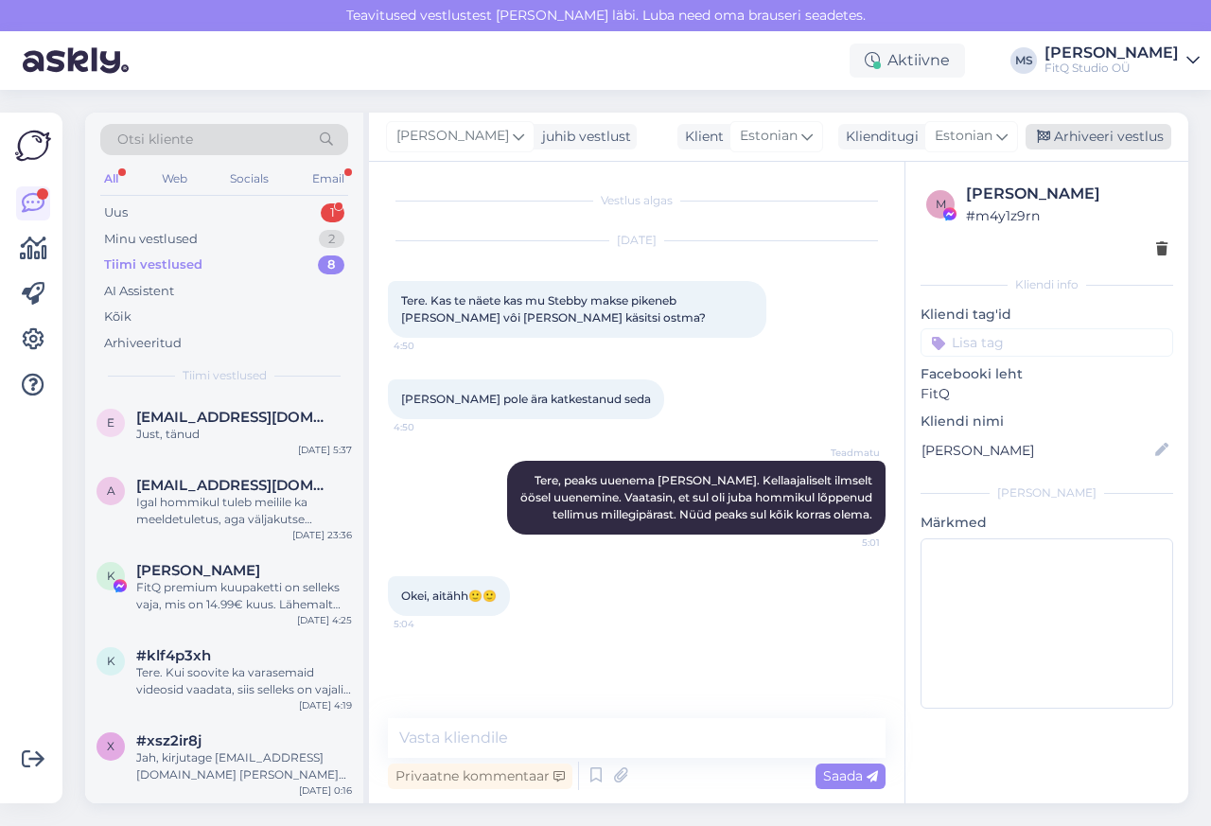
click at [1109, 137] on div "Arhiveeri vestlus" at bounding box center [1099, 137] width 146 height 26
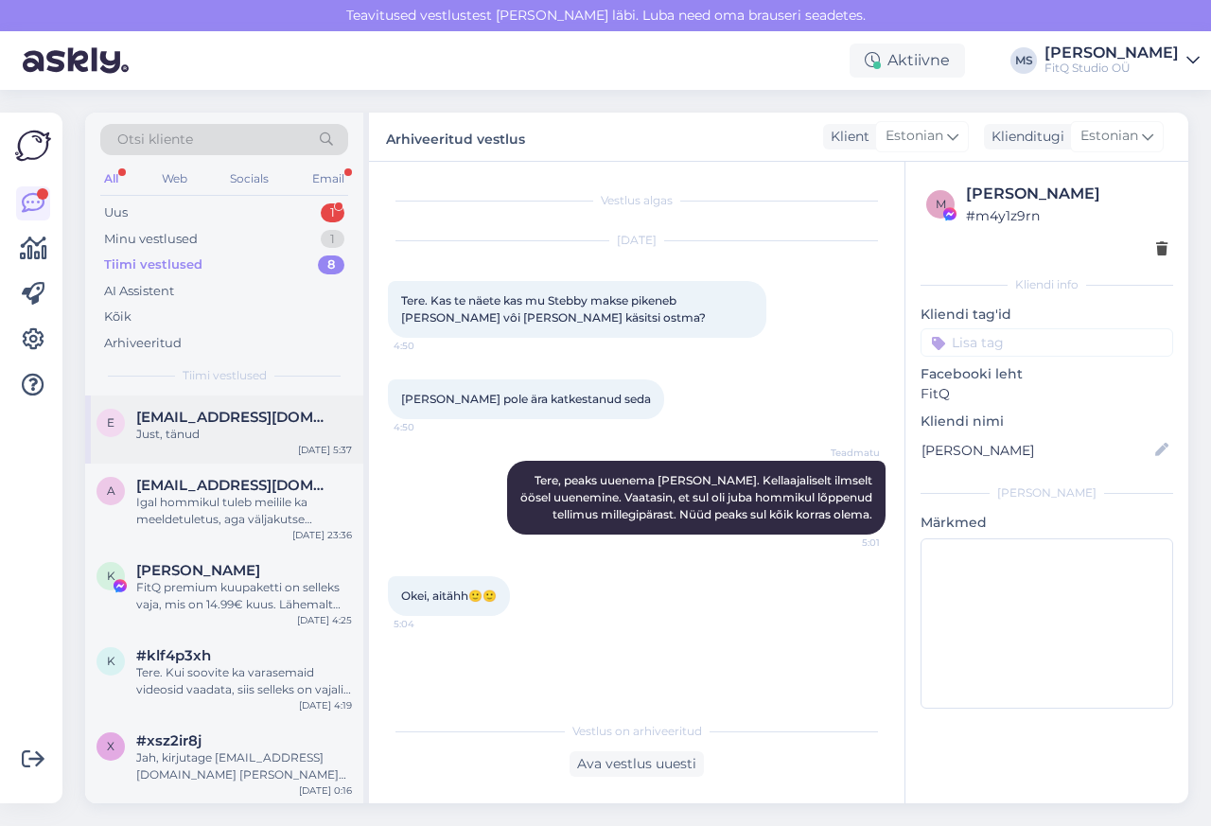
click at [195, 449] on div "e [EMAIL_ADDRESS][DOMAIN_NAME] Just, tänud [DATE] 5:37" at bounding box center [224, 429] width 278 height 68
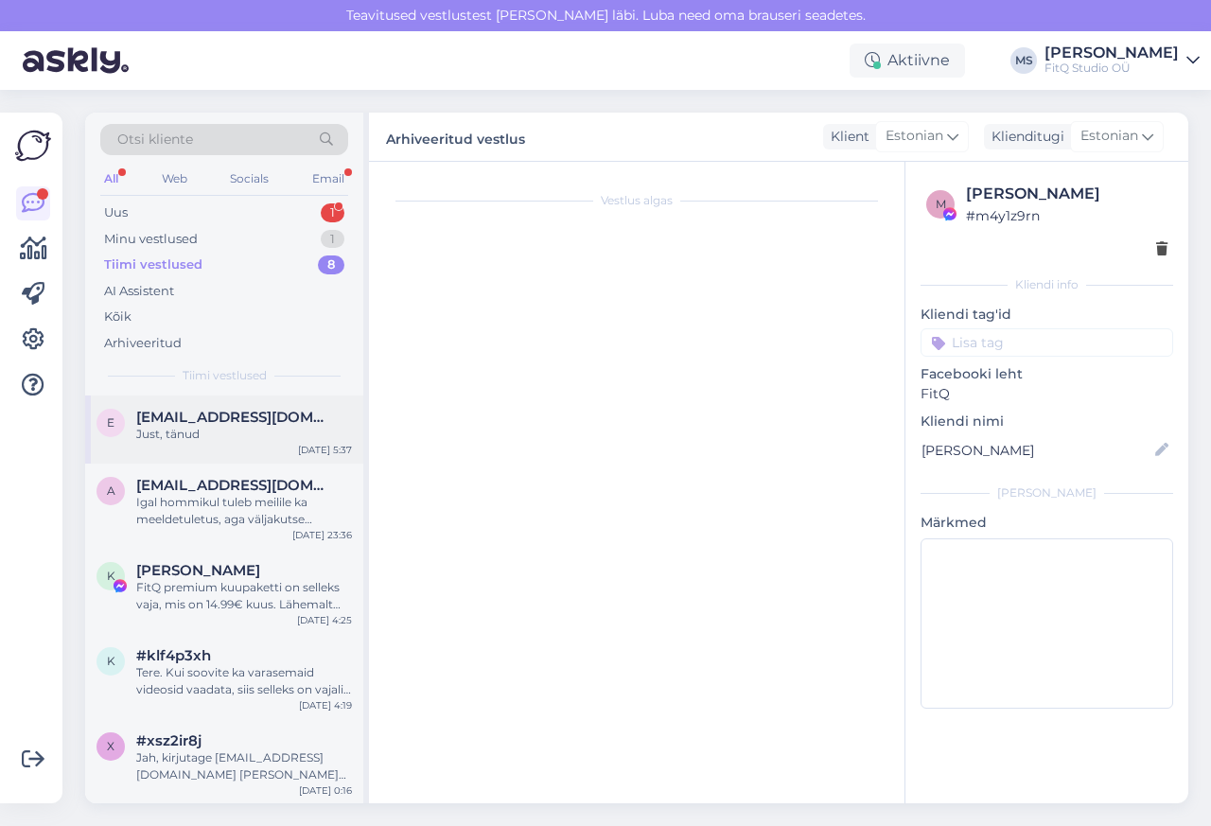
scroll to position [270, 0]
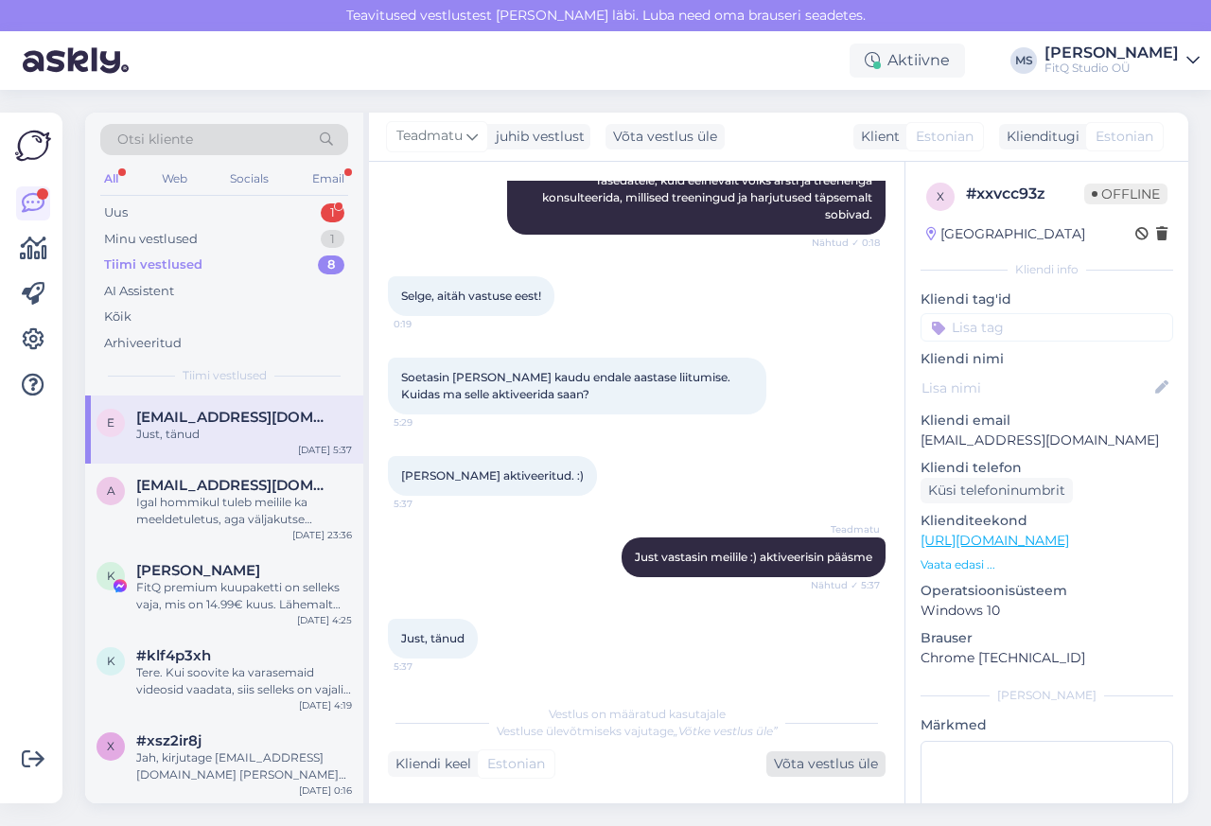
click at [805, 770] on div "Võta vestlus üle" at bounding box center [825, 764] width 119 height 26
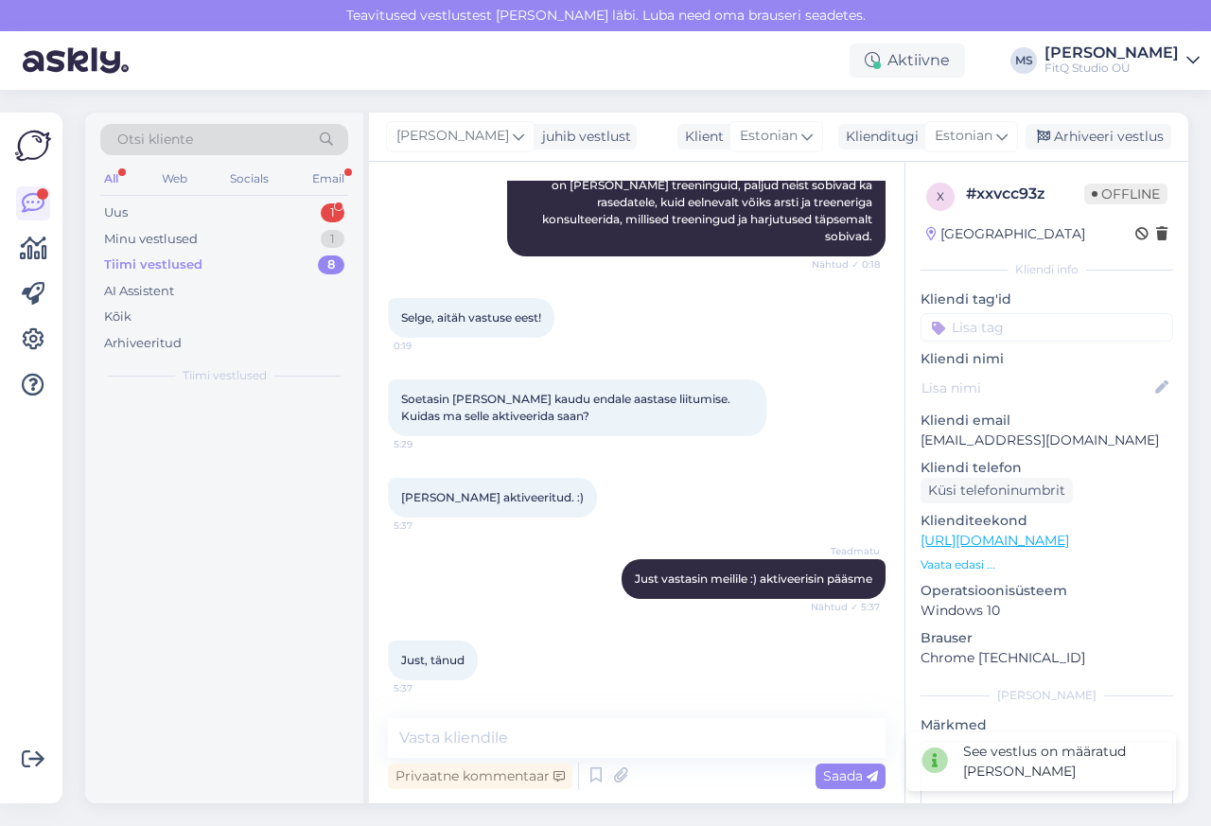
scroll to position [246, 0]
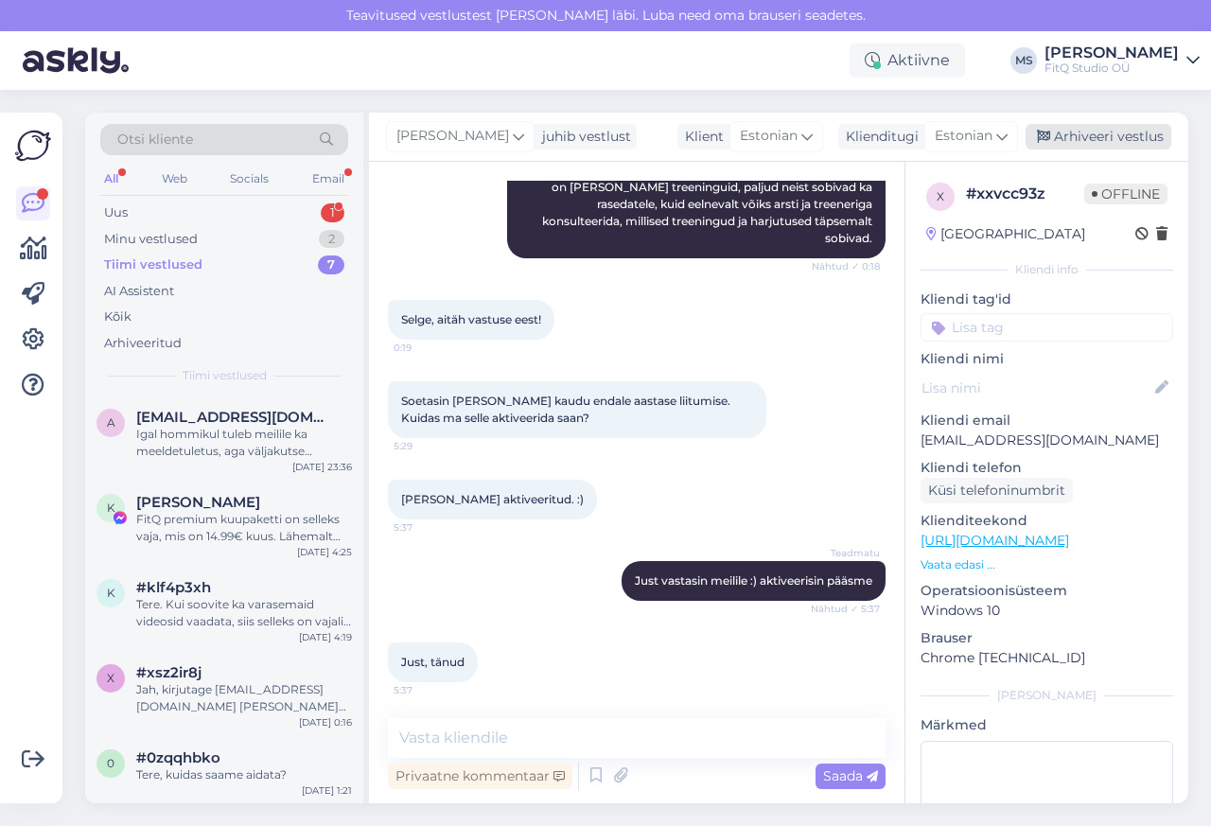
click at [1109, 137] on div "Arhiveeri vestlus" at bounding box center [1099, 137] width 146 height 26
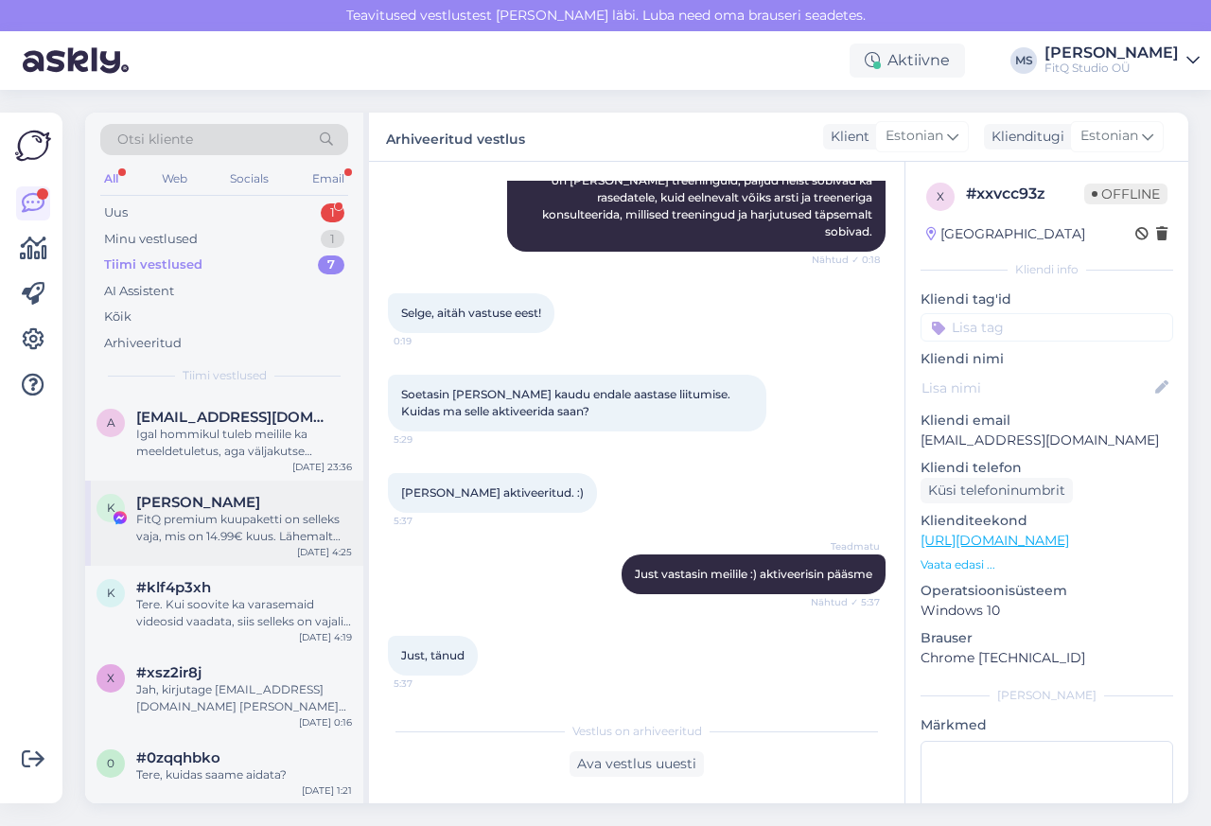
click at [173, 488] on div "K [PERSON_NAME] FitQ premium kuupaketti on selleks vaja, mis on 14.99€ kuus. Lä…" at bounding box center [224, 523] width 278 height 85
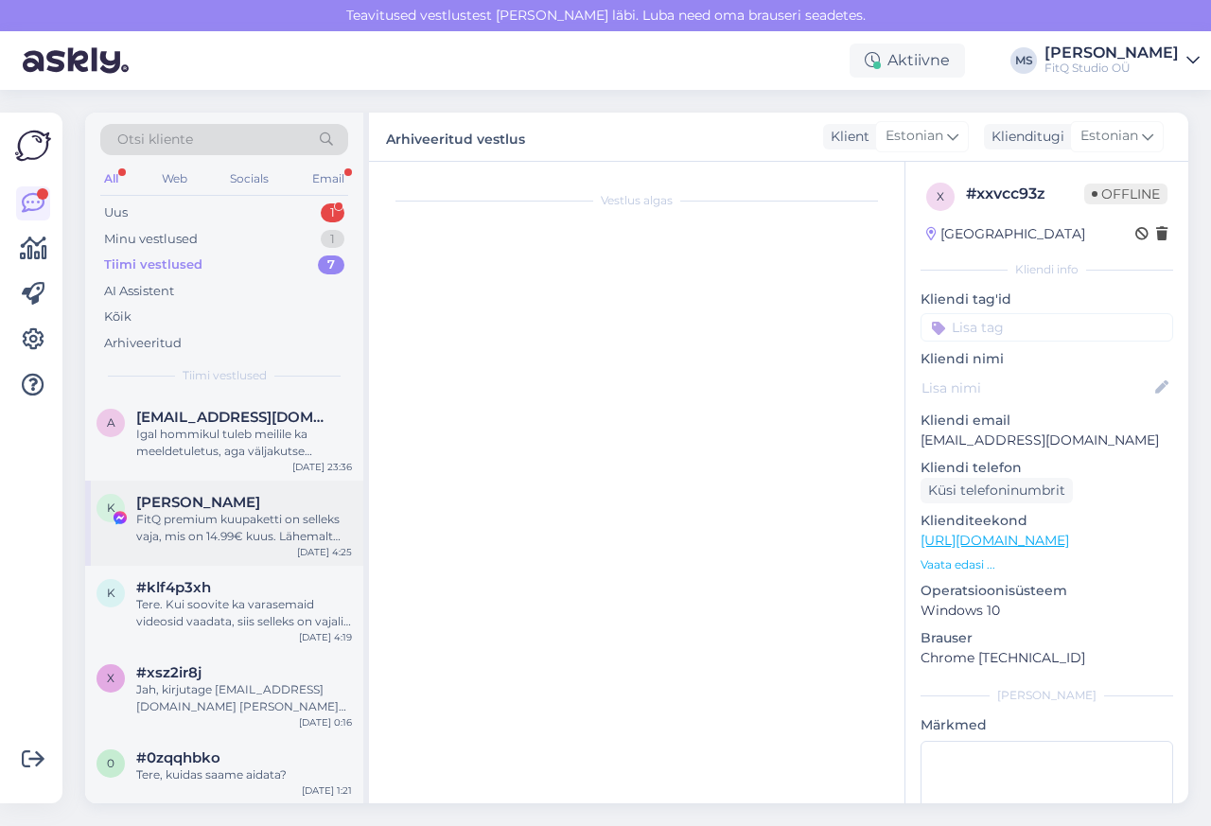
scroll to position [26, 0]
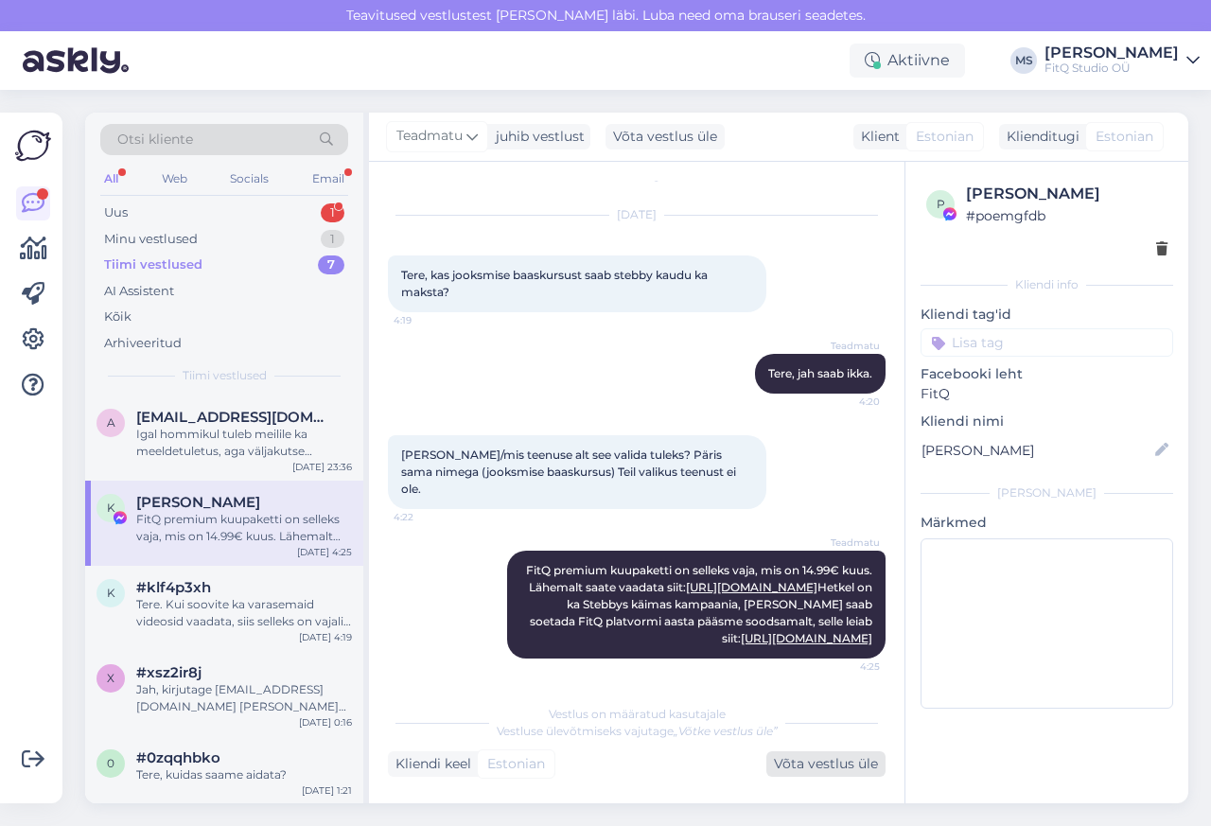
click at [804, 769] on div "Võta vestlus üle" at bounding box center [825, 764] width 119 height 26
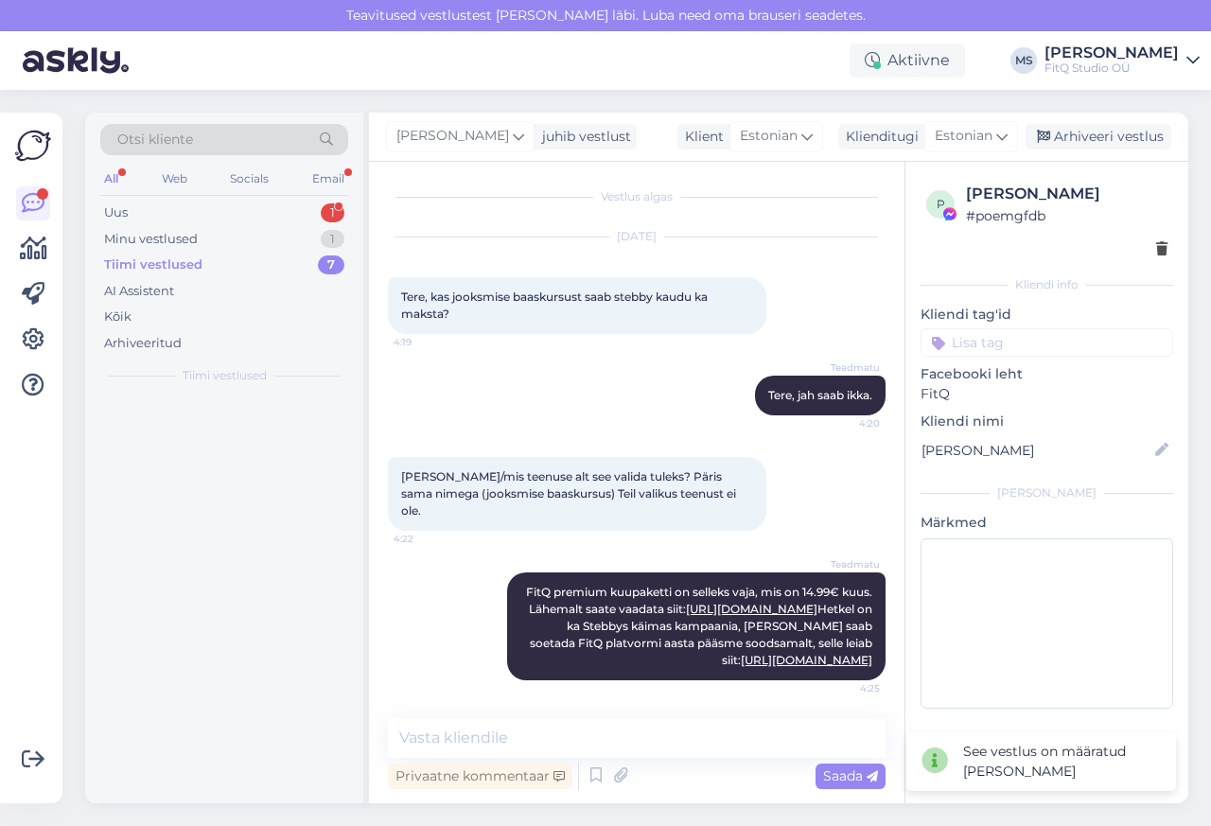
scroll to position [2, 0]
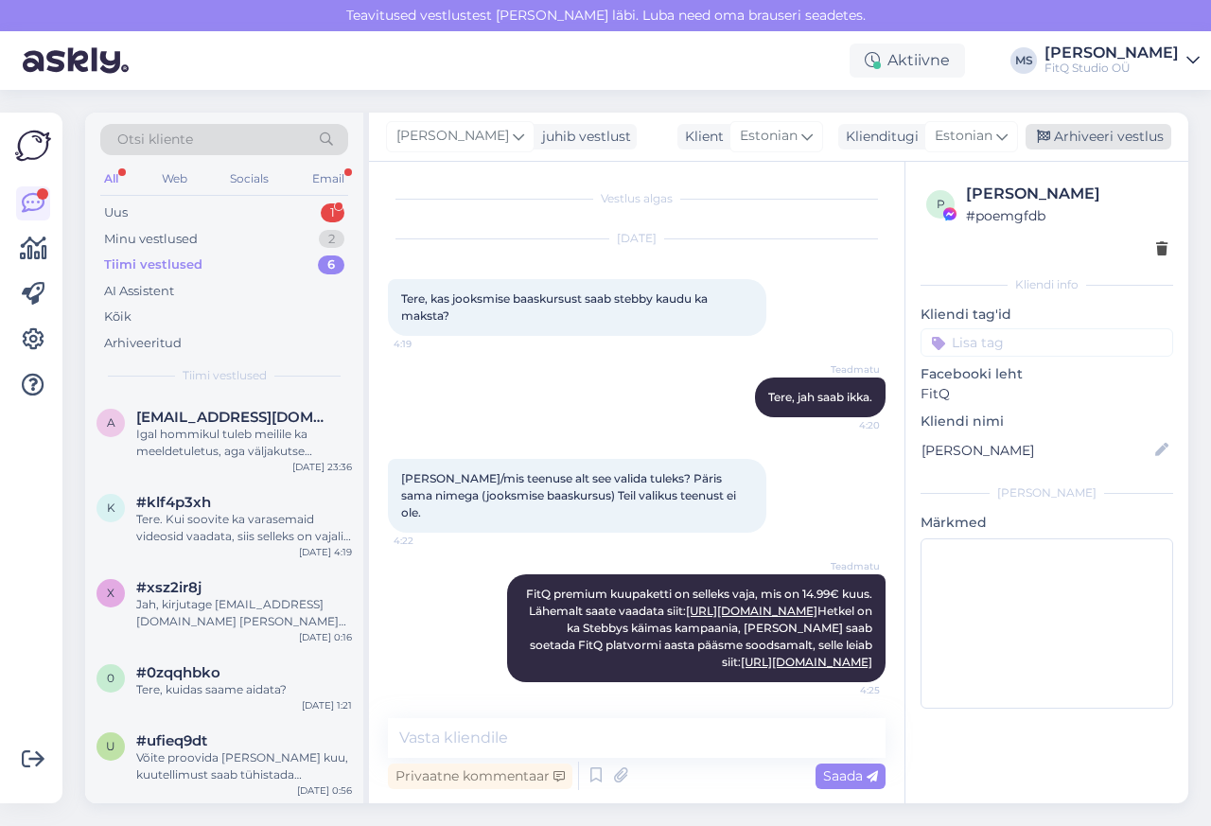
click at [1109, 137] on div "Arhiveeri vestlus" at bounding box center [1099, 137] width 146 height 26
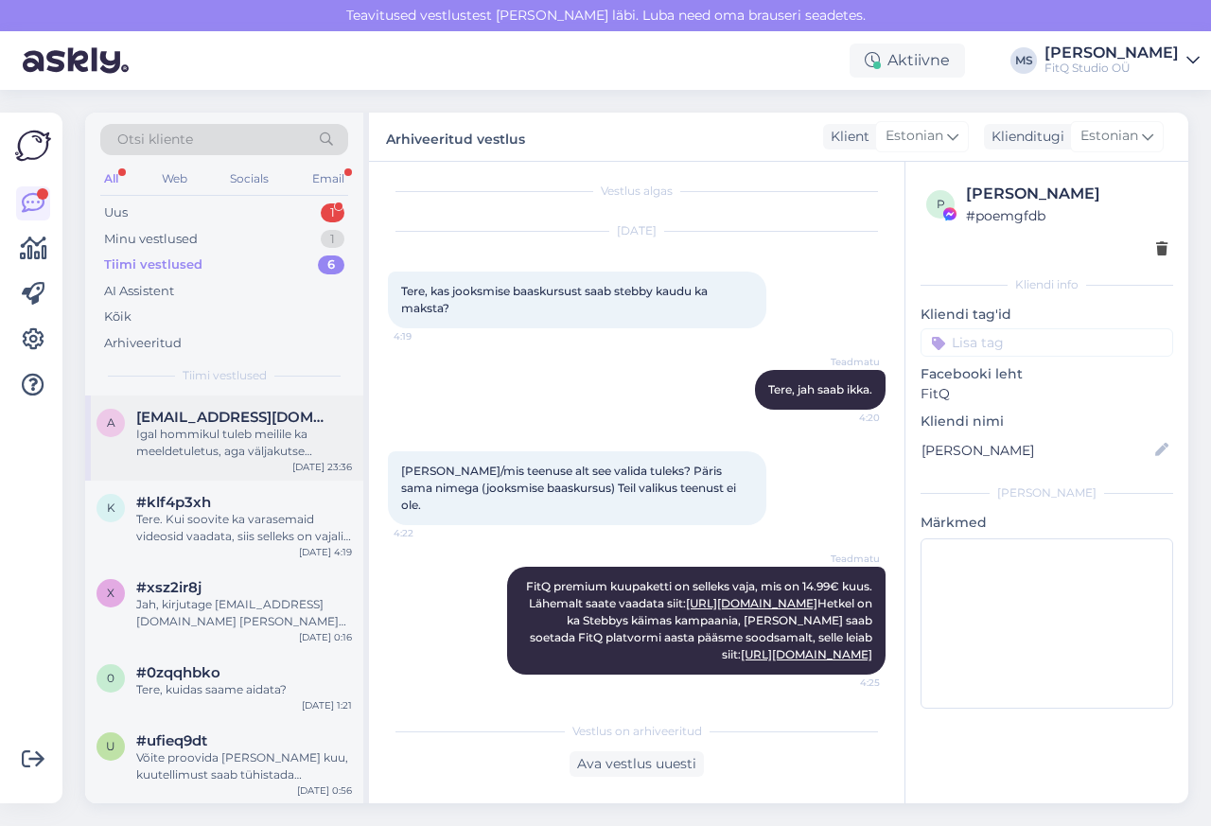
click at [173, 414] on span "[EMAIL_ADDRESS][DOMAIN_NAME]" at bounding box center [234, 417] width 197 height 17
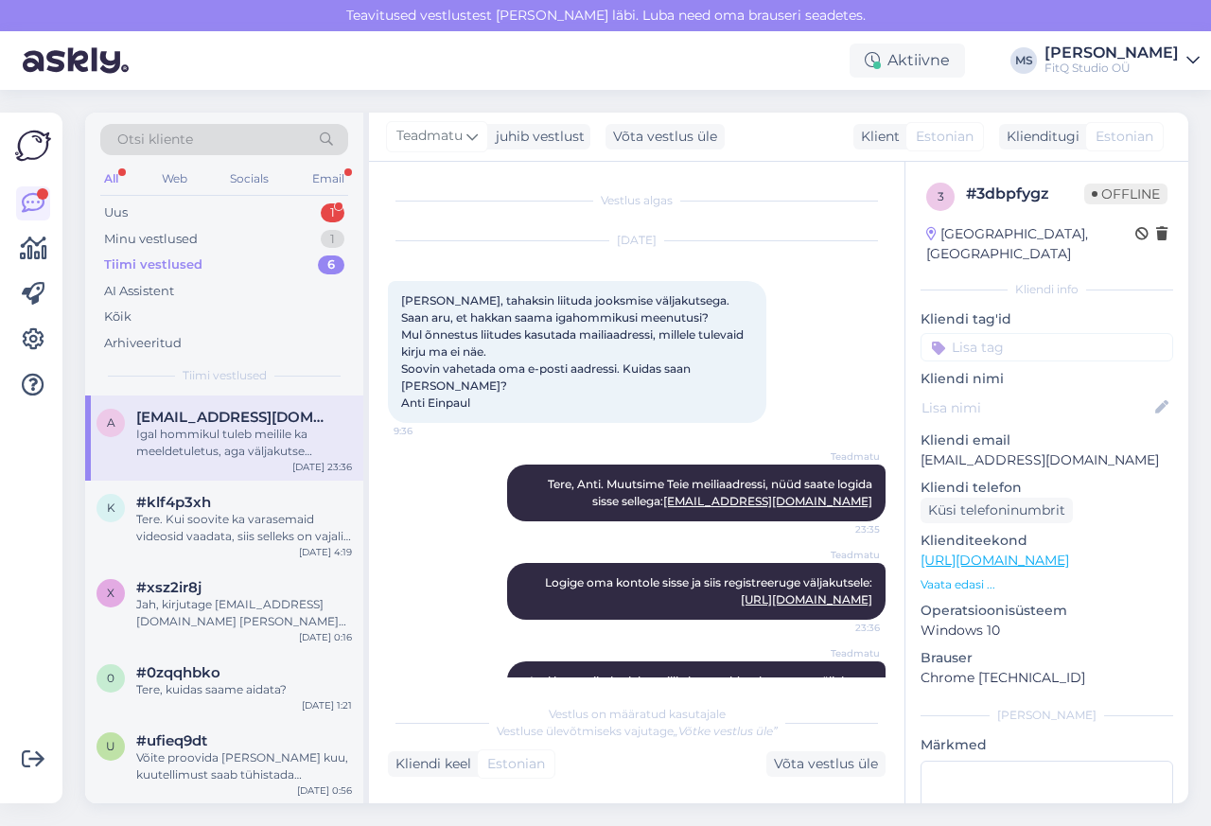
scroll to position [77, 0]
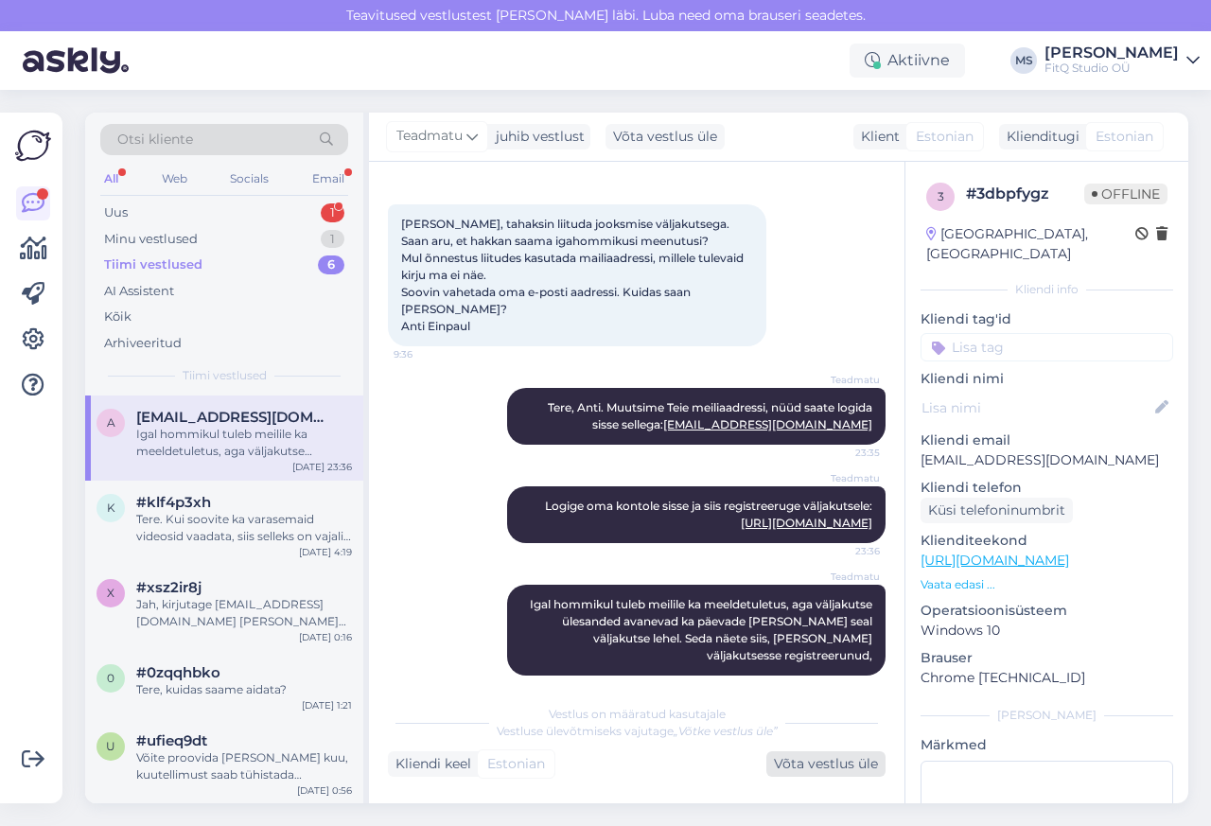
click at [809, 767] on div "Võta vestlus üle" at bounding box center [825, 764] width 119 height 26
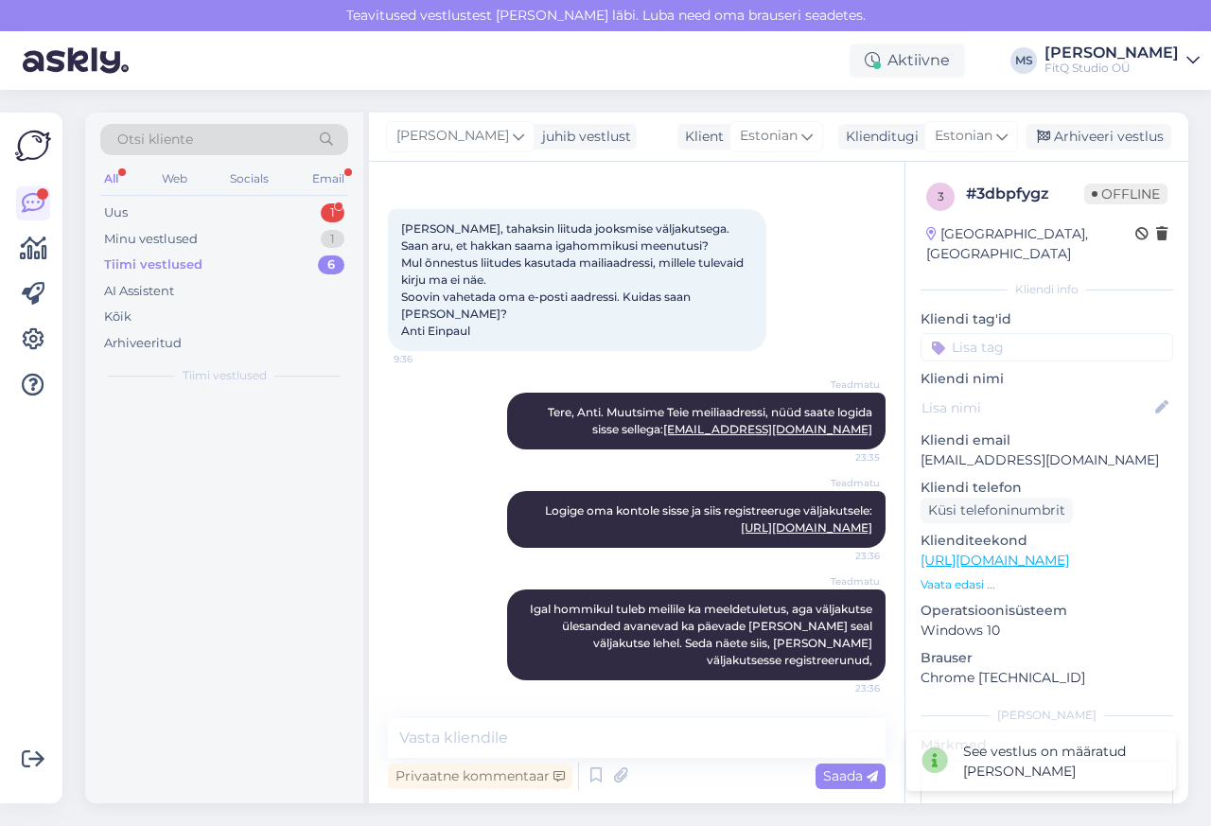
scroll to position [53, 0]
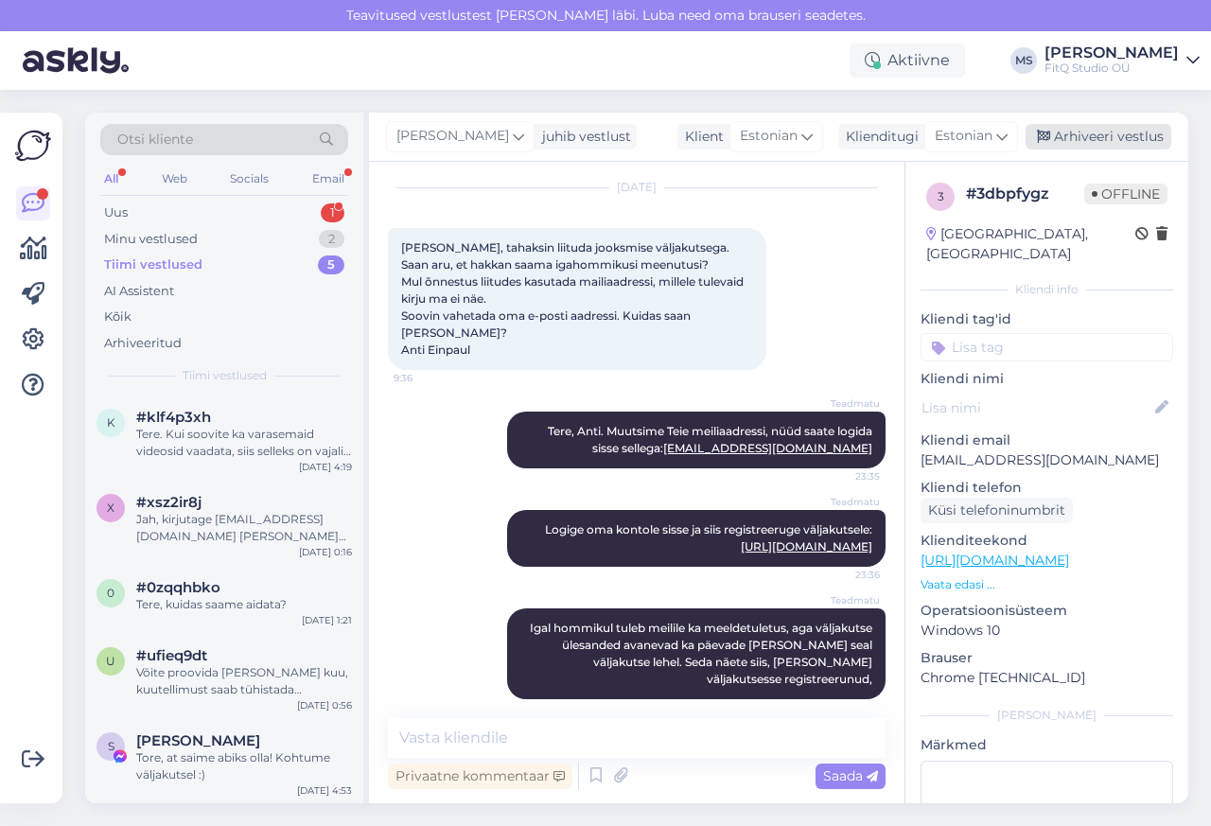
click at [1109, 137] on div "Arhiveeri vestlus" at bounding box center [1099, 137] width 146 height 26
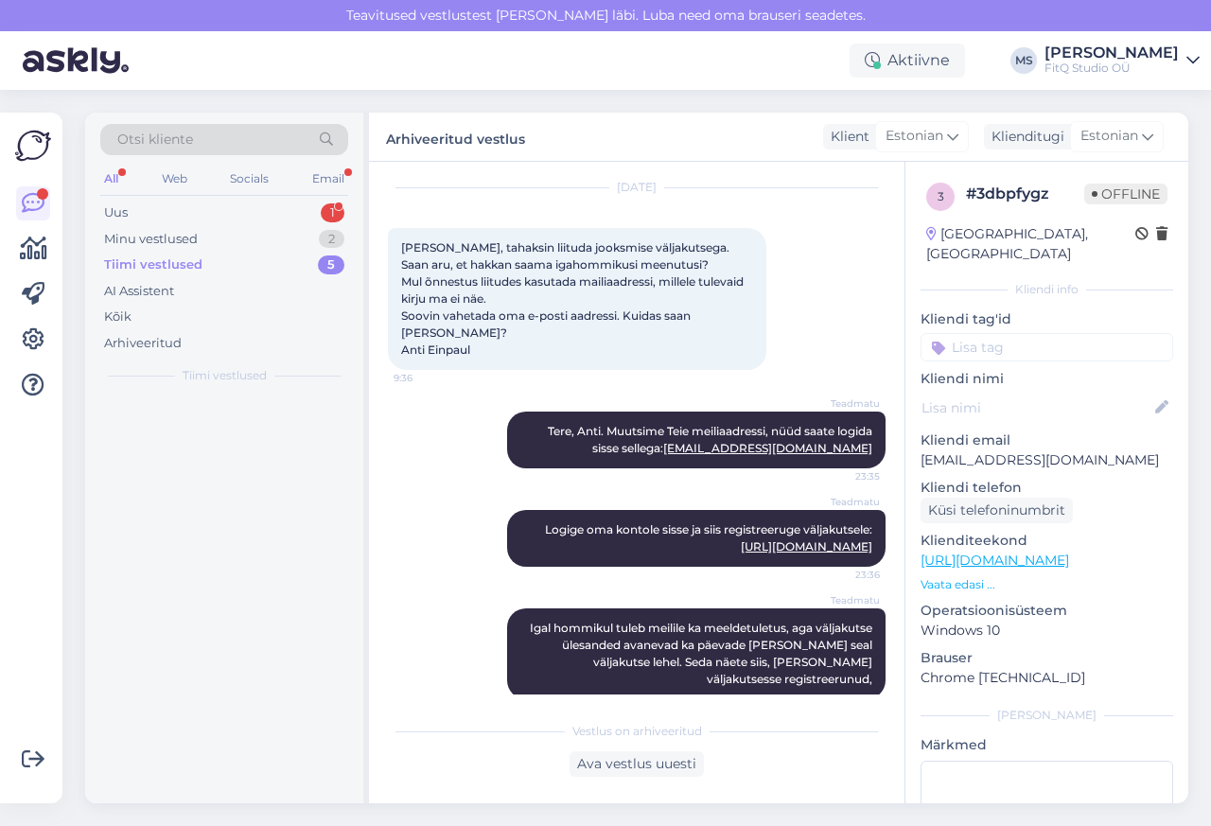
scroll to position [60, 0]
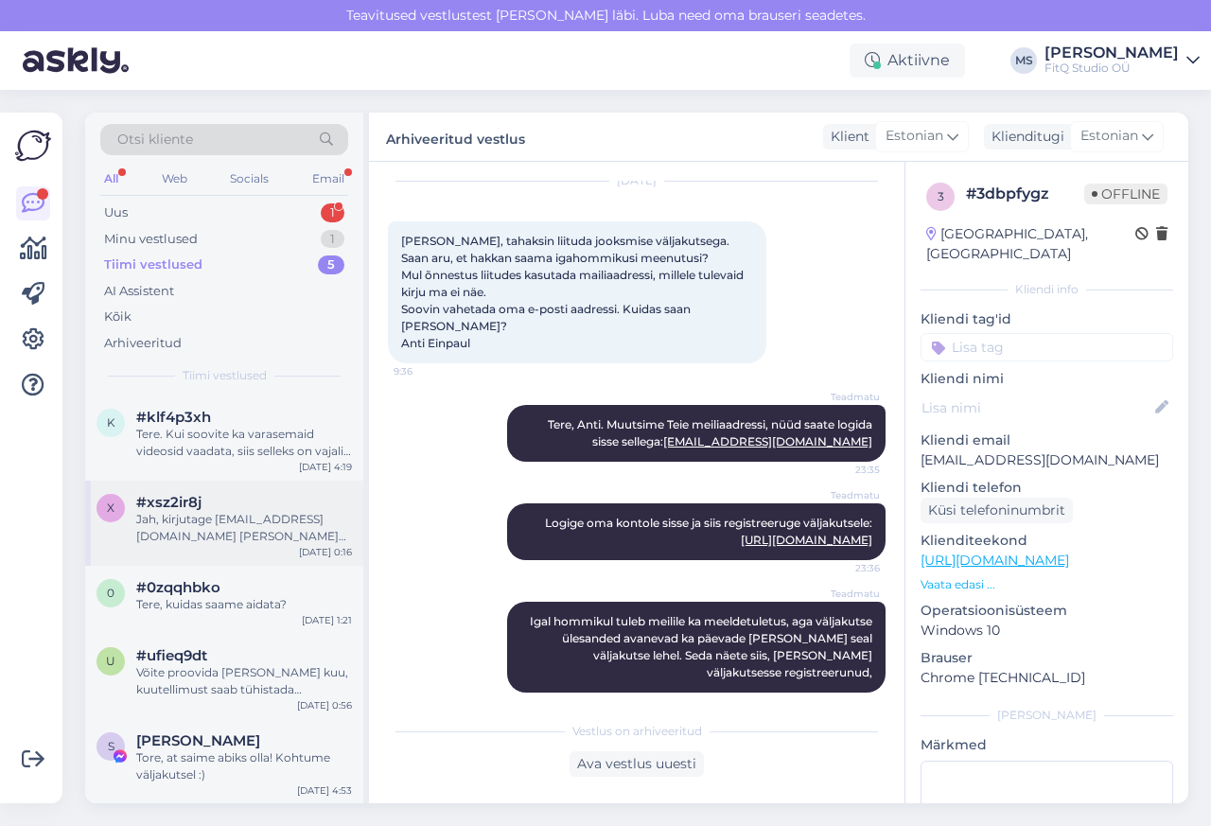
click at [151, 490] on div "x #xsz2ir8j Jah, kirjutage [EMAIL_ADDRESS][DOMAIN_NAME] [PERSON_NAME] pääsme ak…" at bounding box center [224, 523] width 278 height 85
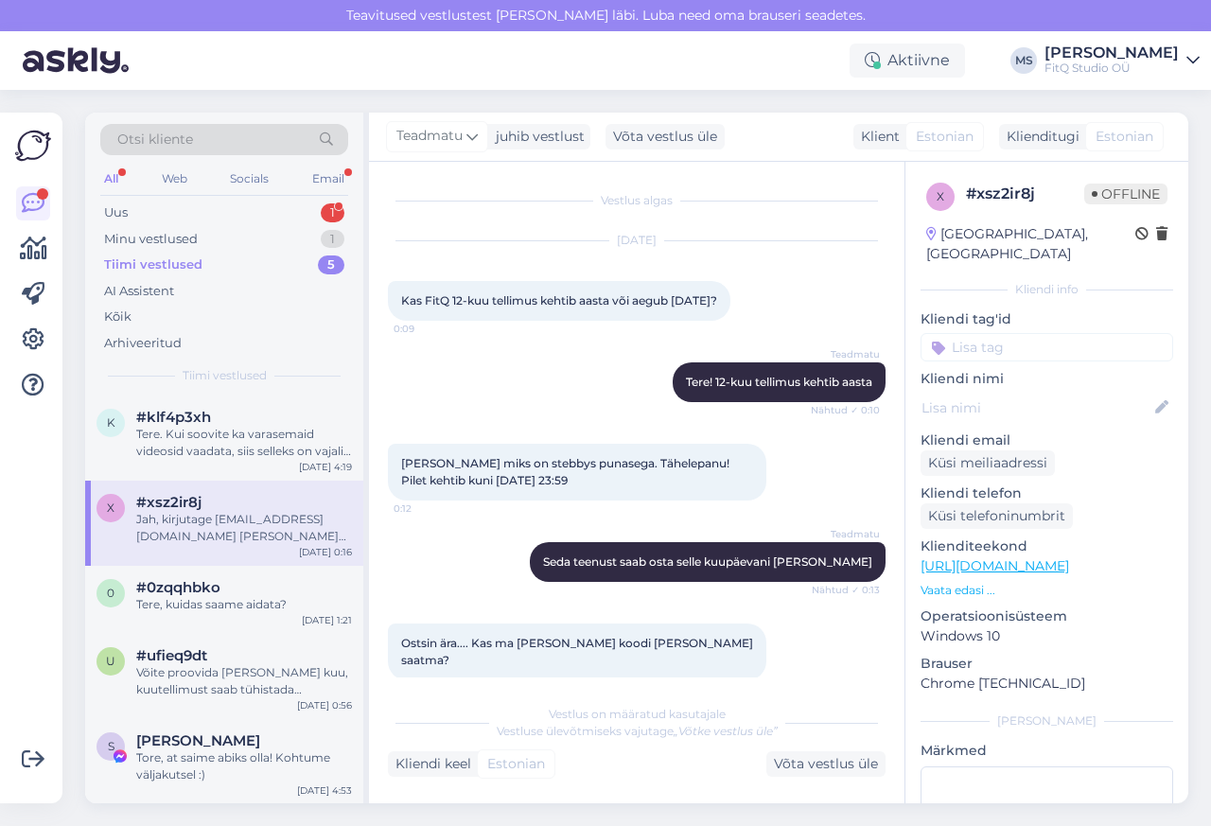
scroll to position [104, 0]
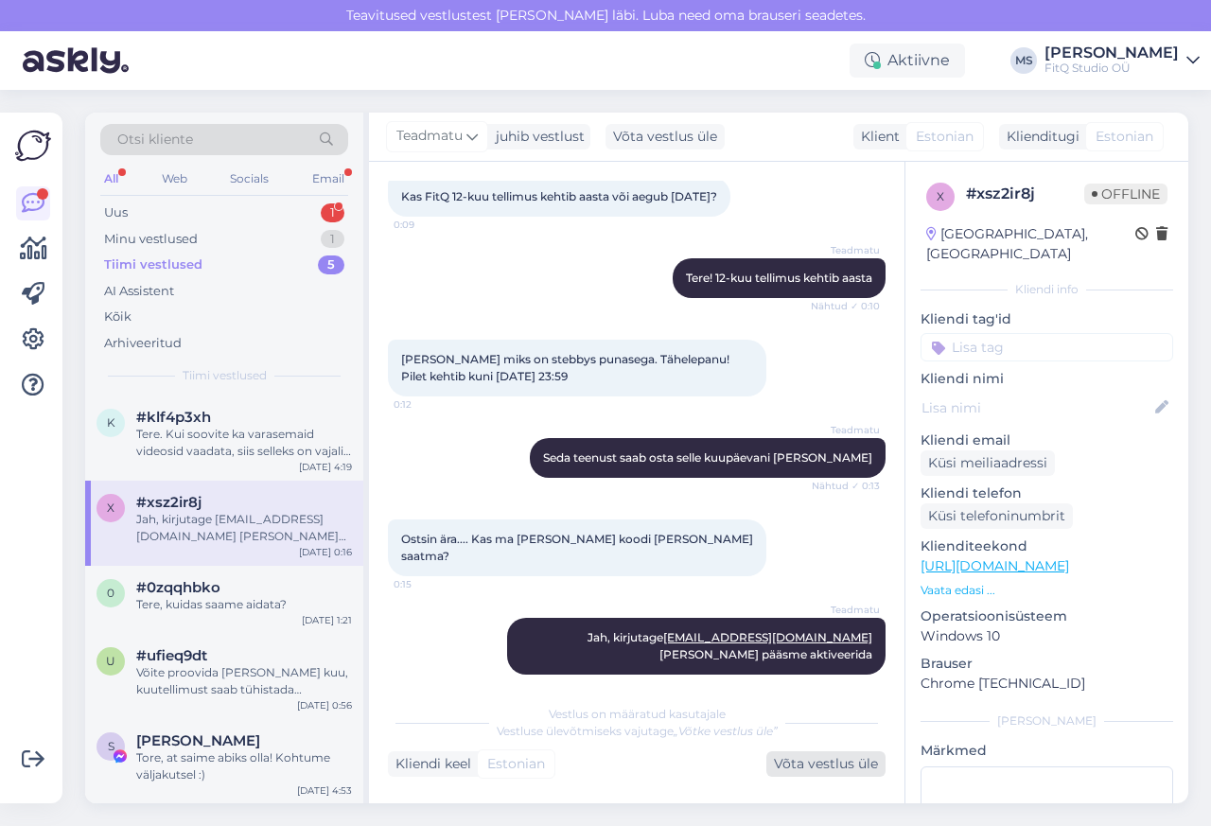
click at [809, 767] on div "Võta vestlus üle" at bounding box center [825, 764] width 119 height 26
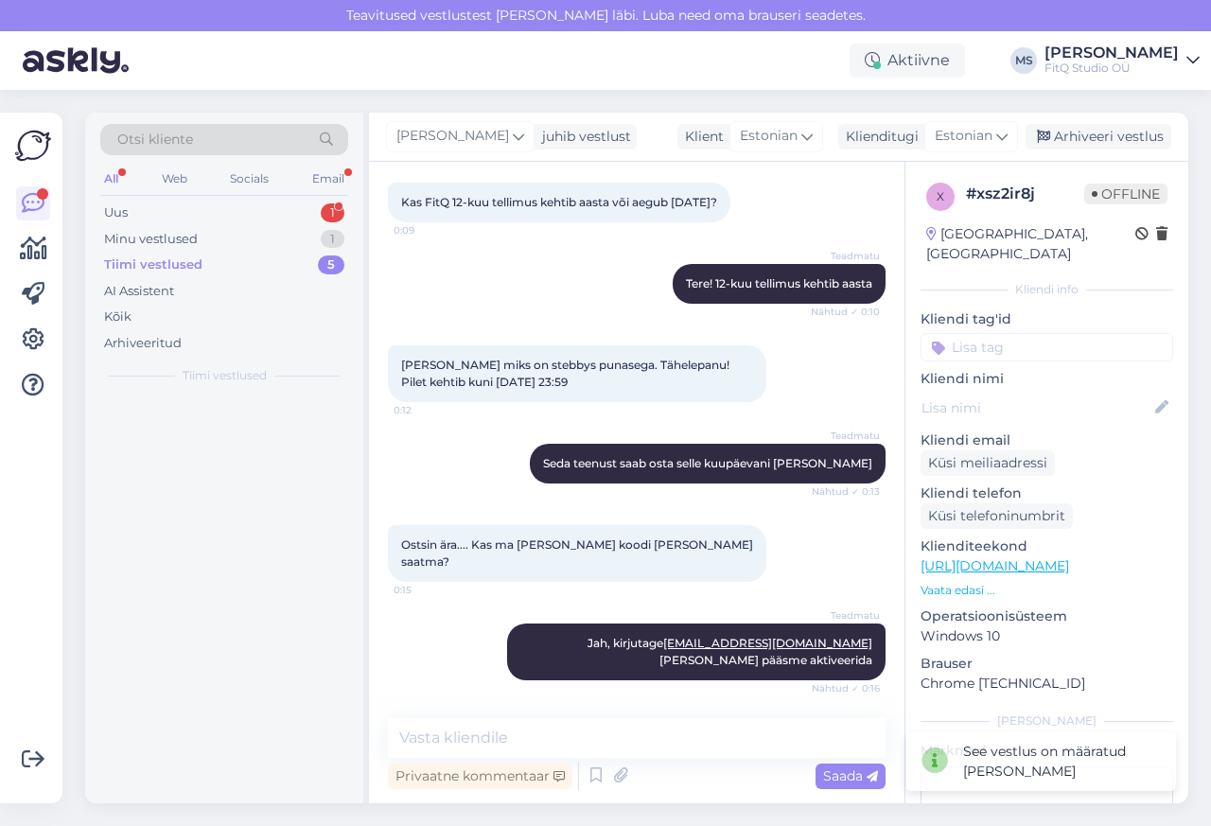
scroll to position [80, 0]
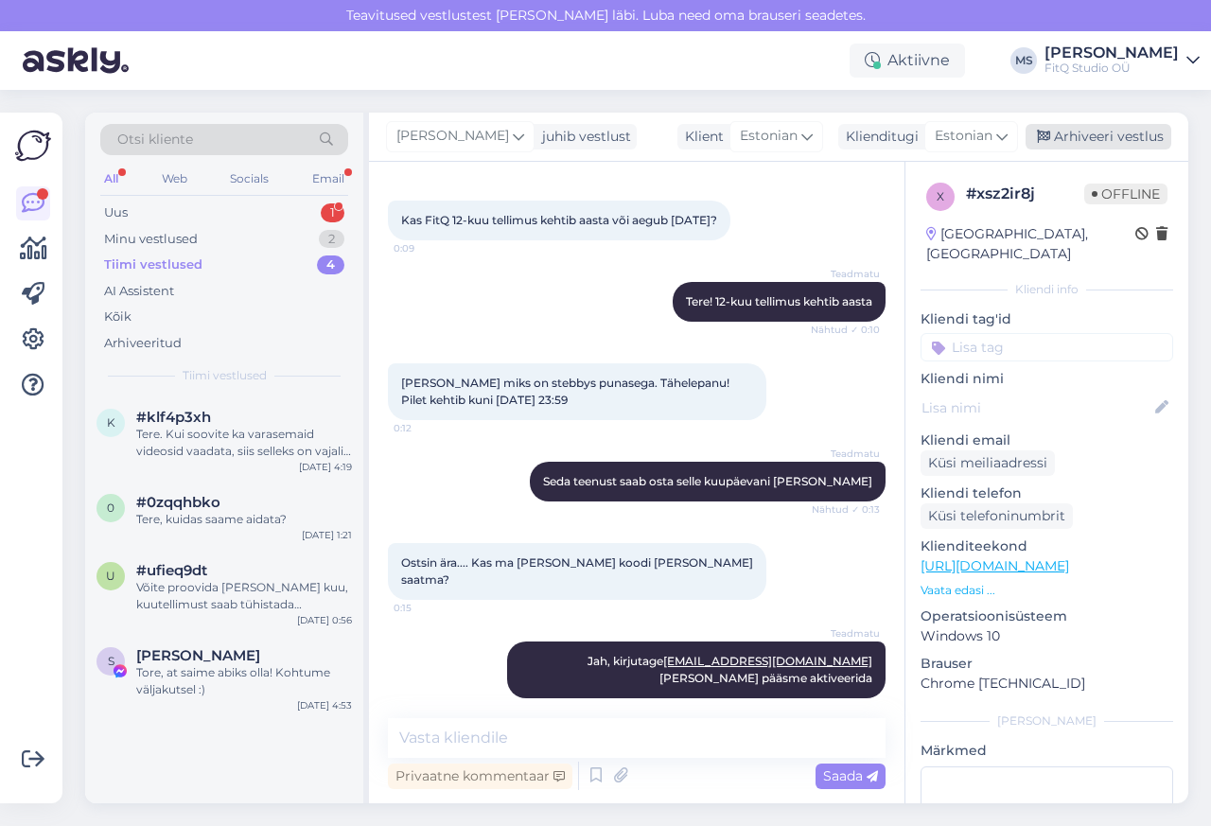
click at [1110, 137] on div "Arhiveeri vestlus" at bounding box center [1099, 137] width 146 height 26
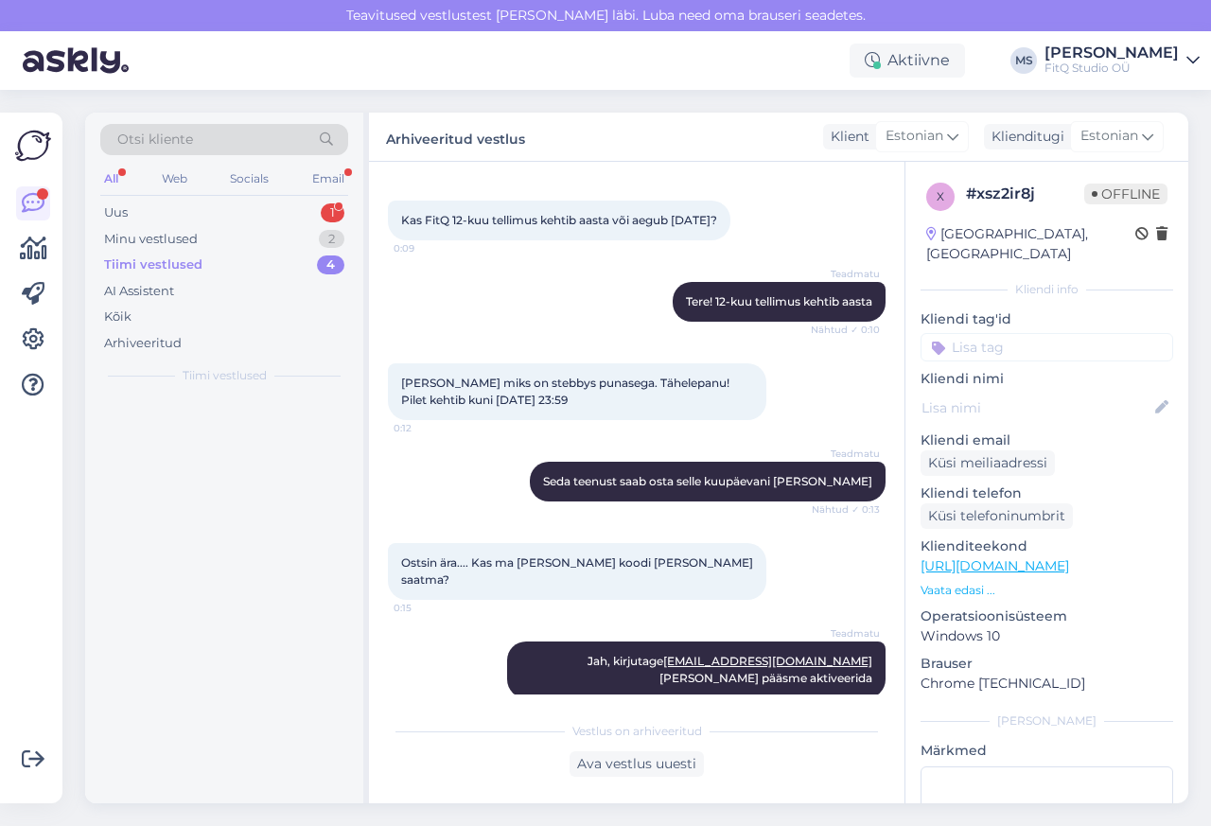
scroll to position [87, 0]
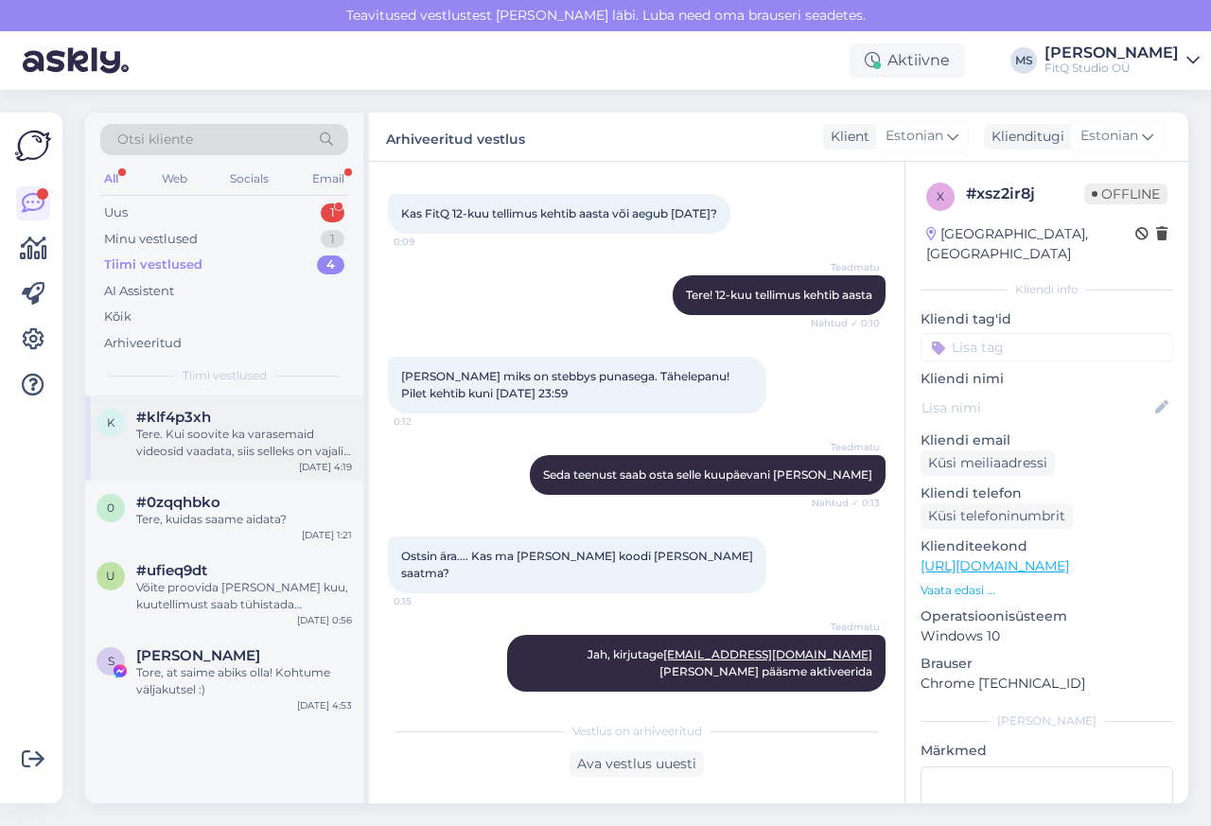
click at [152, 416] on span "#klf4p3xh" at bounding box center [173, 417] width 75 height 17
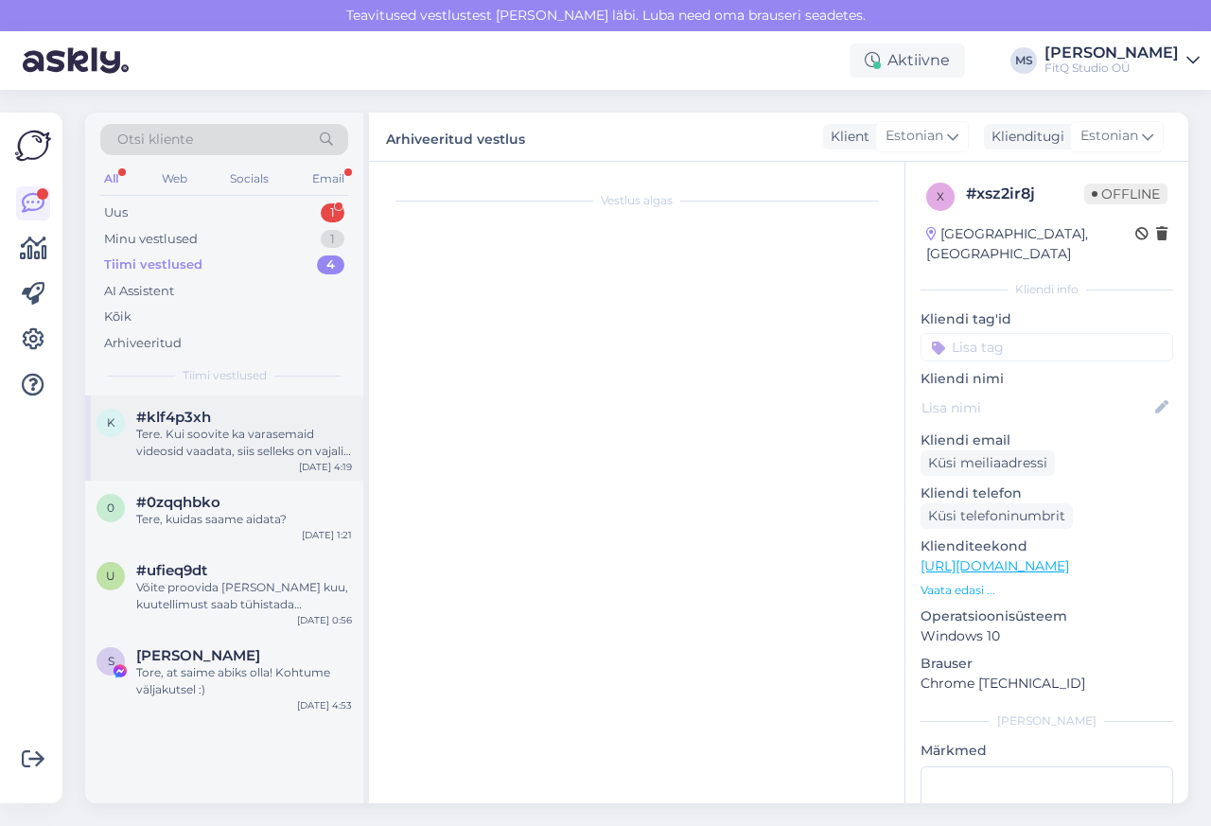
scroll to position [0, 0]
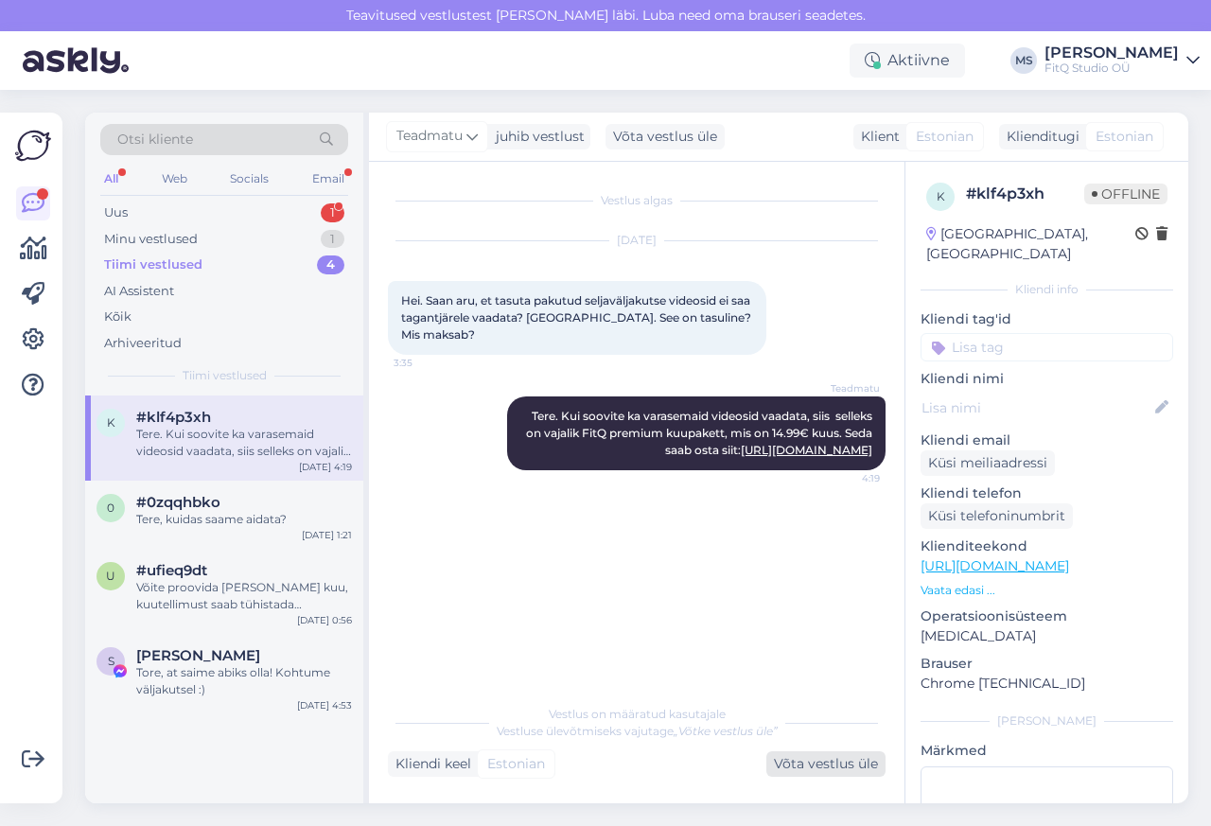
click at [807, 769] on div "Võta vestlus üle" at bounding box center [825, 764] width 119 height 26
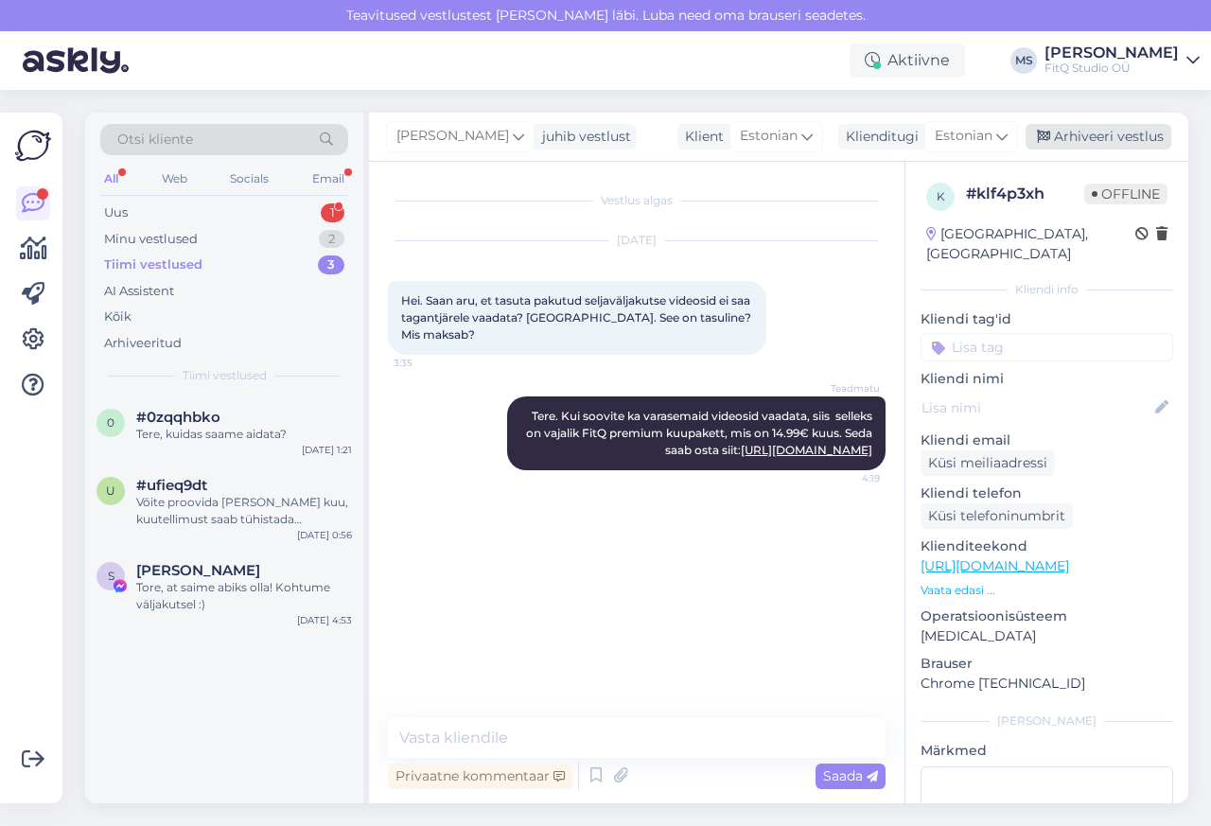
click at [1109, 137] on div "Arhiveeri vestlus" at bounding box center [1099, 137] width 146 height 26
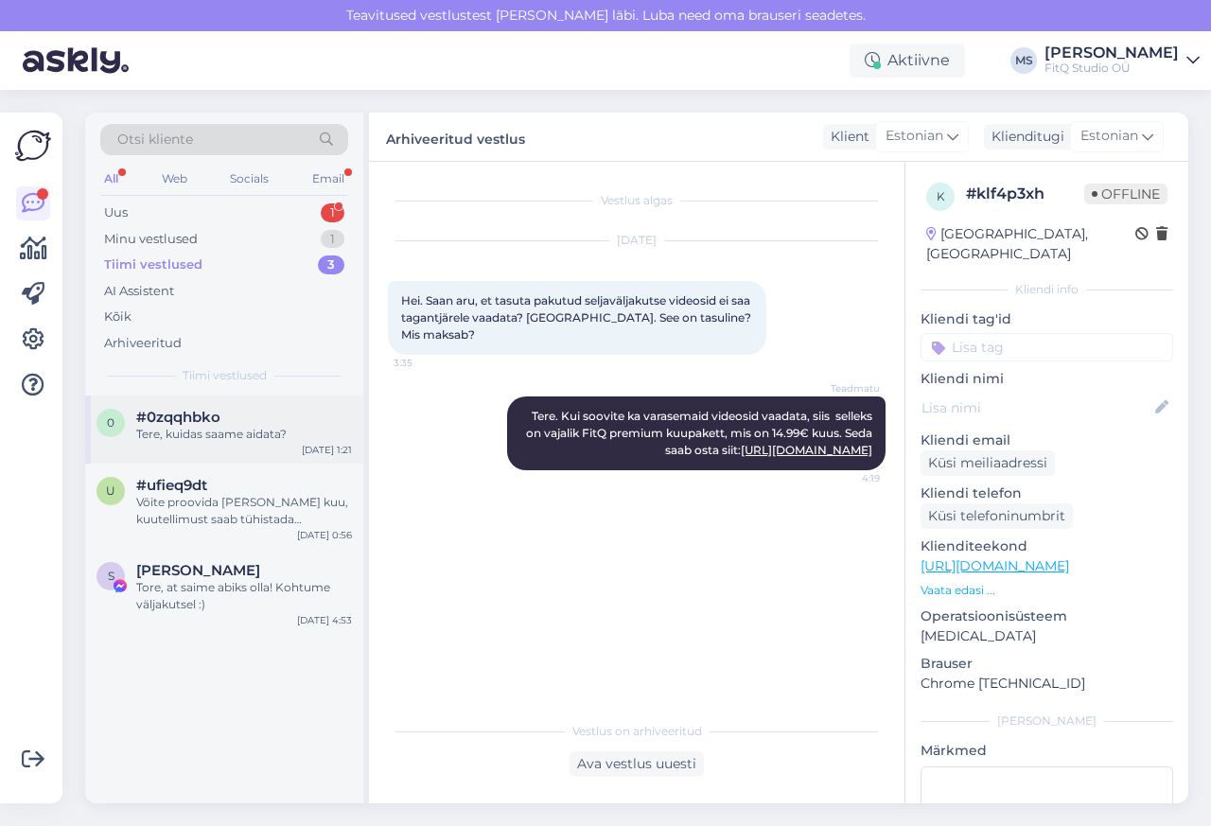
click at [152, 449] on div "0 #0zqqhbko Tere, kuidas saame aidata? [DATE] 1:21" at bounding box center [224, 429] width 278 height 68
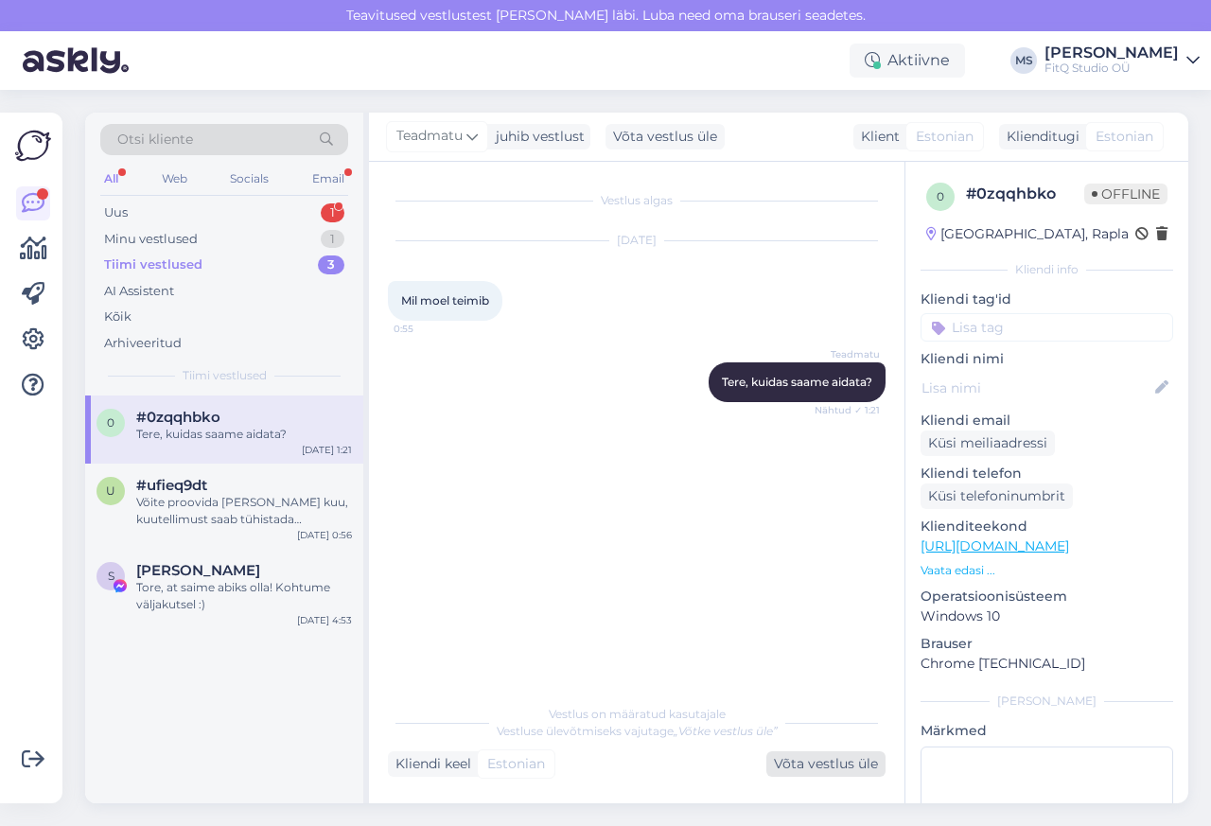
click at [807, 769] on div "Võta vestlus üle" at bounding box center [825, 764] width 119 height 26
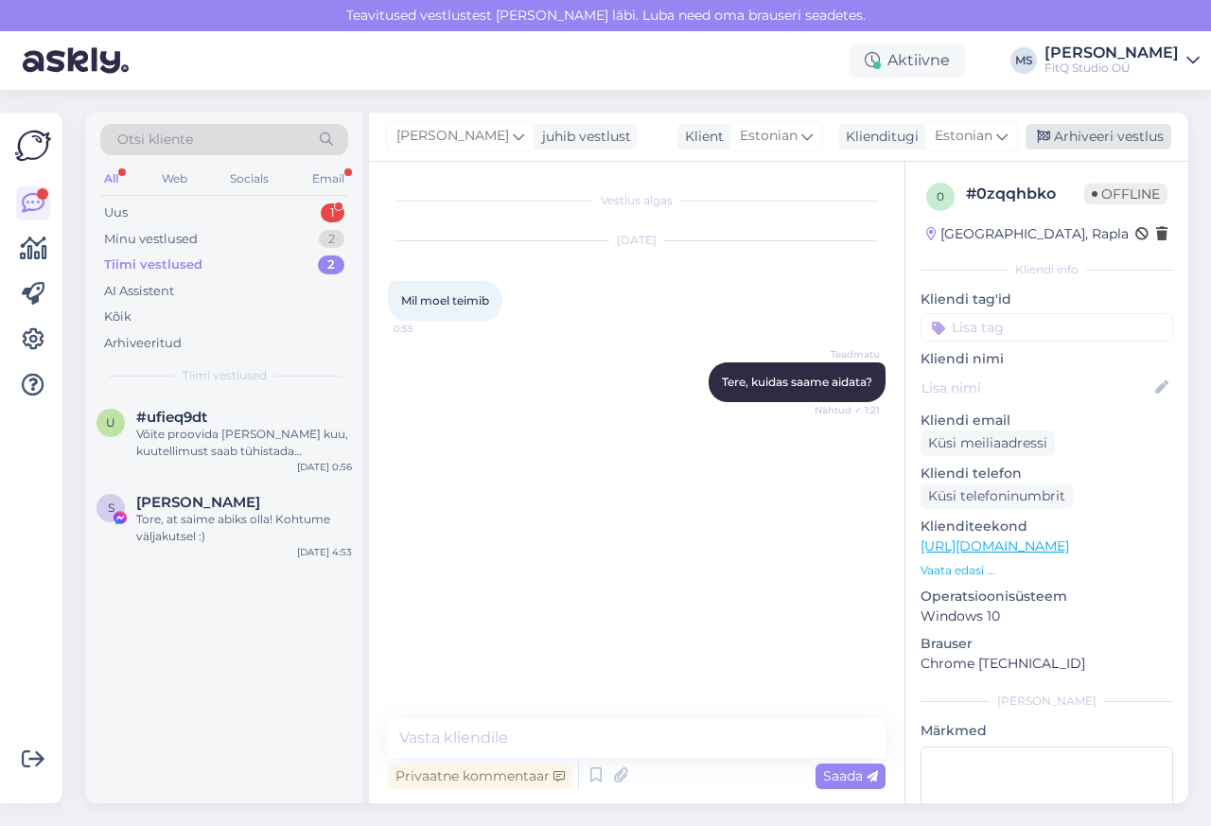
click at [1109, 137] on div "Arhiveeri vestlus" at bounding box center [1099, 137] width 146 height 26
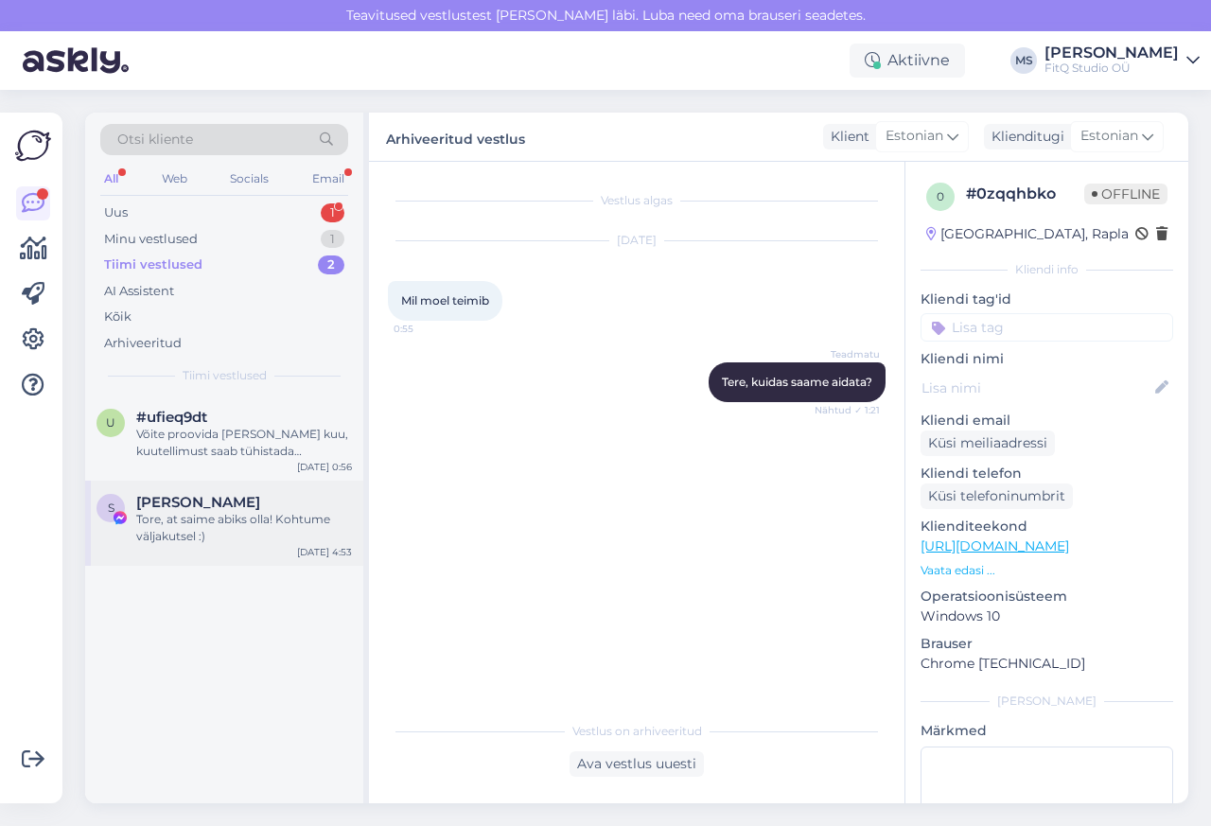
click at [178, 485] on div "S [PERSON_NAME] Tore, at saime abiks olla! Kohtume väljakutsel :) [DATE] 4:53" at bounding box center [224, 523] width 278 height 85
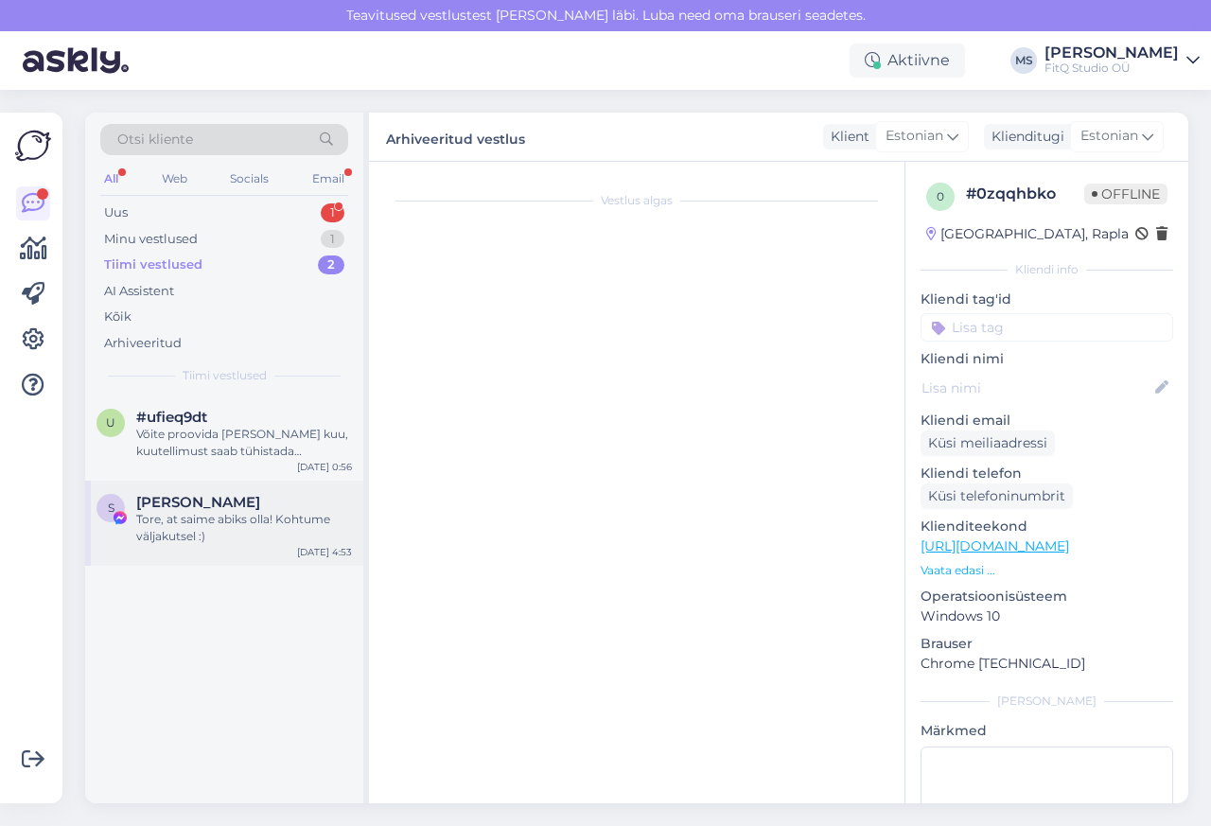
scroll to position [77, 0]
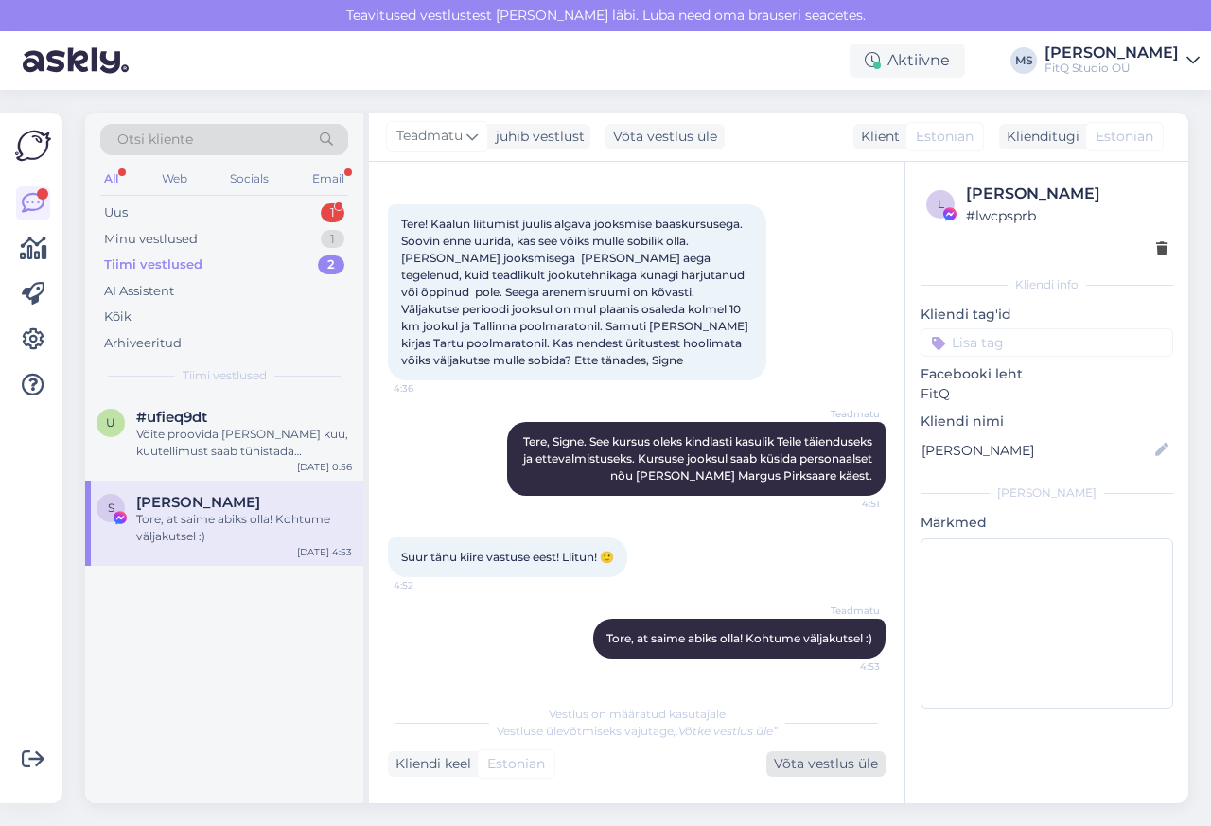
click at [811, 767] on div "Võta vestlus üle" at bounding box center [825, 764] width 119 height 26
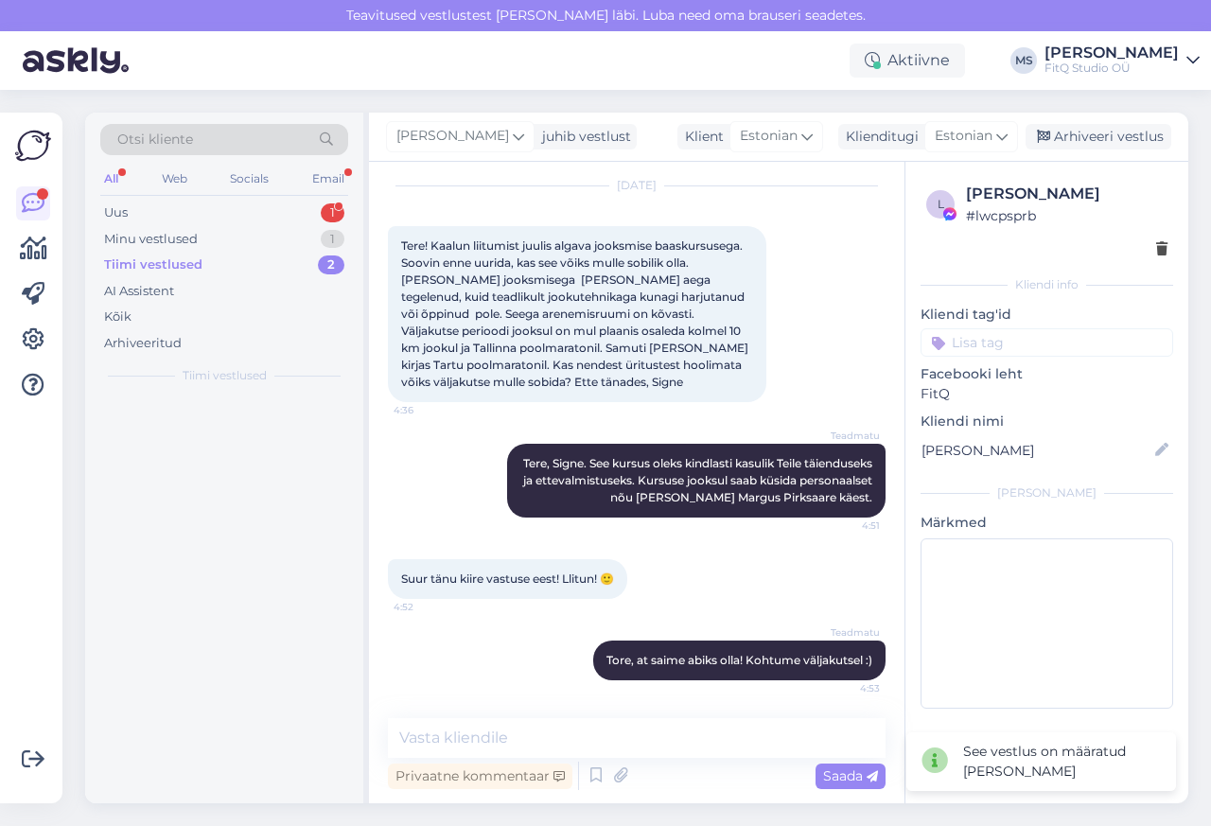
scroll to position [53, 0]
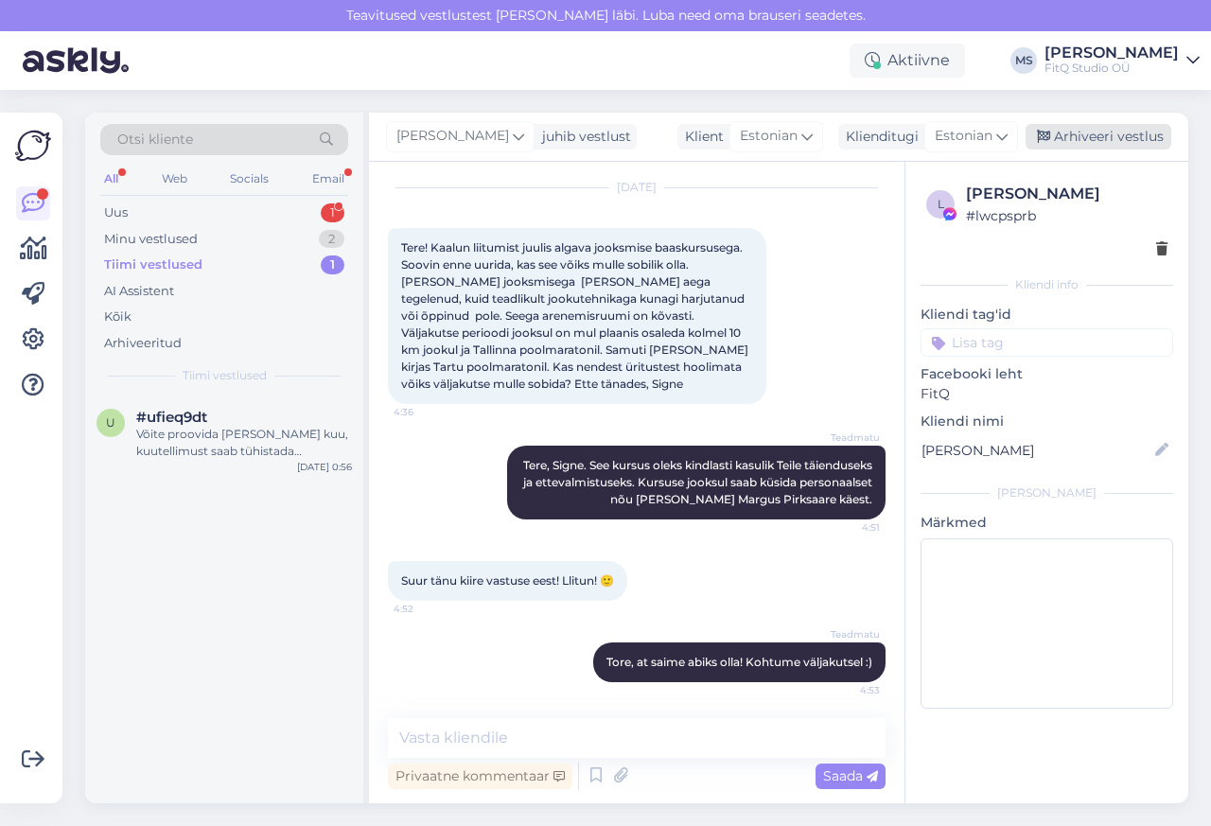
click at [1109, 137] on div "Arhiveeri vestlus" at bounding box center [1099, 137] width 146 height 26
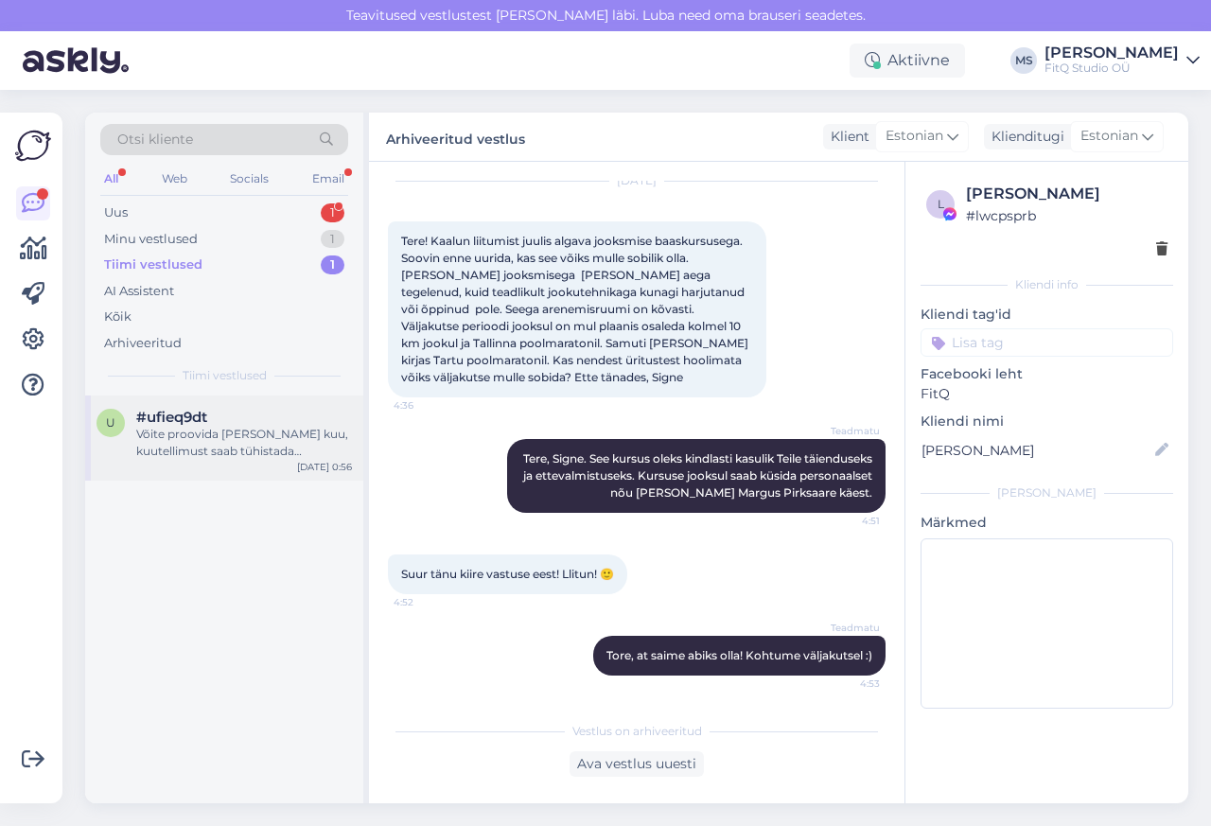
click at [149, 414] on span "#ufieq9dt" at bounding box center [171, 417] width 71 height 17
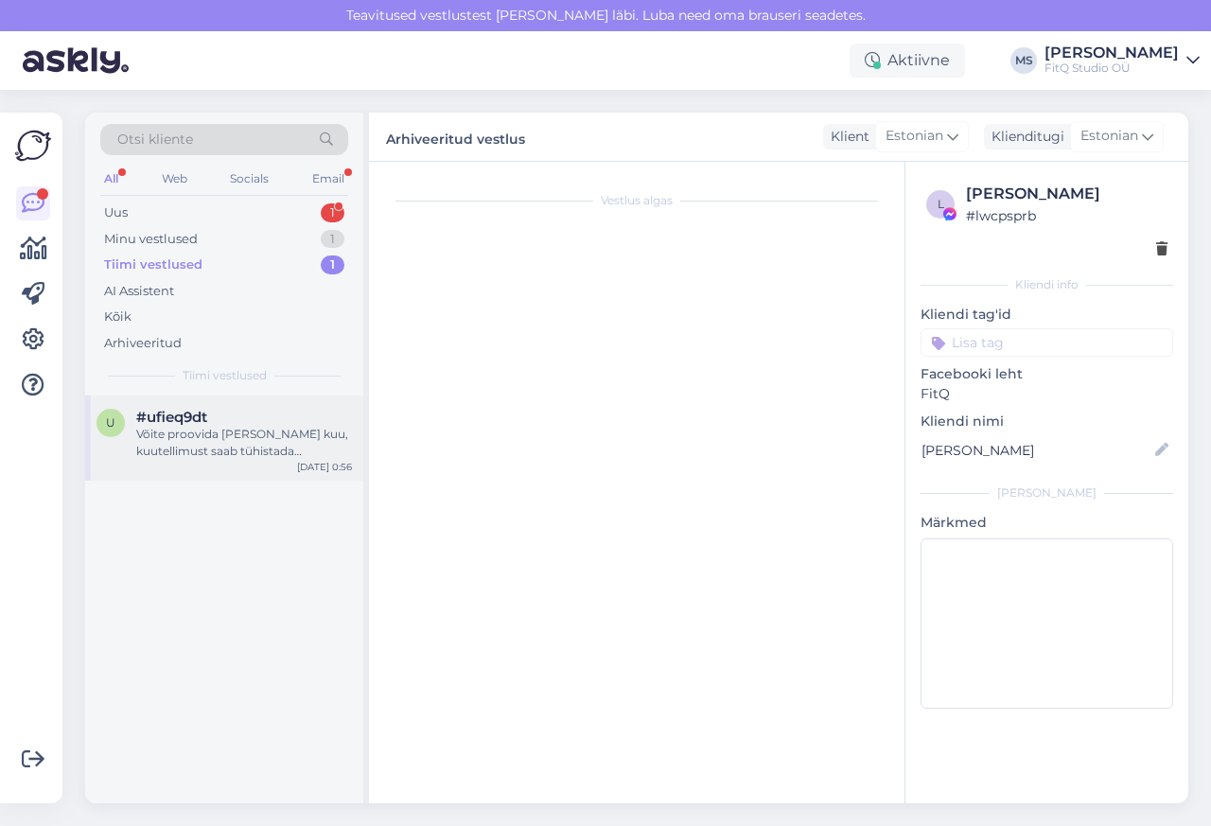
scroll to position [147, 0]
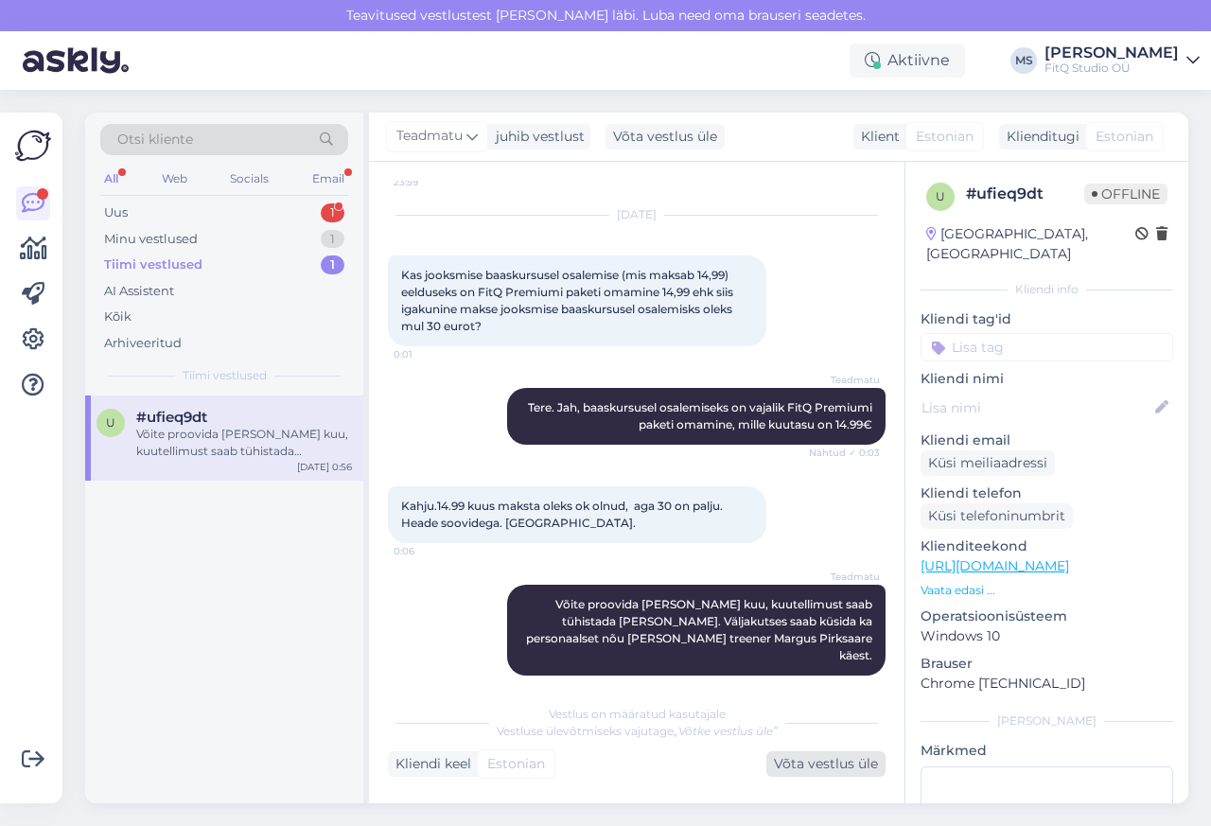
click at [807, 769] on div "Võta vestlus üle" at bounding box center [825, 764] width 119 height 26
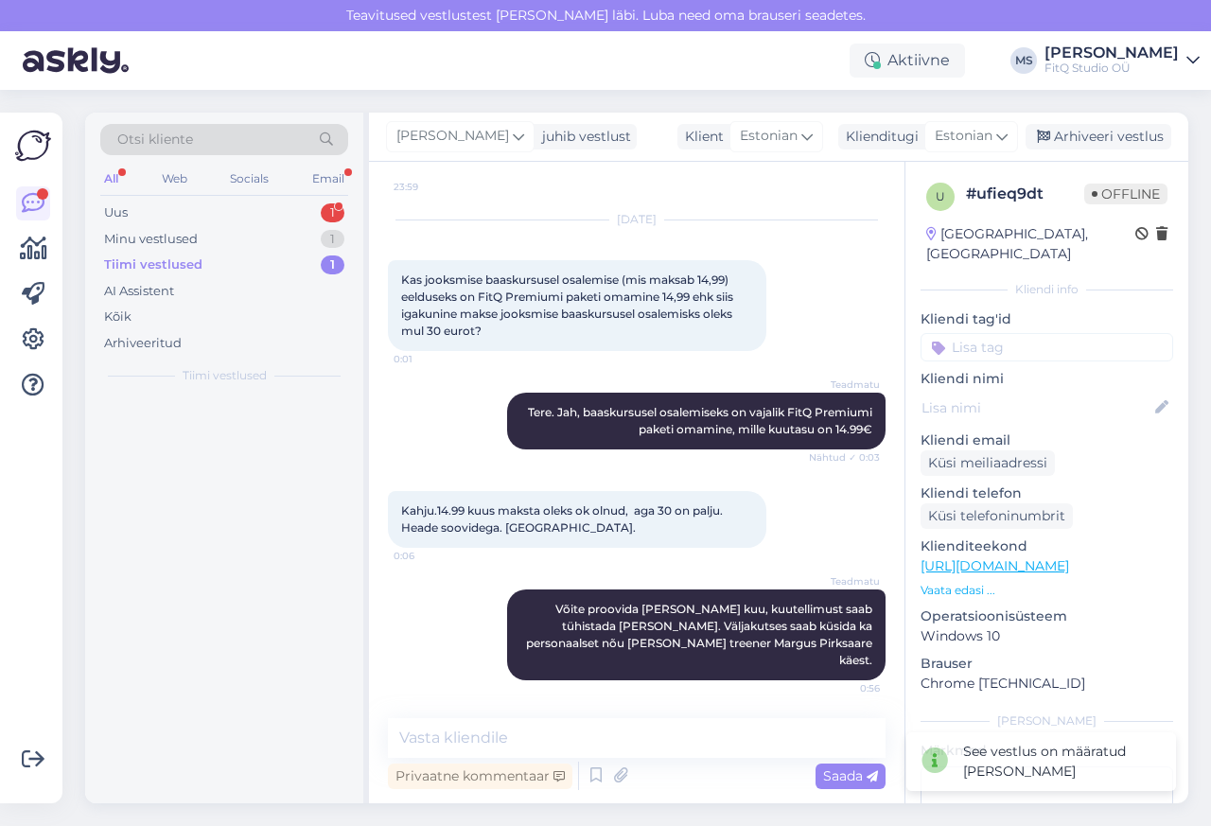
scroll to position [123, 0]
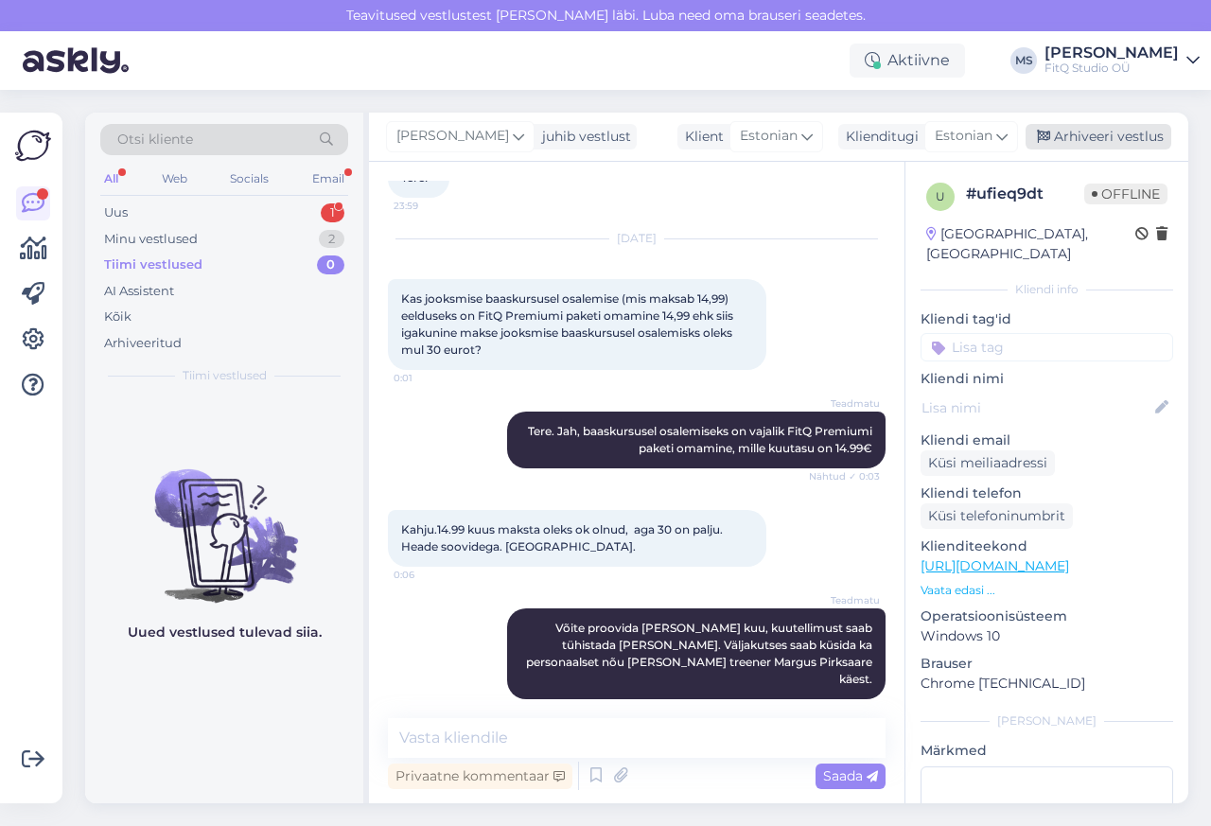
click at [1109, 137] on div "Arhiveeri vestlus" at bounding box center [1099, 137] width 146 height 26
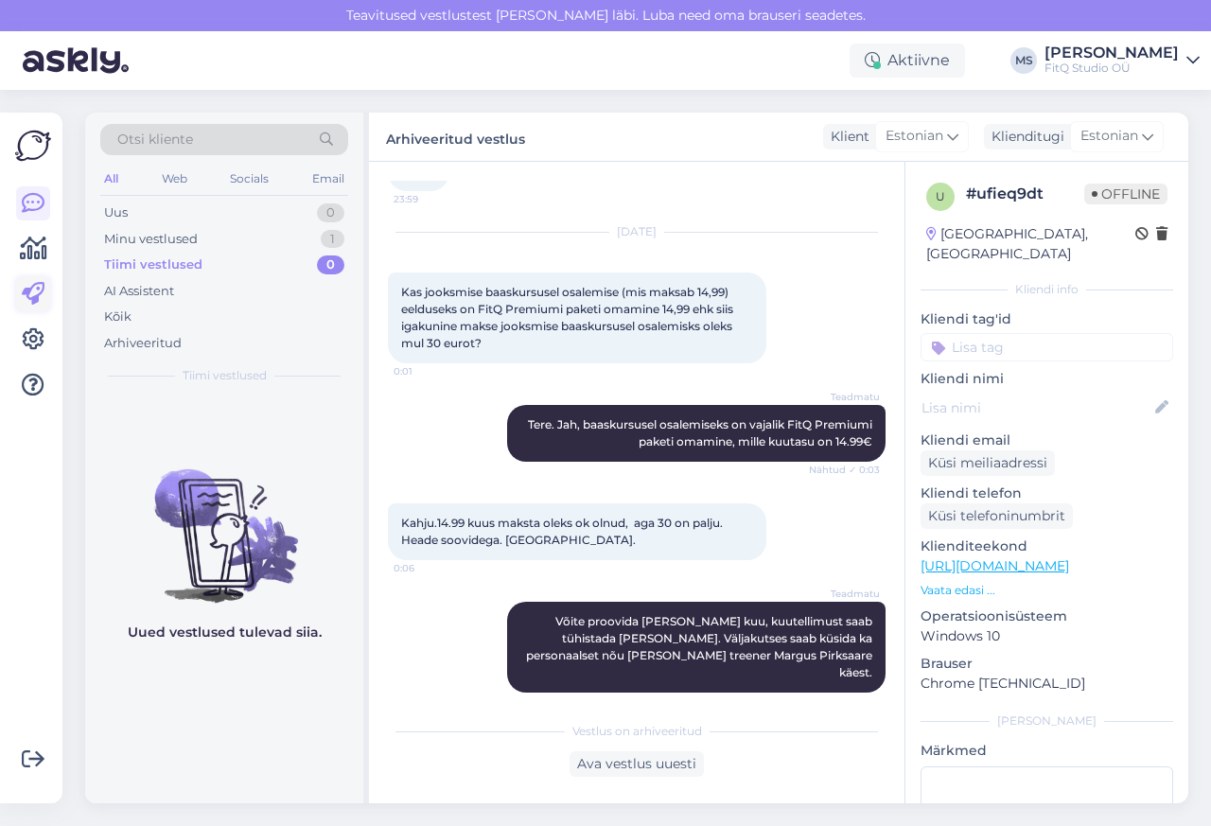
click at [43, 294] on icon at bounding box center [33, 294] width 23 height 23
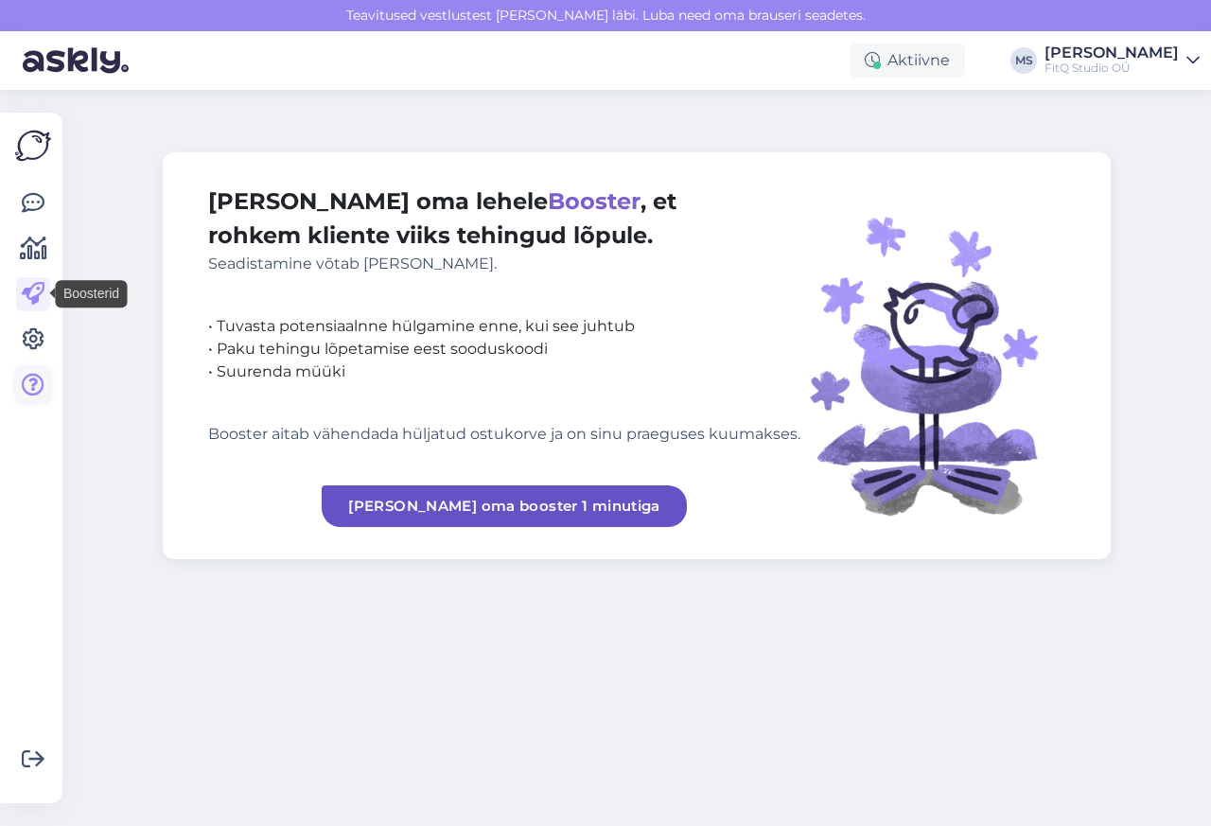
click at [29, 379] on icon at bounding box center [33, 385] width 23 height 23
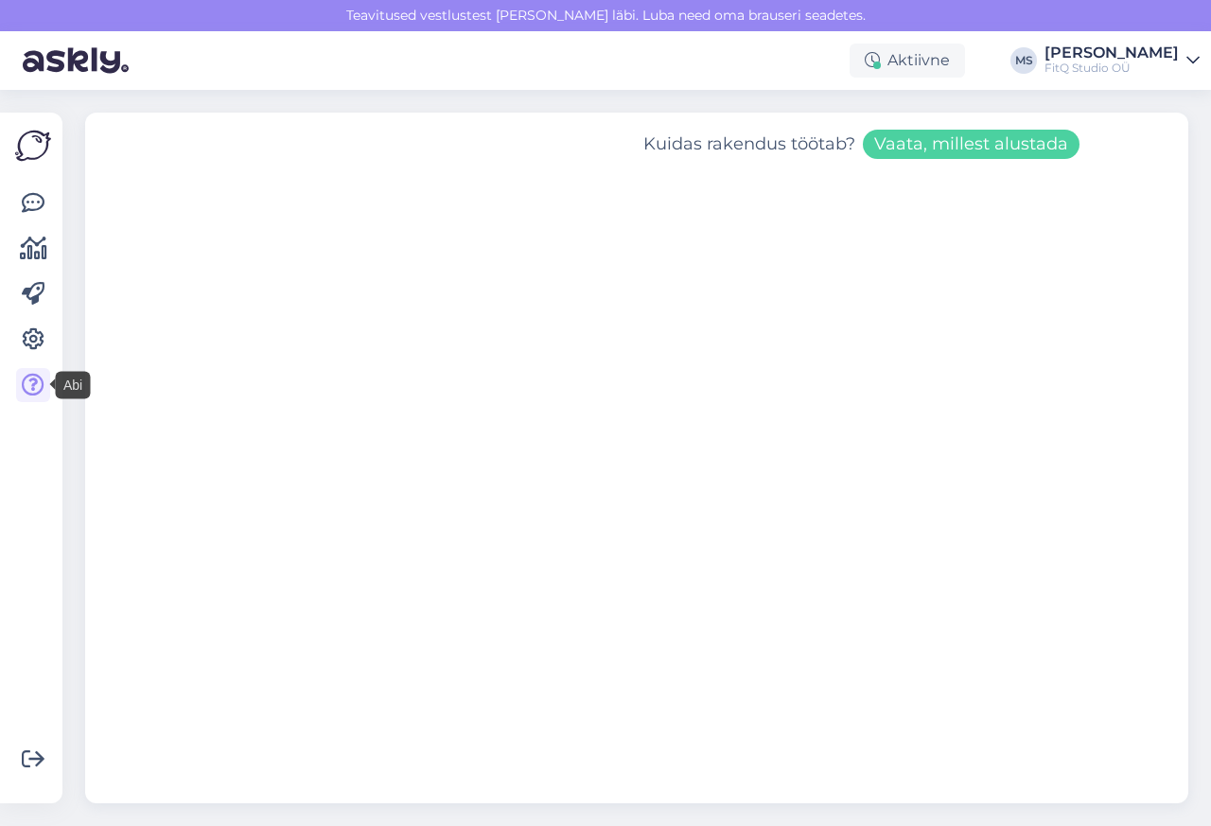
click at [21, 141] on img at bounding box center [33, 146] width 36 height 36
click at [38, 339] on icon at bounding box center [33, 339] width 23 height 23
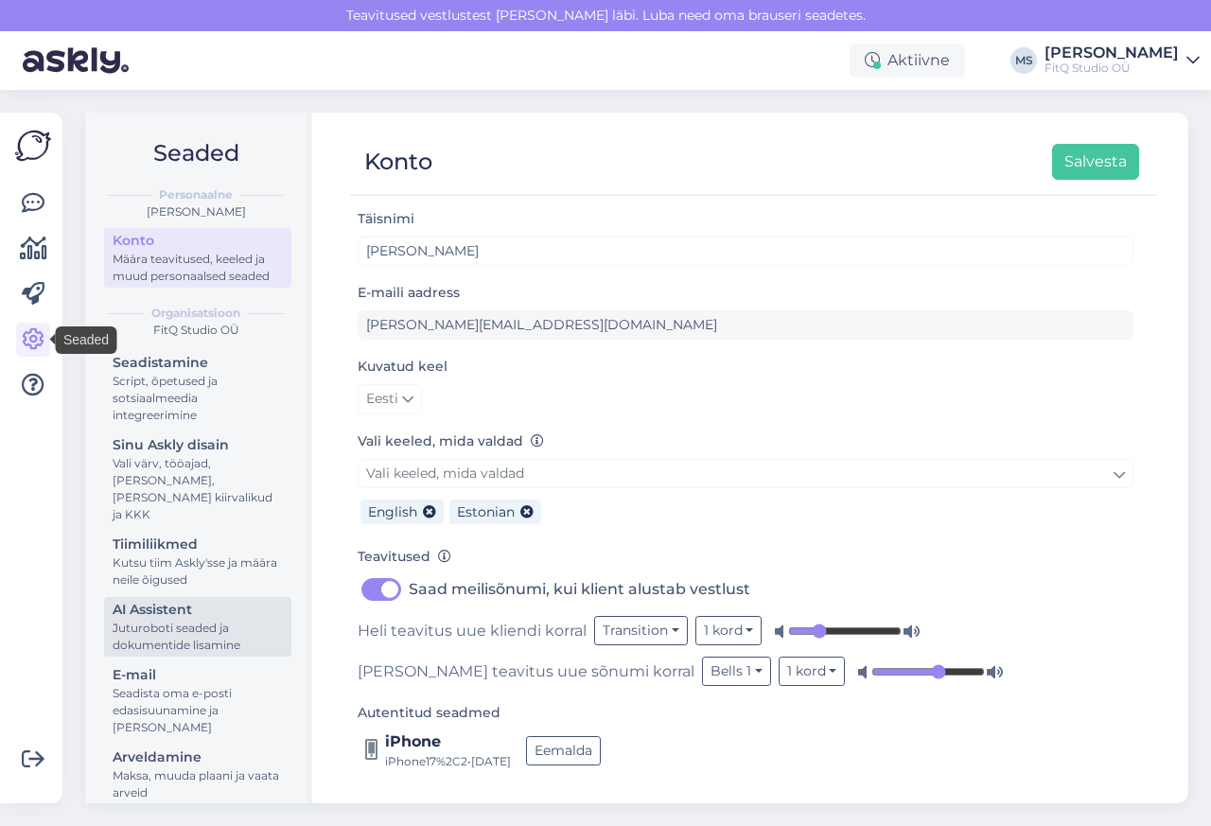
click at [132, 620] on div "Juturoboti seaded ja dokumentide lisamine" at bounding box center [198, 637] width 170 height 34
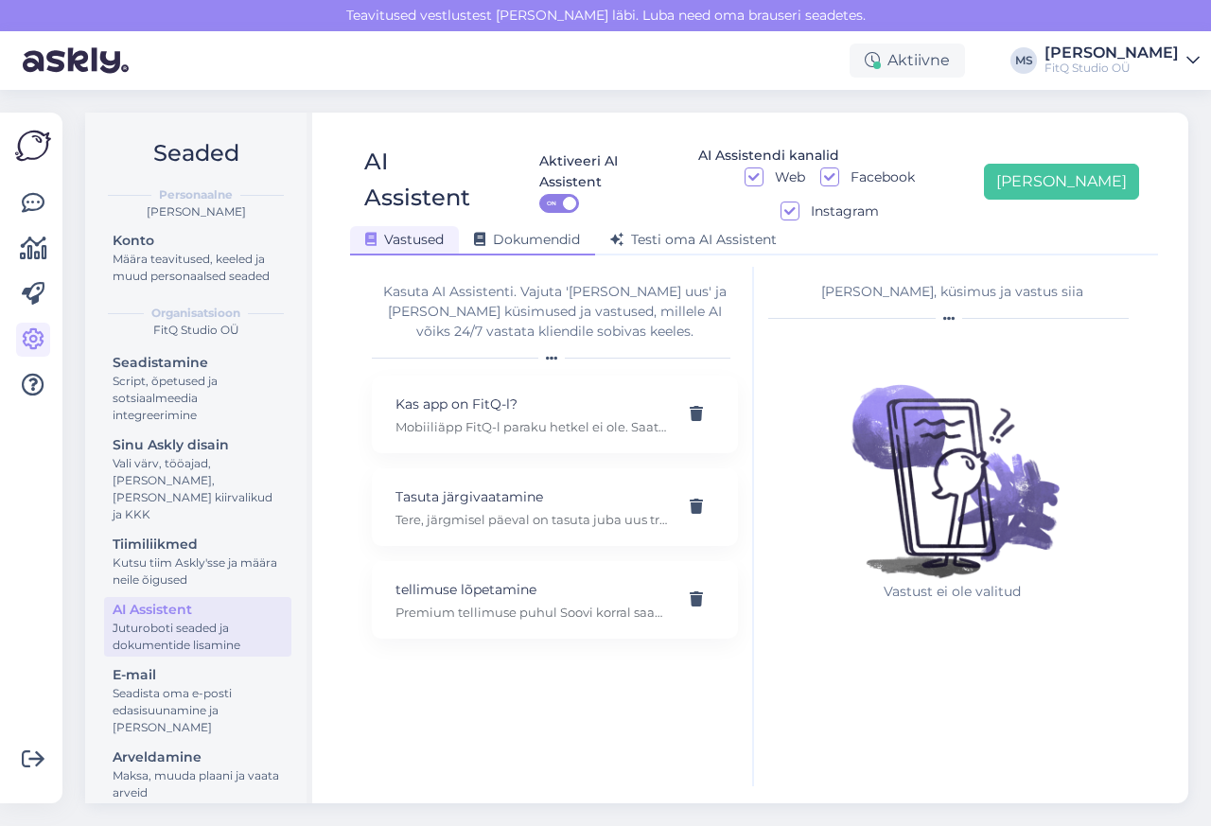
click at [501, 226] on div "Dokumendid" at bounding box center [527, 240] width 136 height 29
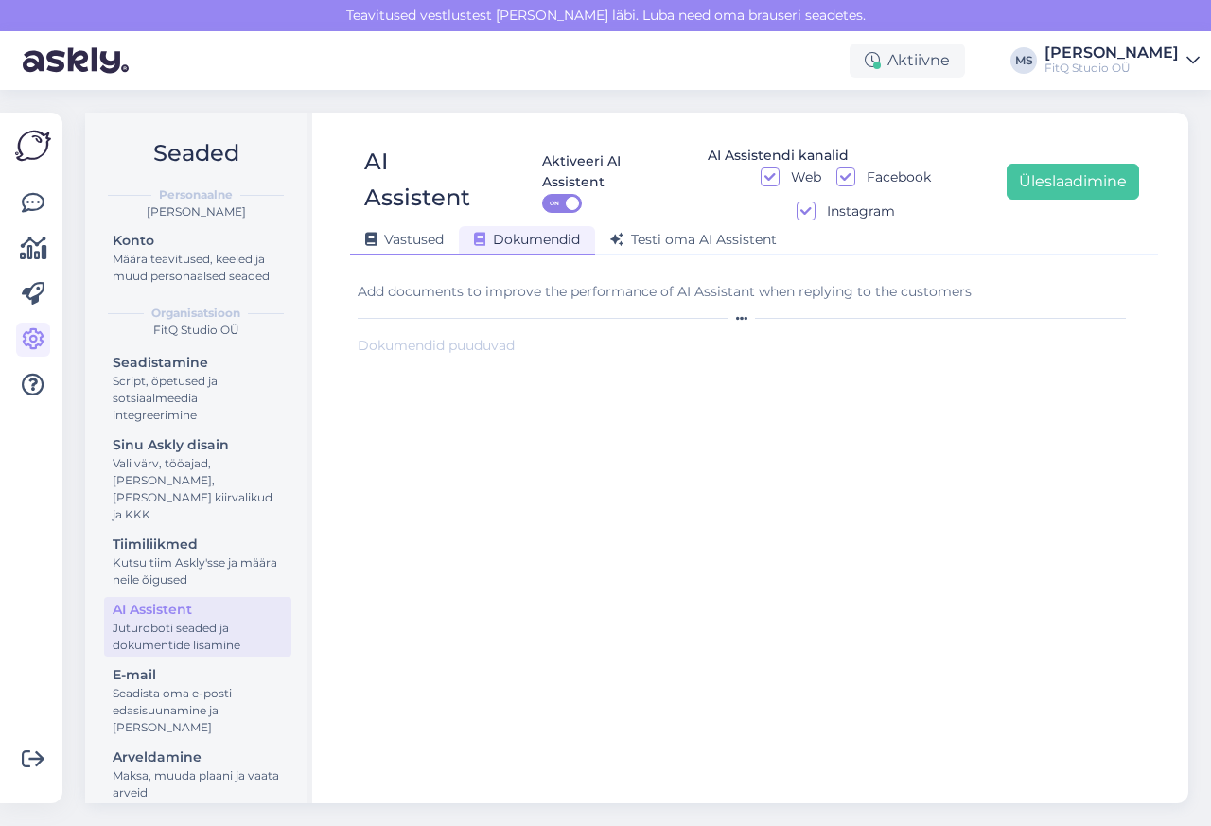
click at [404, 237] on span "Vastused" at bounding box center [404, 239] width 79 height 17
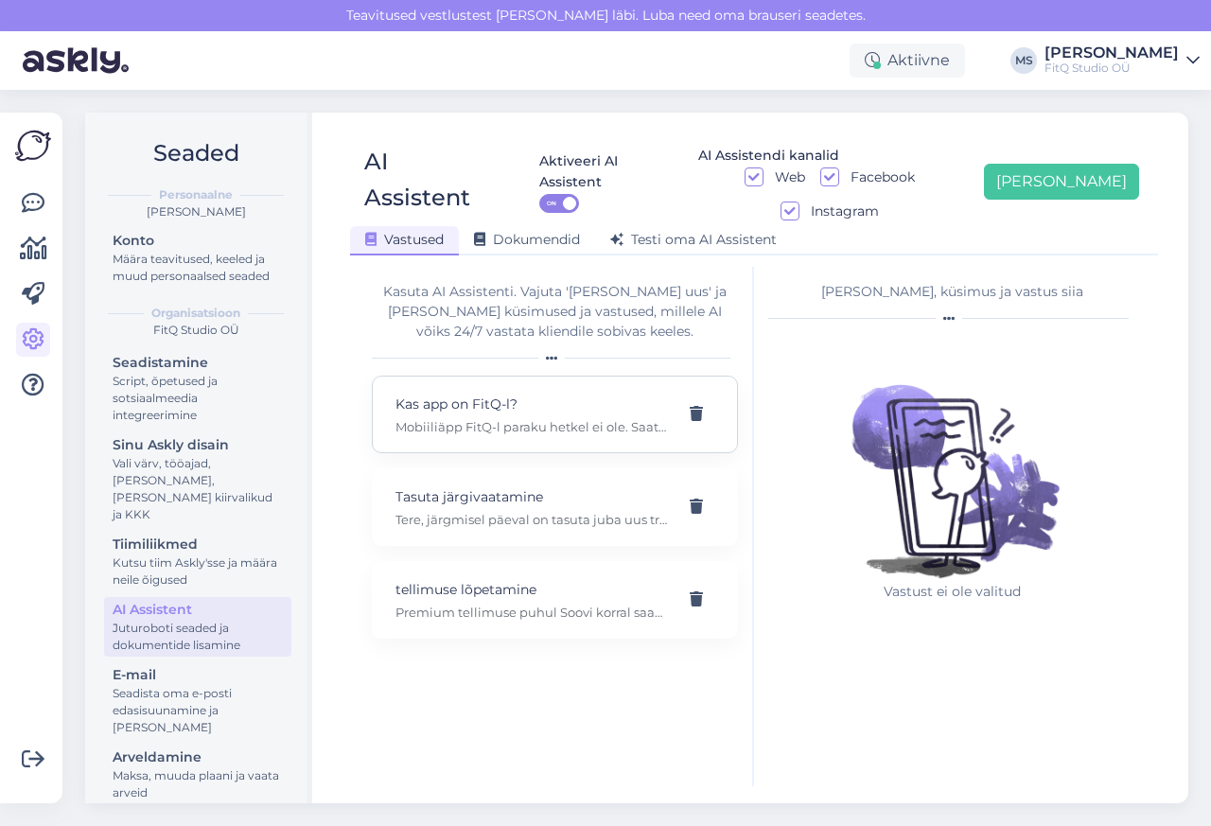
click at [377, 376] on div "Kas app on FitQ-l? Mobiiliäpp FitQ-l paraku hetkel ei ole. Saate kasutada meie …" at bounding box center [555, 415] width 366 height 78
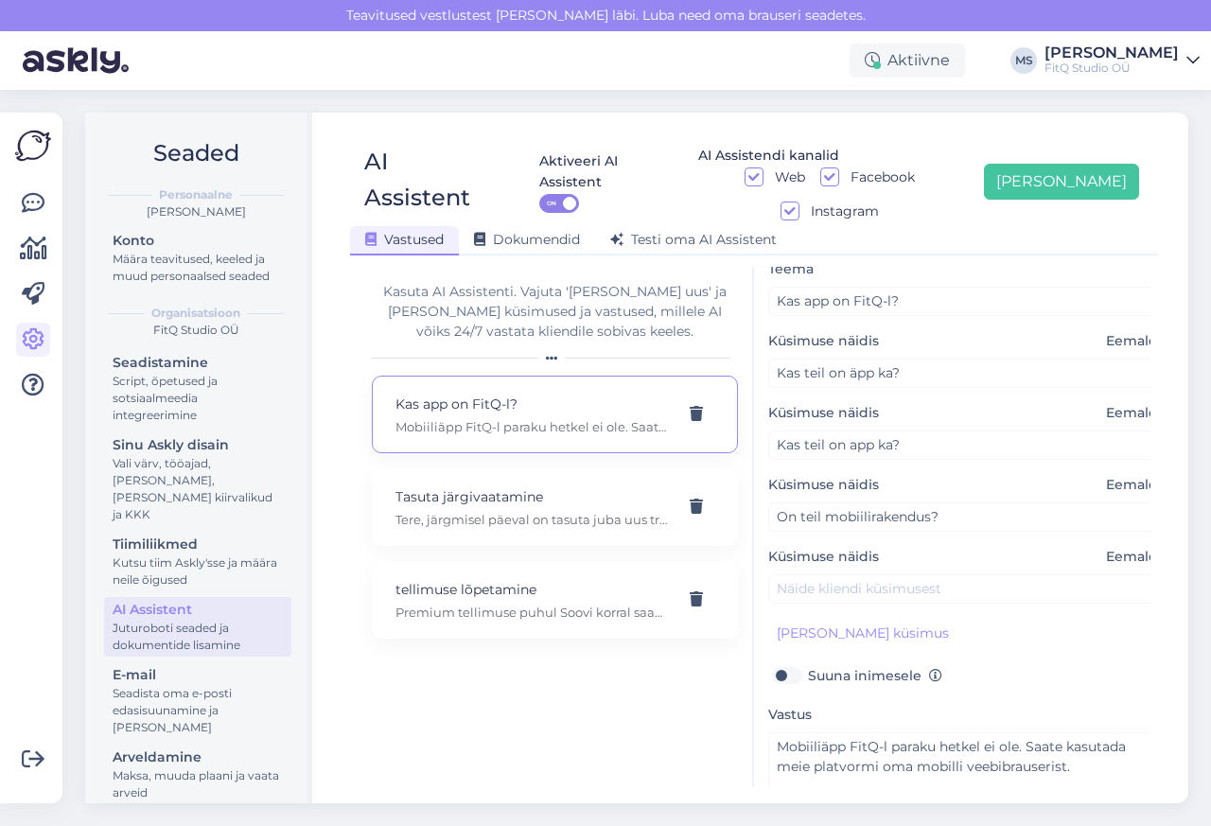
scroll to position [162, 0]
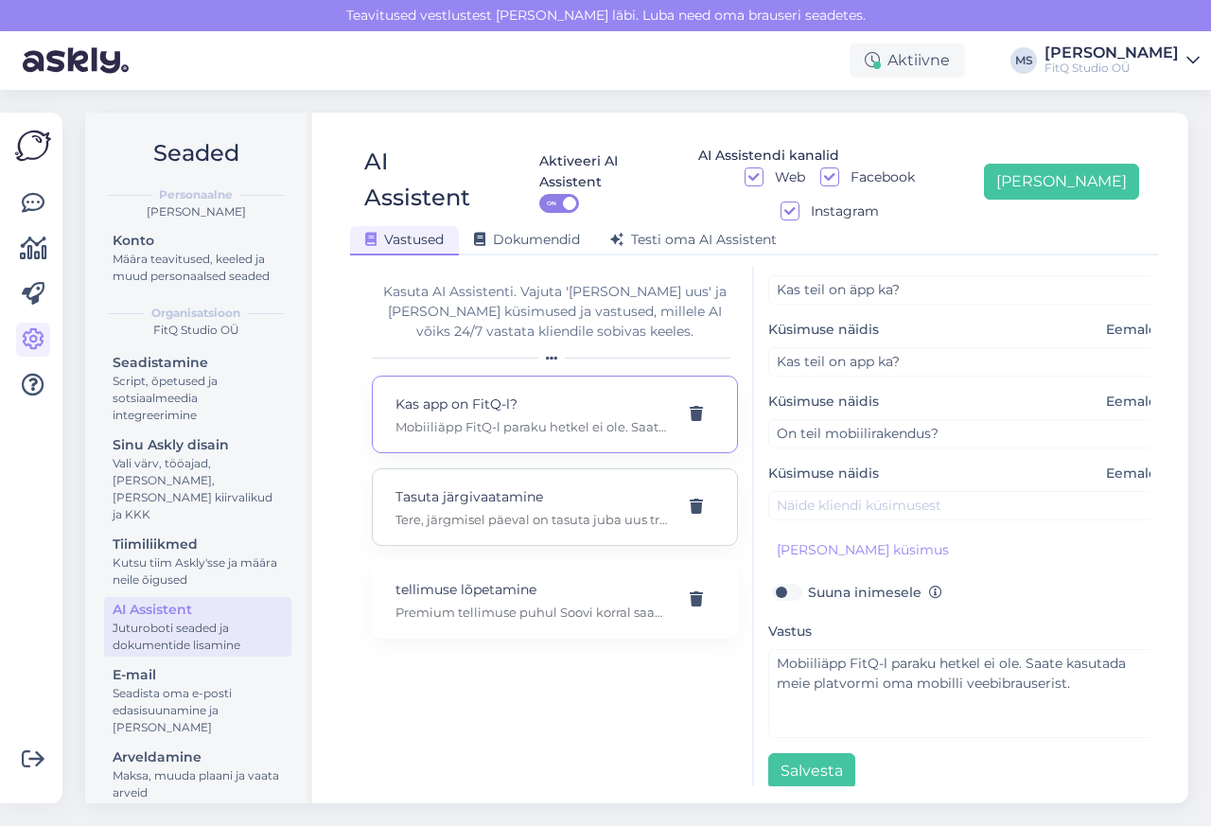
click at [429, 486] on p "Tasuta järgivaatamine" at bounding box center [531, 496] width 273 height 21
type input "Tasuta järgivaatamine"
type input "Kas tasuta treeninguid saab ka järelvaadata näiteks järgmisel päeval või mulle …"
type textarea "Tere, järgmisel päeval on tasuta juba uus treening. Aga Basic paketis 3.99 euro…"
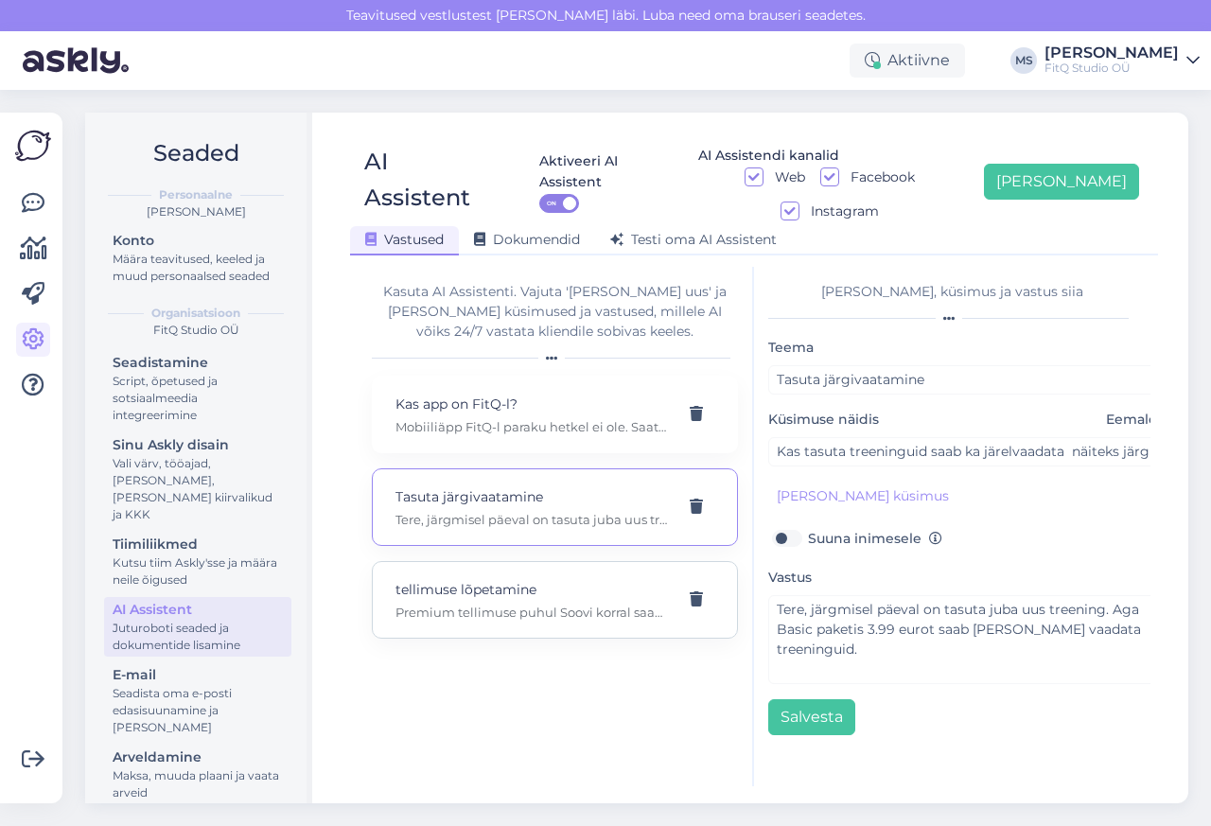
click at [443, 579] on p "tellimuse lõpetamine" at bounding box center [531, 589] width 273 height 21
type input "tellimuse lõpetamine"
type input "Kuidas lõpetada FitQ tellimust?"
type textarea "Premium tellimuse puhul Soovi korral saad lõpetada FitQ Premium tellimuse igal …"
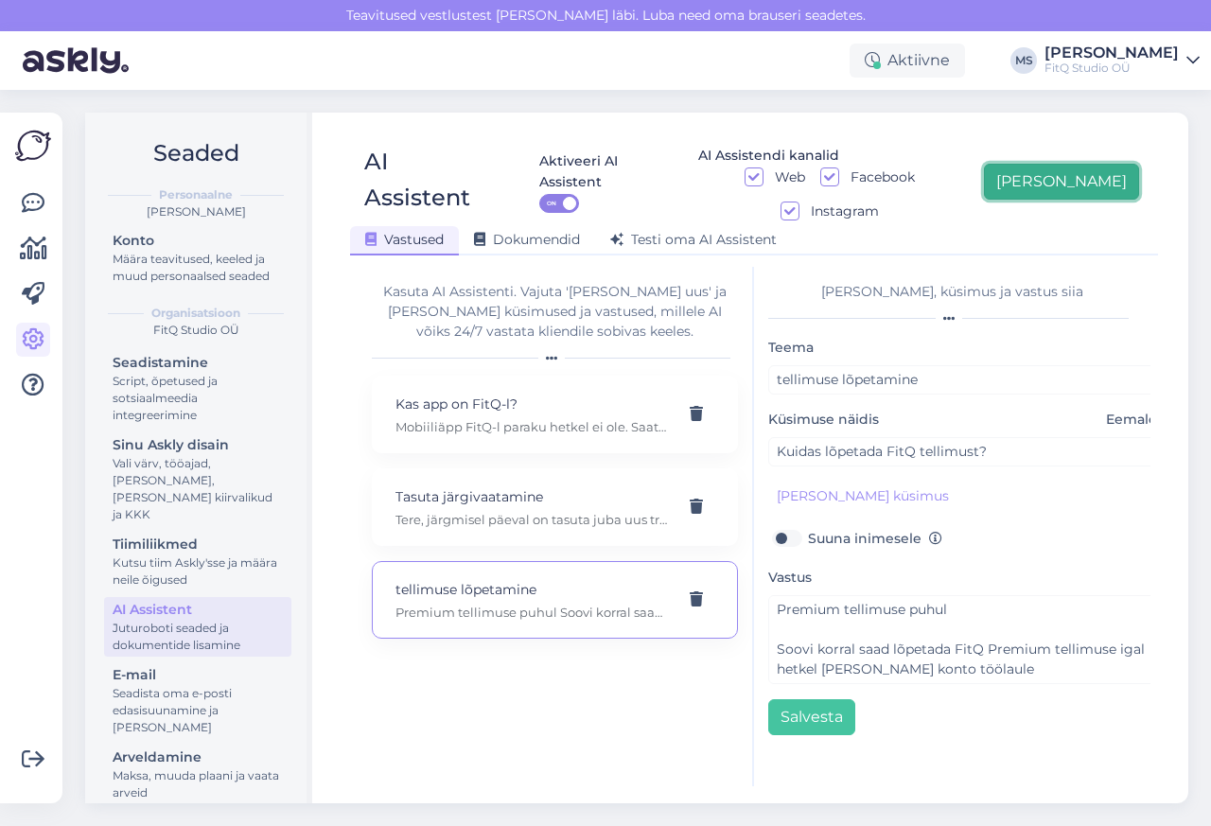
click at [1088, 166] on button "[PERSON_NAME]" at bounding box center [1061, 182] width 155 height 36
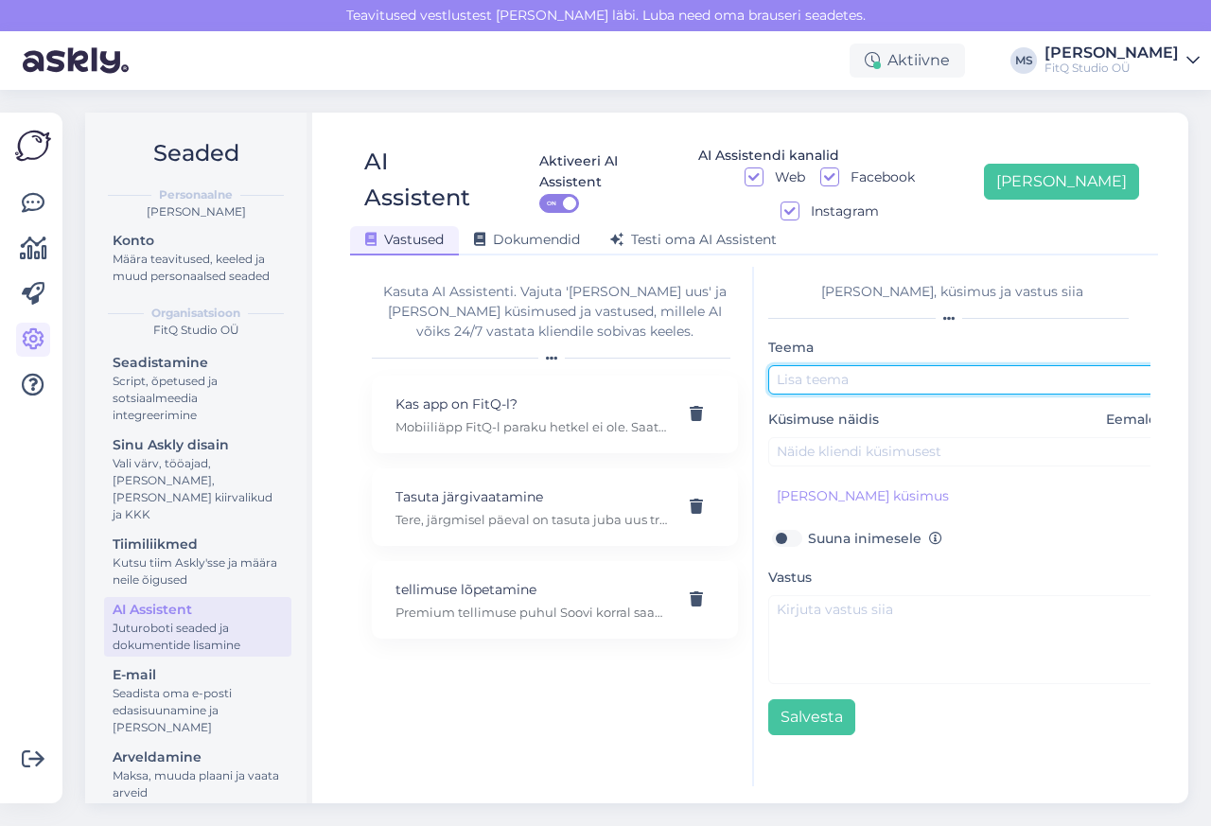
click at [819, 365] on input "text" at bounding box center [966, 379] width 397 height 29
paste input "Liitumise ja kursuse tasumine"
type input "Liitumise ja kursuse tasumine"
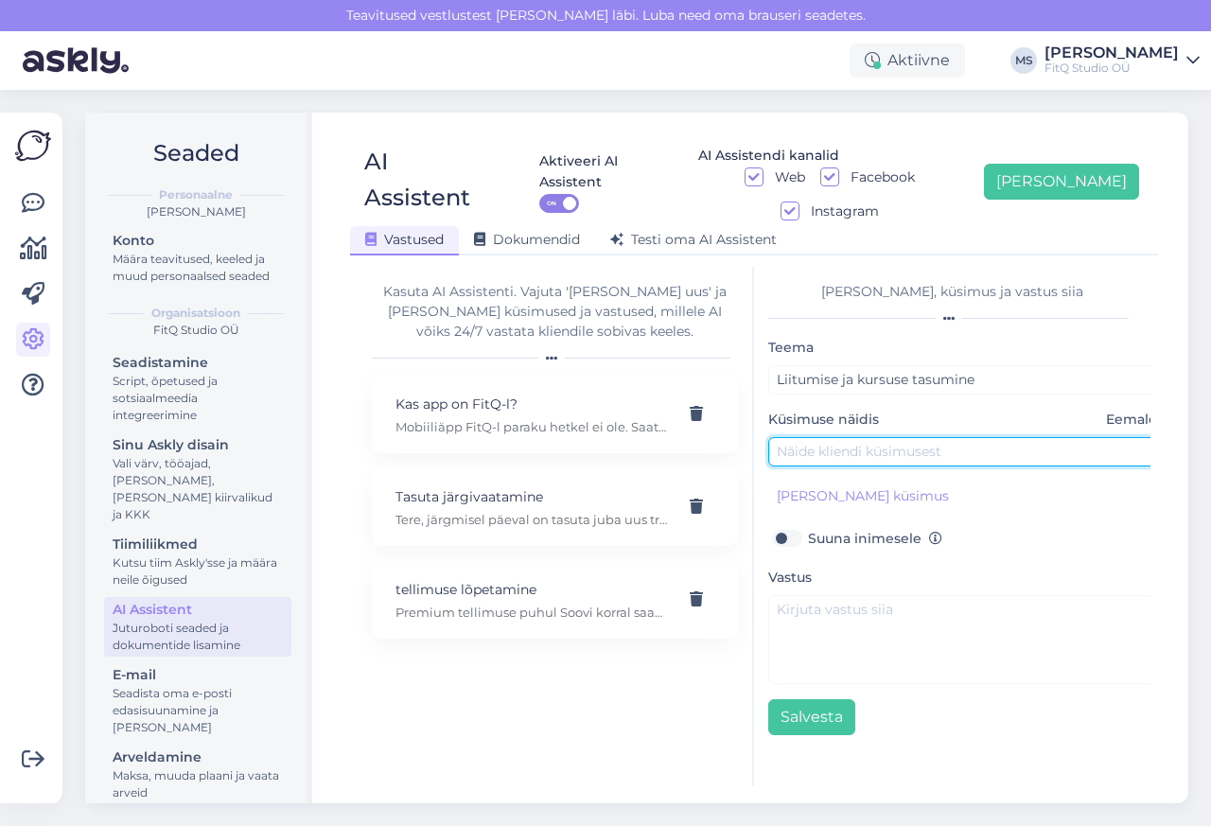
click at [834, 437] on input "text" at bounding box center [966, 451] width 397 height 29
paste input "Kuidas tasuda FitQ liitumise või kursuse eest? Kas saab tasuda Stebby kaudu?"
click at [848, 437] on input "Kuidas tasuda FitQ liitumise või kursuse eest? Kas saab tasuda Stebby kaudu?" at bounding box center [961, 451] width 397 height 29
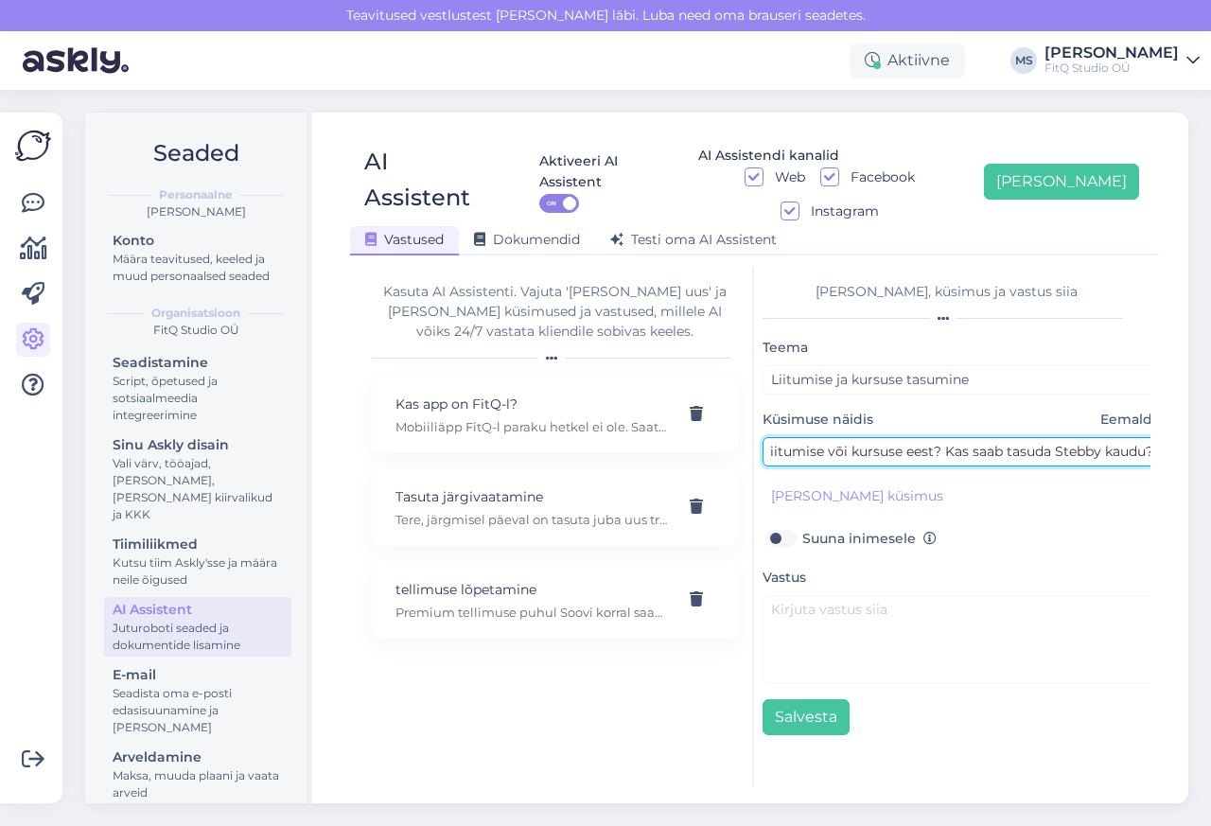
type input "Kuidas tasuda FitQ liitumise või kursuse eest? Kas saab tasuda Stebby kaudu?"
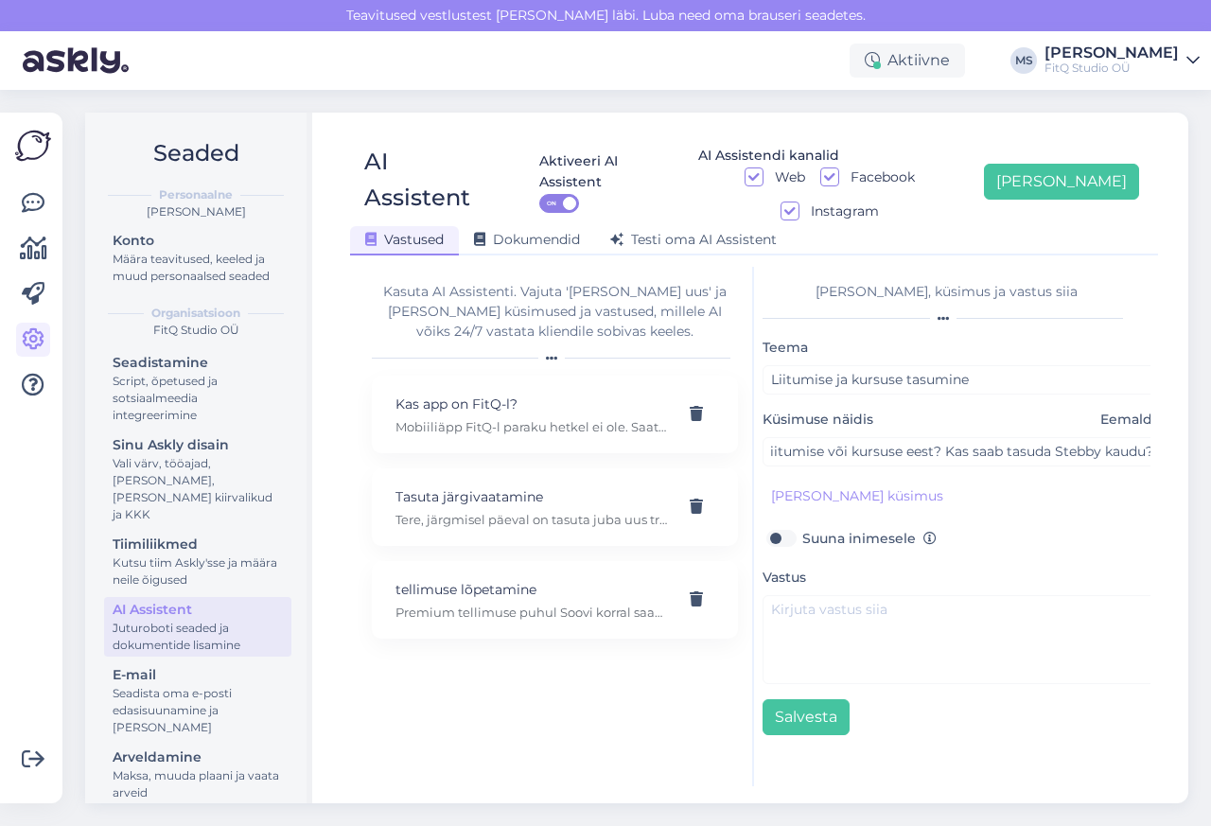
click at [824, 566] on div "Vastus" at bounding box center [961, 625] width 397 height 118
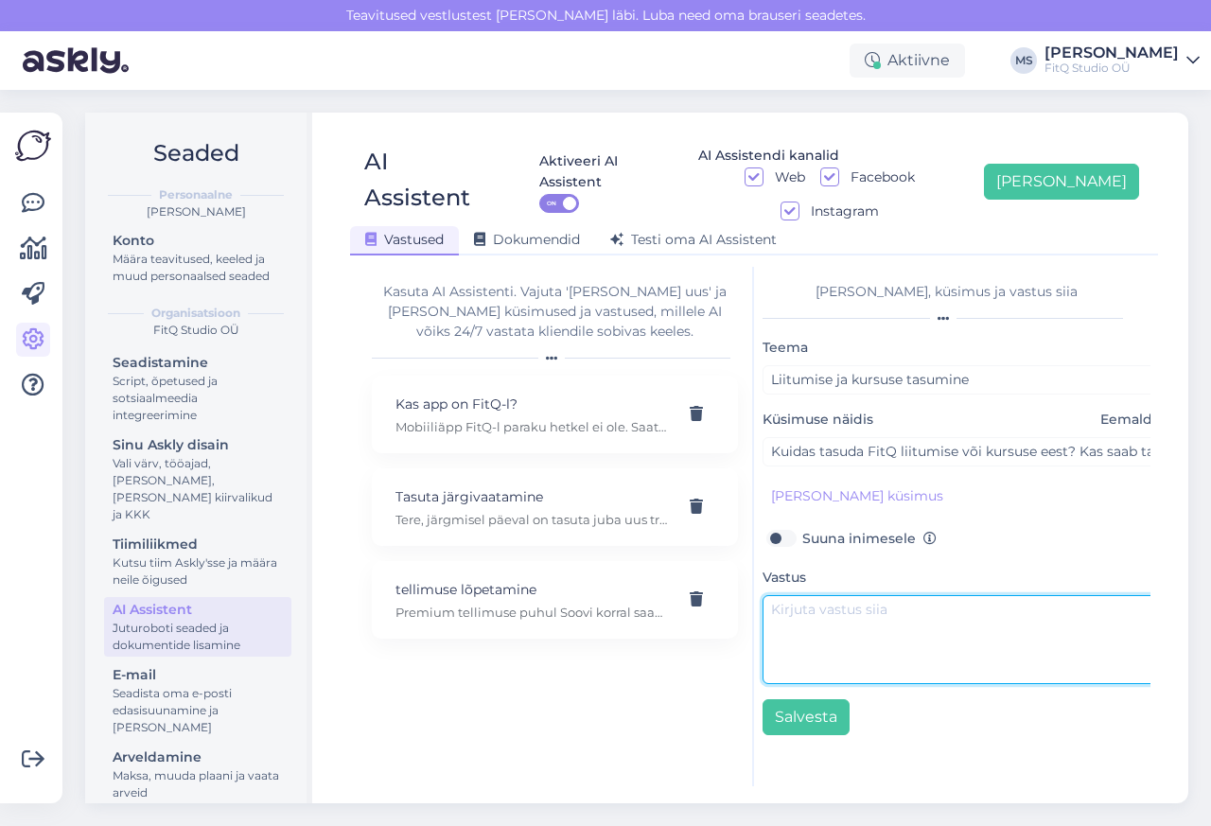
click at [830, 595] on textarea at bounding box center [961, 639] width 397 height 89
paste textarea "Liitumise ja kursuste eest tasutakse pangakaardiga FitQ veebilehel. Mõne progra…"
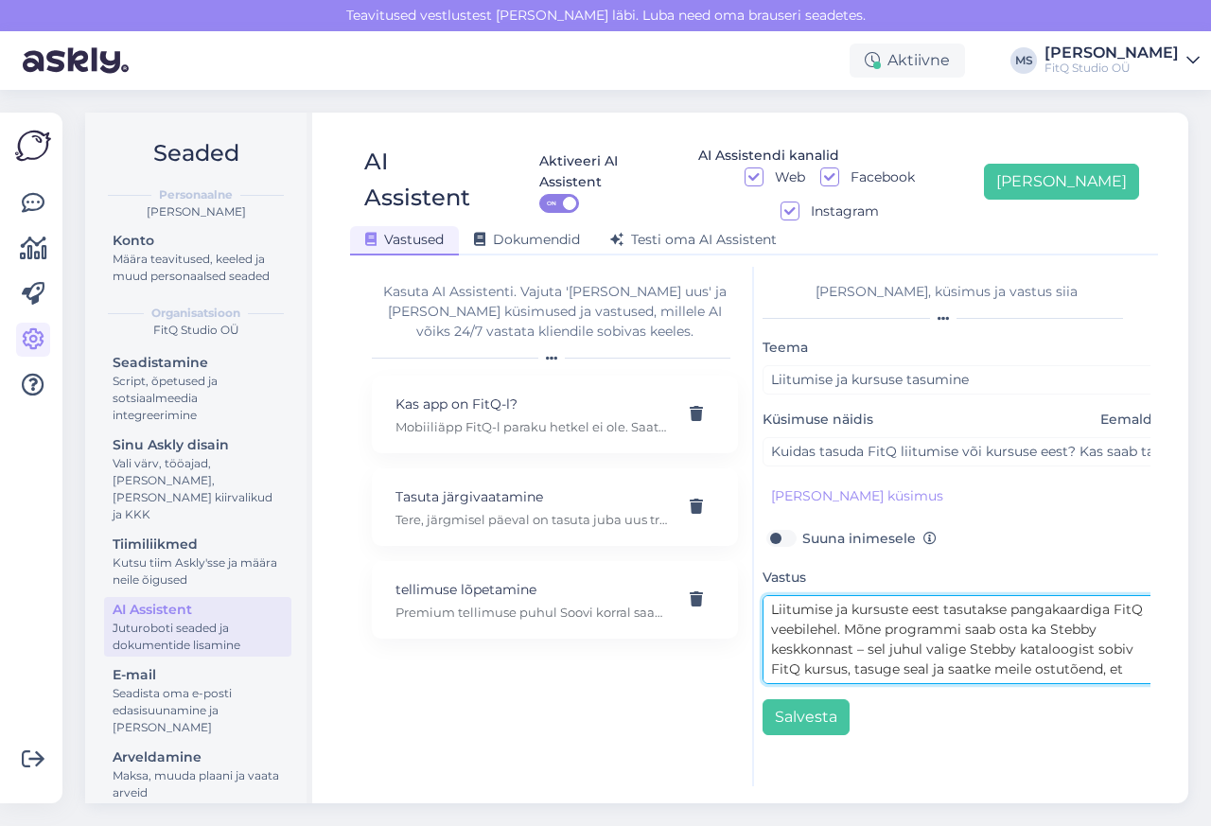
scroll to position [15, 0]
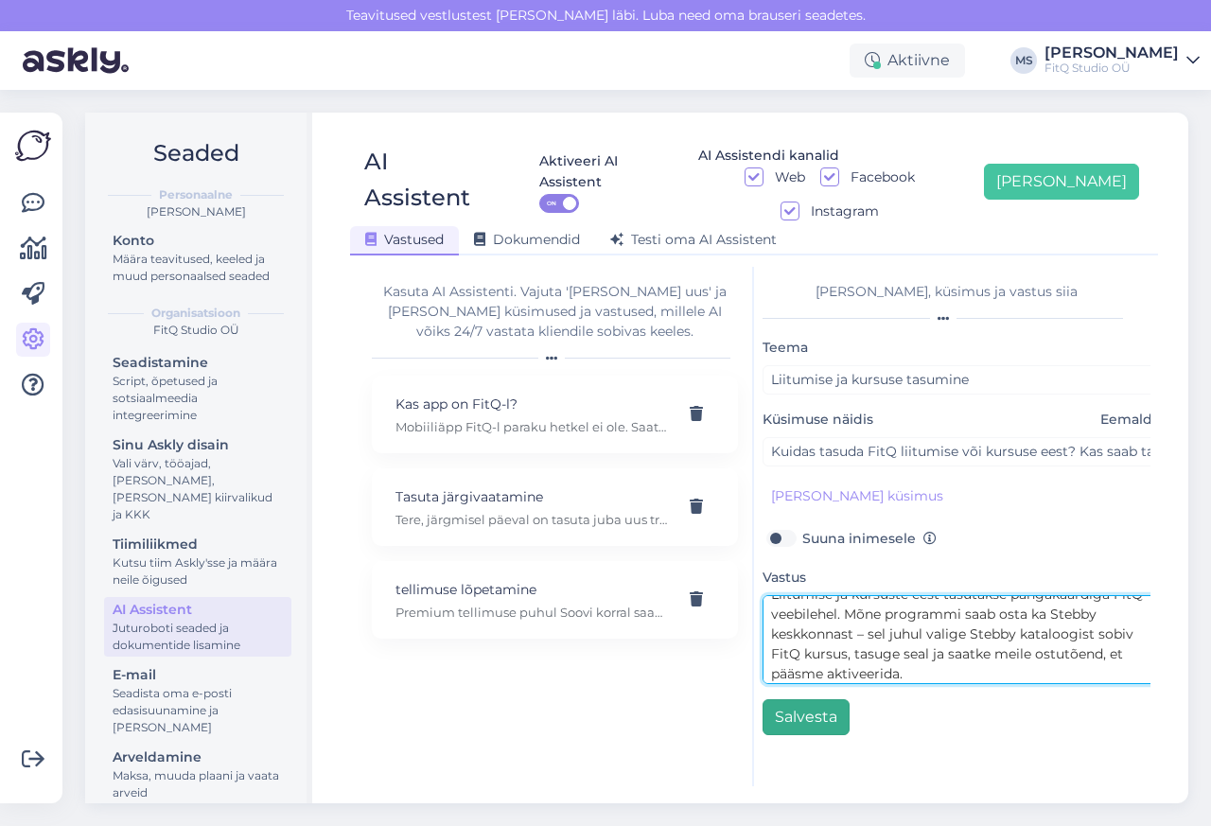
type textarea "Liitumise ja kursuste eest tasutakse pangakaardiga FitQ veebilehel. Mõne progra…"
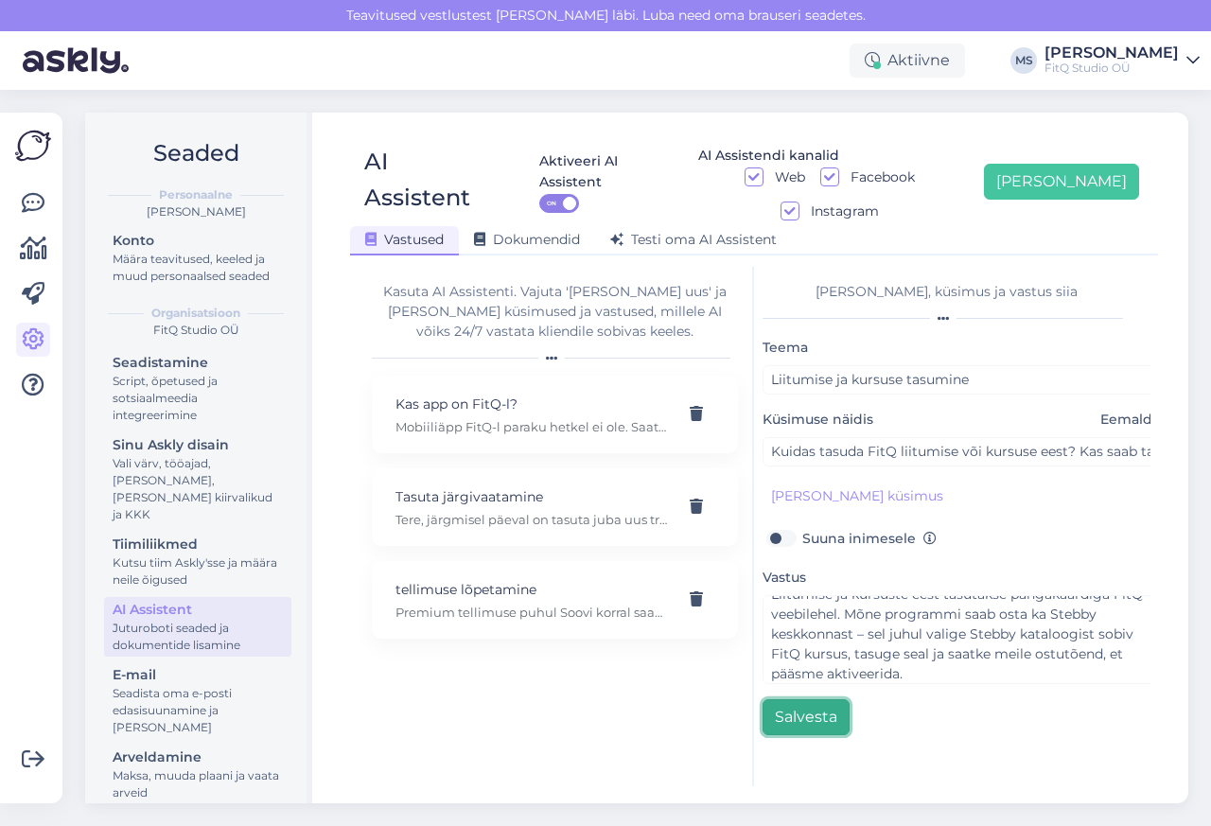
click at [814, 699] on button "Salvesta" at bounding box center [806, 717] width 87 height 36
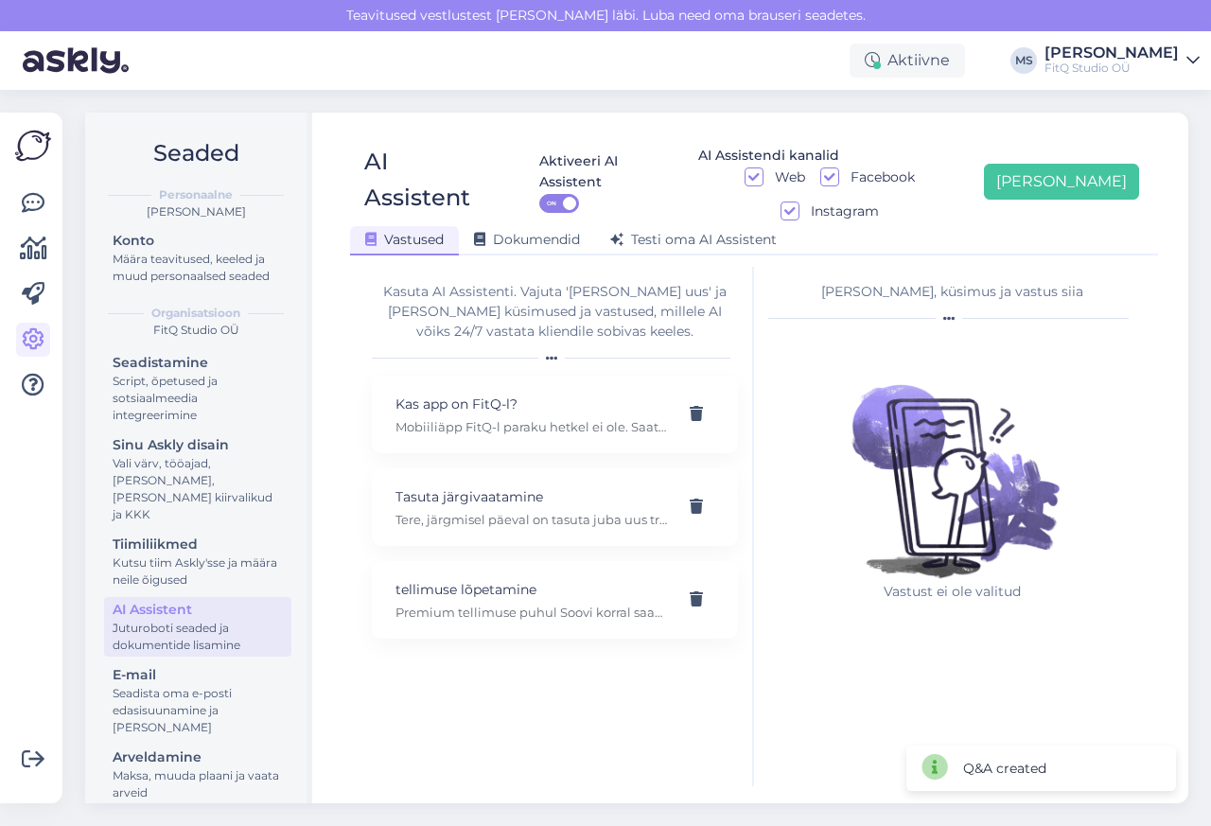
scroll to position [0, 0]
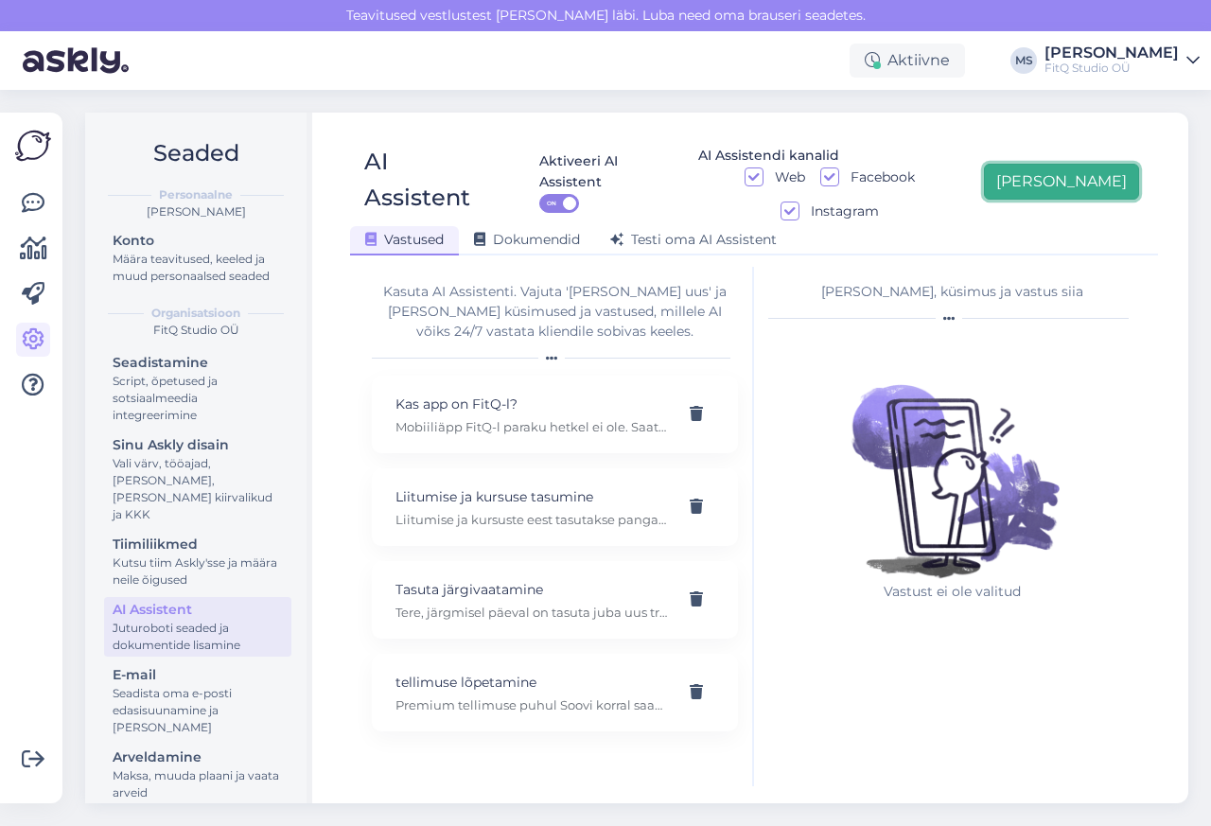
click at [1098, 166] on button "[PERSON_NAME]" at bounding box center [1061, 182] width 155 height 36
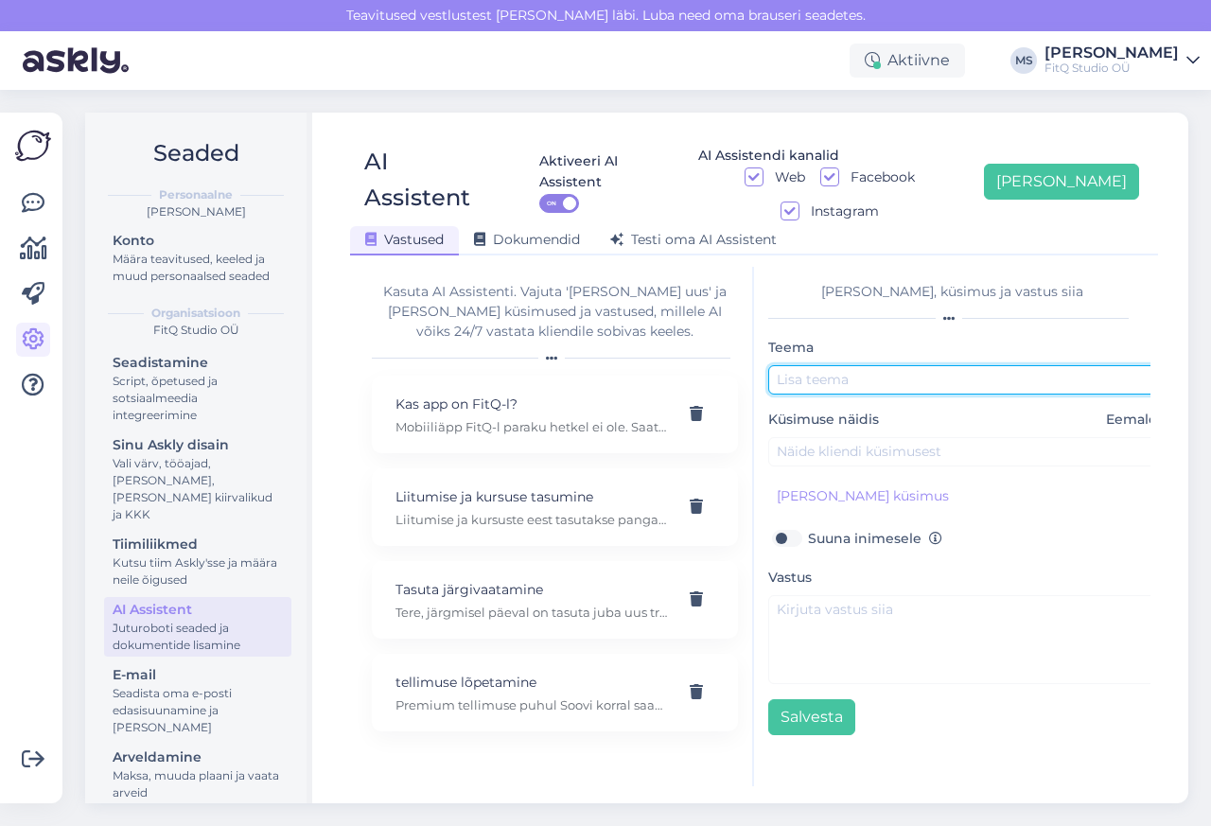
click at [820, 365] on input "text" at bounding box center [966, 379] width 397 height 29
paste input "Jooksmise baaskursus ja Premium"
type input "Jooksmise baaskursus ja Premium"
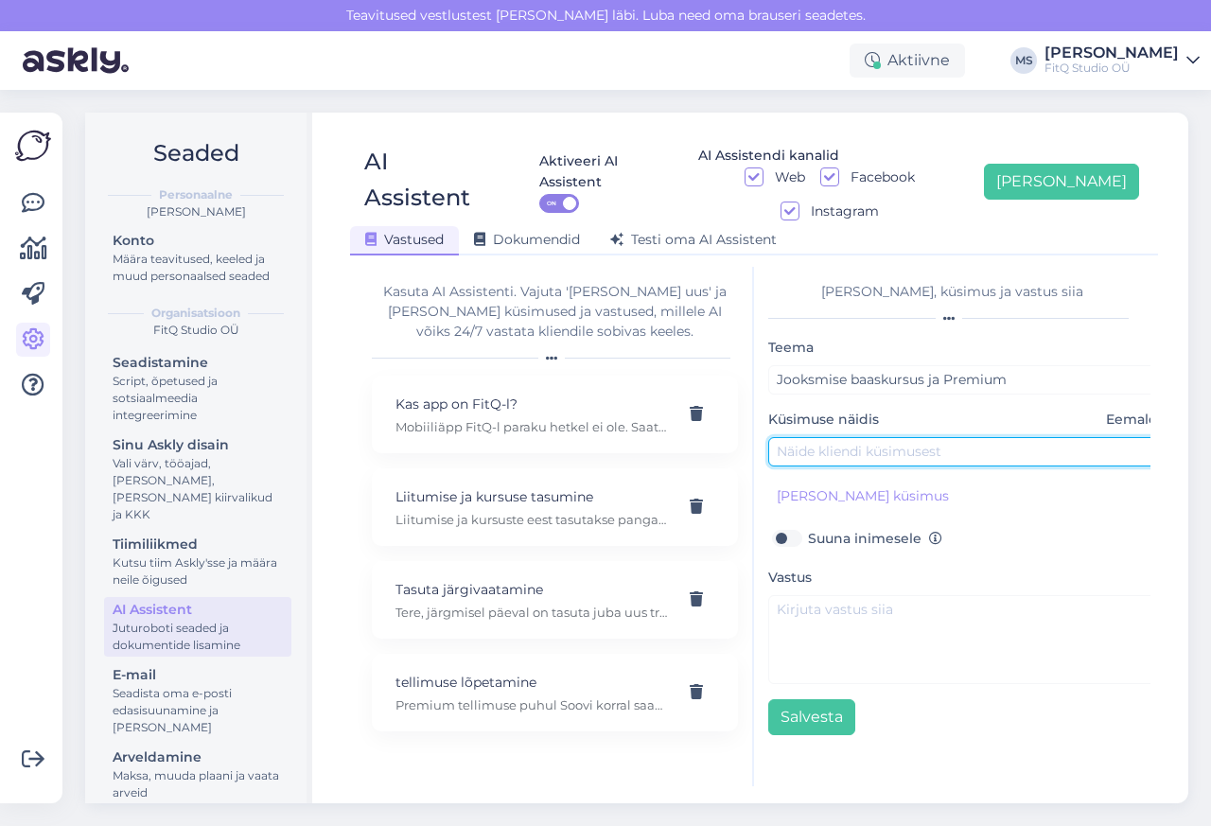
click at [823, 437] on input "text" at bounding box center [966, 451] width 397 height 29
paste input "Kas jooksmise [PERSON_NAME] või muu kursuse osalemiseks on vajalik FitQ Premium…"
type input "Kas jooksmise [PERSON_NAME] või muu kursuse osalemiseks on vajalik FitQ Premium…"
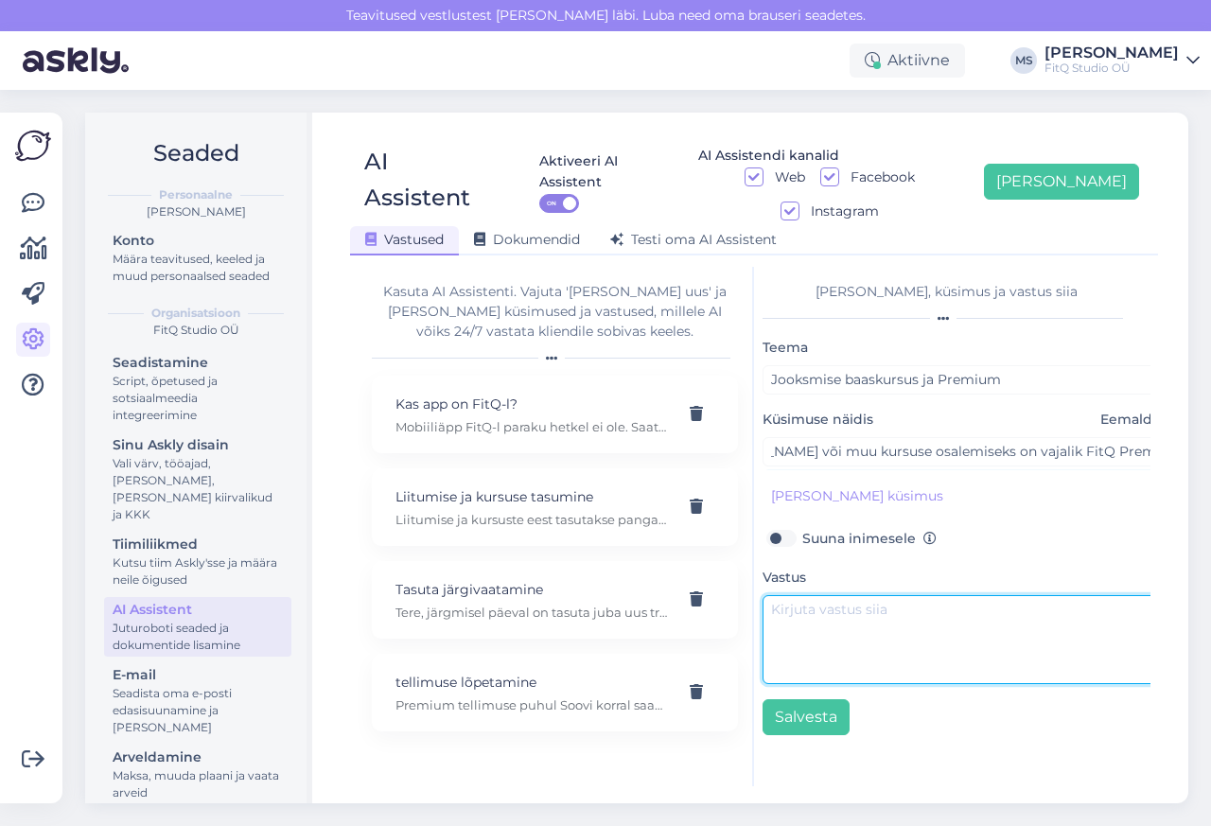
click at [831, 595] on textarea at bounding box center [961, 639] width 397 height 89
paste textarea "Baaskursusel osalemine eeldab FitQ Premiumi paketi omamist (14,99 € kuus). Prem…"
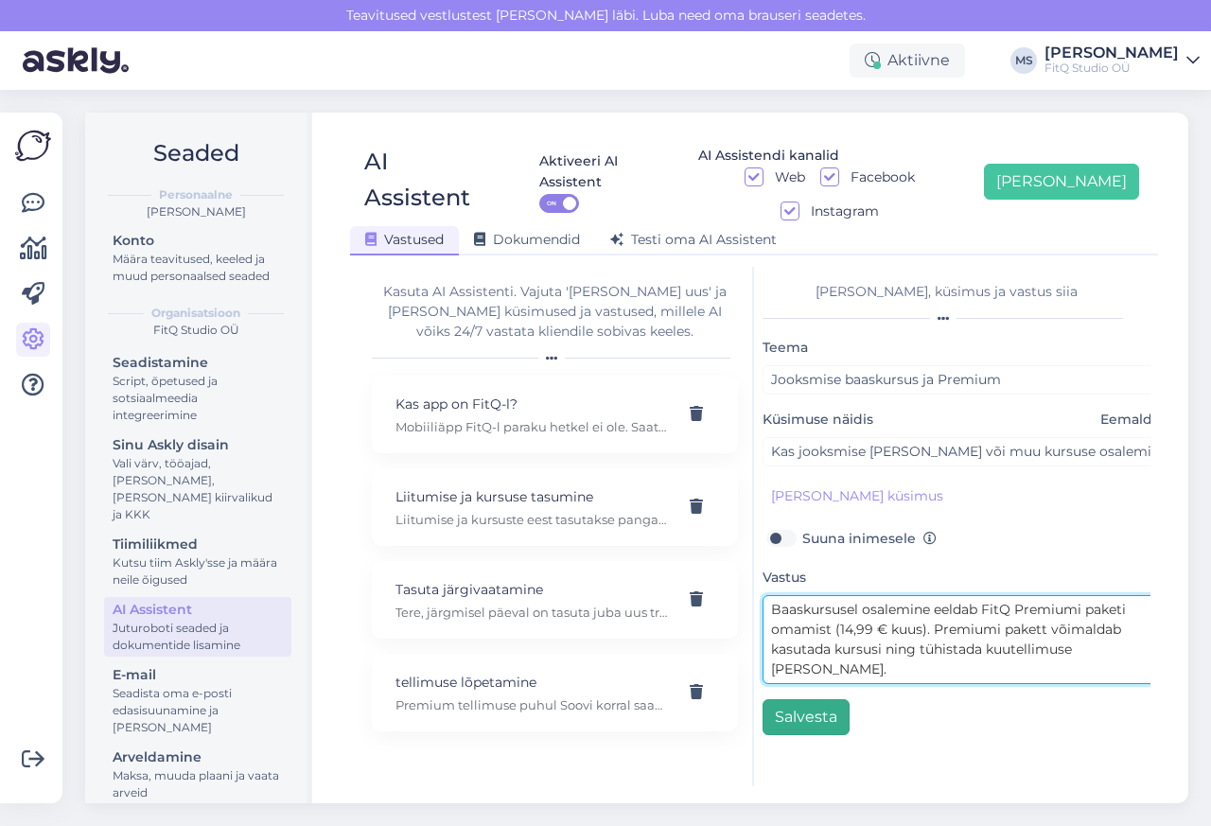
type textarea "Baaskursusel osalemine eeldab FitQ Premiumi paketi omamist (14,99 € kuus). Prem…"
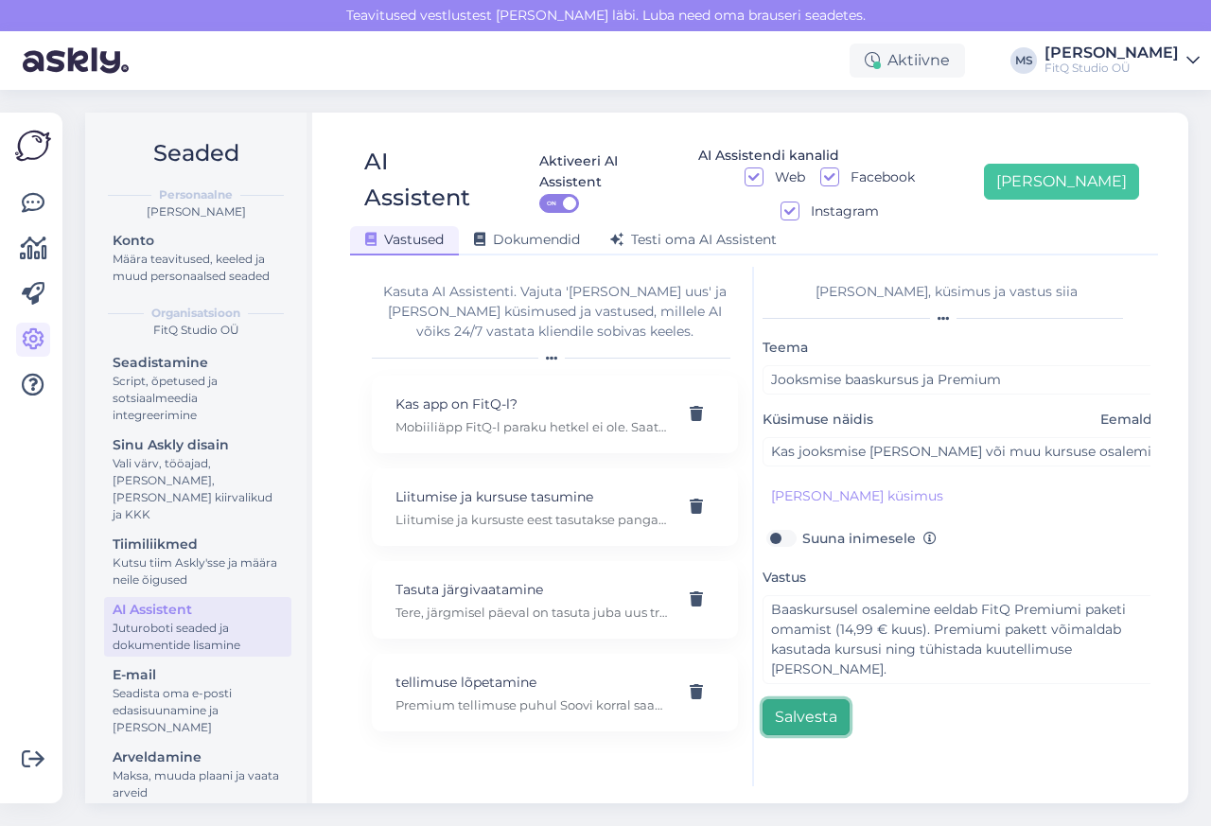
click at [812, 699] on button "Salvesta" at bounding box center [806, 717] width 87 height 36
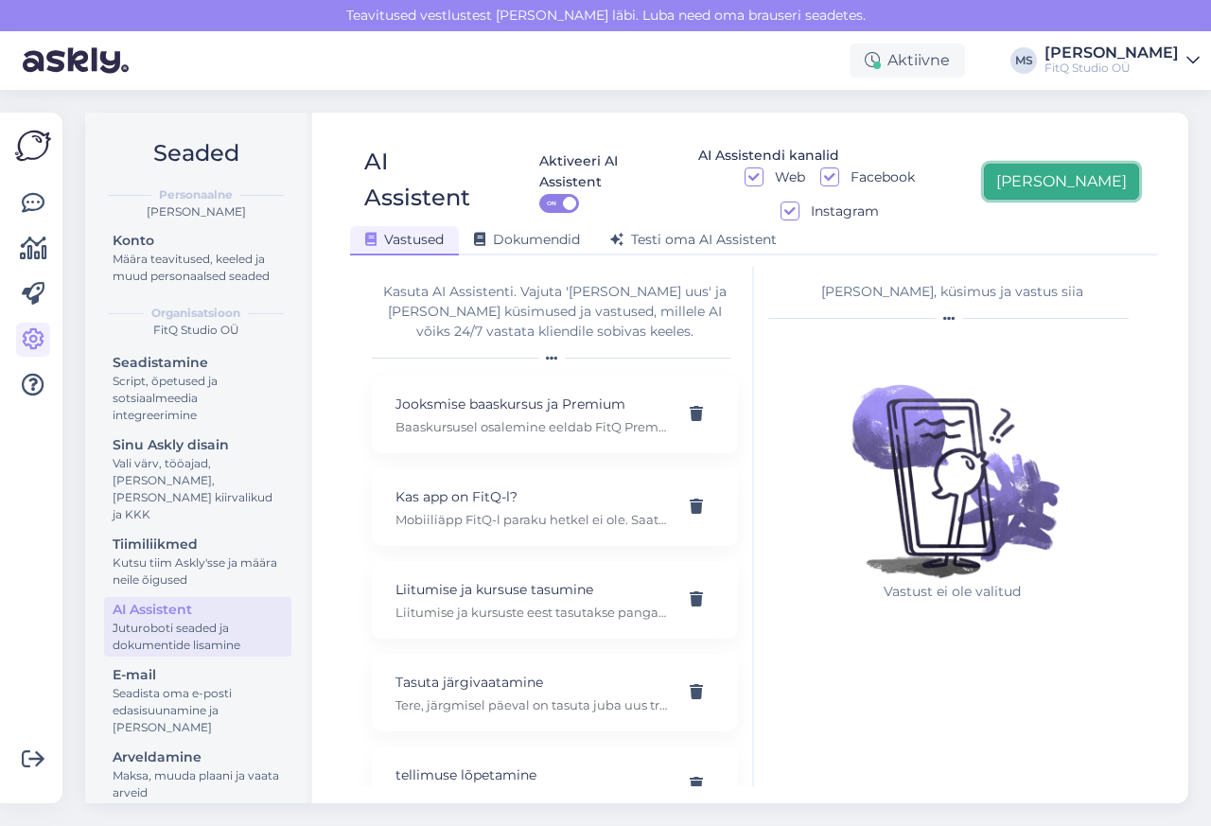
click at [1098, 167] on button "[PERSON_NAME]" at bounding box center [1061, 182] width 155 height 36
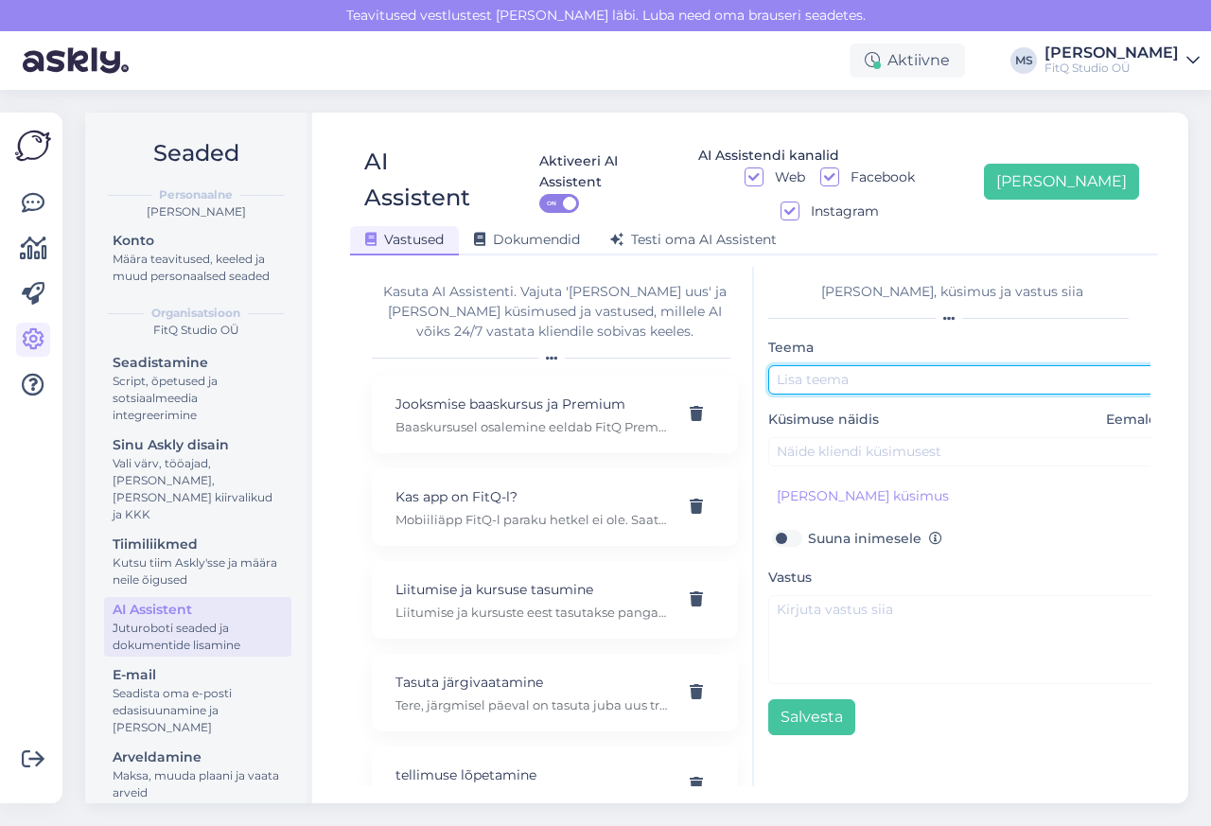
click at [820, 365] on input "text" at bounding box center [966, 379] width 397 height 29
paste input "Ülesannete märkimine"
type input "Ülesannete märkimine"
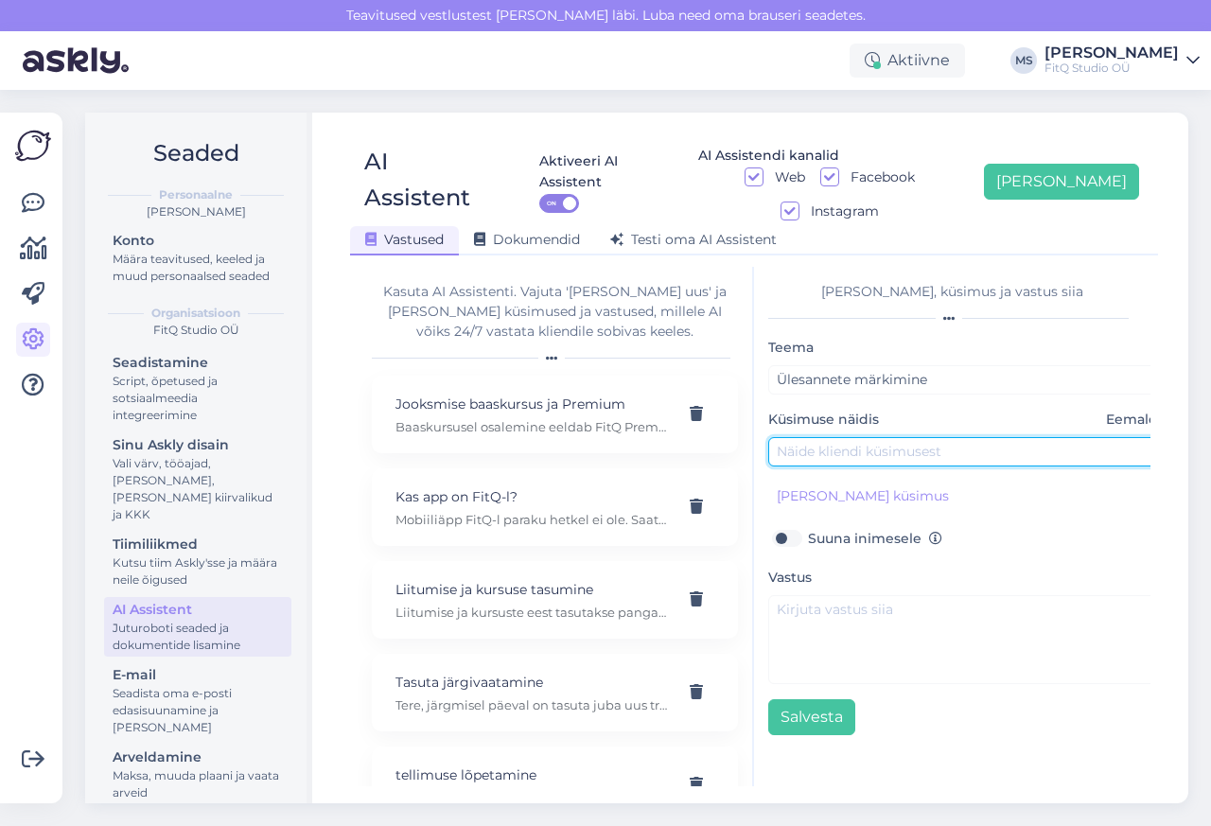
click at [820, 437] on input "text" at bounding box center [966, 451] width 397 height 29
paste input "Kuidas märgin ülesandeid või treeninguid tehtuks?"
type input "Kuidas märgin ülesandeid või treeninguid tehtuks?"
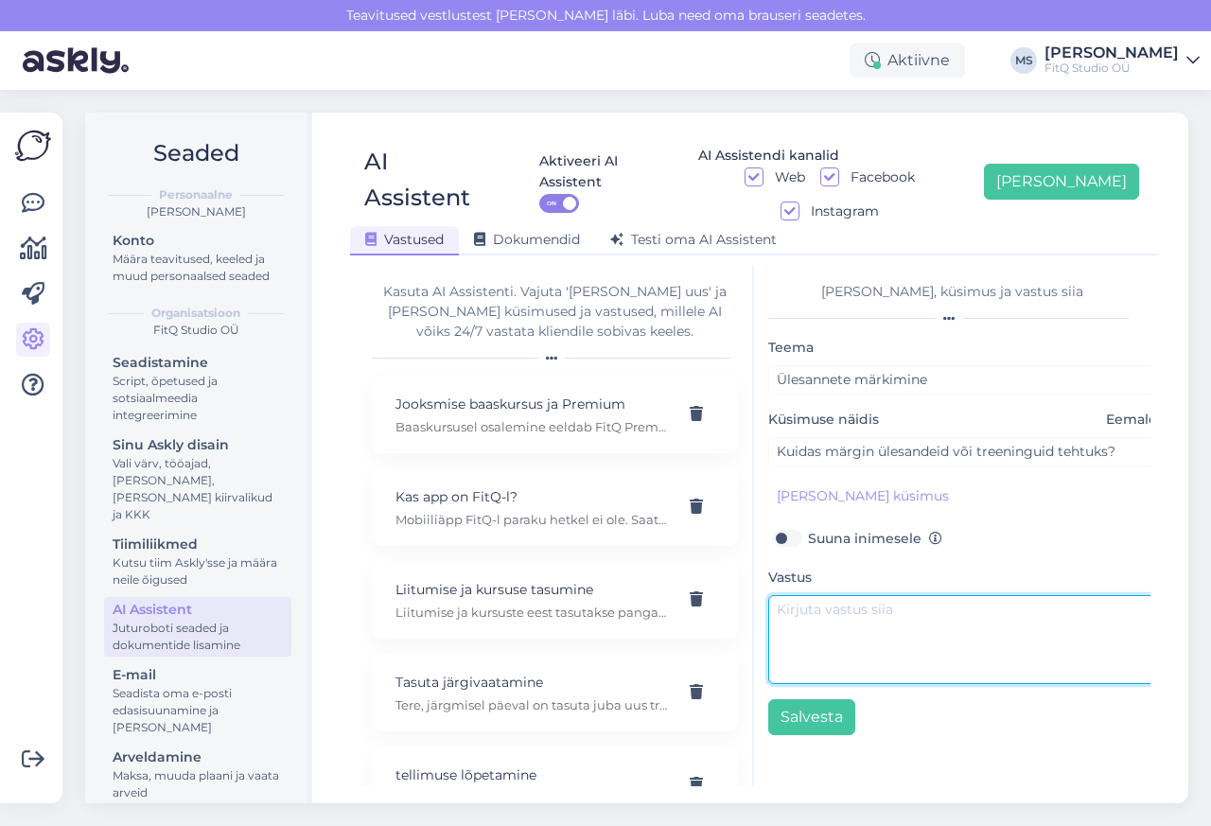
click at [830, 595] on textarea at bounding box center [966, 639] width 397 height 89
paste textarea "Igale päevaülesandele ilmub “[PERSON_NAME] tehtuks” [PERSON_NAME], millele klõp…"
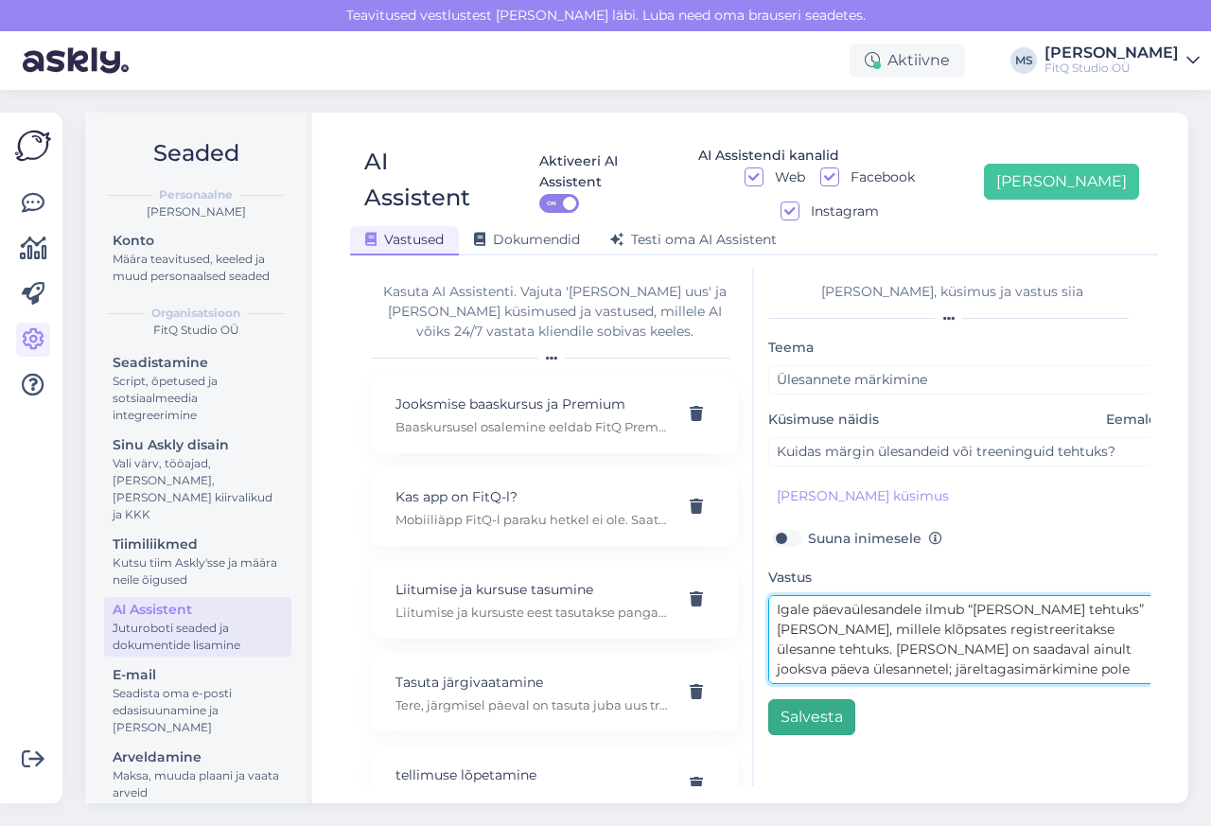
type textarea "Igale päevaülesandele ilmub “[PERSON_NAME] tehtuks” [PERSON_NAME], millele klõp…"
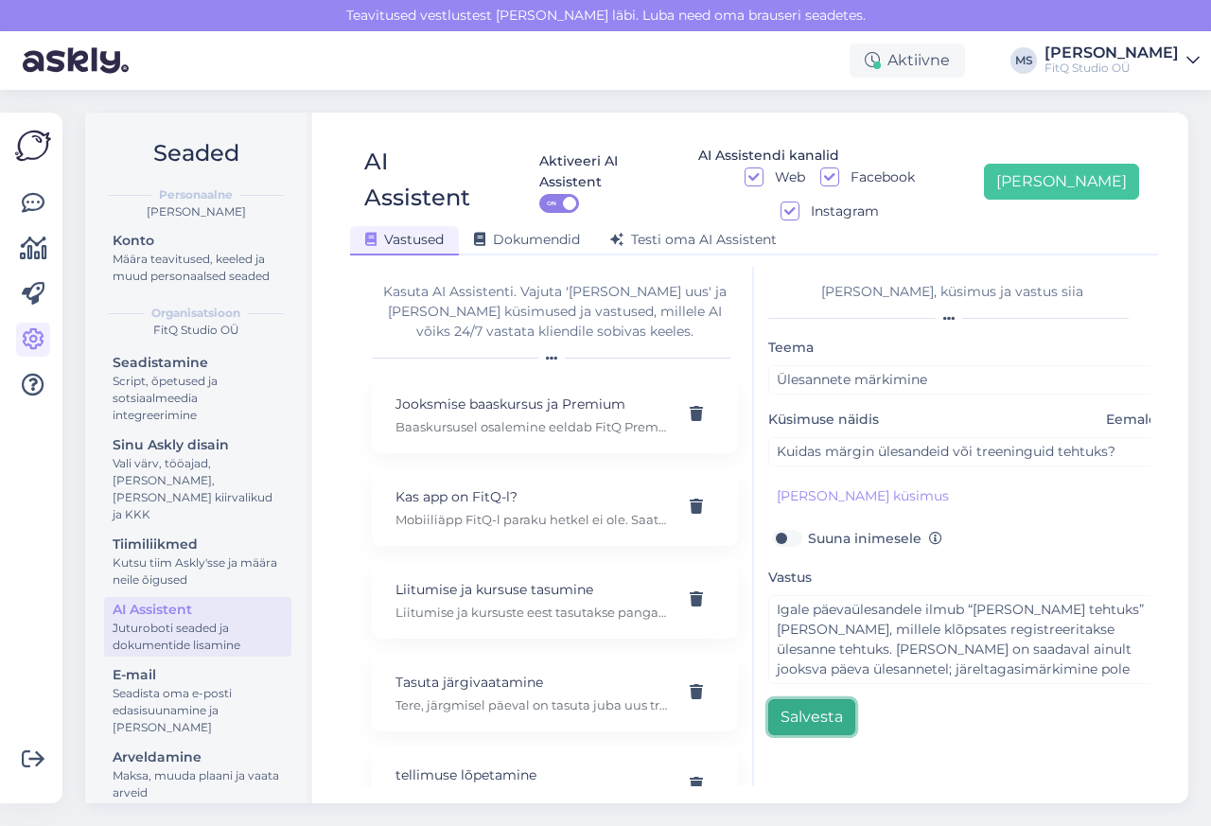
click at [816, 699] on button "Salvesta" at bounding box center [811, 717] width 87 height 36
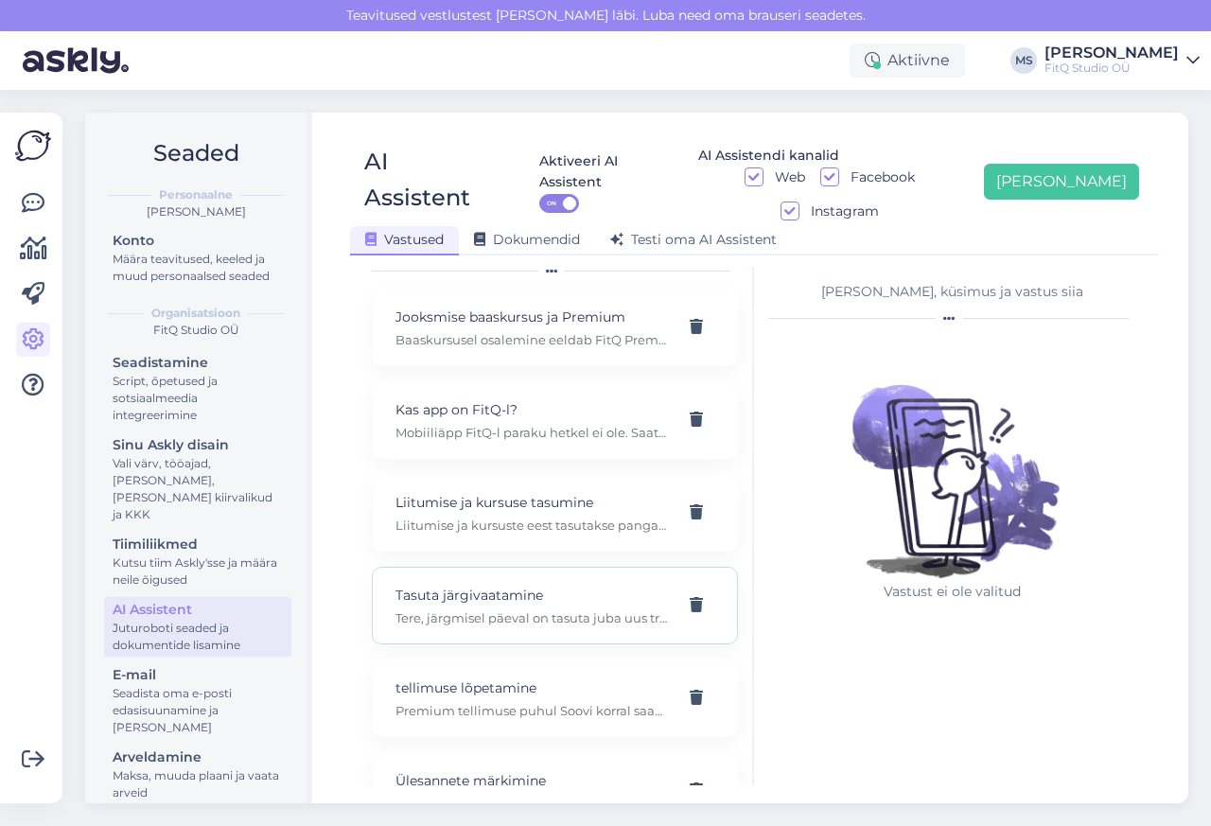
scroll to position [112, 0]
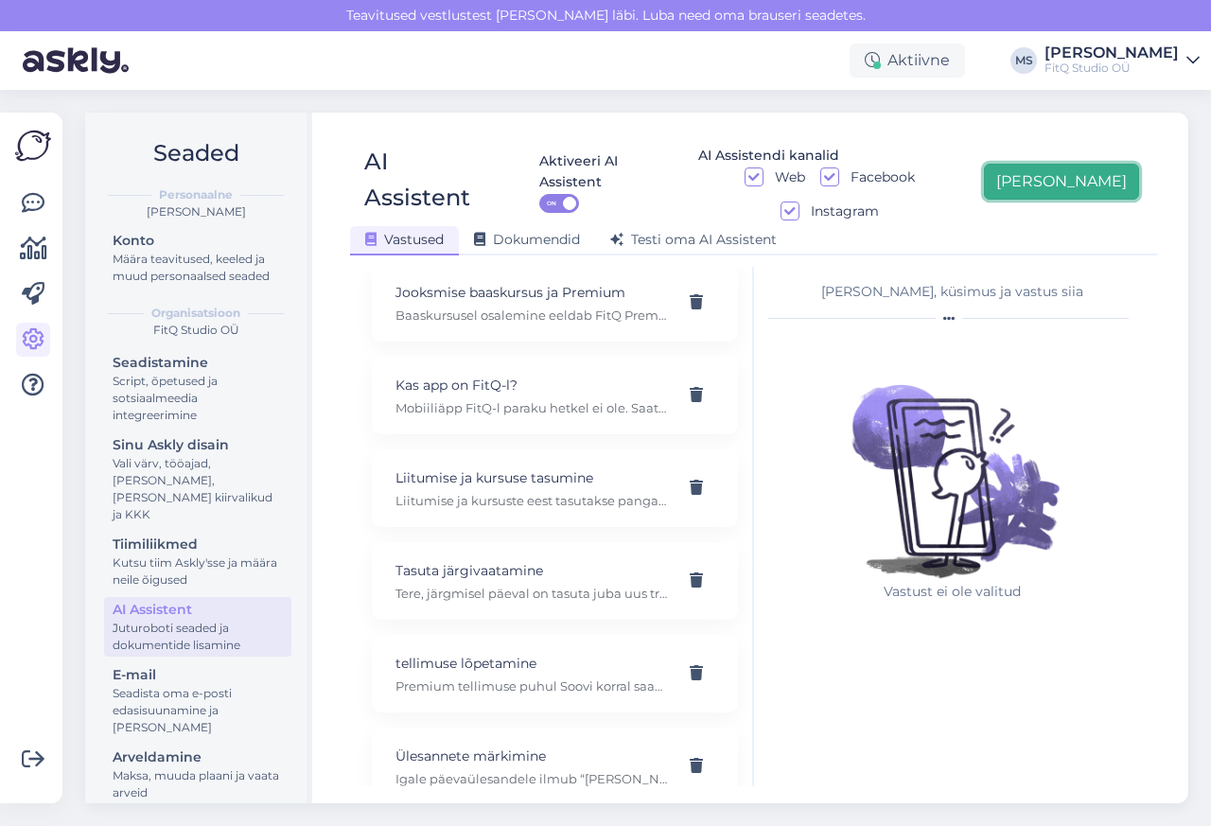
click at [1098, 167] on button "[PERSON_NAME]" at bounding box center [1061, 182] width 155 height 36
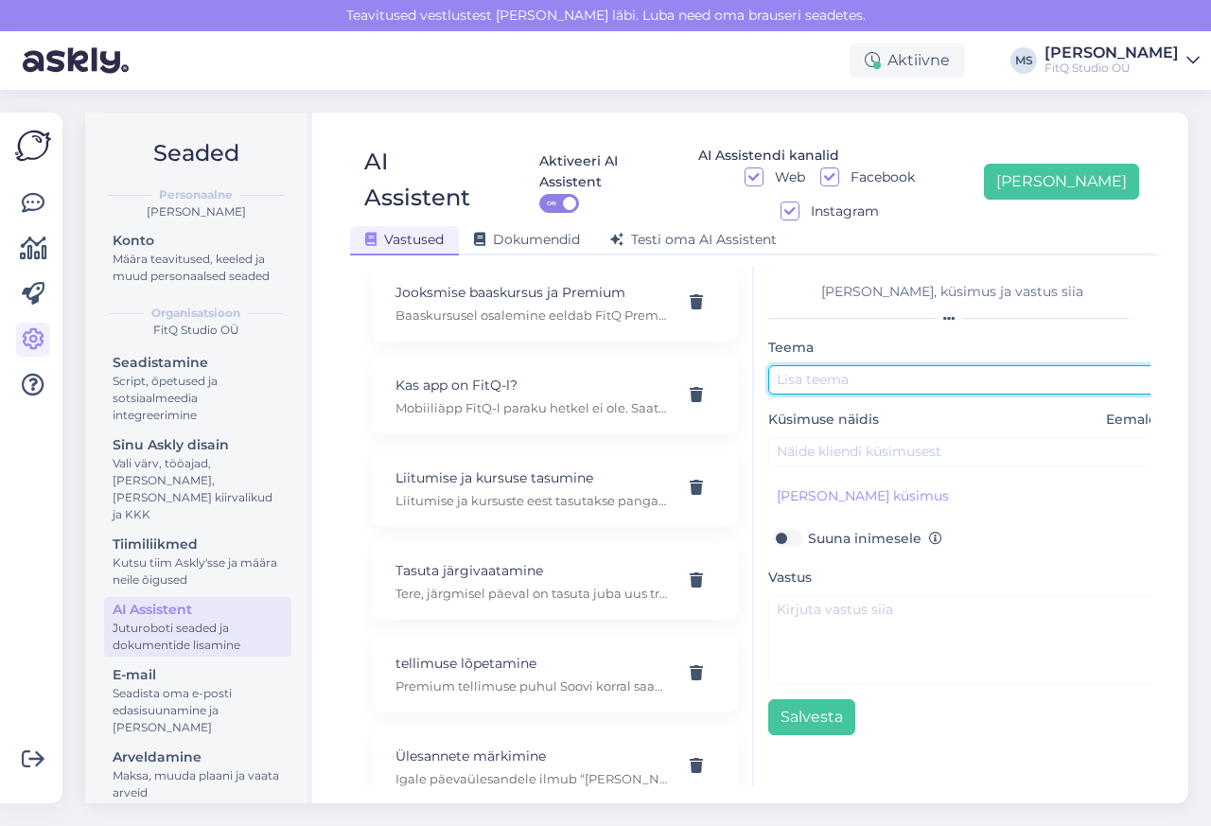
click at [820, 365] on input "text" at bounding box center [966, 379] width 397 height 29
paste input "[PERSON_NAME] tehtuks [PERSON_NAME] puudub"
type input "[PERSON_NAME] tehtuks [PERSON_NAME] puudub"
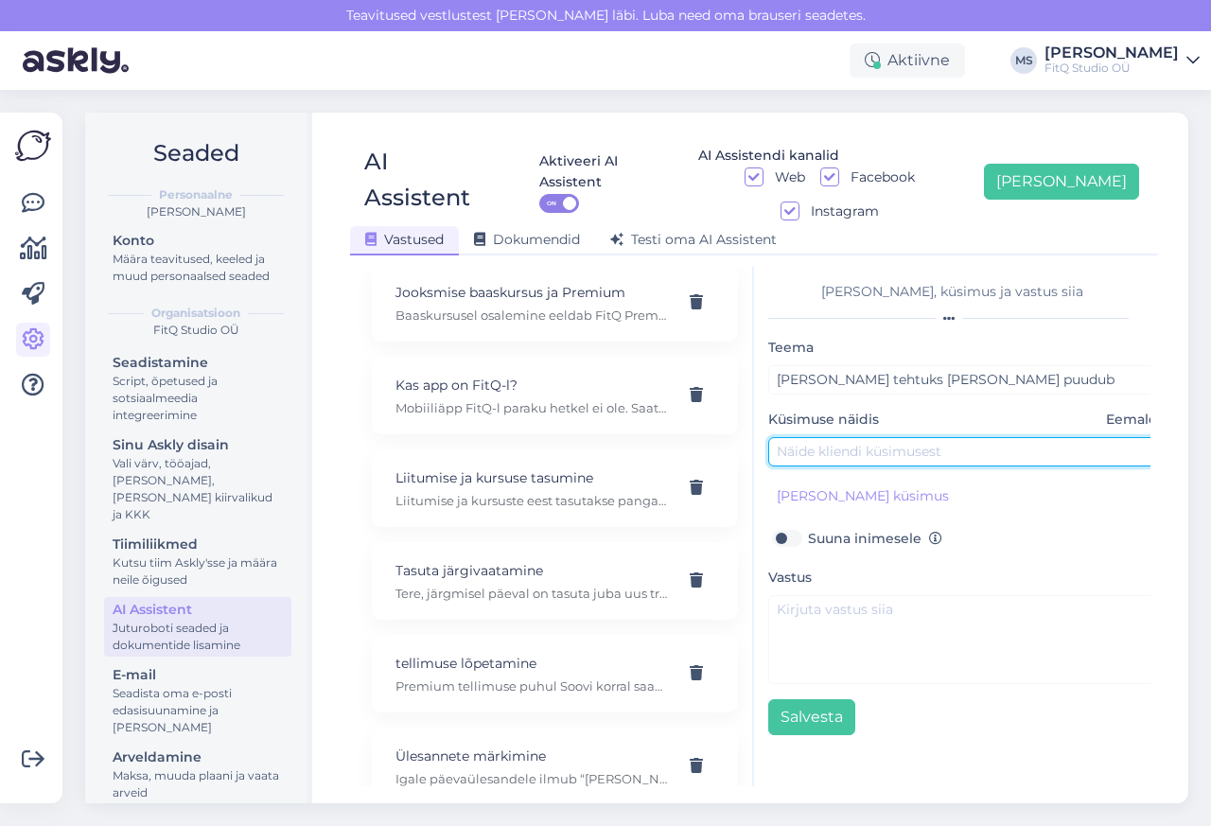
click at [820, 437] on input "text" at bounding box center [966, 451] width 397 height 29
paste input "Miks ma ei näe “[PERSON_NAME] tehtuks” nuppu?"
type input "Miks ma ei näe “[PERSON_NAME] tehtuks” nuppu?"
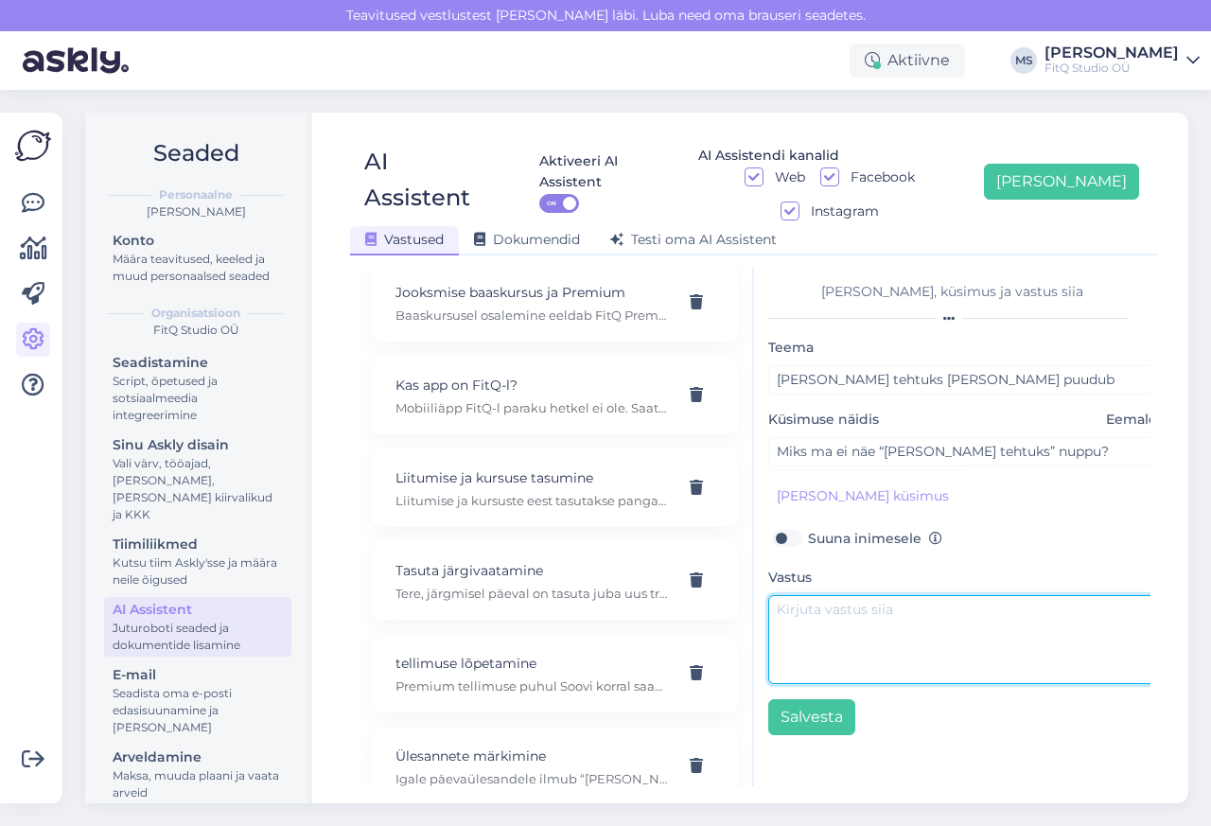
click at [829, 595] on textarea at bounding box center [966, 639] width 397 height 89
paste textarea "Märkimisnupp on nähtav [PERSON_NAME] siis, kui ülesanne kuulub aktiivse päeva j…"
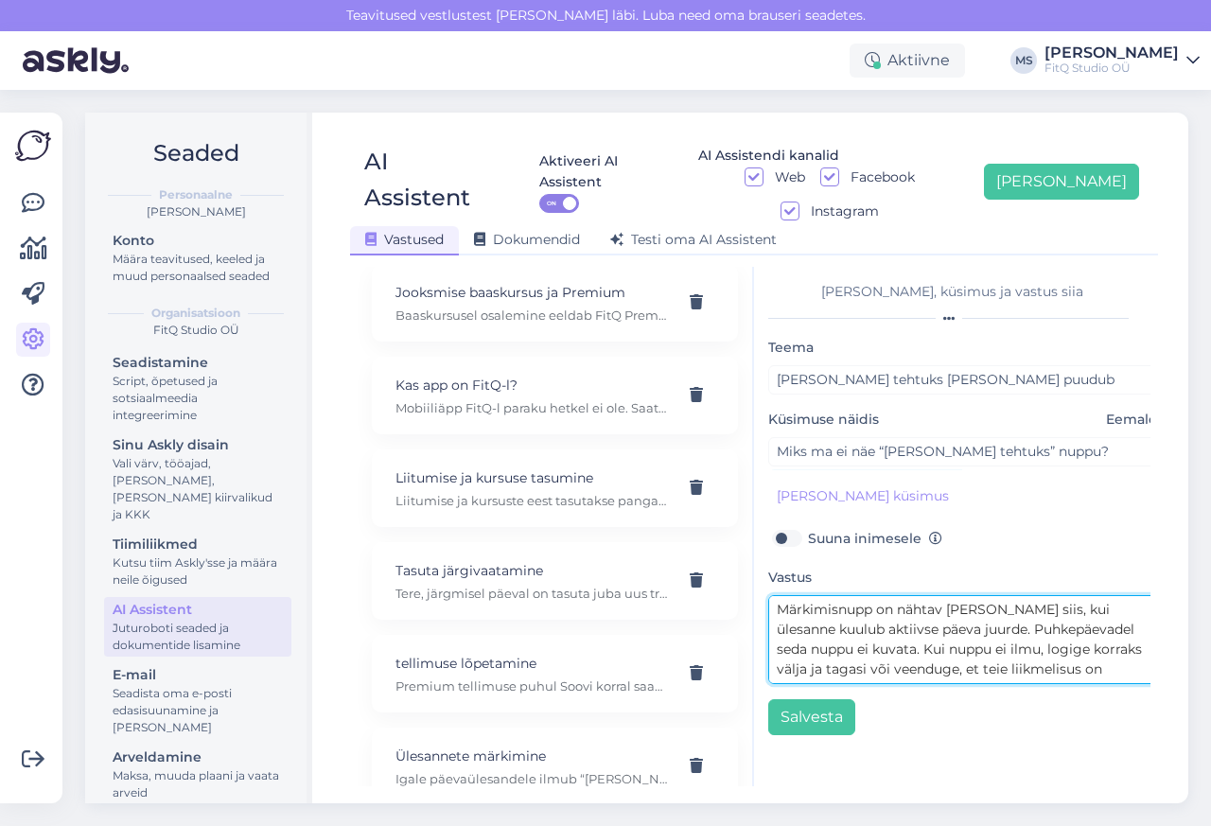
scroll to position [15, 0]
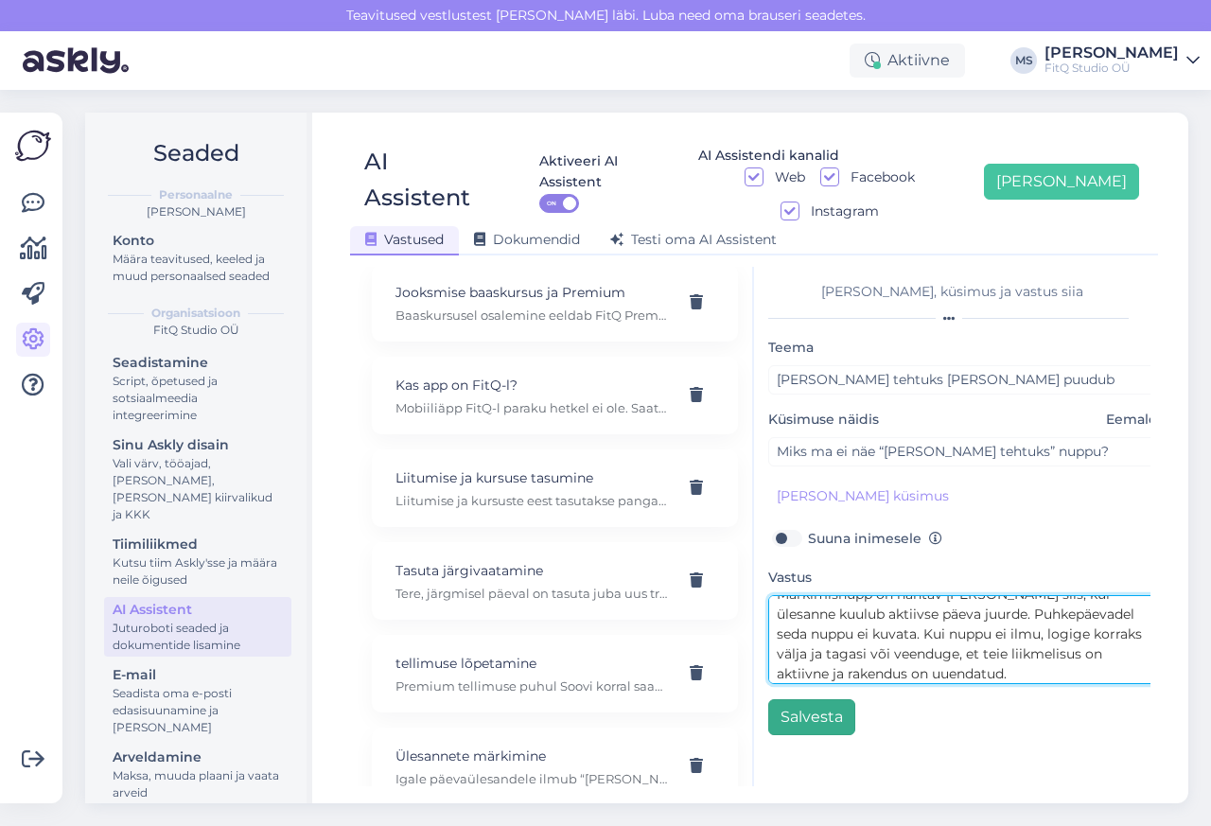
type textarea "Märkimisnupp on nähtav [PERSON_NAME] siis, kui ülesanne kuulub aktiivse päeva j…"
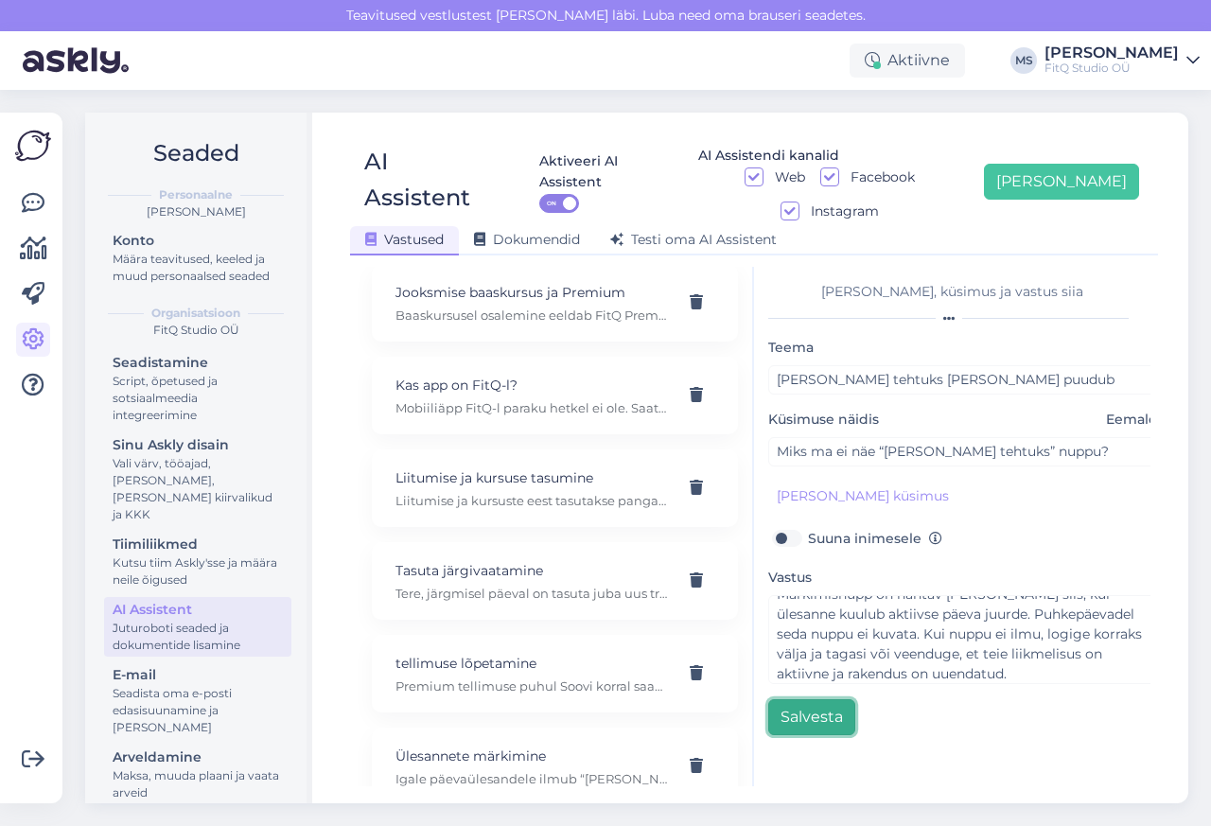
click at [812, 699] on button "Salvesta" at bounding box center [811, 717] width 87 height 36
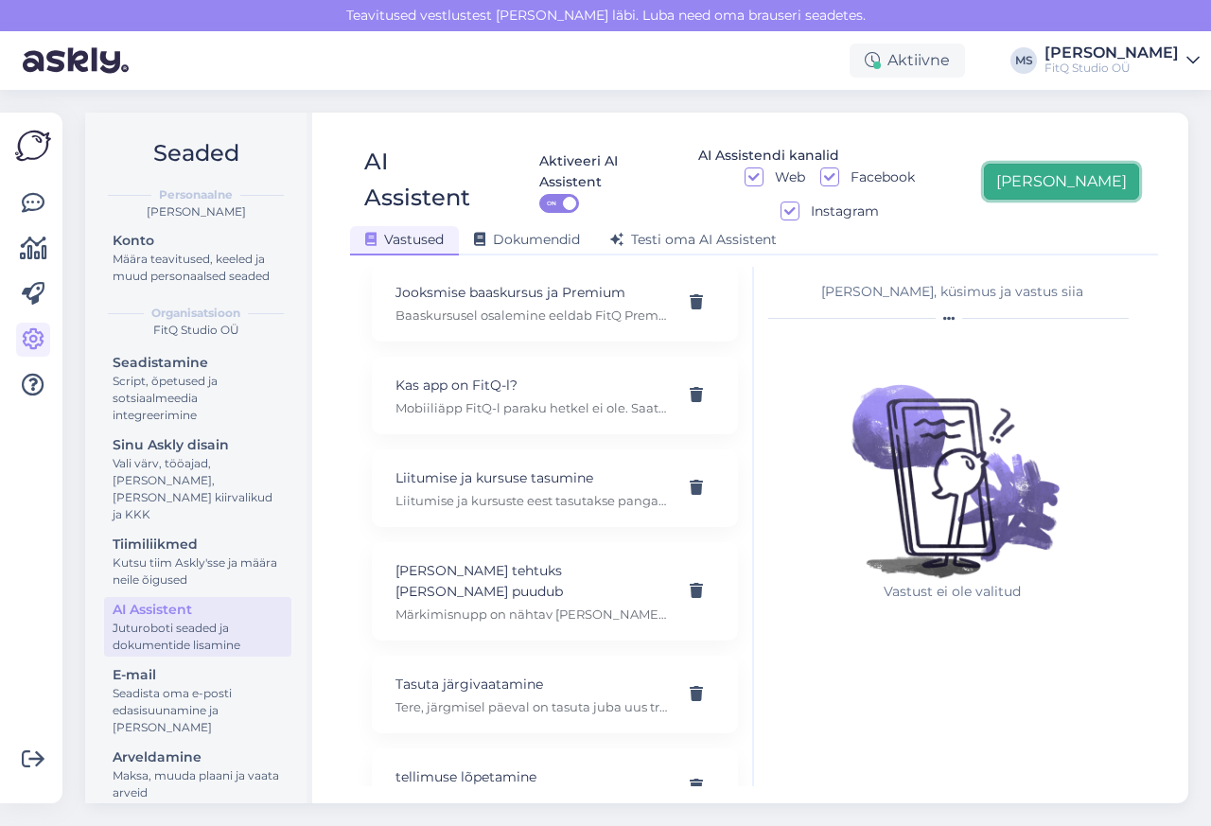
click at [1095, 166] on button "[PERSON_NAME]" at bounding box center [1061, 182] width 155 height 36
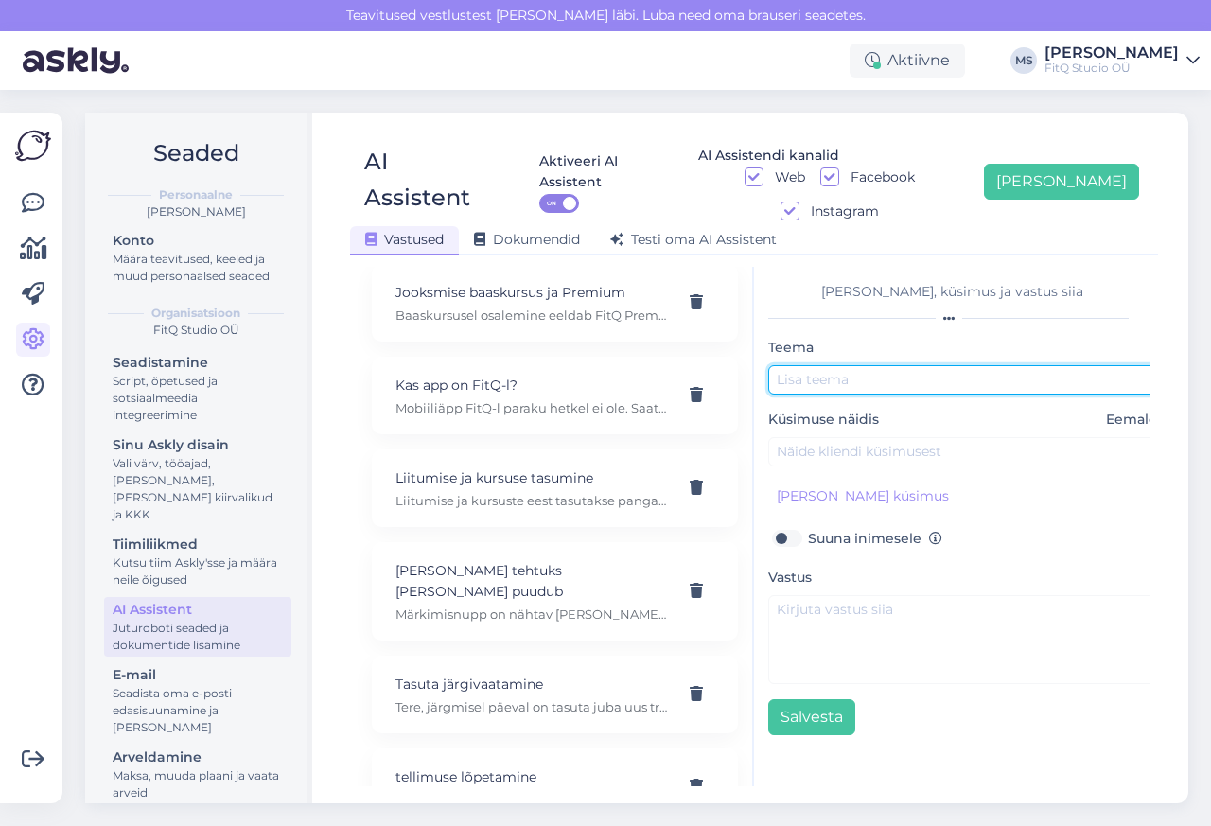
click at [819, 365] on input "text" at bounding box center [966, 379] width 397 height 29
paste input "Treeningvideode järelevaatamine"
type input "Treeningvideode järelevaatamine"
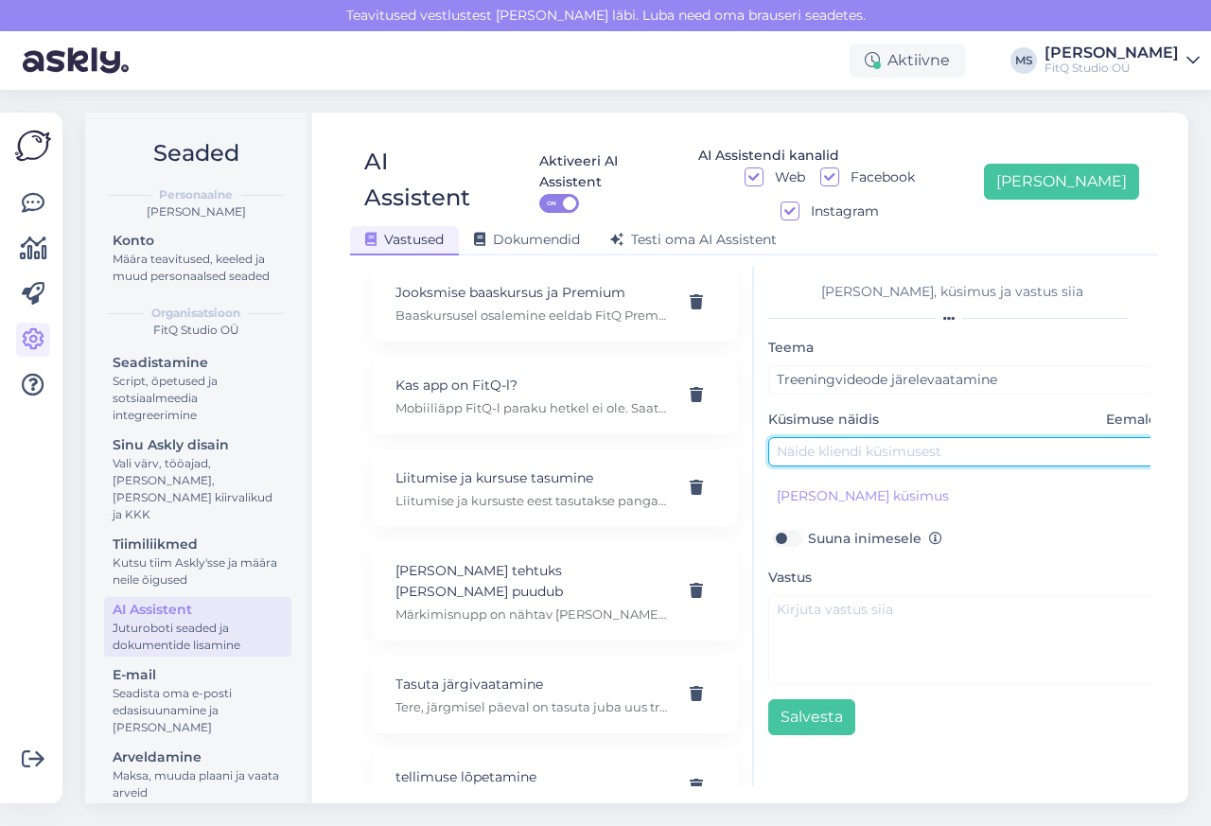
click at [820, 437] on input "text" at bounding box center [966, 451] width 397 height 29
paste input "Kas treeningu videoid saab järele vaadata?"
type input "Kas treeningu videoid saab järele vaadata?"
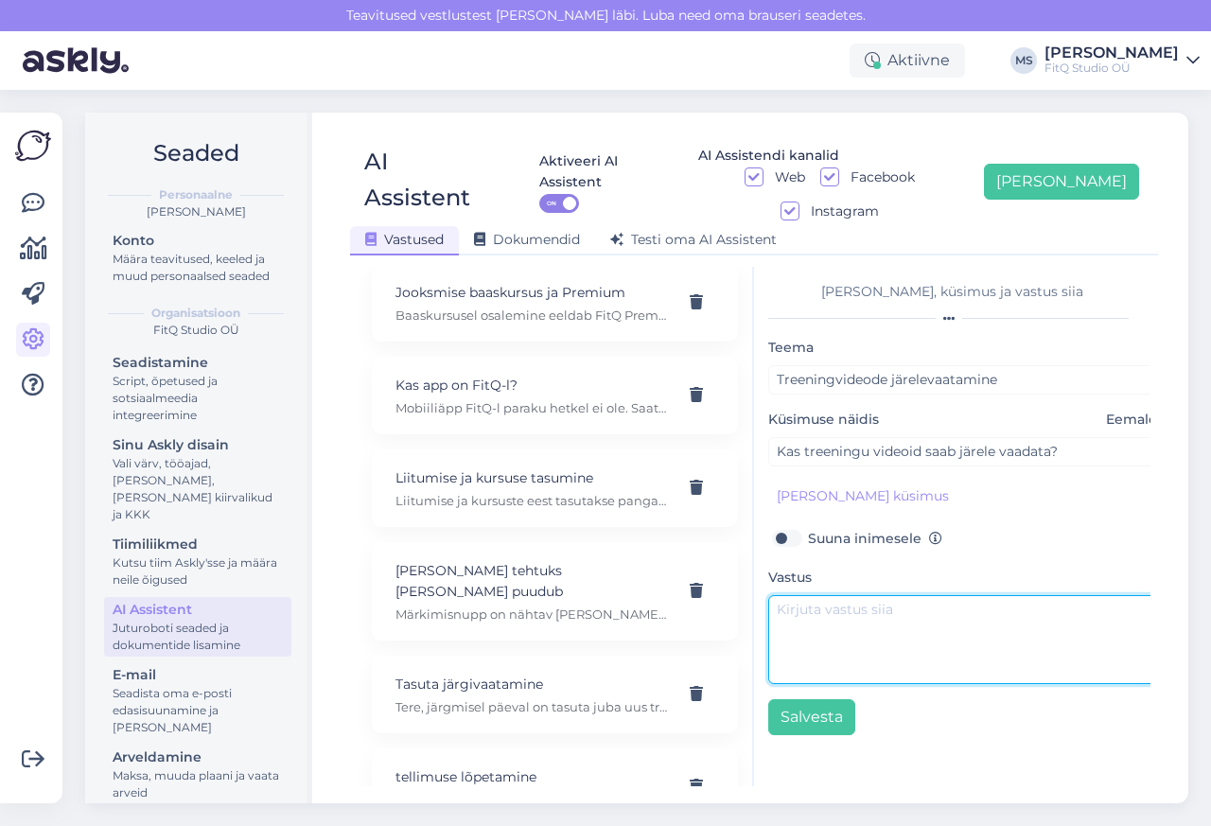
click at [833, 595] on textarea at bounding box center [966, 639] width 397 height 89
paste textarea "Treeningvideote taasesituse võimalus sõltub programmist. Jooksukursustel ei pru…"
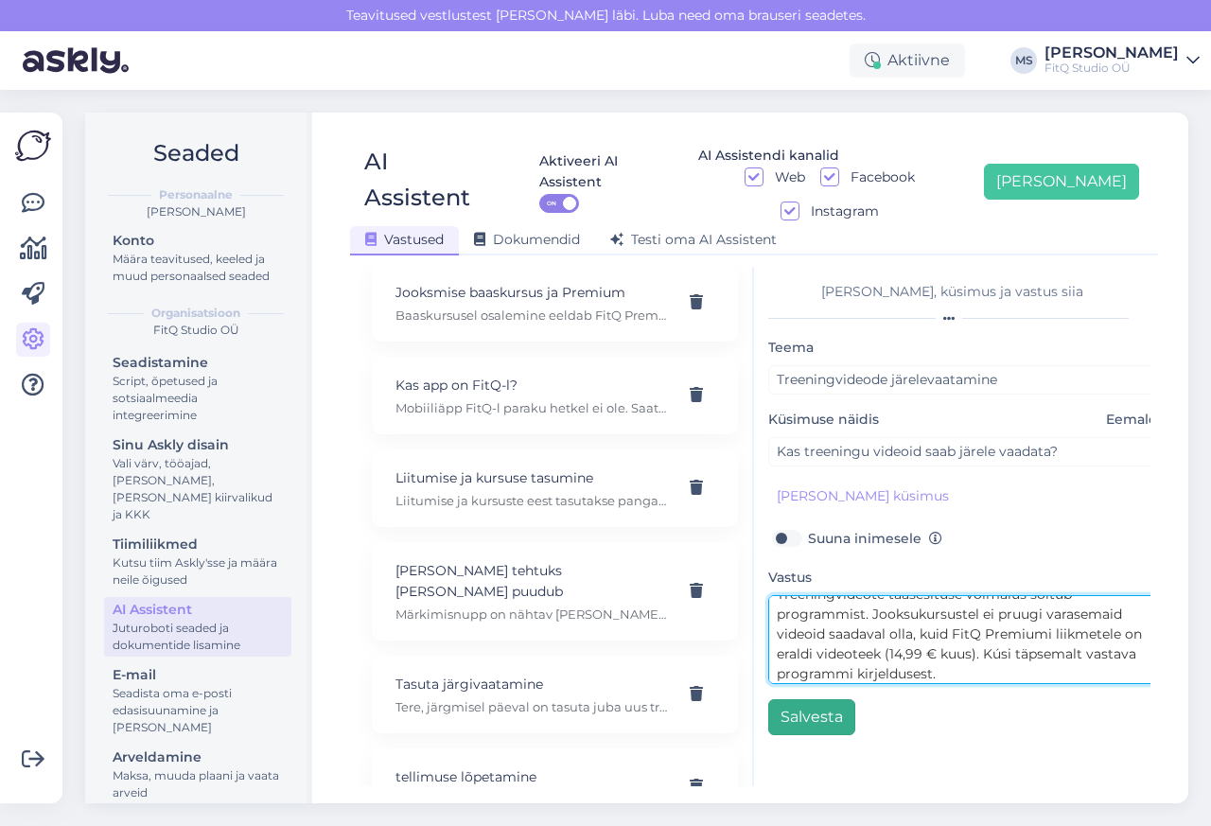
type textarea "Treeningvideote taasesituse võimalus sõltub programmist. Jooksukursustel ei pru…"
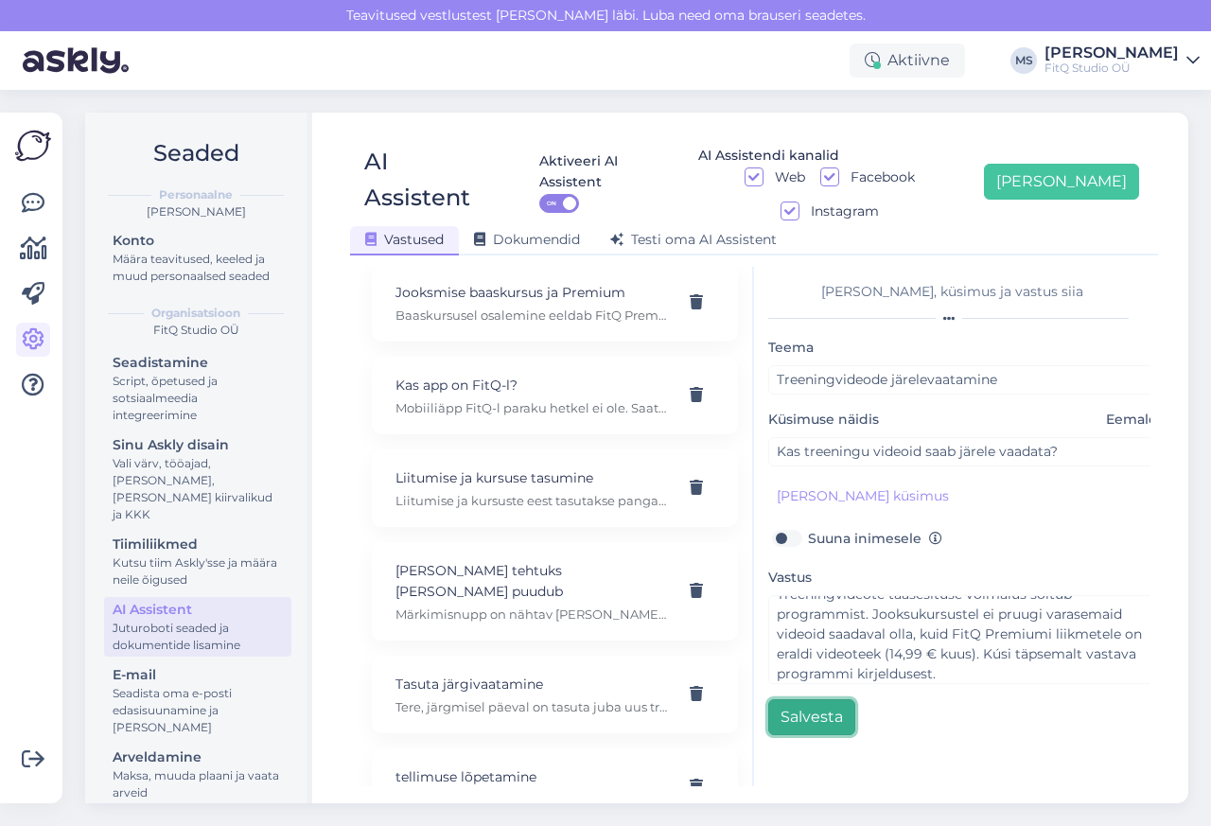
click at [815, 699] on button "Salvesta" at bounding box center [811, 717] width 87 height 36
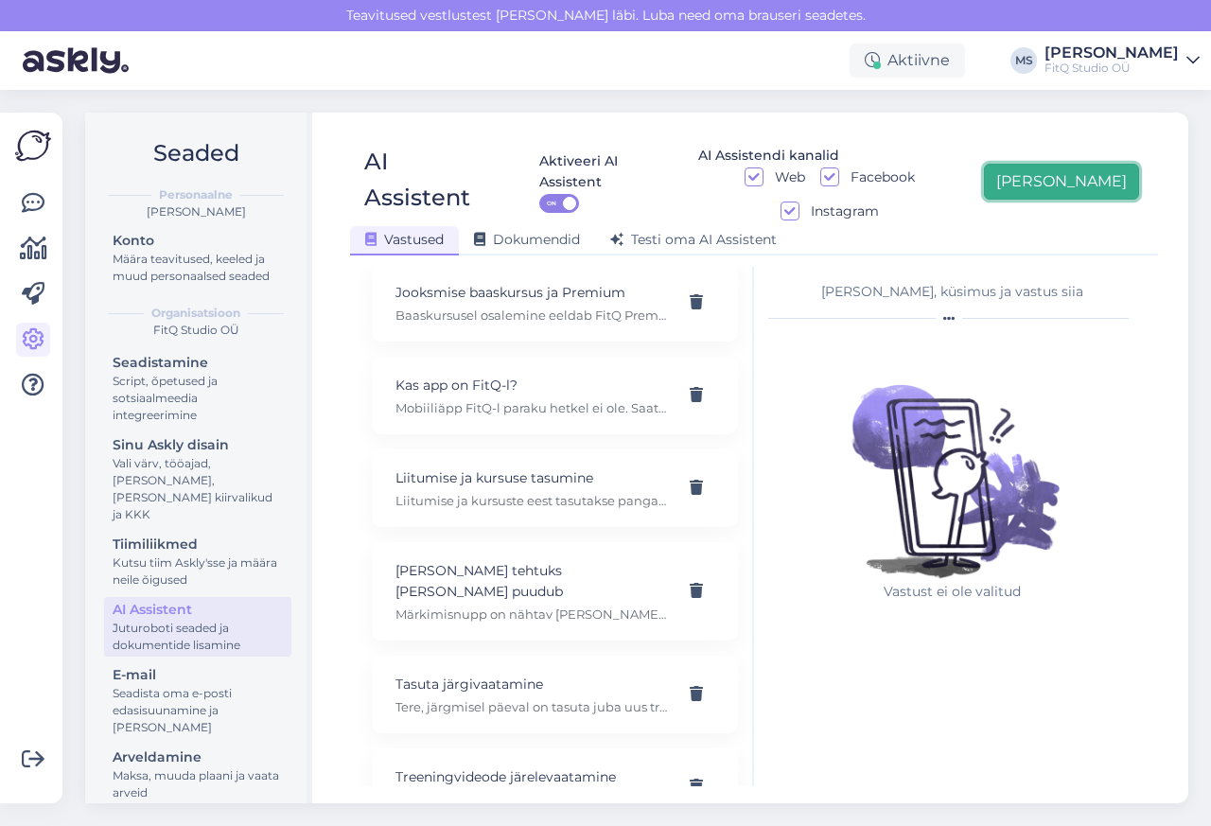
click at [1095, 167] on button "[PERSON_NAME]" at bounding box center [1061, 182] width 155 height 36
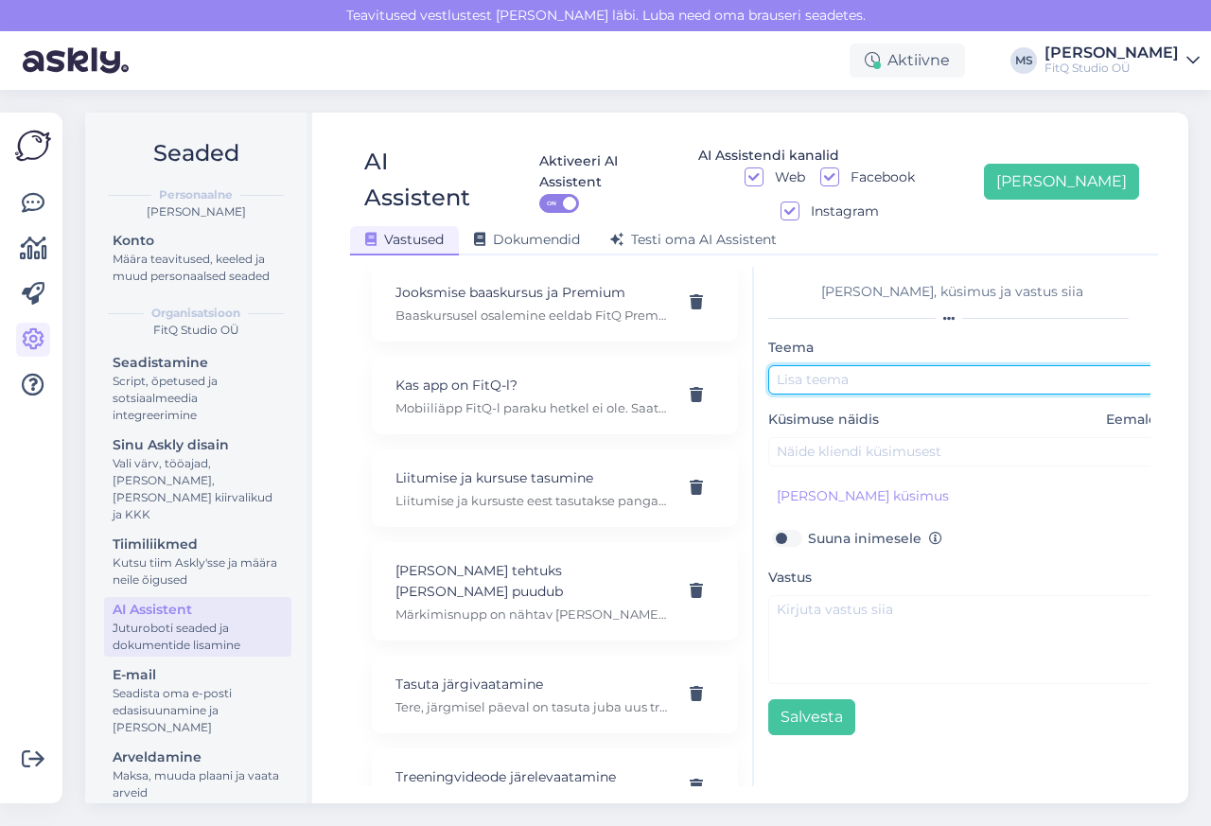
click at [820, 365] on input "text" at bounding box center [966, 379] width 397 height 29
paste input "E-posti muutmine"
type input "E-posti muutmine"
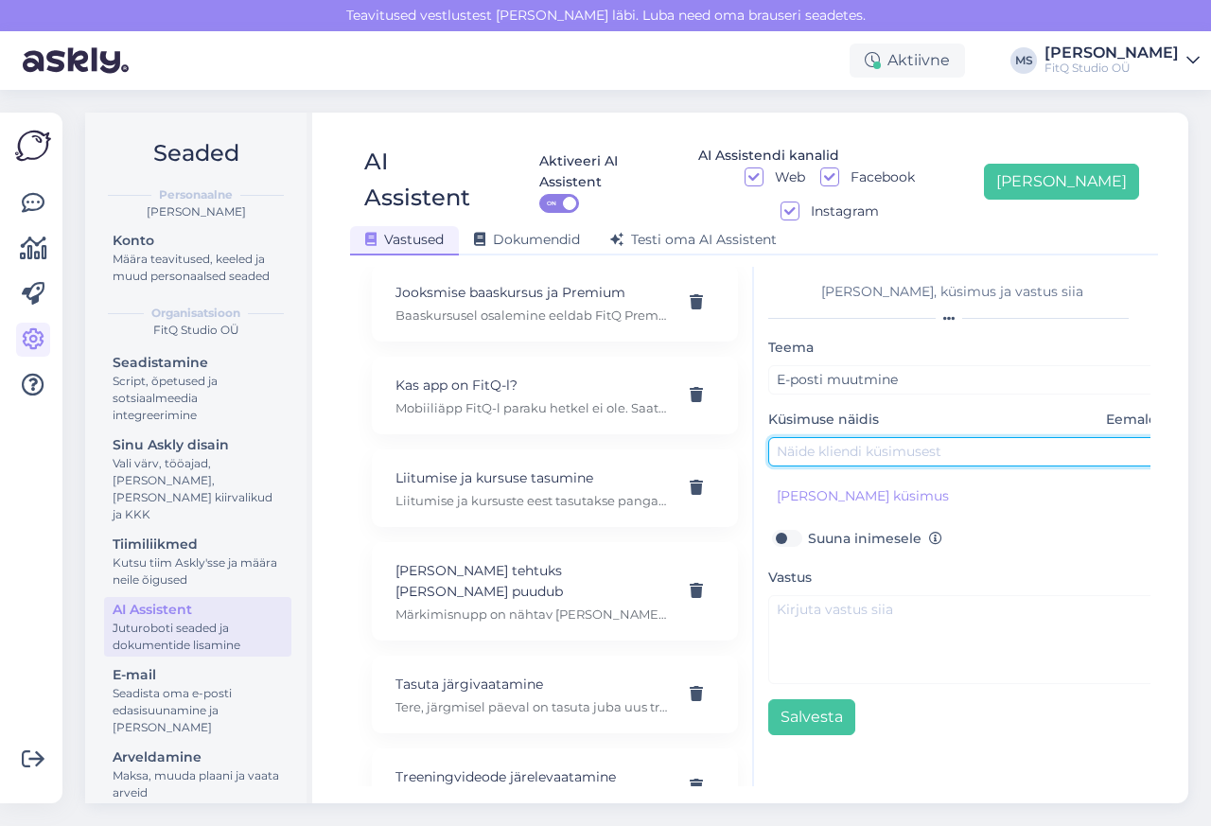
click at [819, 437] on input "text" at bounding box center [966, 451] width 397 height 29
paste input "Kuidas muuta oma e‑posti või sisselogimisandmeid?"
type input "Kuidas muuta oma e‑posti või sisselogimisandmeid?"
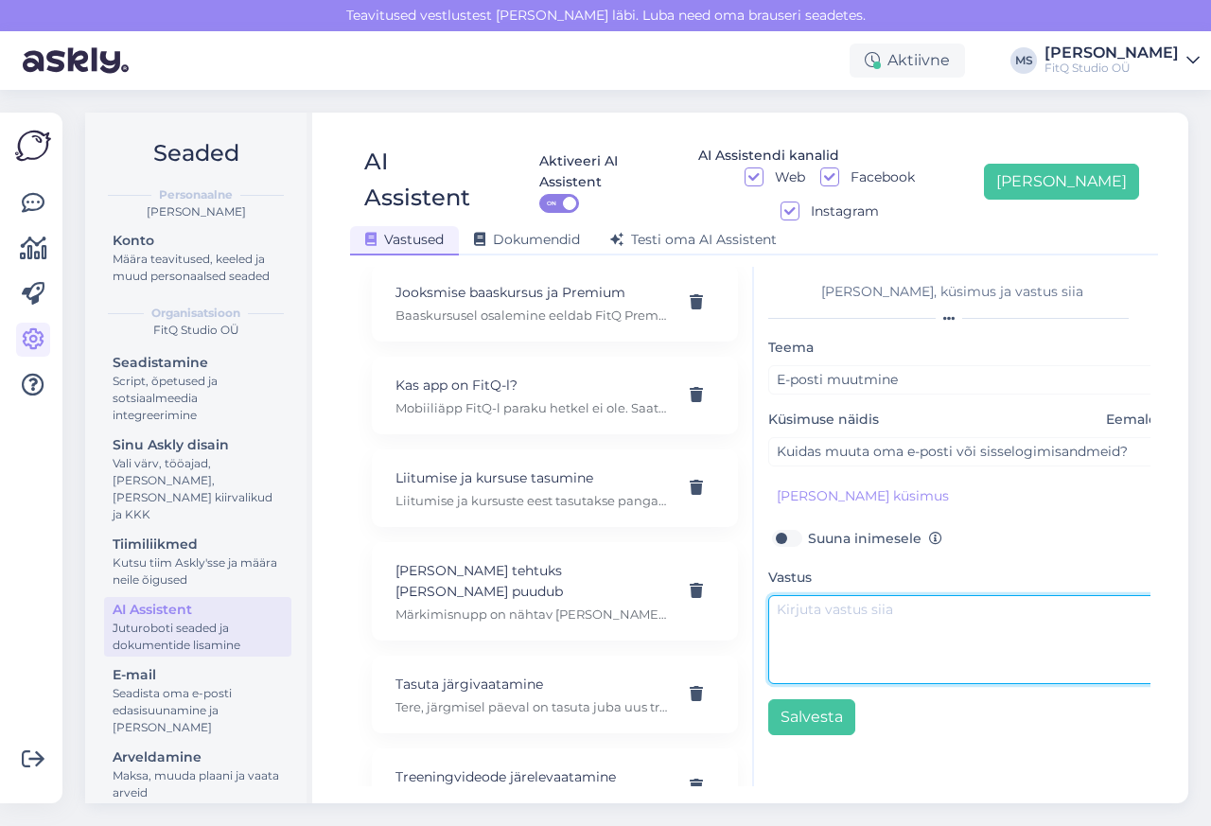
click at [830, 595] on textarea at bounding box center [966, 639] width 397 height 89
paste textarea "Praegu ei saa kasutajad ise e‑posti muuta. Palun kirjutage meie klienditoele ([…"
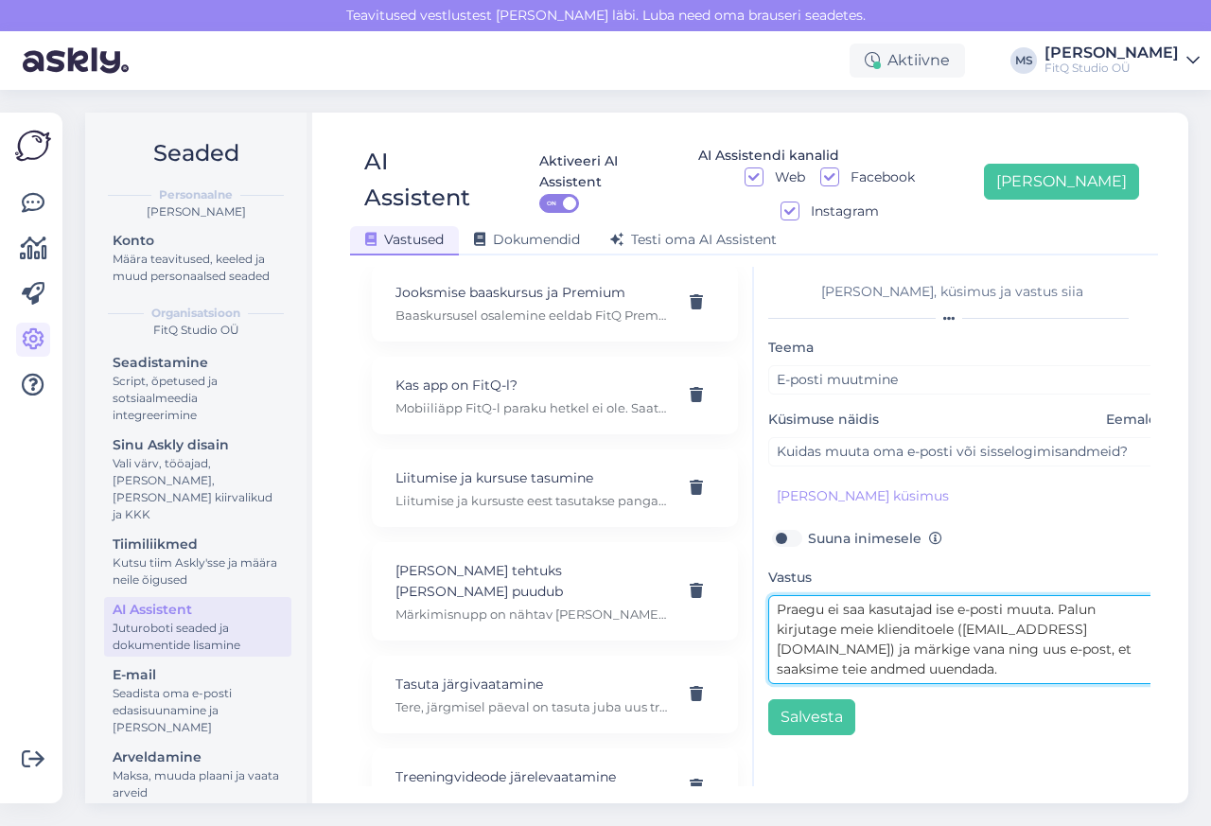
type textarea "Praegu ei saa kasutajad ise e‑posti muuta. Palun kirjutage meie klienditoele ([…"
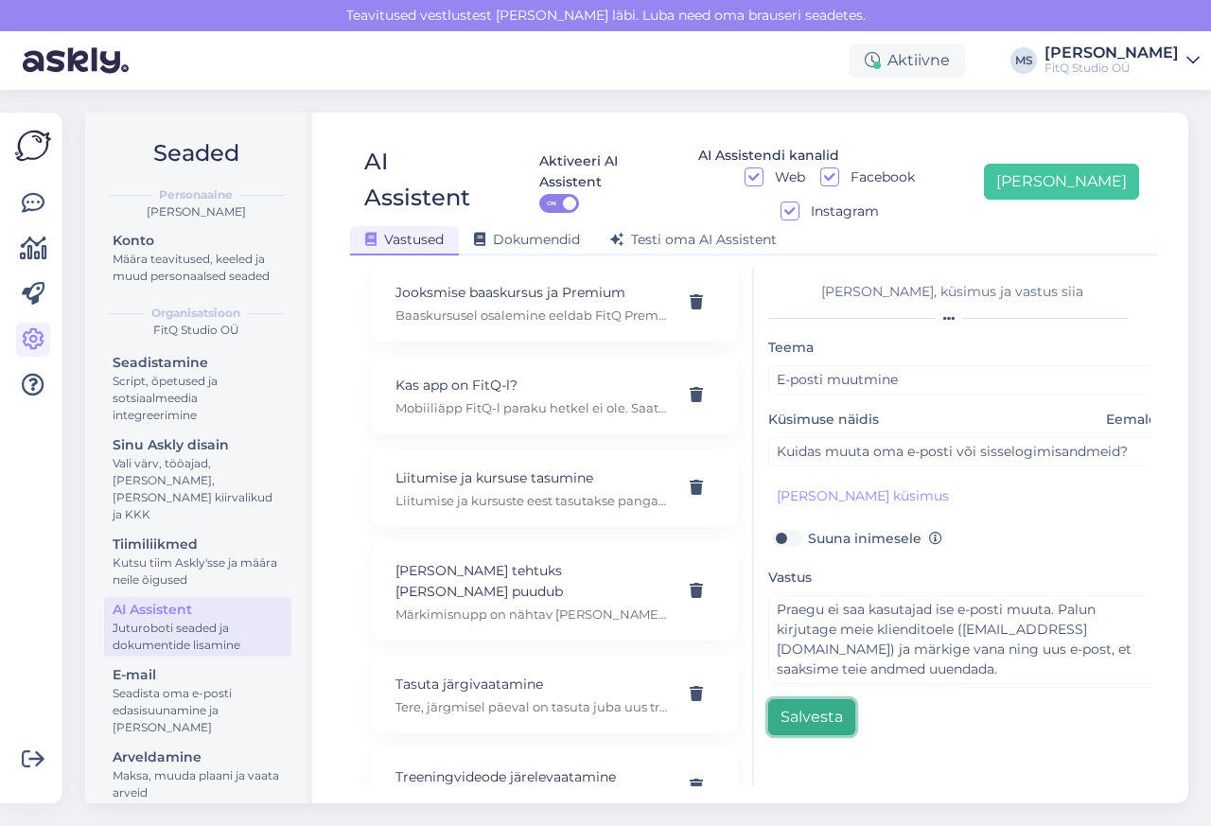
click at [814, 699] on button "Salvesta" at bounding box center [811, 717] width 87 height 36
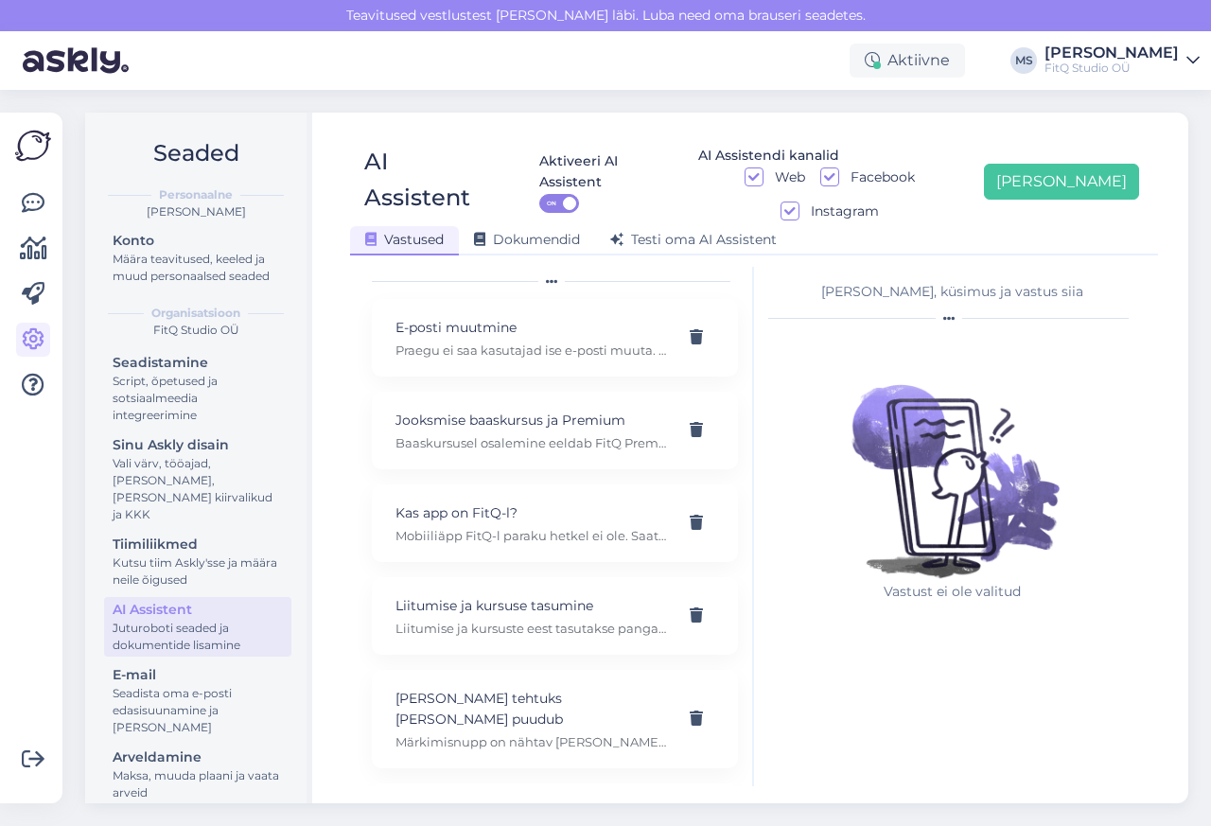
scroll to position [0, 0]
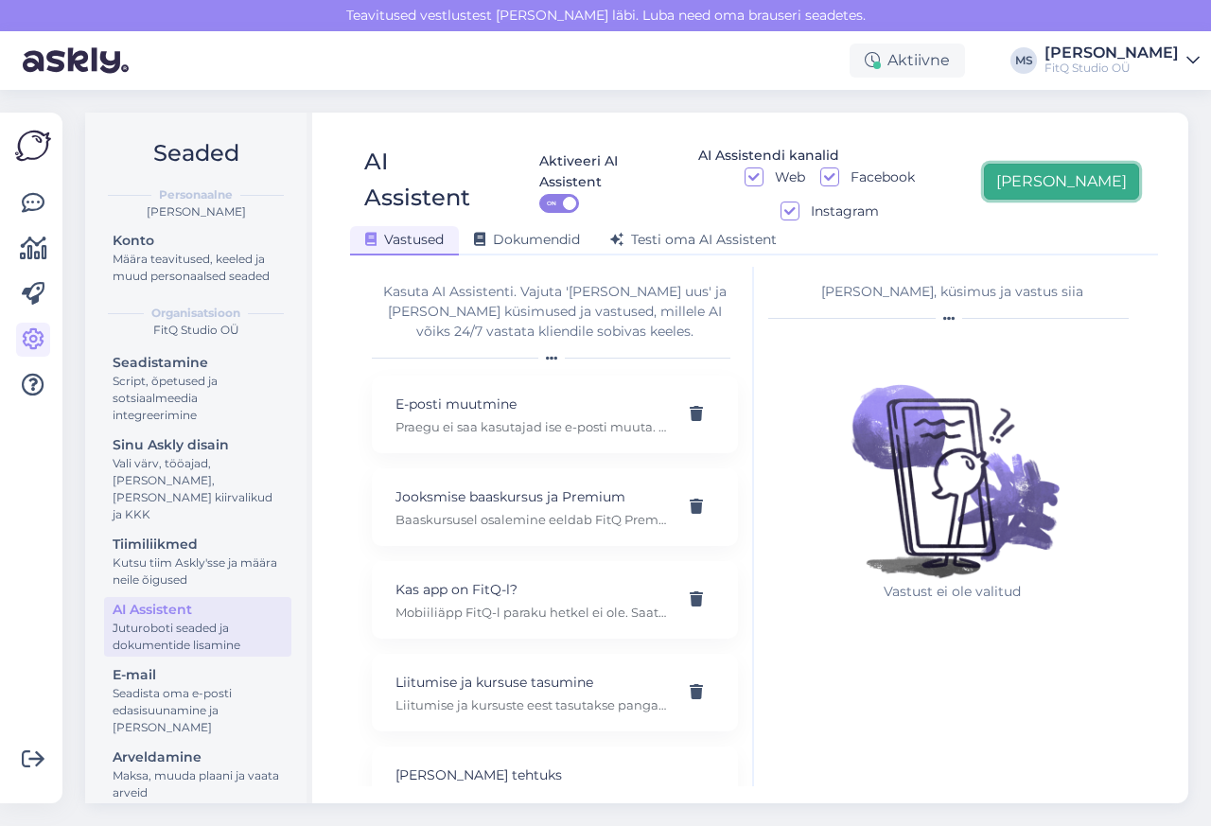
click at [1094, 166] on button "[PERSON_NAME]" at bounding box center [1061, 182] width 155 height 36
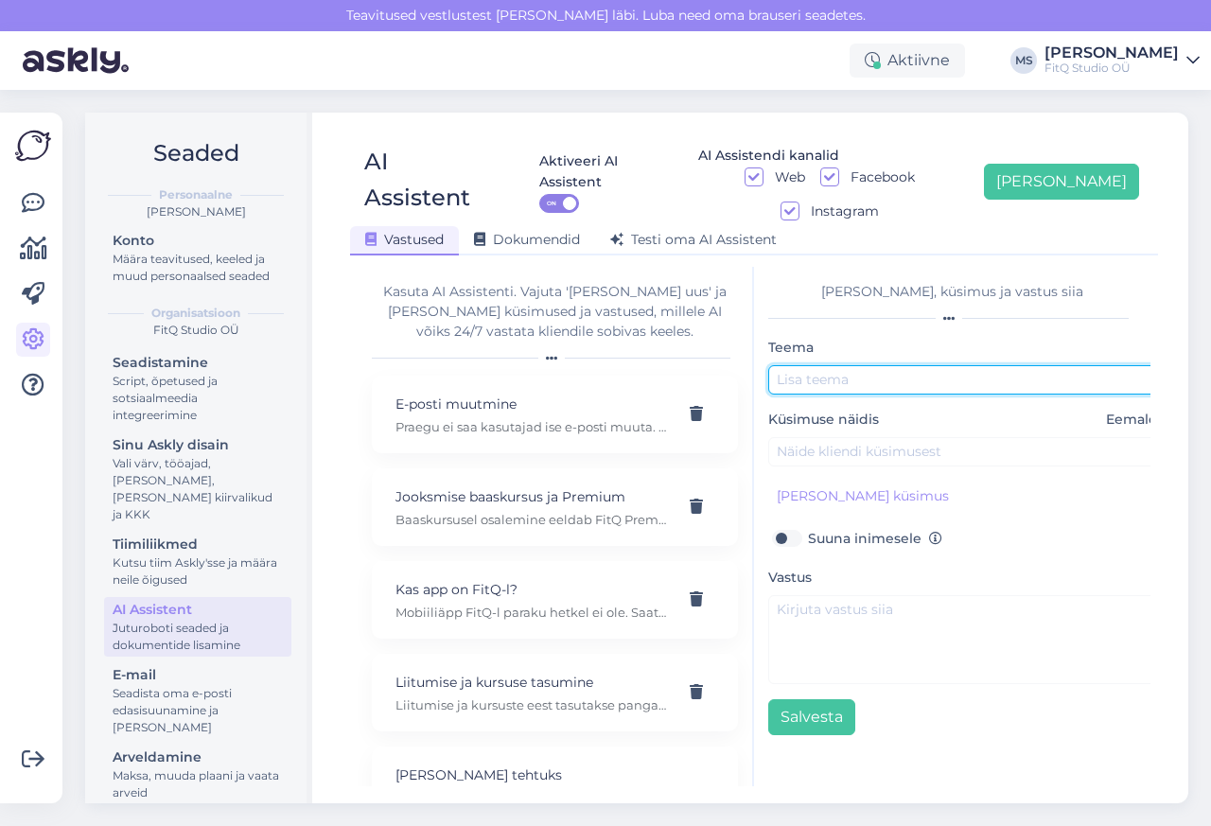
click at [819, 365] on input "text" at bounding box center [966, 379] width 397 height 29
paste input "Programmi ajakava muutmine"
type input "Programmi ajakava muutmine"
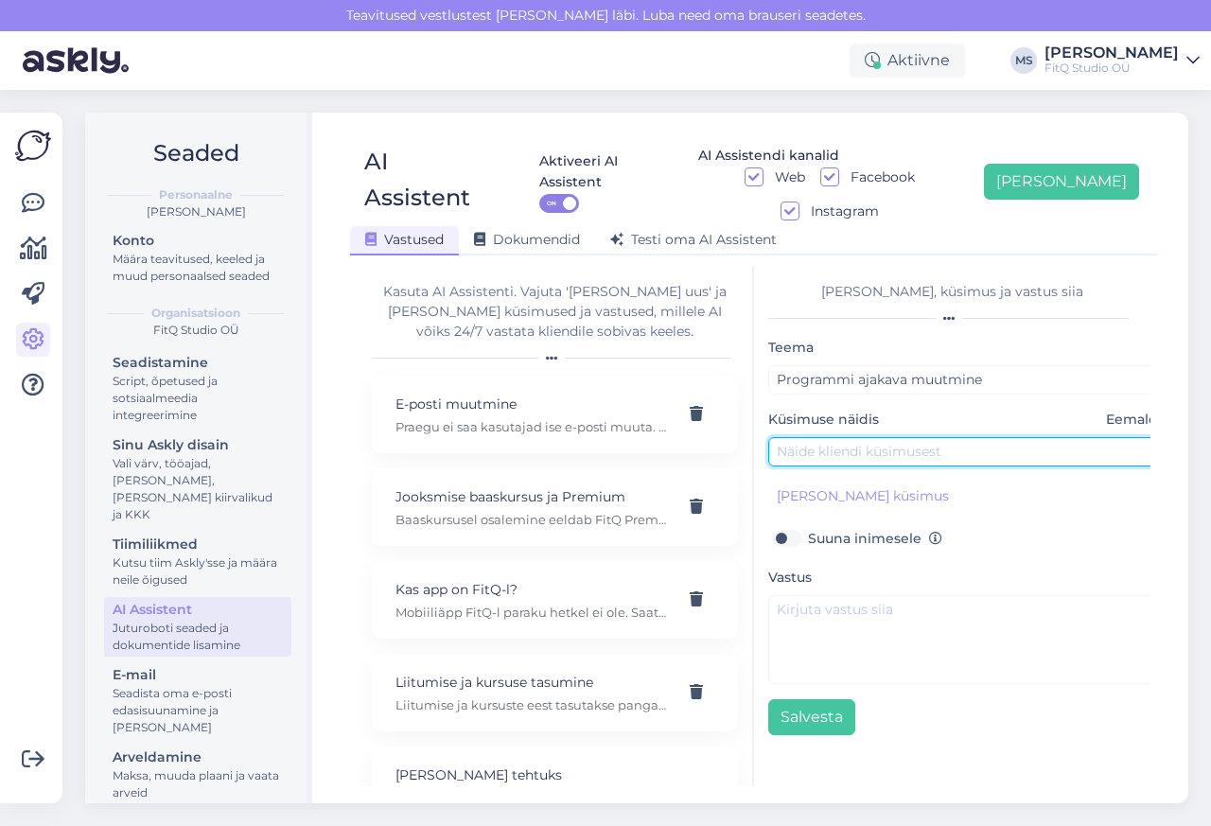
click at [818, 437] on input "text" at bounding box center [966, 451] width 397 height 29
paste input "Kas programmi ülesandeid saab edasi lükata või ajakava muuta?"
type input "Kas programmi ülesandeid saab edasi lükata või ajakava muuta?"
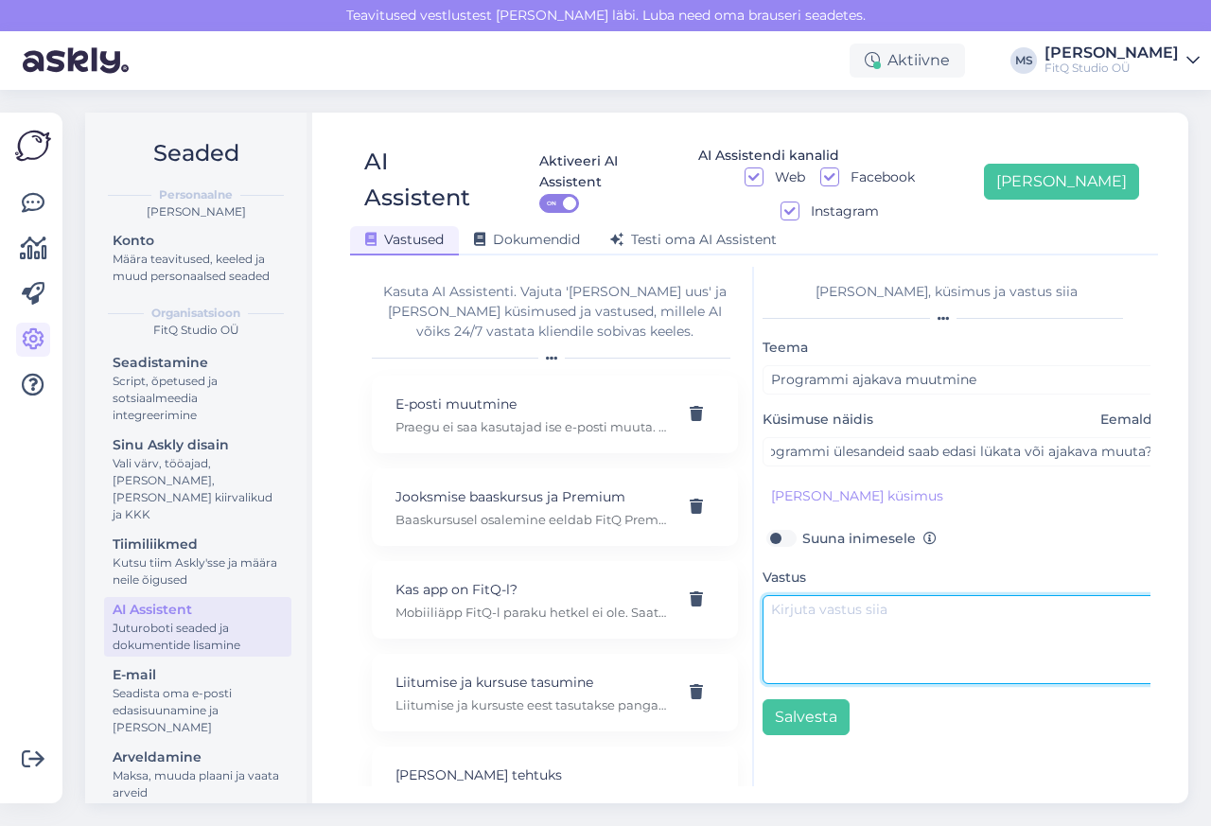
click at [826, 595] on textarea at bounding box center [961, 639] width 397 height 89
paste textarea "FitQ kursustel on fikseeritud kava, ülesandeid pole võimalik eraldi ümber [PERS…"
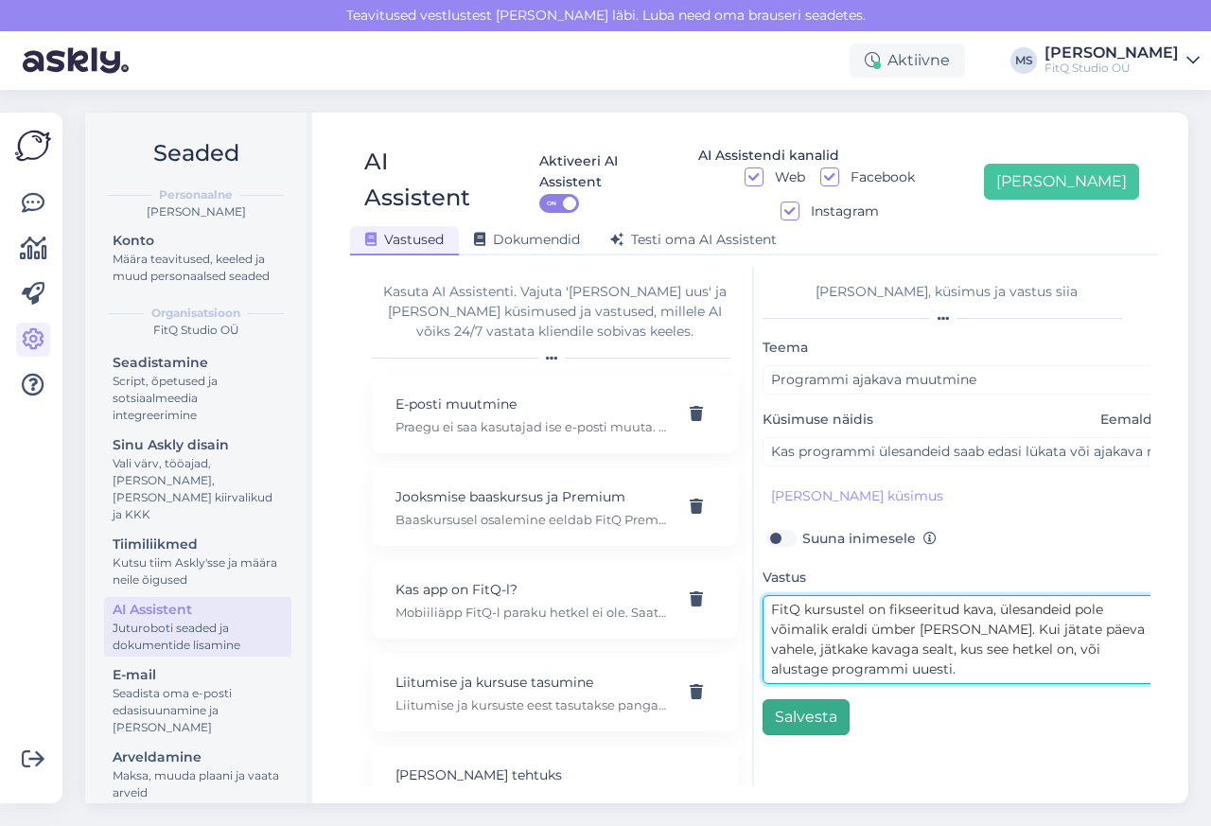
type textarea "FitQ kursustel on fikseeritud kava, ülesandeid pole võimalik eraldi ümber [PERS…"
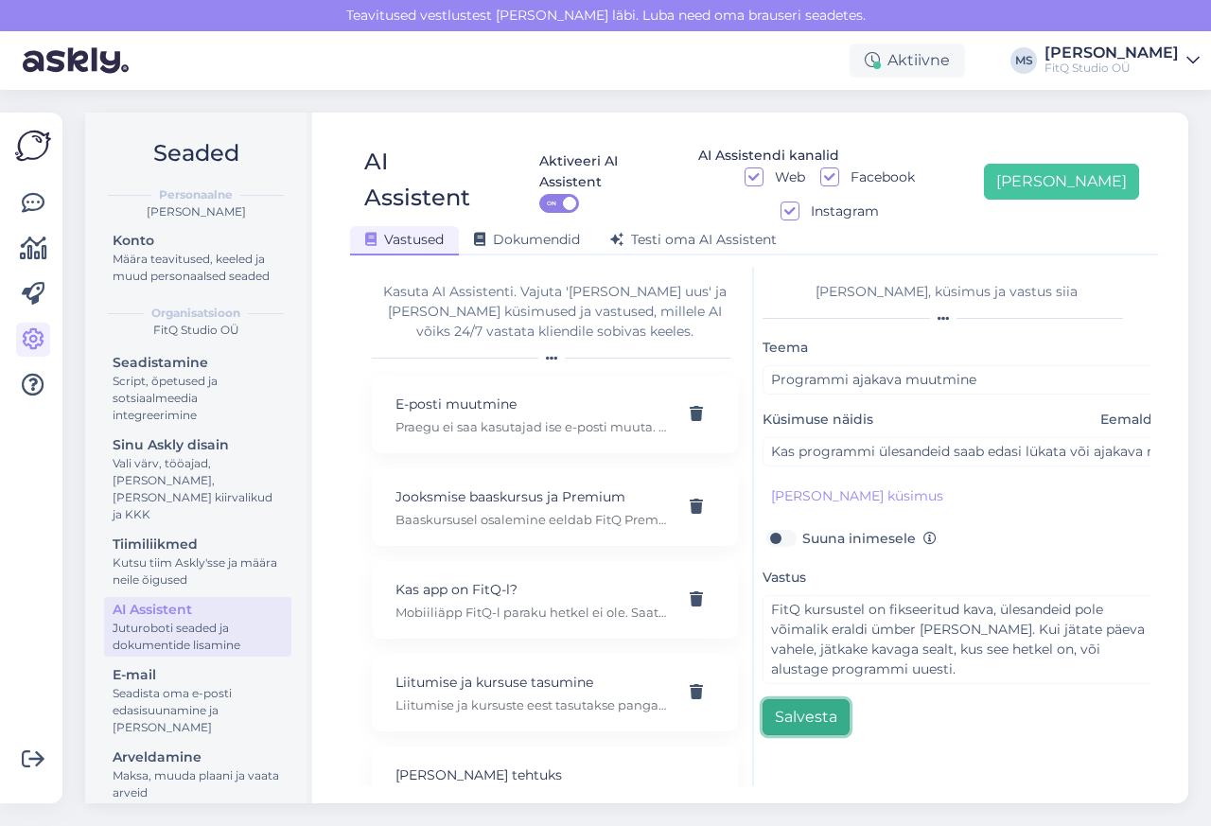
click at [814, 699] on button "Salvesta" at bounding box center [806, 717] width 87 height 36
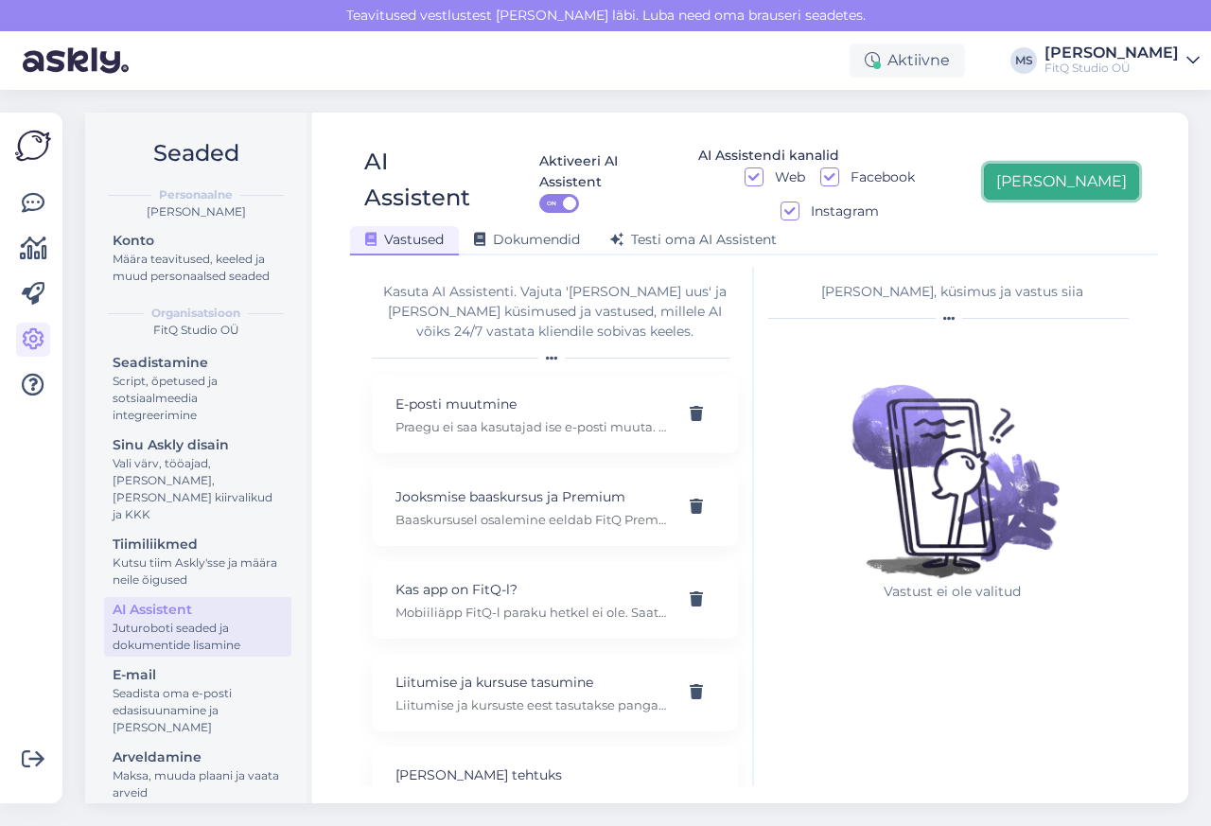
click at [1095, 167] on button "[PERSON_NAME]" at bounding box center [1061, 182] width 155 height 36
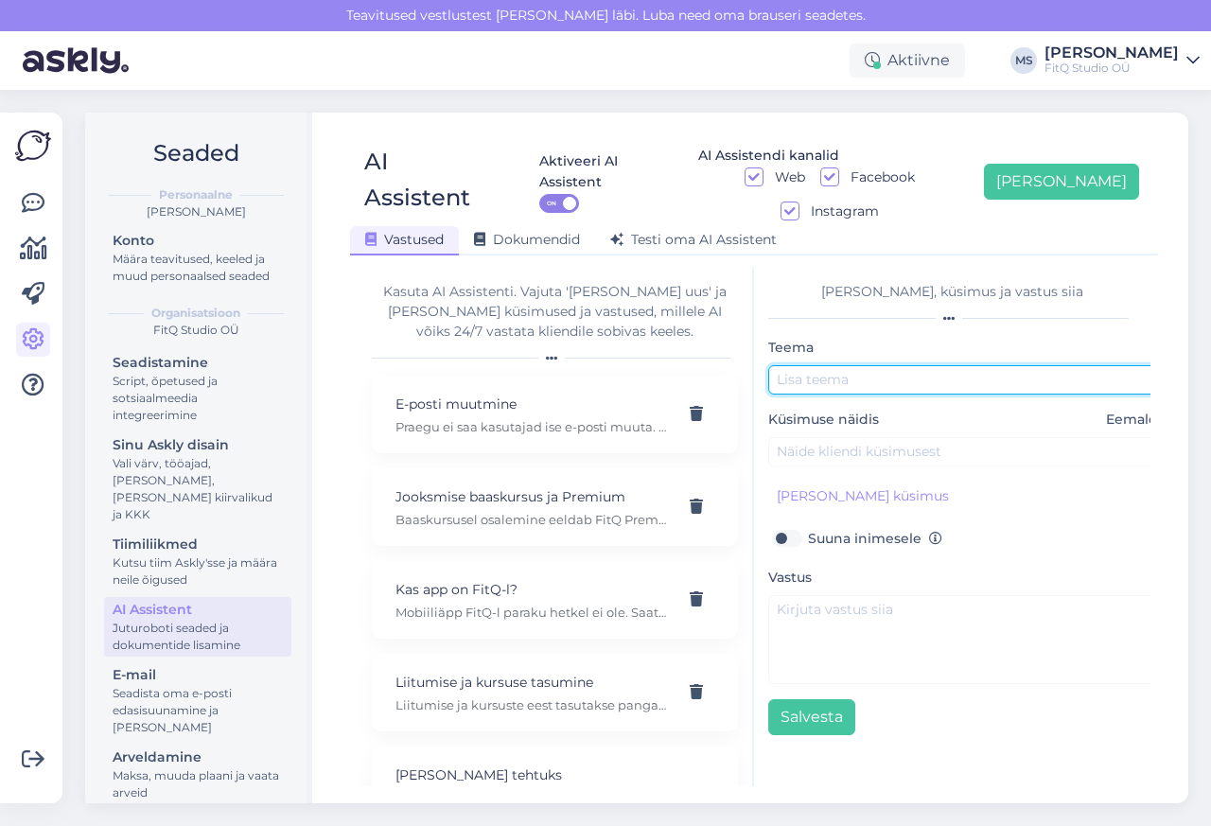
click at [820, 365] on input "text" at bounding box center [966, 379] width 397 height 29
paste input "Baaskursus ja [PERSON_NAME]"
type input "Baaskursus ja [PERSON_NAME]"
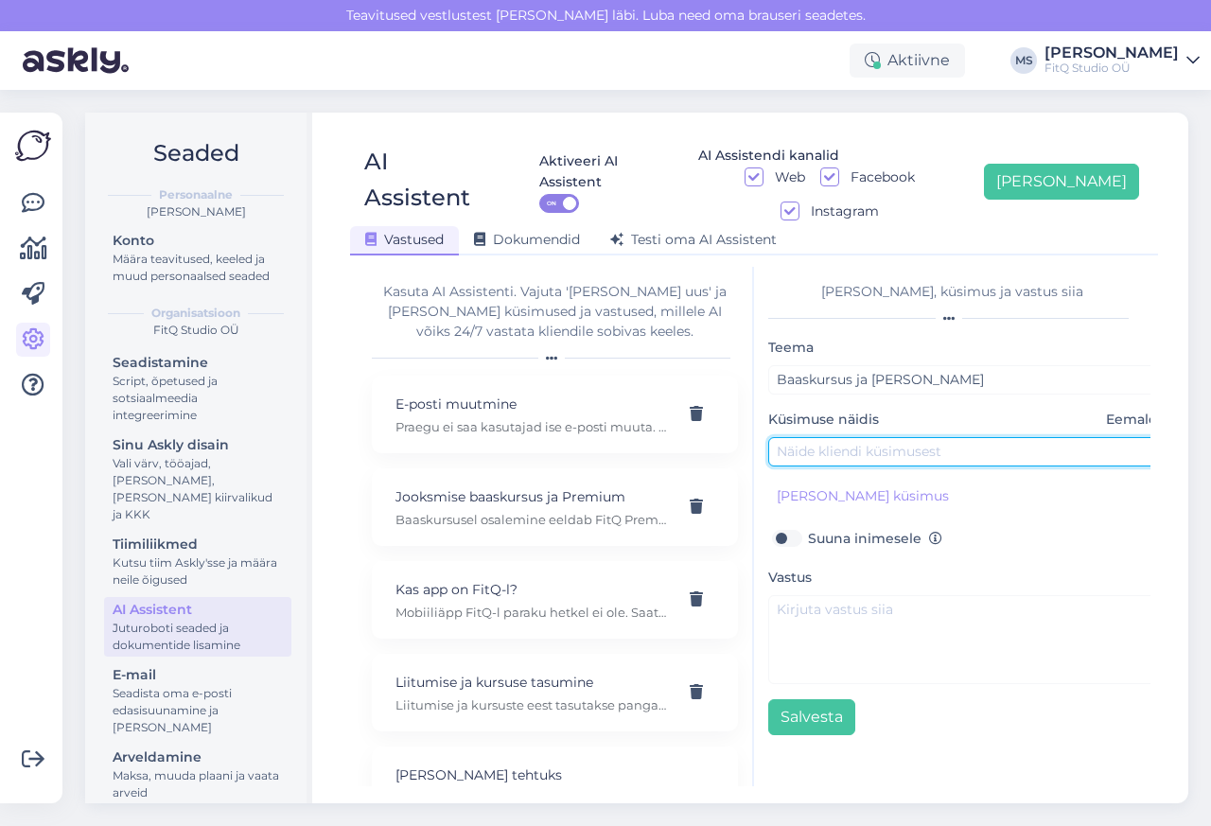
click at [820, 437] on input "text" at bounding box center [966, 451] width 397 height 29
paste input "Kas FitQ jooksmise baaskursus sobib kogenud jooksjale?"
type input "Kas FitQ jooksmise baaskursus sobib kogenud jooksjale?"
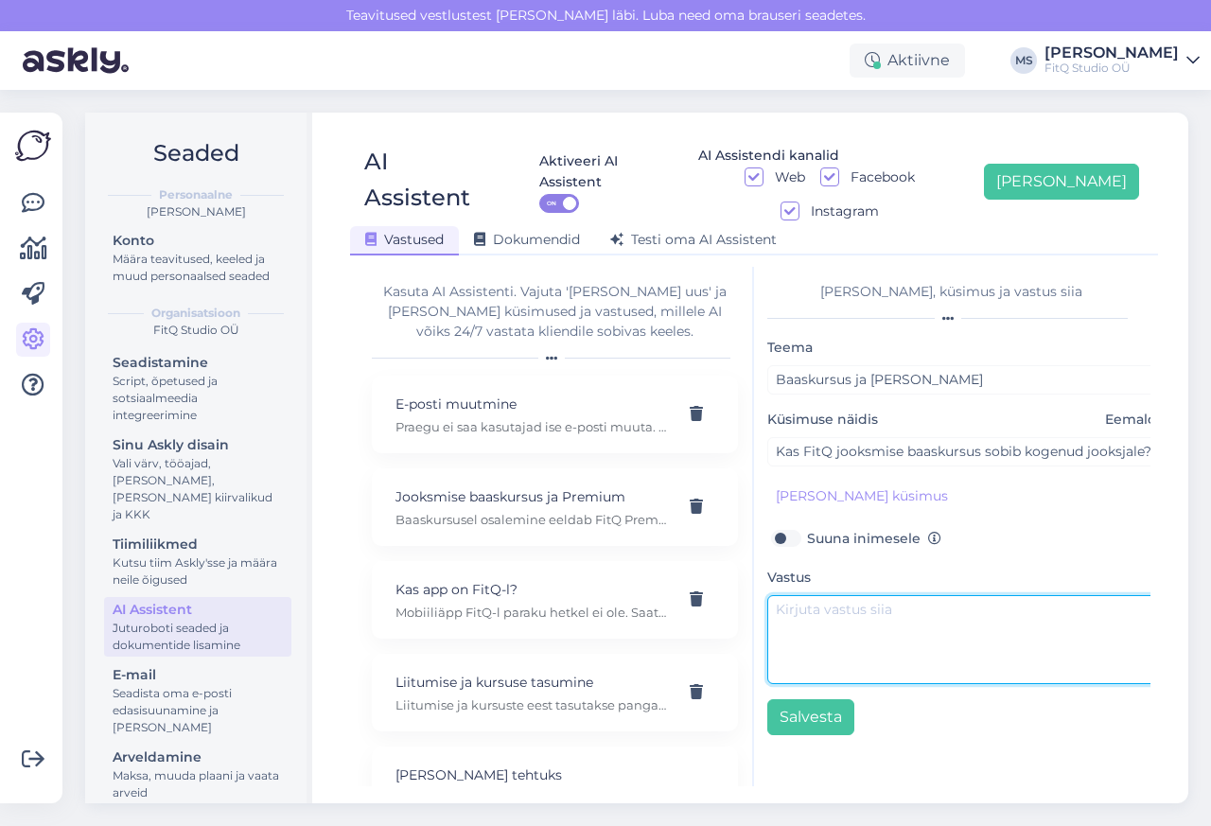
click at [828, 595] on textarea at bounding box center [965, 639] width 397 height 89
paste textarea "Baaskursus on mõeldud nii alustajatele kui kogenumatele, kes soovivad korrigeer…"
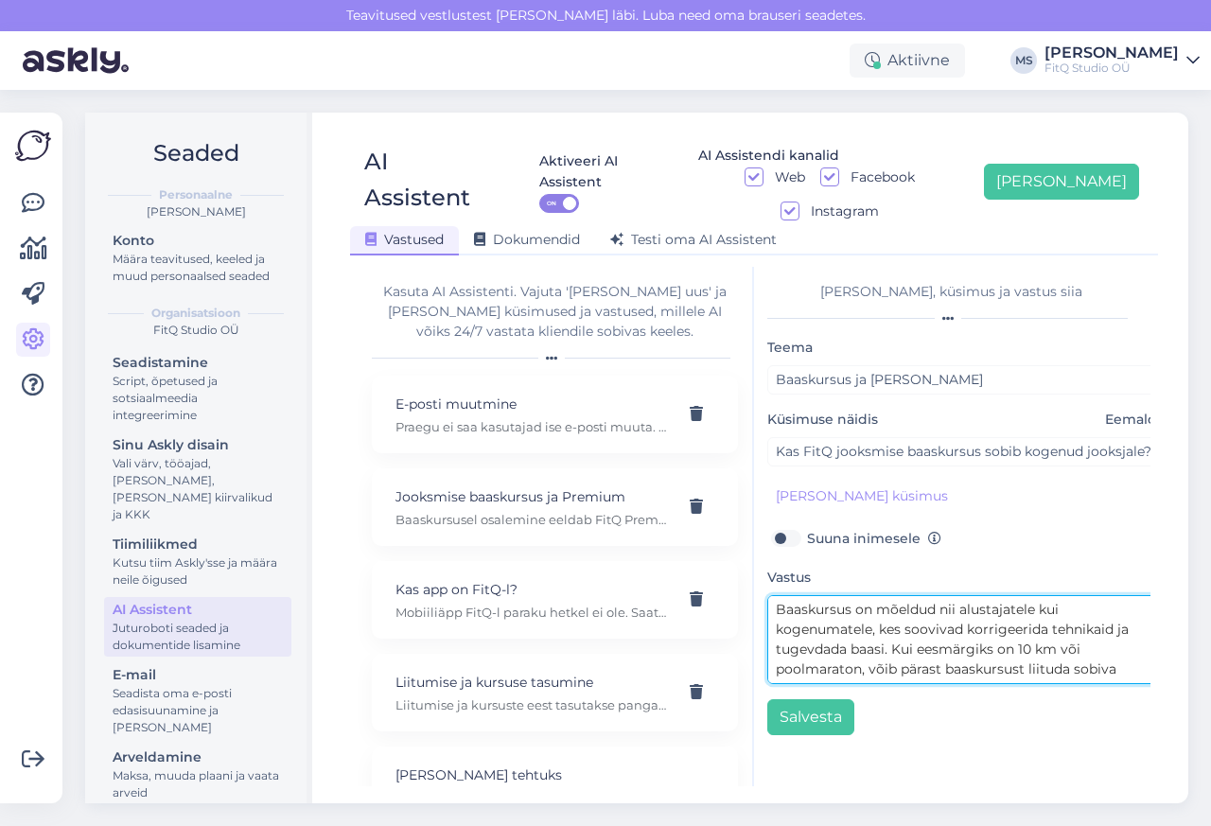
scroll to position [15, 0]
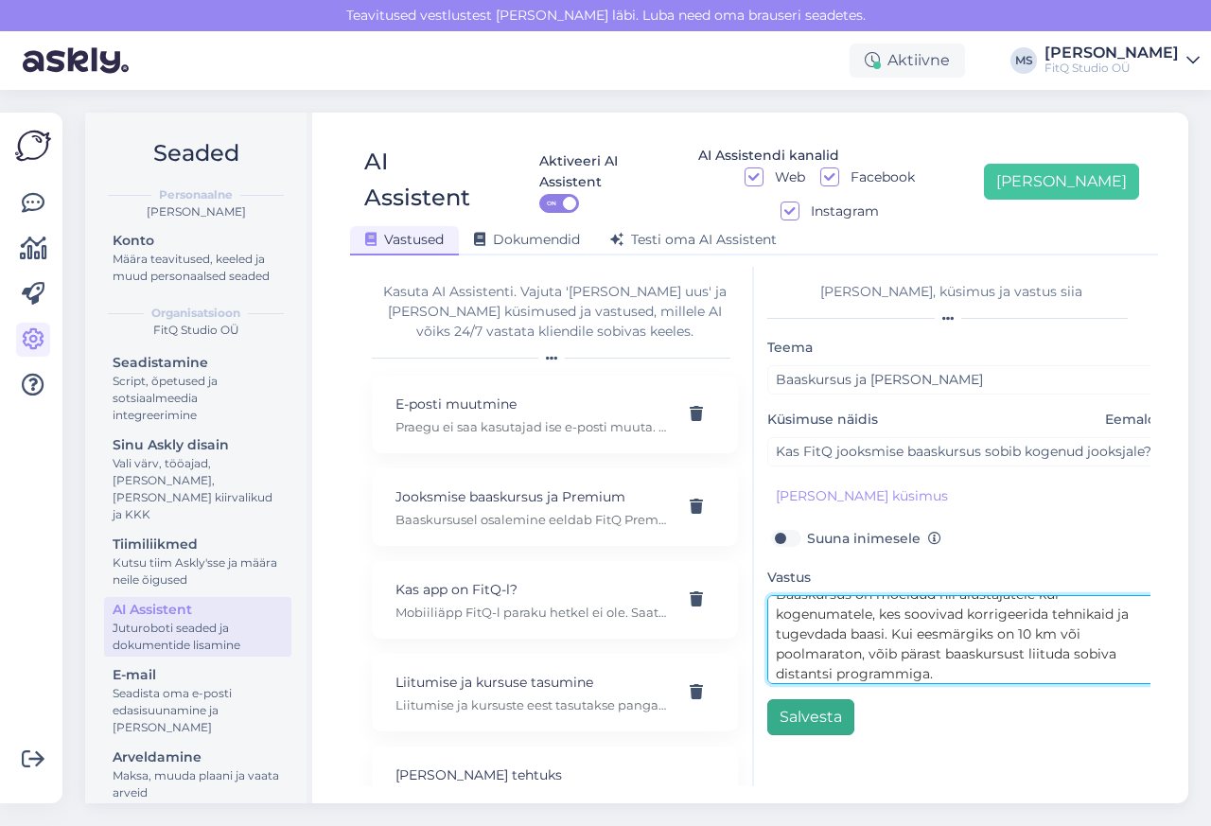
type textarea "Baaskursus on mõeldud nii alustajatele kui kogenumatele, kes soovivad korrigeer…"
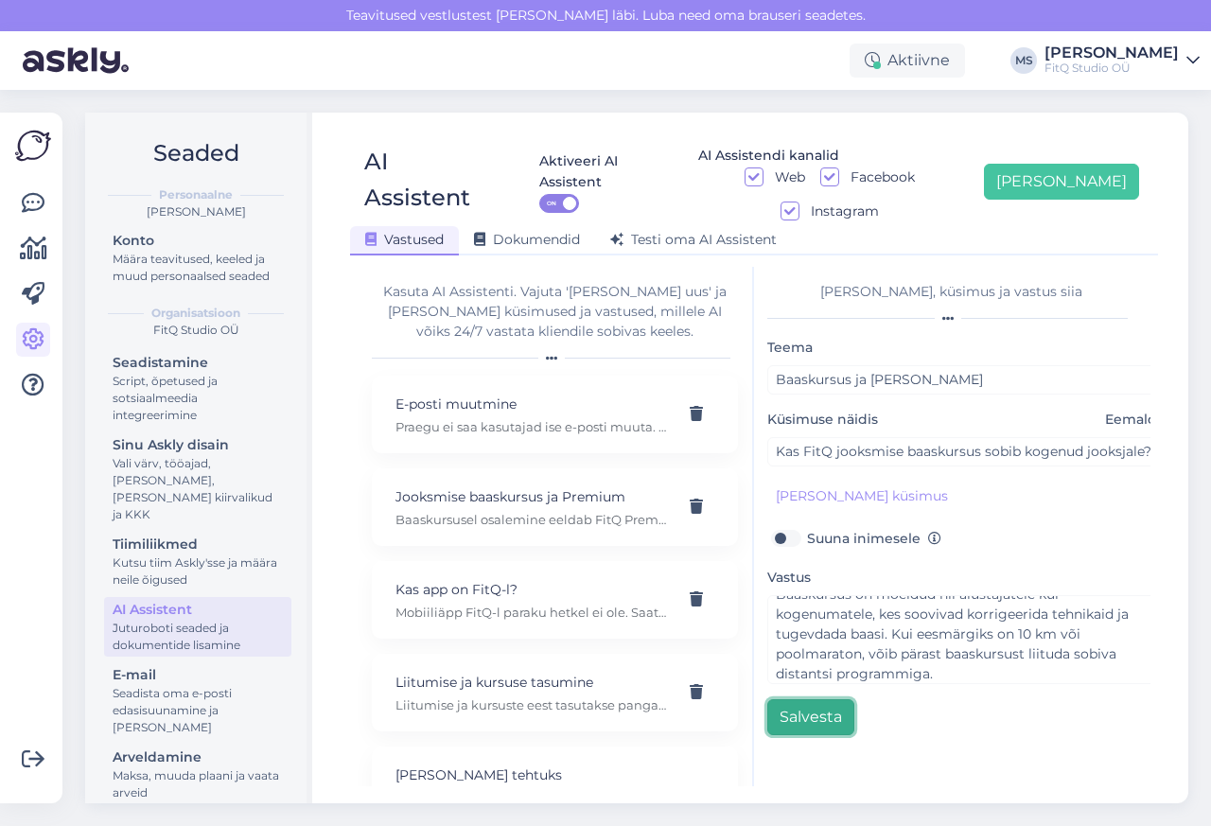
click at [812, 699] on button "Salvesta" at bounding box center [810, 717] width 87 height 36
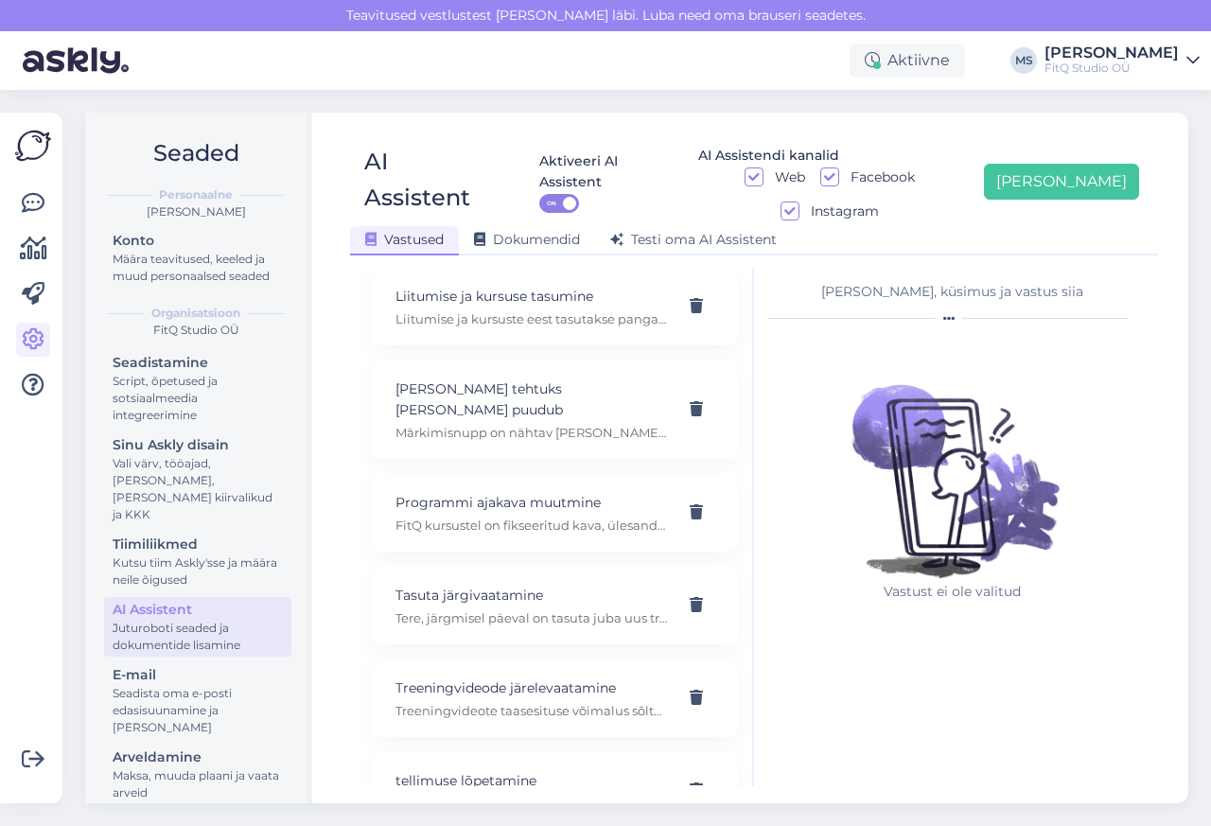
scroll to position [577, 0]
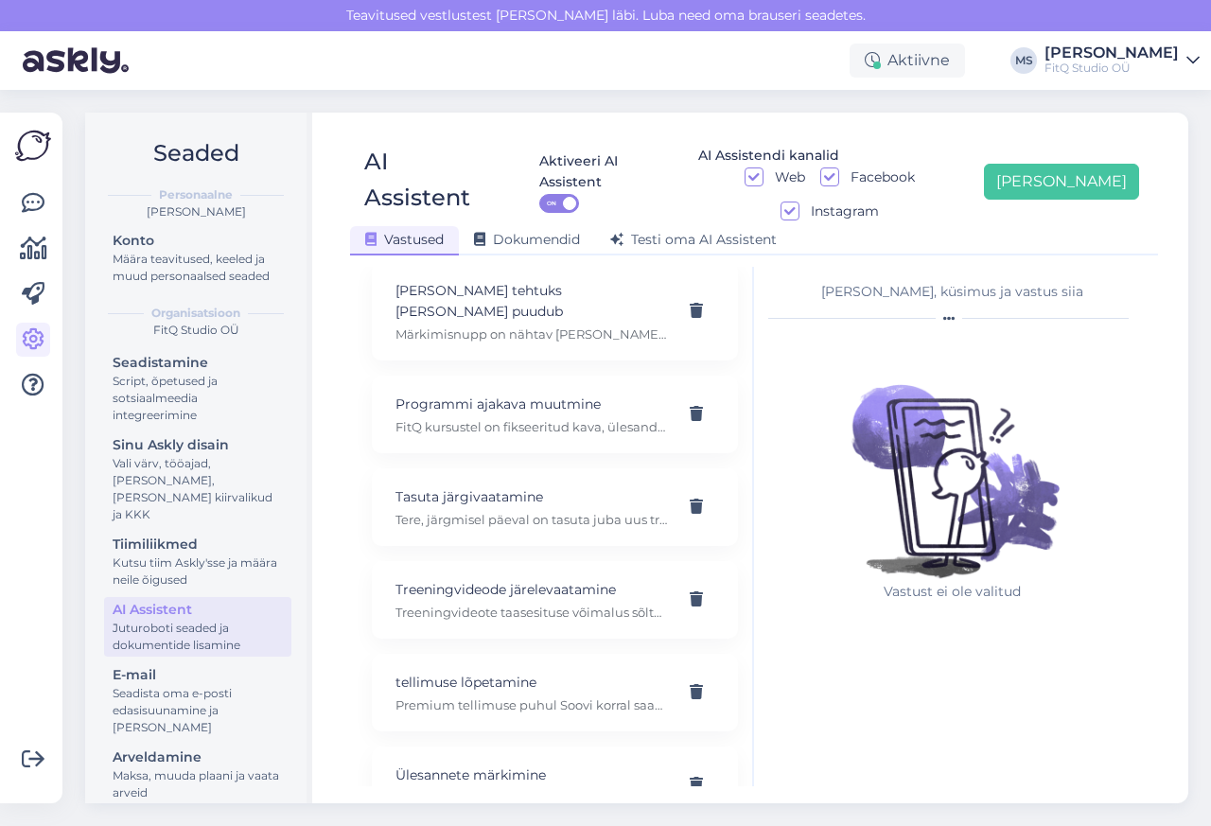
click at [738, 795] on div "AI Assistent Aktiveeri AI Assistent ON AI Assistendi kanalid Web Facebook Insta…" at bounding box center [754, 458] width 869 height 691
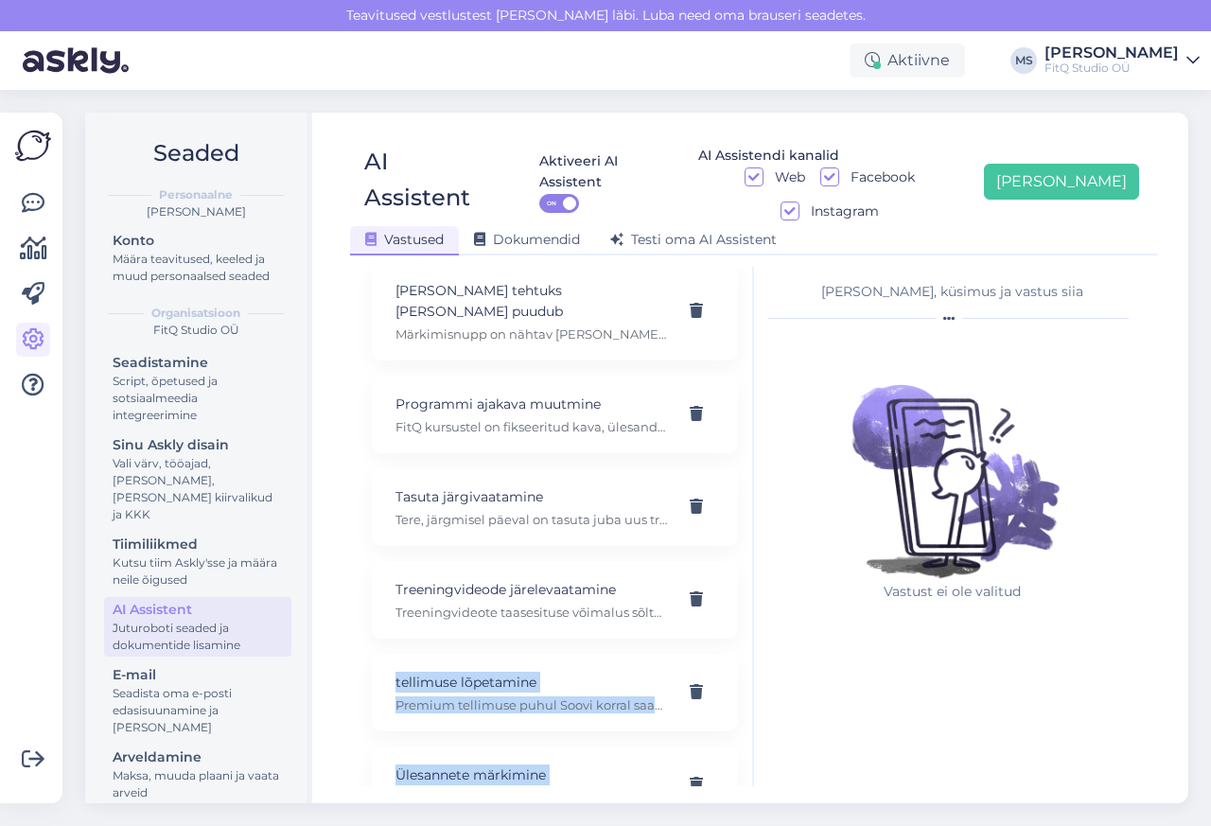
click at [736, 267] on div "Kasuta AI Assistenti. Vajuta '[PERSON_NAME] uus' ja [PERSON_NAME] küsimused ja …" at bounding box center [556, 526] width 396 height 519
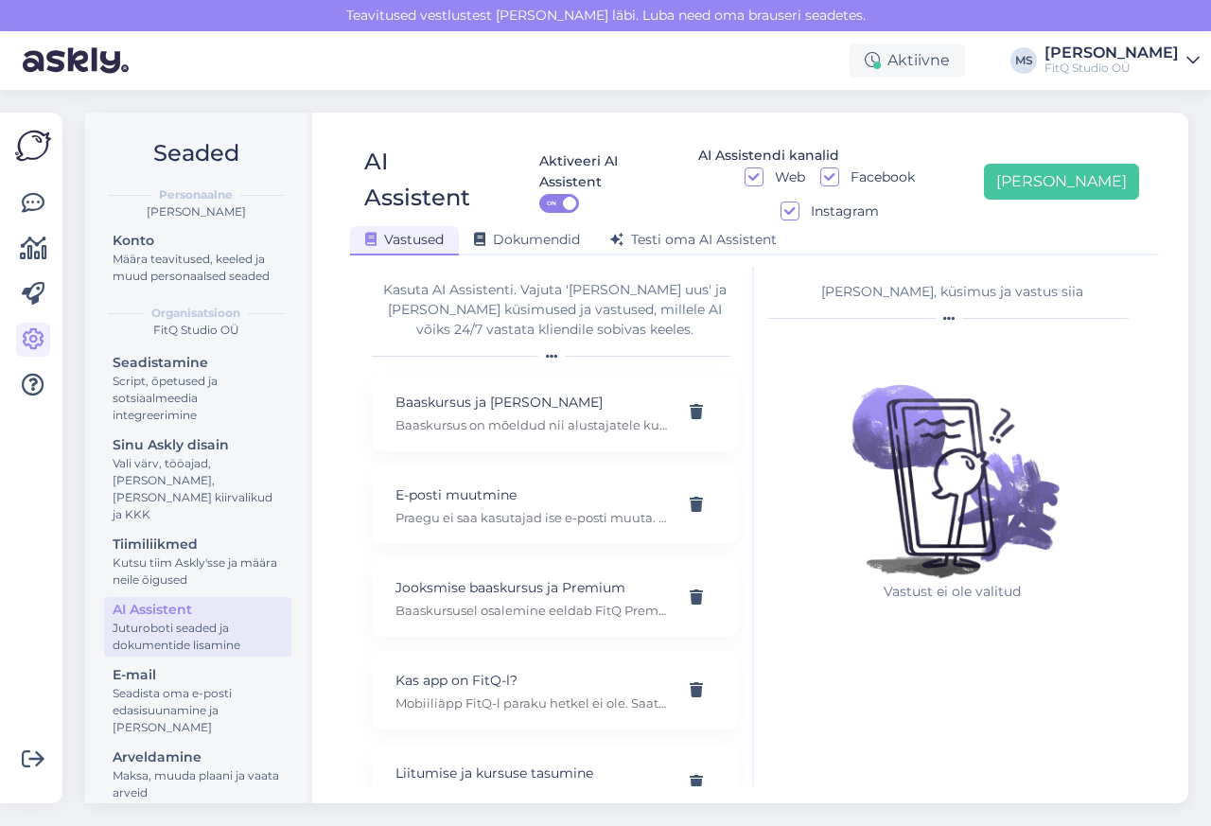
scroll to position [0, 0]
click at [460, 394] on p "Baaskursus ja [PERSON_NAME]" at bounding box center [531, 404] width 273 height 21
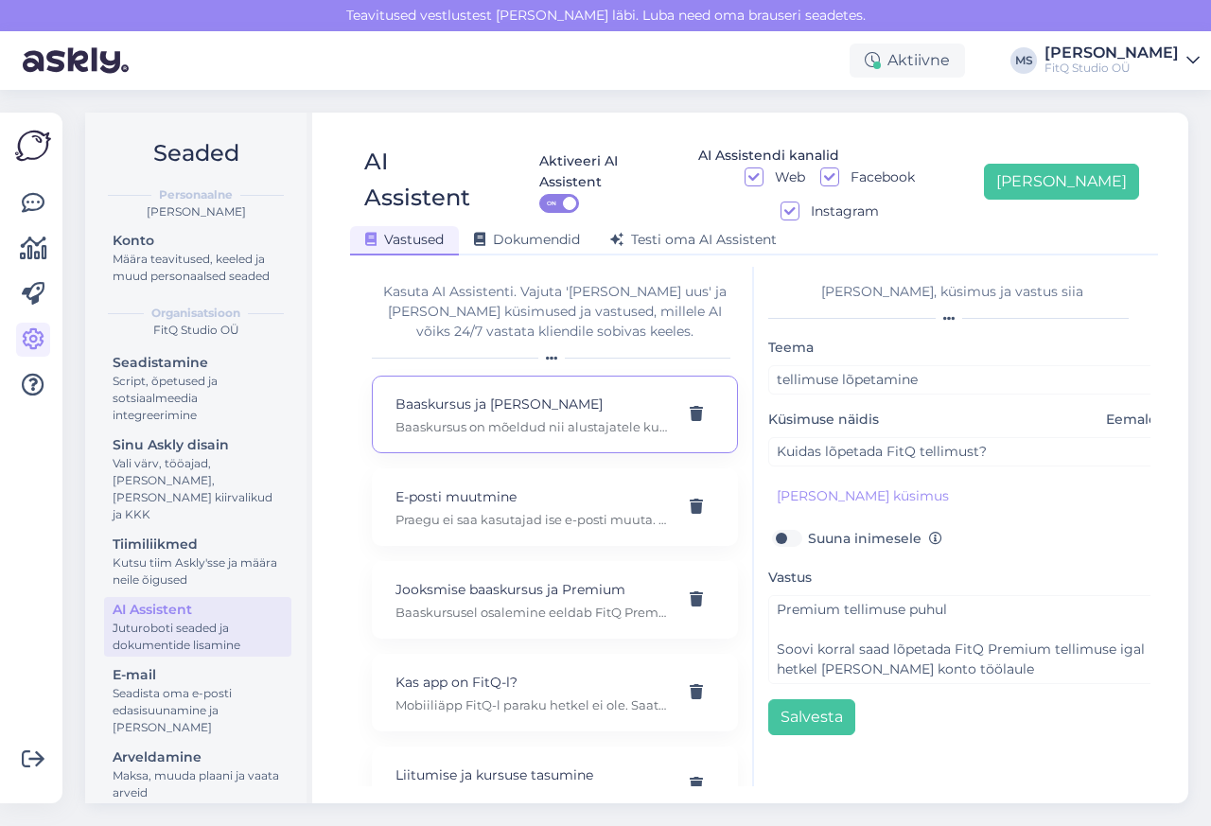
type input "Baaskursus ja [PERSON_NAME]"
type input "Kas FitQ jooksmise baaskursus sobib kogenud jooksjale?"
type textarea "Baaskursus on mõeldud nii alustajatele kui kogenumatele, kes soovivad korrigeer…"
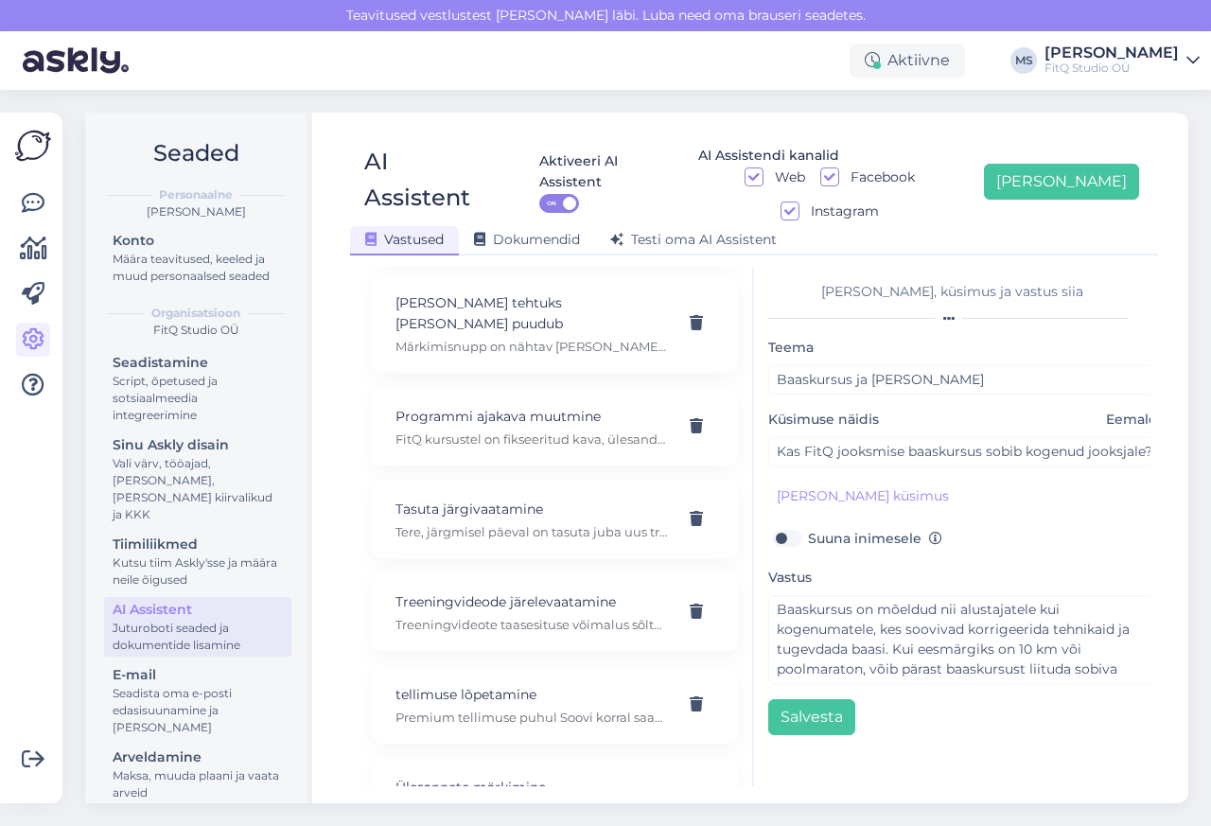
scroll to position [577, 0]
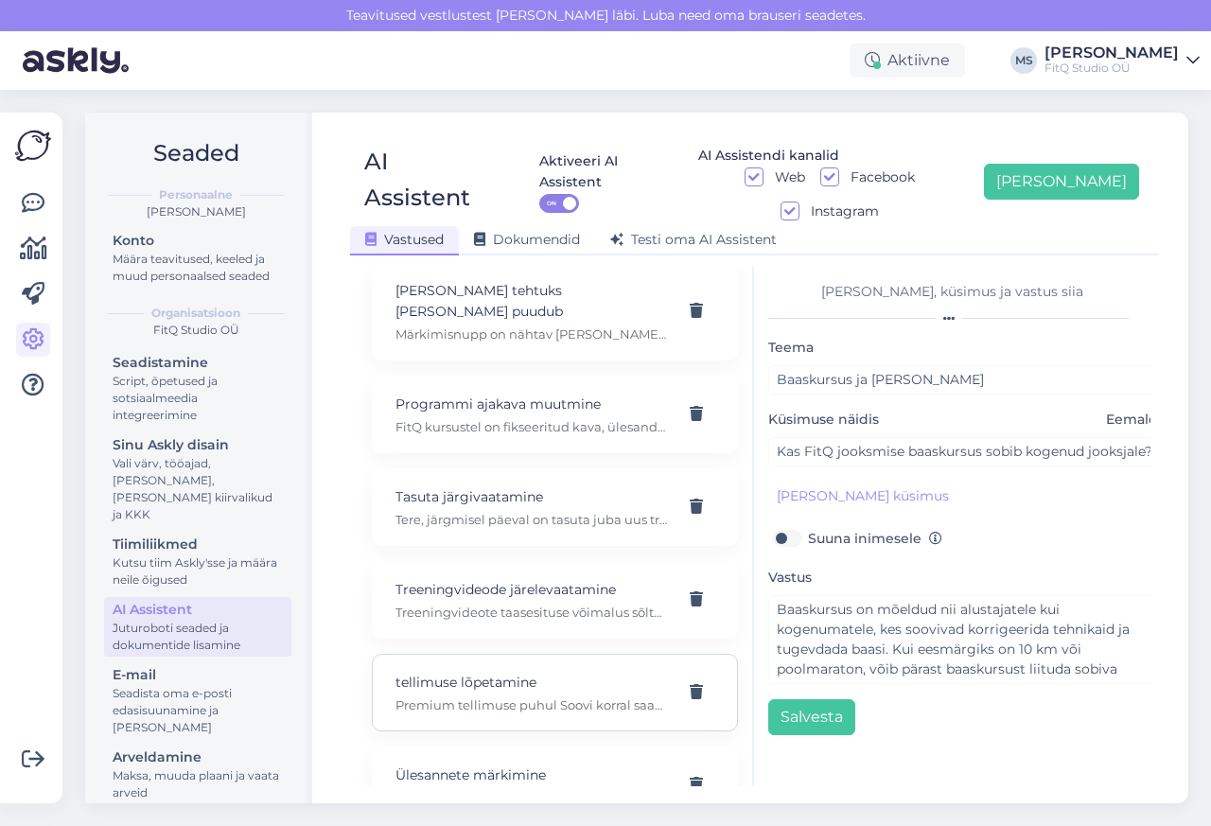
click at [443, 672] on p "tellimuse lõpetamine" at bounding box center [531, 682] width 273 height 21
type input "tellimuse lõpetamine"
type input "Kuidas lõpetada FitQ tellimust?"
type textarea "Premium tellimuse puhul Soovi korral saad lõpetada FitQ Premium tellimuse igal …"
